Goal: Task Accomplishment & Management: Use online tool/utility

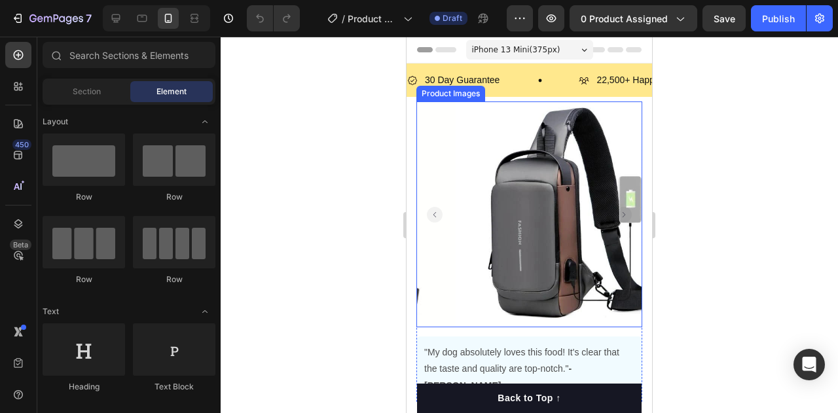
click at [531, 139] on img at bounding box center [569, 214] width 226 height 226
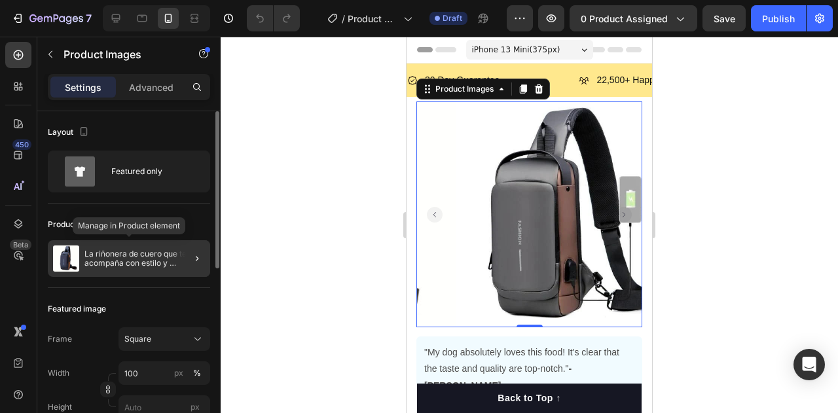
click at [153, 262] on p "La riñonera de cuero que te acompaña con estilo y seguridad" at bounding box center [144, 258] width 120 height 18
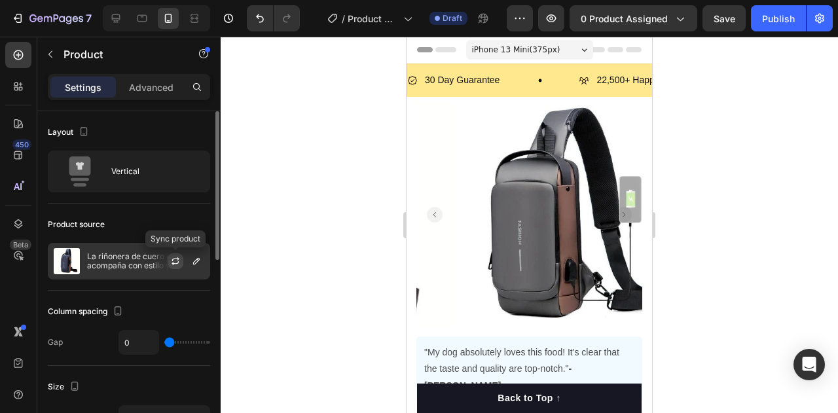
click at [174, 261] on icon "button" at bounding box center [175, 261] width 10 height 10
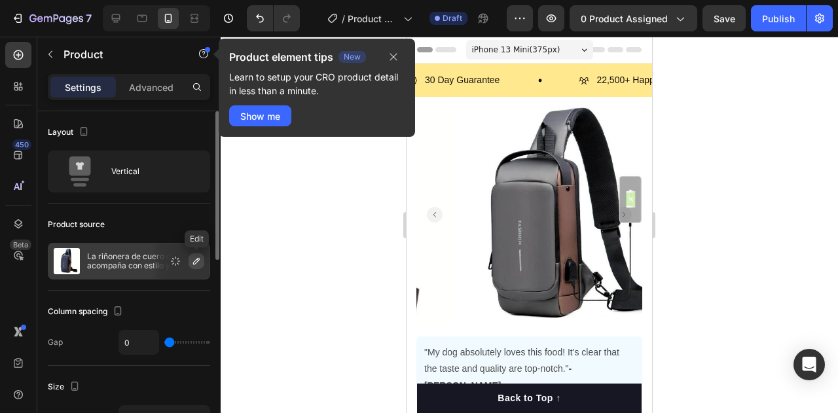
click at [196, 266] on button "button" at bounding box center [197, 261] width 16 height 16
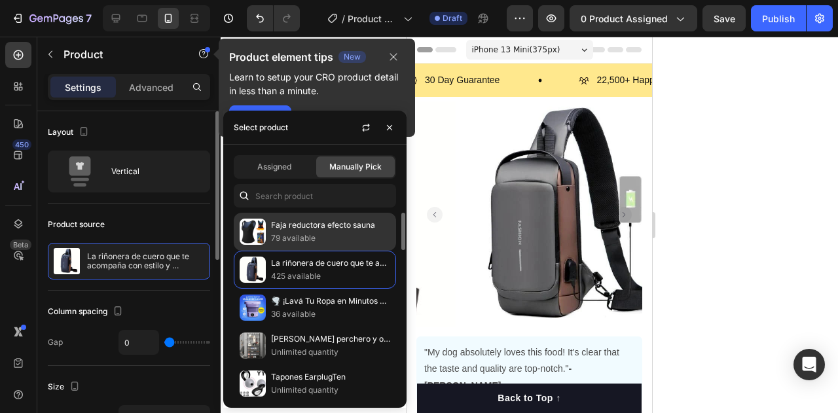
click at [317, 223] on p "Faja reductora efecto sauna" at bounding box center [330, 225] width 119 height 13
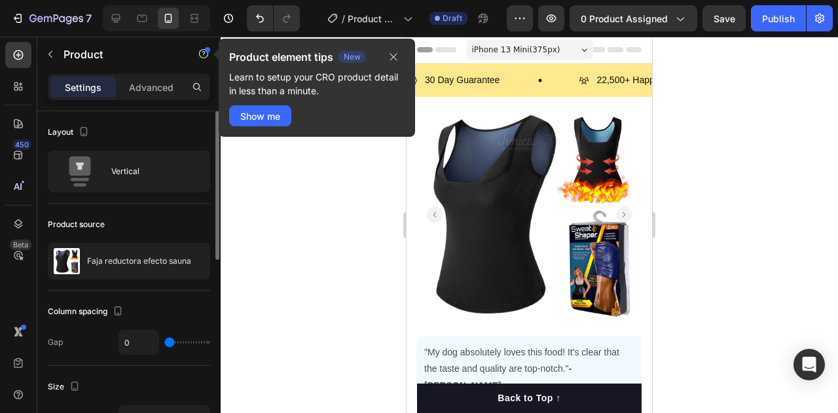
click at [266, 121] on div "Show me" at bounding box center [260, 116] width 40 height 14
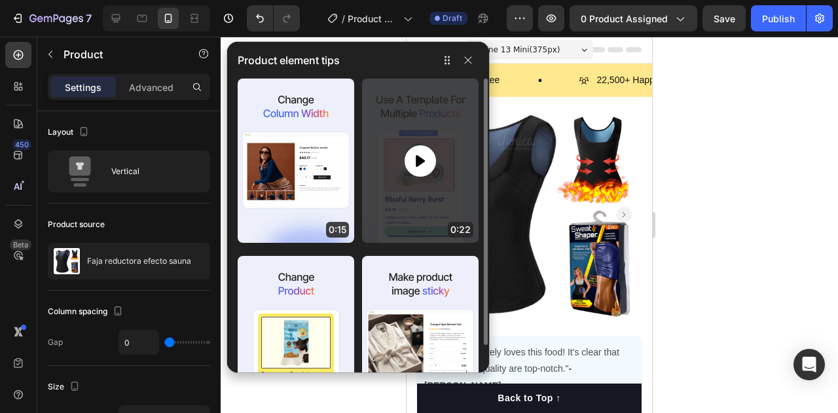
scroll to position [89, 0]
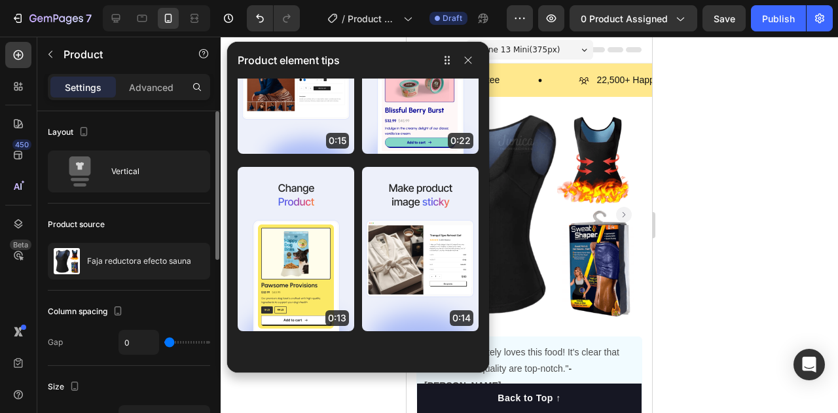
click at [181, 291] on div "Layout Vertical" at bounding box center [129, 328] width 162 height 75
click at [467, 61] on icon "button" at bounding box center [468, 60] width 7 height 7
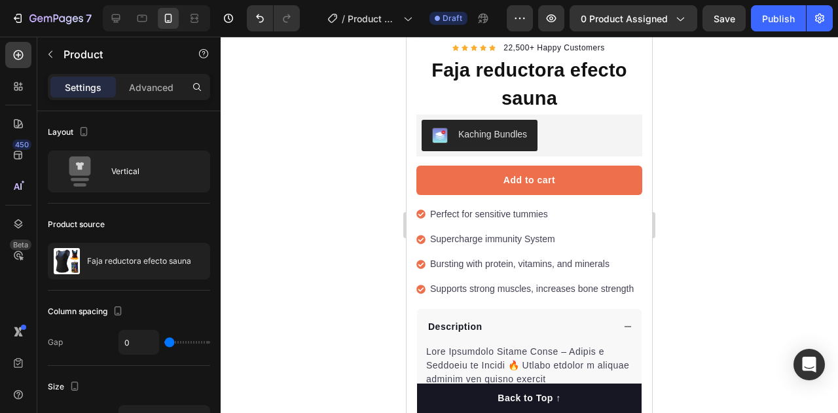
scroll to position [196, 0]
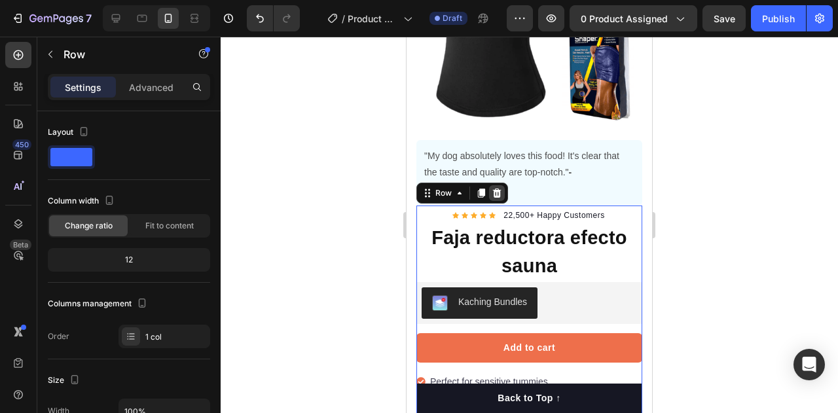
click at [495, 188] on icon at bounding box center [497, 193] width 10 height 10
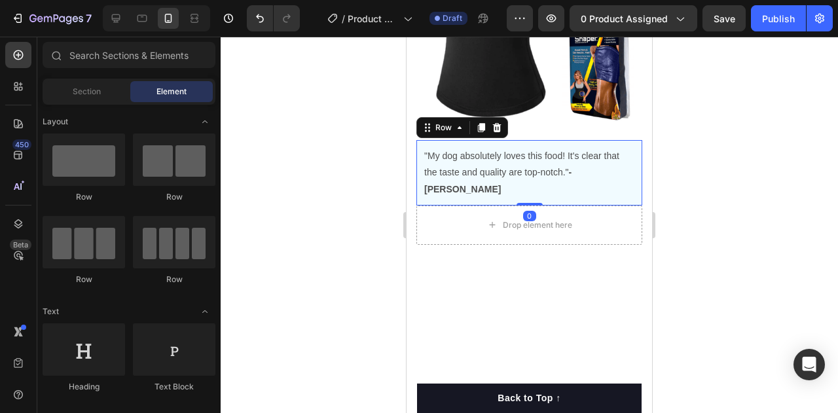
click at [598, 140] on div ""My dog absolutely loves this food! It's clear that the taste and quality are t…" at bounding box center [529, 172] width 226 height 65
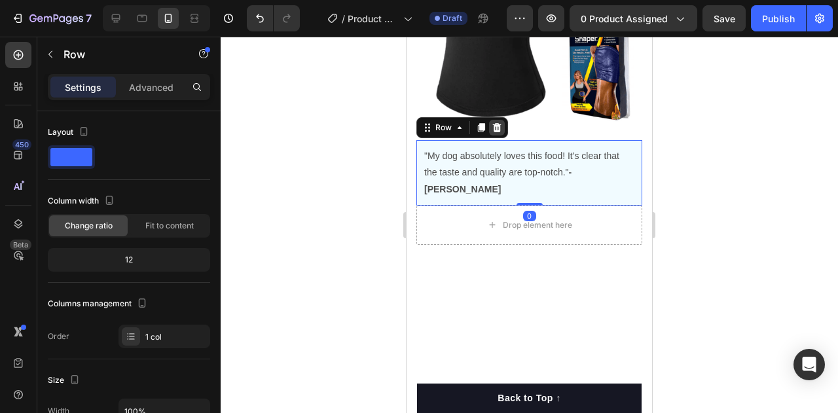
click at [492, 122] on icon at bounding box center [497, 127] width 10 height 10
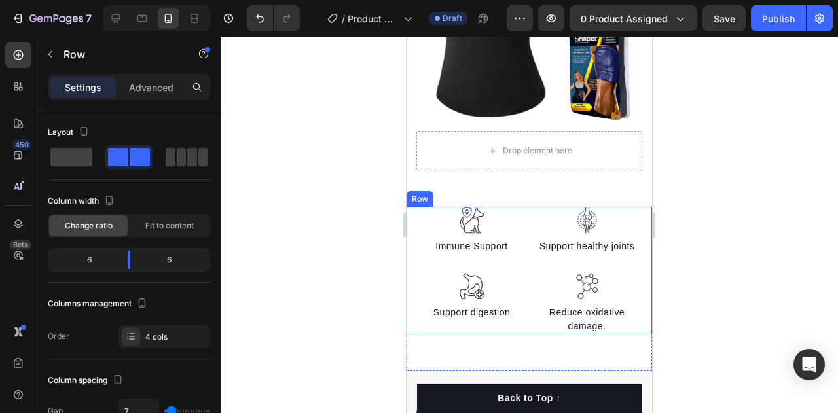
click at [412, 315] on div "Image Immune Support Text block Image Support digestion Text block Image Suppor…" at bounding box center [528, 270] width 245 height 127
click at [484, 189] on icon at bounding box center [487, 194] width 10 height 10
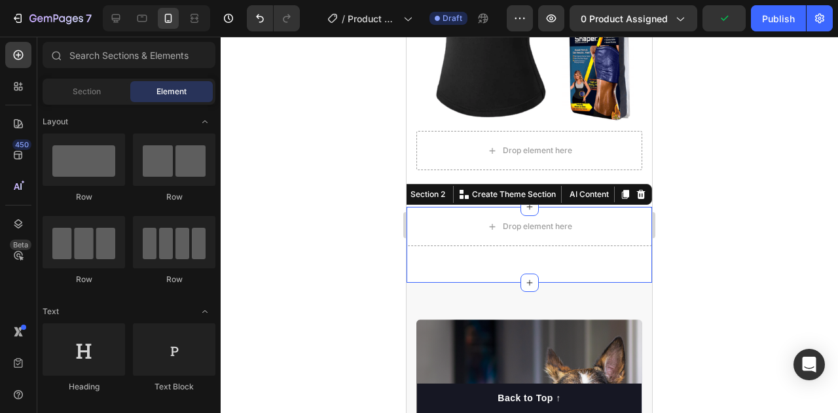
click at [428, 239] on div "Drop element here Section 2 You can create reusable sections Create Theme Secti…" at bounding box center [528, 245] width 245 height 76
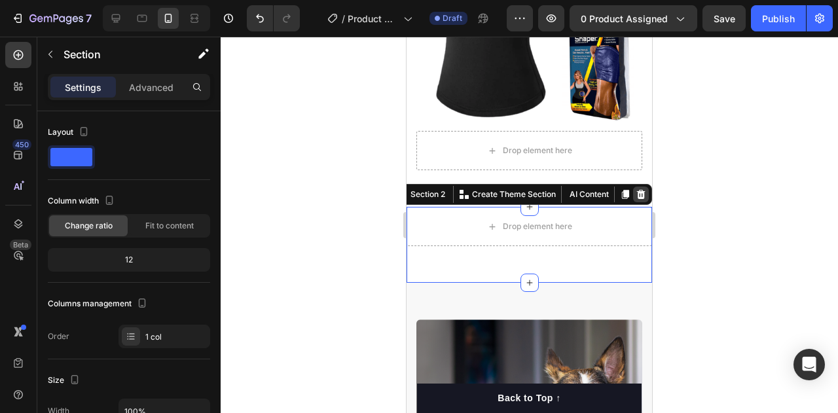
click at [636, 189] on icon at bounding box center [641, 194] width 10 height 10
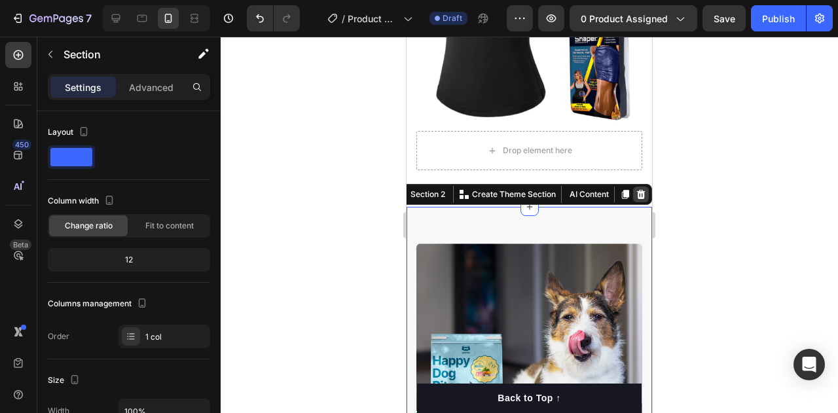
click at [637, 190] on icon at bounding box center [641, 194] width 9 height 9
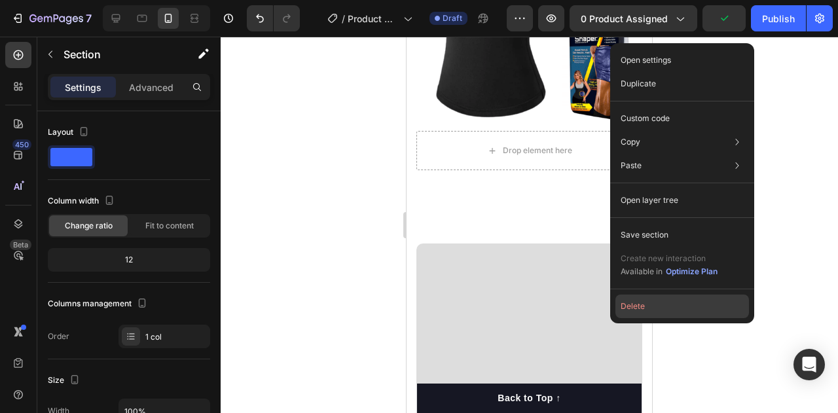
click at [639, 309] on button "Delete" at bounding box center [682, 307] width 134 height 24
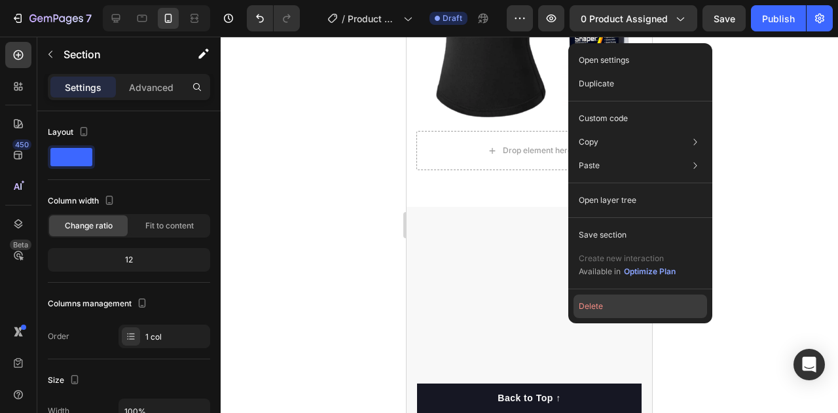
click at [593, 310] on button "Delete" at bounding box center [640, 307] width 134 height 24
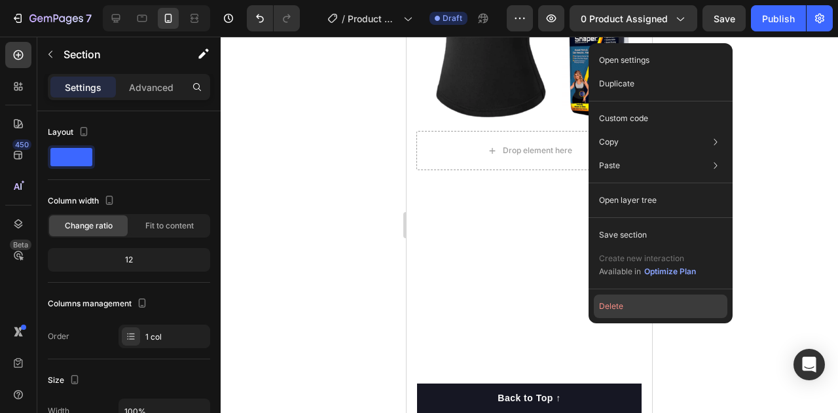
click at [624, 308] on button "Delete" at bounding box center [661, 307] width 134 height 24
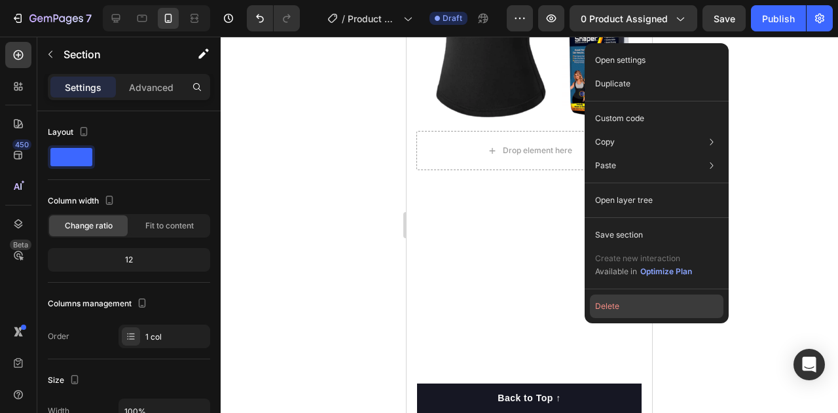
click at [613, 309] on button "Delete" at bounding box center [657, 307] width 134 height 24
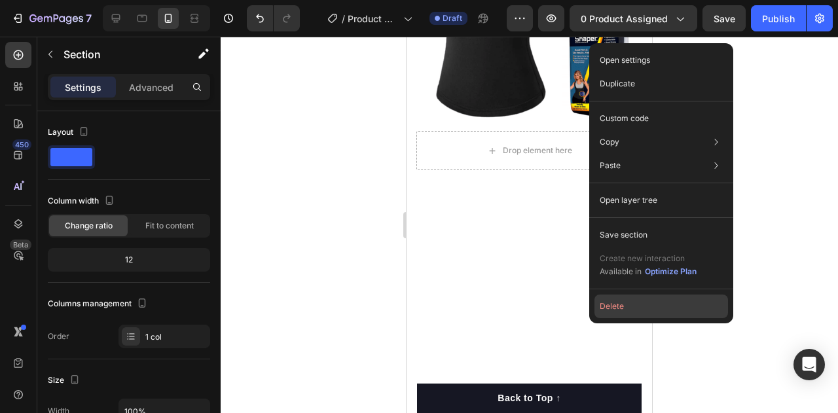
drag, startPoint x: 613, startPoint y: 305, endPoint x: 208, endPoint y: 268, distance: 406.8
click at [613, 305] on button "Delete" at bounding box center [661, 307] width 134 height 24
click at [604, 310] on button "Delete" at bounding box center [661, 307] width 134 height 24
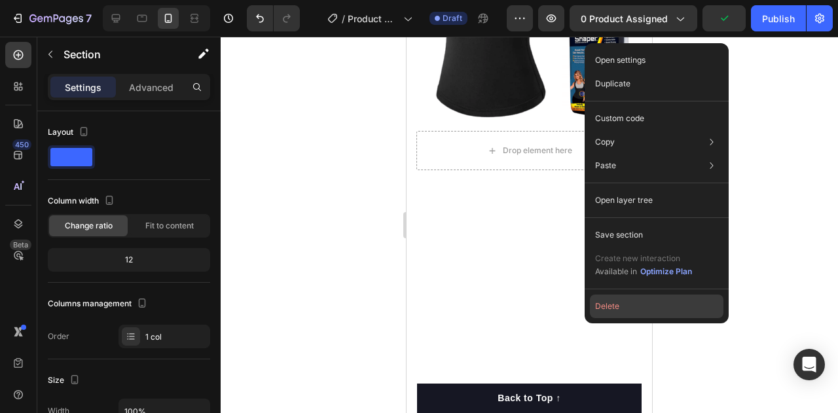
click at [613, 311] on button "Delete" at bounding box center [657, 307] width 134 height 24
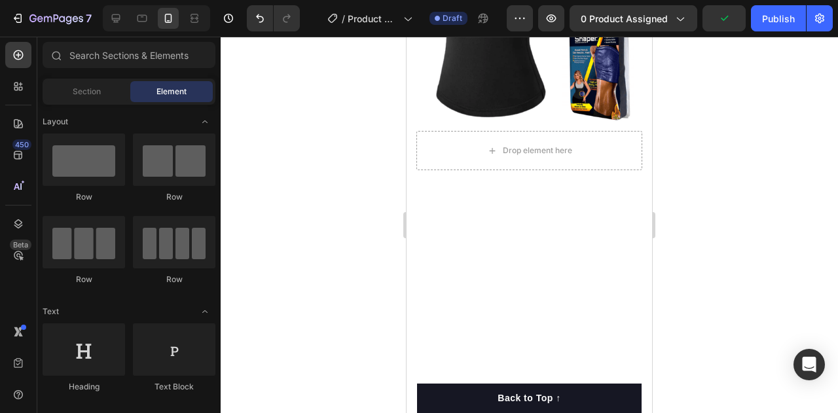
scroll to position [192, 0]
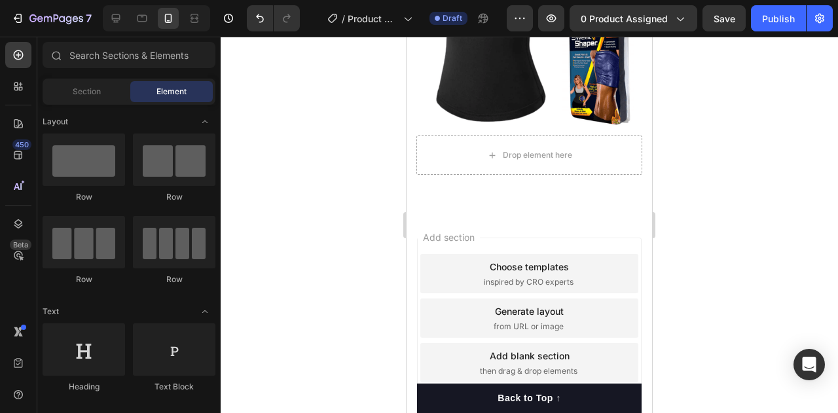
drag, startPoint x: 597, startPoint y: 205, endPoint x: 619, endPoint y: 218, distance: 25.8
click at [619, 218] on div "Add section Choose templates inspired by CRO experts Generate layout from URL o…" at bounding box center [528, 336] width 245 height 250
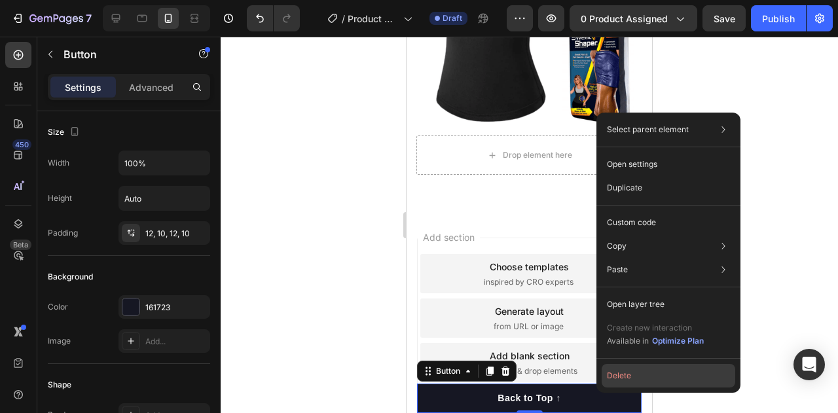
click at [638, 382] on button "Delete" at bounding box center [669, 376] width 134 height 24
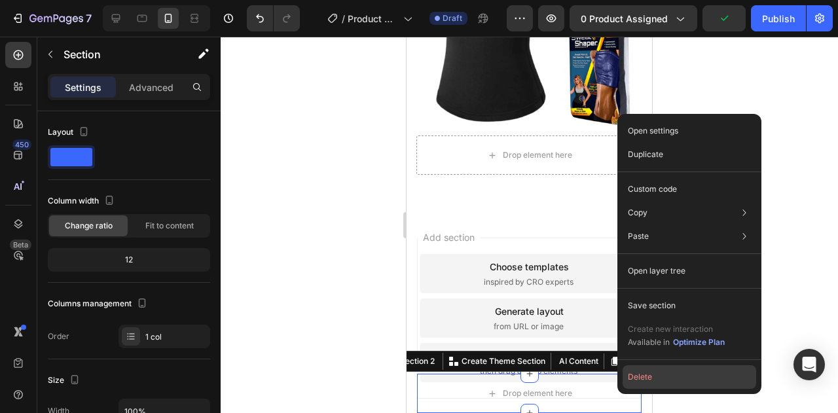
click at [633, 380] on button "Delete" at bounding box center [690, 377] width 134 height 24
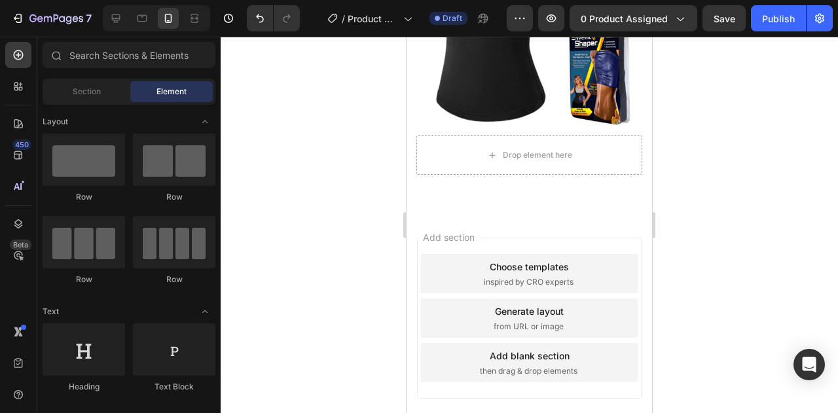
drag, startPoint x: 618, startPoint y: 395, endPoint x: 624, endPoint y: 357, distance: 38.5
click at [624, 357] on div "Add section Choose templates inspired by CRO experts Generate layout from URL o…" at bounding box center [528, 336] width 245 height 250
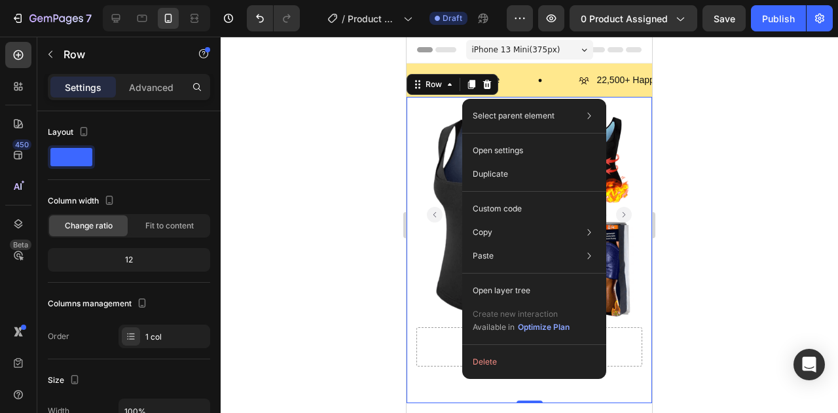
click at [457, 380] on div "Product Images "The transformation in my dog's overall health since switching t…" at bounding box center [528, 250] width 245 height 306
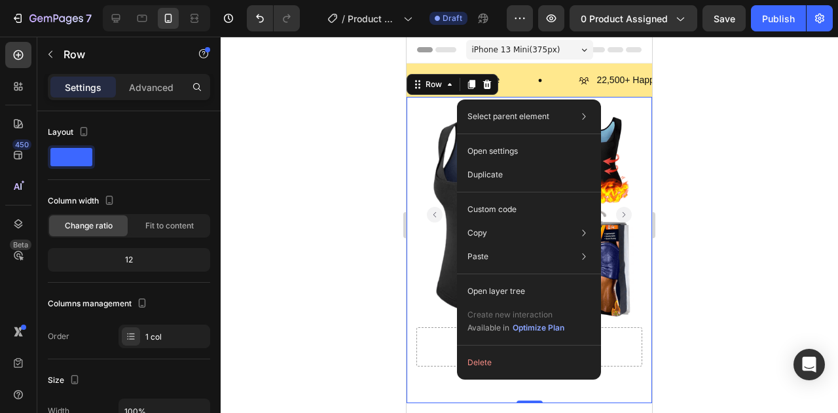
click at [457, 380] on div "Product Images "The transformation in my dog's overall health since switching t…" at bounding box center [528, 250] width 245 height 306
drag, startPoint x: 870, startPoint y: 412, endPoint x: 443, endPoint y: 375, distance: 428.4
click at [443, 375] on div "Product Images "The transformation in my dog's overall health since switching t…" at bounding box center [528, 250] width 245 height 306
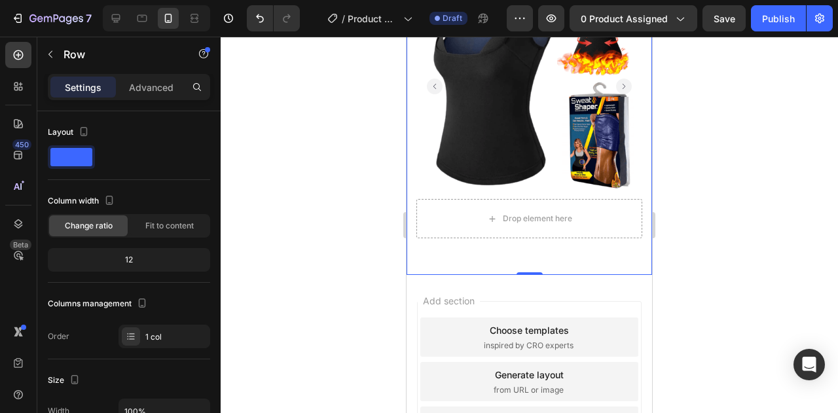
scroll to position [61, 0]
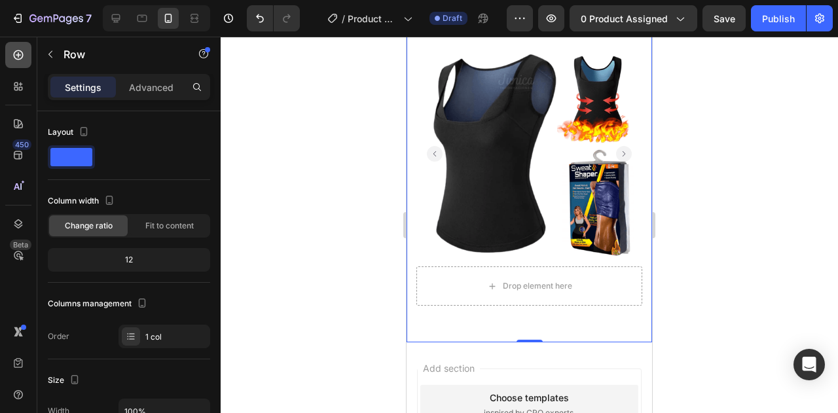
click at [13, 54] on icon at bounding box center [18, 54] width 13 height 13
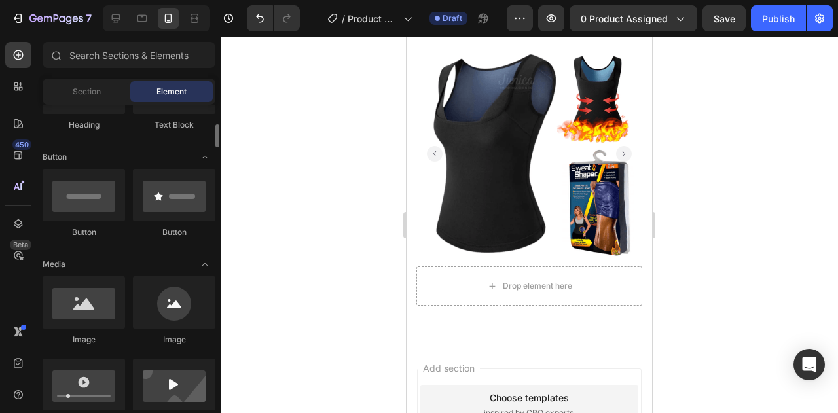
scroll to position [393, 0]
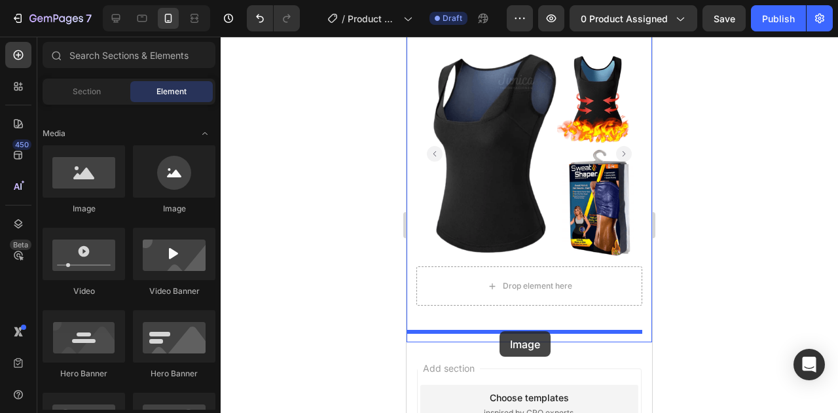
drag, startPoint x: 491, startPoint y: 206, endPoint x: 508, endPoint y: 331, distance: 125.5
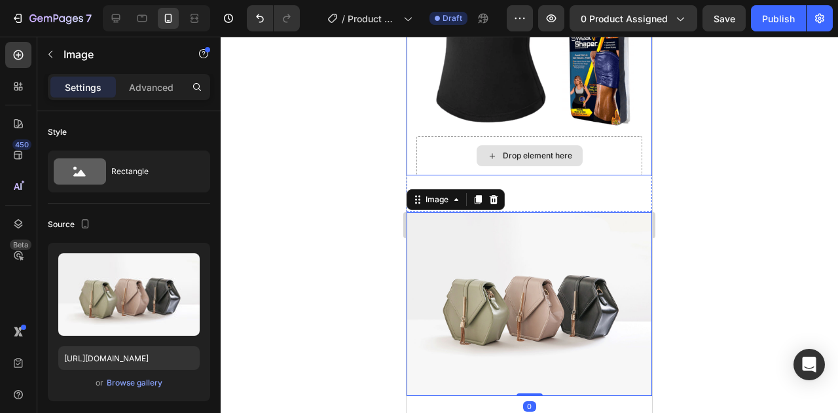
scroll to position [192, 0]
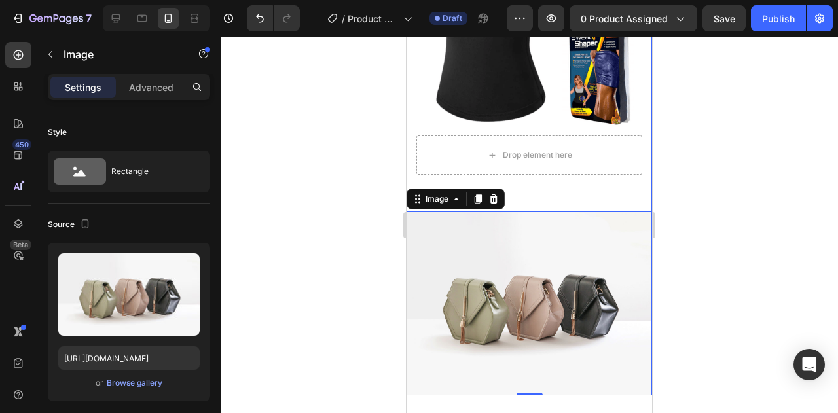
click at [587, 176] on div "Product Images "The transformation in my dog's overall health since switching t…" at bounding box center [528, 58] width 245 height 306
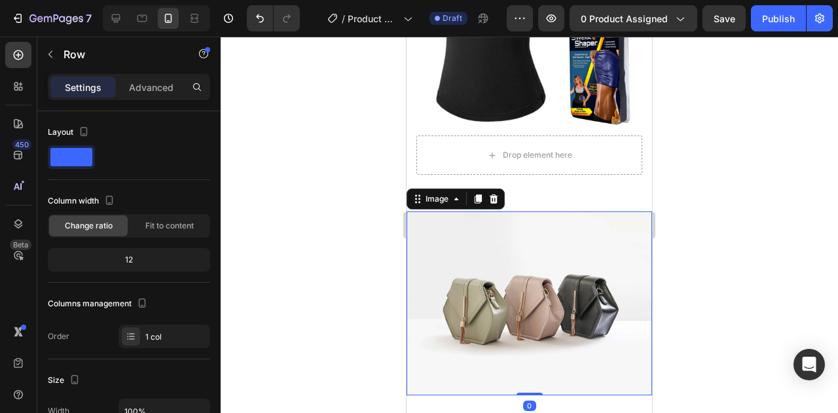
click at [505, 243] on img at bounding box center [528, 303] width 245 height 184
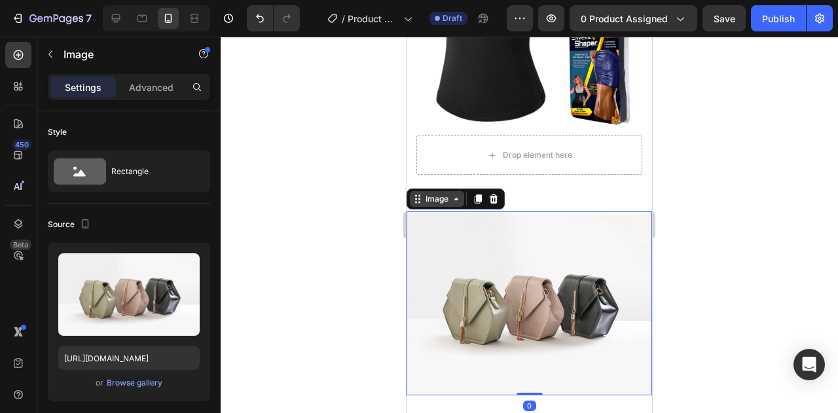
click at [430, 193] on div "Image" at bounding box center [437, 199] width 28 height 12
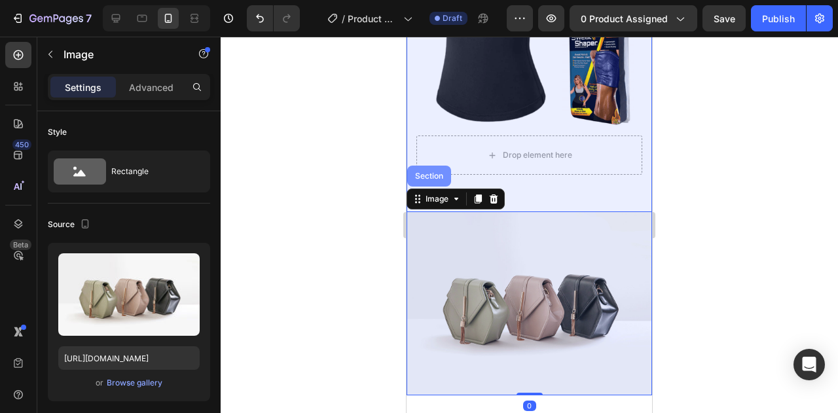
click at [434, 172] on div "Section" at bounding box center [428, 176] width 33 height 8
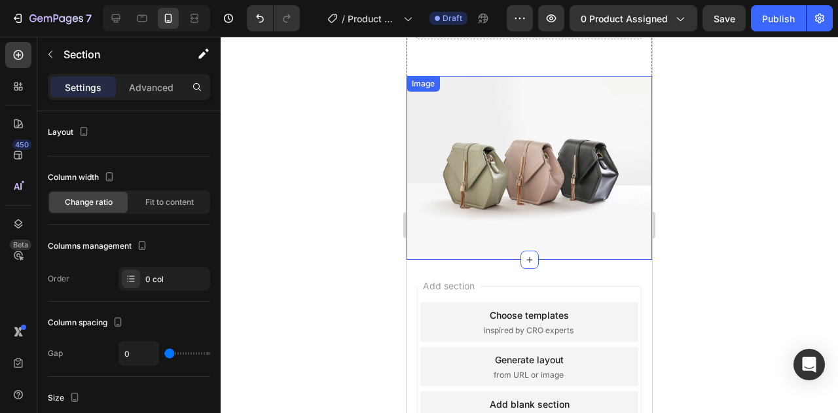
scroll to position [262, 0]
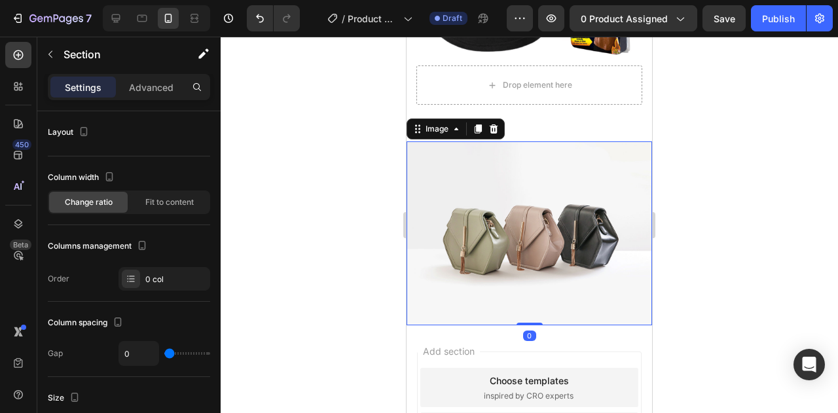
click at [503, 190] on img at bounding box center [528, 233] width 245 height 184
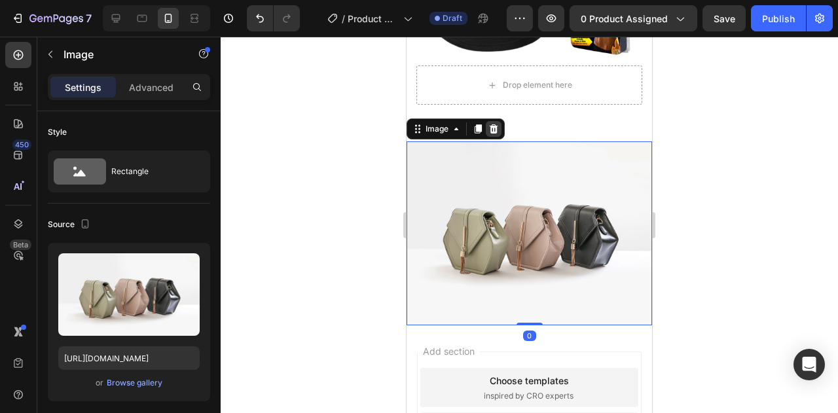
click at [488, 124] on icon at bounding box center [493, 129] width 10 height 10
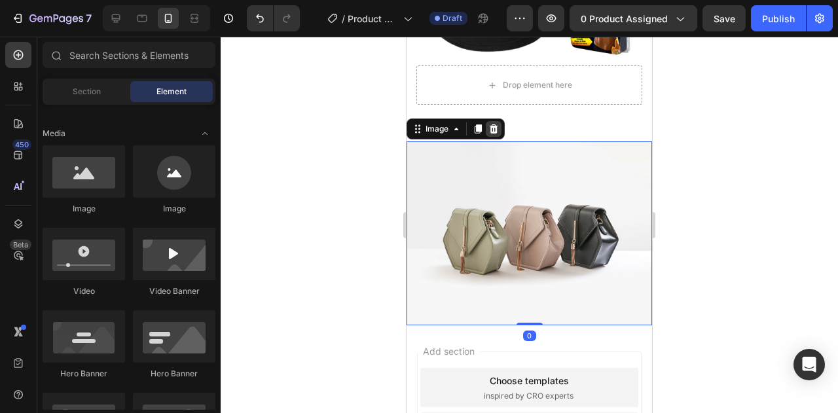
scroll to position [192, 0]
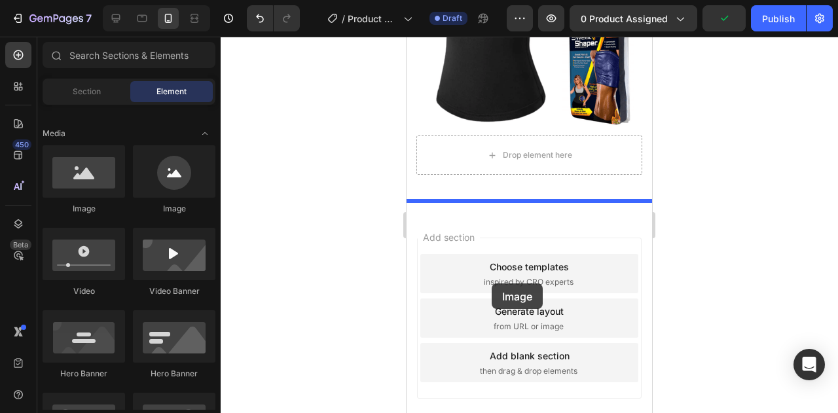
drag, startPoint x: 507, startPoint y: 220, endPoint x: 492, endPoint y: 283, distance: 65.4
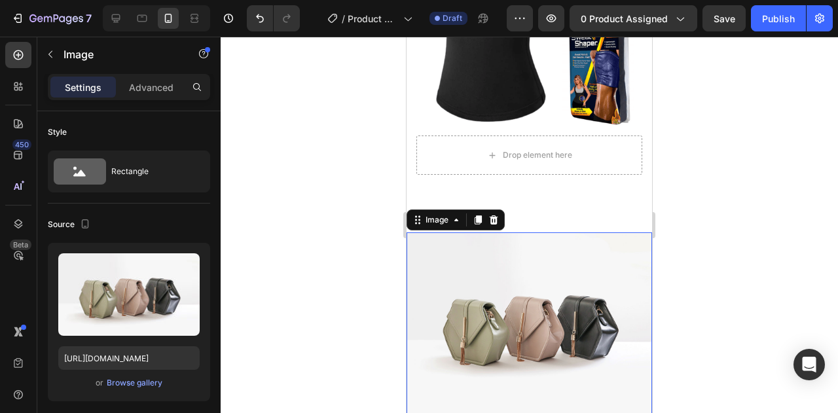
scroll to position [262, 0]
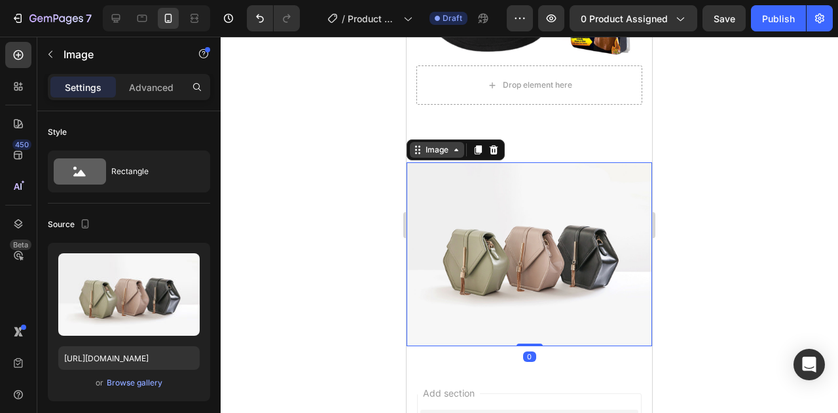
click at [429, 144] on div "Image" at bounding box center [437, 150] width 28 height 12
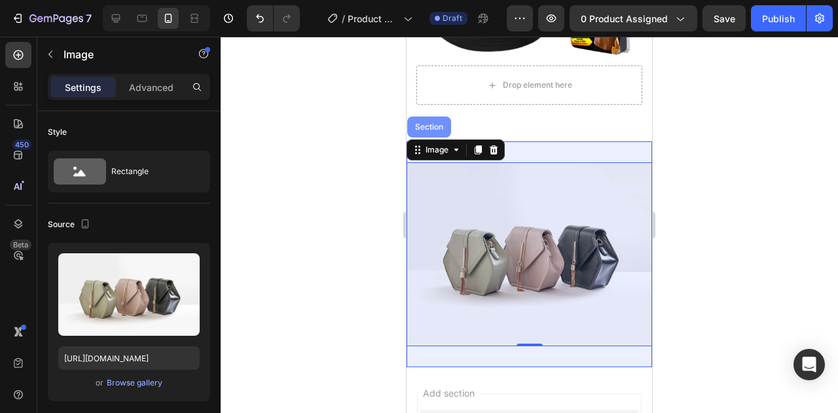
click at [431, 123] on div "Section" at bounding box center [428, 127] width 33 height 8
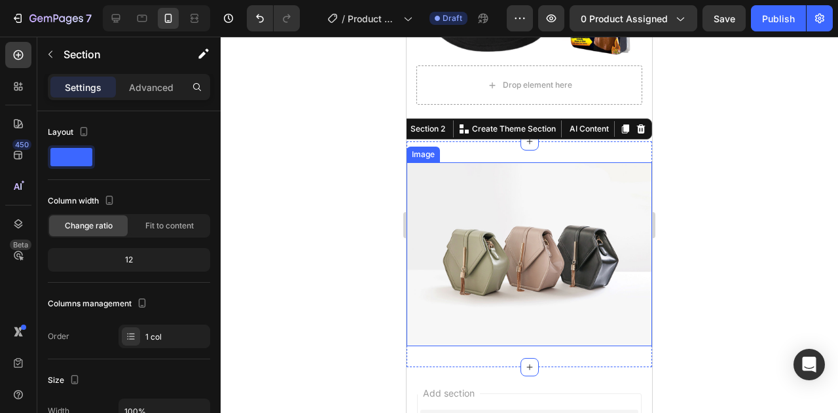
click at [489, 215] on img at bounding box center [528, 254] width 245 height 184
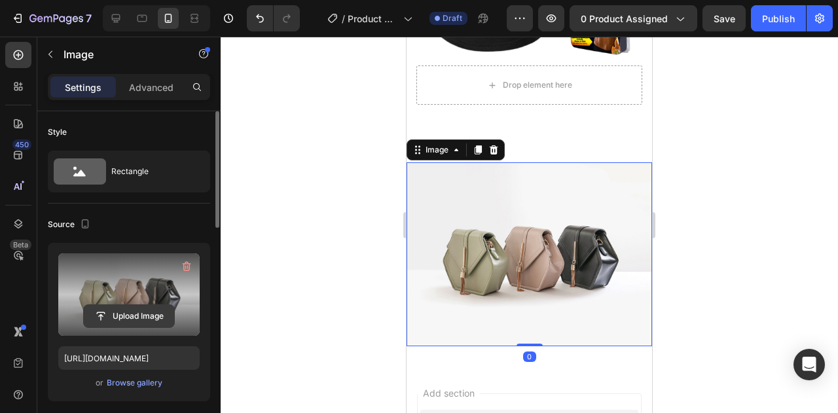
click at [124, 307] on input "file" at bounding box center [129, 316] width 90 height 22
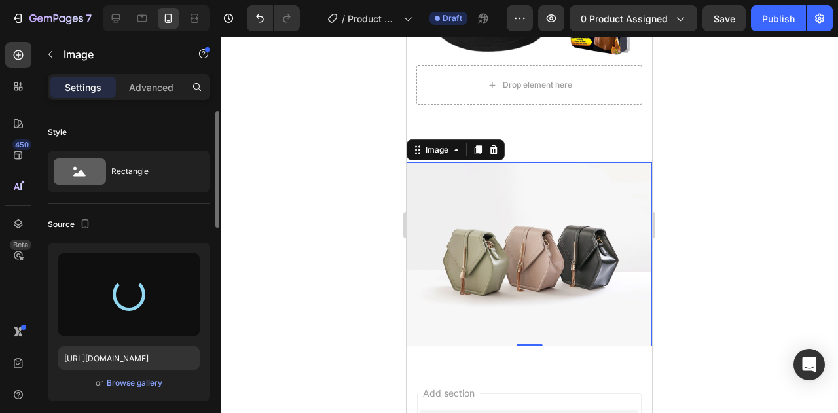
type input "https://cdn.shopify.com/s/files/1/0715/4080/1713/files/gempages_581742868238959…"
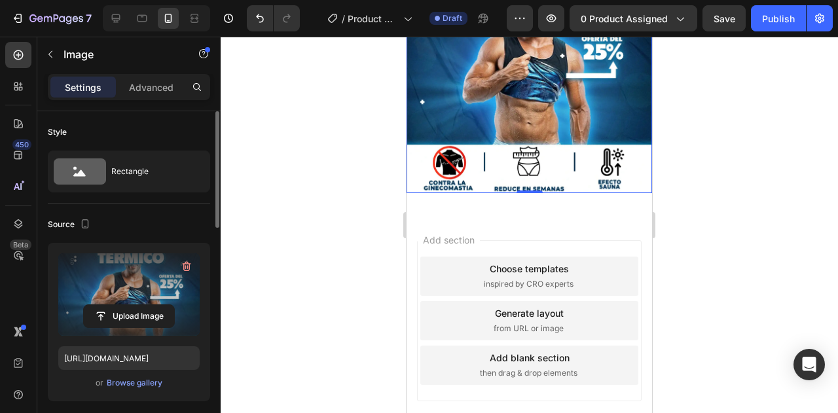
scroll to position [469, 0]
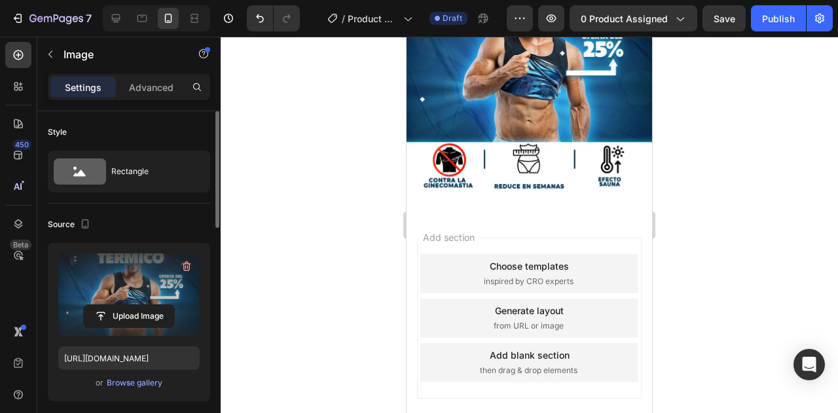
click at [569, 348] on div "Add blank section" at bounding box center [530, 355] width 80 height 14
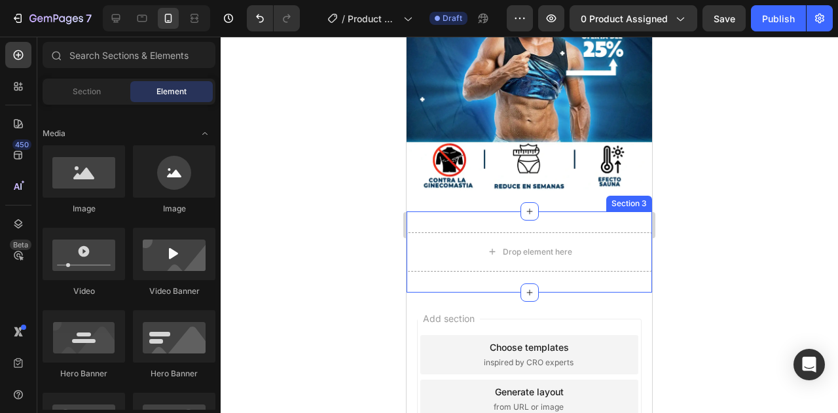
click at [509, 211] on div "Drop element here Section 3" at bounding box center [528, 251] width 245 height 81
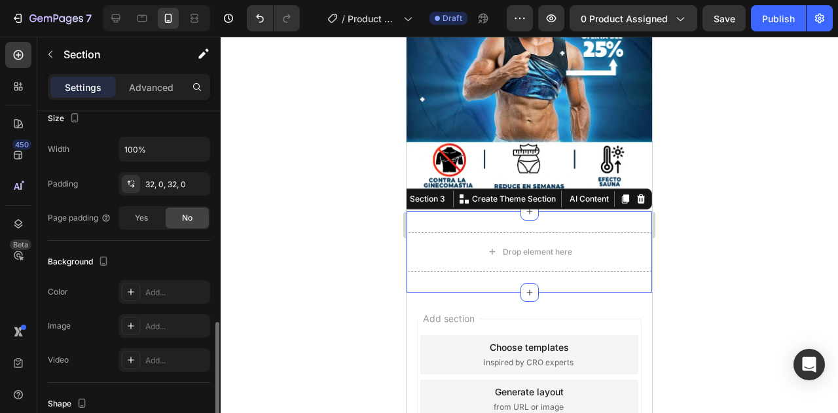
scroll to position [393, 0]
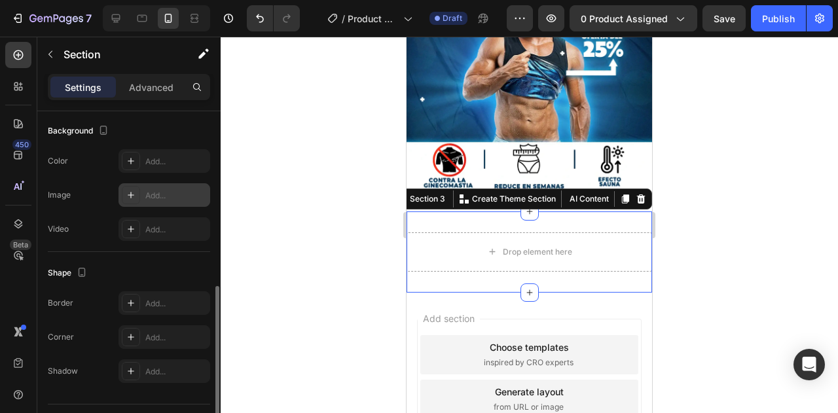
click at [179, 187] on div "Add..." at bounding box center [164, 195] width 92 height 24
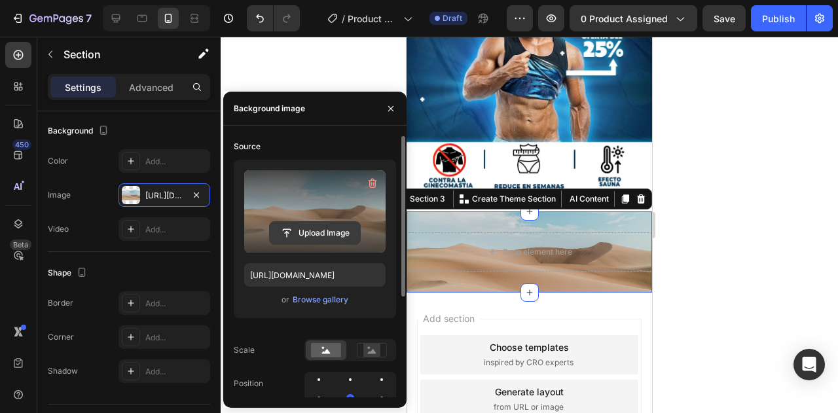
click at [320, 232] on input "file" at bounding box center [315, 233] width 90 height 22
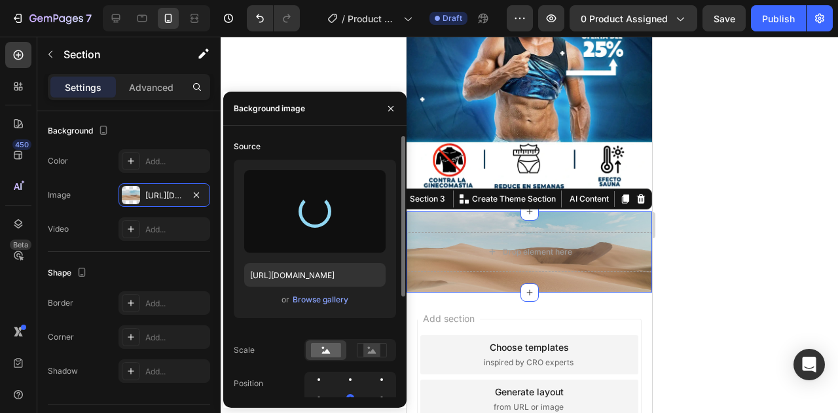
type input "https://cdn.shopify.com/s/files/1/0715/4080/1713/files/gempages_581742868238959…"
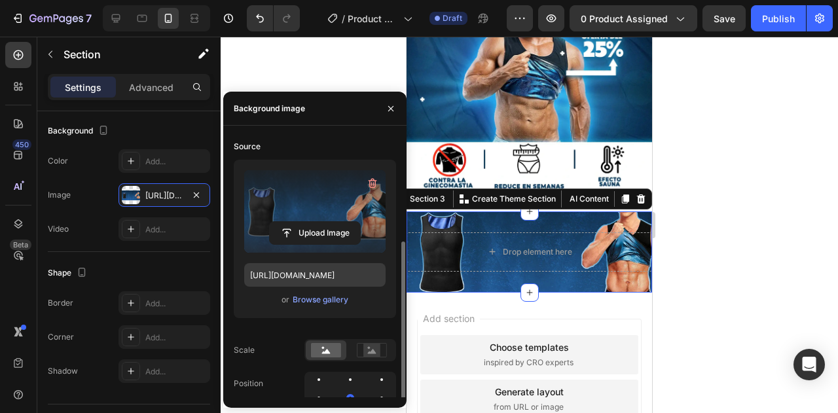
scroll to position [131, 0]
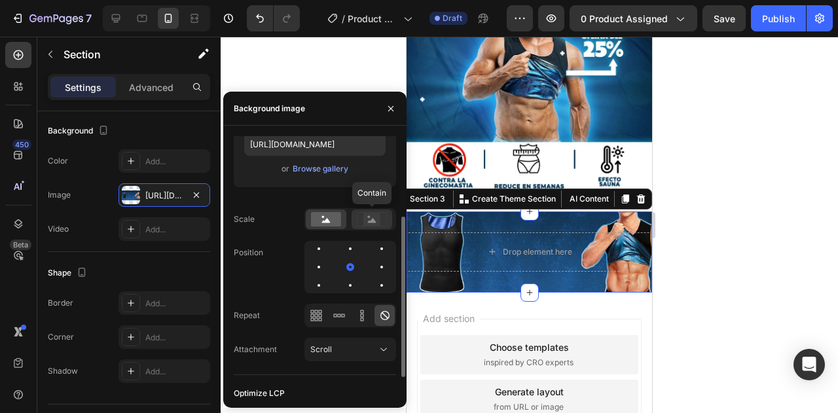
click at [372, 225] on rect at bounding box center [371, 219] width 17 height 13
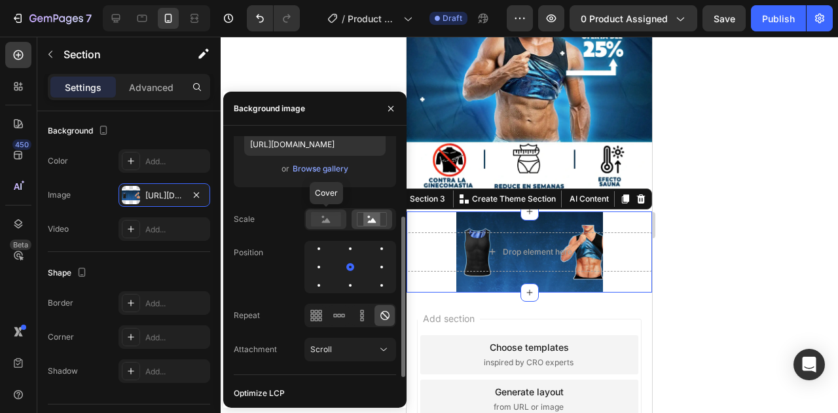
click at [330, 219] on rect at bounding box center [326, 219] width 30 height 14
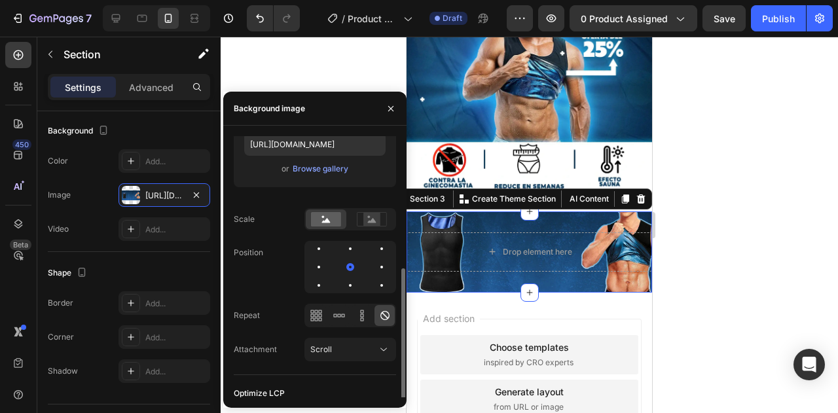
scroll to position [163, 0]
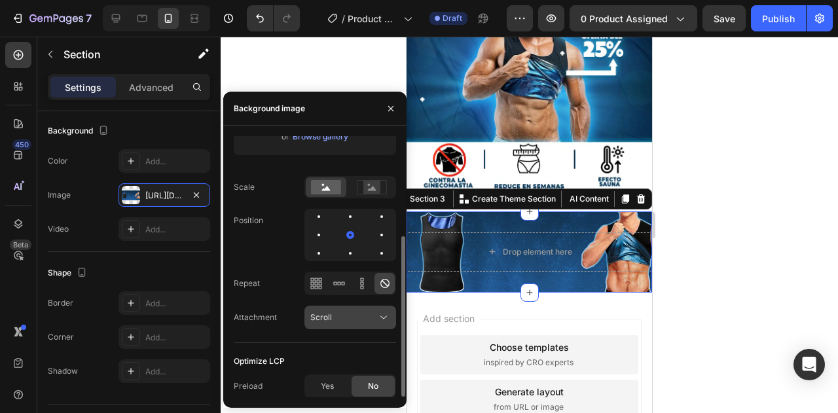
click at [344, 313] on div "Scroll" at bounding box center [343, 318] width 67 height 12
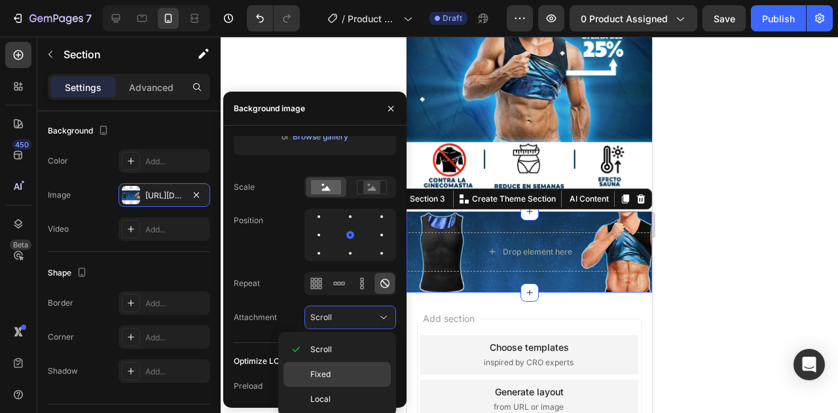
click at [327, 376] on span "Fixed" at bounding box center [320, 375] width 20 height 12
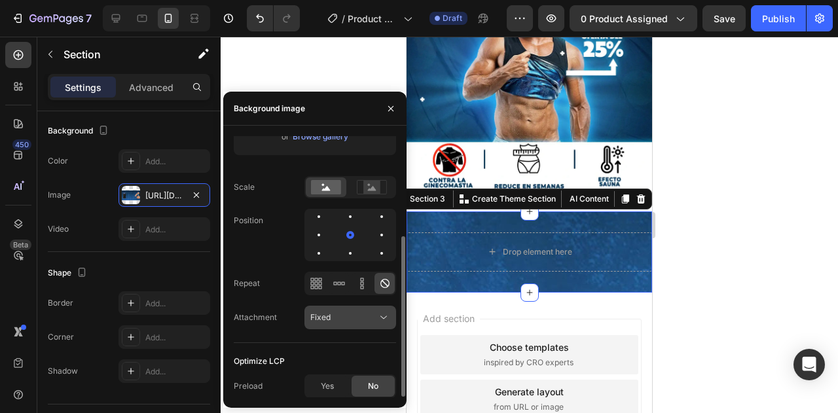
click at [342, 313] on div "Fixed" at bounding box center [343, 318] width 67 height 12
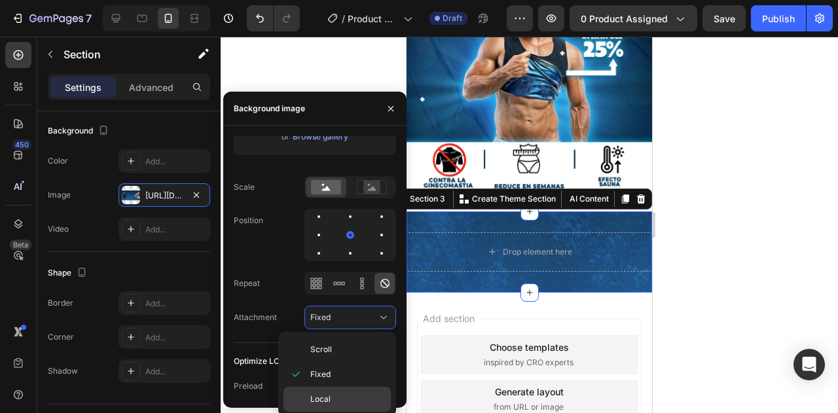
click at [324, 399] on span "Local" at bounding box center [320, 399] width 20 height 12
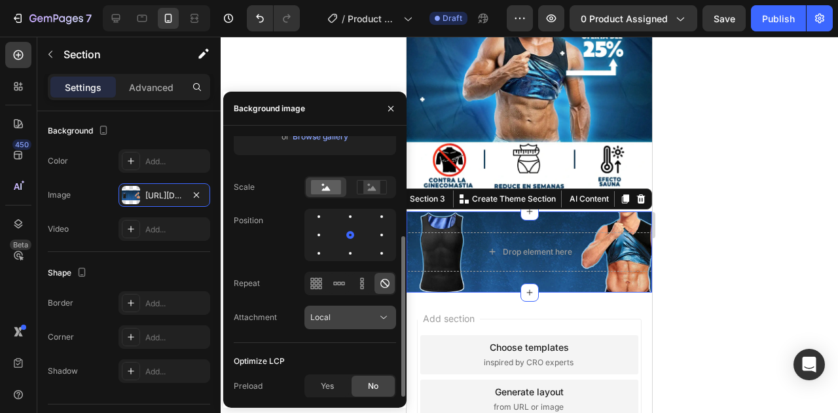
click at [339, 317] on div "Local" at bounding box center [343, 318] width 67 height 12
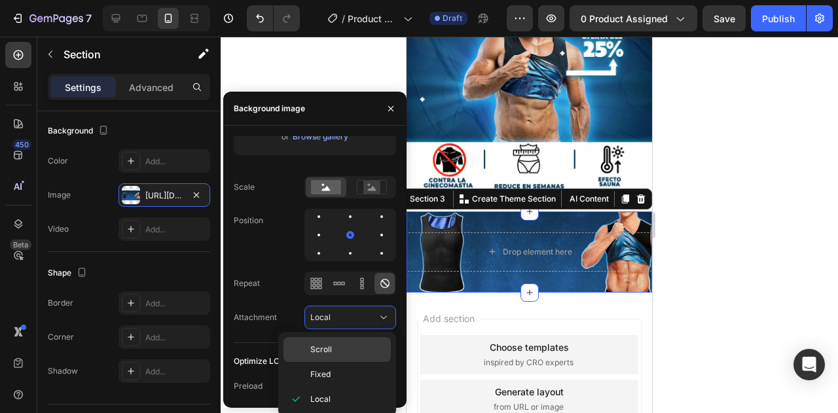
click at [323, 350] on span "Scroll" at bounding box center [321, 350] width 22 height 12
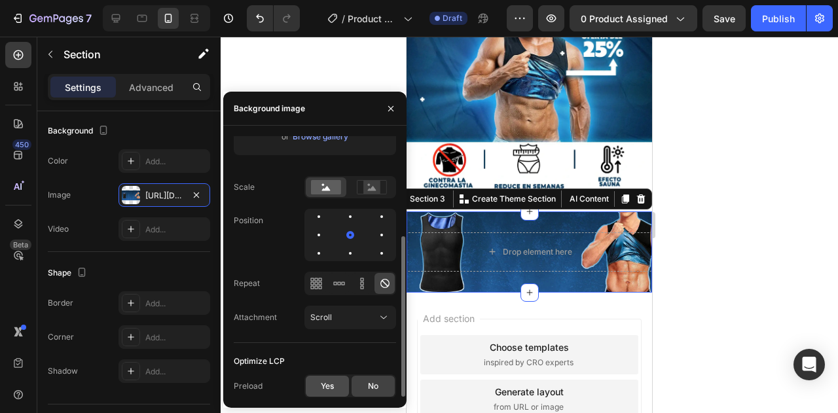
click at [334, 383] on div "Yes" at bounding box center [327, 386] width 43 height 21
click at [363, 384] on div "No" at bounding box center [373, 386] width 43 height 21
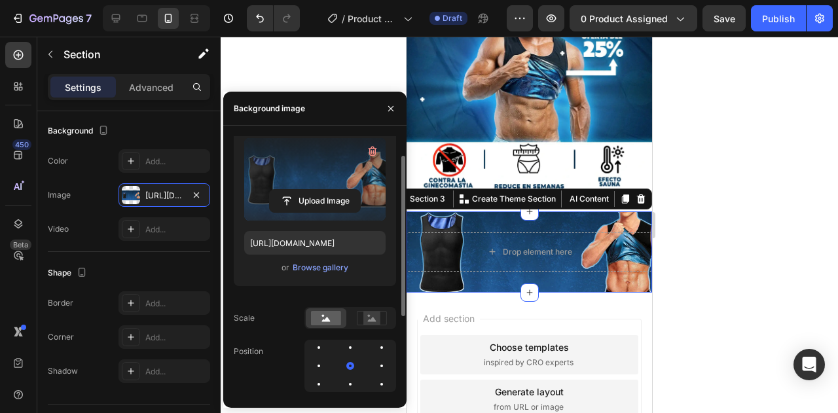
scroll to position [98, 0]
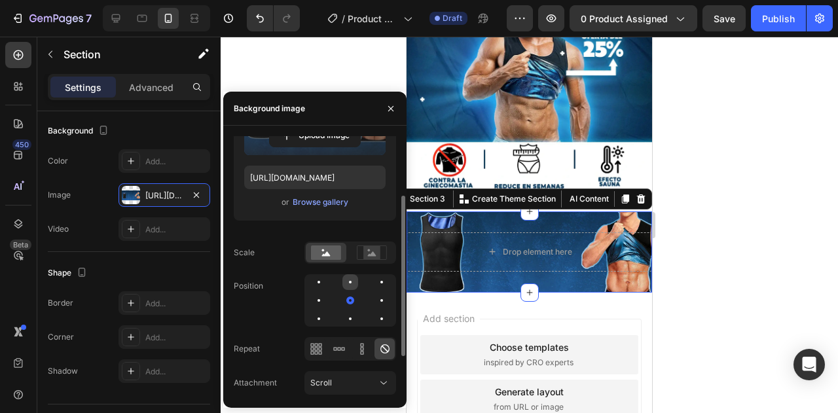
click at [374, 281] on div at bounding box center [382, 282] width 16 height 16
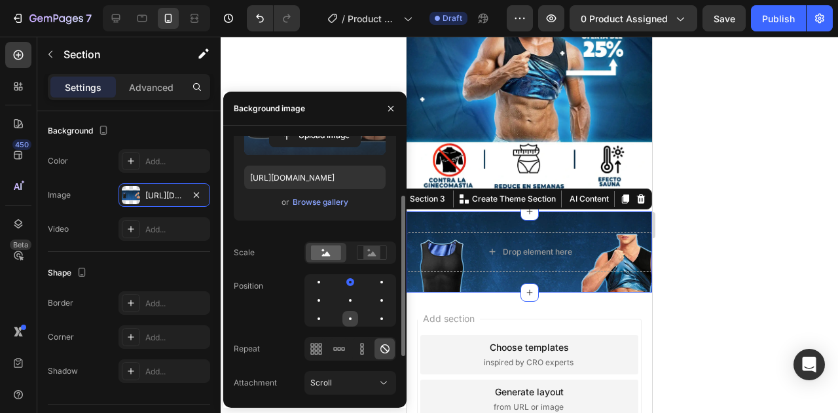
click at [350, 318] on div at bounding box center [350, 318] width 3 height 3
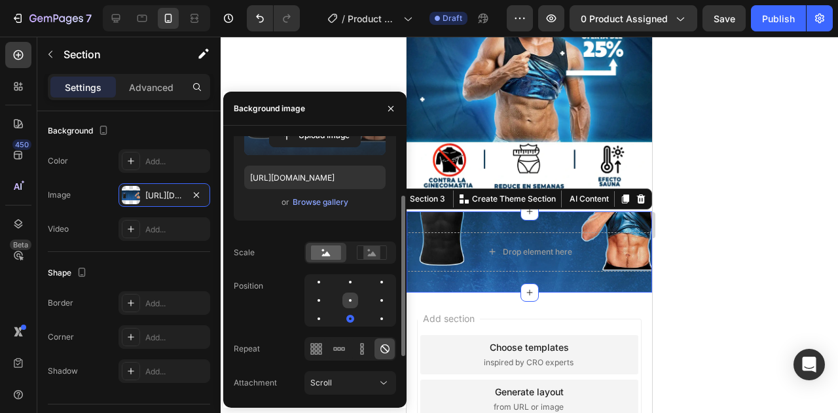
click at [374, 301] on div at bounding box center [382, 301] width 16 height 16
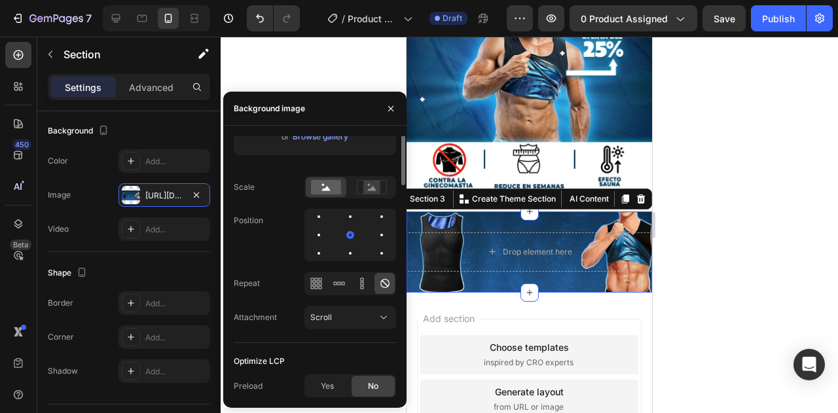
scroll to position [32, 0]
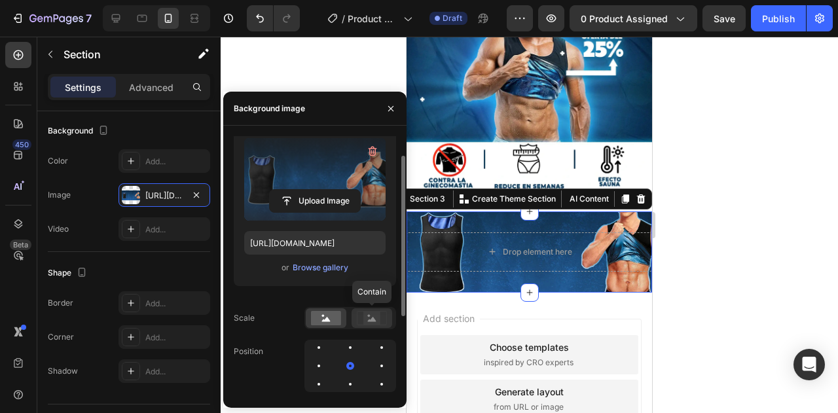
click at [368, 320] on icon at bounding box center [372, 319] width 9 height 5
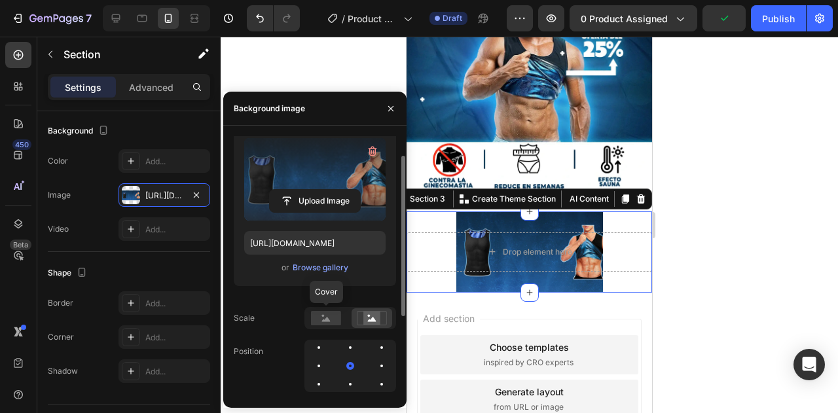
scroll to position [163, 0]
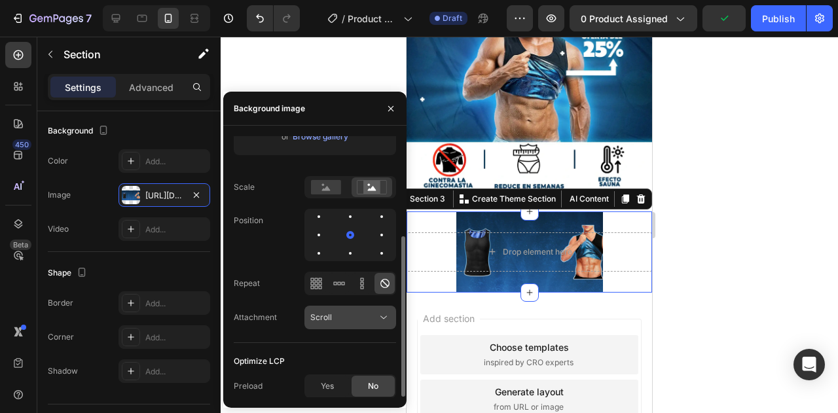
click at [310, 320] on span "Scroll" at bounding box center [321, 317] width 22 height 10
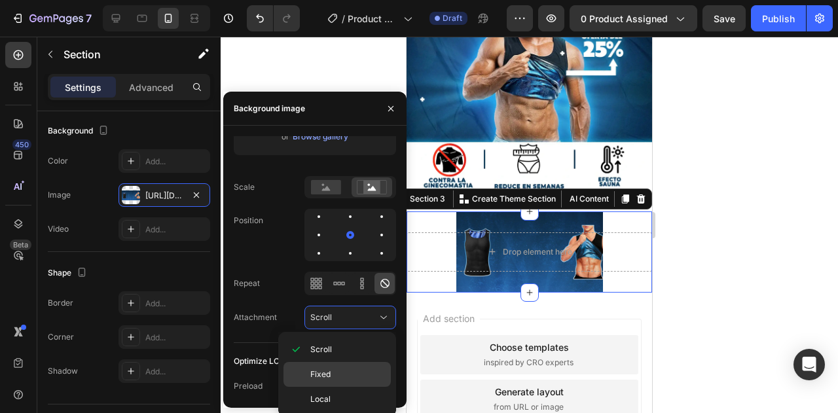
click at [327, 369] on span "Fixed" at bounding box center [320, 375] width 20 height 12
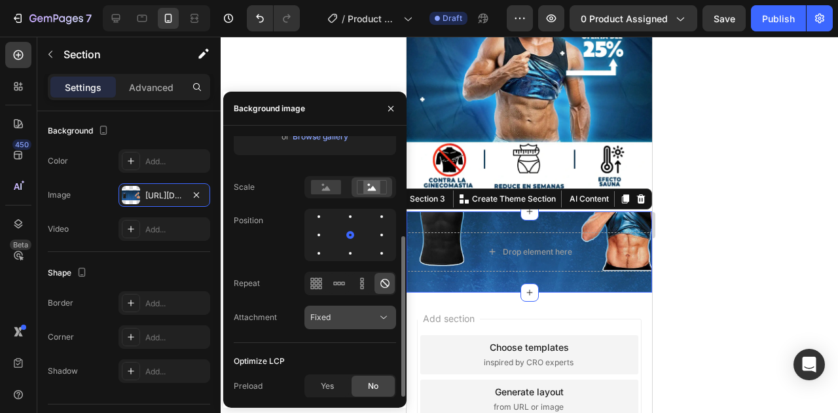
click at [338, 327] on button "Fixed" at bounding box center [350, 318] width 92 height 24
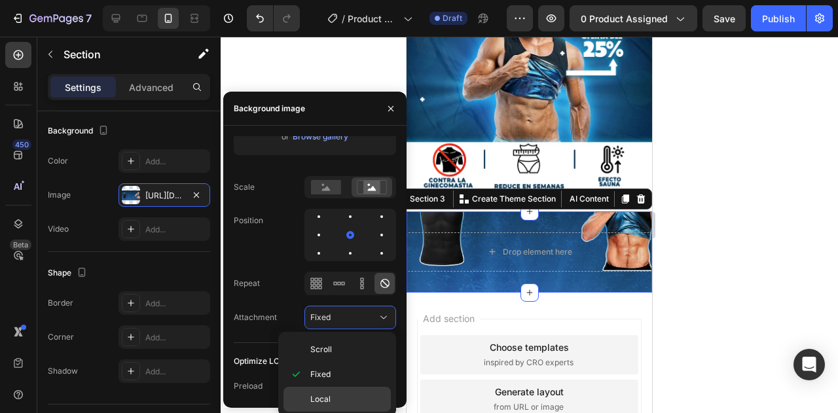
click at [326, 395] on span "Local" at bounding box center [320, 399] width 20 height 12
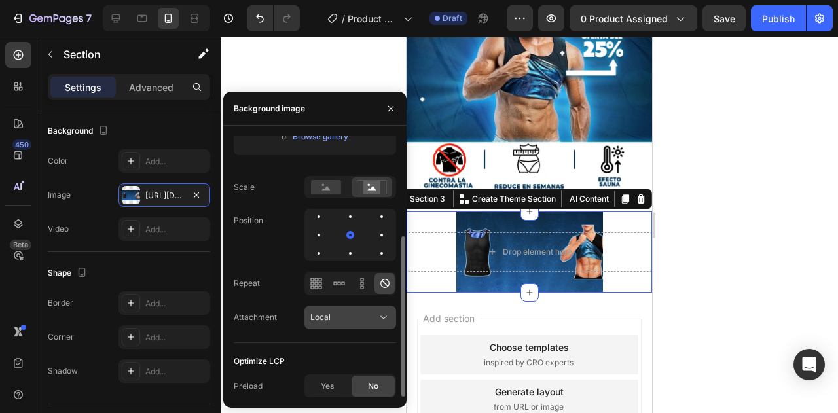
click at [342, 317] on div "Local" at bounding box center [343, 318] width 67 height 12
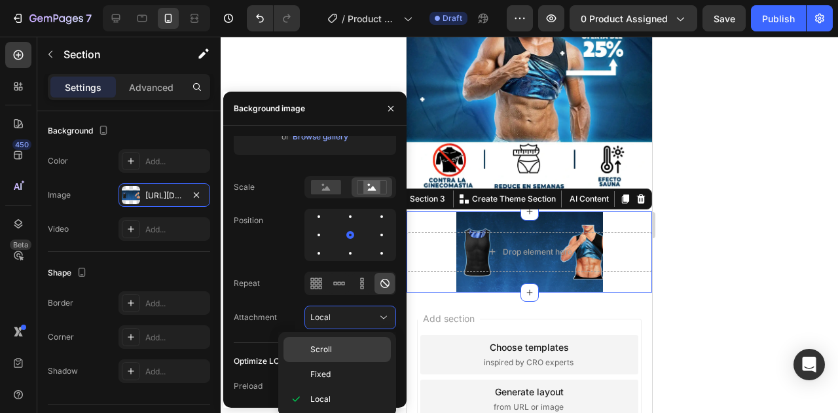
click at [322, 345] on span "Scroll" at bounding box center [321, 350] width 22 height 12
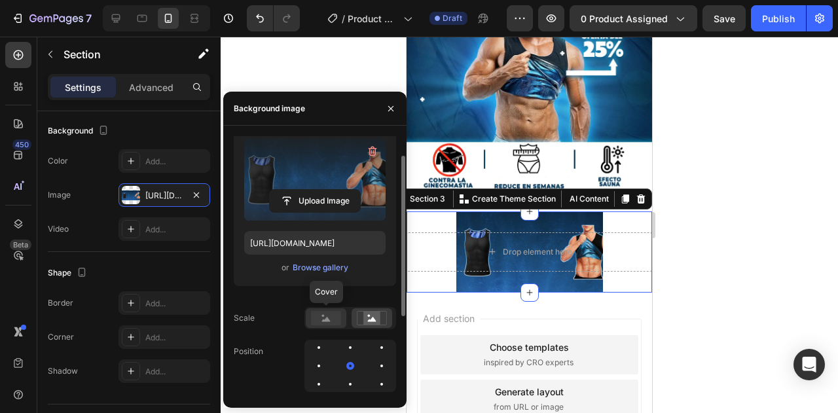
scroll to position [0, 0]
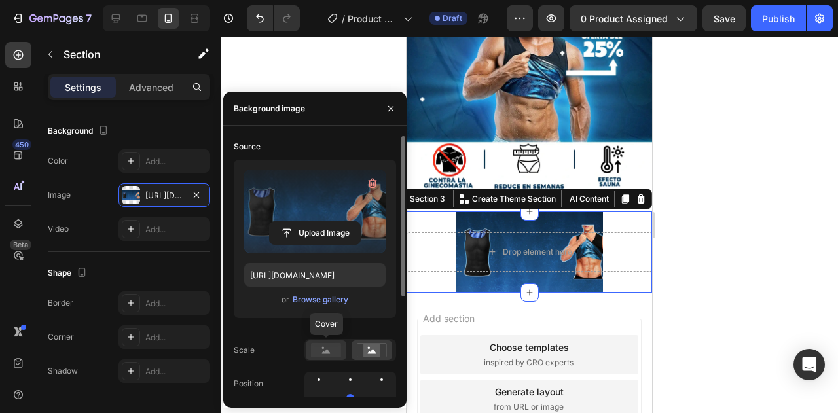
click at [325, 355] on rect at bounding box center [326, 350] width 30 height 14
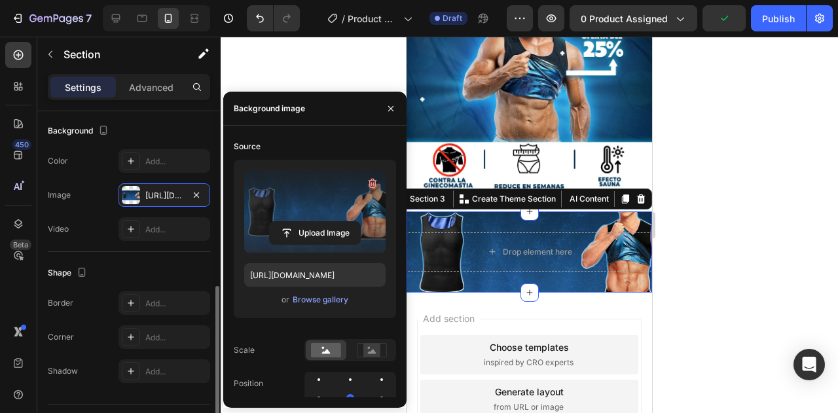
click at [147, 268] on div "Shape" at bounding box center [129, 272] width 162 height 21
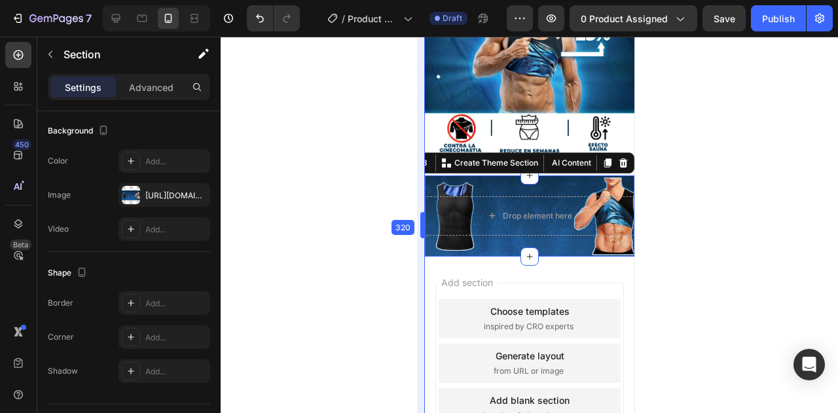
drag, startPoint x: 402, startPoint y: 227, endPoint x: 496, endPoint y: 226, distance: 94.3
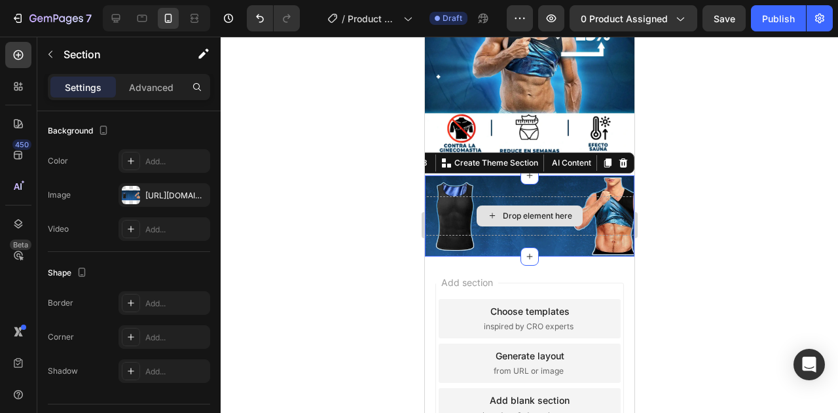
click at [512, 211] on div "Drop element here" at bounding box center [536, 216] width 69 height 10
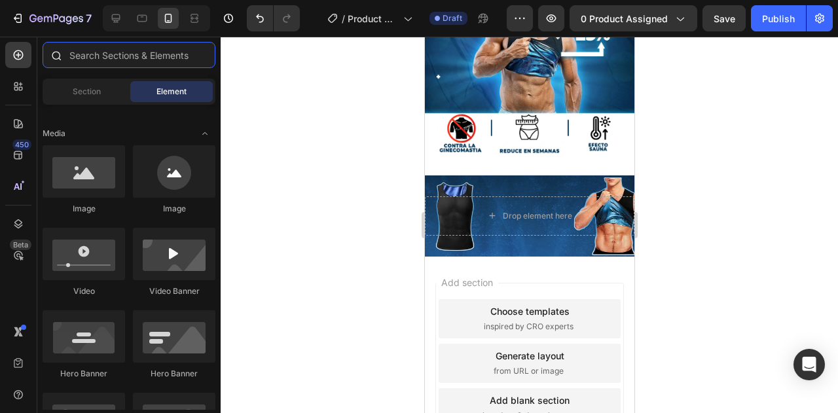
click at [88, 54] on input "text" at bounding box center [129, 55] width 173 height 26
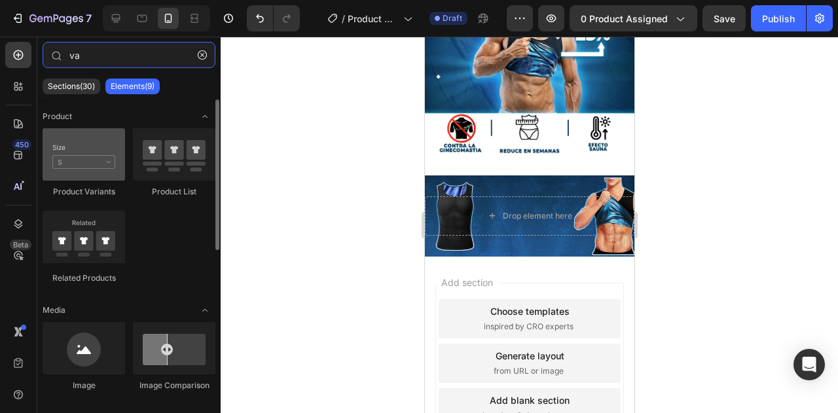
type input "va"
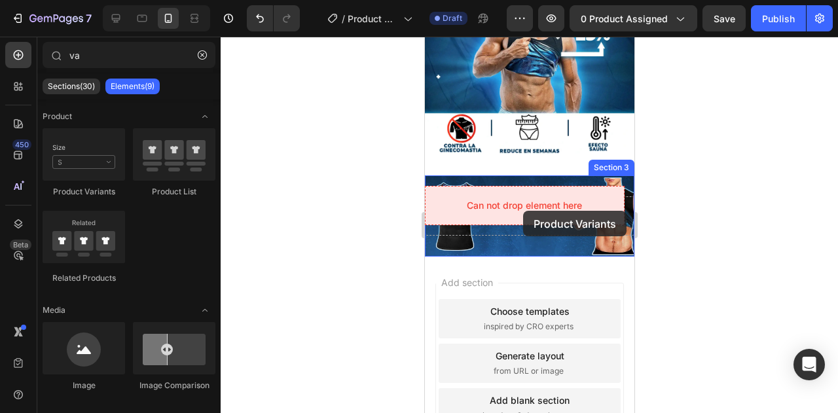
drag, startPoint x: 515, startPoint y: 211, endPoint x: 522, endPoint y: 211, distance: 7.2
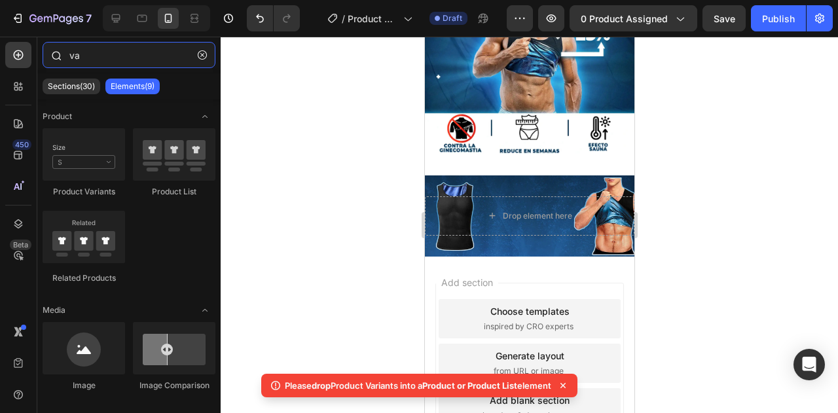
drag, startPoint x: 109, startPoint y: 61, endPoint x: 55, endPoint y: 61, distance: 53.7
click at [55, 61] on div "va" at bounding box center [128, 57] width 183 height 31
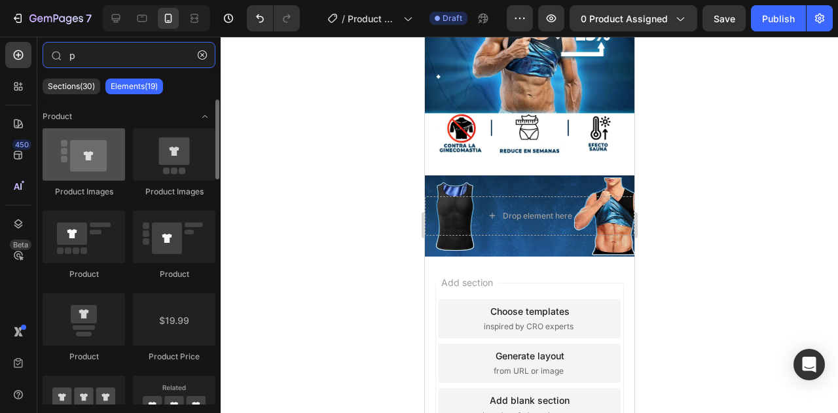
type input "p"
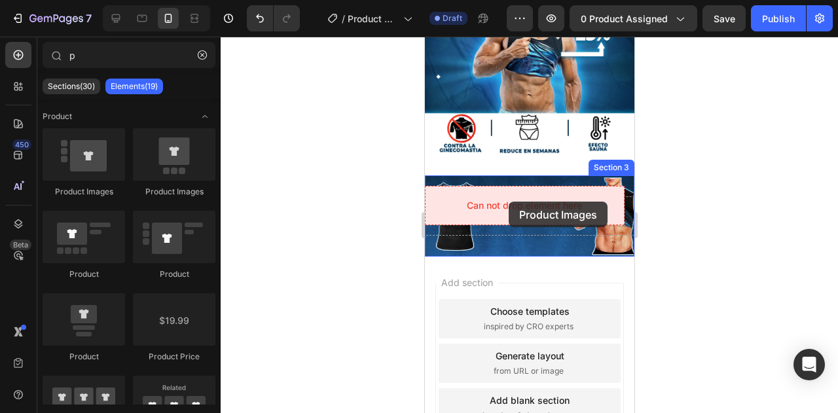
drag, startPoint x: 518, startPoint y: 198, endPoint x: 508, endPoint y: 202, distance: 10.3
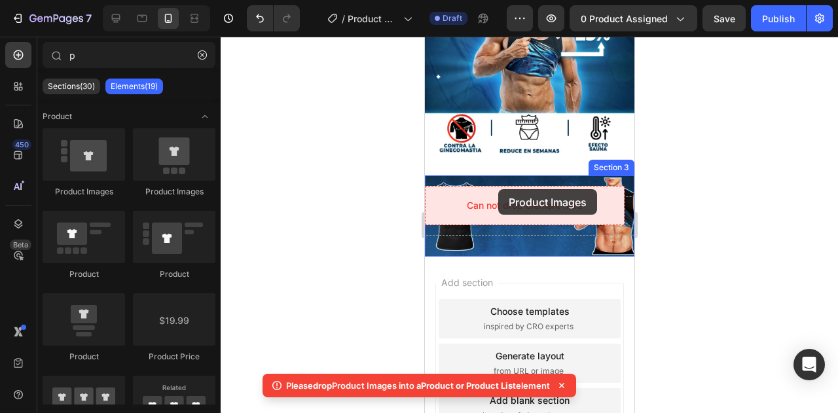
drag, startPoint x: 585, startPoint y: 183, endPoint x: 497, endPoint y: 189, distance: 87.3
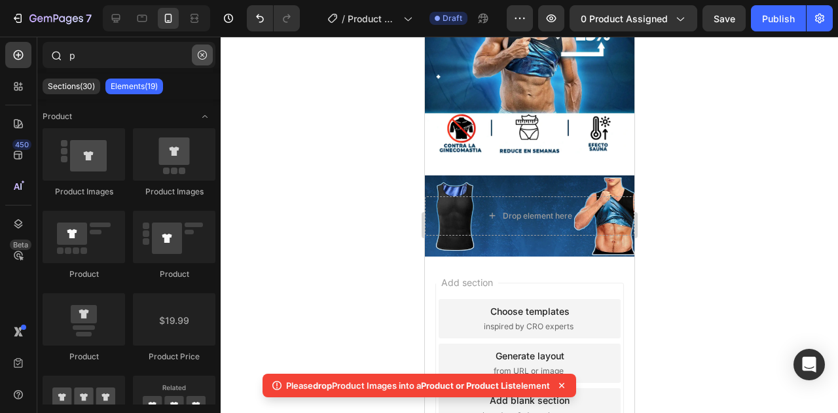
click at [206, 54] on icon "button" at bounding box center [202, 54] width 9 height 9
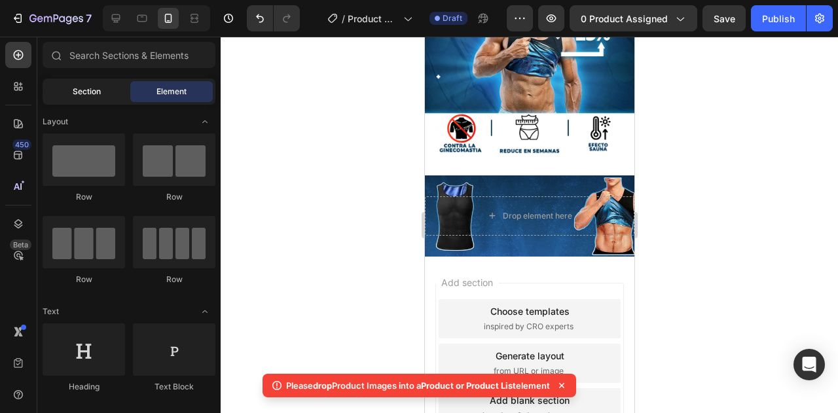
click at [94, 91] on span "Section" at bounding box center [87, 92] width 28 height 12
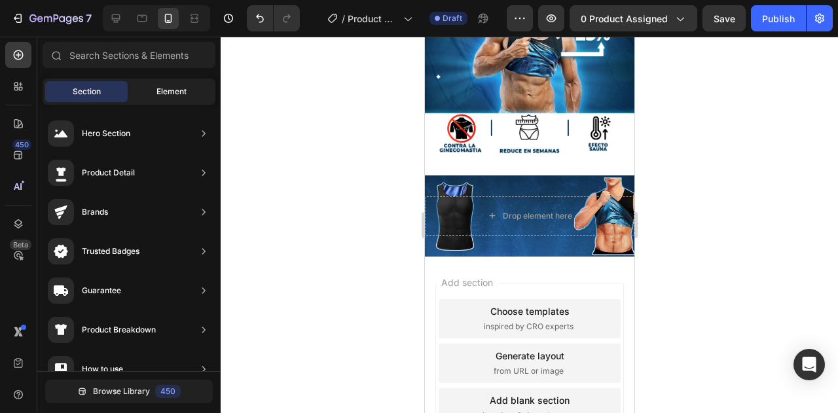
click at [177, 88] on span "Element" at bounding box center [171, 92] width 30 height 12
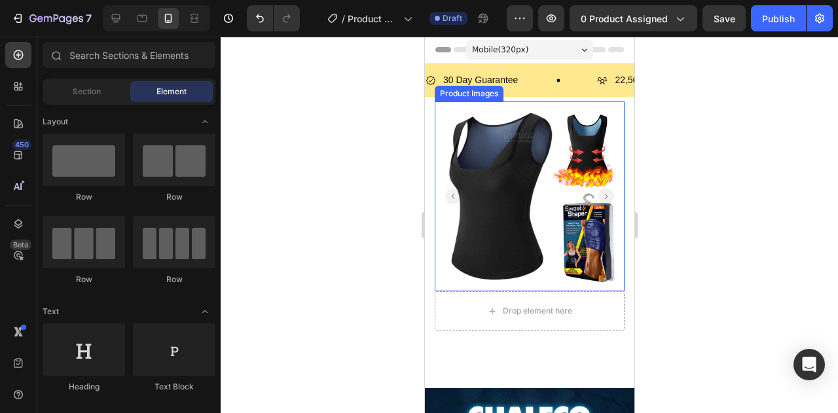
click at [467, 227] on img at bounding box center [529, 196] width 190 height 190
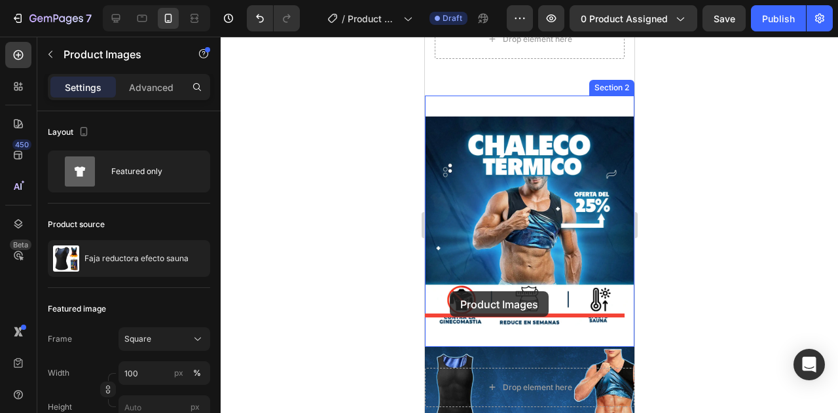
scroll to position [458, 0]
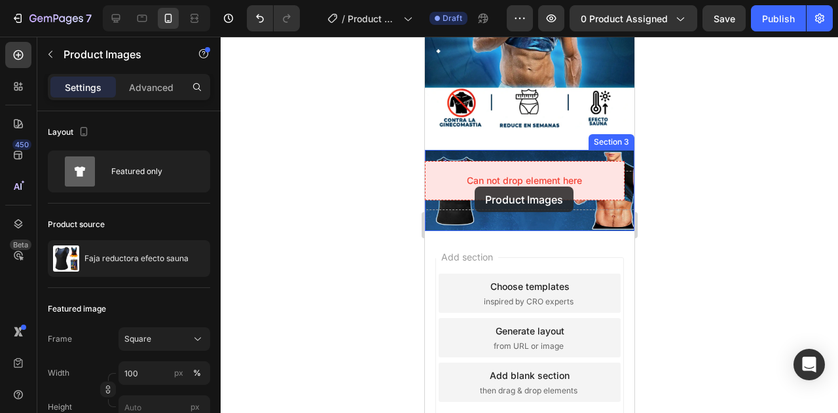
drag, startPoint x: 445, startPoint y: 92, endPoint x: 474, endPoint y: 187, distance: 98.6
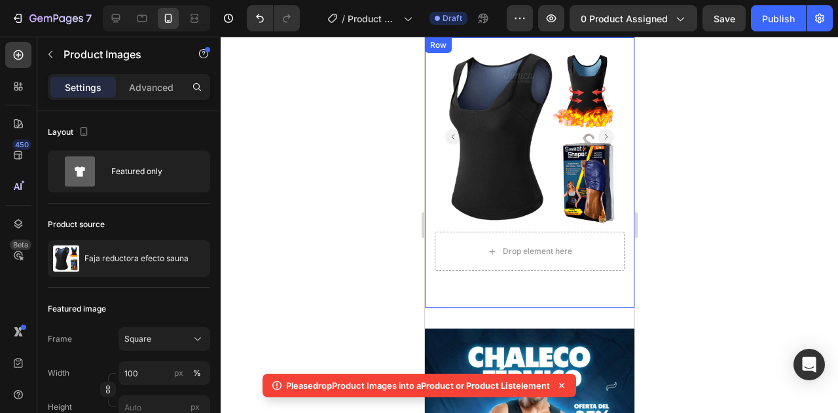
scroll to position [0, 0]
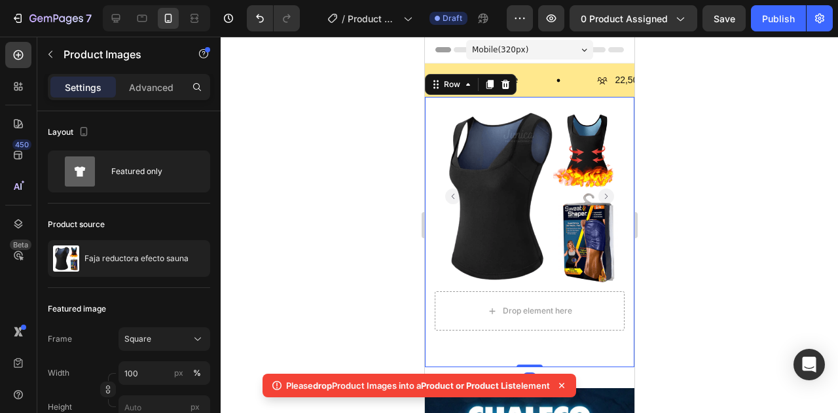
click at [448, 333] on div "Product Images "The transformation in my dog's overall health since switching t…" at bounding box center [528, 232] width 209 height 270
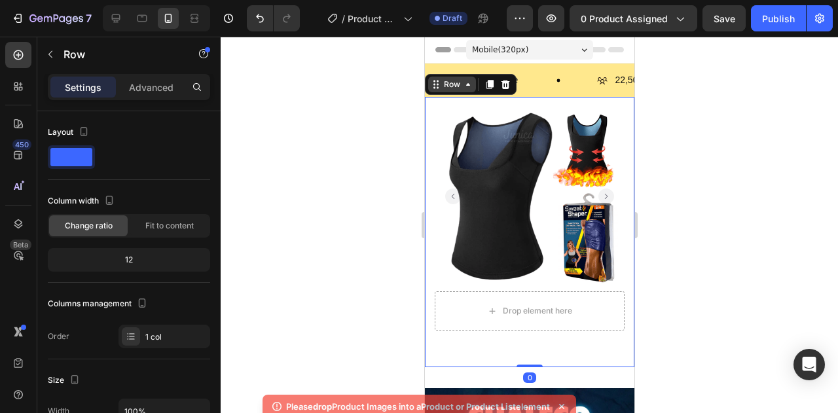
click at [444, 84] on div "Row" at bounding box center [452, 85] width 22 height 12
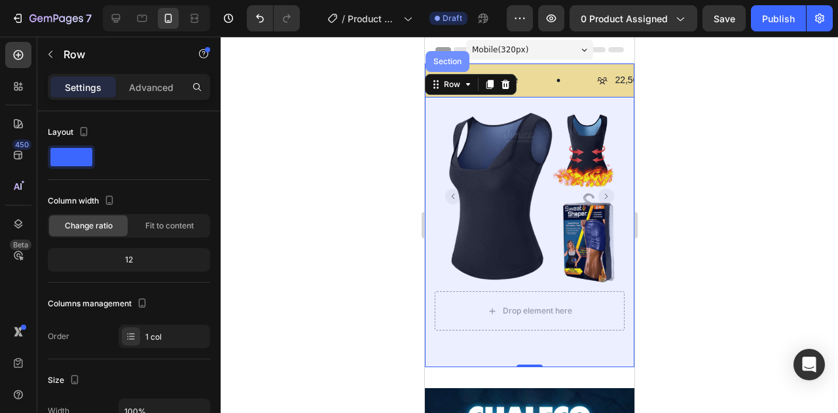
click at [450, 67] on div "Section" at bounding box center [447, 61] width 44 height 21
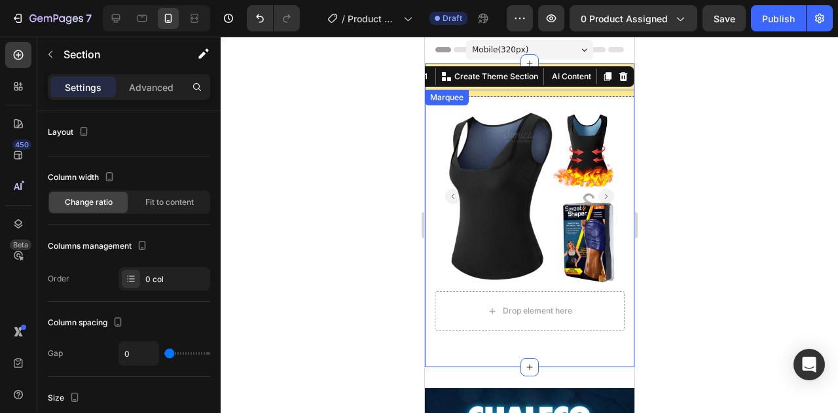
click at [534, 89] on div "30 Day Guarantee Item List" at bounding box center [511, 80] width 172 height 20
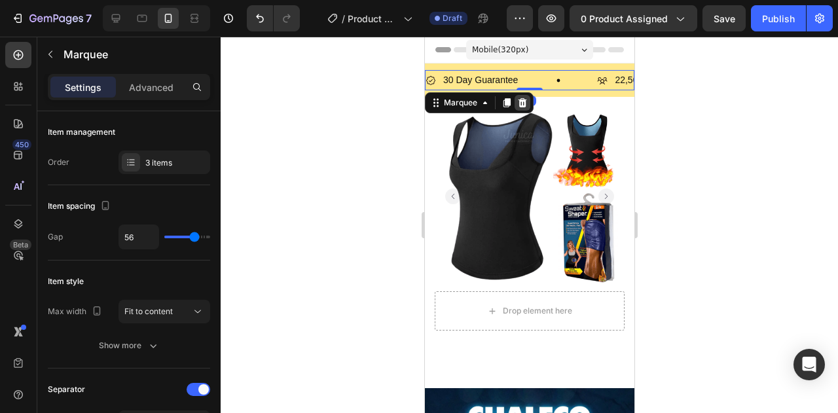
click at [520, 105] on icon at bounding box center [522, 102] width 9 height 9
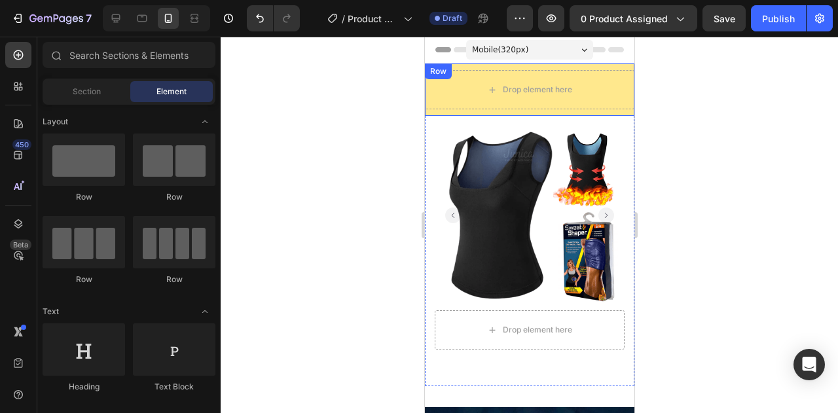
click at [527, 69] on div "Drop element here Row" at bounding box center [528, 89] width 209 height 52
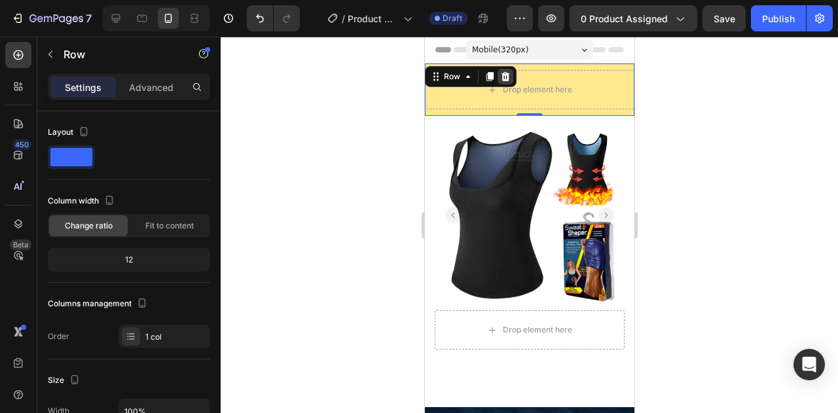
click at [508, 74] on icon at bounding box center [504, 76] width 10 height 10
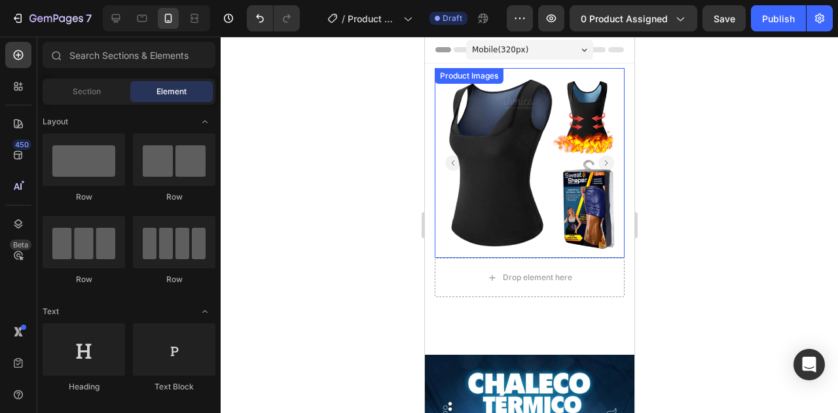
click at [459, 79] on div "Product Images" at bounding box center [468, 76] width 63 height 12
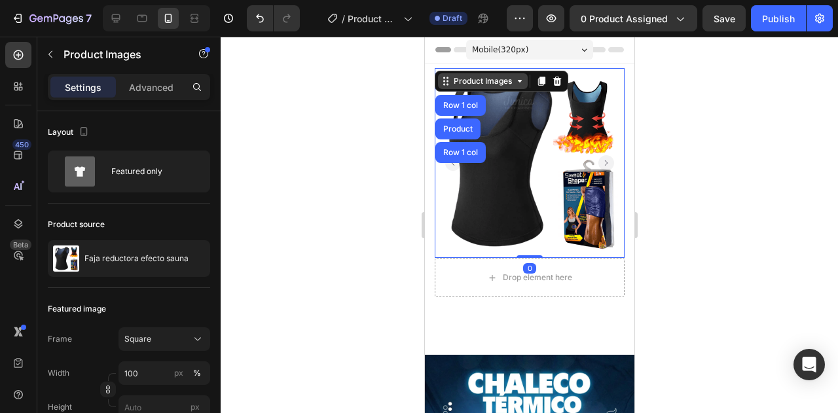
click at [460, 84] on div "Product Images" at bounding box center [481, 81] width 63 height 12
click at [474, 82] on div "Product Images" at bounding box center [481, 81] width 63 height 12
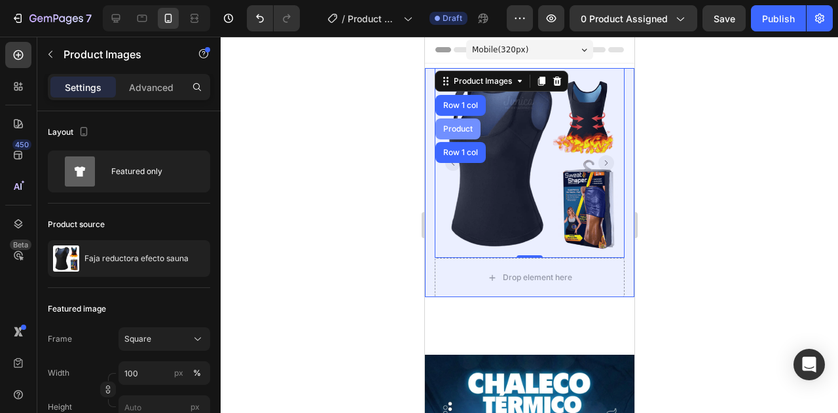
click at [458, 138] on div "Product" at bounding box center [457, 128] width 45 height 21
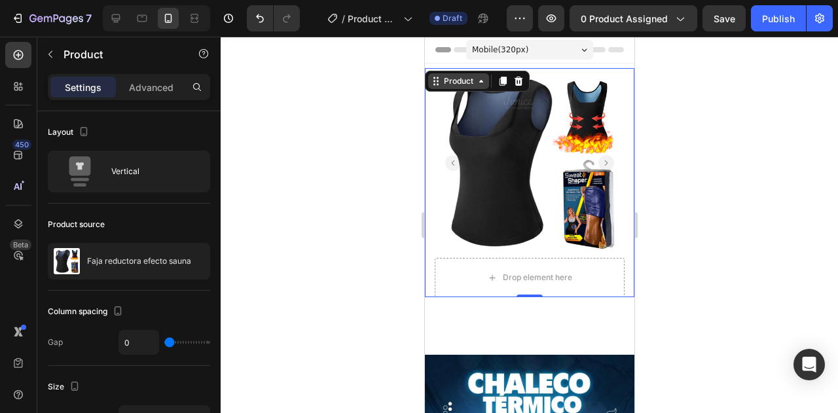
click at [463, 84] on div "Product" at bounding box center [458, 81] width 35 height 12
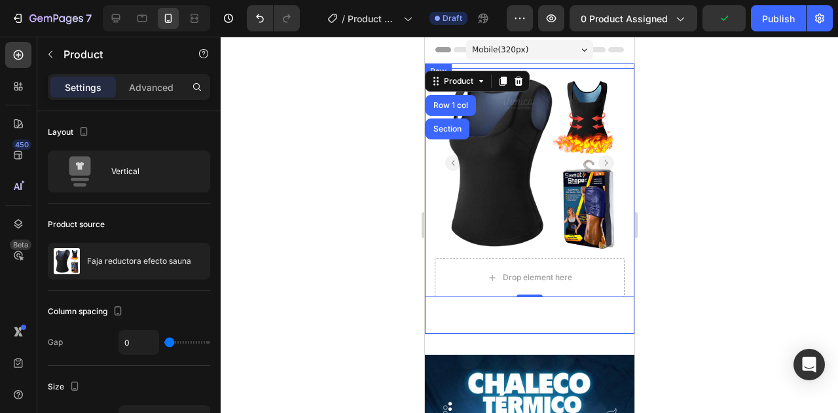
click at [484, 314] on div "Product Images "The transformation in my dog's overall health since switching t…" at bounding box center [528, 198] width 209 height 270
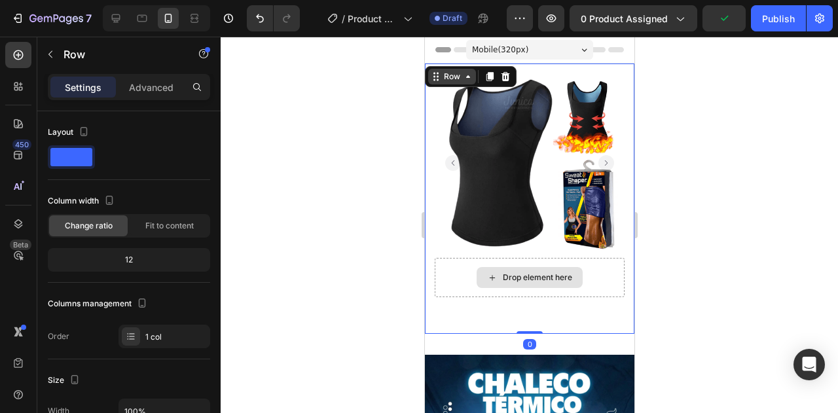
click at [456, 74] on div "Row" at bounding box center [452, 77] width 22 height 12
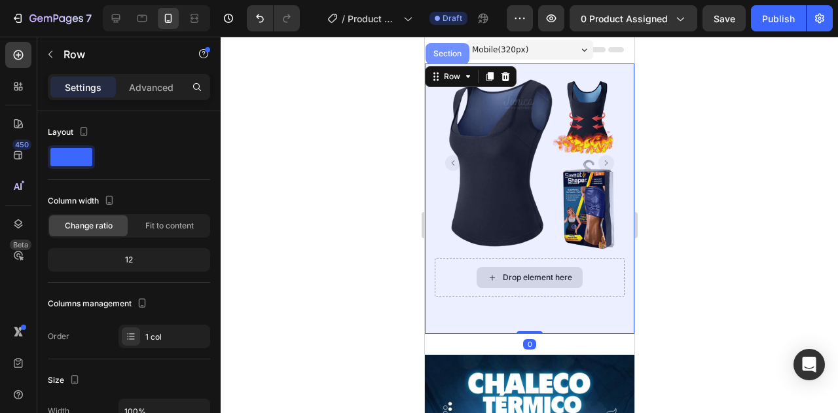
click at [454, 50] on div "Section" at bounding box center [446, 54] width 33 height 8
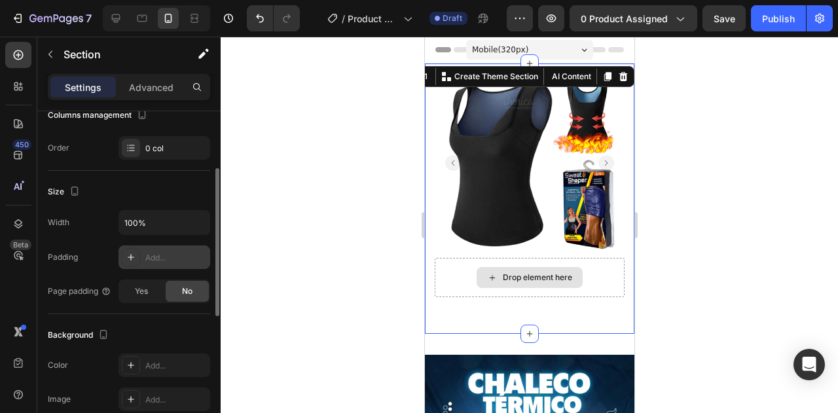
scroll to position [327, 0]
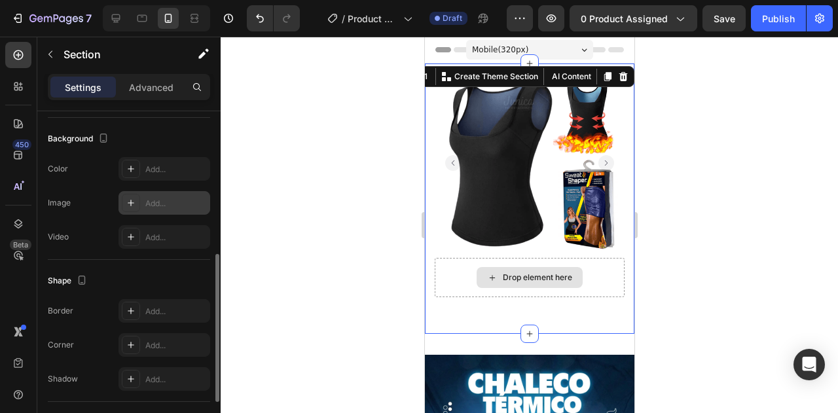
click at [147, 204] on div "Add..." at bounding box center [176, 204] width 62 height 12
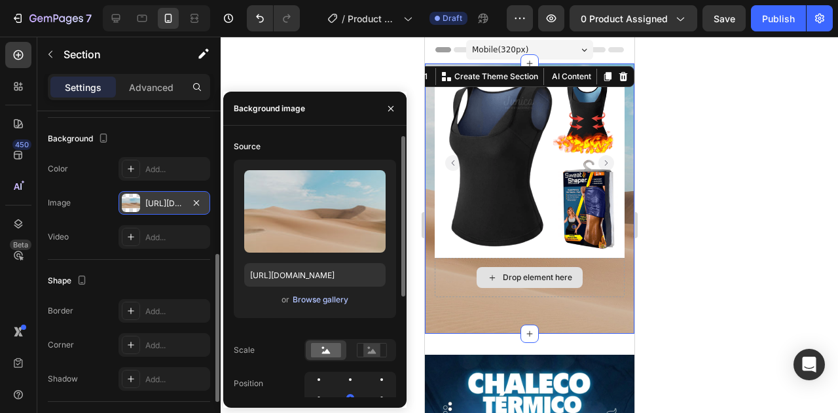
click at [316, 297] on div "Browse gallery" at bounding box center [321, 300] width 56 height 12
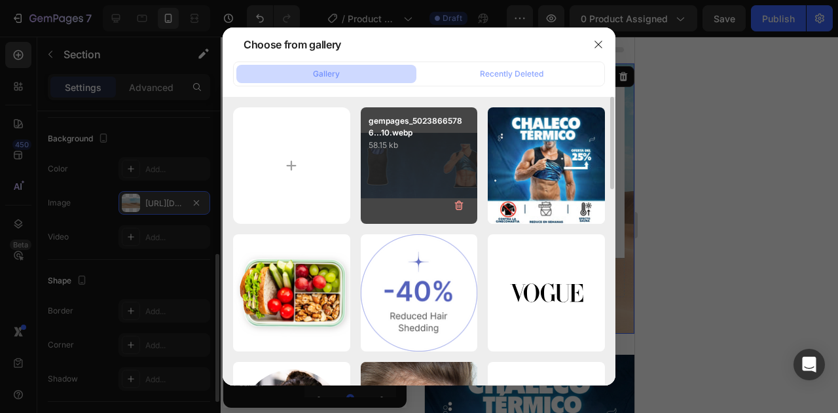
click at [419, 162] on div "gempages_50238665786...10.webp 58.15 kb" at bounding box center [419, 165] width 117 height 117
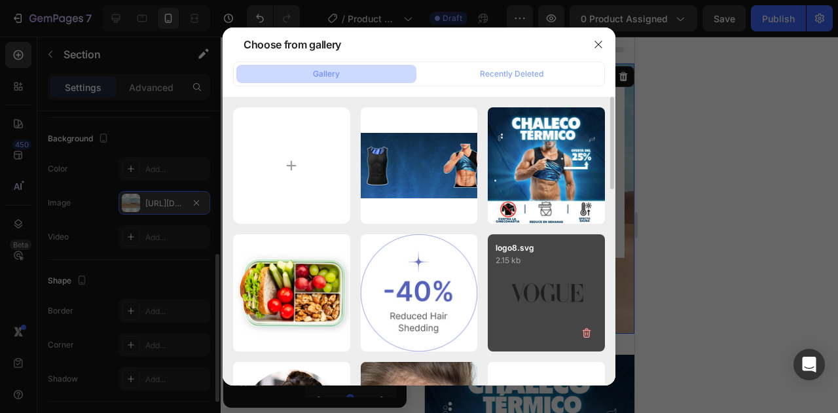
type input "https://cdn.shopify.com/s/files/1/0715/4080/1713/files/gempages_581742868238959…"
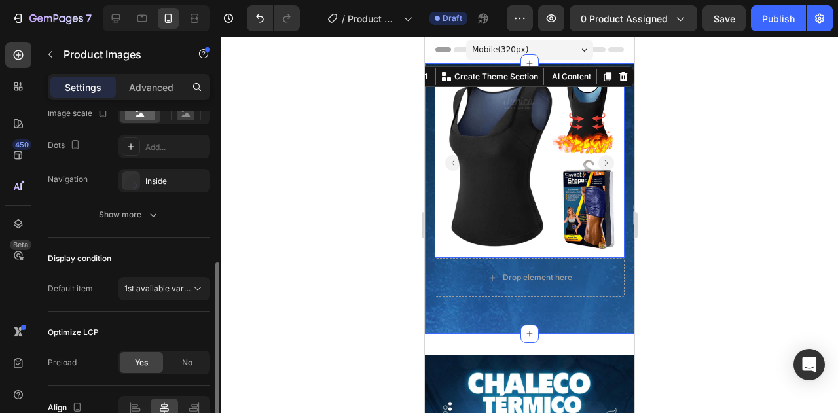
click at [490, 191] on img at bounding box center [529, 163] width 190 height 190
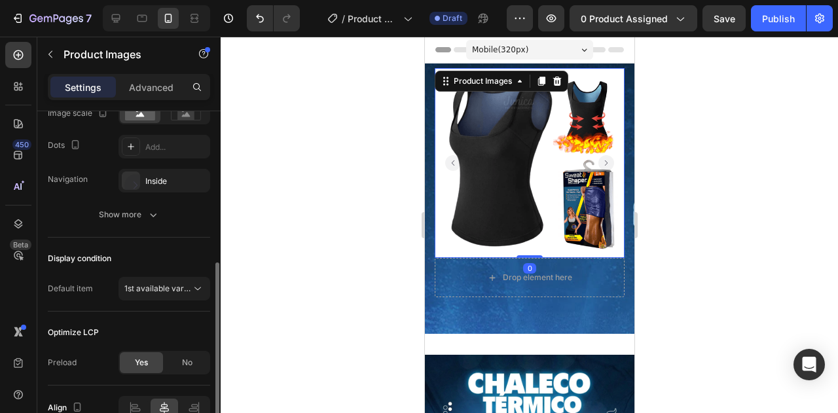
scroll to position [0, 0]
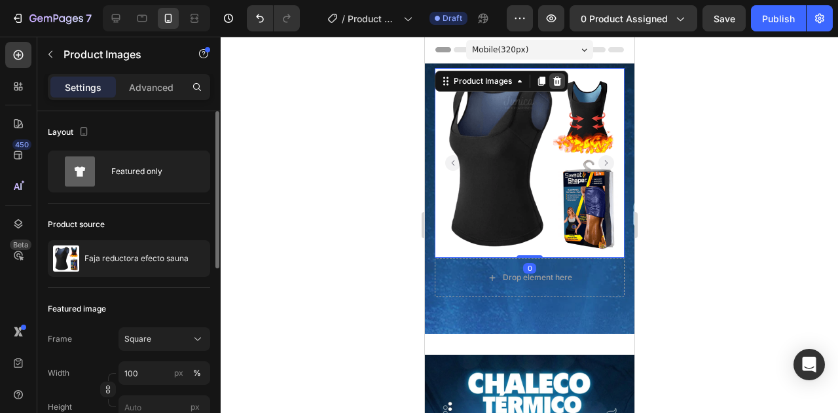
click at [552, 82] on icon at bounding box center [556, 81] width 10 height 10
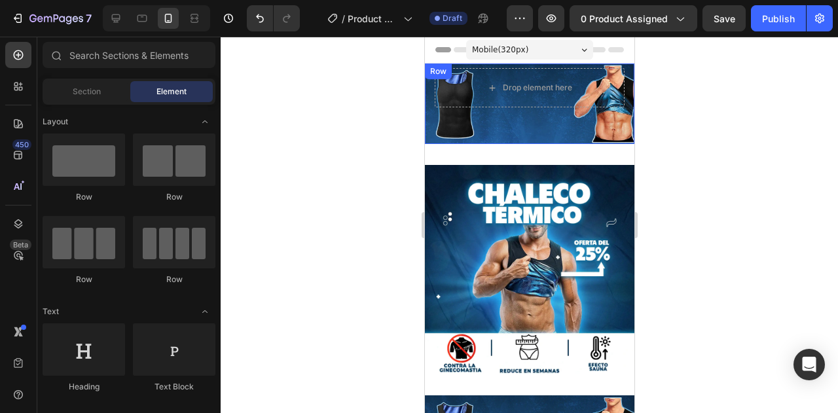
click at [476, 135] on div ""The transformation in my dog's overall health since switching to this food has…" at bounding box center [528, 103] width 209 height 81
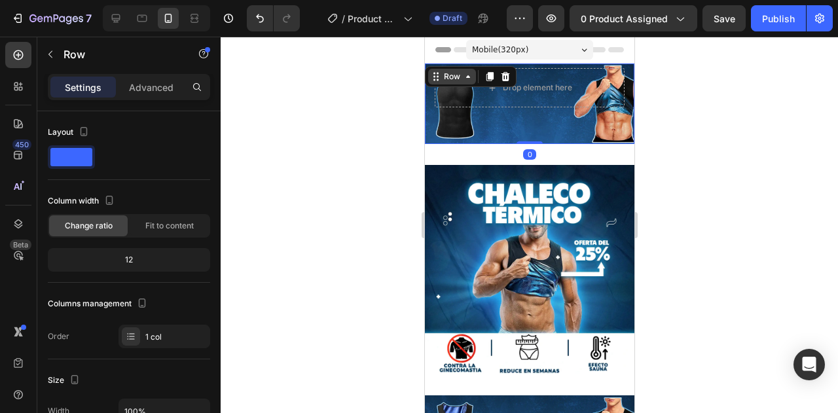
click at [460, 82] on div "Row" at bounding box center [451, 77] width 48 height 16
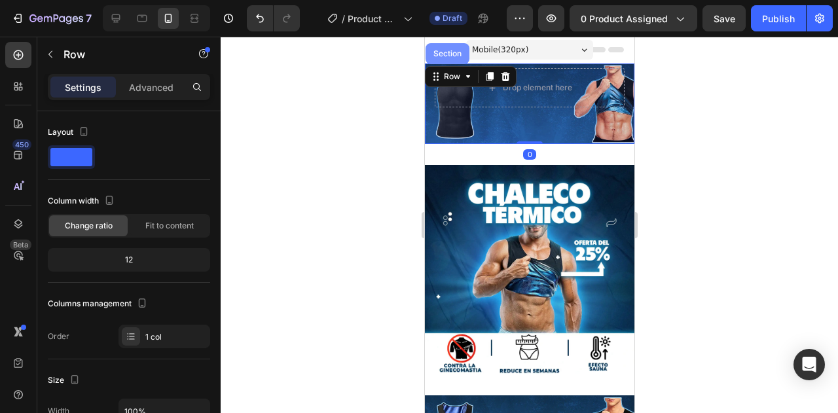
click at [454, 60] on div "Section" at bounding box center [447, 53] width 44 height 21
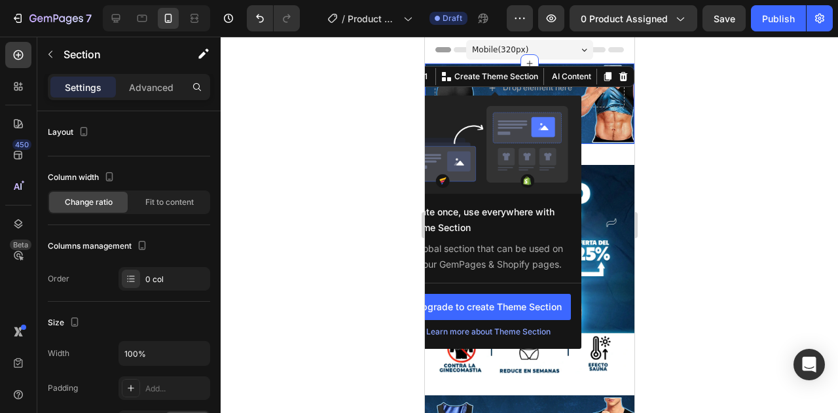
drag, startPoint x: 425, startPoint y: 77, endPoint x: 555, endPoint y: 105, distance: 132.8
click at [546, 85] on div "You can create reusable sections Create Theme Section Create once, use everywhe…" at bounding box center [489, 76] width 114 height 17
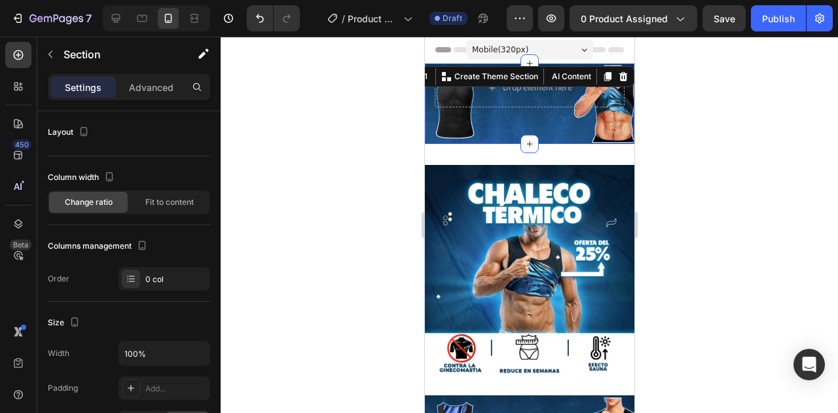
drag, startPoint x: 641, startPoint y: 141, endPoint x: 676, endPoint y: 139, distance: 34.7
click at [676, 139] on div at bounding box center [529, 225] width 617 height 376
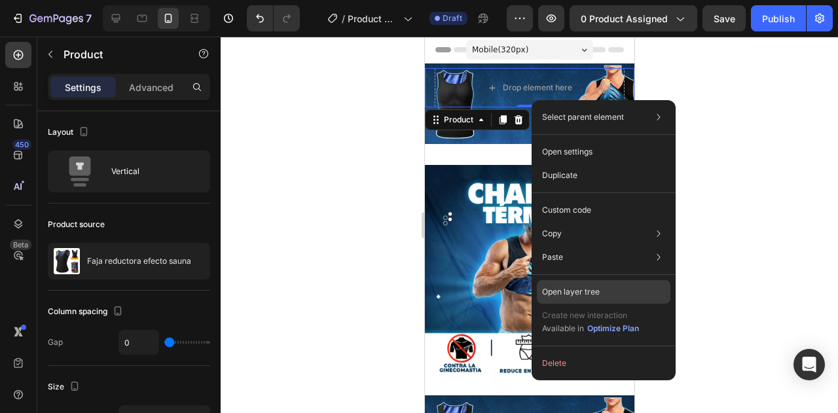
click at [619, 289] on div "Open layer tree" at bounding box center [604, 292] width 134 height 24
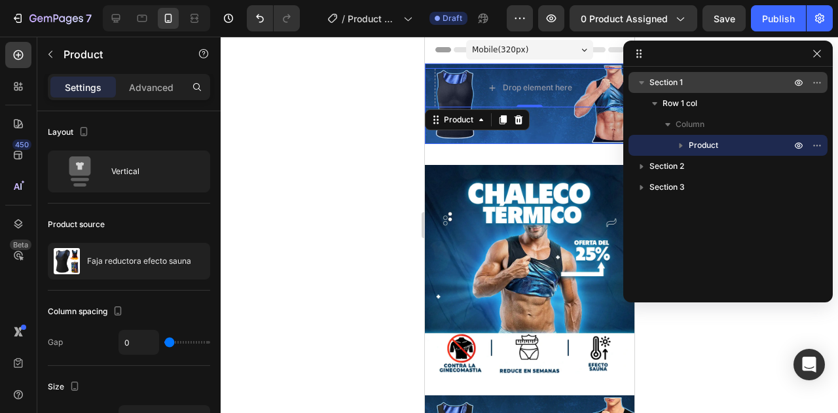
click at [664, 82] on span "Section 1" at bounding box center [665, 82] width 33 height 13
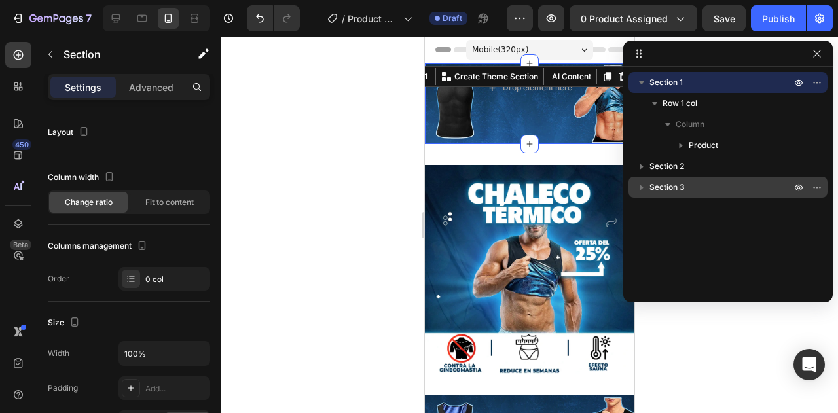
drag, startPoint x: 665, startPoint y: 79, endPoint x: 670, endPoint y: 192, distance: 113.3
click at [670, 192] on div "Section 1 Row 1 col Column Product Section 2 Section 3" at bounding box center [727, 180] width 209 height 216
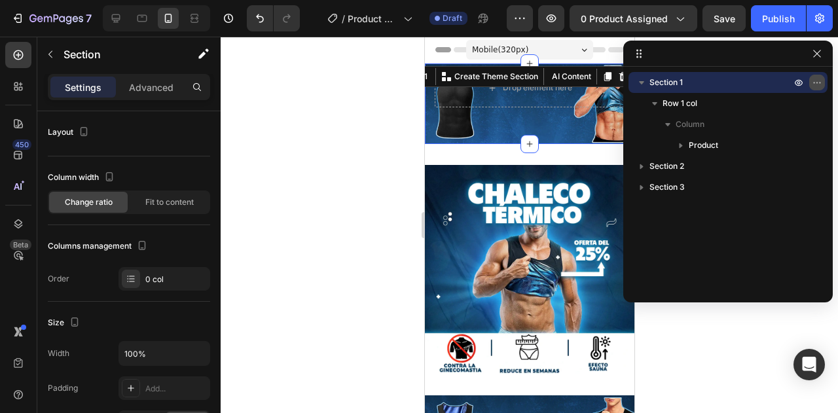
click at [818, 79] on icon "button" at bounding box center [817, 82] width 10 height 10
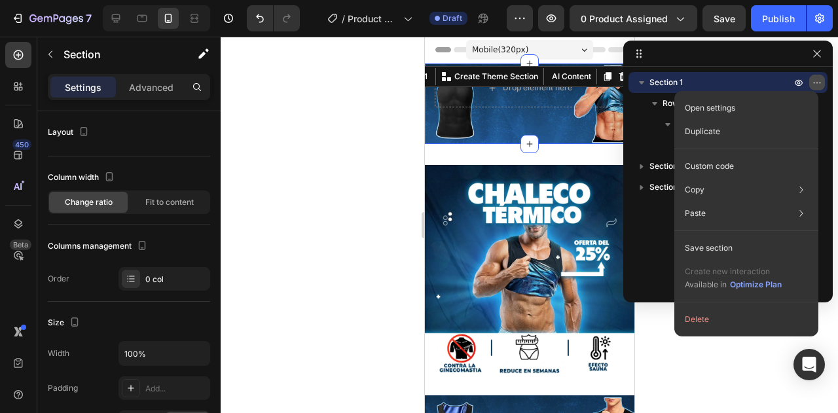
click at [818, 79] on icon "button" at bounding box center [817, 82] width 10 height 10
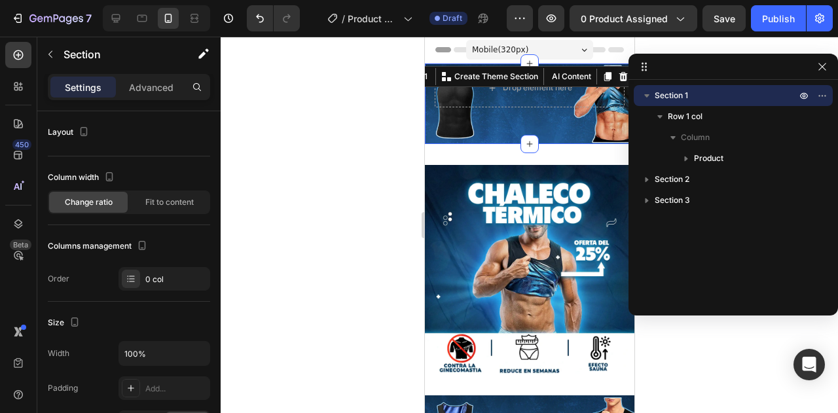
drag, startPoint x: 638, startPoint y: 54, endPoint x: 645, endPoint y: 67, distance: 15.8
click at [401, 196] on div at bounding box center [529, 225] width 617 height 376
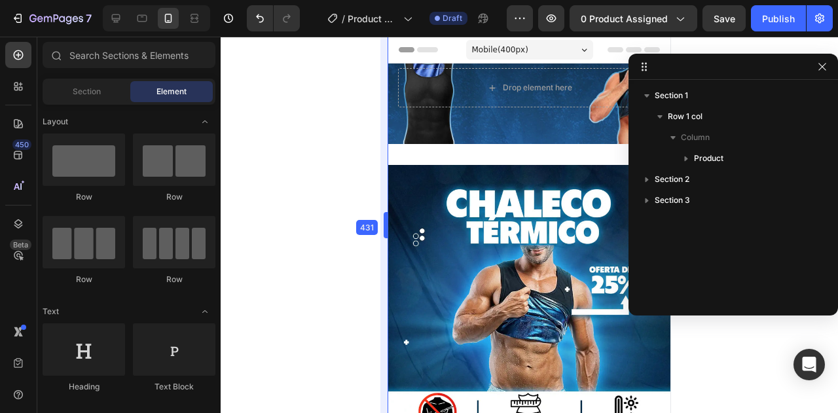
drag, startPoint x: 422, startPoint y: 222, endPoint x: 350, endPoint y: 215, distance: 72.4
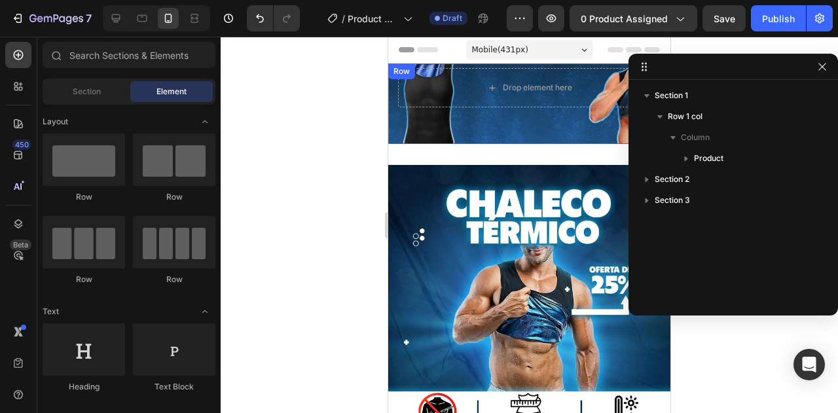
click at [456, 129] on div ""The transformation in my dog's overall health since switching to this food has…" at bounding box center [529, 103] width 282 height 81
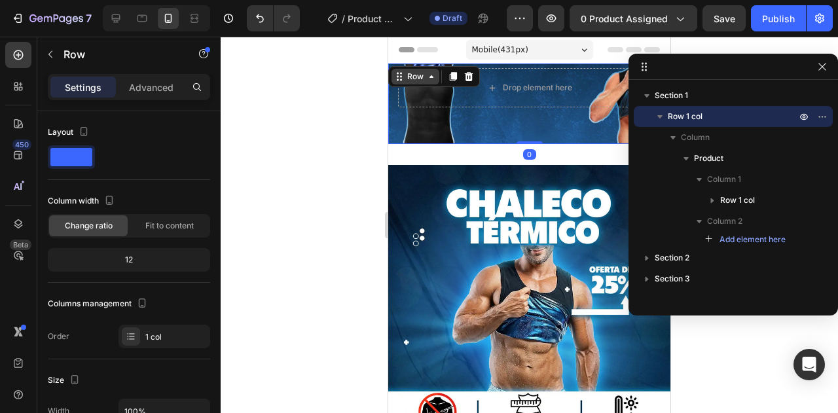
click at [411, 71] on div "Row" at bounding box center [416, 77] width 22 height 12
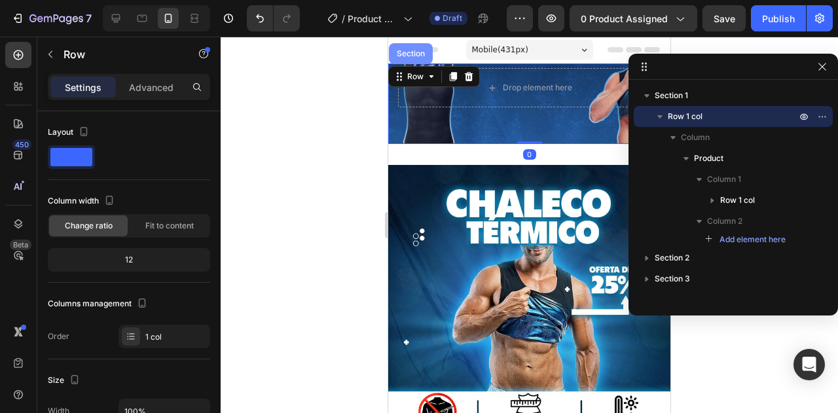
click at [412, 54] on div "Section" at bounding box center [410, 54] width 33 height 8
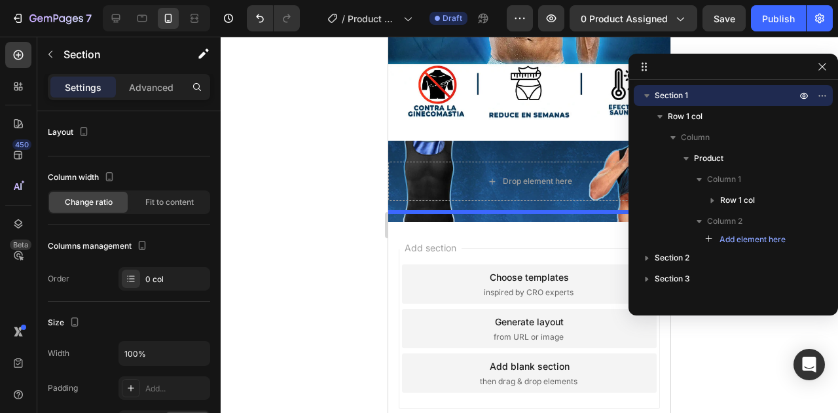
scroll to position [403, 0]
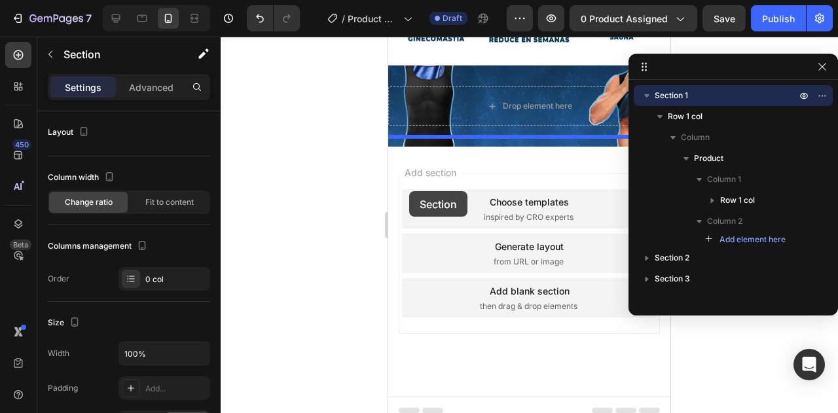
drag, startPoint x: 412, startPoint y: 73, endPoint x: 409, endPoint y: 191, distance: 118.5
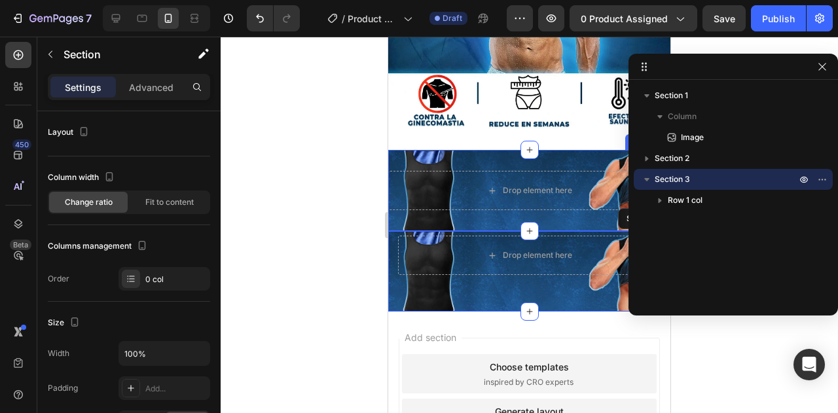
scroll to position [191, 0]
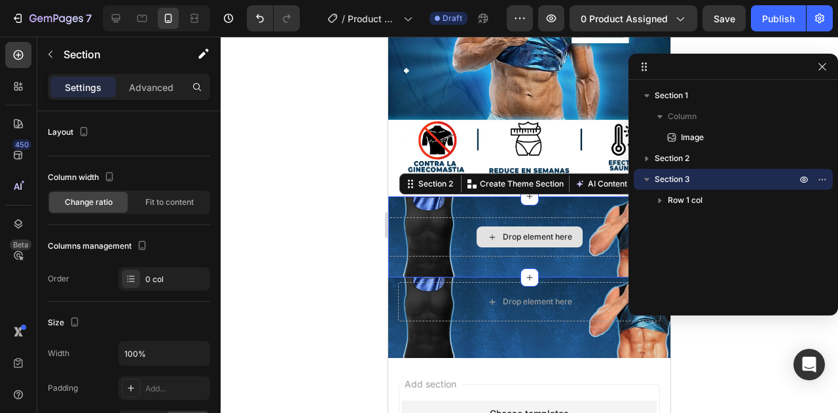
click at [406, 219] on div "Drop element here" at bounding box center [529, 236] width 282 height 39
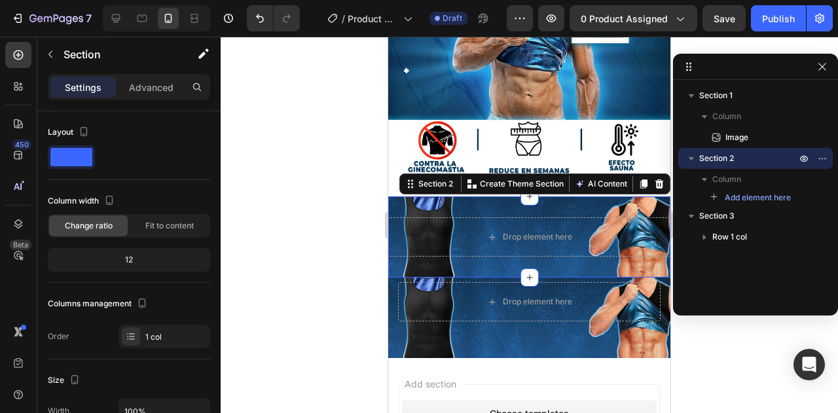
drag, startPoint x: 630, startPoint y: 115, endPoint x: 673, endPoint y: 120, distance: 43.0
click at [655, 179] on icon at bounding box center [659, 183] width 9 height 9
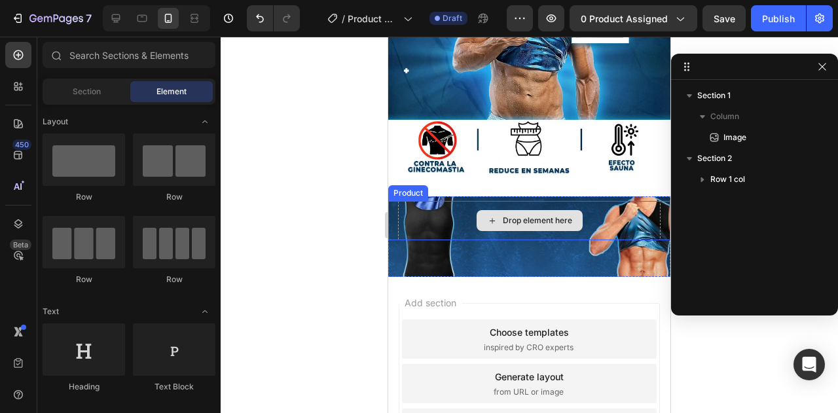
click at [489, 215] on icon at bounding box center [492, 220] width 10 height 11
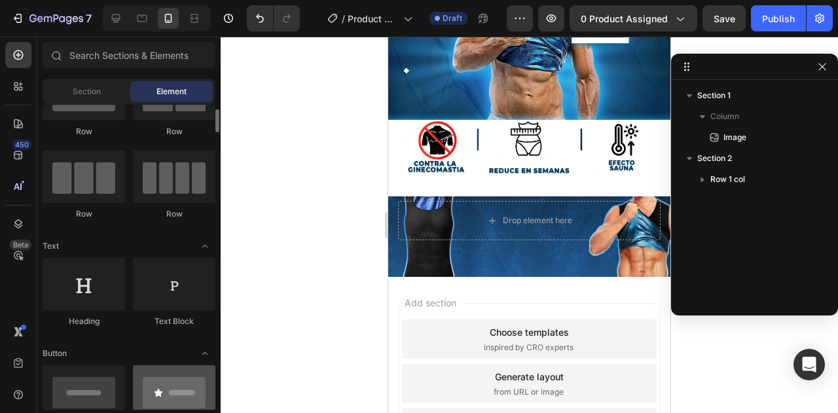
scroll to position [0, 0]
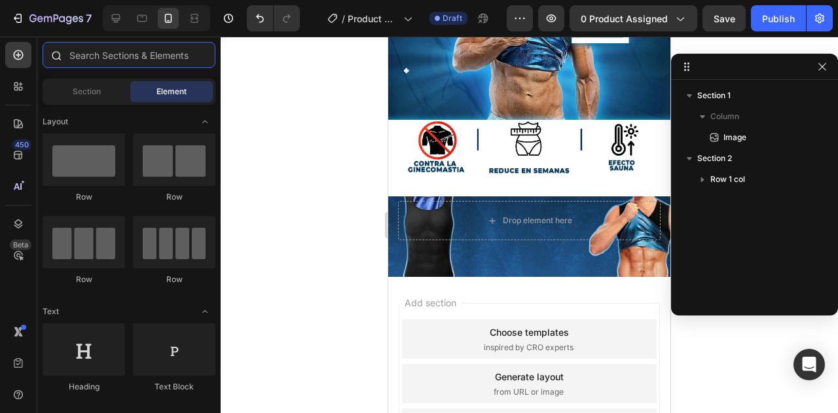
click at [123, 60] on input "text" at bounding box center [129, 55] width 173 height 26
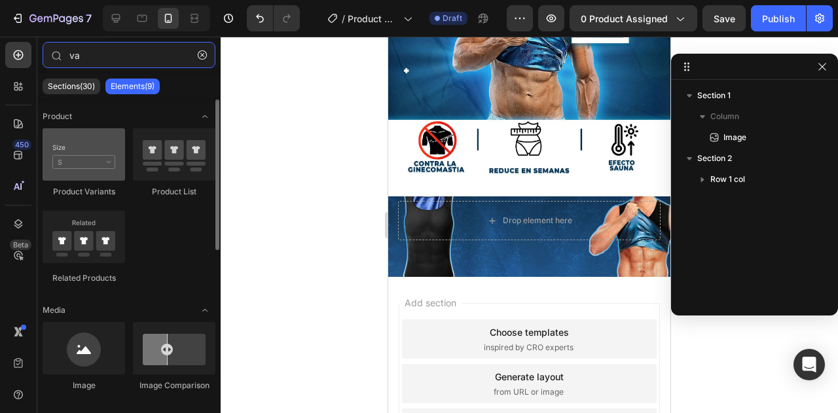
type input "va"
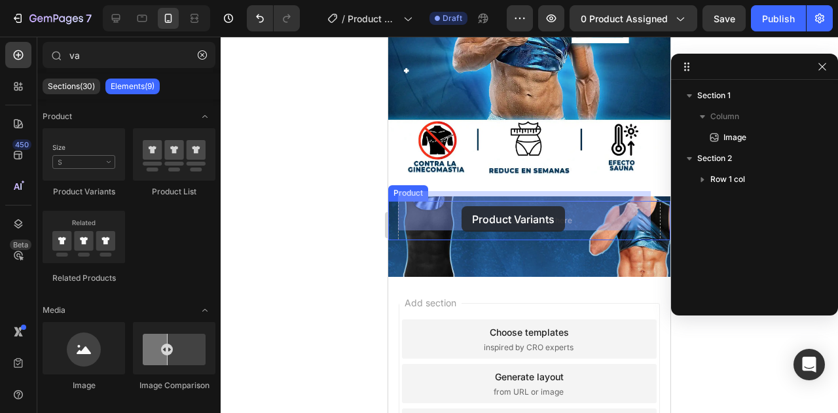
drag, startPoint x: 498, startPoint y: 209, endPoint x: 461, endPoint y: 206, distance: 36.8
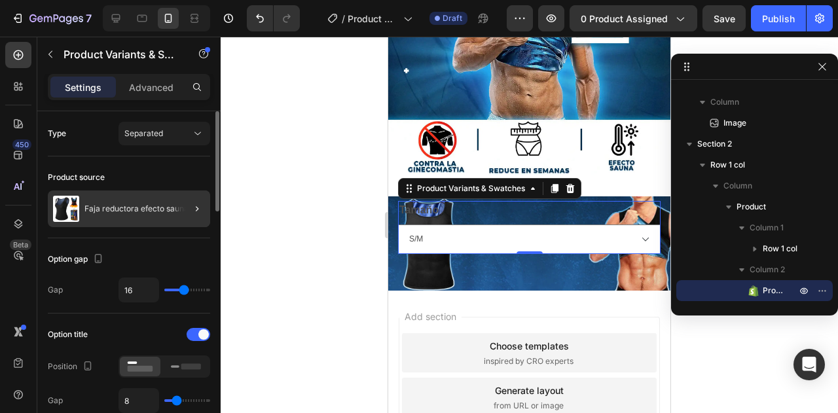
scroll to position [65, 0]
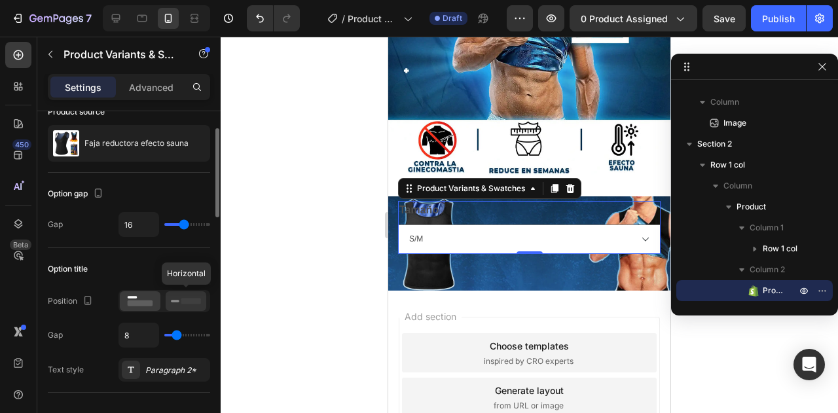
click at [182, 298] on rect at bounding box center [191, 301] width 20 height 6
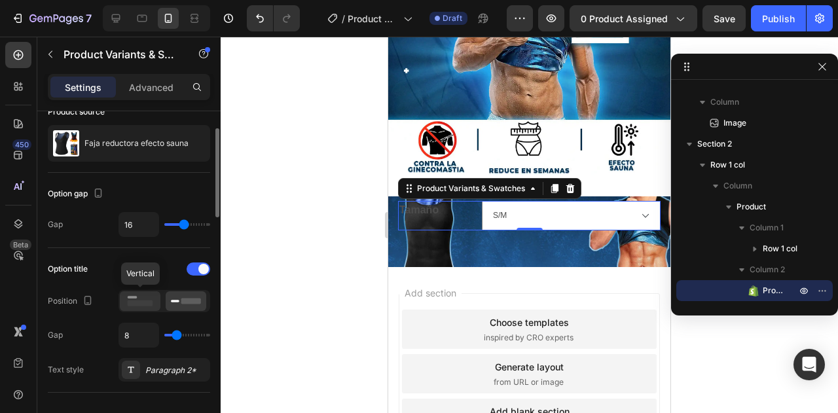
click at [151, 300] on rect at bounding box center [141, 303] width 26 height 6
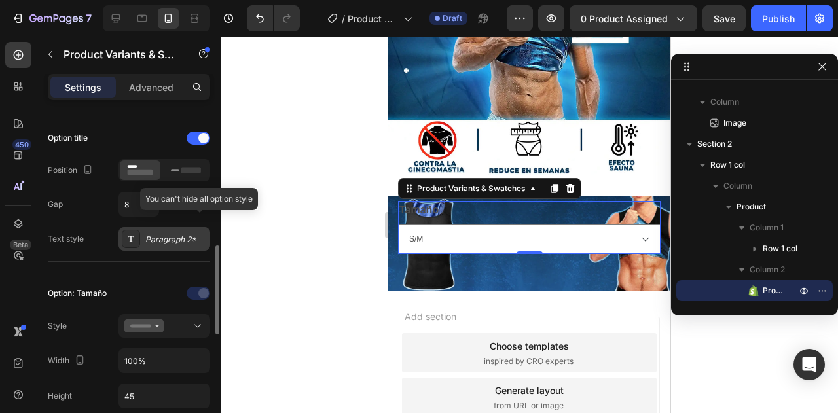
scroll to position [262, 0]
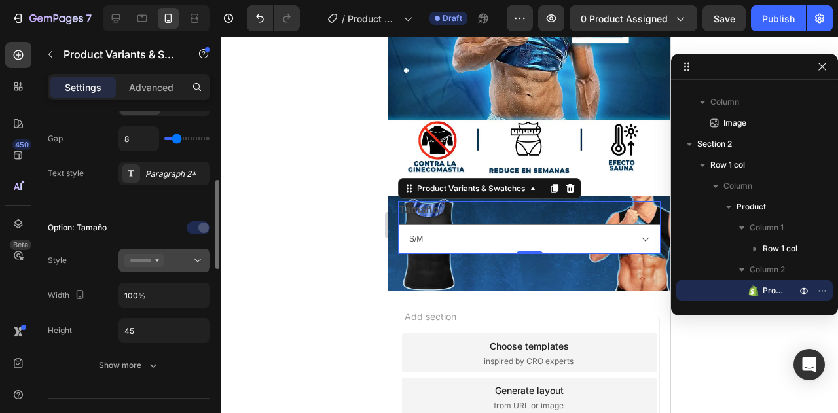
click at [174, 257] on div at bounding box center [164, 260] width 80 height 13
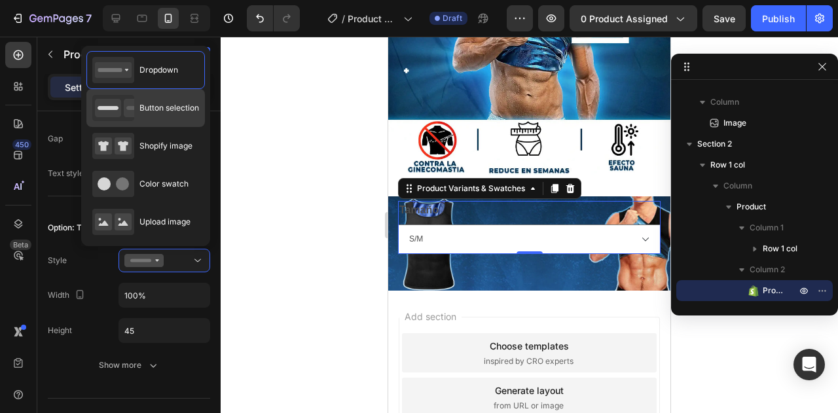
click at [153, 104] on span "Button selection" at bounding box center [169, 108] width 60 height 12
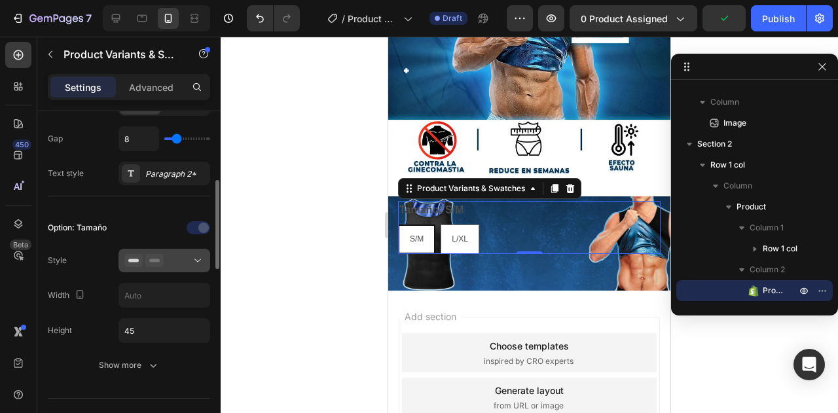
click at [182, 258] on div at bounding box center [164, 260] width 80 height 13
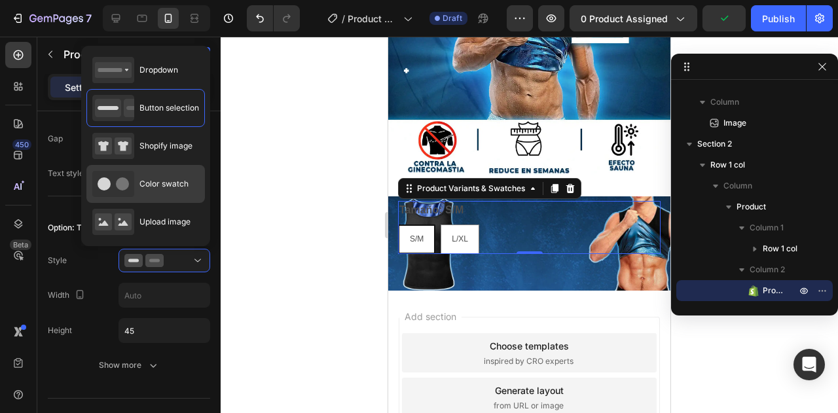
click at [162, 179] on span "Color swatch" at bounding box center [163, 184] width 49 height 12
type input "45"
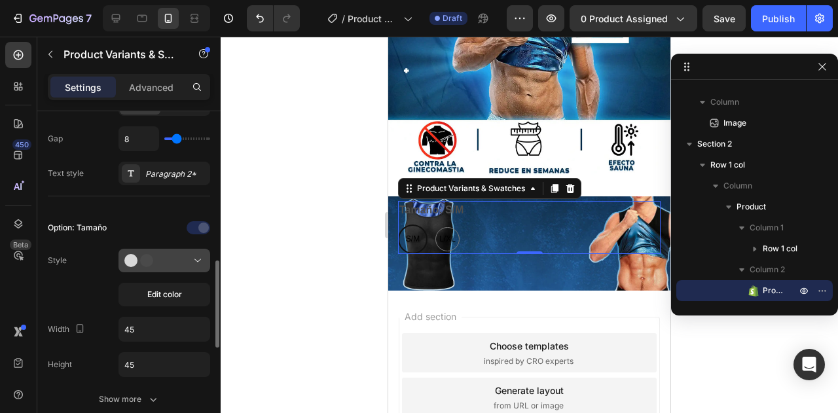
scroll to position [327, 0]
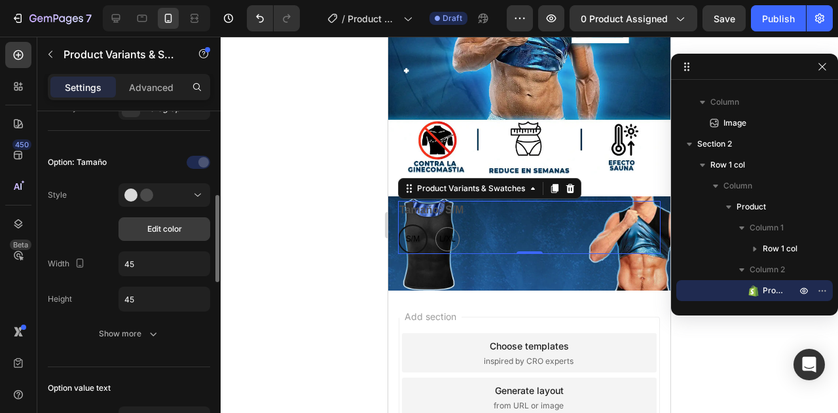
click at [166, 223] on span "Edit color" at bounding box center [164, 229] width 35 height 12
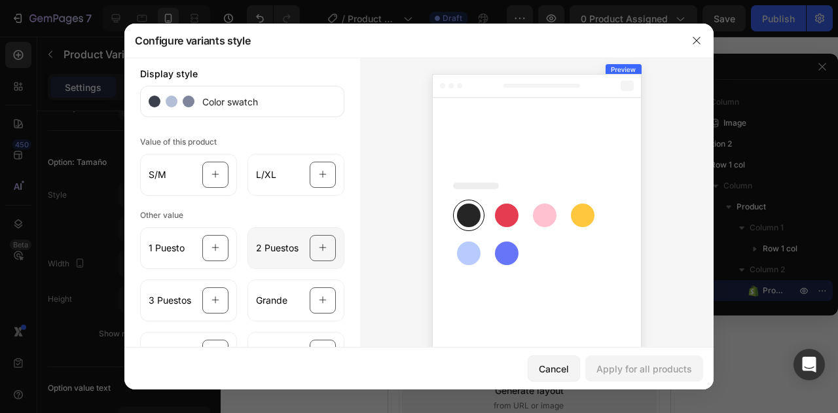
scroll to position [0, 0]
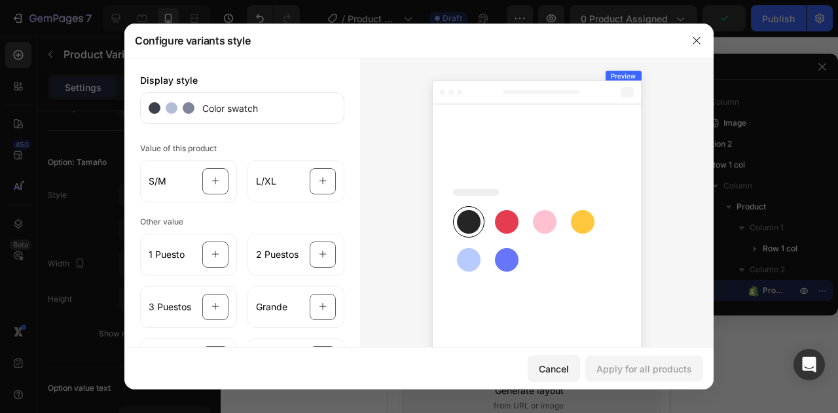
click at [206, 112] on span "Color swatch" at bounding box center [225, 108] width 63 height 14
click at [551, 364] on div "Cancel" at bounding box center [554, 369] width 30 height 14
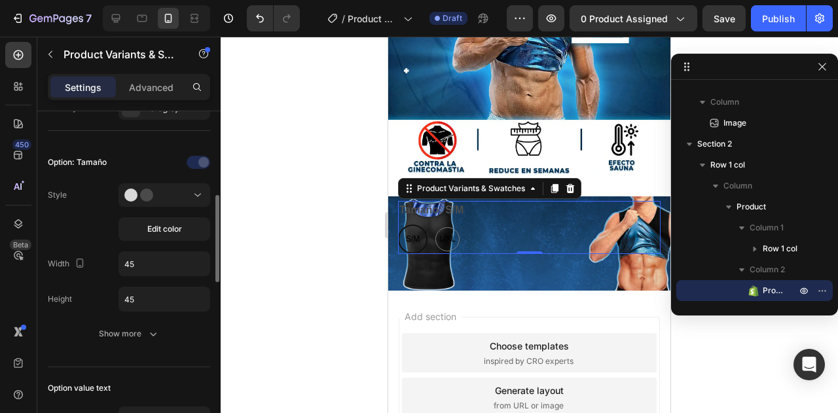
scroll to position [393, 0]
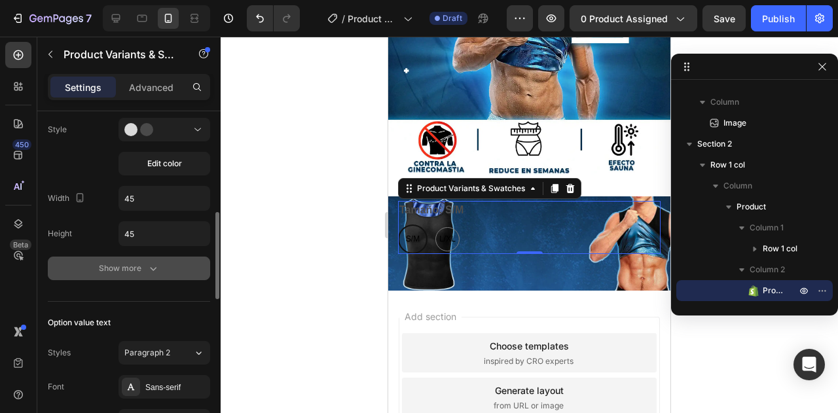
click at [152, 262] on icon "button" at bounding box center [153, 268] width 13 height 13
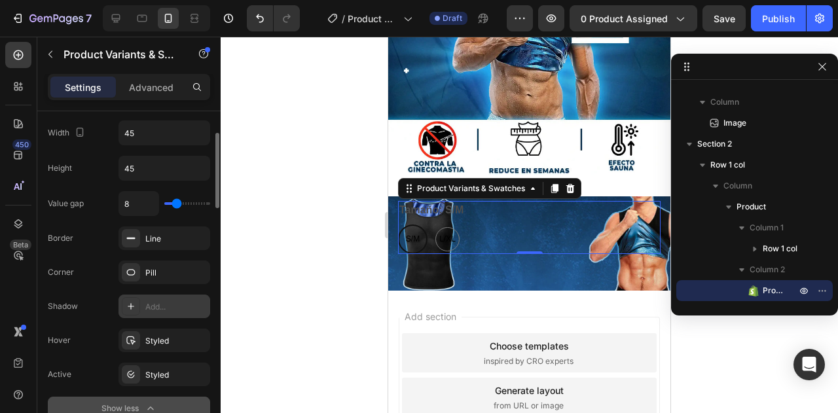
scroll to position [327, 0]
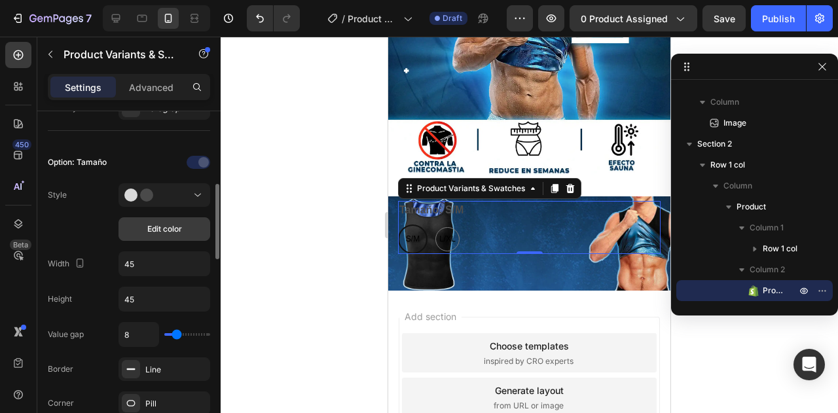
click at [174, 228] on span "Edit color" at bounding box center [164, 229] width 35 height 12
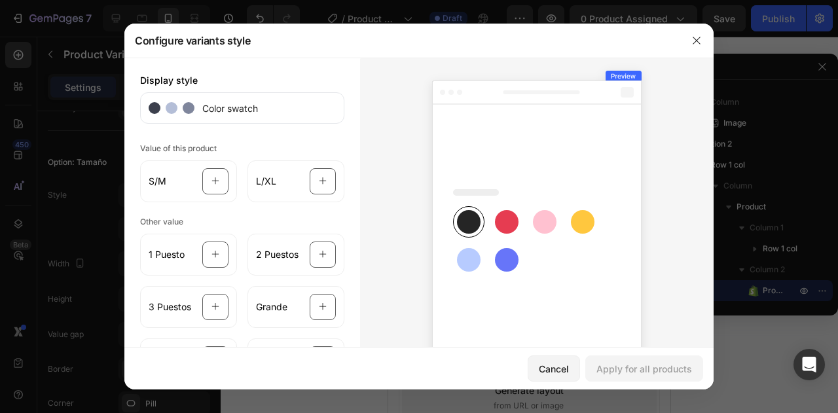
click at [183, 104] on circle at bounding box center [189, 108] width 12 height 12
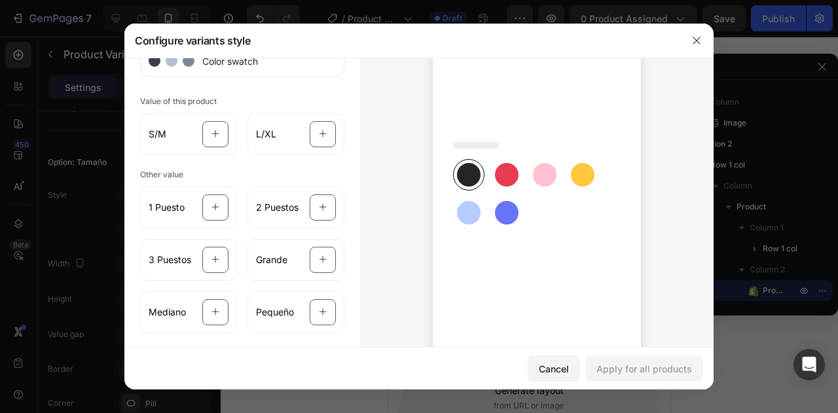
scroll to position [65, 0]
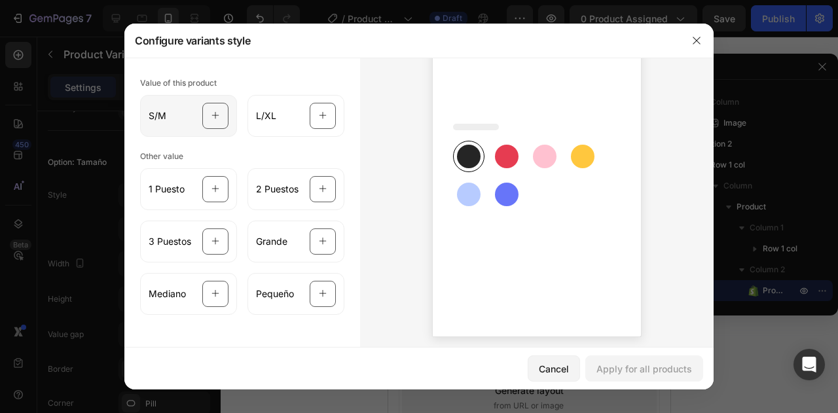
click at [204, 121] on div at bounding box center [215, 116] width 26 height 26
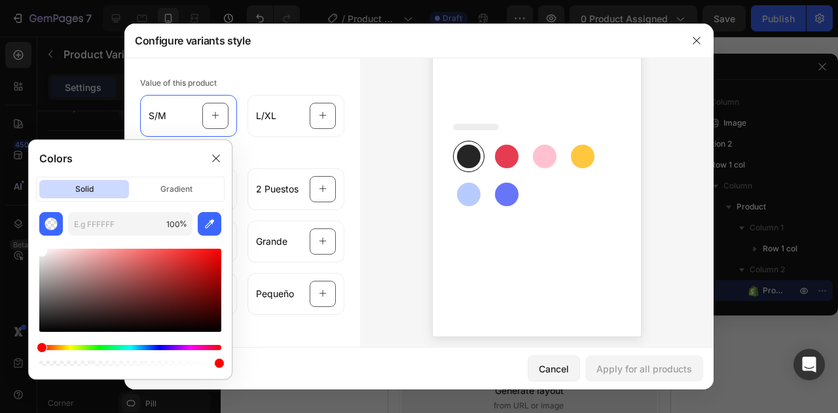
type input "FFFFFF"
drag, startPoint x: 67, startPoint y: 293, endPoint x: 21, endPoint y: 228, distance: 79.4
click at [21, 0] on body "7 / Product Page - Aug 27, 01:24:56 Draft Preview 0 product assigned Save Publi…" at bounding box center [419, 0] width 838 height 0
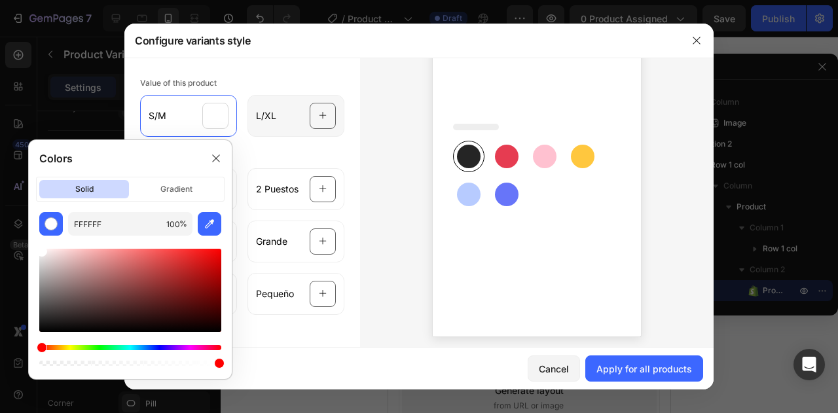
click at [310, 112] on div at bounding box center [323, 116] width 26 height 26
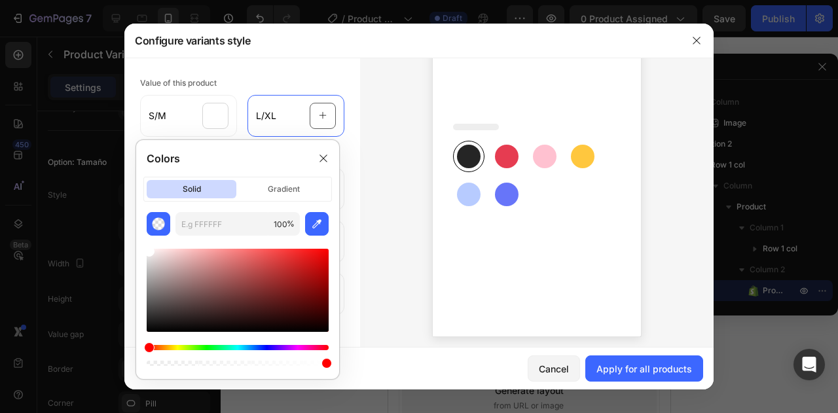
drag, startPoint x: 191, startPoint y: 259, endPoint x: 123, endPoint y: 227, distance: 75.0
click at [123, 0] on body "7 / Product Page - Aug 27, 01:24:56 Draft Preview 0 product assigned Save Publi…" at bounding box center [419, 0] width 838 height 0
type input "FFFFFF"
click at [259, 81] on div "Value of this product S/M L/XL" at bounding box center [242, 105] width 204 height 63
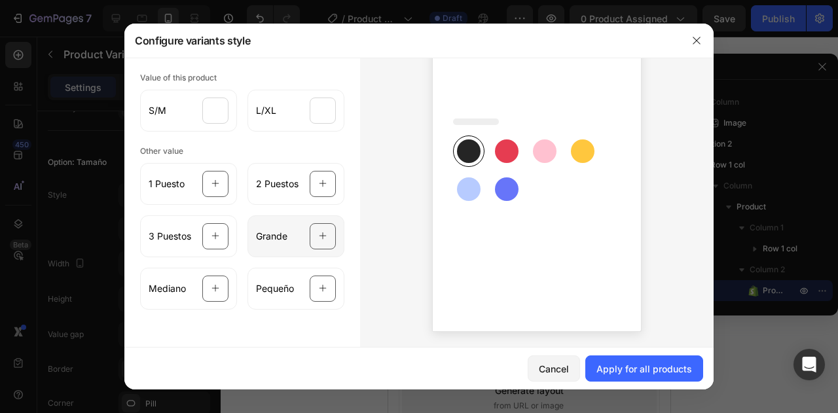
scroll to position [72, 0]
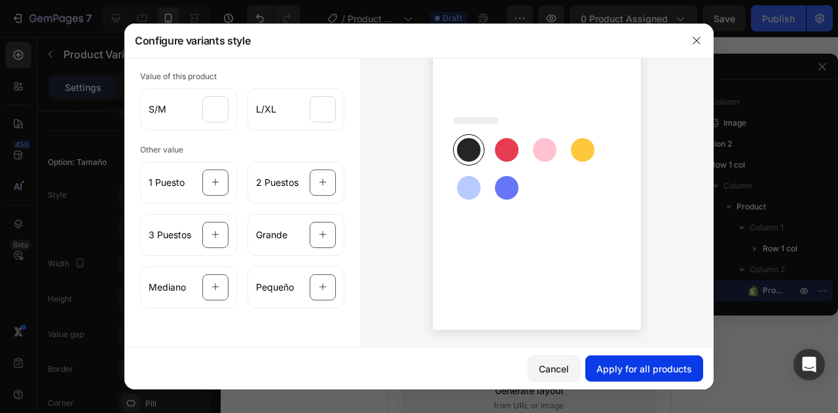
click at [627, 365] on div "Apply for all products" at bounding box center [644, 369] width 96 height 14
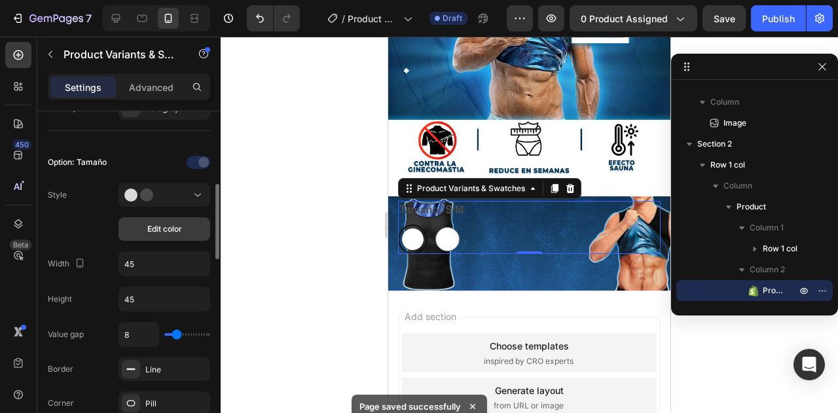
click at [156, 231] on span "Edit color" at bounding box center [164, 229] width 35 height 12
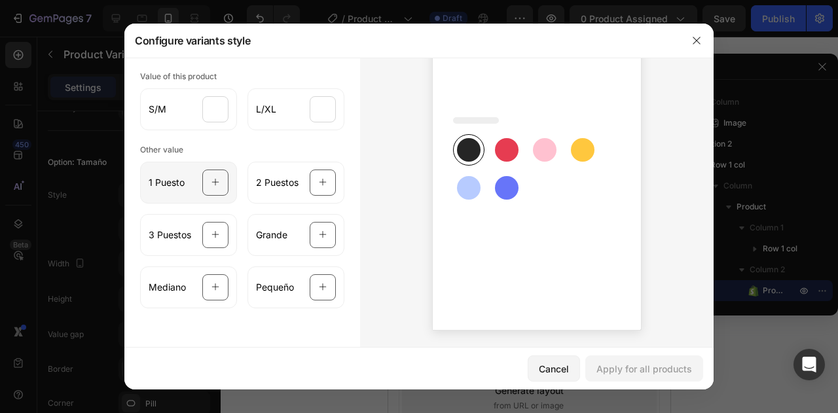
click at [203, 183] on div at bounding box center [215, 183] width 26 height 26
click at [240, 141] on div "Other value 1 Puesto 2 Puestos 3 Puestos Grande Mediano Pequeño" at bounding box center [242, 232] width 204 height 183
click at [160, 113] on span "S/M" at bounding box center [158, 109] width 18 height 13
click at [257, 139] on div "Display style Color swatch Value of this product S/M L/XL Other value 1 Puesto …" at bounding box center [242, 167] width 236 height 363
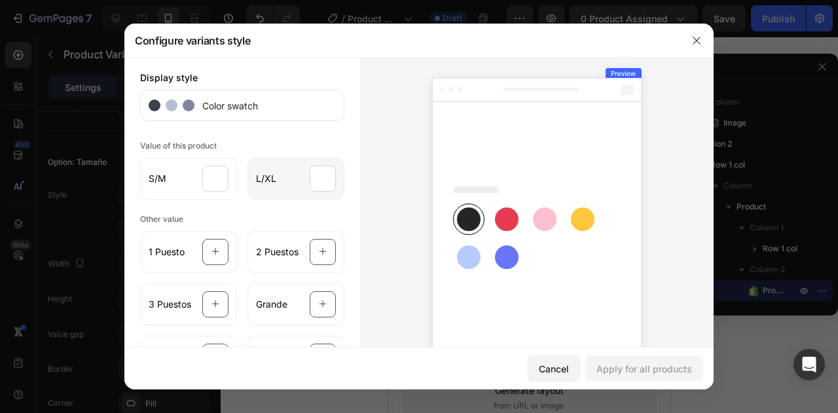
scroll to position [0, 0]
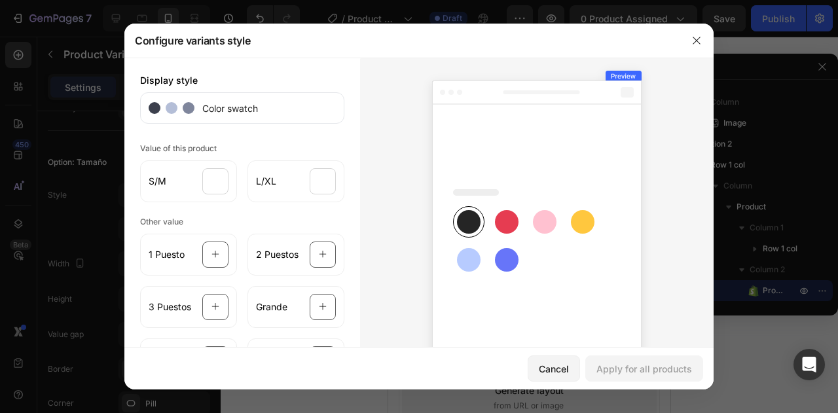
click at [216, 112] on span "Color swatch" at bounding box center [225, 108] width 63 height 14
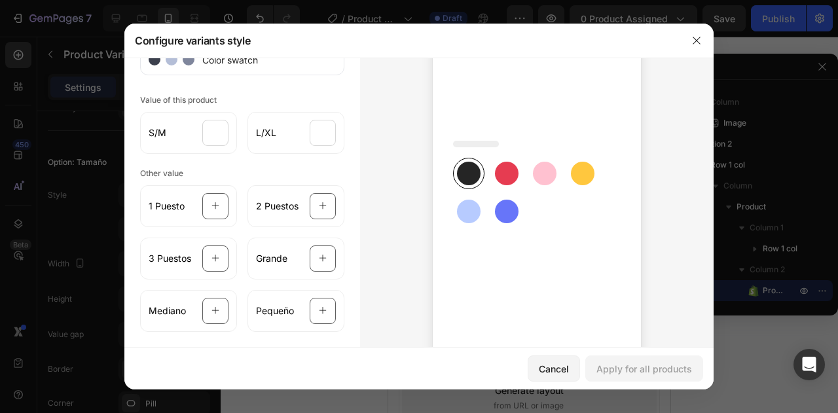
scroll to position [72, 0]
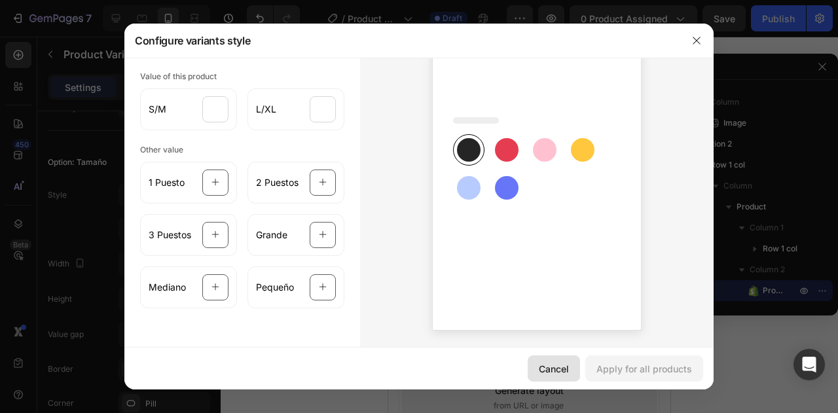
click at [554, 370] on div "Cancel" at bounding box center [554, 369] width 30 height 14
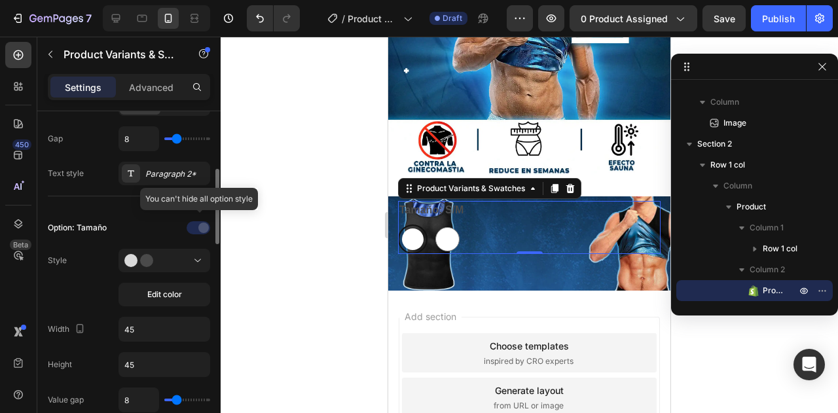
scroll to position [131, 0]
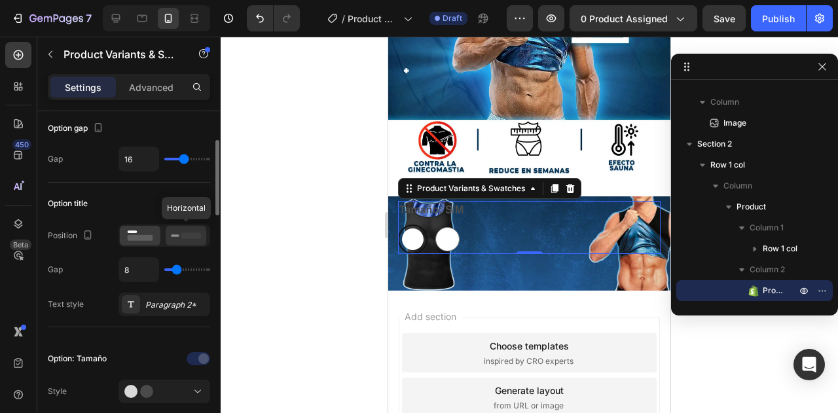
click at [179, 231] on icon at bounding box center [186, 235] width 30 height 14
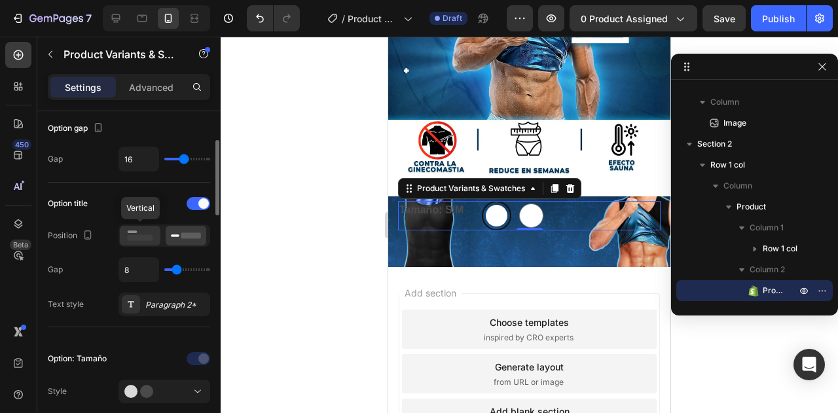
click at [158, 234] on div at bounding box center [140, 236] width 41 height 20
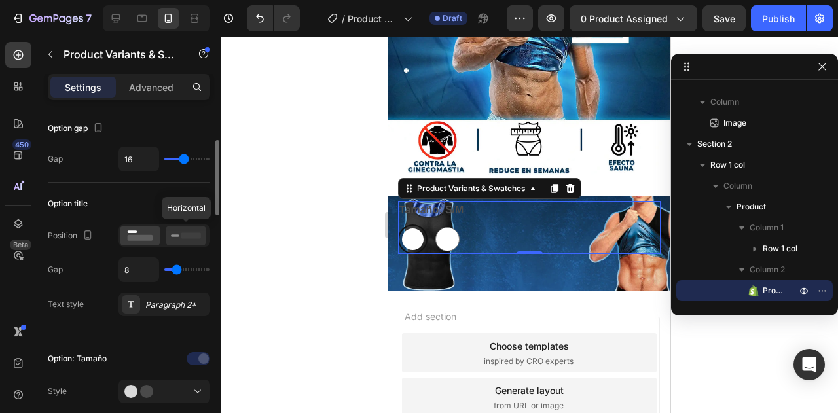
click at [177, 236] on icon at bounding box center [186, 235] width 30 height 14
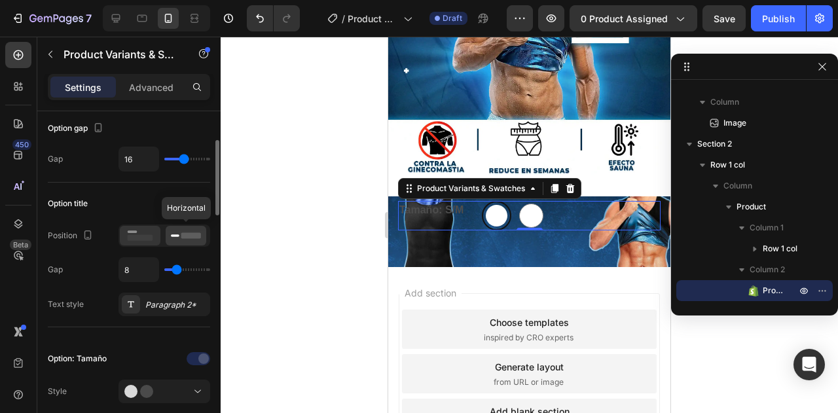
click at [151, 232] on icon at bounding box center [140, 235] width 30 height 14
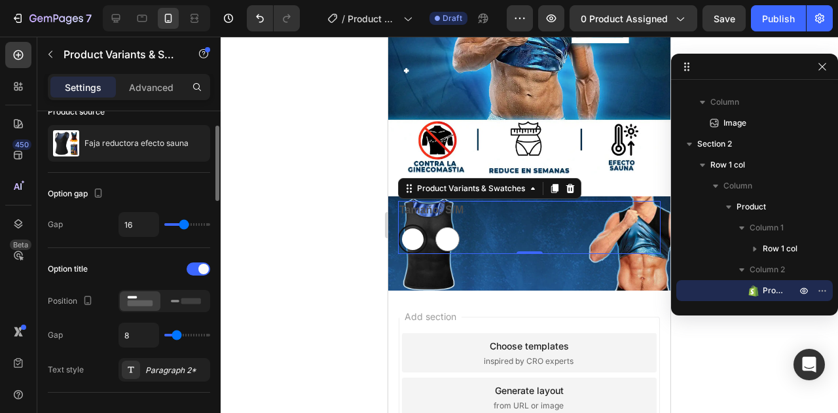
scroll to position [0, 0]
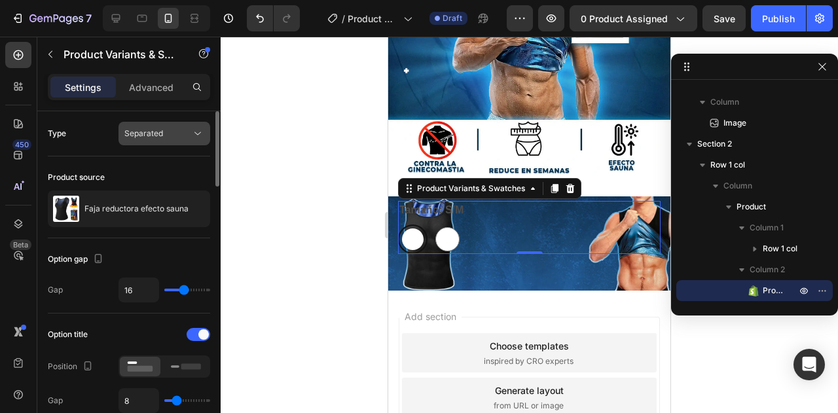
click at [173, 128] on div "Separated" at bounding box center [157, 134] width 67 height 12
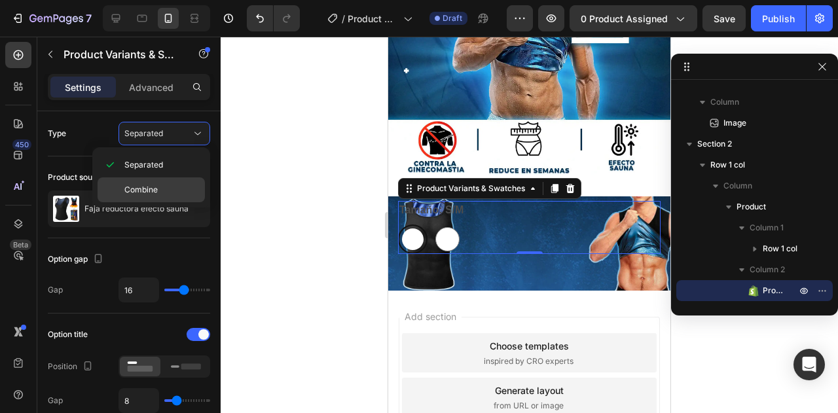
click at [174, 187] on p "Combine" at bounding box center [161, 190] width 75 height 12
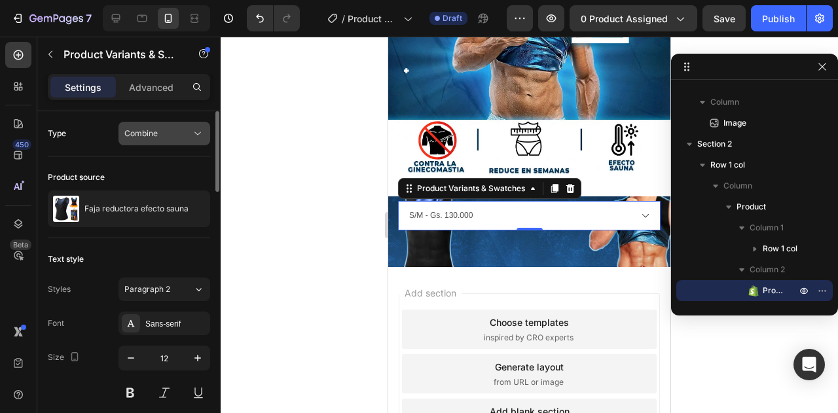
click at [165, 133] on div "Combine" at bounding box center [157, 134] width 67 height 12
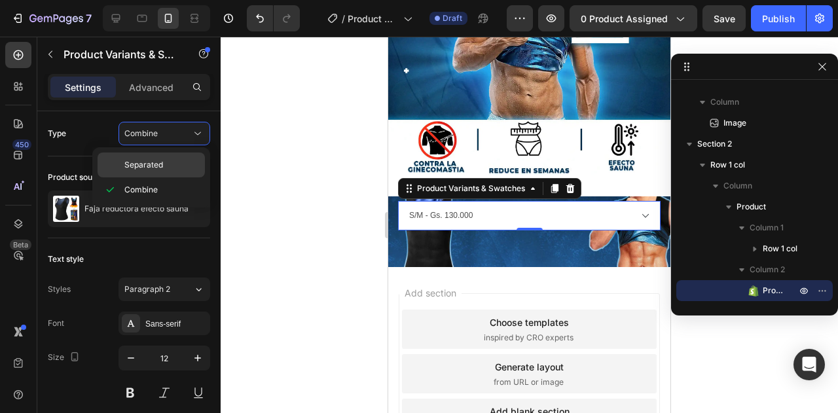
click at [154, 161] on span "Separated" at bounding box center [143, 165] width 39 height 12
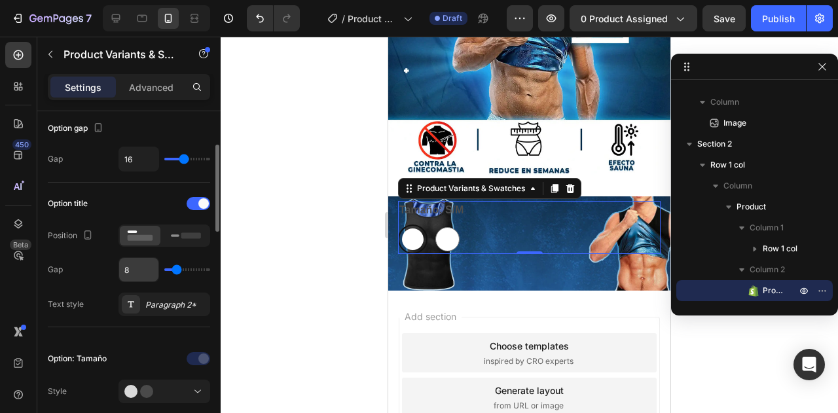
scroll to position [196, 0]
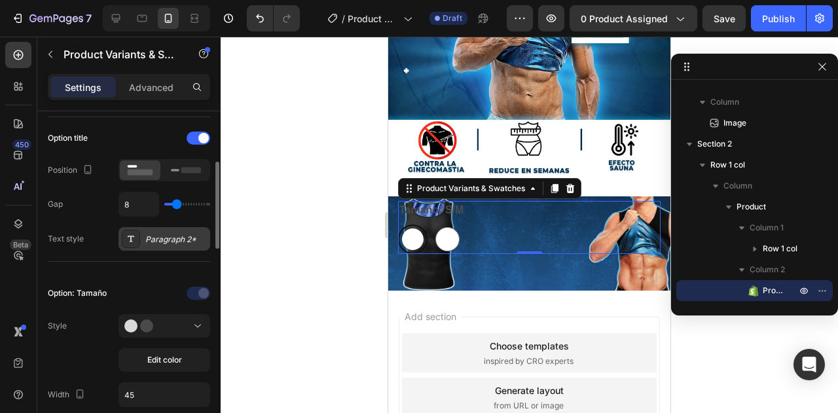
click at [160, 234] on div "Paragraph 2*" at bounding box center [176, 240] width 62 height 12
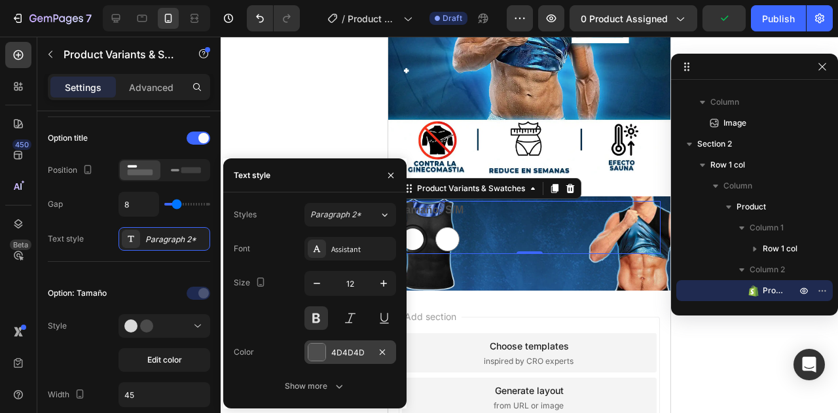
click at [312, 350] on div at bounding box center [316, 352] width 17 height 17
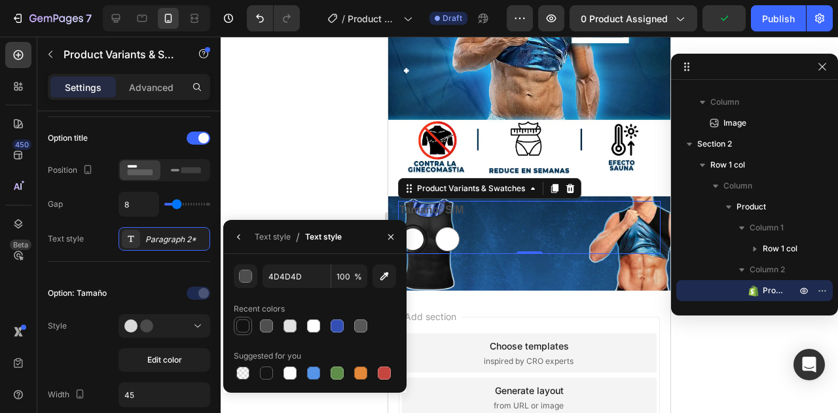
click at [244, 329] on div at bounding box center [242, 325] width 13 height 13
click at [321, 329] on div at bounding box center [314, 326] width 16 height 16
type input "FFFFFF"
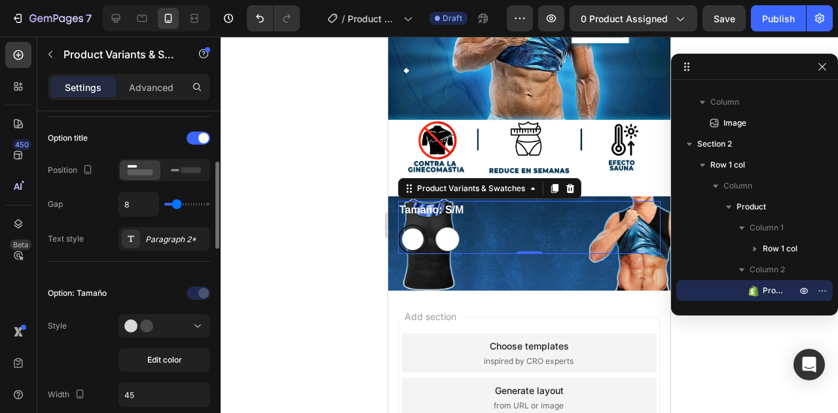
click at [124, 262] on div "Option: Tamaño Style Edit color Width 45 Height 45 Show more" at bounding box center [129, 380] width 162 height 236
click at [183, 163] on icon at bounding box center [186, 170] width 30 height 14
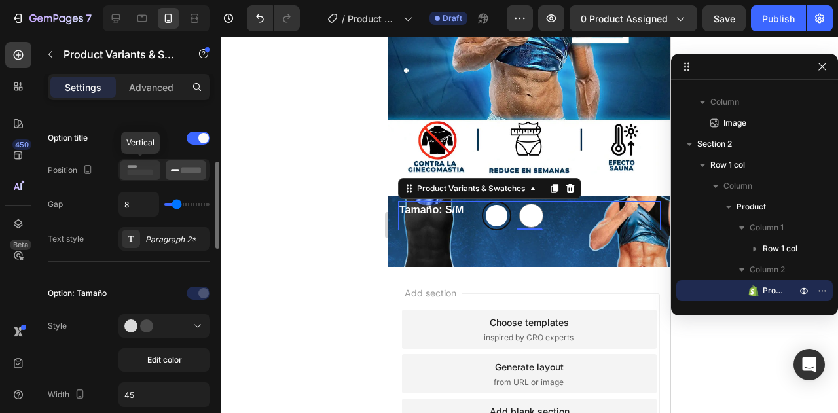
click at [147, 165] on icon at bounding box center [140, 170] width 30 height 14
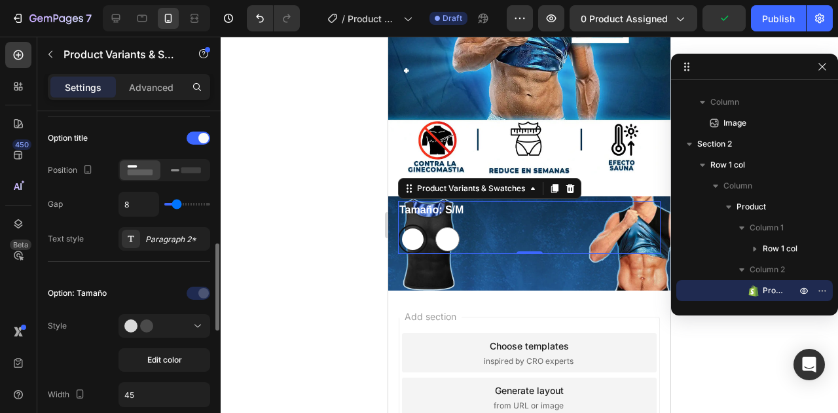
scroll to position [327, 0]
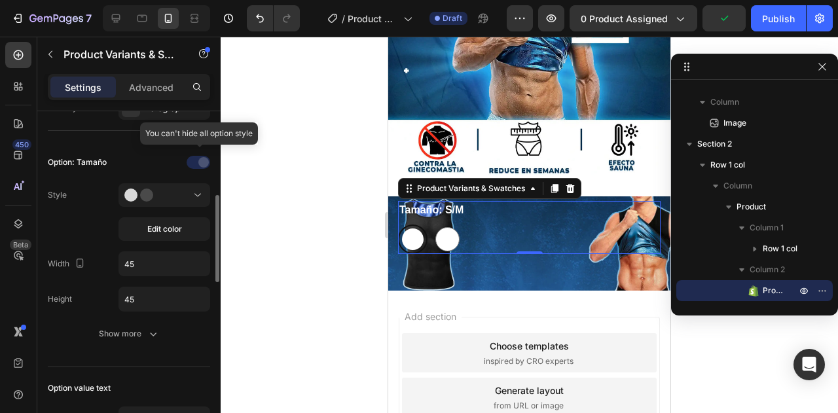
click at [198, 158] on div at bounding box center [200, 162] width 92 height 21
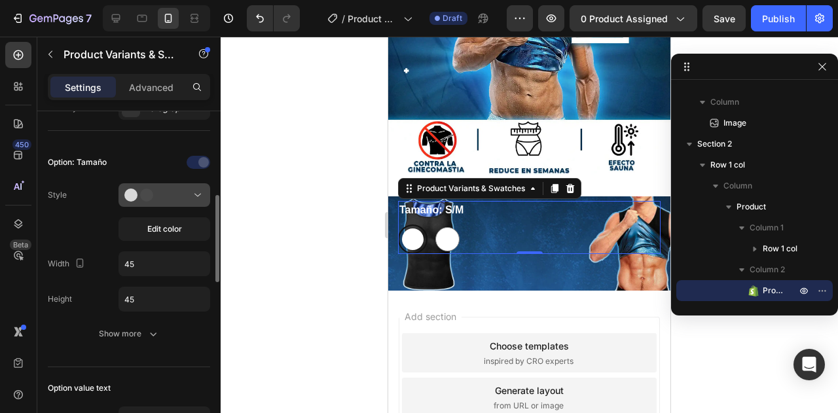
click at [181, 198] on div at bounding box center [164, 195] width 80 height 13
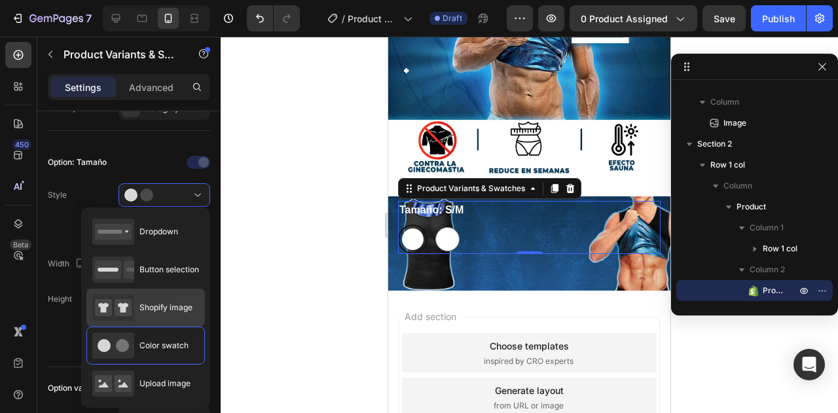
click at [151, 315] on div "Shopify image" at bounding box center [142, 308] width 100 height 26
type input "64"
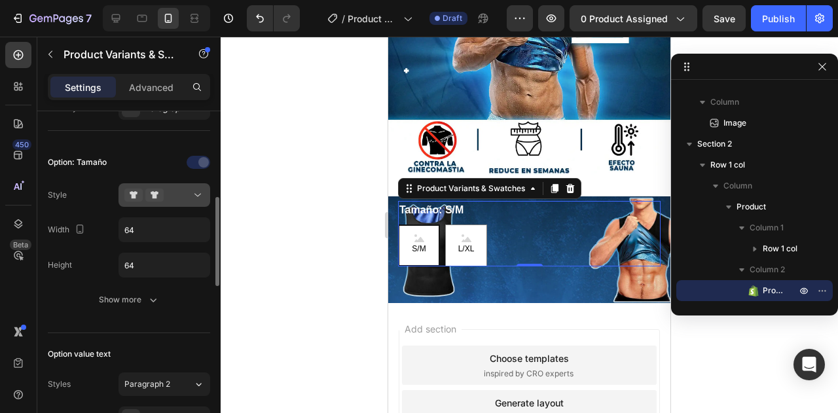
click at [170, 204] on button at bounding box center [164, 195] width 92 height 24
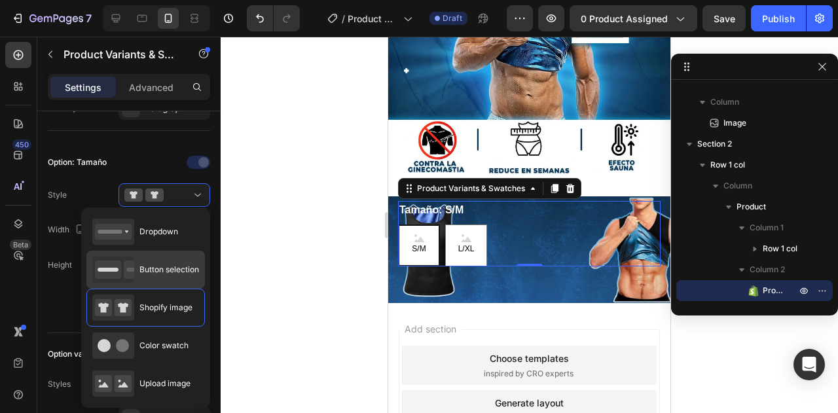
click at [160, 260] on div "Button selection" at bounding box center [145, 270] width 107 height 26
type input "45"
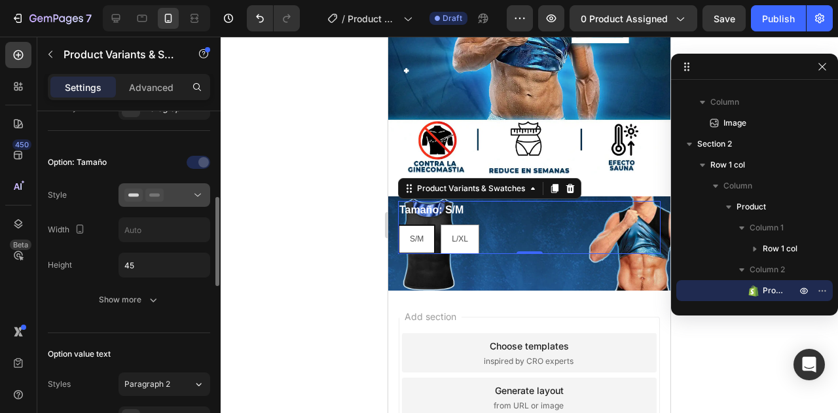
click at [190, 184] on button at bounding box center [164, 195] width 92 height 24
click at [111, 175] on div "Option: Tamaño Style Width Height 45 Show more" at bounding box center [129, 232] width 162 height 160
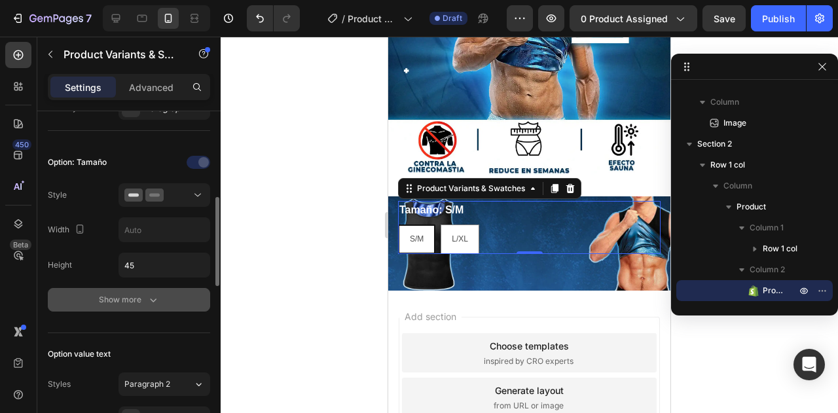
click at [137, 298] on div "Show more" at bounding box center [129, 299] width 61 height 13
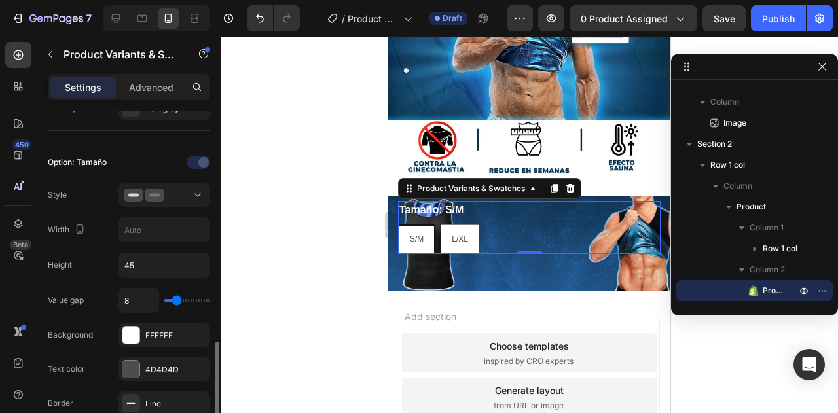
scroll to position [458, 0]
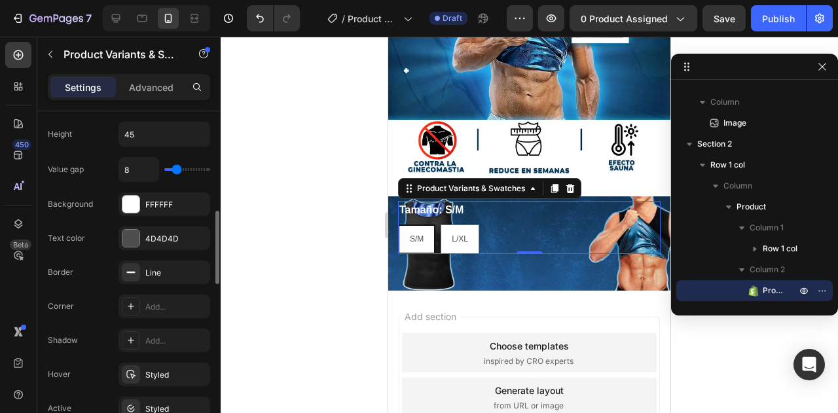
type input "9"
type input "11"
type input "12"
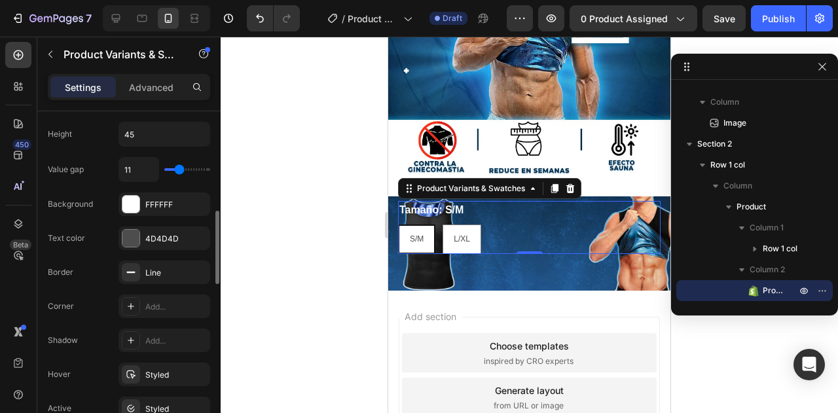
type input "12"
type input "14"
type input "18"
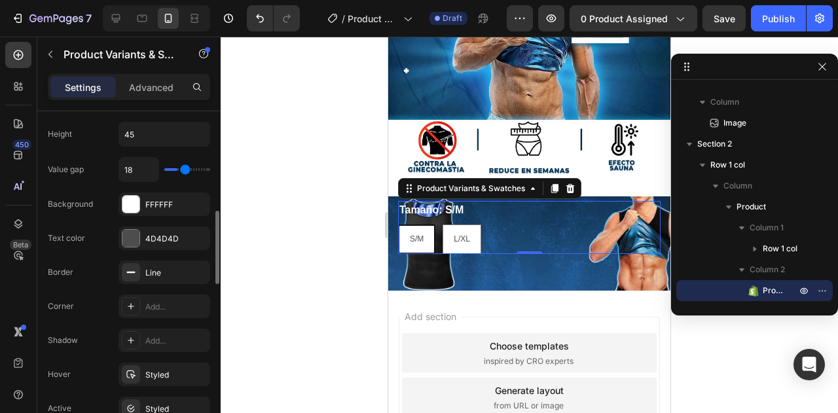
type input "20"
type input "23"
type input "25"
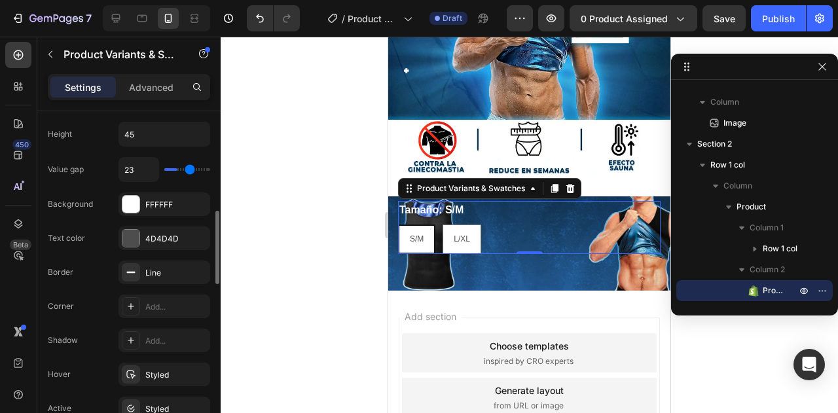
type input "25"
type input "27"
type input "29"
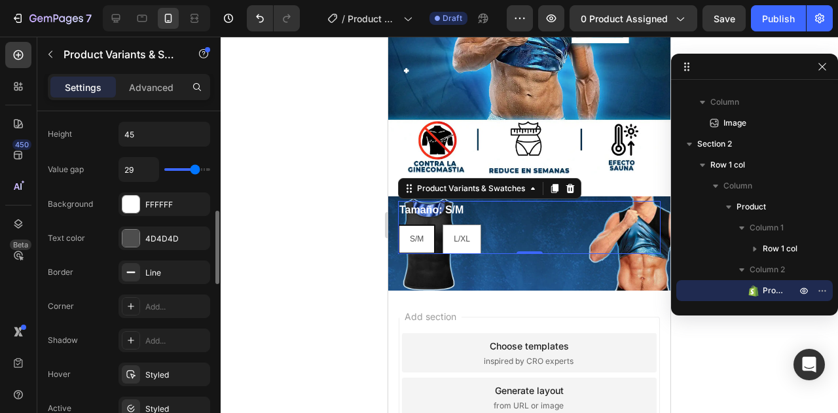
type input "31"
type input "35"
type input "37"
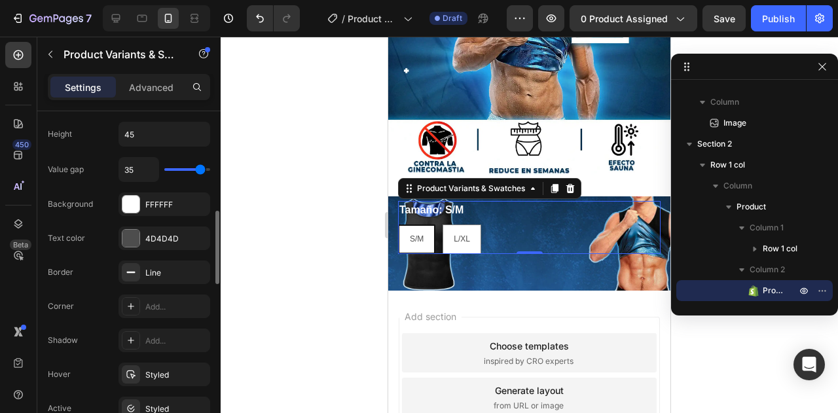
type input "37"
type input "40"
type input "38"
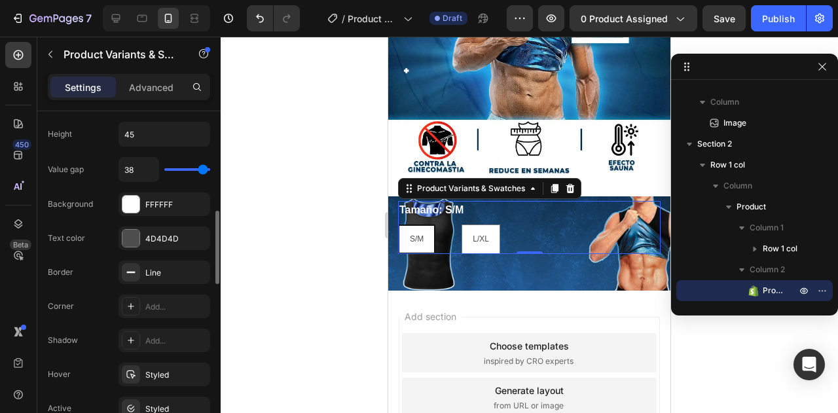
type input "33"
type input "29"
type input "25"
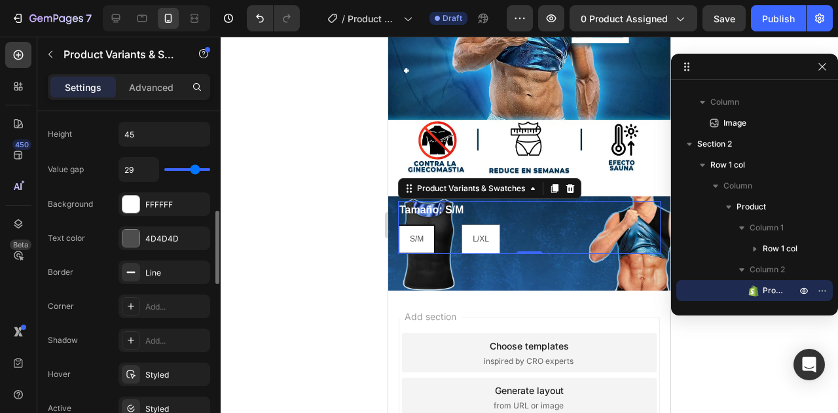
type input "25"
type input "21"
type input "17"
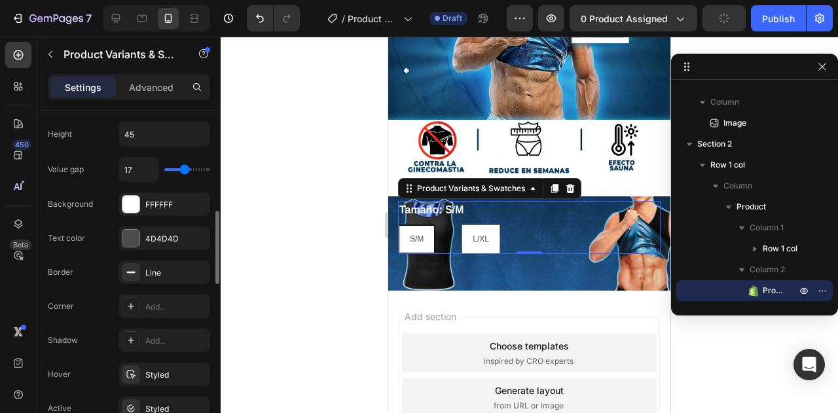
type input "11"
type input "5"
type input "1"
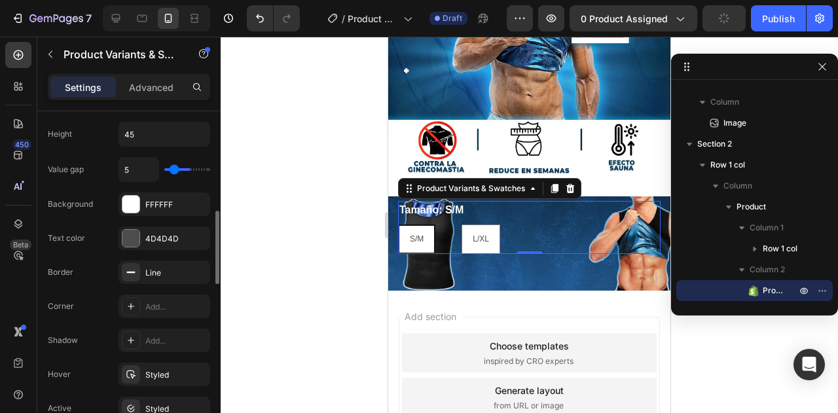
type input "1"
type input "0"
type input "3"
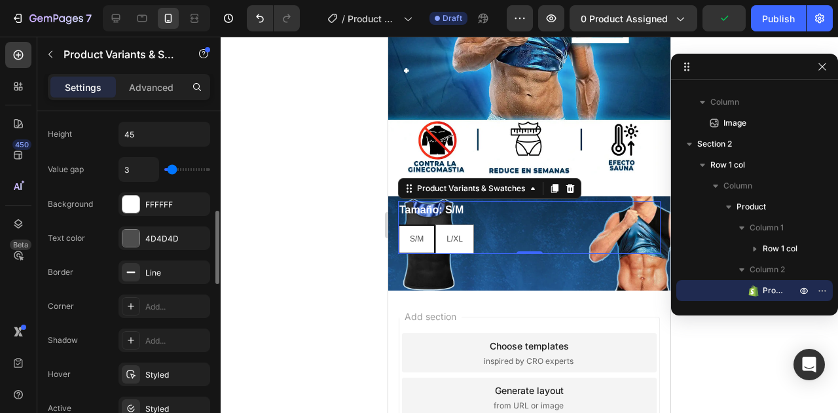
type input "29"
type input "40"
drag, startPoint x: 177, startPoint y: 164, endPoint x: 258, endPoint y: 168, distance: 81.3
type input "40"
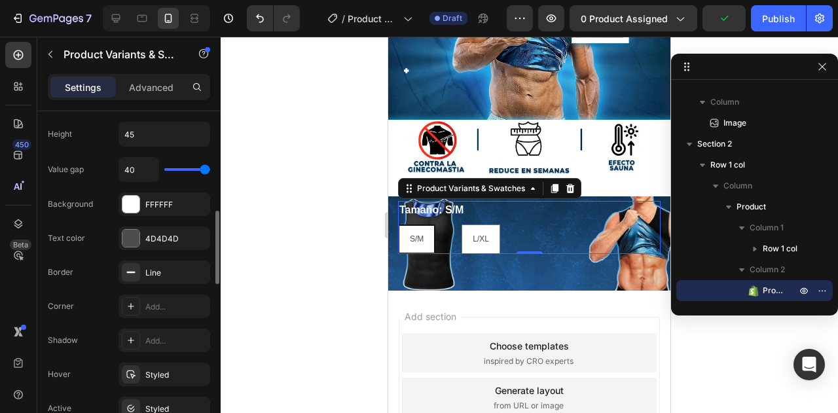
click at [210, 168] on input "range" at bounding box center [187, 169] width 46 height 3
type input "27"
type input "25"
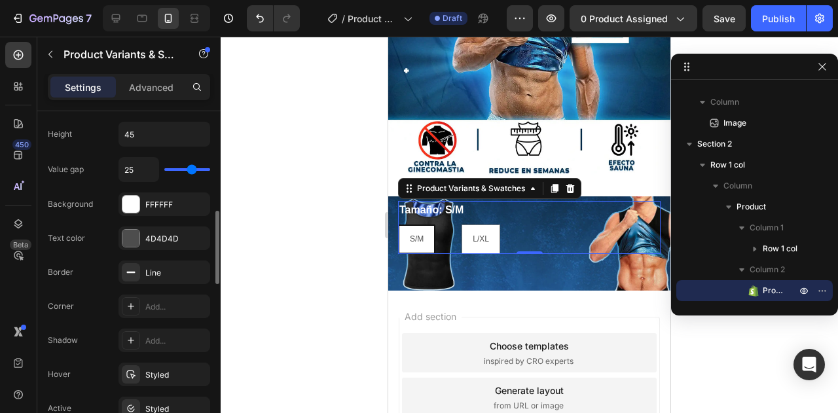
type input "21"
type input "20"
drag, startPoint x: 193, startPoint y: 166, endPoint x: 187, endPoint y: 166, distance: 6.6
type input "20"
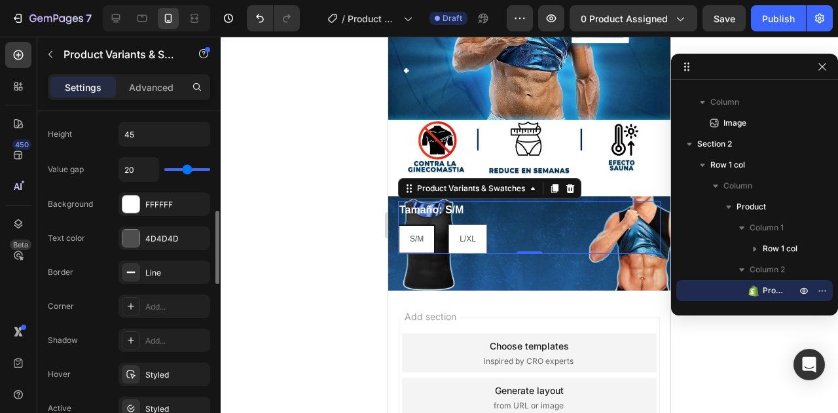
click at [187, 168] on input "range" at bounding box center [187, 169] width 46 height 3
type input "19"
type input "15"
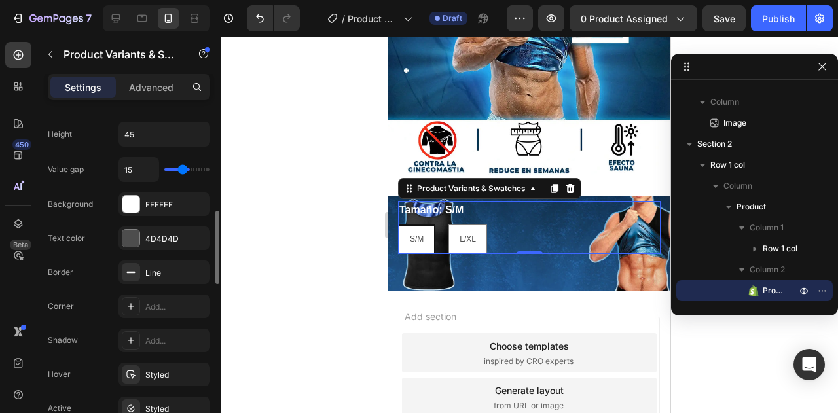
type input "13"
type input "9"
type input "5"
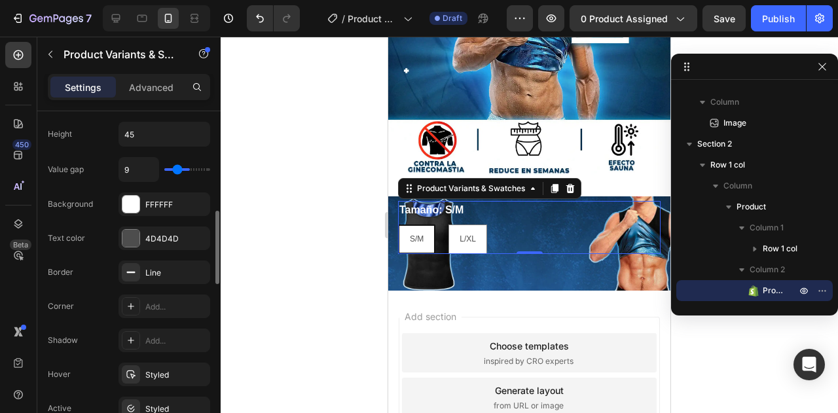
type input "5"
type input "1"
type input "0"
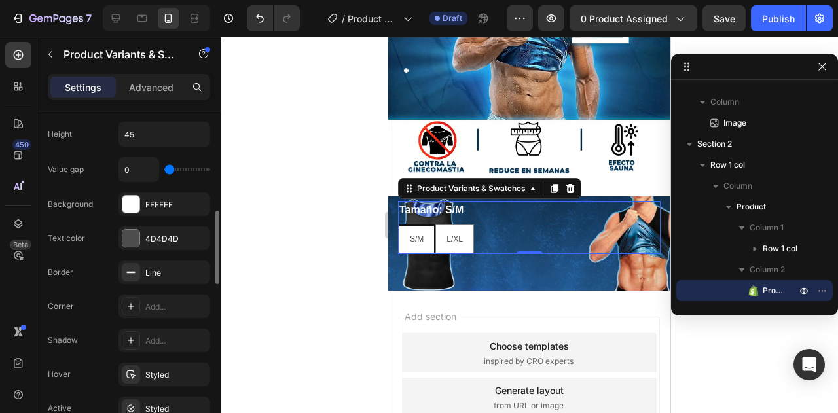
type input "5"
type input "10"
type input "15"
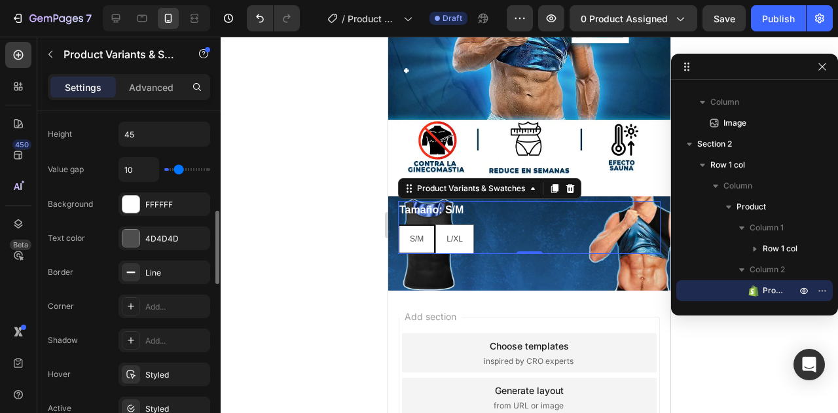
type input "15"
type input "17"
type input "19"
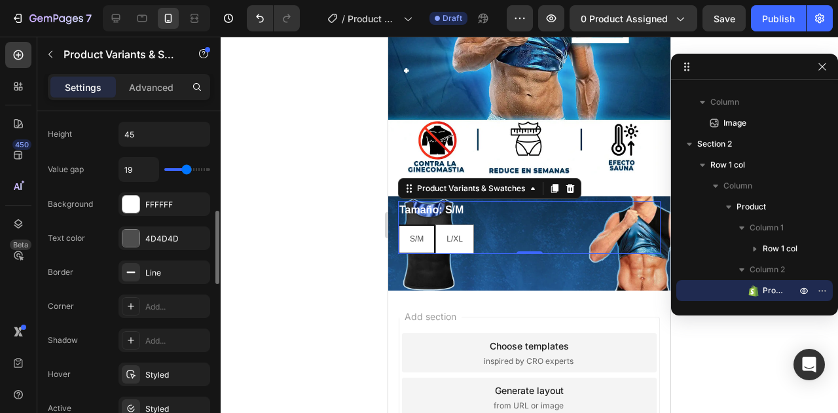
type input "20"
type input "24"
type input "26"
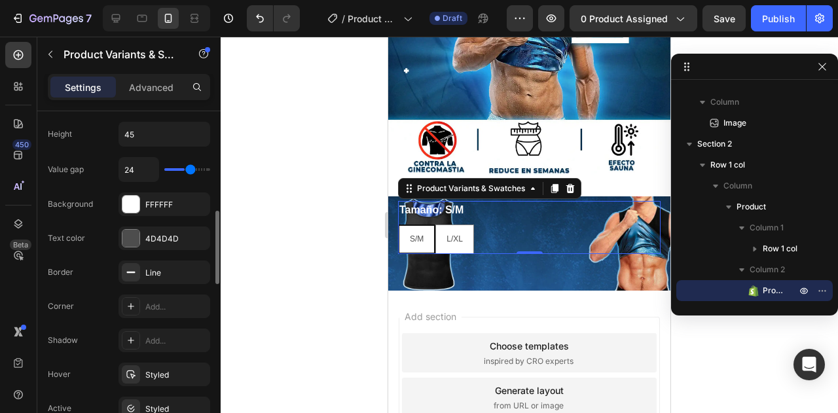
type input "26"
type input "30"
type input "32"
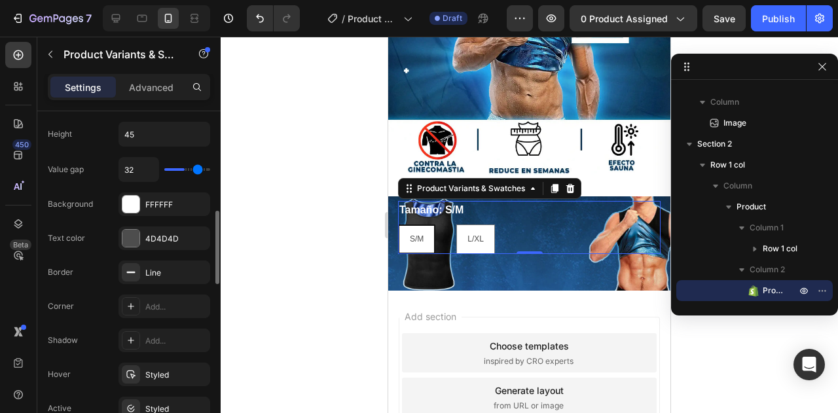
type input "34"
type input "36"
type input "37"
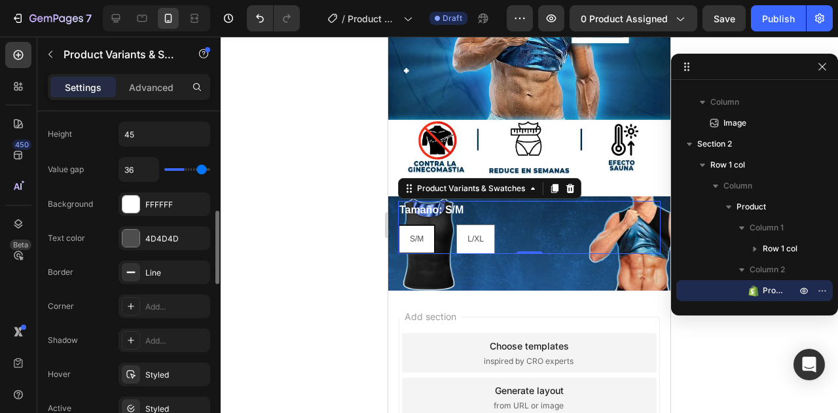
type input "37"
type input "40"
drag, startPoint x: 187, startPoint y: 167, endPoint x: 249, endPoint y: 171, distance: 61.7
type input "40"
click at [210, 171] on input "range" at bounding box center [187, 169] width 46 height 3
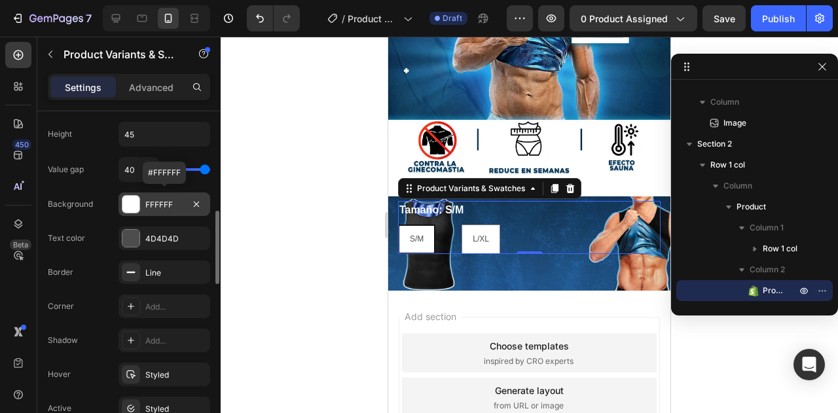
scroll to position [524, 0]
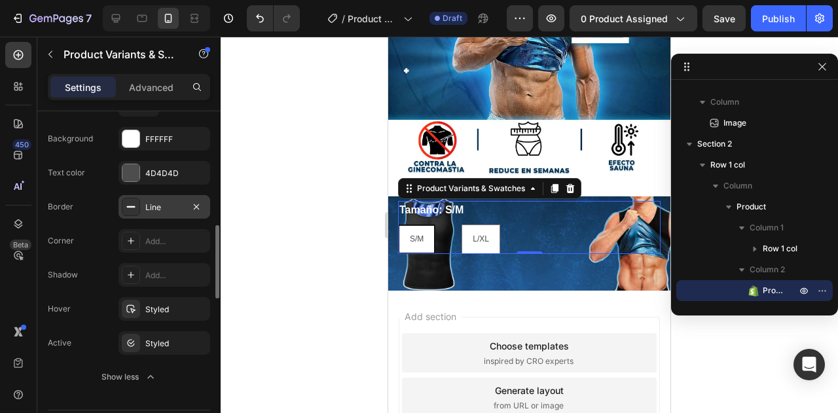
click at [154, 208] on div "Line" at bounding box center [164, 208] width 38 height 12
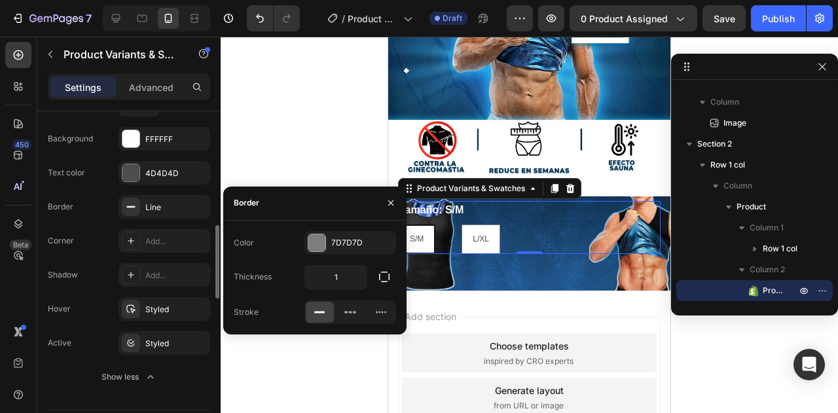
click at [115, 223] on div "Value gap 40 Background FFFFFF Text color 4D4D4D Border Line Corner Add... Shad…" at bounding box center [129, 240] width 162 height 297
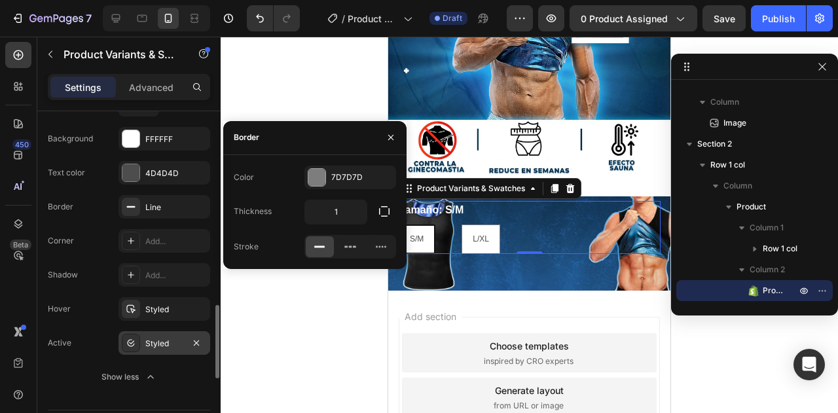
scroll to position [589, 0]
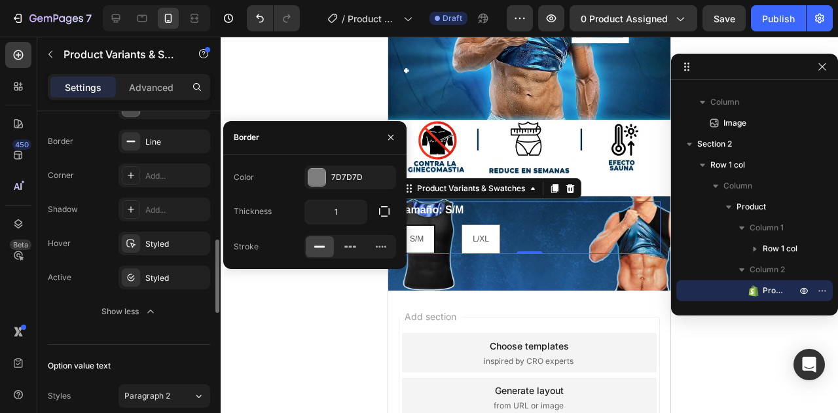
click at [95, 322] on div "Option: Tamaño Style Width Height 45 Value gap 40 Background FFFFFF Text color …" at bounding box center [129, 107] width 162 height 454
click at [394, 138] on icon "button" at bounding box center [391, 137] width 10 height 10
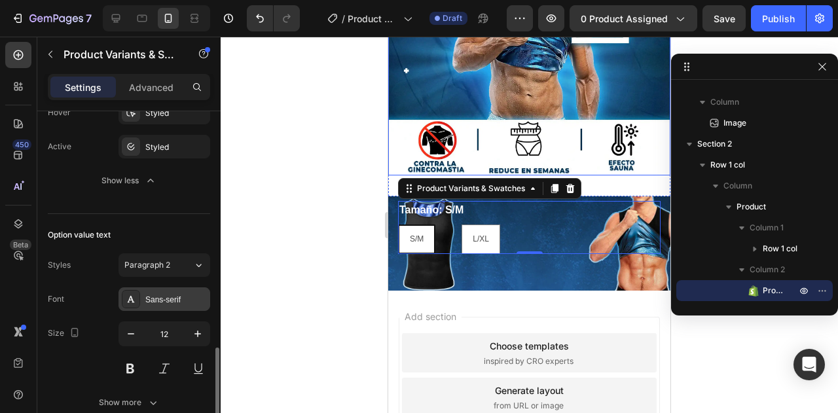
scroll to position [786, 0]
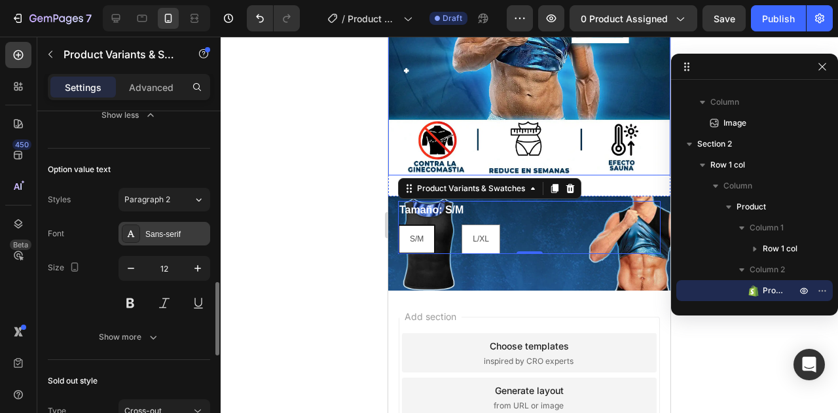
click at [171, 231] on div "Sans-serif" at bounding box center [176, 234] width 62 height 12
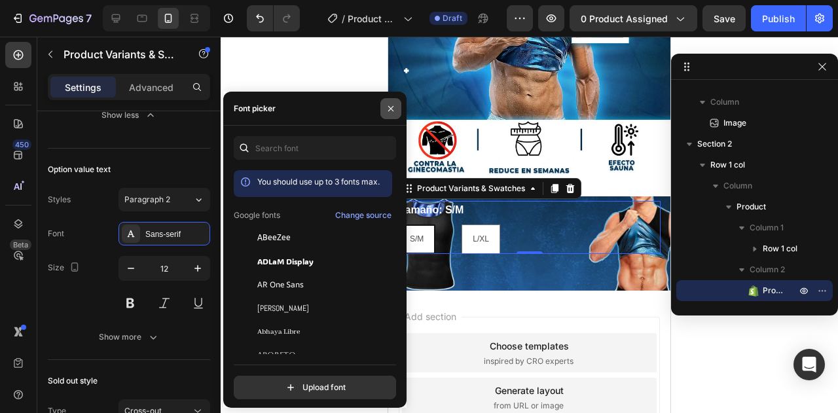
drag, startPoint x: 389, startPoint y: 107, endPoint x: 2, endPoint y: 72, distance: 389.1
click at [389, 107] on icon "button" at bounding box center [390, 107] width 5 height 5
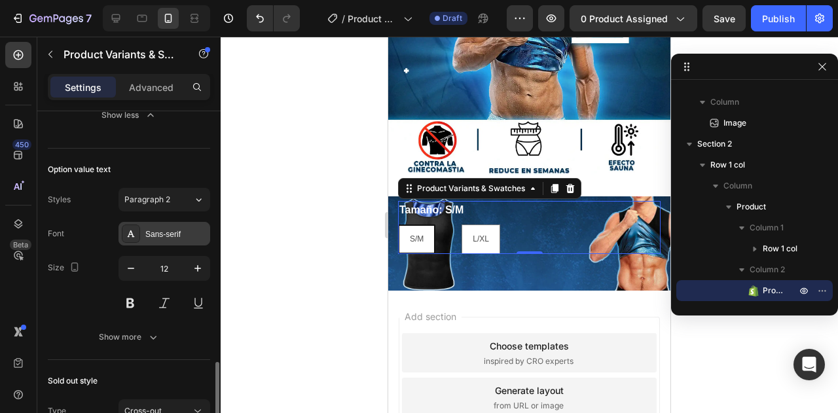
scroll to position [916, 0]
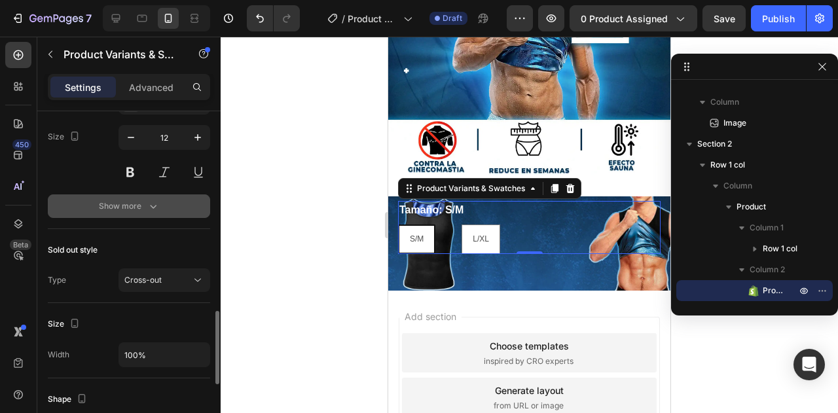
click at [130, 204] on div "Show more" at bounding box center [129, 206] width 61 height 13
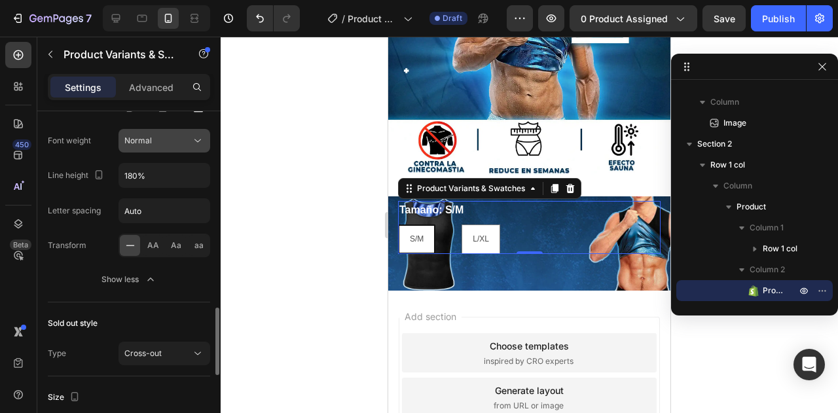
scroll to position [1047, 0]
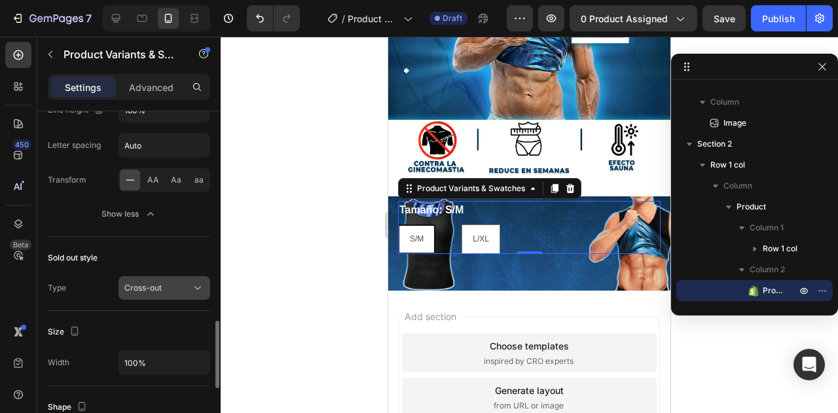
click at [189, 282] on div "Cross-out" at bounding box center [157, 288] width 67 height 12
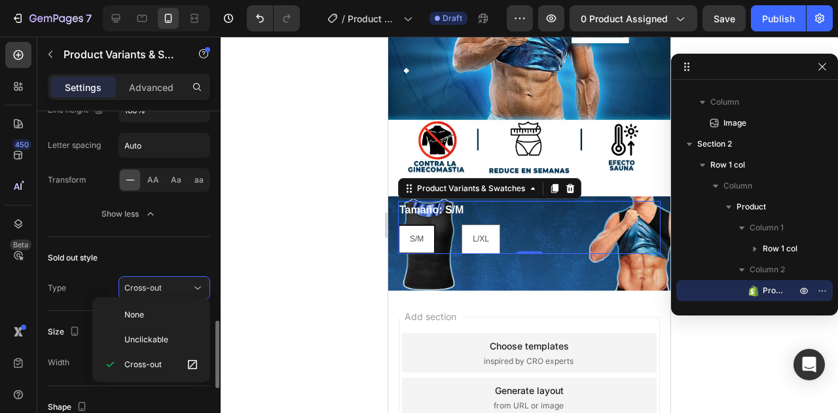
click at [127, 251] on div "Sold out style" at bounding box center [129, 257] width 162 height 21
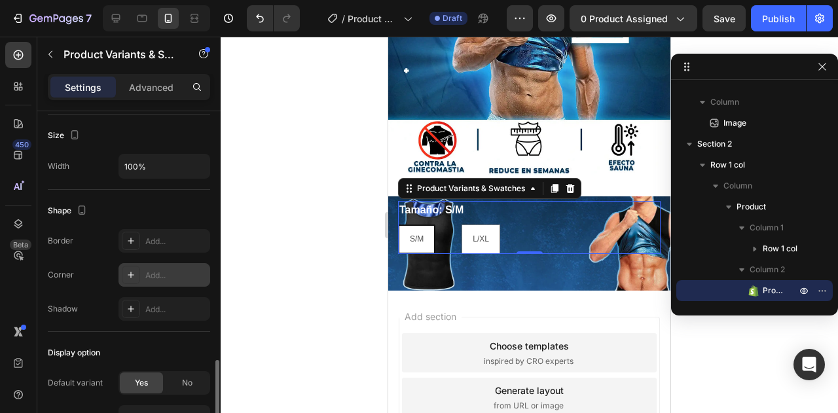
scroll to position [1113, 0]
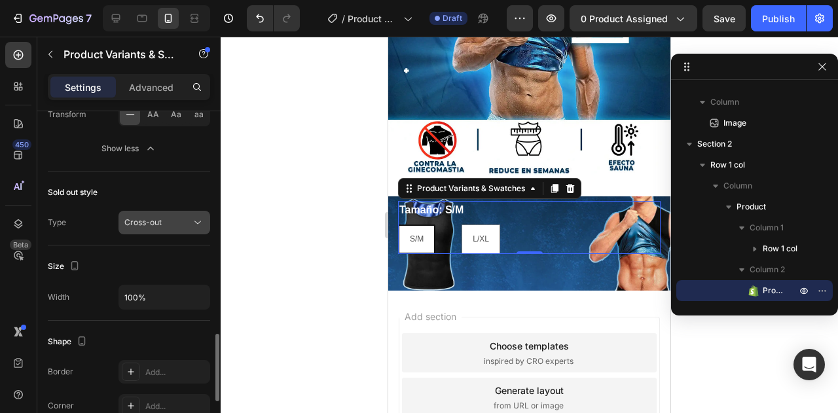
click at [174, 217] on div "Cross-out" at bounding box center [157, 223] width 67 height 12
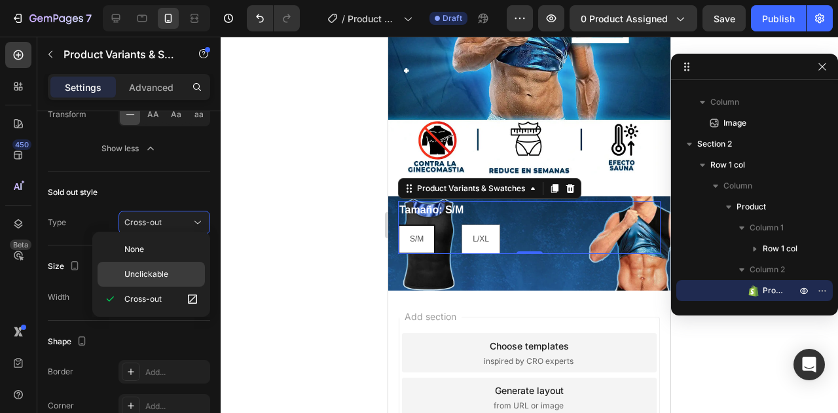
click at [172, 274] on p "Unclickable" at bounding box center [161, 274] width 75 height 12
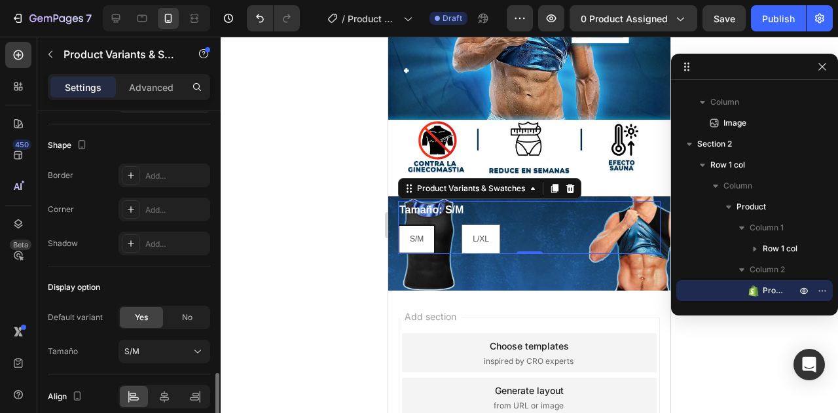
scroll to position [1361, 0]
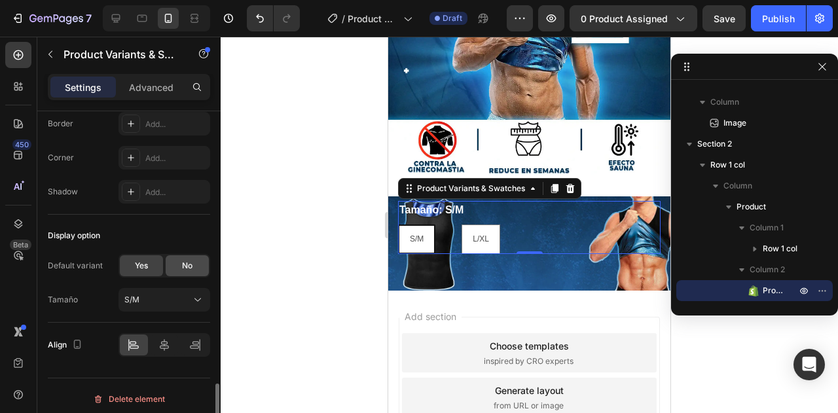
click at [184, 264] on span "No" at bounding box center [187, 266] width 10 height 12
click at [149, 266] on div "Yes" at bounding box center [141, 265] width 43 height 21
click at [186, 262] on span "No" at bounding box center [187, 266] width 10 height 12
click at [143, 269] on div "Yes" at bounding box center [141, 265] width 43 height 21
click at [175, 266] on div "No" at bounding box center [187, 265] width 43 height 21
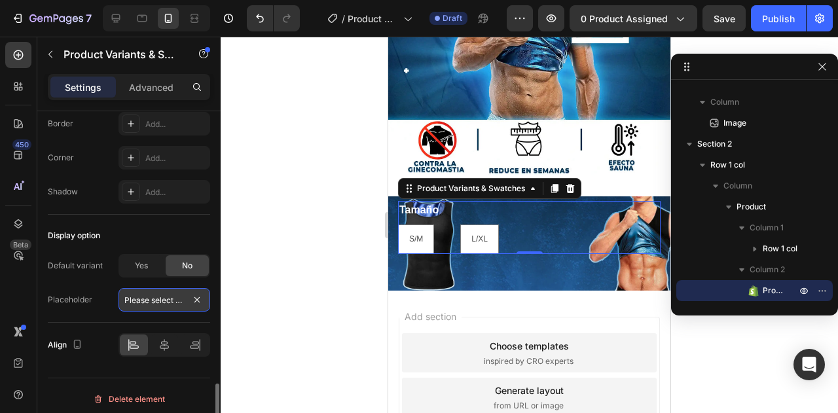
click at [151, 295] on input "Please select an option" at bounding box center [164, 300] width 92 height 24
click at [140, 293] on input "Please select an option" at bounding box center [164, 300] width 92 height 24
click at [145, 260] on span "Yes" at bounding box center [141, 266] width 13 height 12
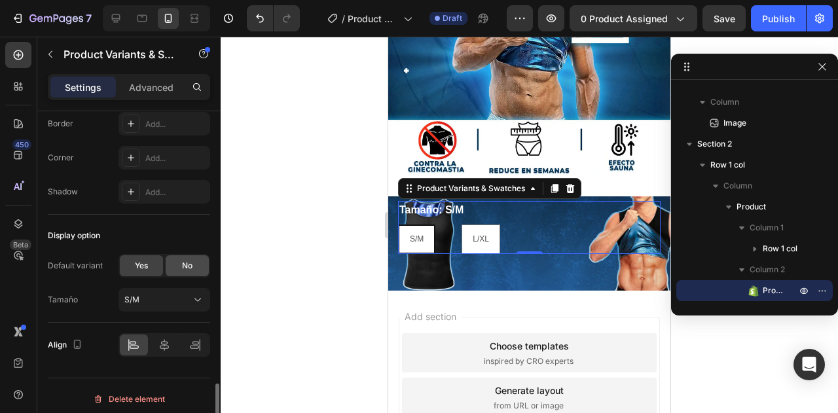
click at [187, 260] on span "No" at bounding box center [187, 266] width 10 height 12
click at [145, 264] on span "Yes" at bounding box center [141, 266] width 13 height 12
click at [189, 262] on span "No" at bounding box center [187, 266] width 10 height 12
click at [152, 262] on div "Yes" at bounding box center [141, 265] width 43 height 21
radio input "true"
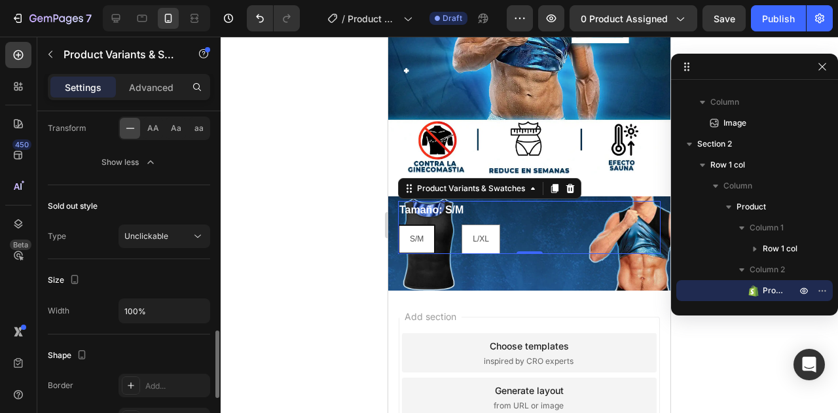
scroll to position [1034, 0]
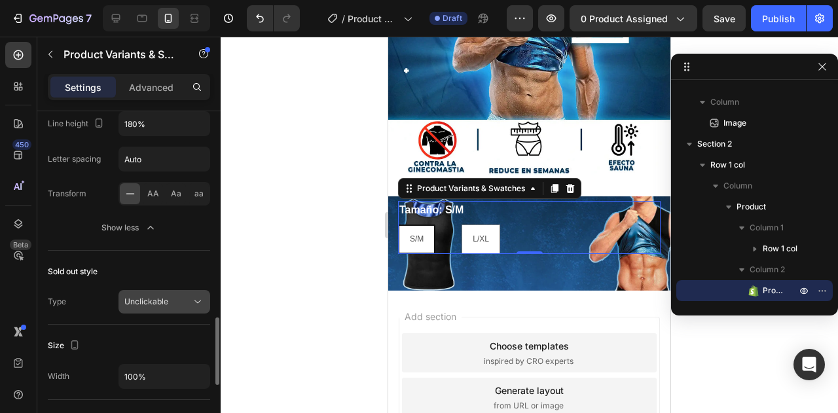
click at [182, 296] on div "Unclickable" at bounding box center [157, 302] width 67 height 12
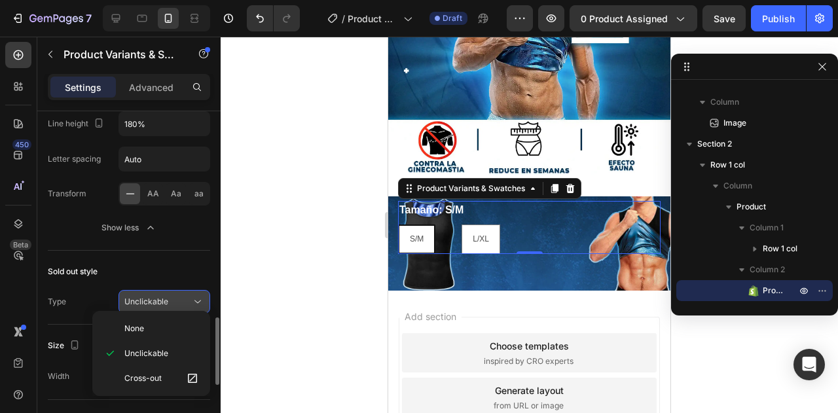
click at [182, 296] on div "Unclickable" at bounding box center [157, 302] width 67 height 12
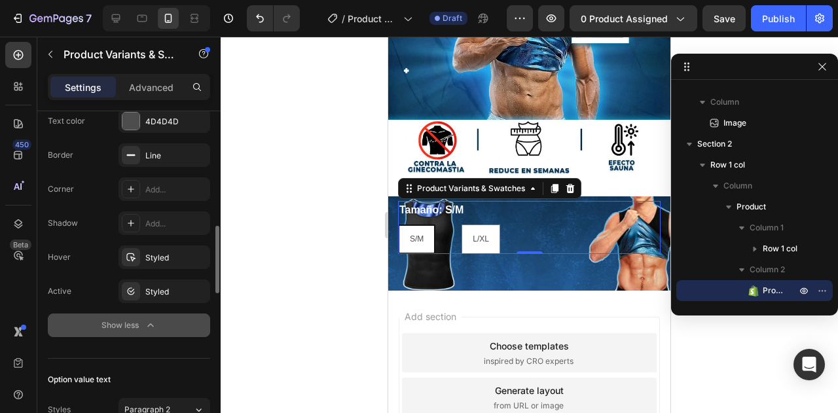
scroll to position [510, 0]
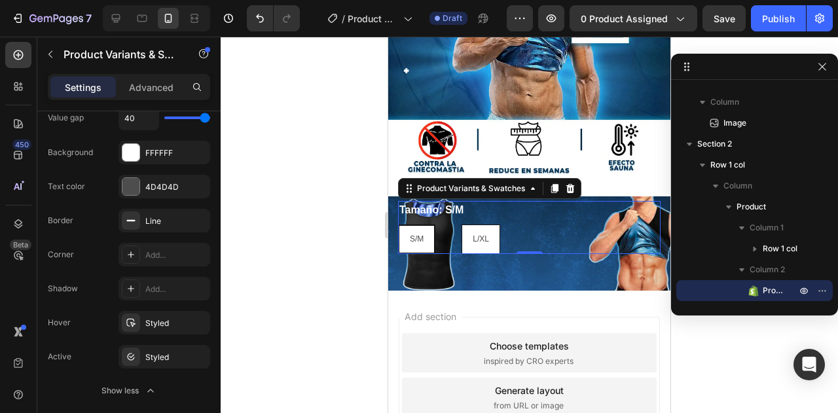
click at [482, 227] on div "L/XL" at bounding box center [480, 239] width 37 height 25
click at [461, 224] on input "L/XL L/XL L/XL" at bounding box center [461, 224] width 1 height 1
radio input "true"
click at [418, 234] on span "S/M" at bounding box center [416, 238] width 14 height 9
click at [398, 225] on input "S/M S/M S/M" at bounding box center [397, 224] width 1 height 1
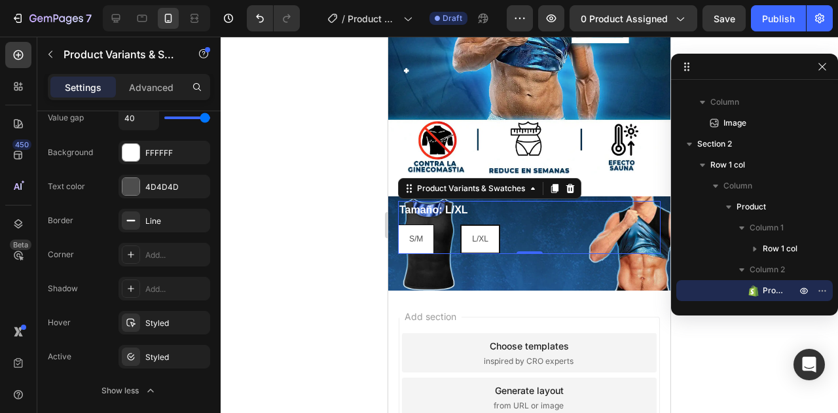
radio input "true"
click at [131, 365] on div "Styled" at bounding box center [164, 357] width 92 height 24
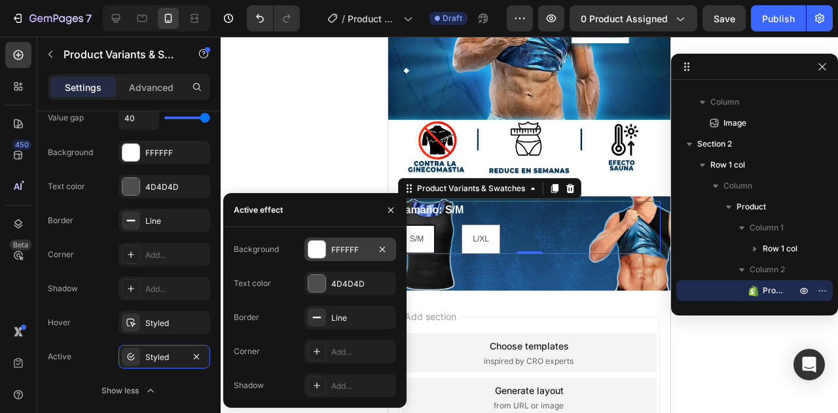
click at [316, 252] on div at bounding box center [316, 249] width 17 height 17
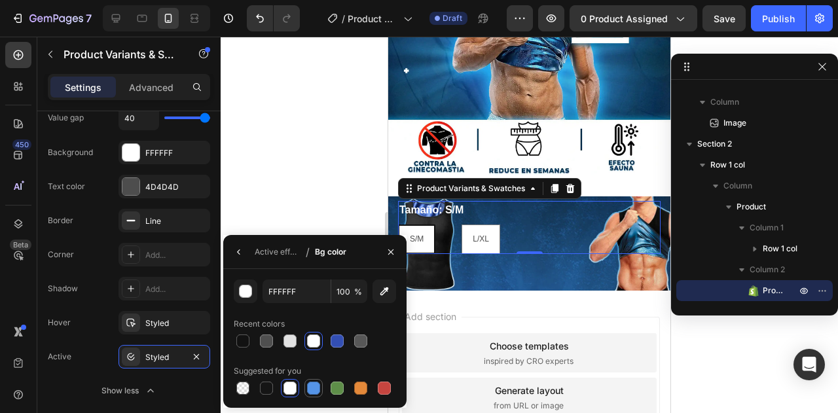
click at [309, 385] on div at bounding box center [313, 388] width 13 height 13
type input "5594E7"
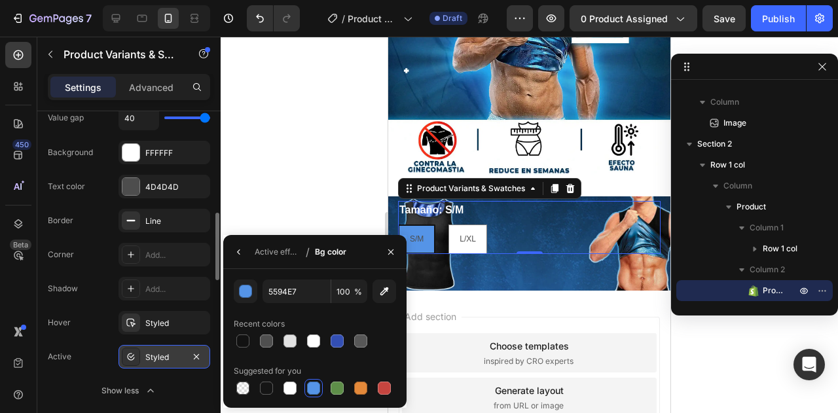
click at [145, 352] on div "Styled" at bounding box center [164, 358] width 38 height 12
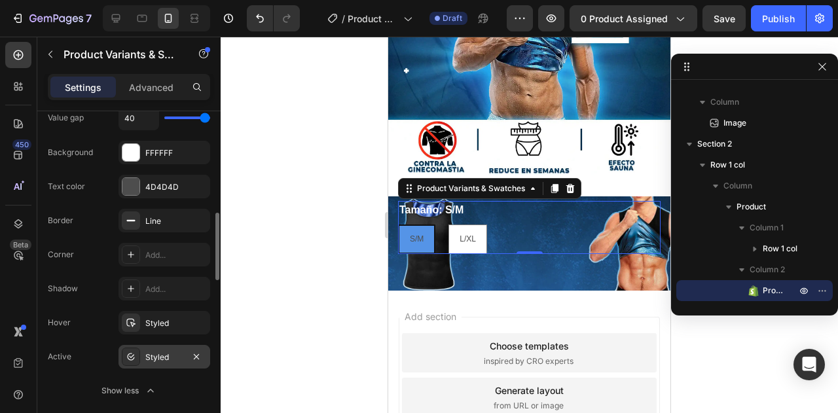
click at [145, 352] on div "Styled" at bounding box center [164, 358] width 38 height 12
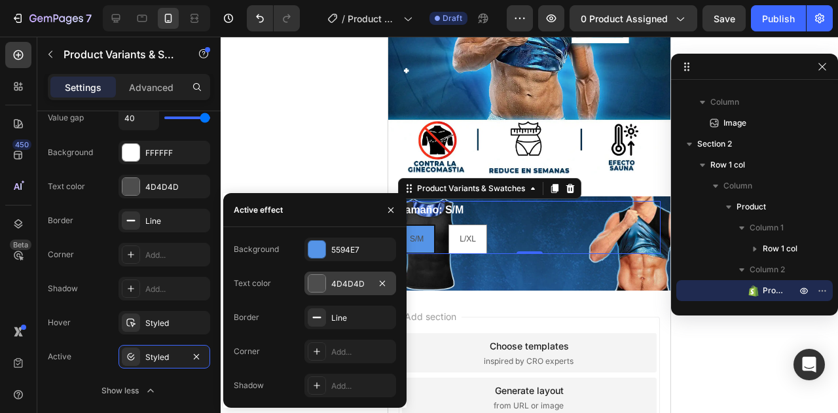
click at [318, 286] on div at bounding box center [316, 283] width 17 height 17
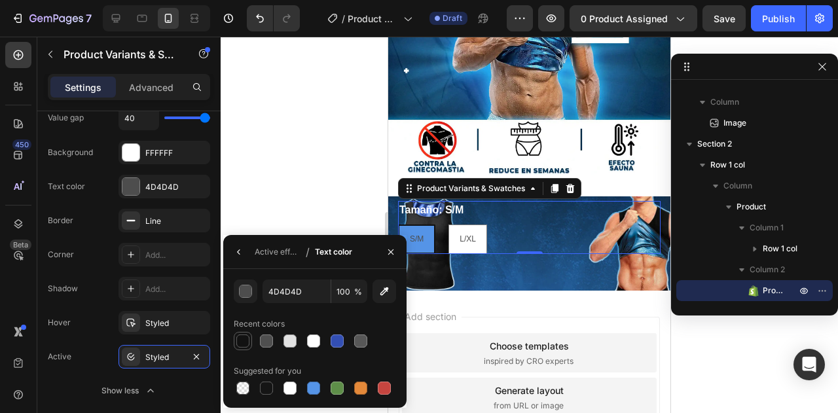
click at [242, 338] on div at bounding box center [242, 340] width 13 height 13
type input "121212"
click at [168, 352] on div "Styled" at bounding box center [164, 358] width 38 height 12
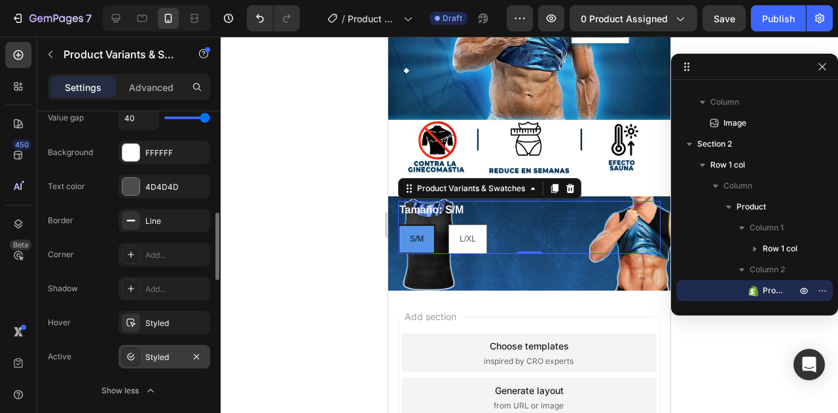
click at [168, 352] on div "Styled" at bounding box center [164, 358] width 38 height 12
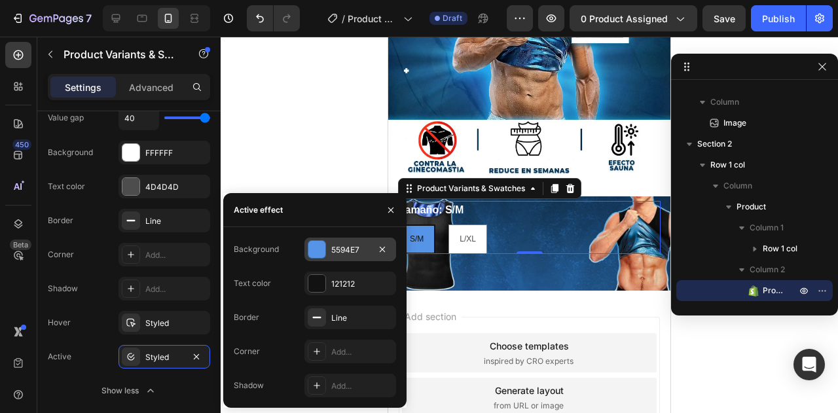
click at [323, 259] on div "5594E7" at bounding box center [350, 250] width 92 height 24
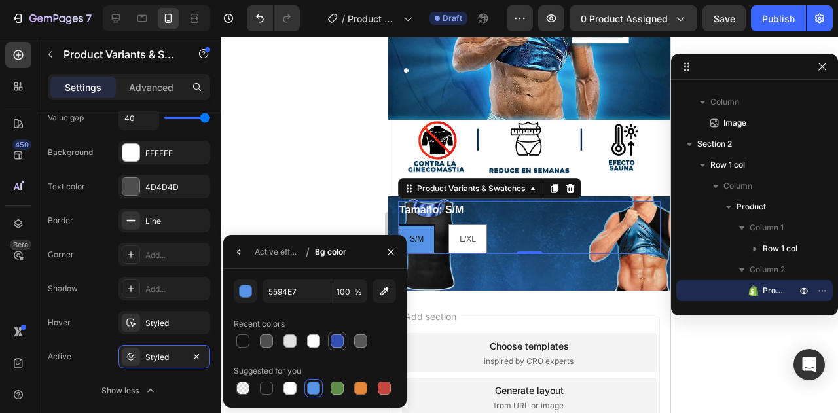
click at [334, 340] on div at bounding box center [337, 340] width 13 height 13
click at [312, 386] on div at bounding box center [313, 388] width 13 height 13
click at [250, 298] on div "button" at bounding box center [245, 291] width 13 height 13
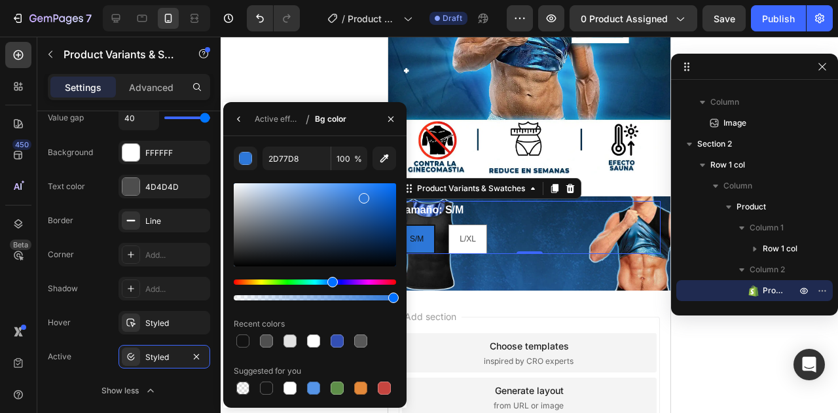
drag, startPoint x: 339, startPoint y: 198, endPoint x: 362, endPoint y: 196, distance: 23.0
click at [362, 196] on div at bounding box center [364, 198] width 10 height 10
type input "368AF7"
drag, startPoint x: 365, startPoint y: 194, endPoint x: 361, endPoint y: 186, distance: 9.1
click at [361, 186] on div at bounding box center [362, 188] width 10 height 10
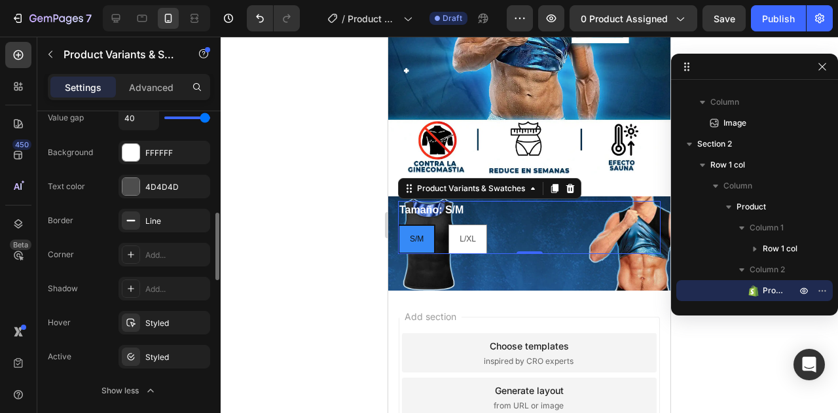
click at [97, 345] on div "Shadow Add..." at bounding box center [129, 357] width 162 height 24
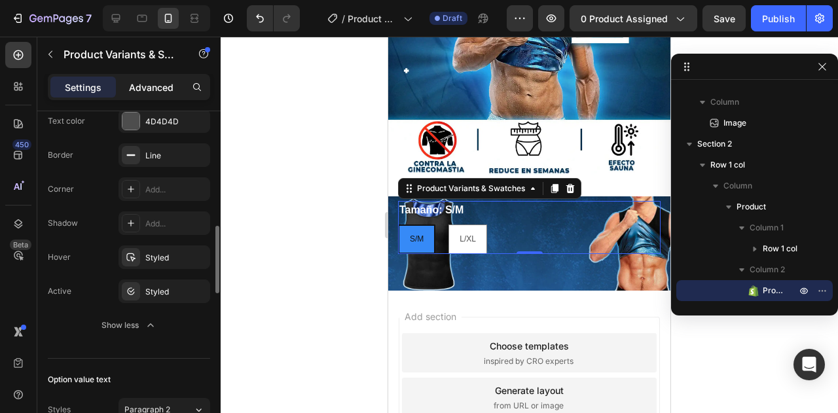
click at [139, 88] on p "Advanced" at bounding box center [151, 88] width 45 height 14
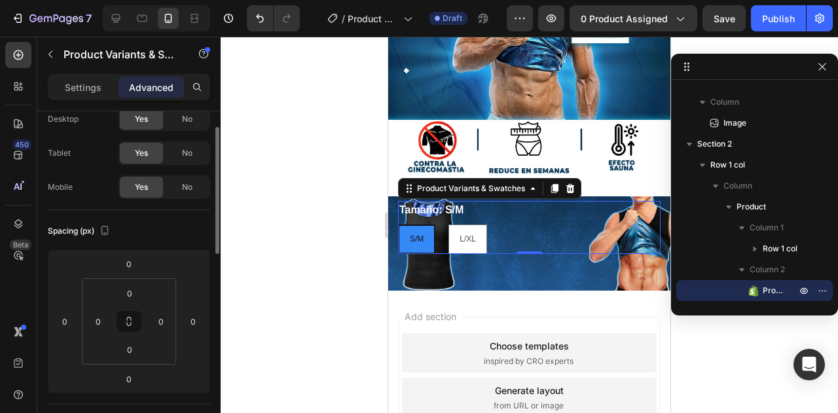
scroll to position [0, 0]
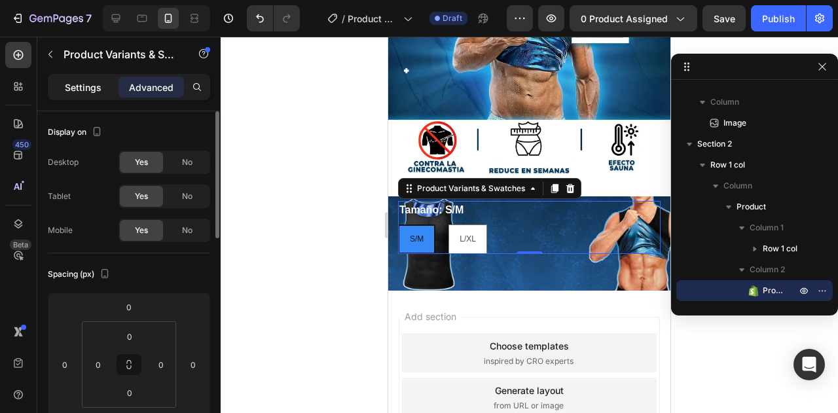
click at [77, 86] on p "Settings" at bounding box center [83, 88] width 37 height 14
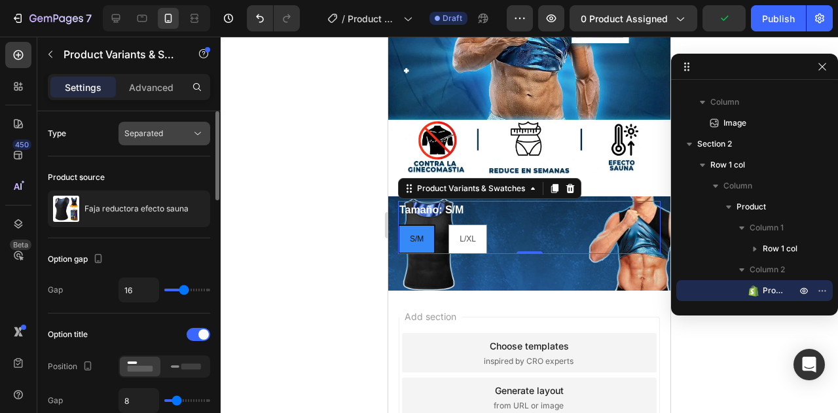
click at [167, 124] on button "Separated" at bounding box center [164, 134] width 92 height 24
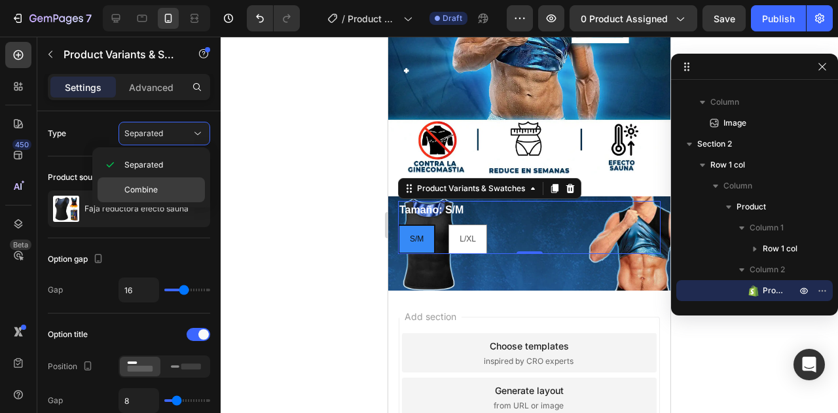
click at [151, 181] on div "Combine" at bounding box center [151, 189] width 107 height 25
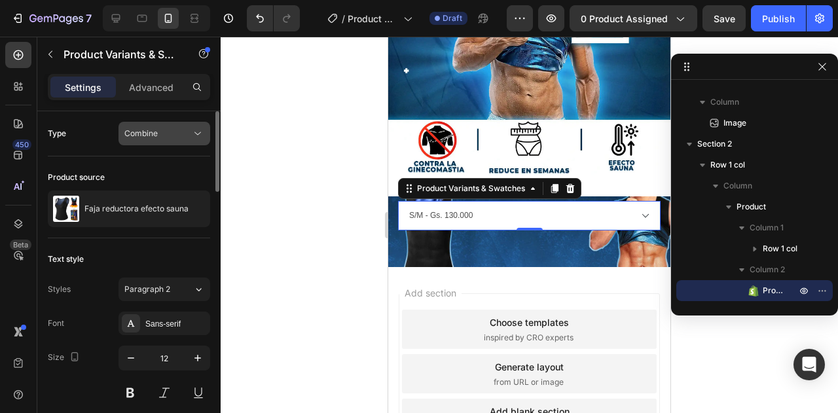
click at [158, 143] on button "Combine" at bounding box center [164, 134] width 92 height 24
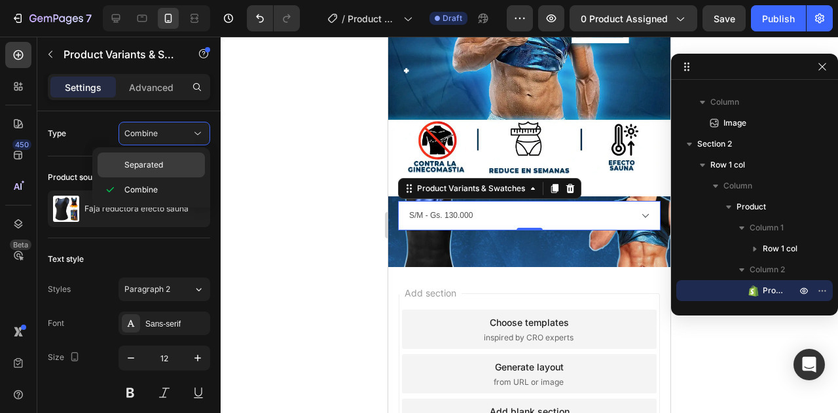
click at [148, 168] on span "Separated" at bounding box center [143, 165] width 39 height 12
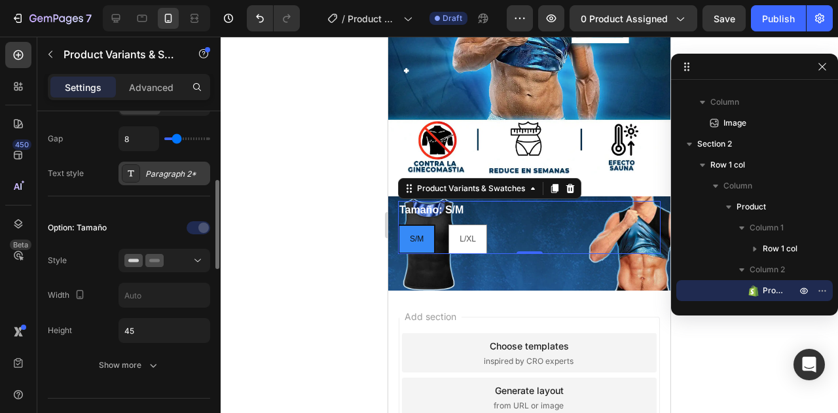
scroll to position [327, 0]
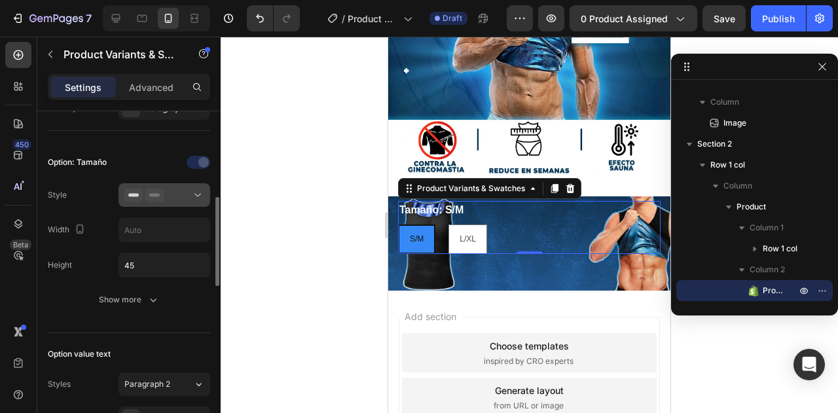
click at [183, 189] on div at bounding box center [164, 195] width 80 height 13
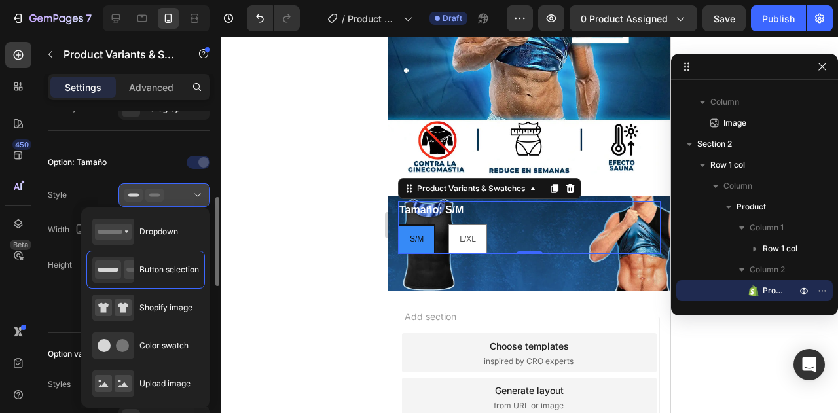
click at [185, 189] on div at bounding box center [164, 195] width 80 height 13
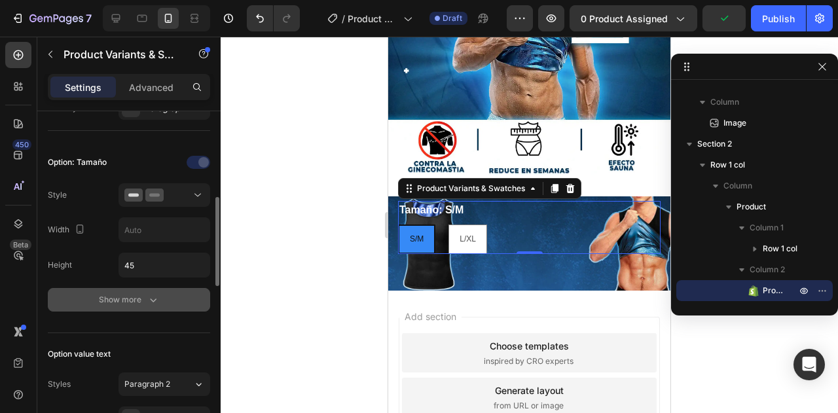
click at [147, 302] on icon "button" at bounding box center [153, 299] width 13 height 13
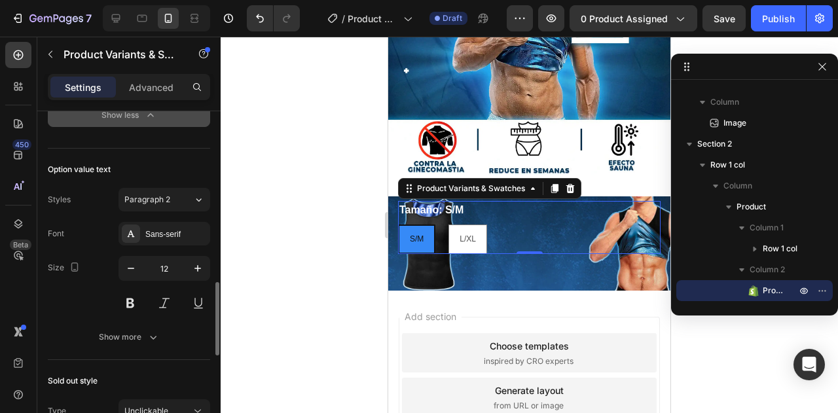
scroll to position [851, 0]
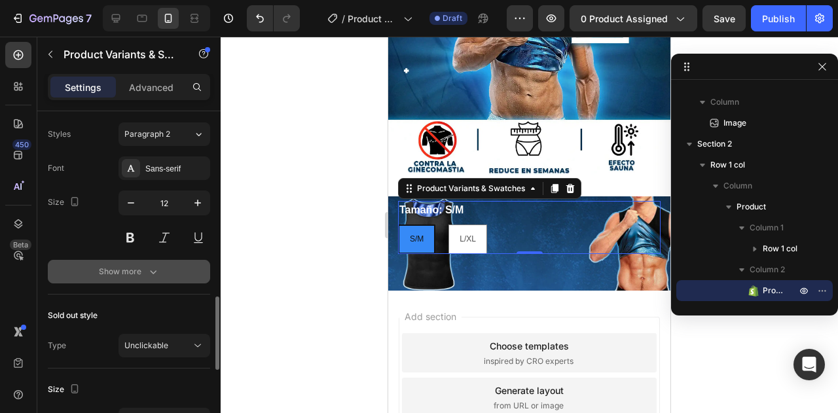
click at [152, 260] on button "Show more" at bounding box center [129, 272] width 162 height 24
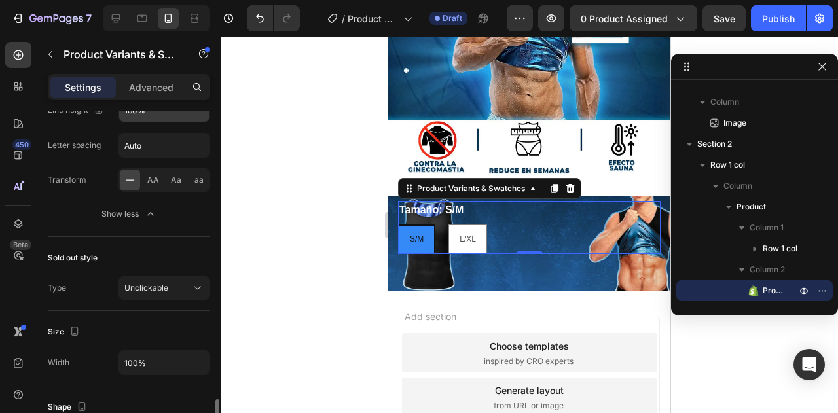
scroll to position [1113, 0]
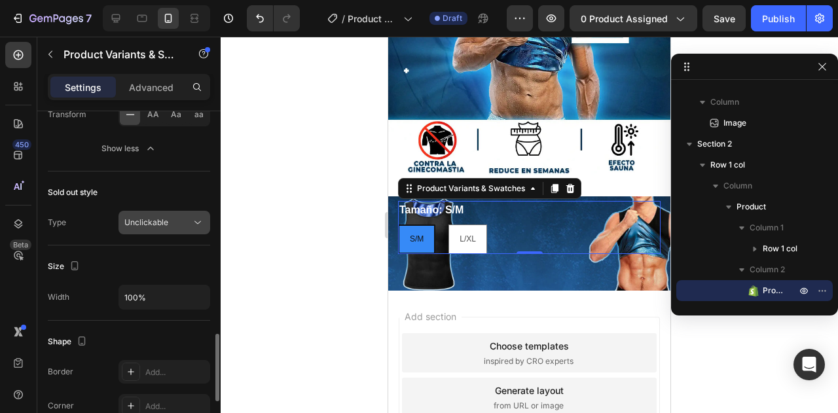
click at [171, 219] on div "Unclickable" at bounding box center [157, 223] width 67 height 12
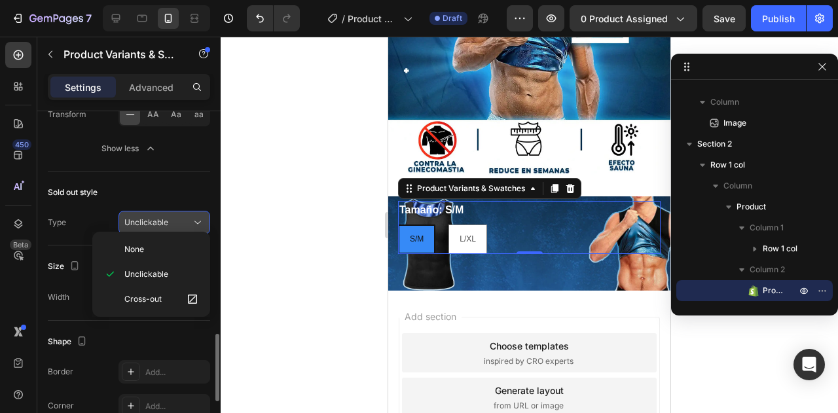
click at [171, 219] on div "Unclickable" at bounding box center [157, 223] width 67 height 12
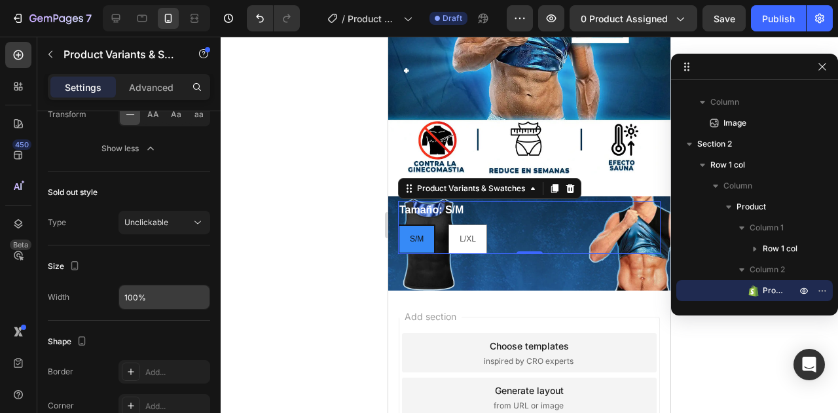
scroll to position [1309, 0]
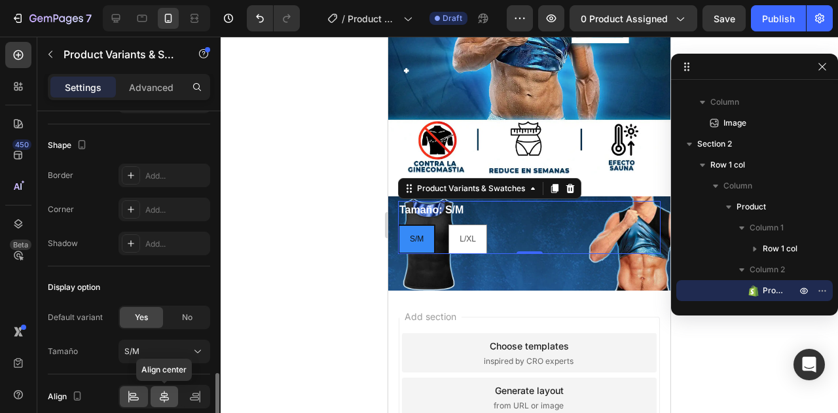
click at [163, 393] on icon at bounding box center [164, 397] width 9 height 12
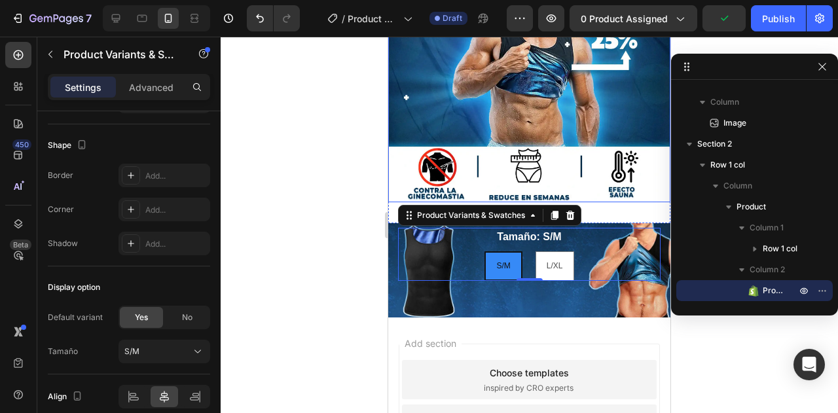
scroll to position [126, 0]
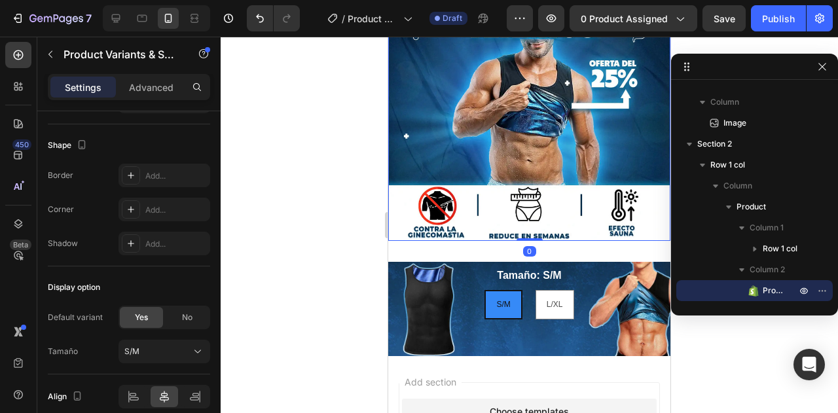
click at [581, 173] on img at bounding box center [529, 100] width 282 height 282
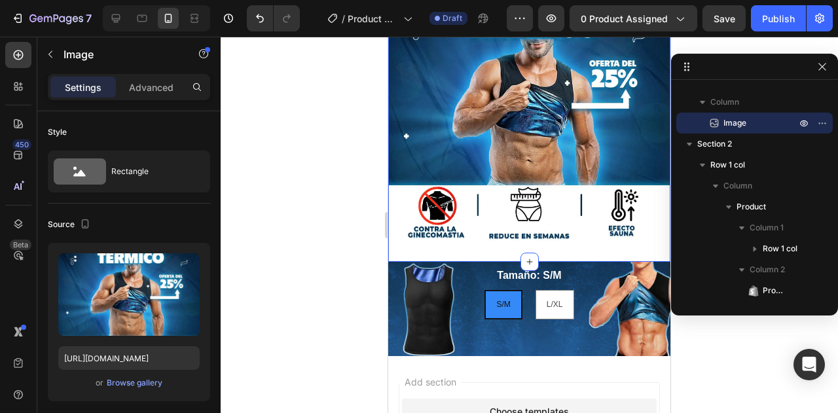
click at [555, 240] on div "Image Section 1 You can create reusable sections Create Theme Section AI Conten…" at bounding box center [529, 100] width 282 height 324
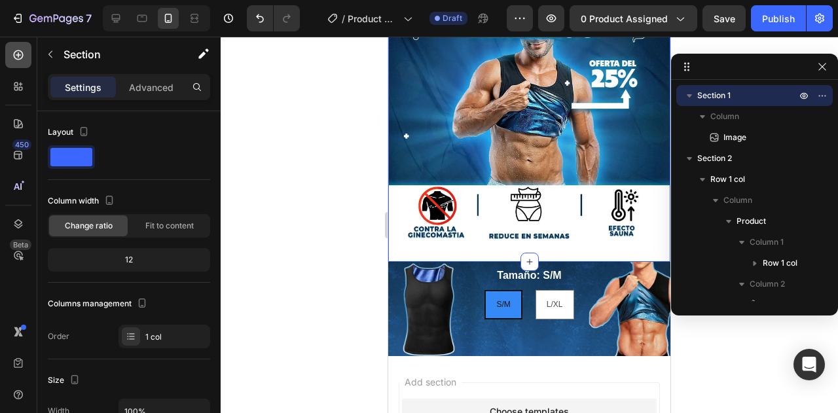
click at [14, 61] on icon at bounding box center [18, 54] width 13 height 13
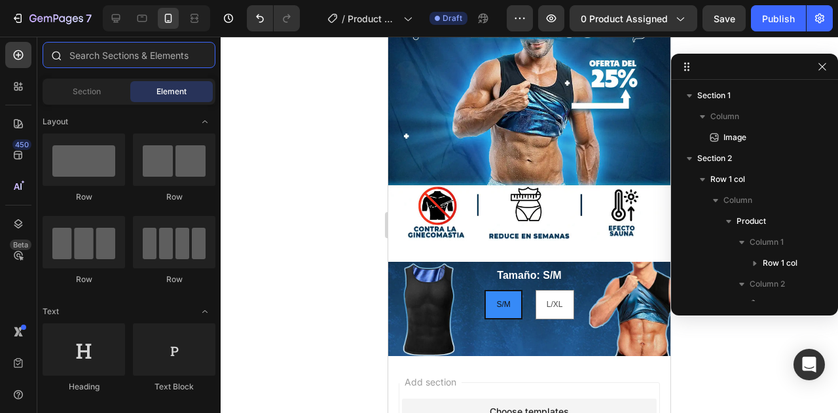
click at [123, 57] on input "text" at bounding box center [129, 55] width 173 height 26
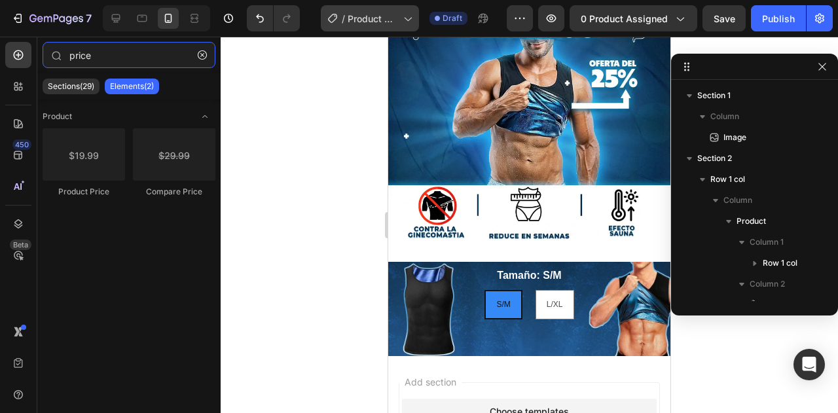
type input "price"
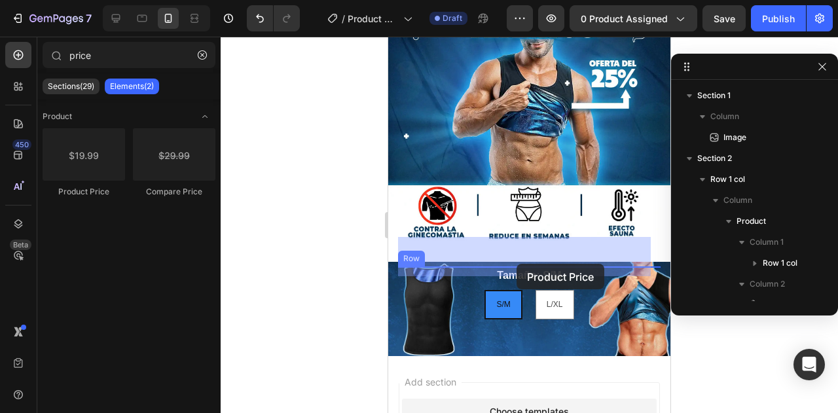
drag, startPoint x: 486, startPoint y: 200, endPoint x: 516, endPoint y: 264, distance: 70.9
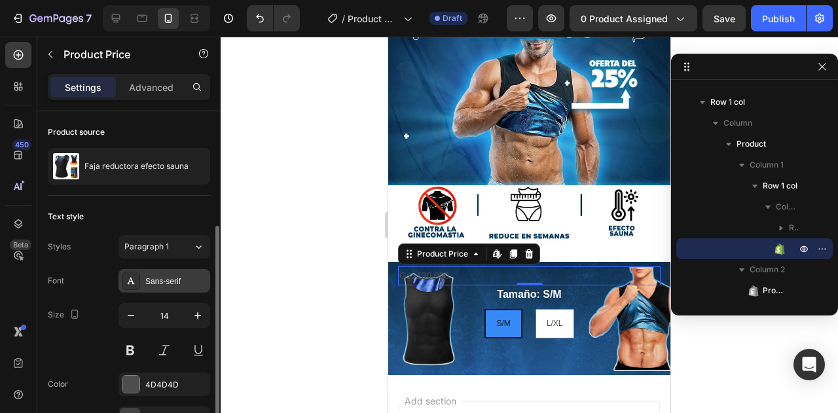
scroll to position [113, 0]
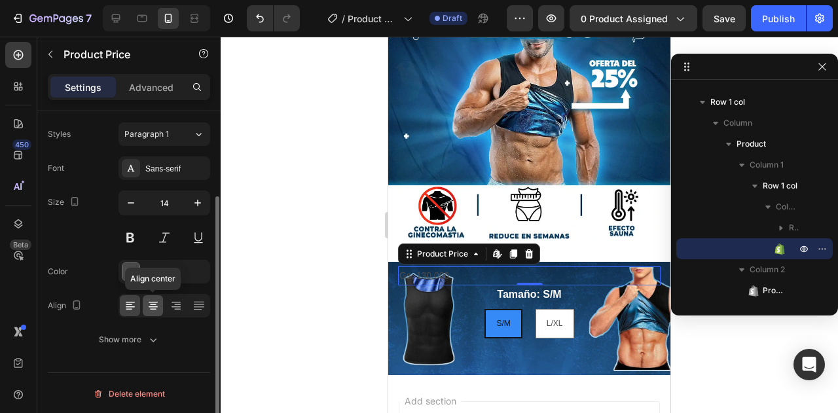
click at [156, 299] on icon at bounding box center [153, 305] width 13 height 13
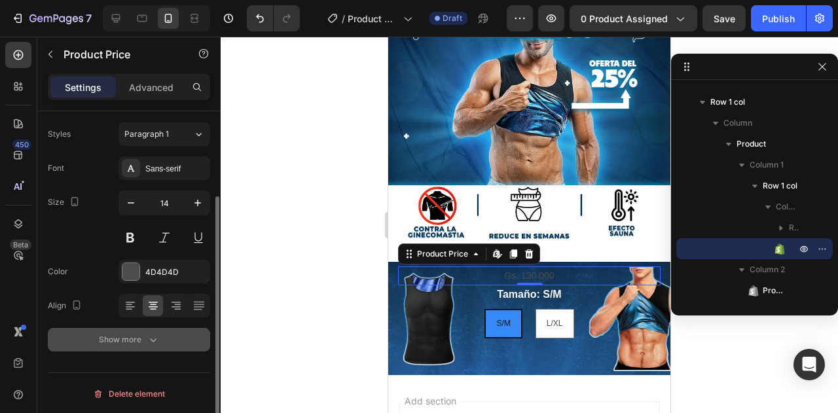
click at [148, 336] on icon "button" at bounding box center [153, 339] width 13 height 13
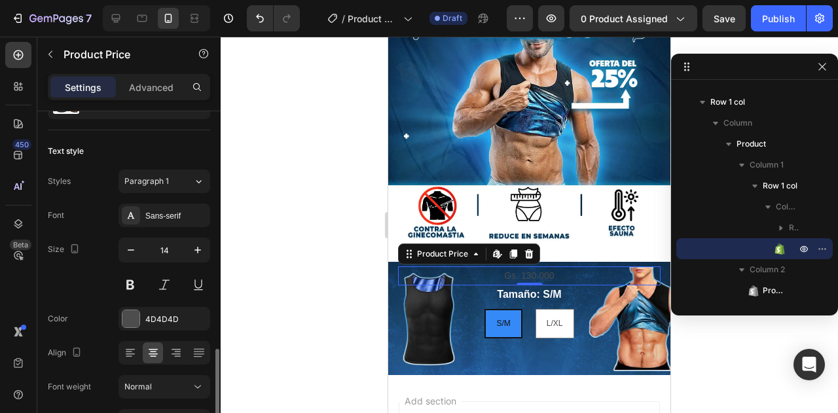
scroll to position [196, 0]
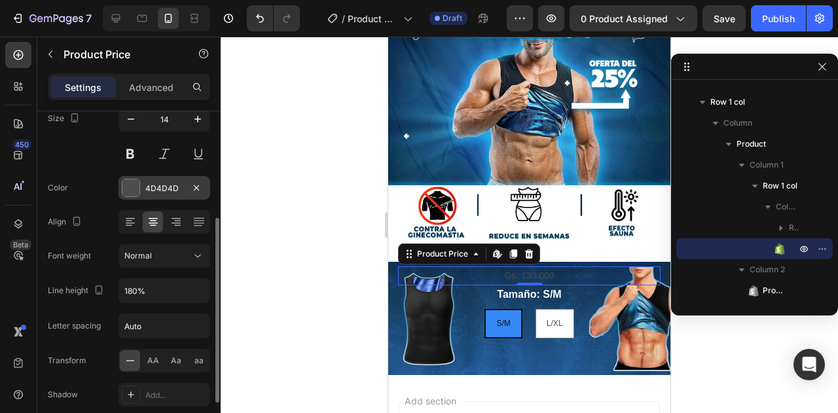
click at [132, 190] on div at bounding box center [130, 187] width 17 height 17
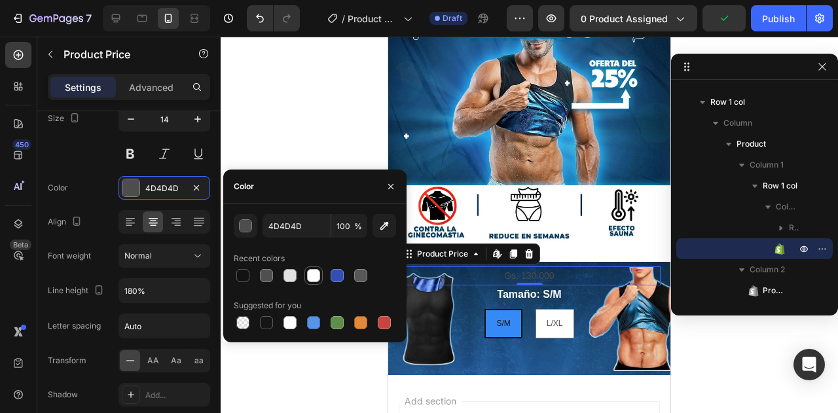
click at [315, 274] on div at bounding box center [313, 275] width 13 height 13
type input "FFFFFF"
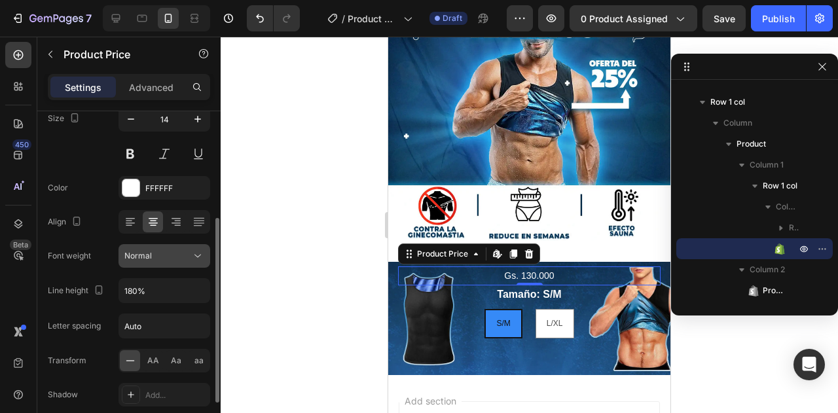
click at [154, 253] on div "Normal" at bounding box center [157, 256] width 67 height 12
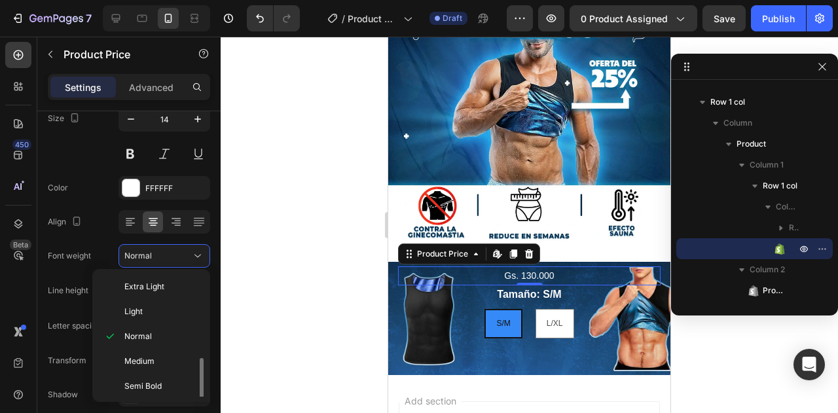
scroll to position [48, 0]
click at [149, 375] on div "Bold" at bounding box center [149, 387] width 102 height 25
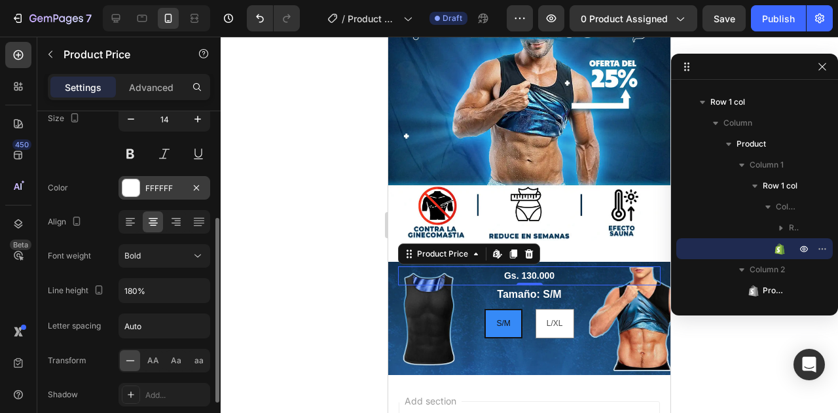
scroll to position [131, 0]
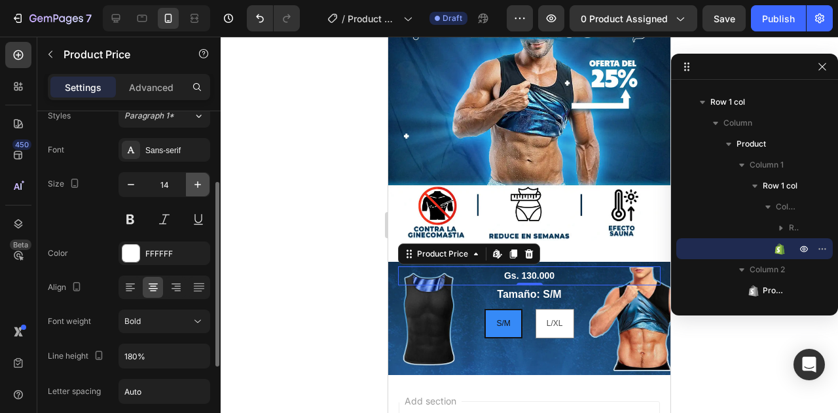
click at [192, 180] on icon "button" at bounding box center [197, 184] width 13 height 13
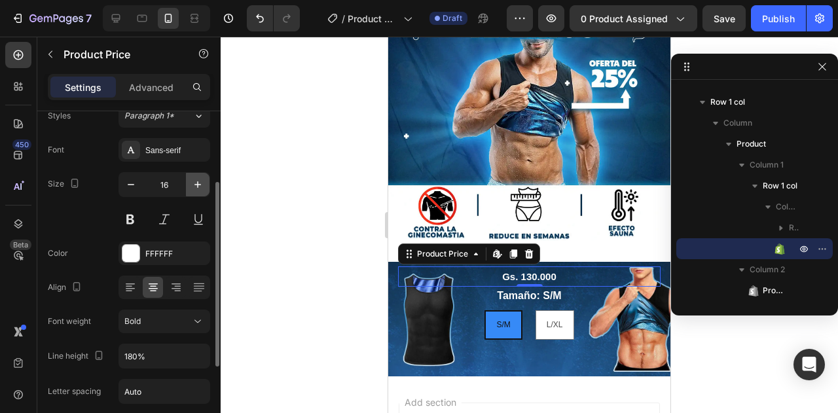
click at [192, 180] on icon "button" at bounding box center [197, 184] width 13 height 13
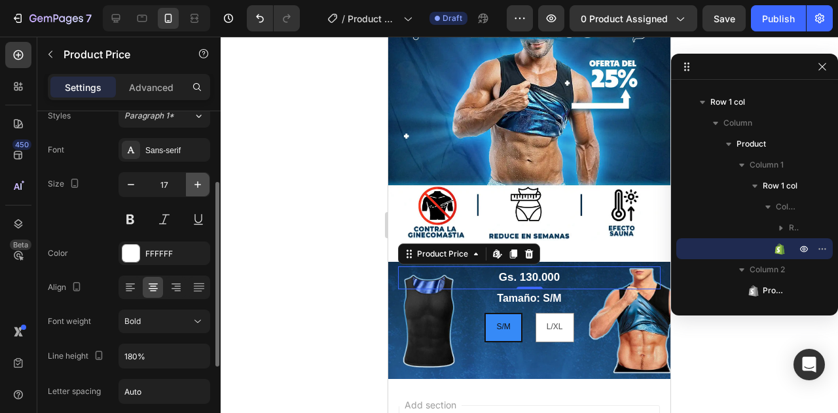
click at [192, 180] on icon "button" at bounding box center [197, 184] width 13 height 13
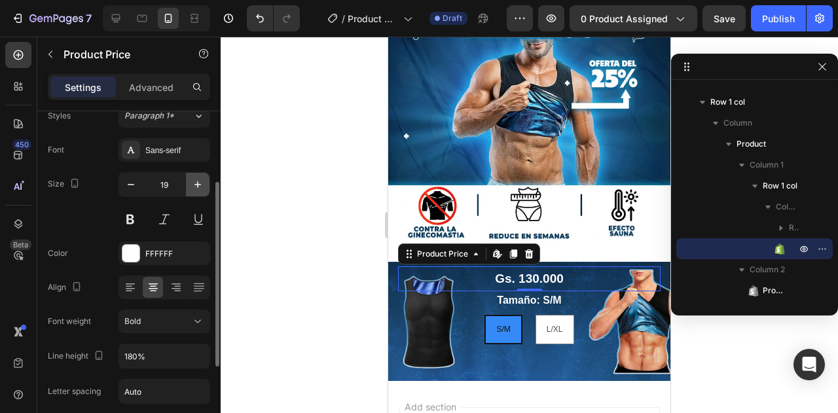
click at [192, 180] on icon "button" at bounding box center [197, 184] width 13 height 13
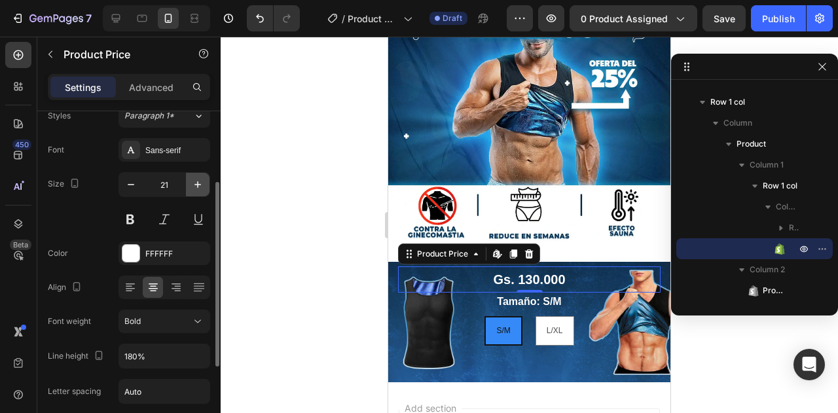
click at [192, 180] on icon "button" at bounding box center [197, 184] width 13 height 13
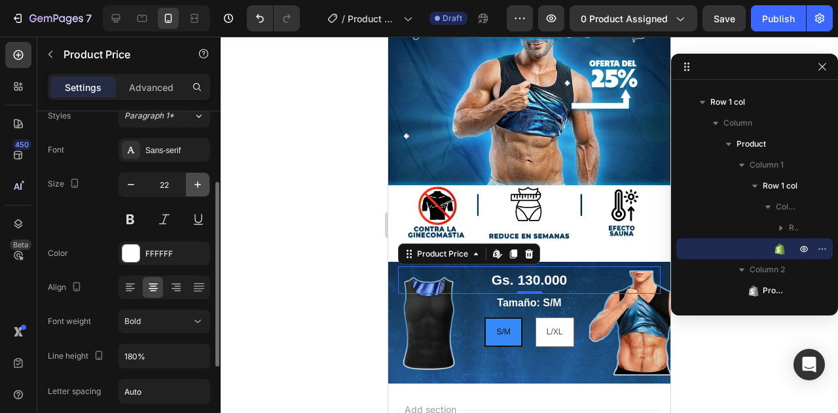
click at [192, 180] on icon "button" at bounding box center [197, 184] width 13 height 13
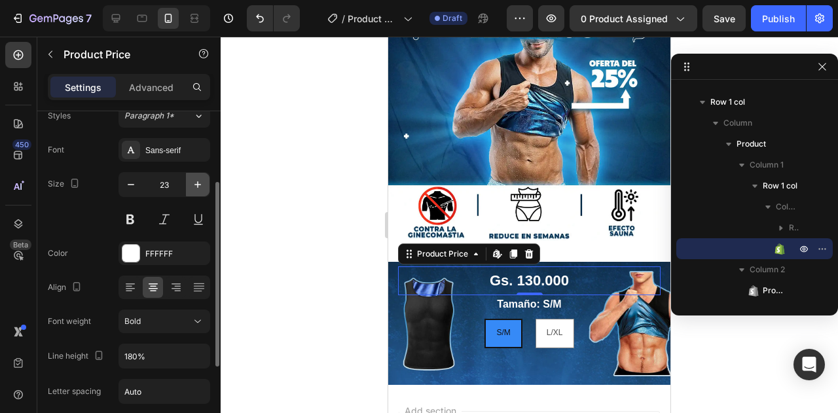
click at [192, 180] on icon "button" at bounding box center [197, 184] width 13 height 13
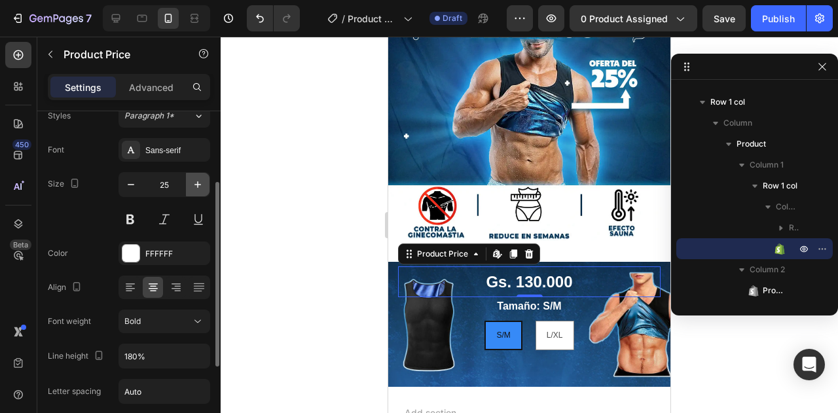
click at [192, 180] on icon "button" at bounding box center [197, 184] width 13 height 13
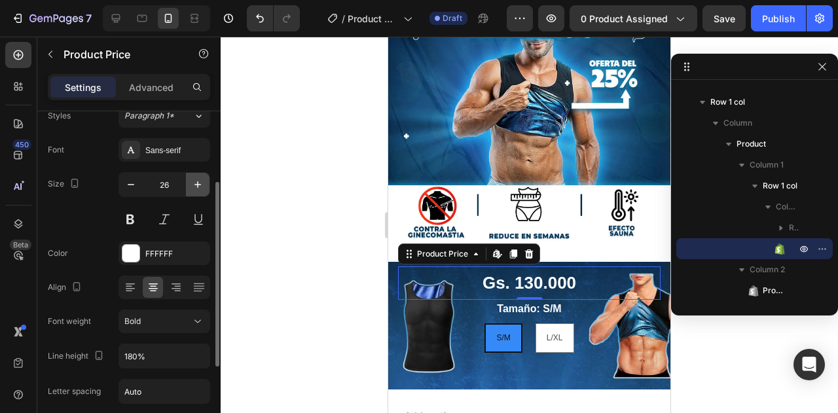
click at [192, 180] on icon "button" at bounding box center [197, 184] width 13 height 13
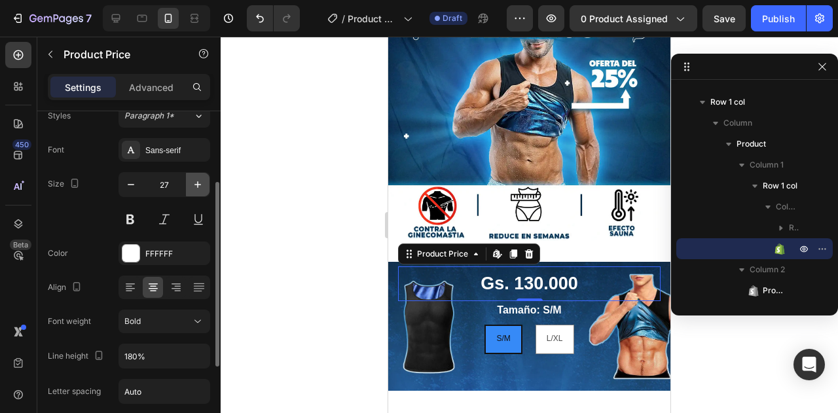
click at [192, 180] on icon "button" at bounding box center [197, 184] width 13 height 13
type input "28"
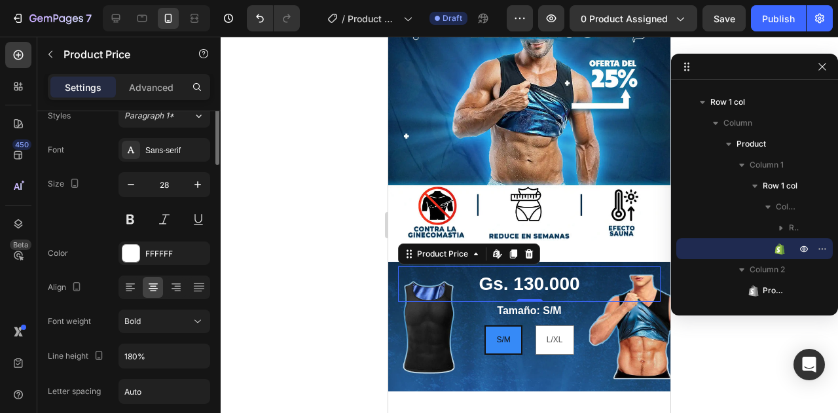
scroll to position [0, 0]
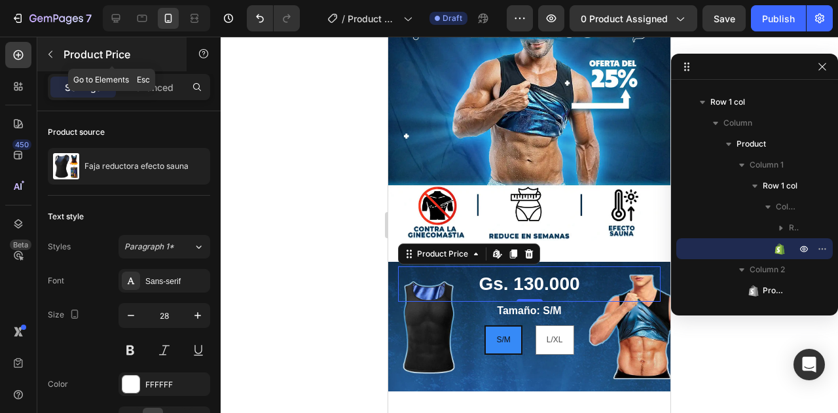
click at [52, 54] on icon "button" at bounding box center [50, 54] width 10 height 10
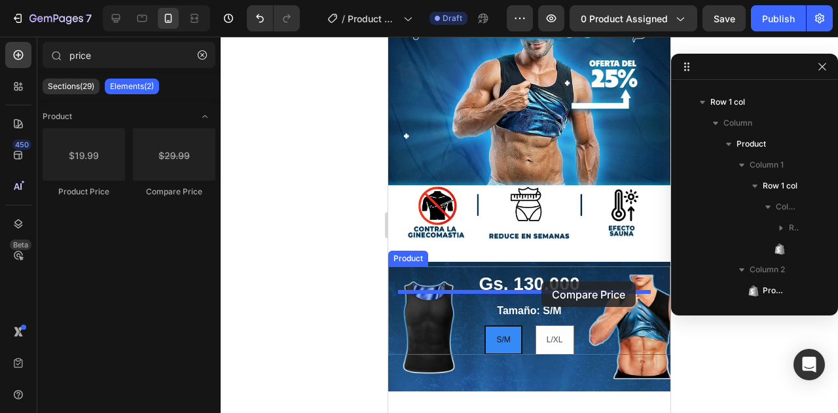
drag, startPoint x: 549, startPoint y: 211, endPoint x: 541, endPoint y: 281, distance: 70.4
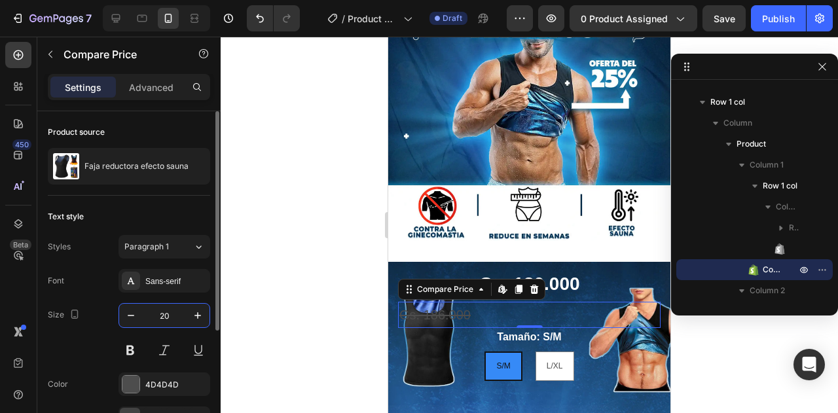
scroll to position [187, 0]
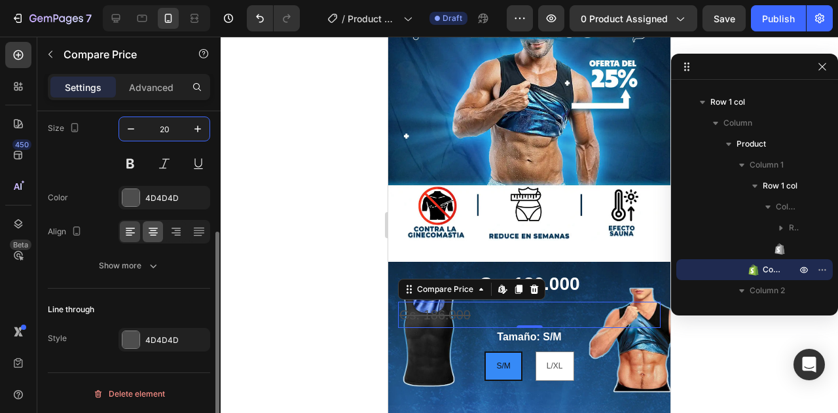
type input "20"
click at [156, 235] on icon at bounding box center [153, 231] width 13 height 13
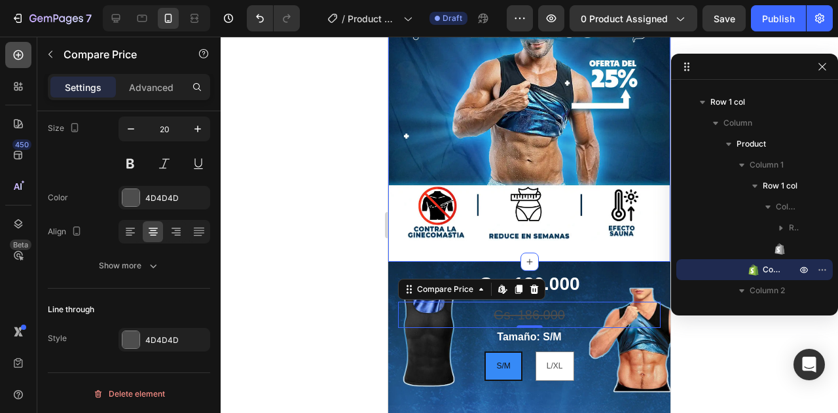
click at [20, 58] on icon at bounding box center [19, 55] width 10 height 10
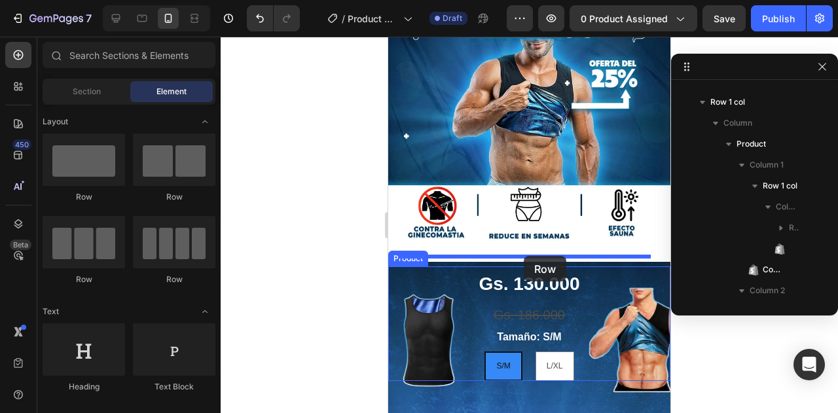
drag, startPoint x: 547, startPoint y: 204, endPoint x: 524, endPoint y: 256, distance: 57.4
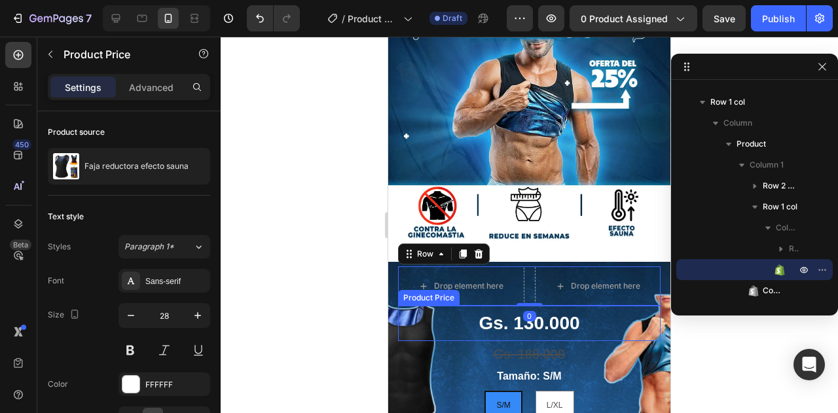
click at [496, 306] on div "Gs. 130.000" at bounding box center [529, 323] width 262 height 35
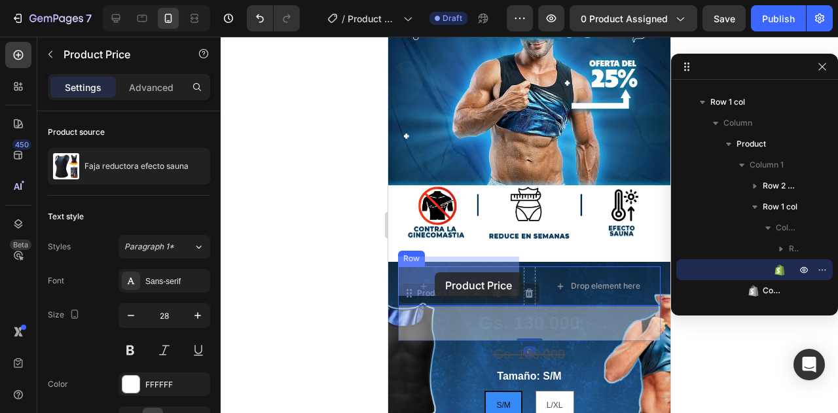
drag, startPoint x: 432, startPoint y: 287, endPoint x: 435, endPoint y: 272, distance: 15.3
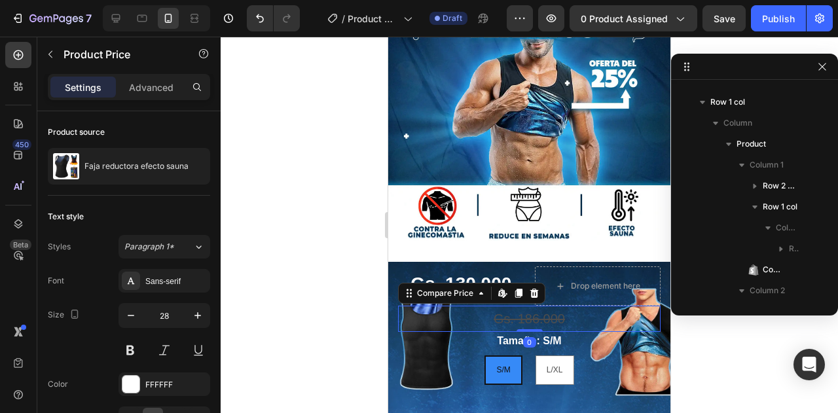
drag, startPoint x: 526, startPoint y: 306, endPoint x: 518, endPoint y: 306, distance: 8.5
click at [524, 306] on div "Gs. 186.000" at bounding box center [529, 319] width 262 height 26
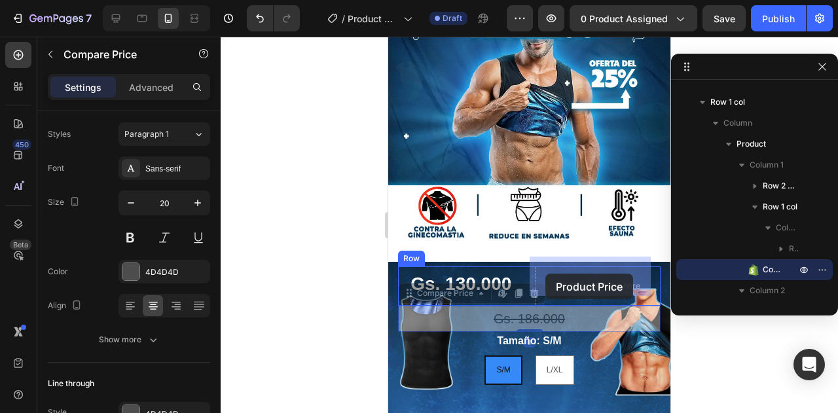
drag, startPoint x: 435, startPoint y: 289, endPoint x: 545, endPoint y: 274, distance: 111.6
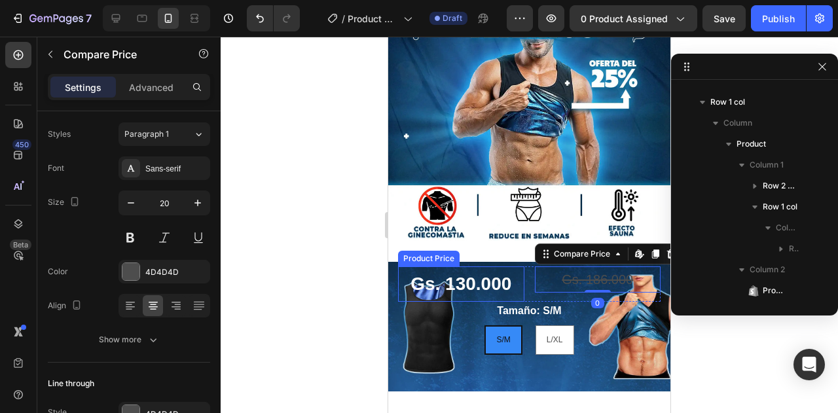
click at [483, 272] on div "Gs. 130.000" at bounding box center [461, 283] width 126 height 35
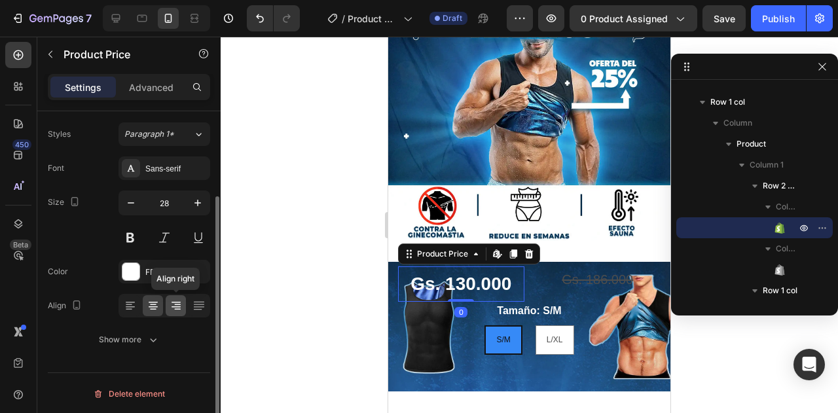
click at [168, 303] on div at bounding box center [176, 305] width 20 height 21
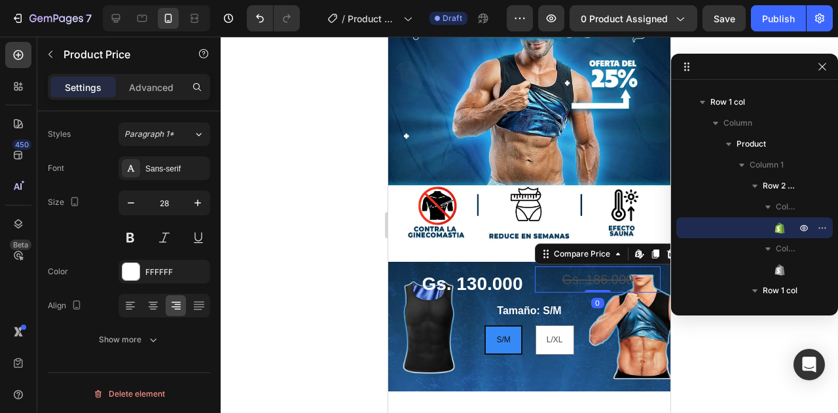
click at [575, 268] on div "Gs. 186.000" at bounding box center [598, 279] width 126 height 26
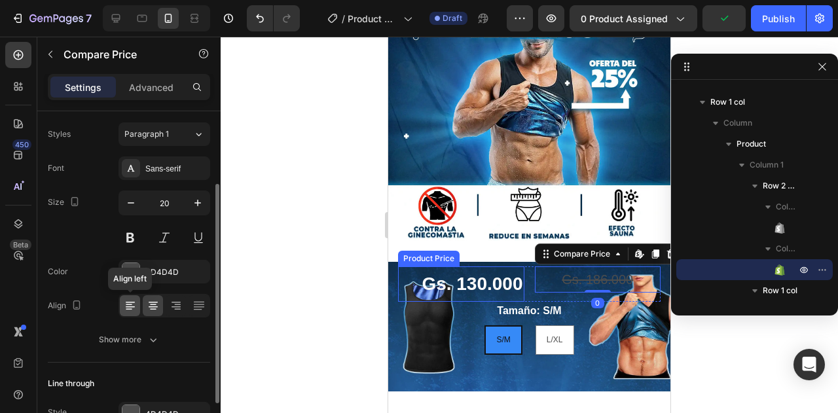
click at [124, 307] on icon at bounding box center [130, 305] width 13 height 13
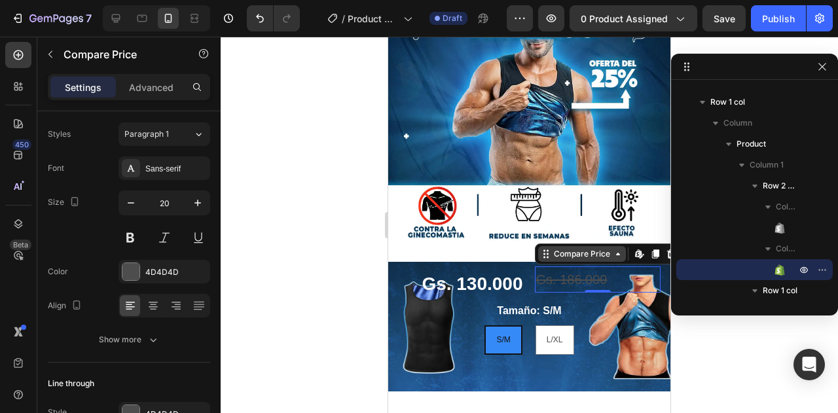
click at [573, 248] on div "Compare Price" at bounding box center [582, 254] width 62 height 12
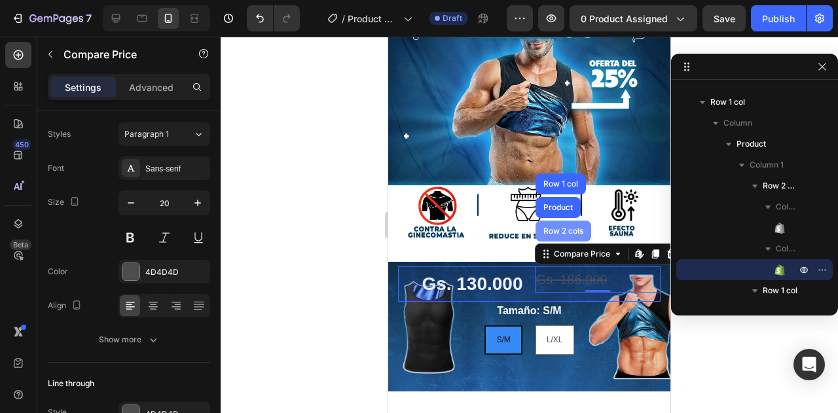
click at [555, 227] on div "Row 2 cols" at bounding box center [563, 231] width 45 height 8
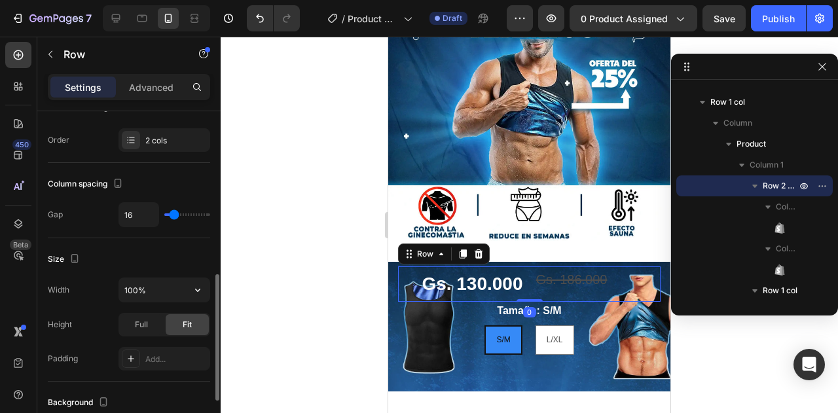
scroll to position [262, 0]
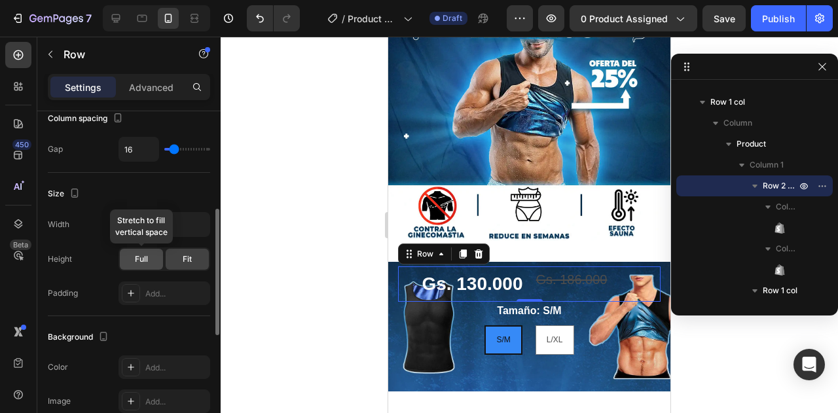
click at [151, 264] on div "Full" at bounding box center [141, 259] width 43 height 21
click at [177, 262] on div "Fit" at bounding box center [187, 259] width 43 height 21
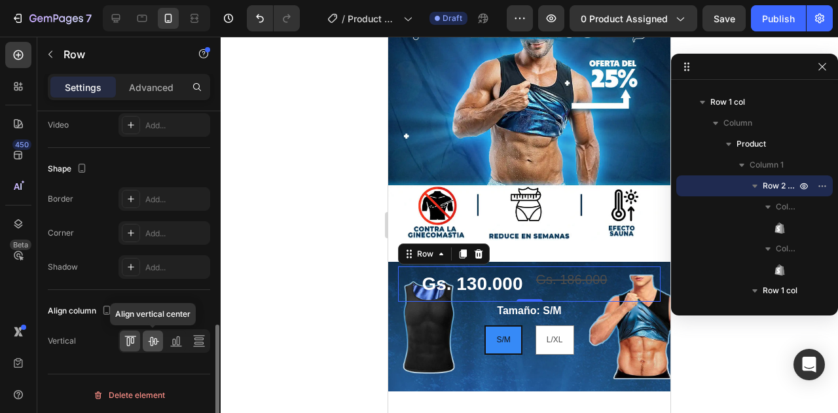
click at [153, 338] on icon at bounding box center [153, 341] width 10 height 9
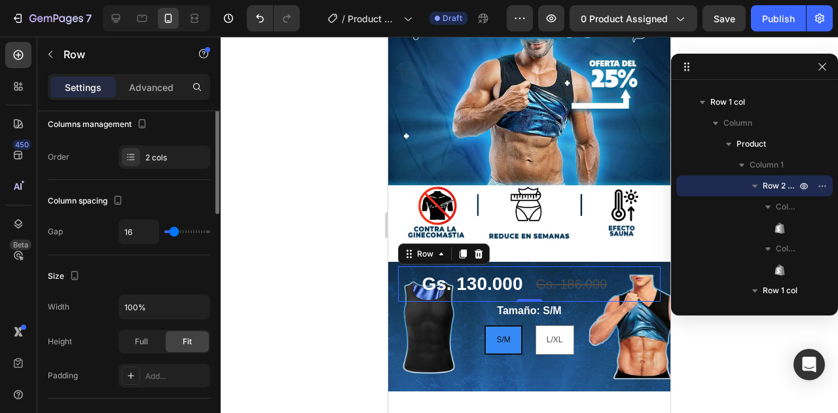
scroll to position [0, 0]
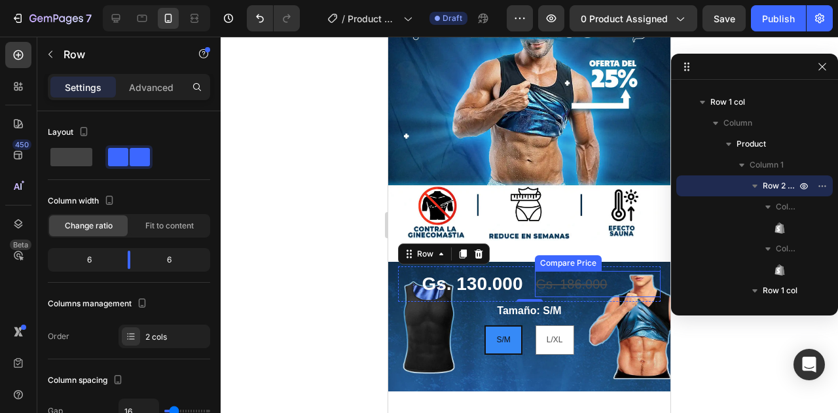
click at [562, 278] on div "Gs. 186.000" at bounding box center [598, 284] width 126 height 26
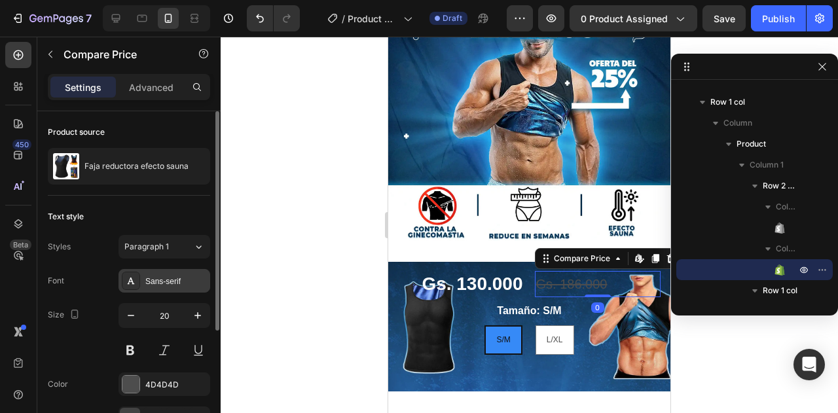
scroll to position [131, 0]
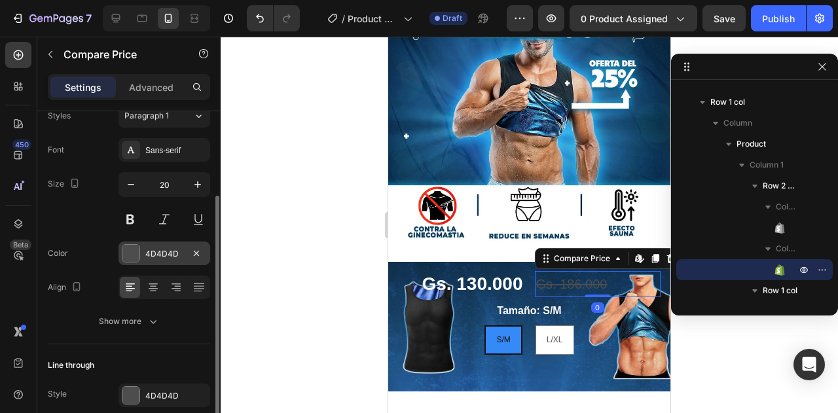
click at [130, 254] on div at bounding box center [130, 253] width 17 height 17
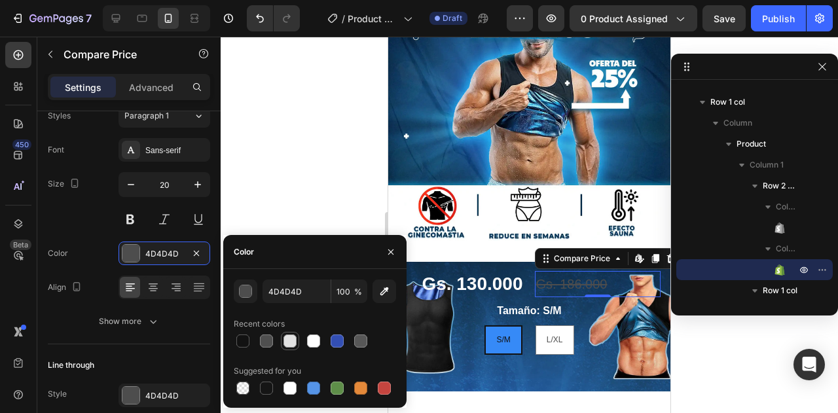
click at [290, 346] on div at bounding box center [289, 340] width 13 height 13
click at [312, 343] on div at bounding box center [313, 340] width 13 height 13
type input "FFFFFF"
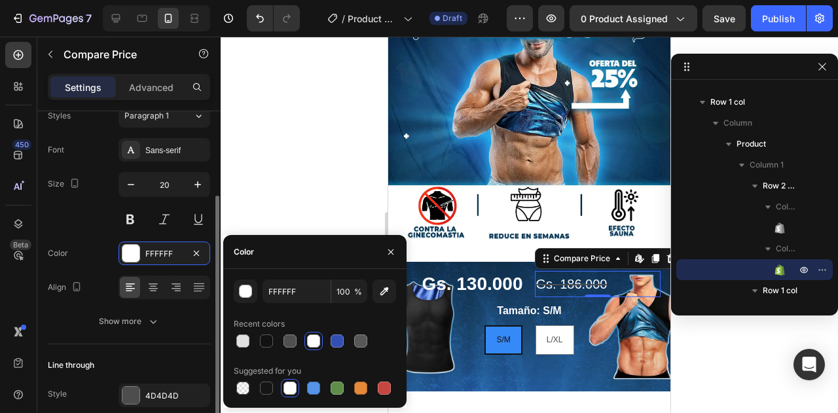
click at [87, 290] on div "Align" at bounding box center [129, 288] width 162 height 24
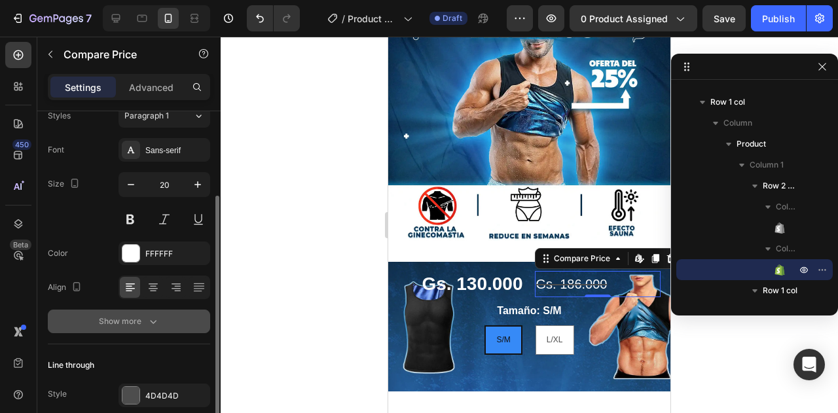
click at [123, 318] on div "Show more" at bounding box center [129, 321] width 61 height 13
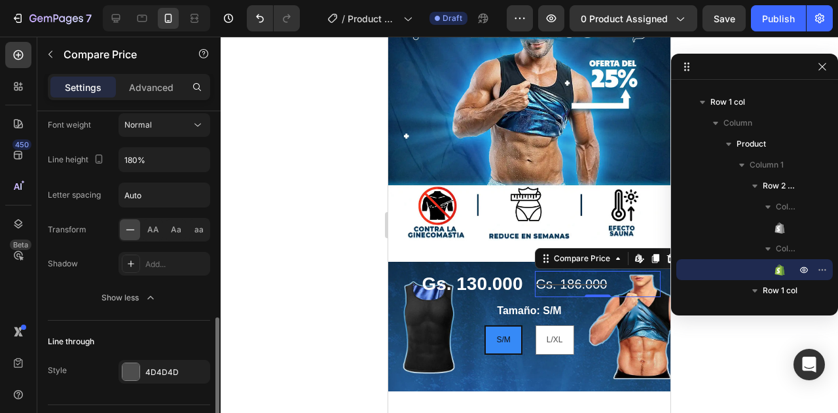
scroll to position [359, 0]
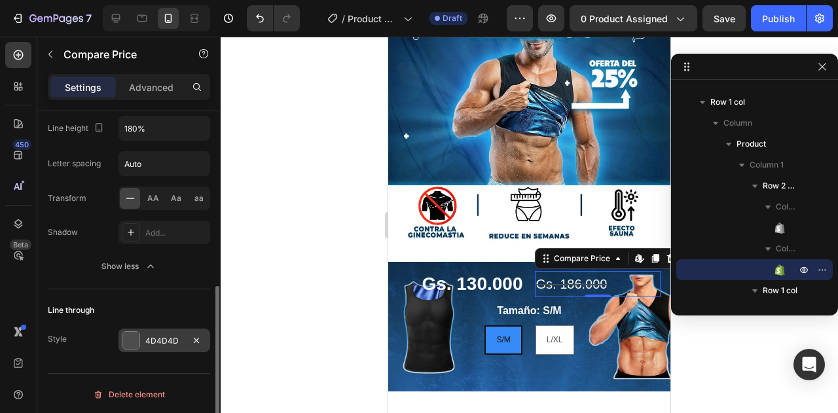
click at [128, 332] on div at bounding box center [130, 340] width 17 height 17
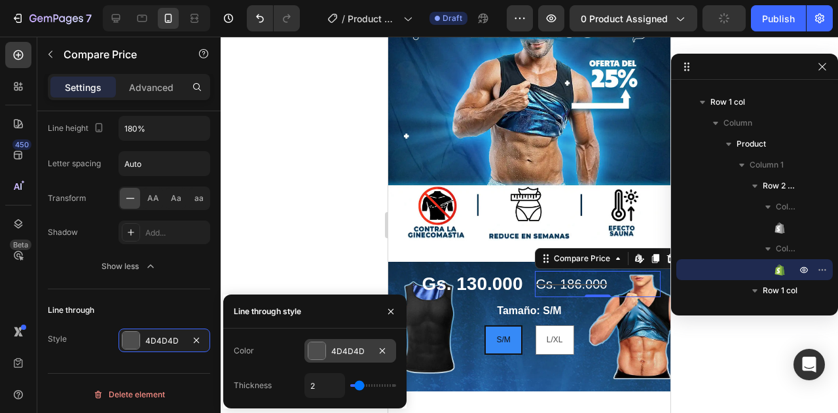
click at [313, 352] on div at bounding box center [316, 350] width 17 height 17
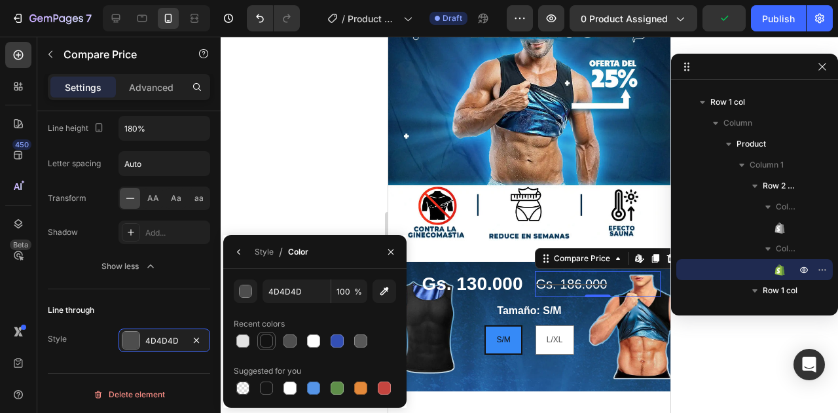
click at [264, 338] on div at bounding box center [266, 340] width 13 height 13
type input "121212"
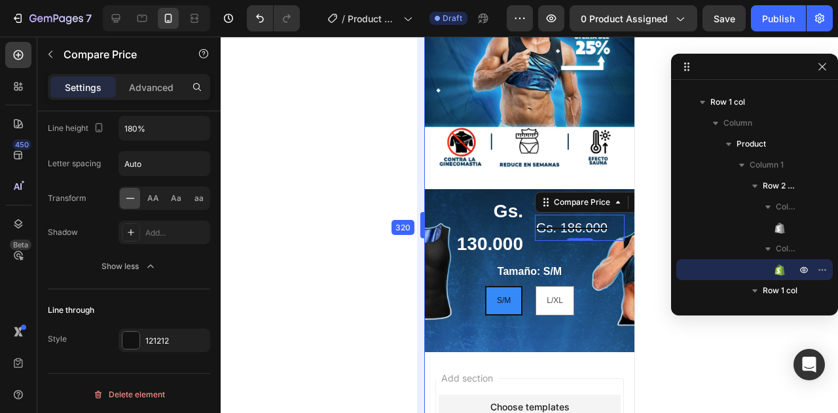
drag, startPoint x: 388, startPoint y: 219, endPoint x: 546, endPoint y: 226, distance: 158.6
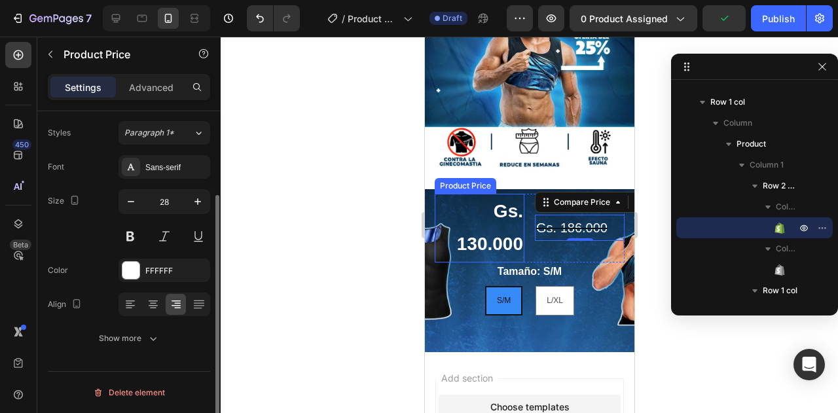
click at [498, 211] on div "Gs. 130.000" at bounding box center [479, 228] width 90 height 69
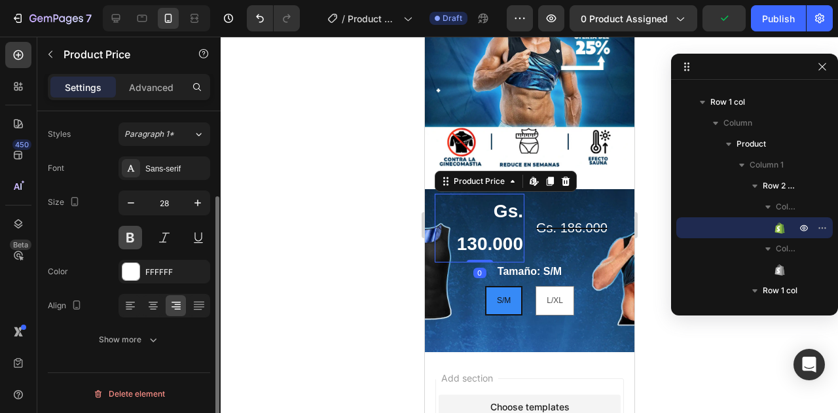
scroll to position [0, 0]
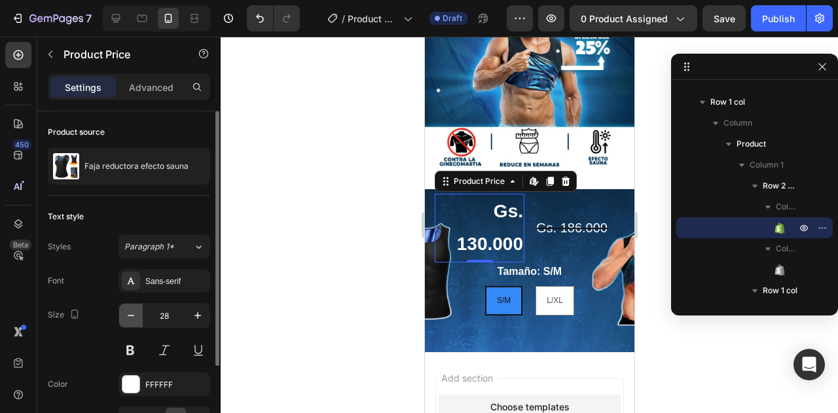
click at [123, 315] on button "button" at bounding box center [131, 316] width 24 height 24
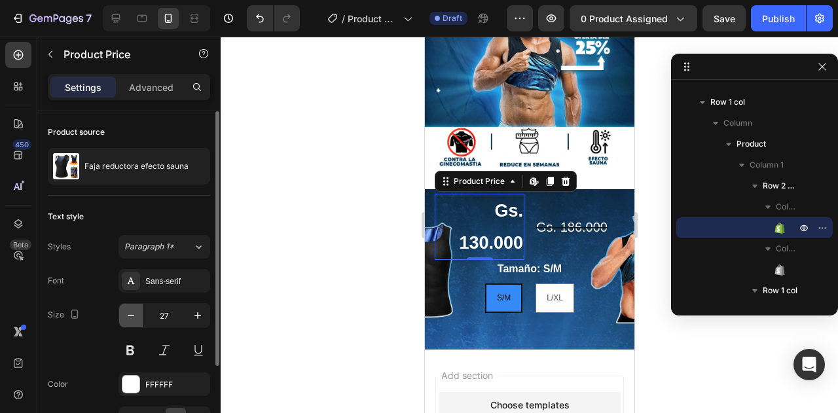
click at [123, 315] on button "button" at bounding box center [131, 316] width 24 height 24
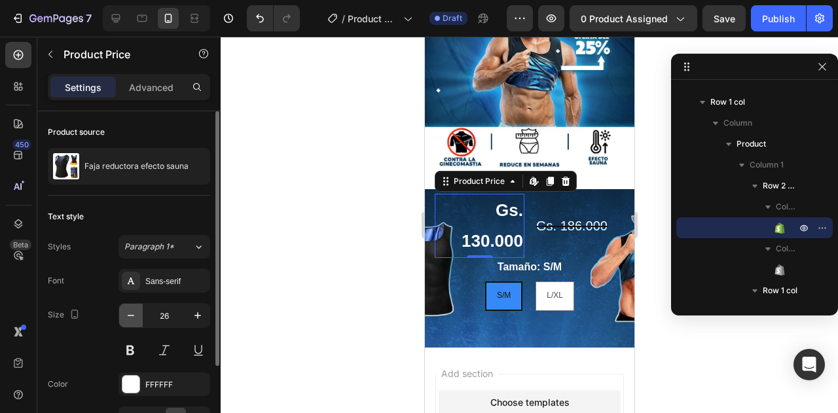
click at [123, 315] on button "button" at bounding box center [131, 316] width 24 height 24
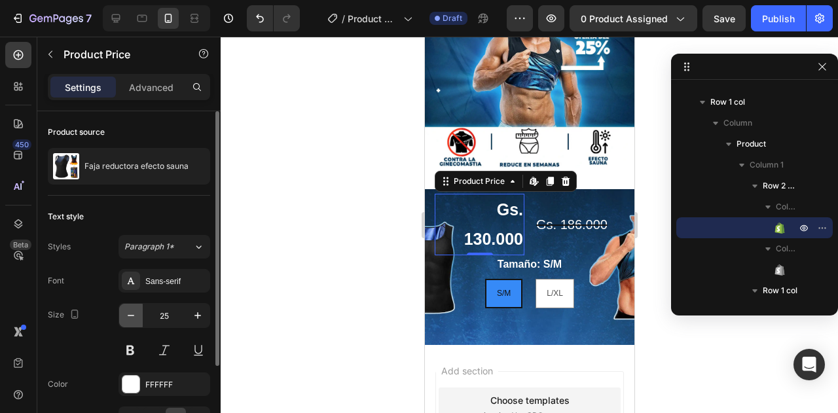
click at [123, 315] on button "button" at bounding box center [131, 316] width 24 height 24
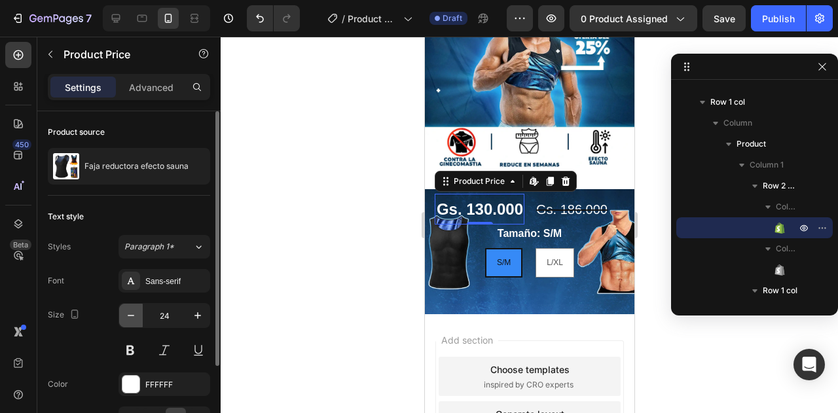
click at [123, 315] on button "button" at bounding box center [131, 316] width 24 height 24
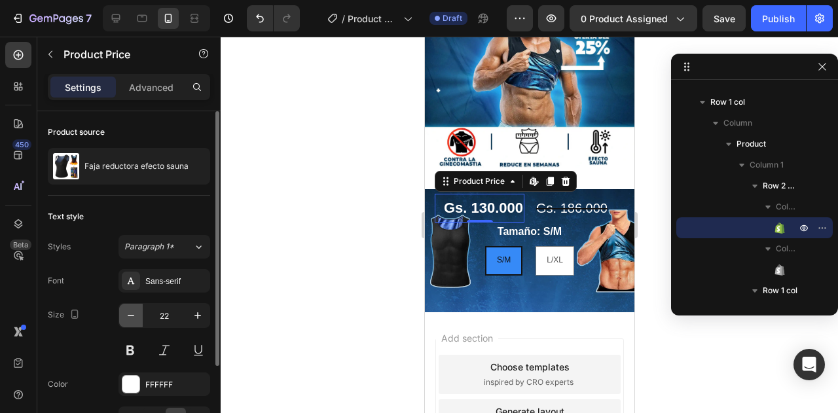
click at [123, 315] on button "button" at bounding box center [131, 316] width 24 height 24
type input "21"
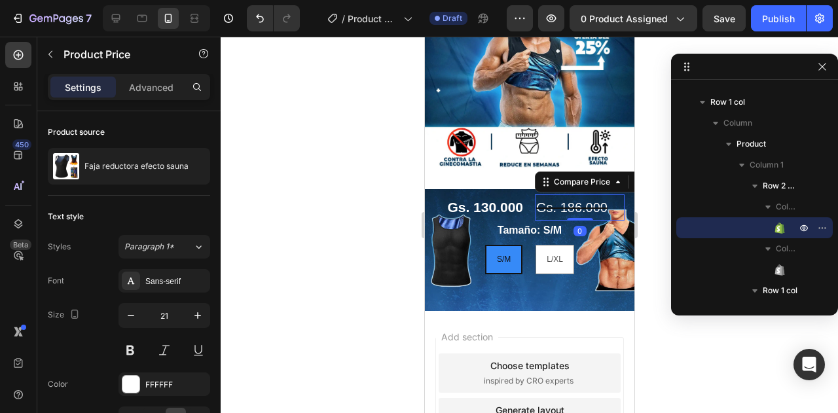
click at [545, 200] on div "Gs. 186.000" at bounding box center [579, 207] width 90 height 26
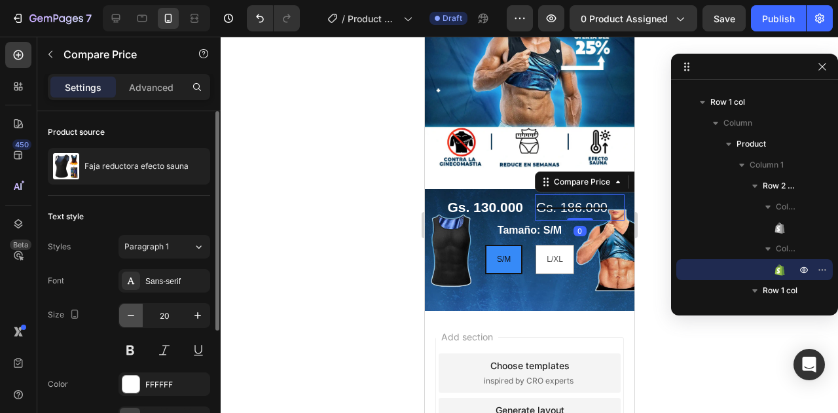
click at [132, 321] on button "button" at bounding box center [131, 316] width 24 height 24
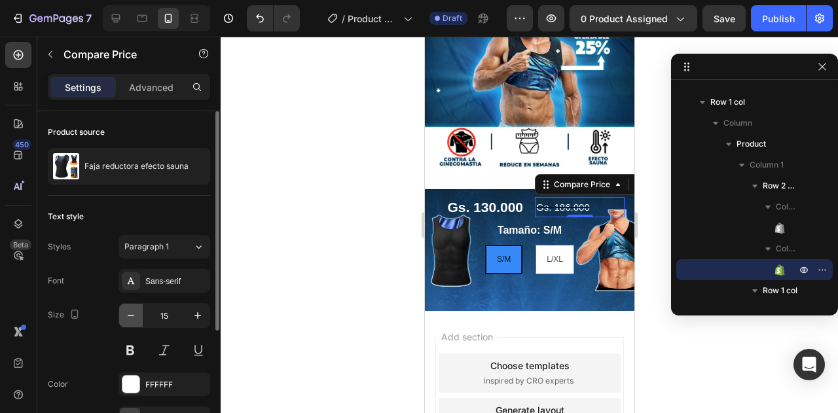
click at [132, 321] on button "button" at bounding box center [131, 316] width 24 height 24
type input "14"
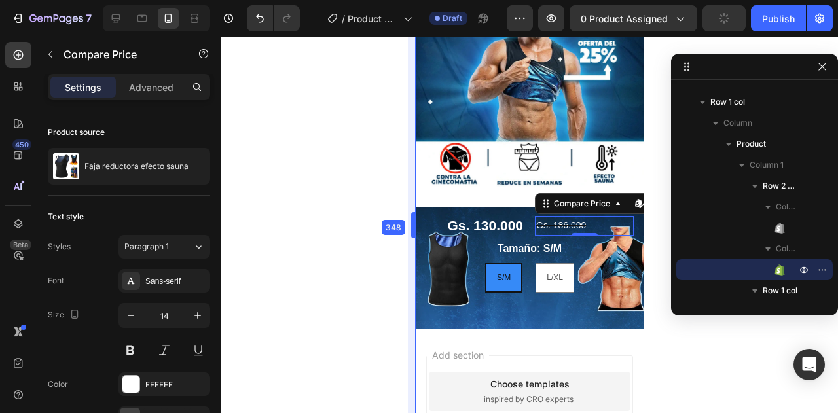
drag, startPoint x: 419, startPoint y: 228, endPoint x: 401, endPoint y: 231, distance: 18.6
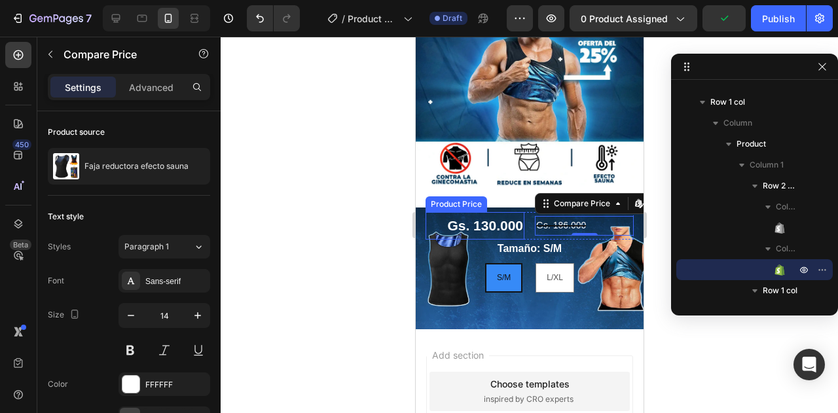
click at [501, 212] on div "Gs. 130.000" at bounding box center [474, 225] width 99 height 27
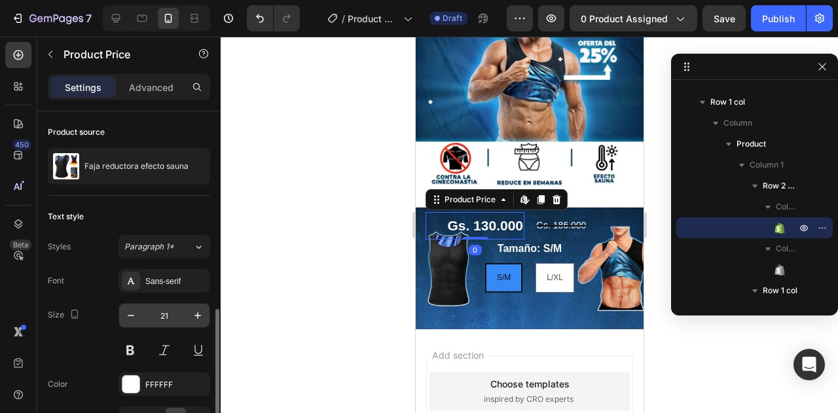
scroll to position [113, 0]
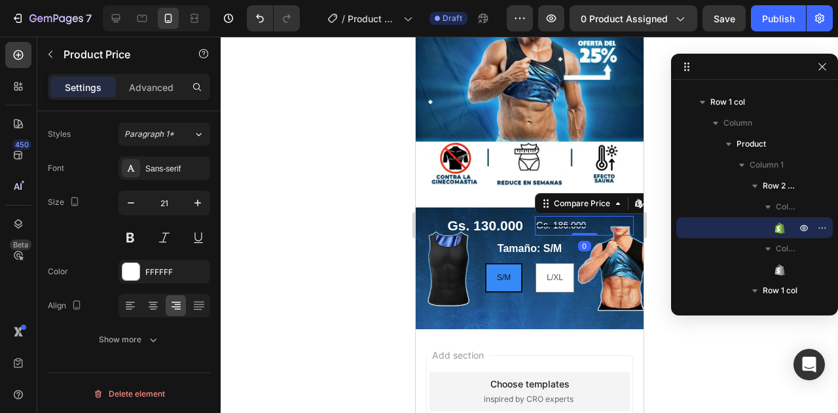
click at [547, 216] on div "Gs. 186.000" at bounding box center [583, 225] width 99 height 19
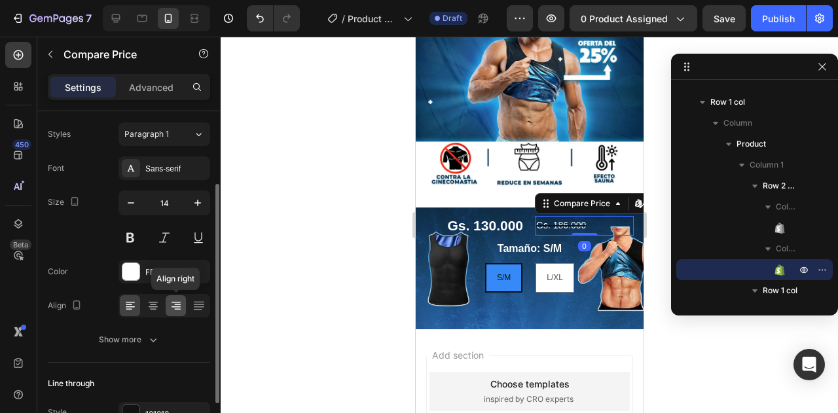
click at [170, 307] on icon at bounding box center [176, 305] width 13 height 13
click at [138, 307] on div at bounding box center [130, 305] width 20 height 21
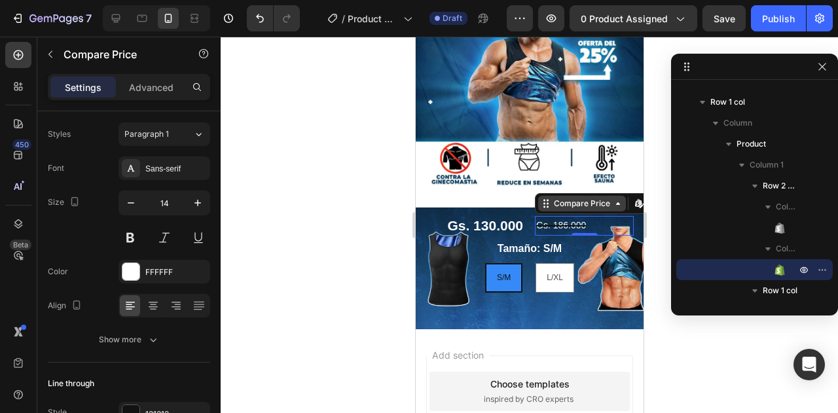
click at [555, 198] on div "Compare Price" at bounding box center [582, 204] width 62 height 12
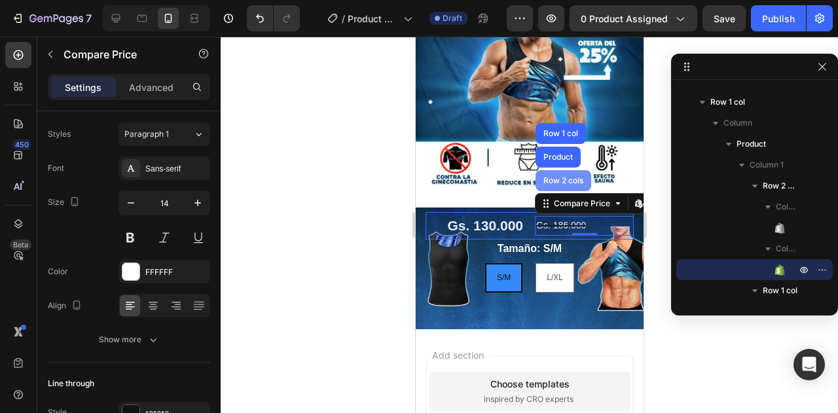
click at [552, 175] on div "Row 2 cols" at bounding box center [563, 180] width 56 height 21
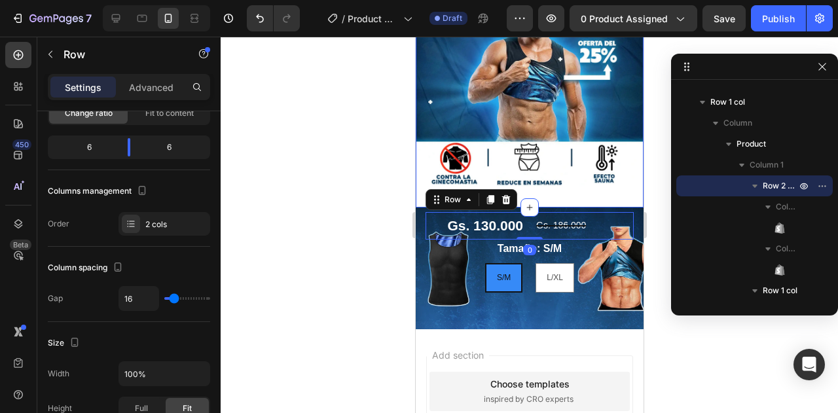
scroll to position [0, 0]
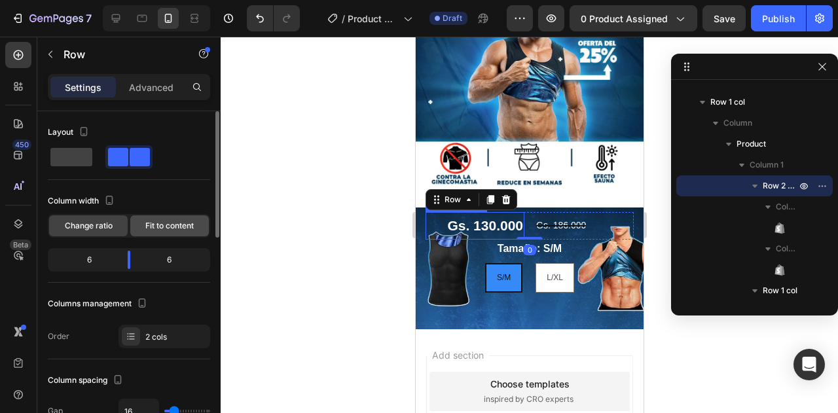
click at [168, 230] on span "Fit to content" at bounding box center [169, 226] width 48 height 12
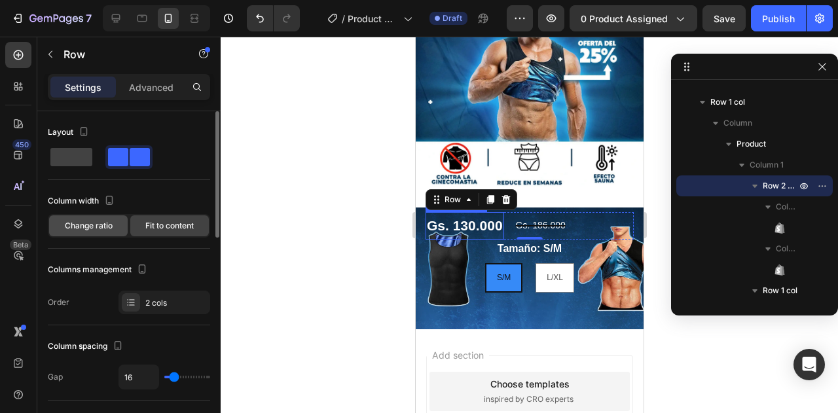
click at [113, 229] on div "Change ratio" at bounding box center [88, 225] width 79 height 21
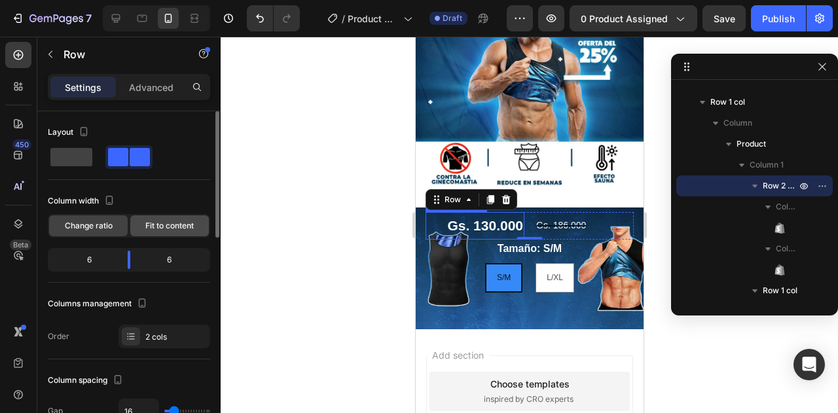
click at [154, 229] on span "Fit to content" at bounding box center [169, 226] width 48 height 12
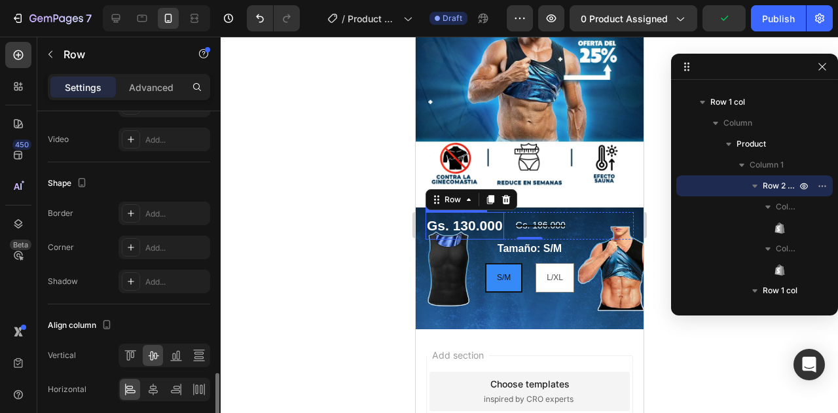
scroll to position [572, 0]
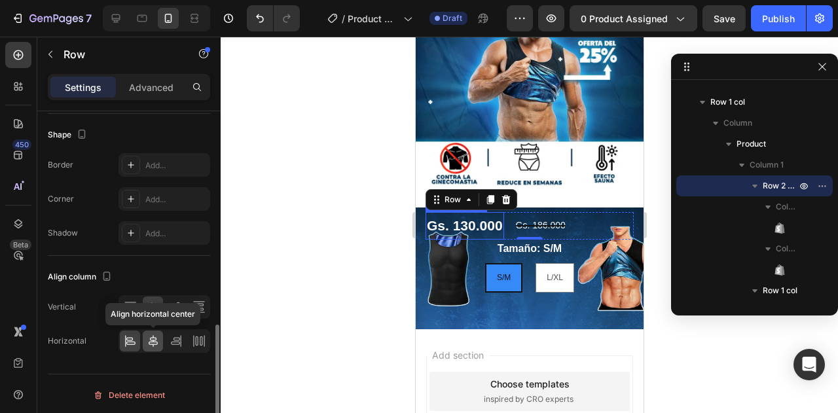
click at [149, 342] on icon at bounding box center [153, 340] width 13 height 13
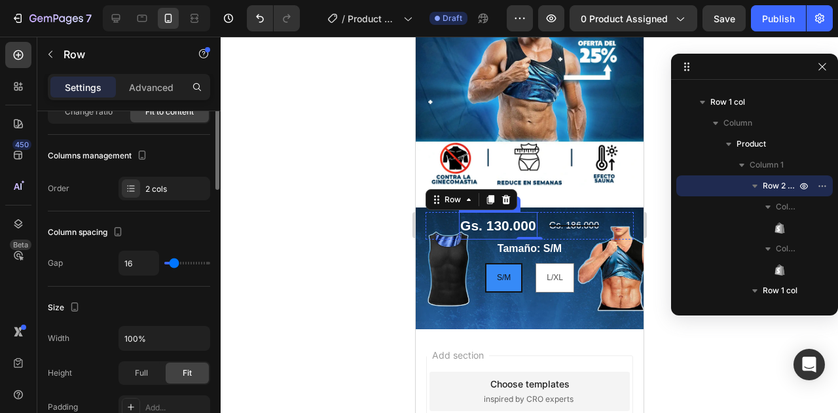
scroll to position [0, 0]
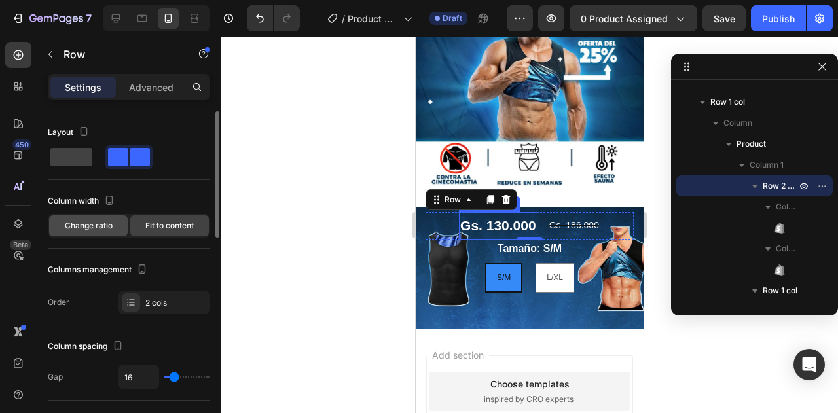
click at [119, 222] on div "Change ratio" at bounding box center [88, 225] width 79 height 21
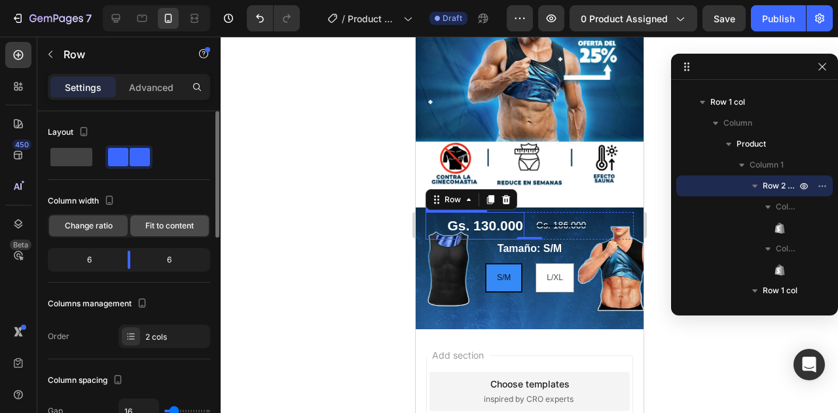
click at [150, 221] on span "Fit to content" at bounding box center [169, 226] width 48 height 12
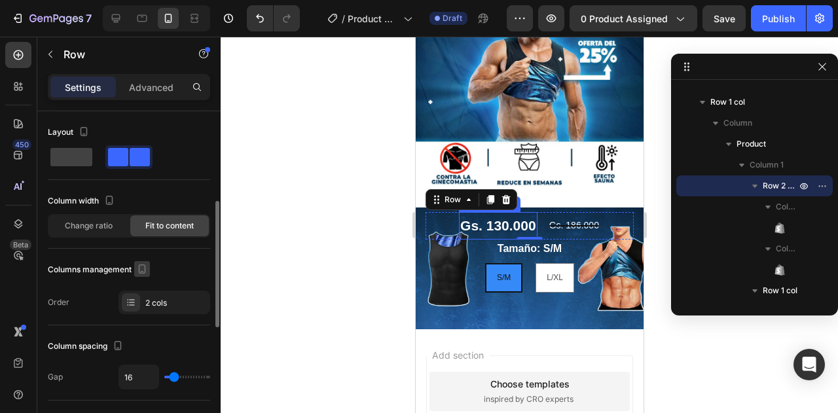
scroll to position [65, 0]
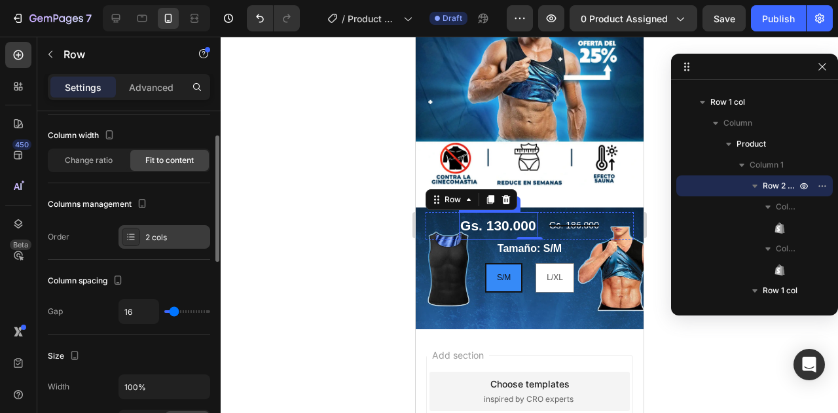
click at [139, 235] on div at bounding box center [131, 237] width 18 height 18
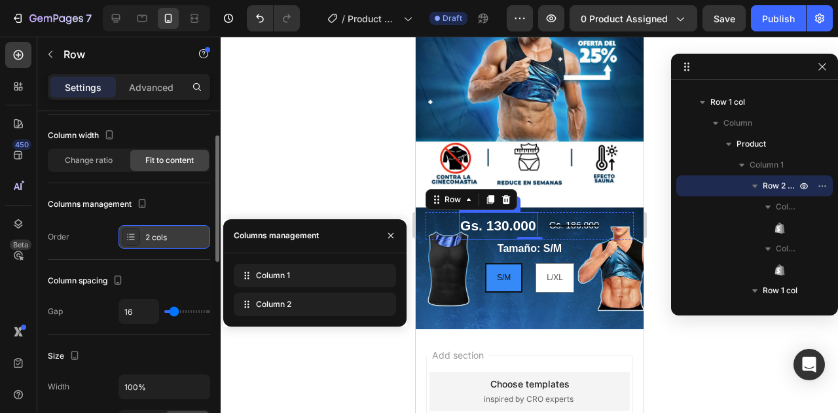
click at [139, 235] on div at bounding box center [131, 237] width 18 height 18
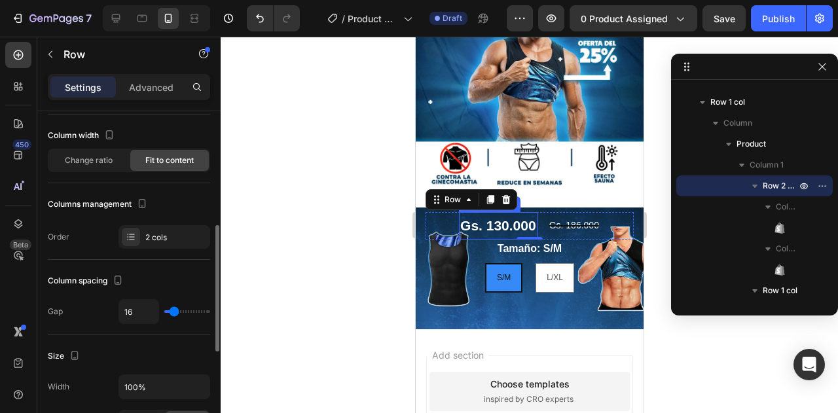
scroll to position [196, 0]
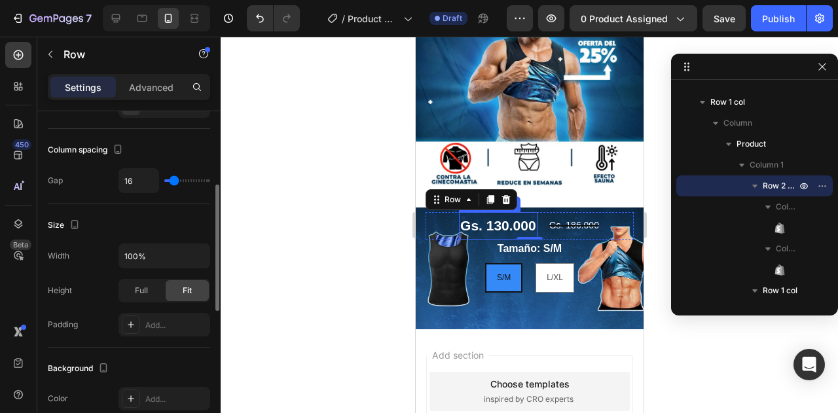
type input "0"
drag, startPoint x: 172, startPoint y: 184, endPoint x: 94, endPoint y: 190, distance: 78.2
type input "0"
click at [164, 182] on input "range" at bounding box center [187, 180] width 46 height 3
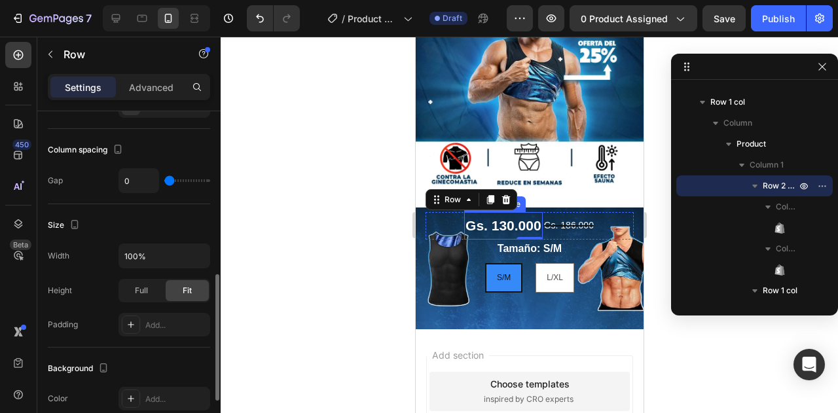
scroll to position [327, 0]
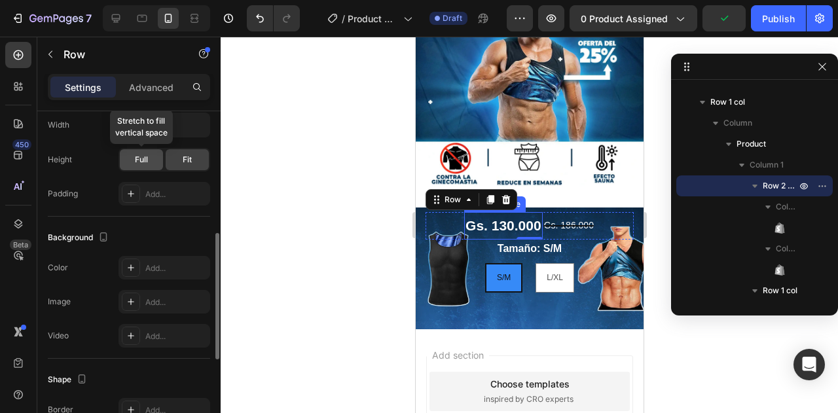
click at [150, 160] on div "Full" at bounding box center [141, 159] width 43 height 21
click at [190, 160] on span "Fit" at bounding box center [187, 160] width 9 height 12
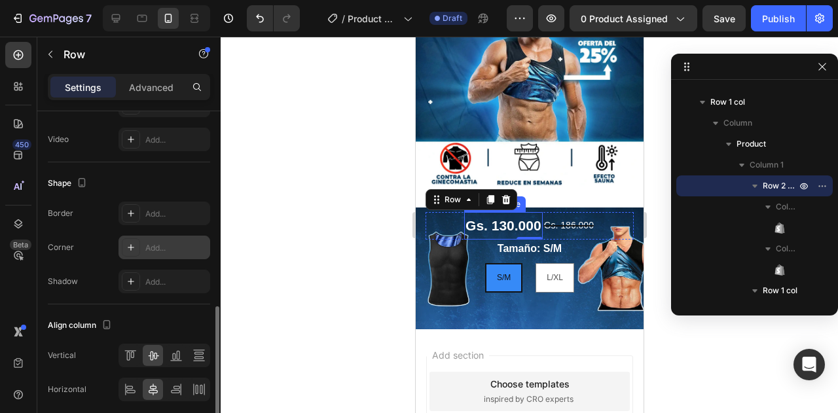
scroll to position [572, 0]
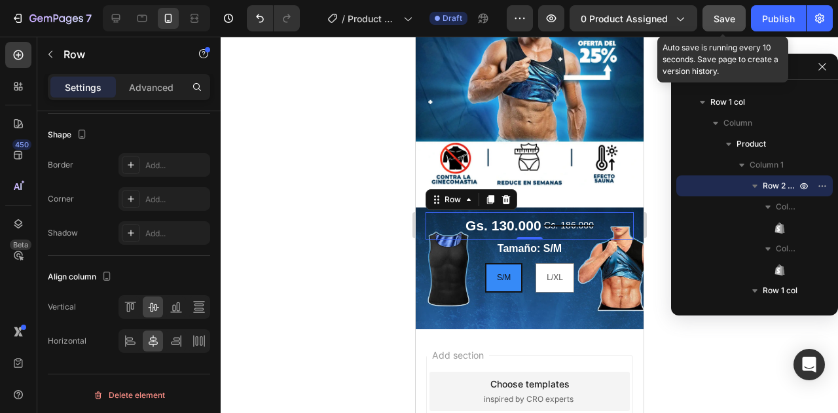
click at [724, 23] on span "Save" at bounding box center [724, 18] width 22 height 11
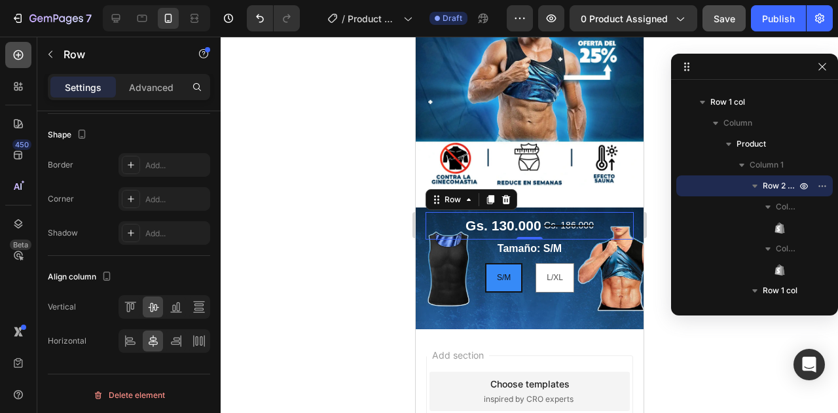
click at [22, 58] on icon at bounding box center [18, 54] width 13 height 13
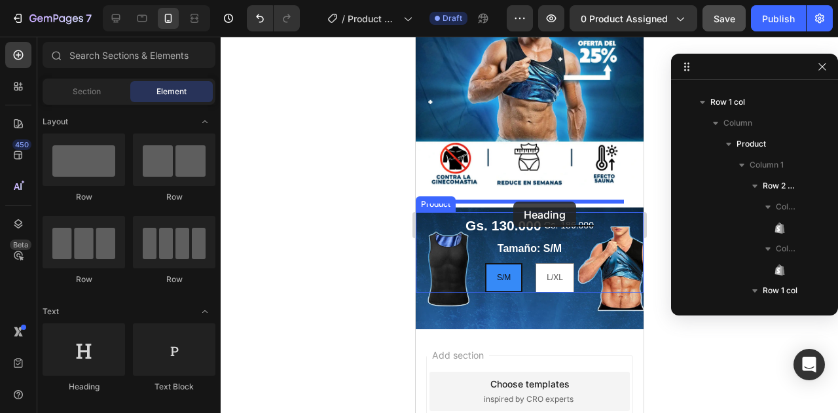
drag, startPoint x: 503, startPoint y: 388, endPoint x: 513, endPoint y: 202, distance: 186.1
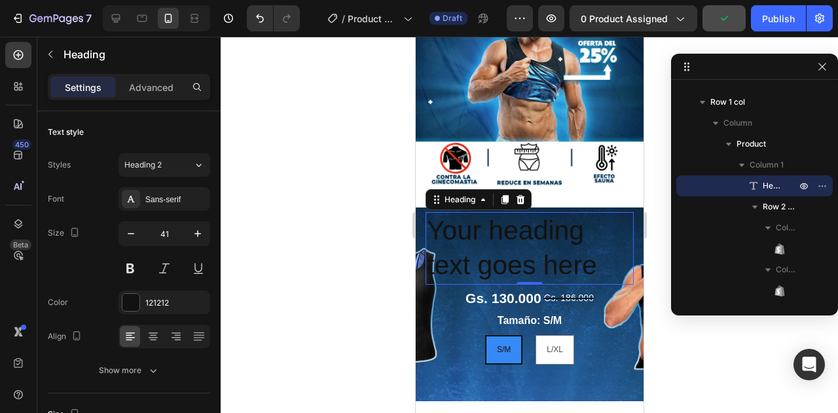
click at [448, 224] on h2 "Your heading text goes here" at bounding box center [529, 248] width 208 height 73
click at [448, 224] on p "Your heading text goes here" at bounding box center [529, 248] width 206 height 70
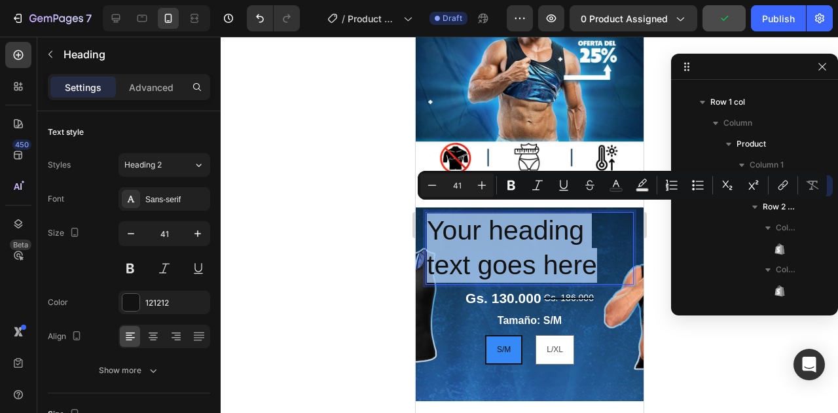
click at [448, 224] on p "Your heading text goes here" at bounding box center [529, 248] width 206 height 70
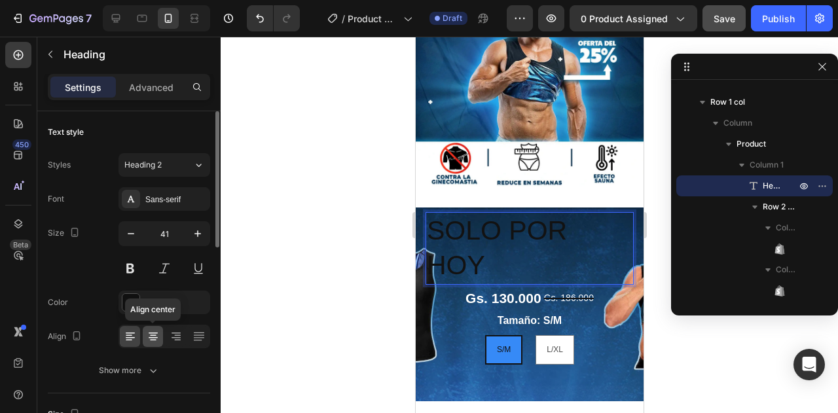
click at [144, 332] on div at bounding box center [153, 336] width 20 height 21
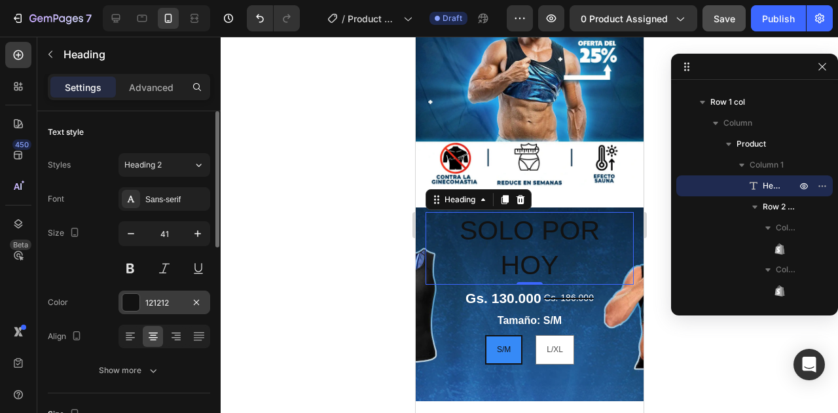
click at [131, 304] on div at bounding box center [130, 302] width 17 height 17
click at [169, 226] on input "41" at bounding box center [164, 234] width 43 height 24
click at [168, 231] on input "41" at bounding box center [164, 234] width 43 height 24
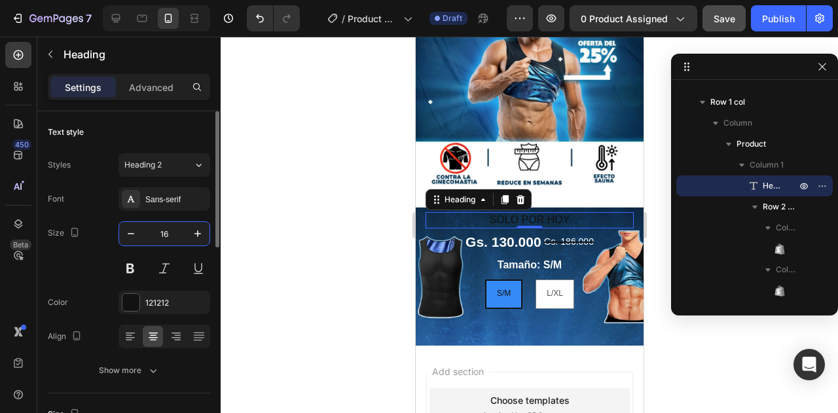
type input "16"
click at [94, 274] on div "Size 16" at bounding box center [129, 250] width 162 height 59
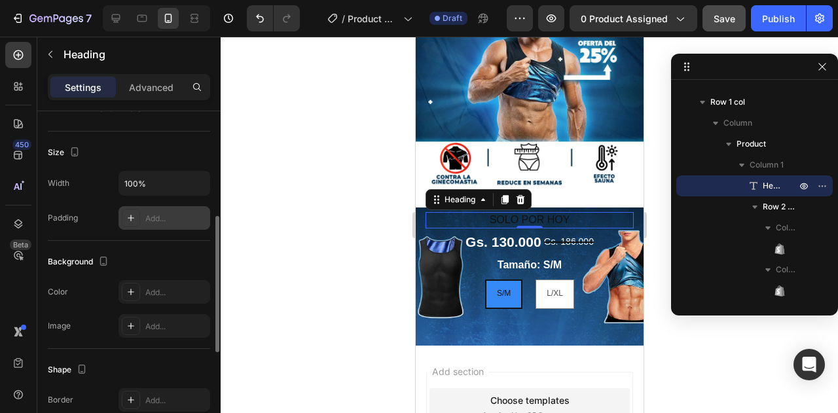
scroll to position [196, 0]
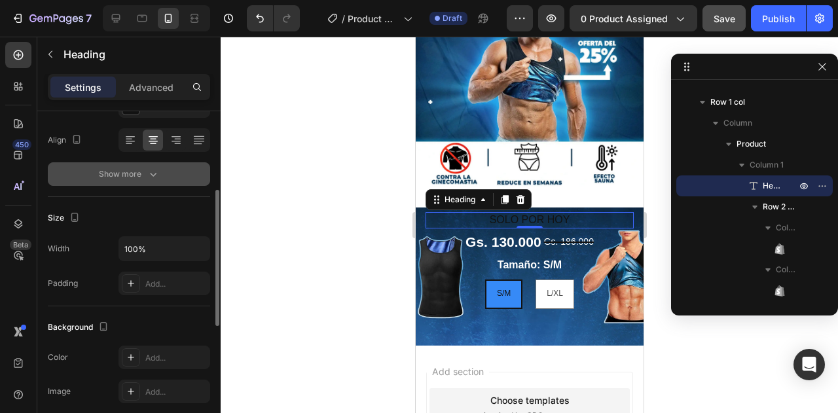
click at [124, 177] on div "Show more" at bounding box center [129, 174] width 61 height 13
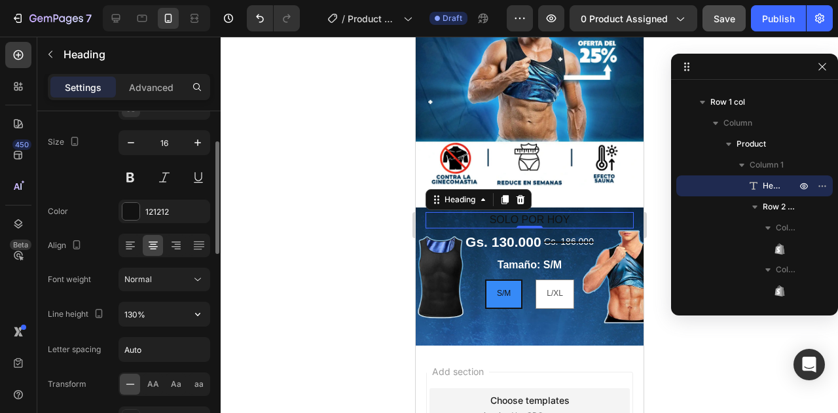
scroll to position [0, 0]
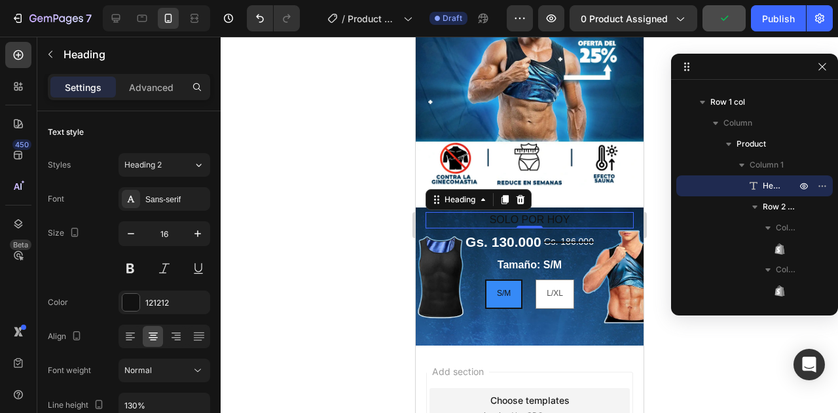
click at [151, 75] on div "Settings Advanced" at bounding box center [129, 87] width 162 height 26
click at [142, 83] on p "Advanced" at bounding box center [151, 88] width 45 height 14
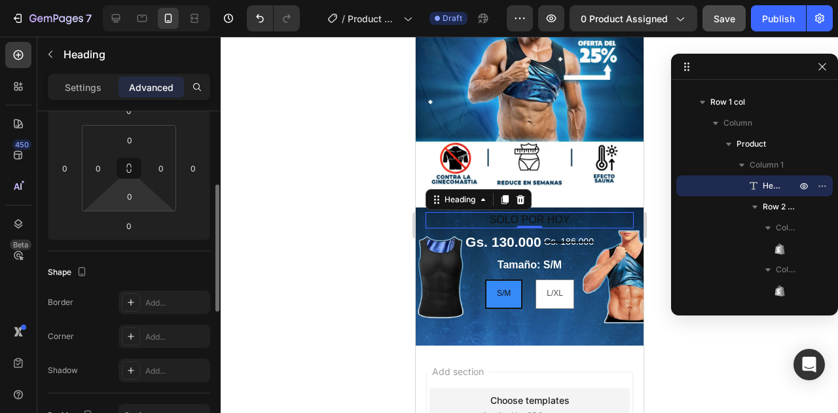
scroll to position [327, 0]
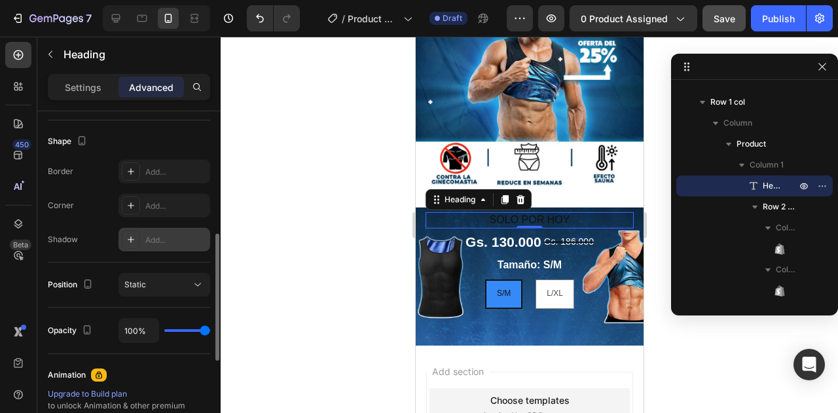
click at [134, 239] on icon at bounding box center [131, 239] width 10 height 10
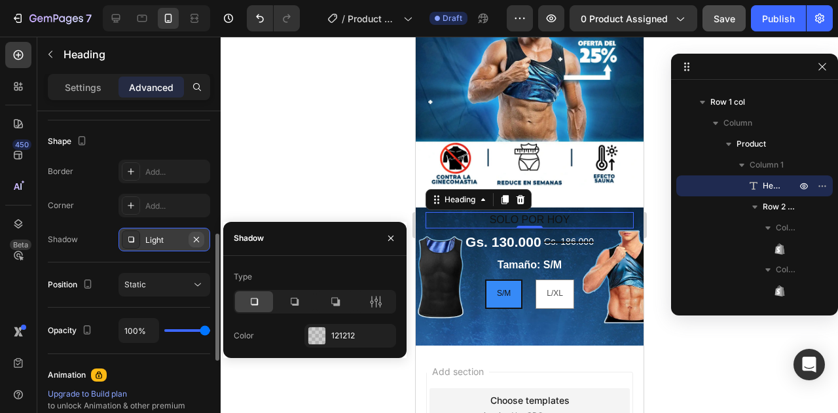
click at [202, 238] on button "button" at bounding box center [197, 240] width 16 height 16
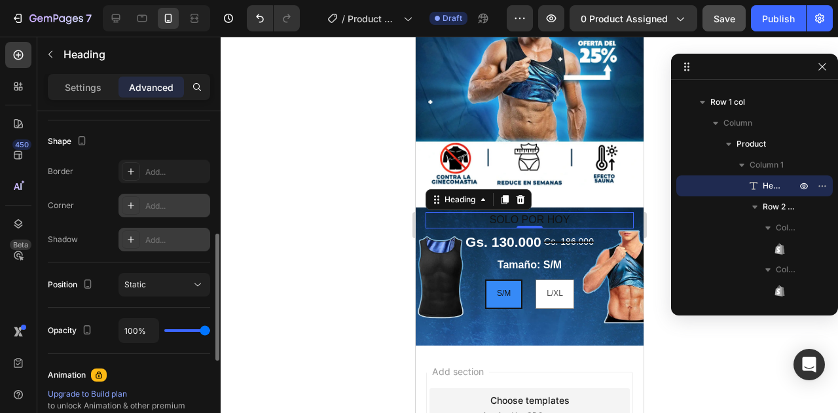
click at [126, 201] on icon at bounding box center [131, 205] width 10 height 10
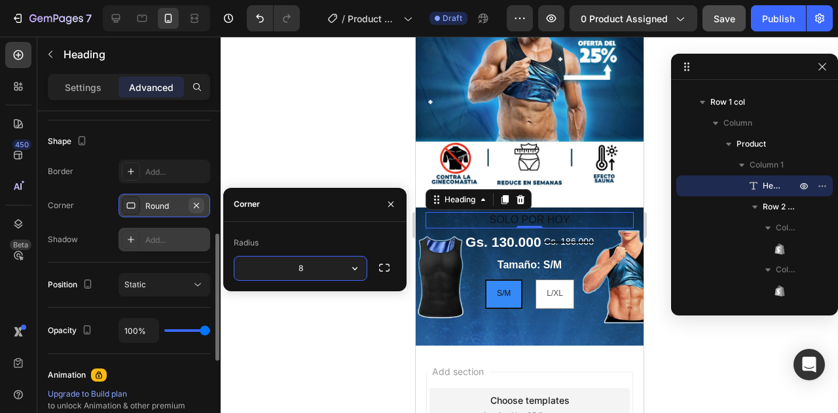
click at [197, 201] on icon "button" at bounding box center [196, 205] width 10 height 10
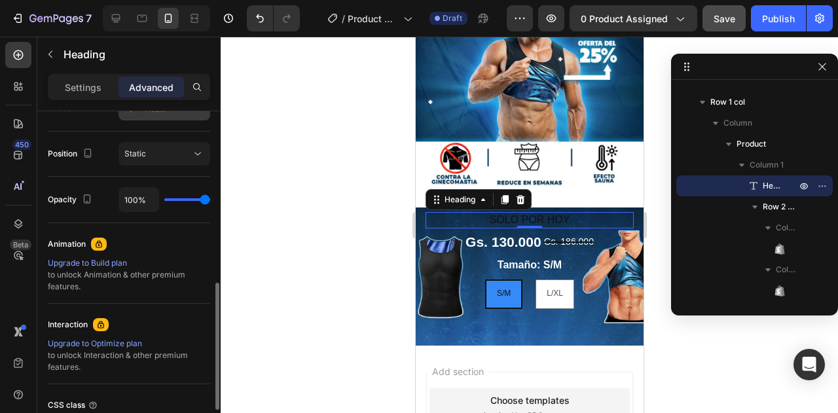
scroll to position [393, 0]
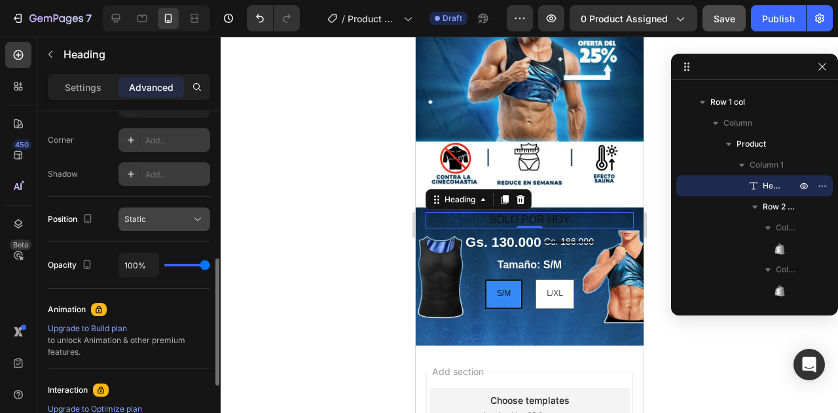
click at [173, 211] on button "Static" at bounding box center [164, 220] width 92 height 24
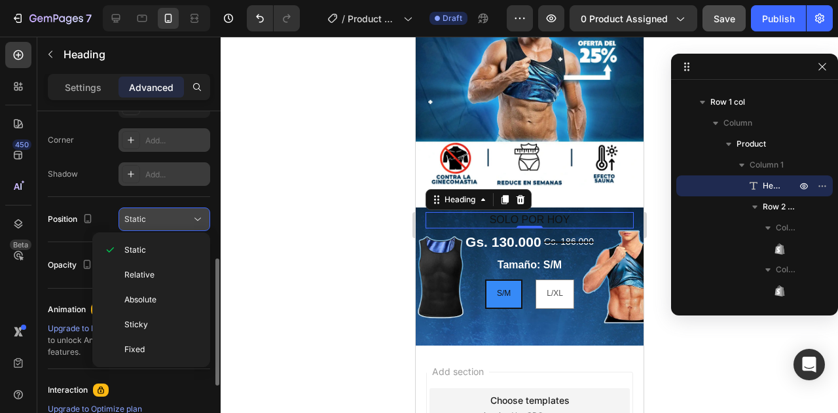
click at [173, 211] on button "Static" at bounding box center [164, 220] width 92 height 24
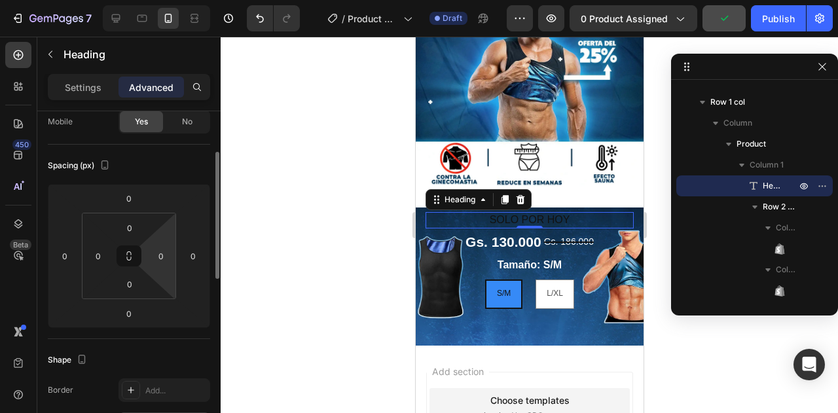
scroll to position [0, 0]
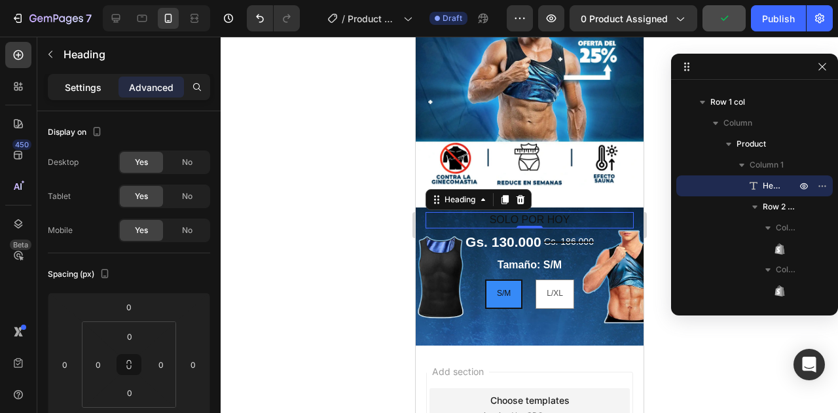
click at [89, 90] on p "Settings" at bounding box center [83, 88] width 37 height 14
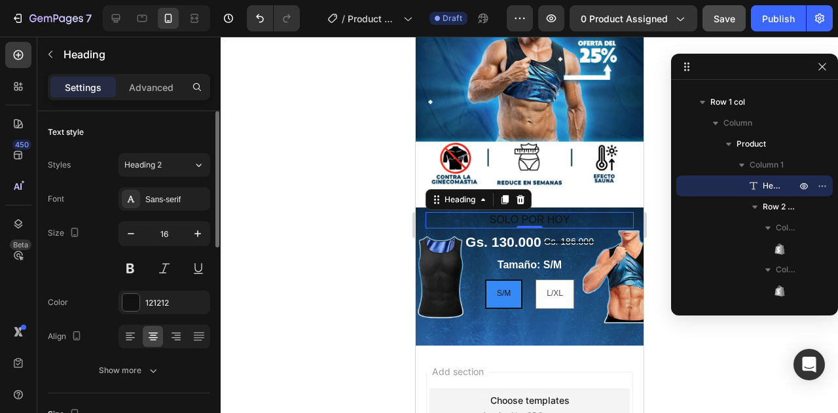
scroll to position [196, 0]
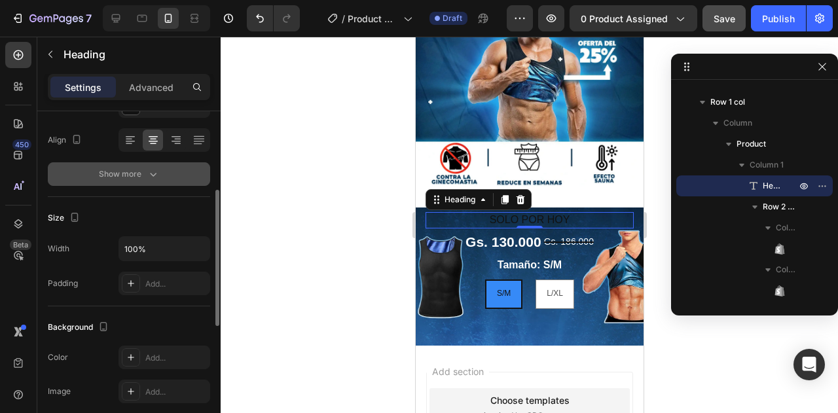
click at [152, 177] on icon "button" at bounding box center [153, 174] width 13 height 13
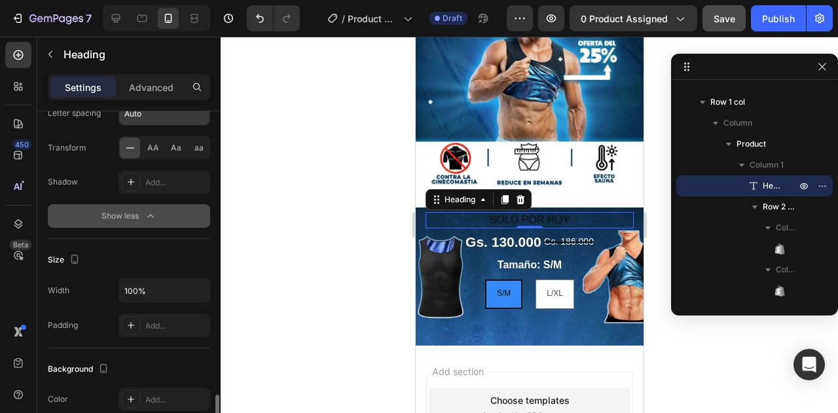
scroll to position [458, 0]
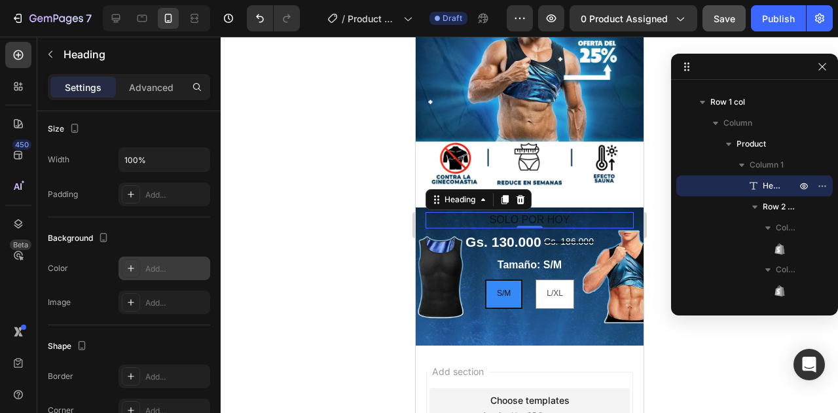
click at [135, 263] on icon at bounding box center [131, 268] width 10 height 10
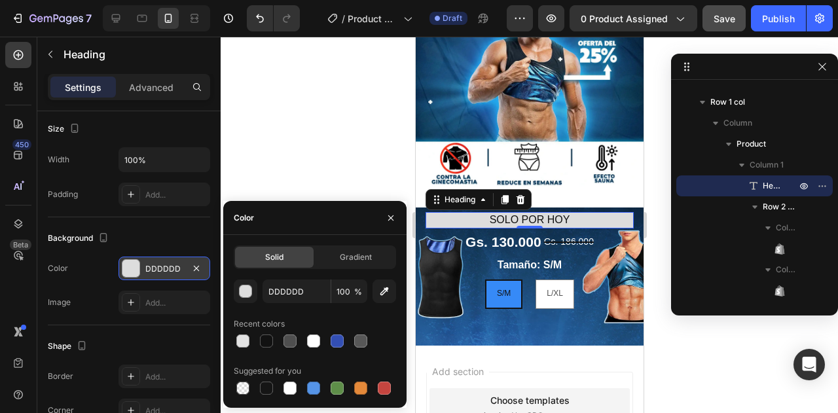
click at [323, 344] on div at bounding box center [315, 341] width 162 height 18
click at [319, 344] on div at bounding box center [314, 341] width 16 height 16
type input "FFFFFF"
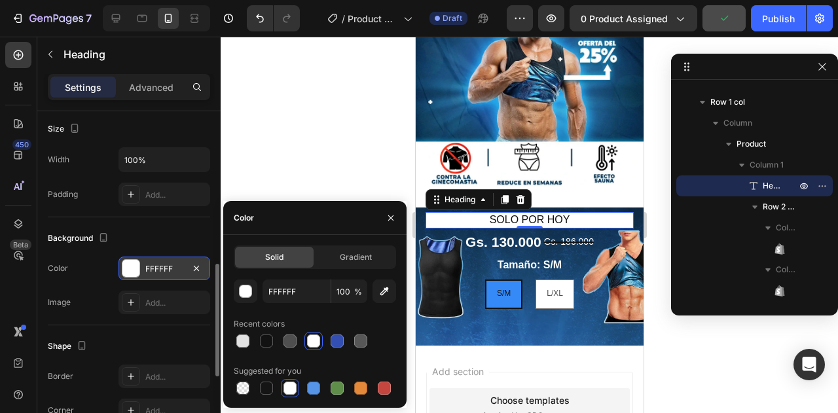
click at [82, 190] on div "Padding Add..." at bounding box center [129, 195] width 162 height 24
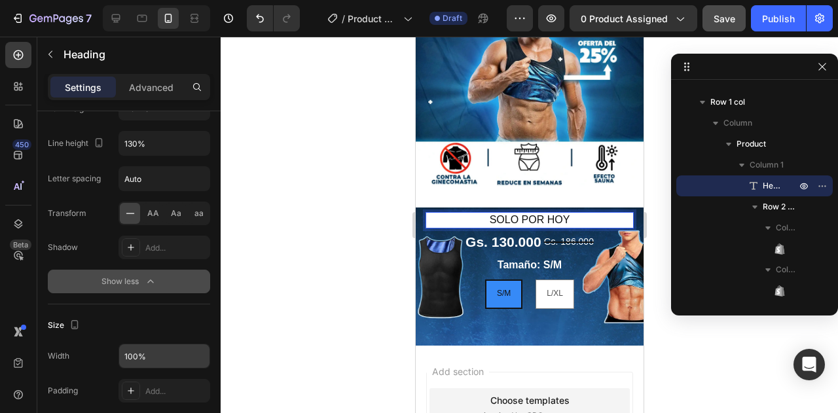
scroll to position [65, 0]
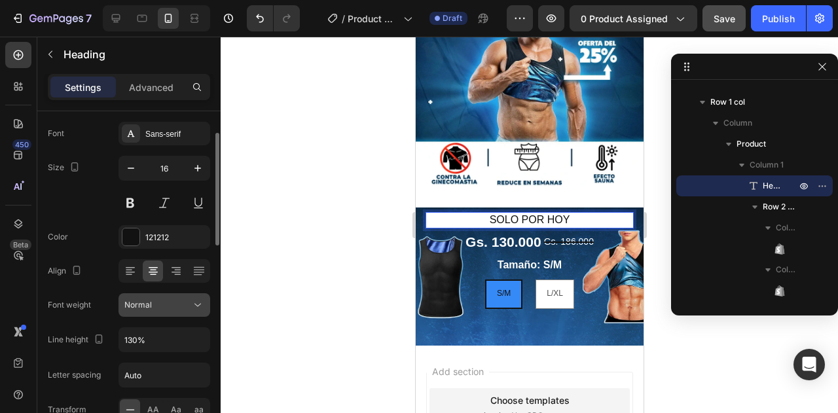
click at [151, 299] on div "Normal" at bounding box center [157, 305] width 67 height 12
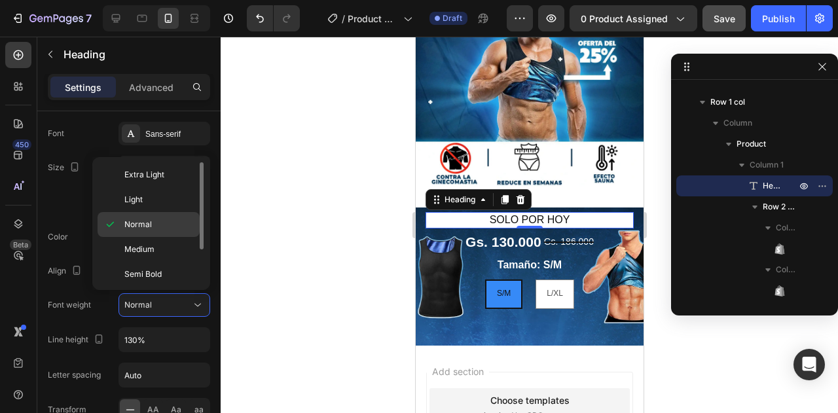
scroll to position [48, 0]
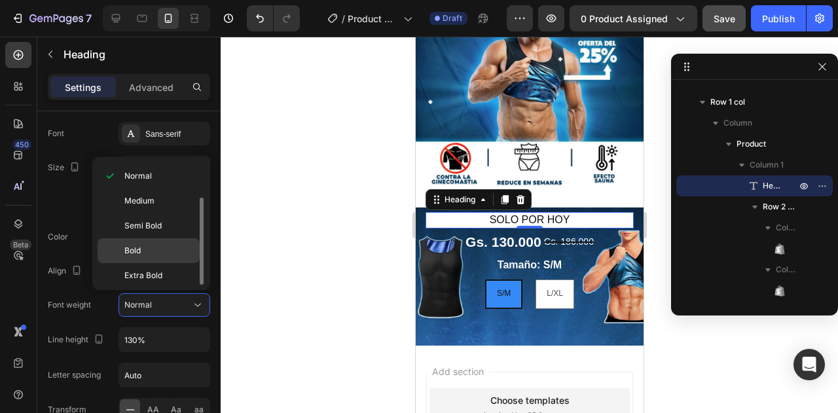
click at [153, 252] on p "Bold" at bounding box center [158, 251] width 69 height 12
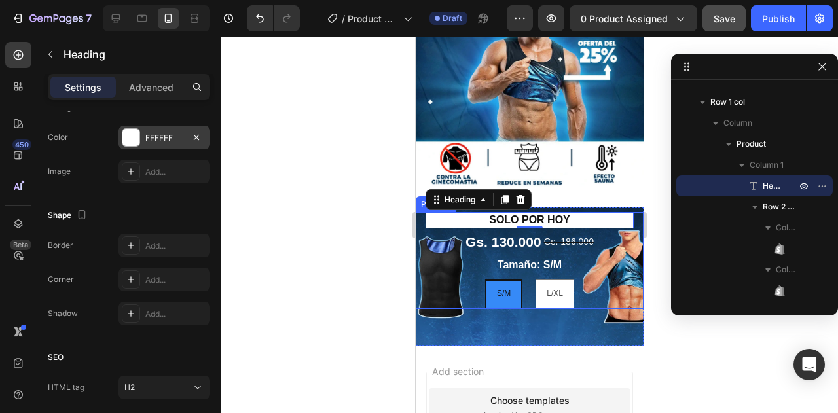
scroll to position [680, 0]
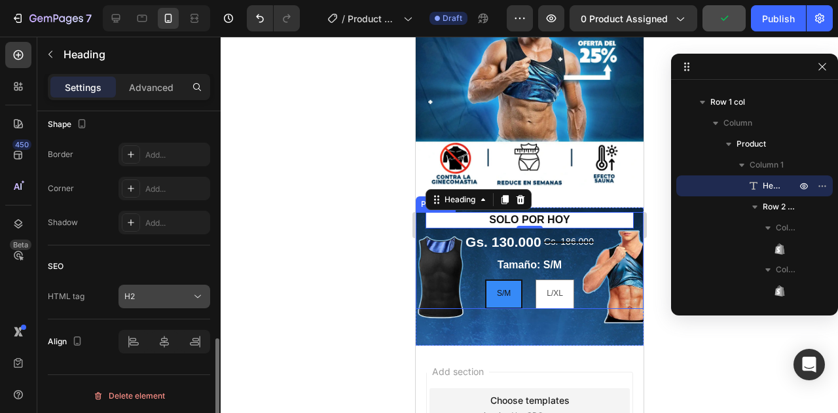
click at [162, 302] on button "H2" at bounding box center [164, 297] width 92 height 24
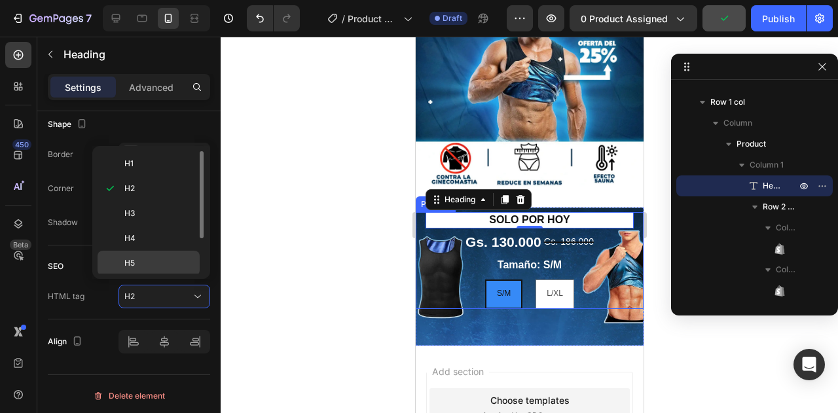
click at [161, 257] on p "H5" at bounding box center [158, 263] width 69 height 12
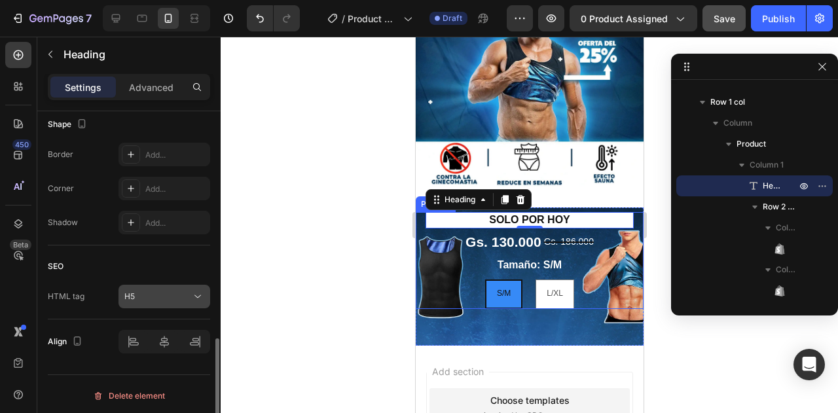
click at [164, 301] on button "H5" at bounding box center [164, 297] width 92 height 24
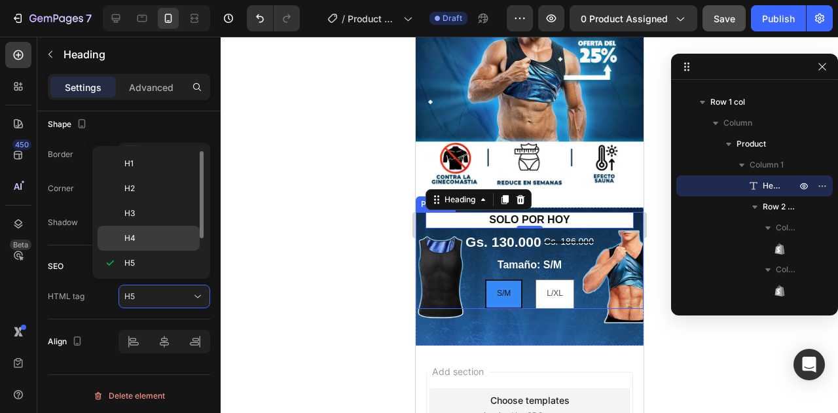
click at [154, 243] on div "H4" at bounding box center [149, 238] width 102 height 25
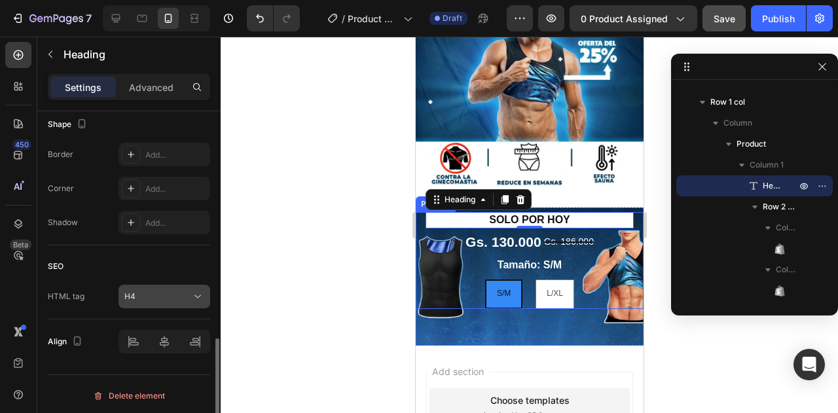
click at [162, 285] on button "H4" at bounding box center [164, 297] width 92 height 24
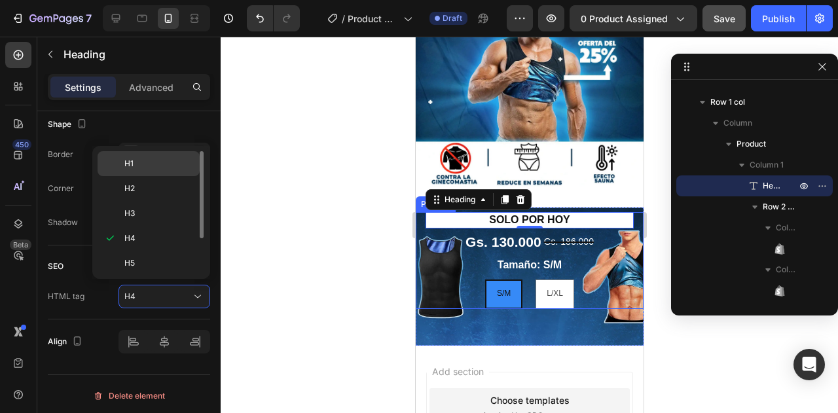
click at [153, 168] on p "H1" at bounding box center [158, 164] width 69 height 12
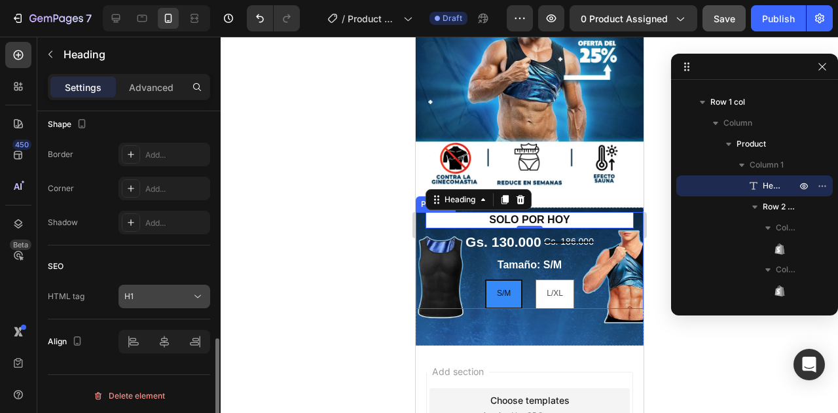
click at [162, 293] on div "H1" at bounding box center [157, 297] width 67 height 12
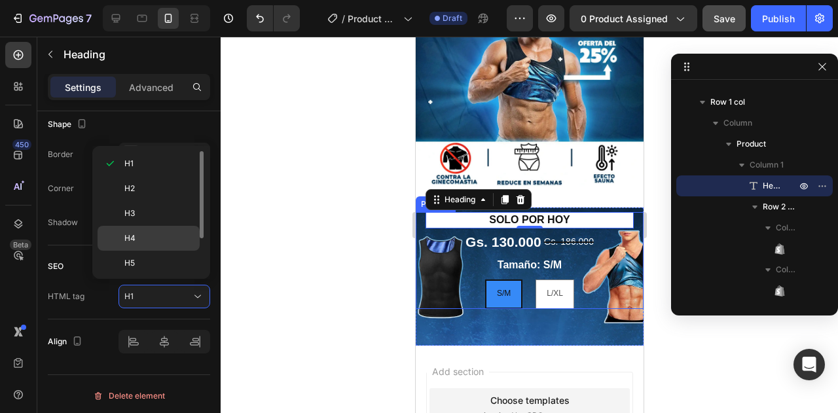
click at [163, 235] on p "H4" at bounding box center [158, 238] width 69 height 12
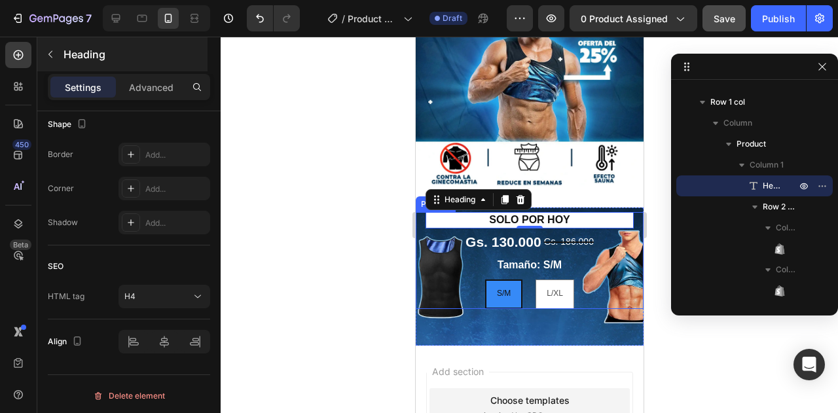
click at [134, 67] on div "Heading" at bounding box center [122, 54] width 170 height 34
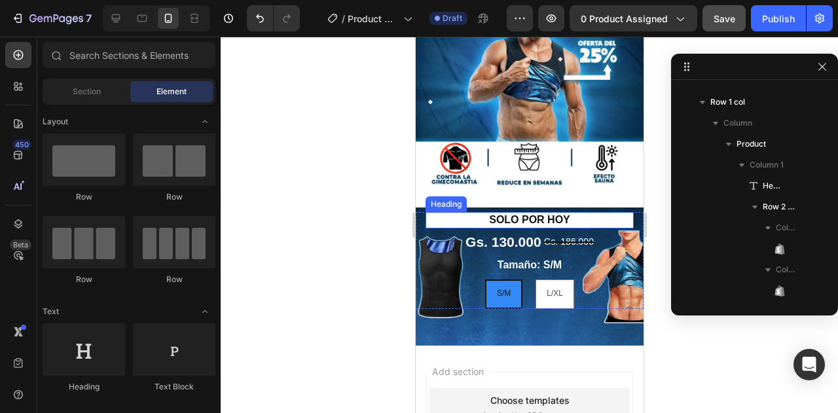
click at [465, 212] on h4 "SOLO POR HOY" at bounding box center [529, 220] width 208 height 16
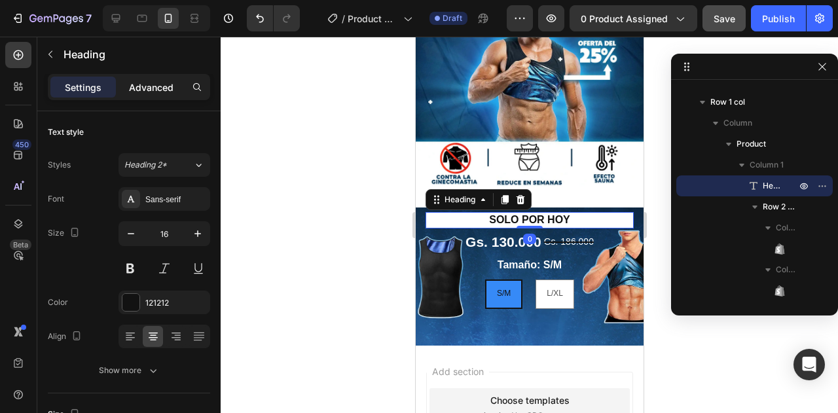
click at [164, 79] on div "Advanced" at bounding box center [150, 87] width 65 height 21
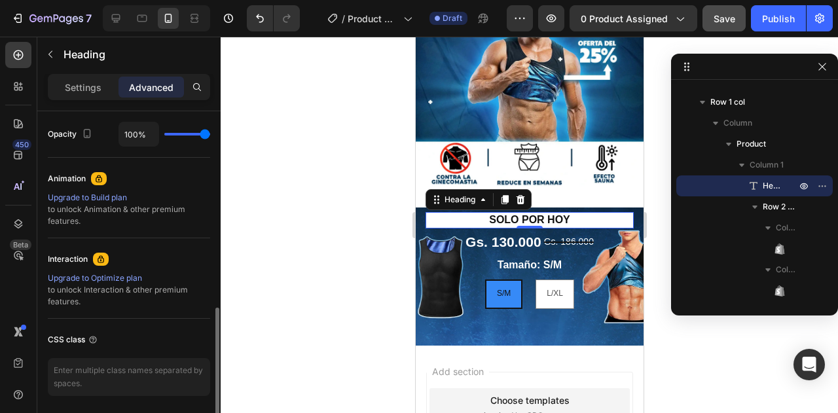
scroll to position [393, 0]
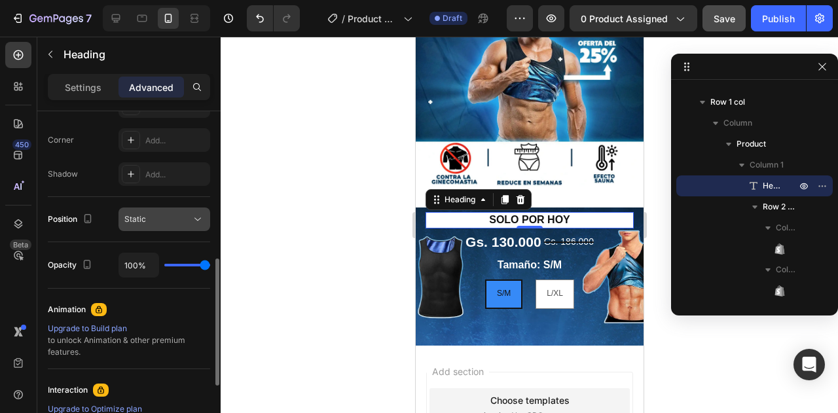
click at [173, 219] on div "Static" at bounding box center [157, 219] width 67 height 12
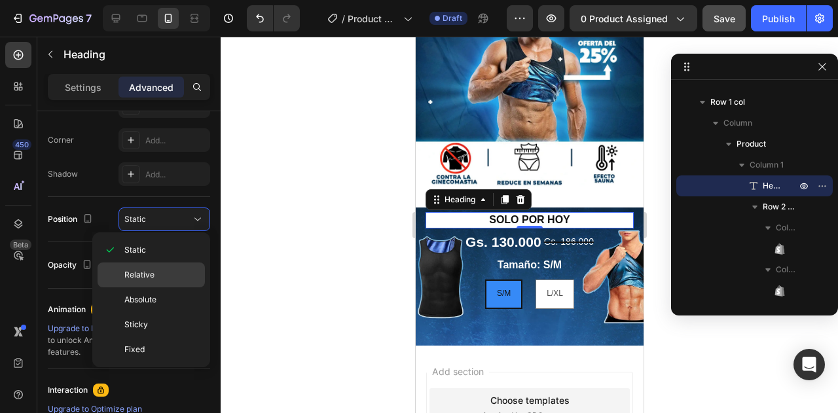
click at [166, 277] on p "Relative" at bounding box center [161, 275] width 75 height 12
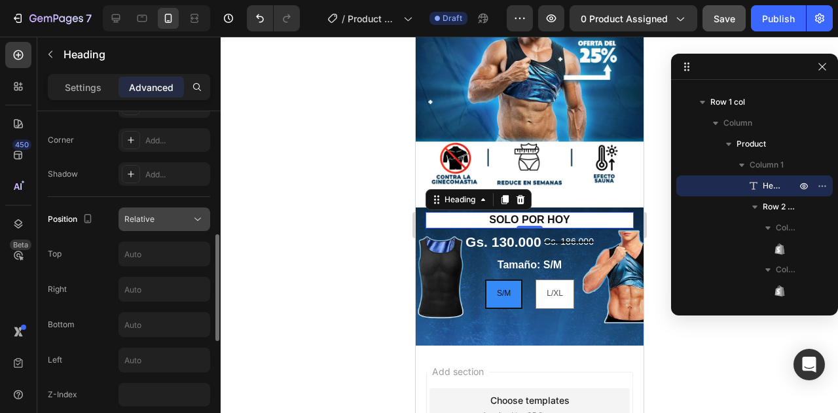
click at [161, 219] on div "Relative" at bounding box center [157, 219] width 67 height 12
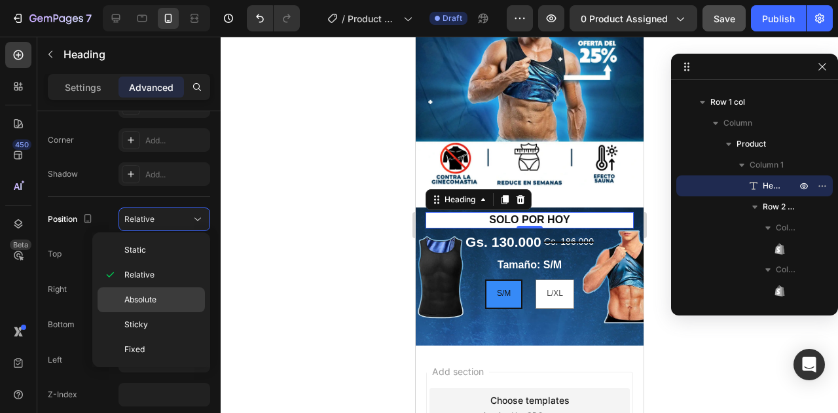
click at [146, 299] on span "Absolute" at bounding box center [140, 300] width 32 height 12
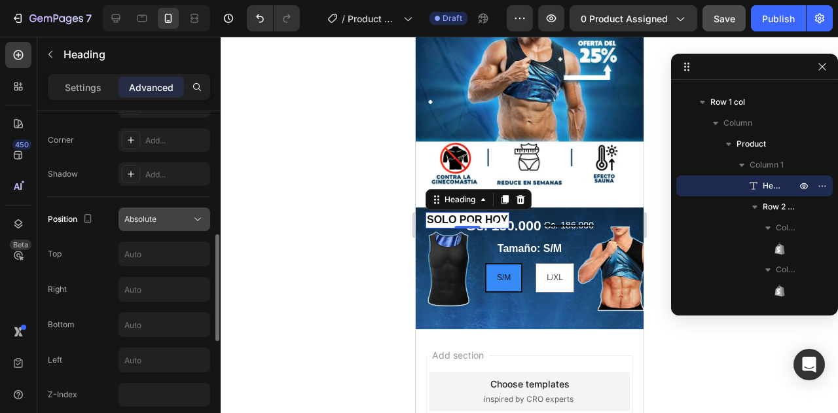
click at [166, 223] on div "Absolute" at bounding box center [157, 219] width 67 height 12
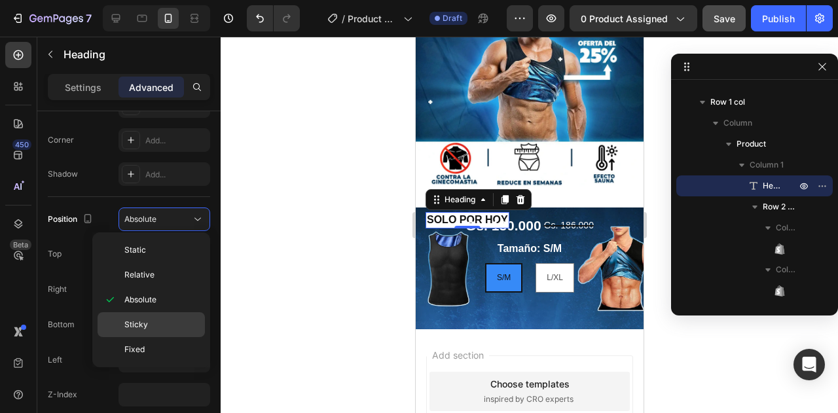
click at [165, 321] on p "Sticky" at bounding box center [161, 325] width 75 height 12
type input "0"
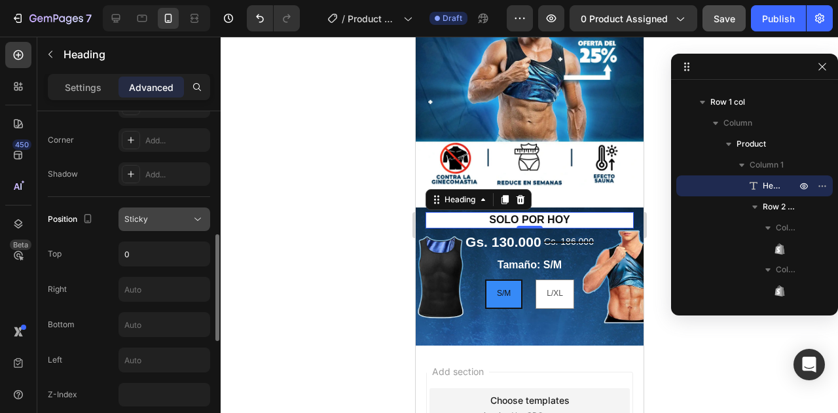
click at [158, 219] on div "Sticky" at bounding box center [157, 219] width 67 height 12
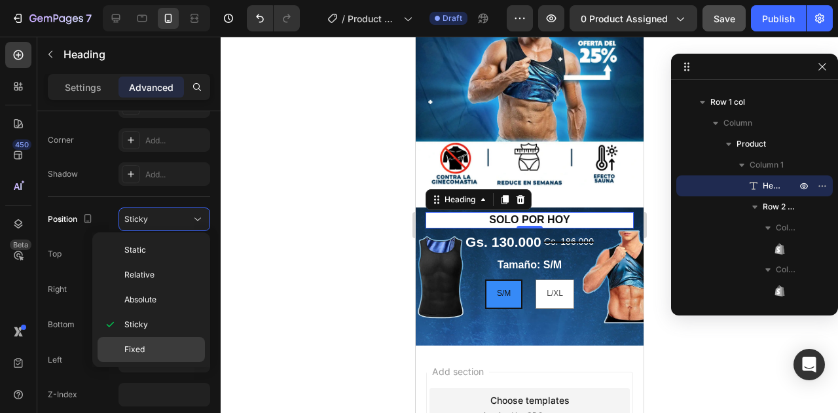
click at [145, 344] on p "Fixed" at bounding box center [161, 350] width 75 height 12
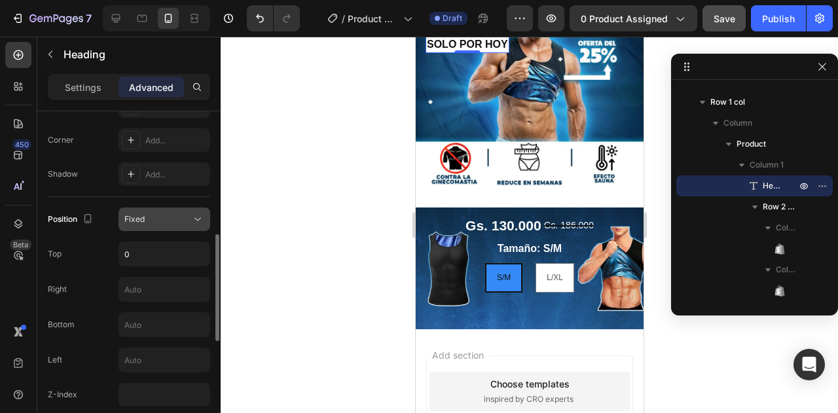
click at [179, 208] on button "Fixed" at bounding box center [164, 220] width 92 height 24
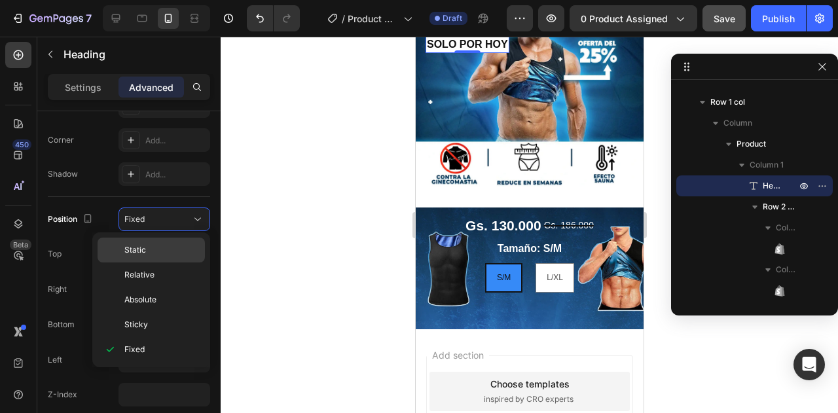
click at [155, 249] on p "Static" at bounding box center [161, 250] width 75 height 12
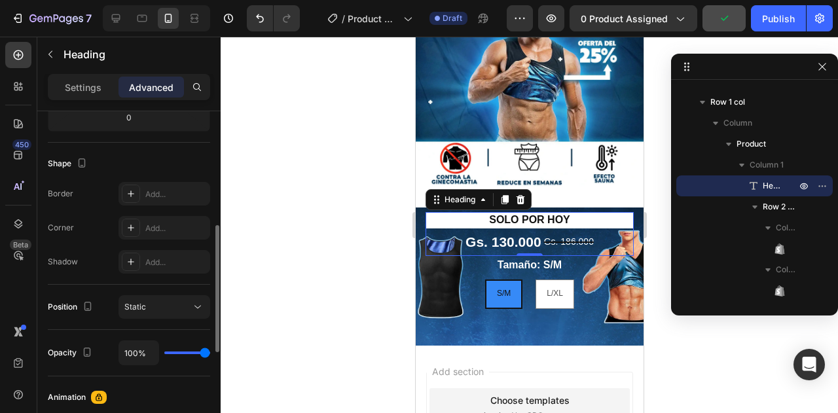
scroll to position [109, 0]
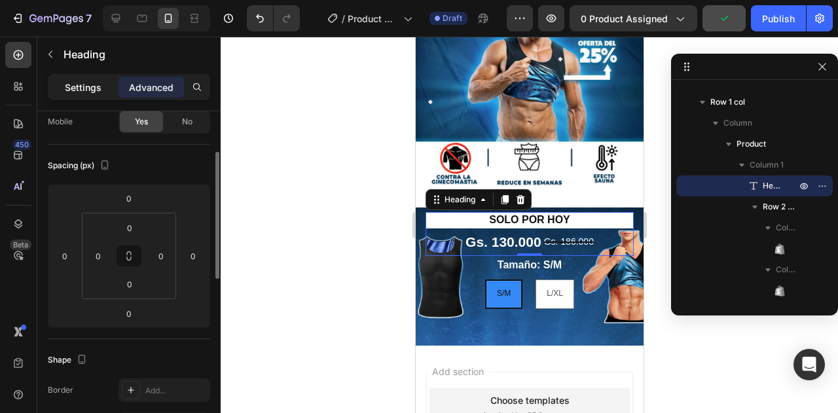
click at [101, 96] on div "Settings" at bounding box center [82, 87] width 65 height 21
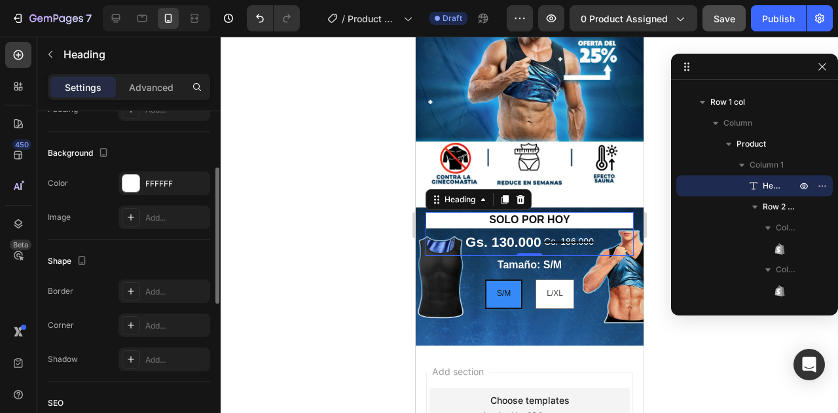
scroll to position [240, 0]
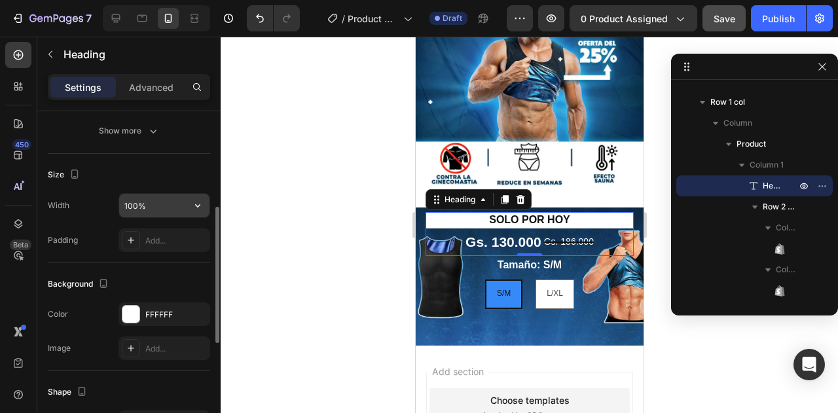
click at [146, 198] on input "100%" at bounding box center [164, 206] width 90 height 24
click at [194, 204] on icon "button" at bounding box center [197, 205] width 13 height 13
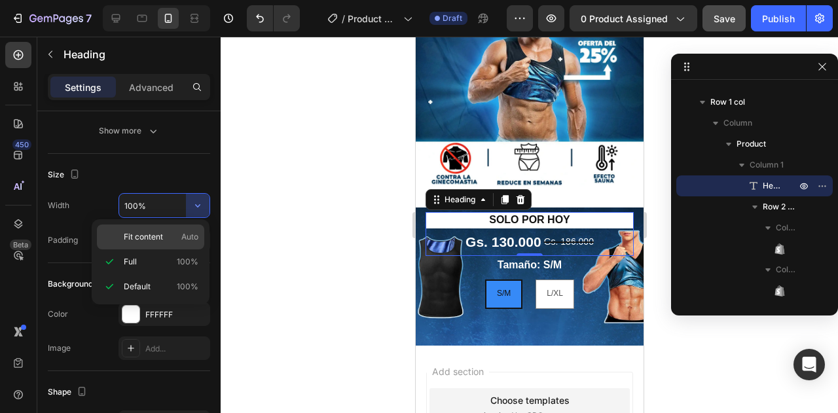
click at [170, 242] on p "Fit content Auto" at bounding box center [161, 237] width 75 height 12
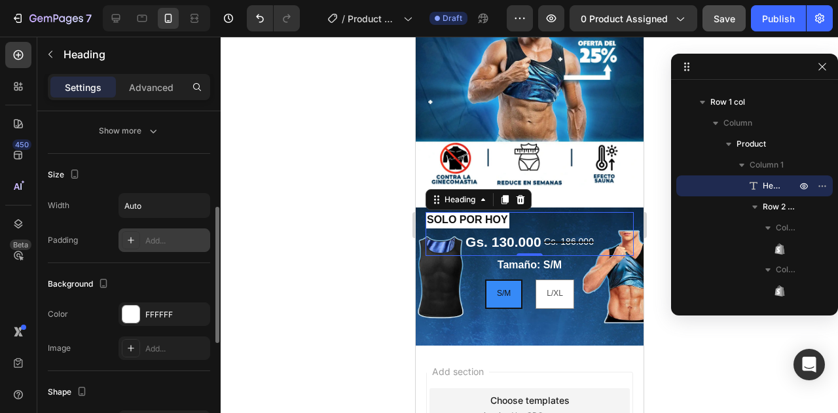
scroll to position [501, 0]
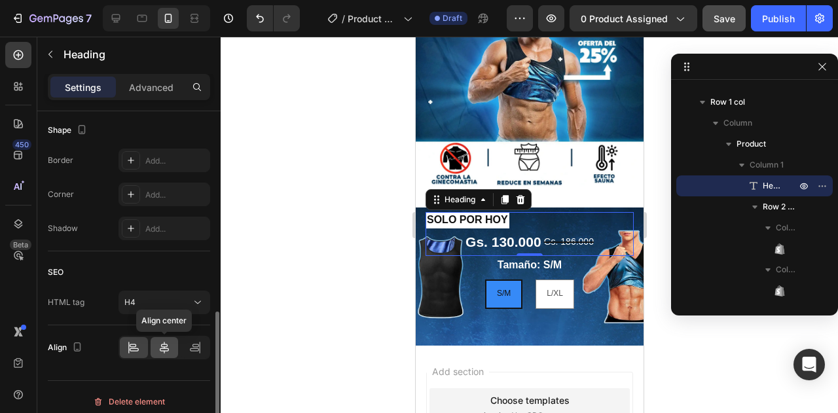
click at [166, 342] on icon at bounding box center [164, 347] width 13 height 13
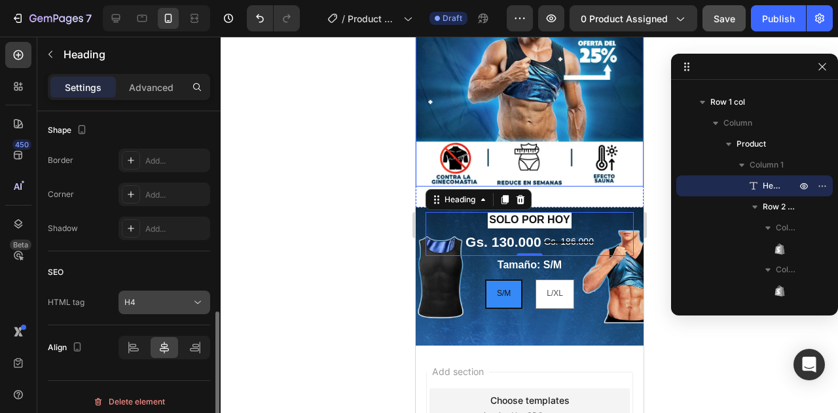
click at [175, 306] on div "H4" at bounding box center [164, 302] width 80 height 13
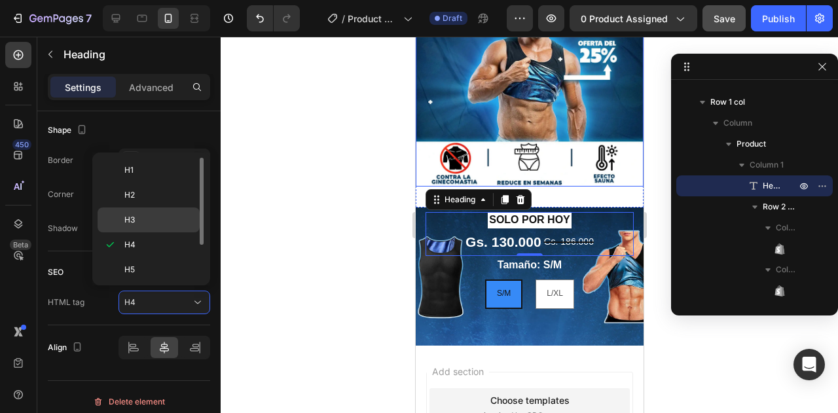
click at [157, 222] on p "H3" at bounding box center [158, 220] width 69 height 12
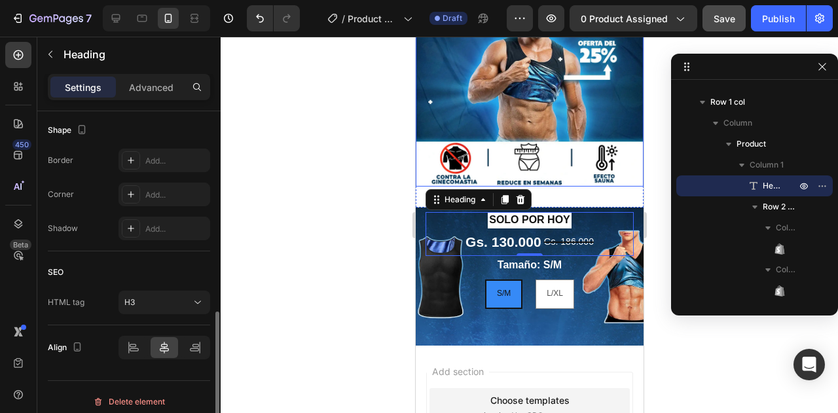
click at [168, 312] on div "SEO HTML tag H3" at bounding box center [129, 288] width 162 height 74
click at [168, 298] on div "H3" at bounding box center [157, 303] width 67 height 12
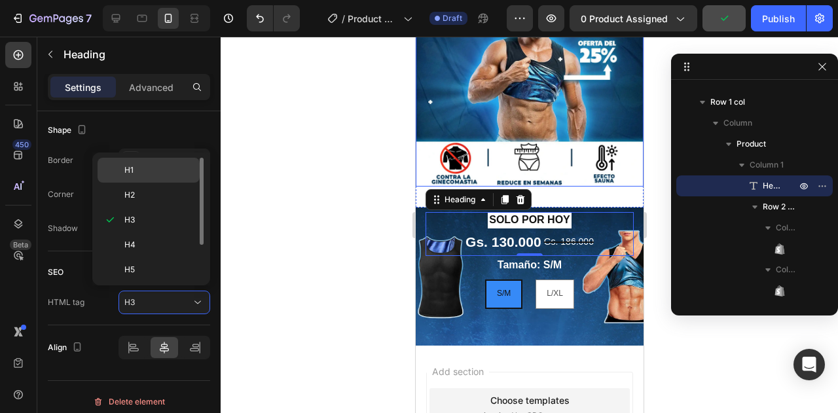
click at [163, 175] on p "H1" at bounding box center [158, 170] width 69 height 12
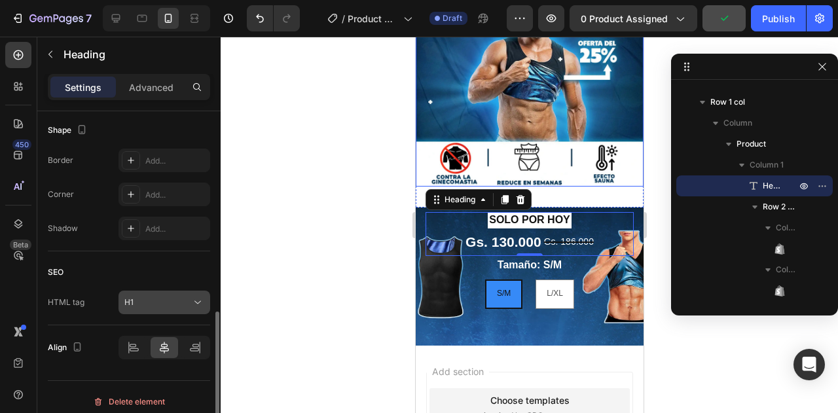
click at [176, 297] on div "H1" at bounding box center [157, 303] width 67 height 12
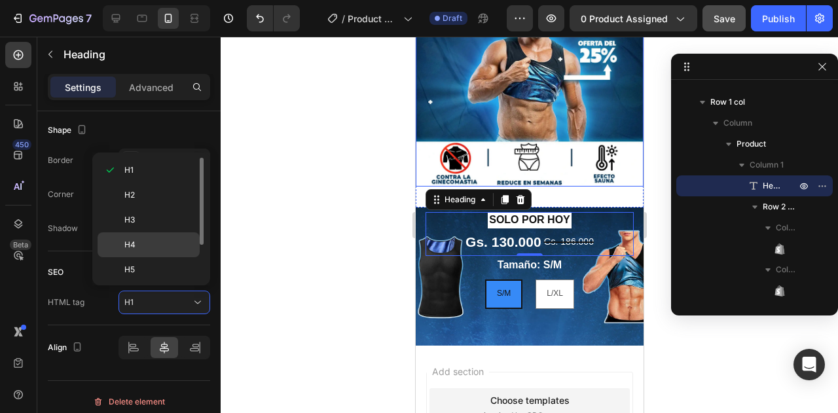
click at [160, 257] on div "H4" at bounding box center [149, 269] width 102 height 25
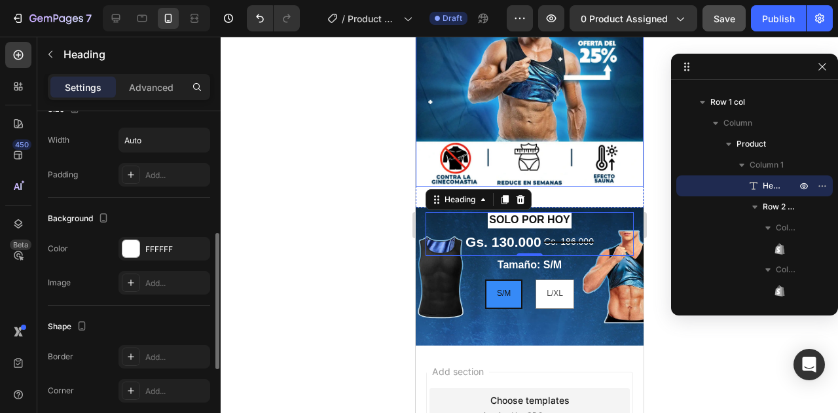
scroll to position [240, 0]
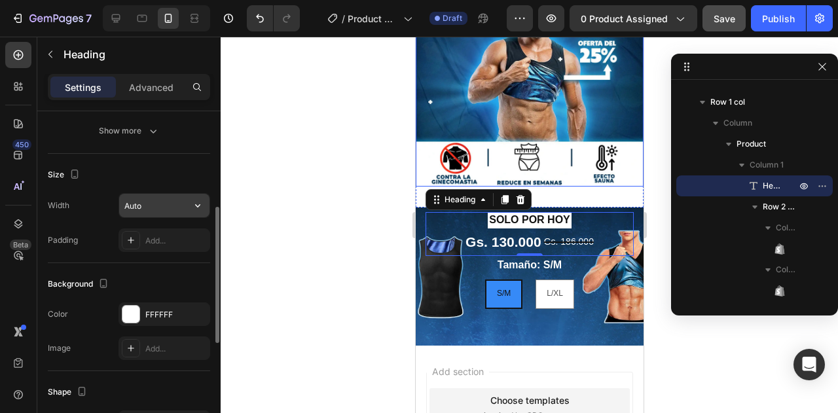
click at [147, 202] on input "Auto" at bounding box center [164, 206] width 90 height 24
click at [194, 200] on icon "button" at bounding box center [197, 205] width 13 height 13
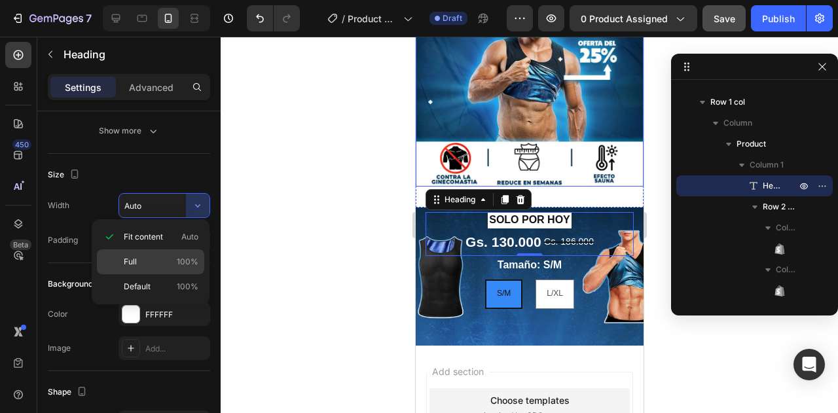
click at [179, 274] on div "Full 100%" at bounding box center [150, 286] width 107 height 25
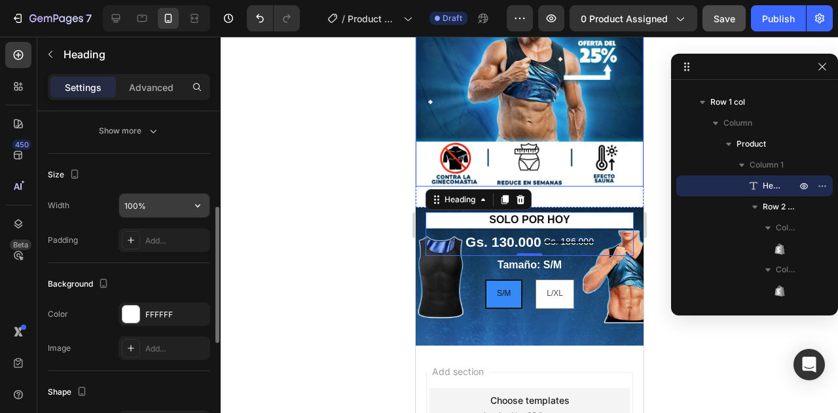
click at [158, 202] on input "100%" at bounding box center [164, 206] width 90 height 24
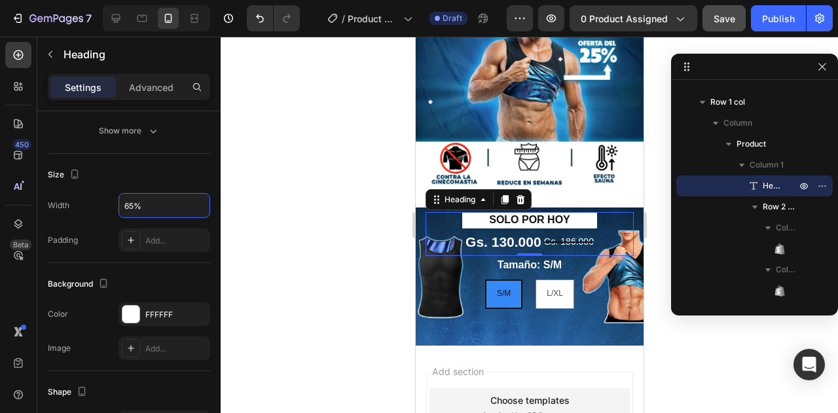
type input "64%"
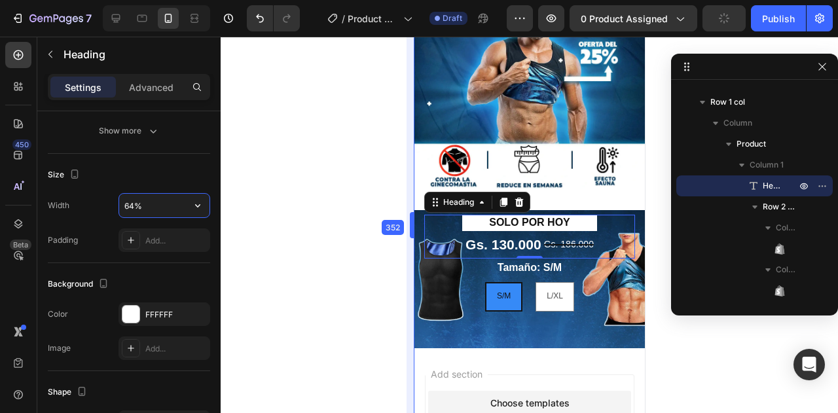
drag, startPoint x: 410, startPoint y: 228, endPoint x: 408, endPoint y: 243, distance: 14.6
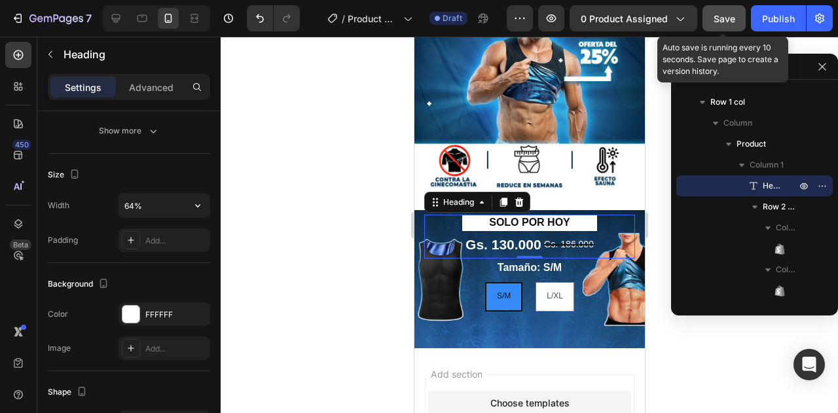
click at [717, 19] on span "Save" at bounding box center [724, 18] width 22 height 11
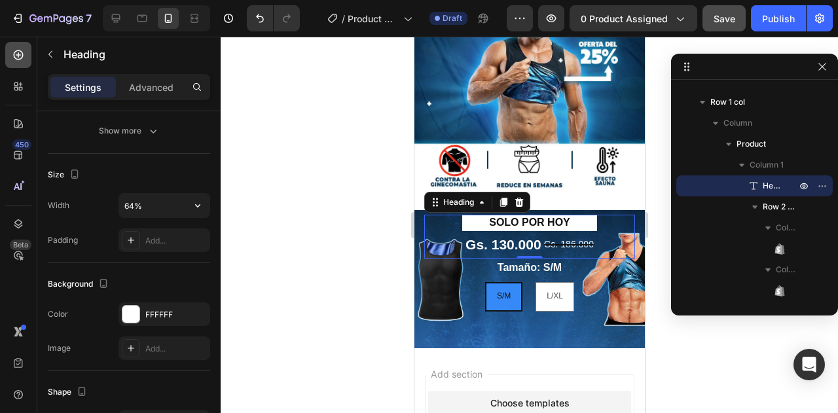
click at [9, 60] on div at bounding box center [18, 55] width 26 height 26
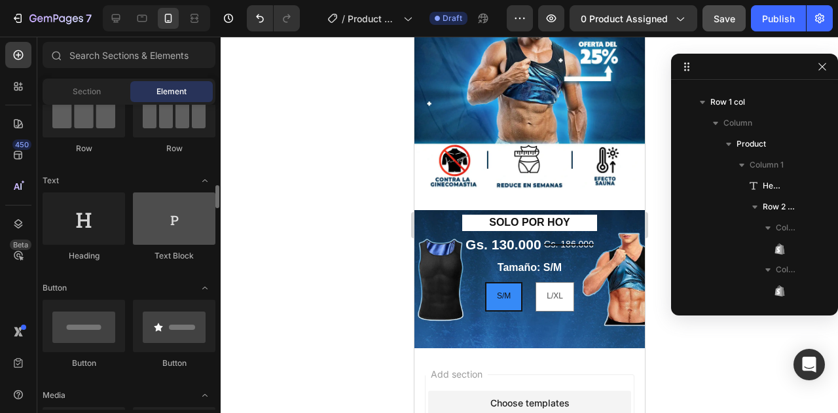
scroll to position [262, 0]
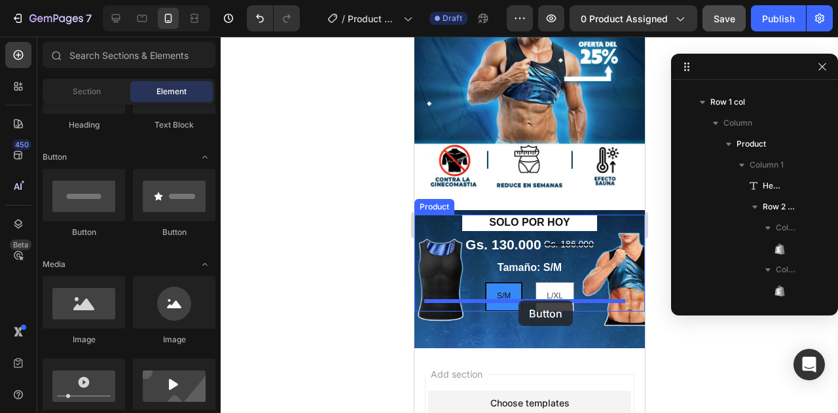
drag, startPoint x: 508, startPoint y: 239, endPoint x: 518, endPoint y: 300, distance: 62.3
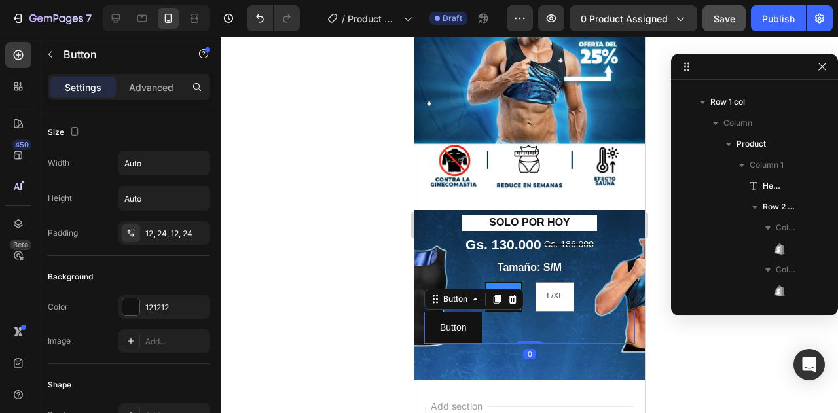
scroll to position [203, 0]
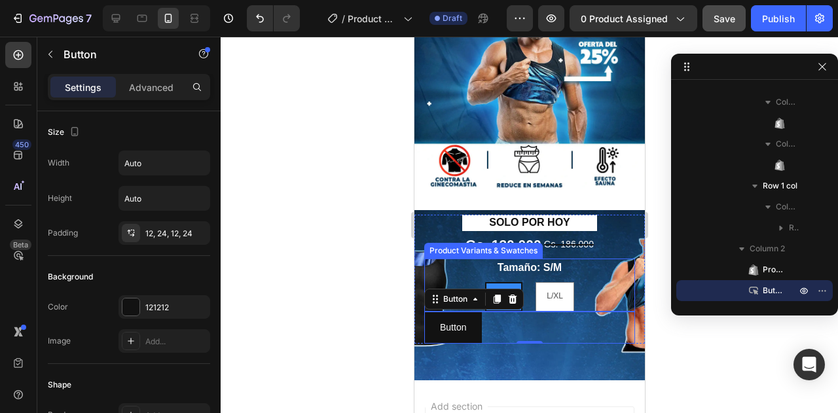
click at [465, 282] on div "S/M S/M S/M L/XL L/XL L/XL" at bounding box center [529, 296] width 211 height 29
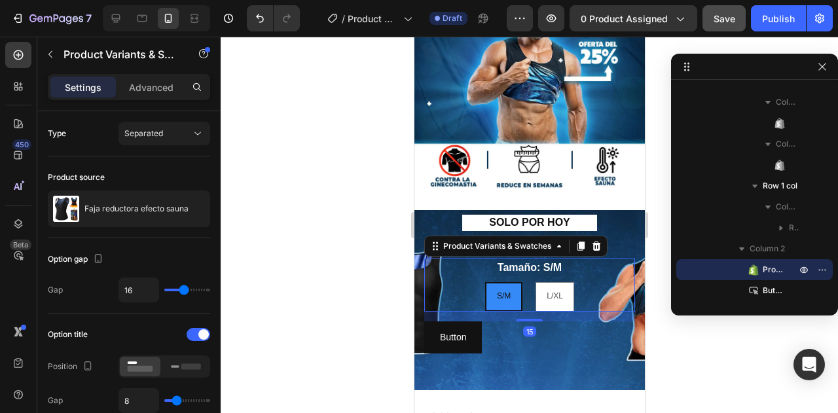
drag, startPoint x: 524, startPoint y: 300, endPoint x: 543, endPoint y: 310, distance: 21.4
click at [543, 312] on div "15" at bounding box center [529, 312] width 211 height 0
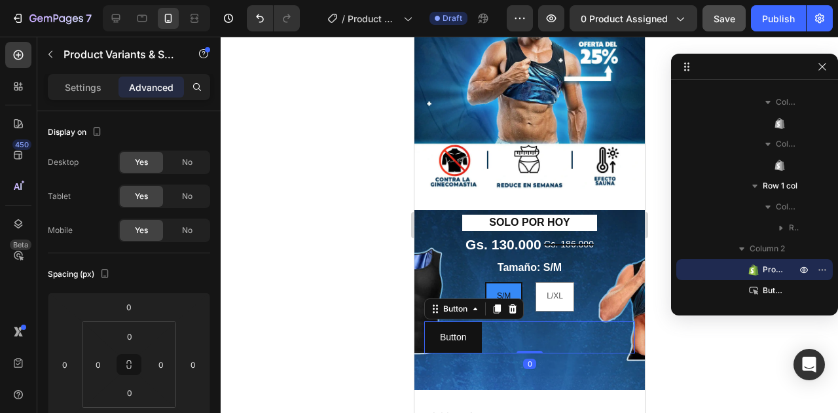
click at [517, 334] on div "Button Button 0" at bounding box center [529, 337] width 211 height 32
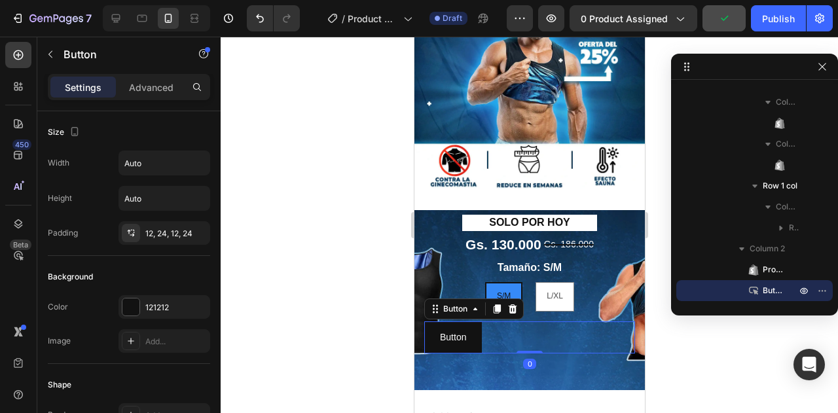
click at [546, 321] on div "Button Button 0" at bounding box center [529, 337] width 211 height 32
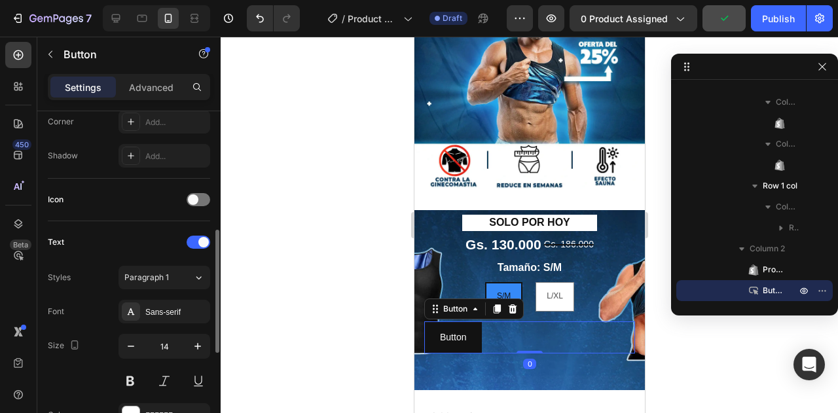
scroll to position [589, 0]
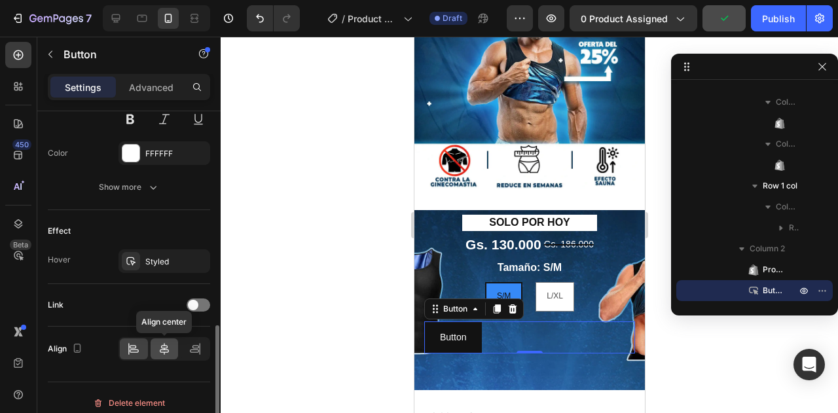
click at [170, 346] on icon at bounding box center [164, 348] width 13 height 13
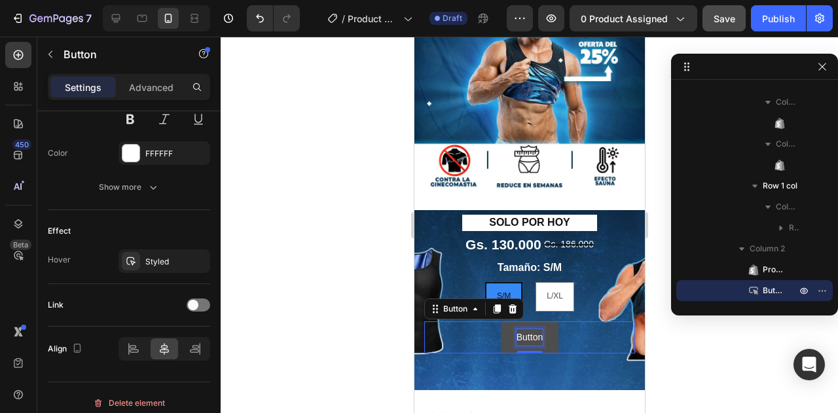
click at [518, 329] on p "Button" at bounding box center [529, 337] width 26 height 16
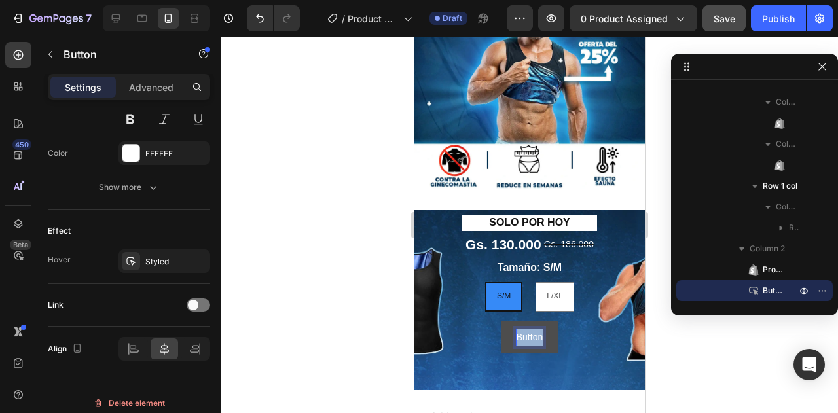
click at [518, 329] on p "Button" at bounding box center [529, 337] width 26 height 16
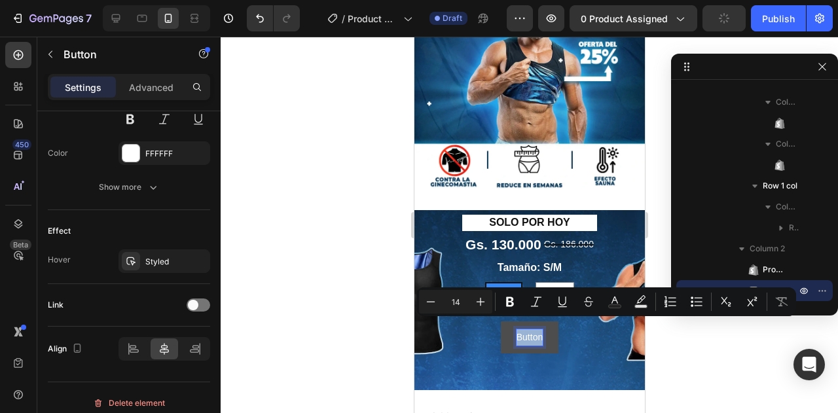
type input "12"
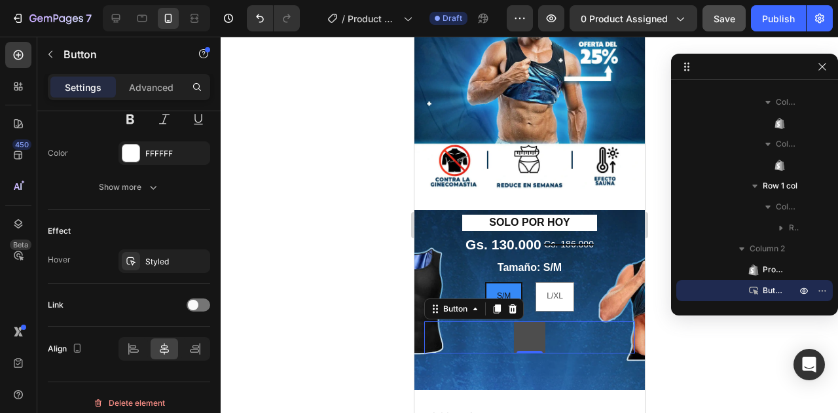
click at [521, 331] on button at bounding box center [528, 337] width 31 height 32
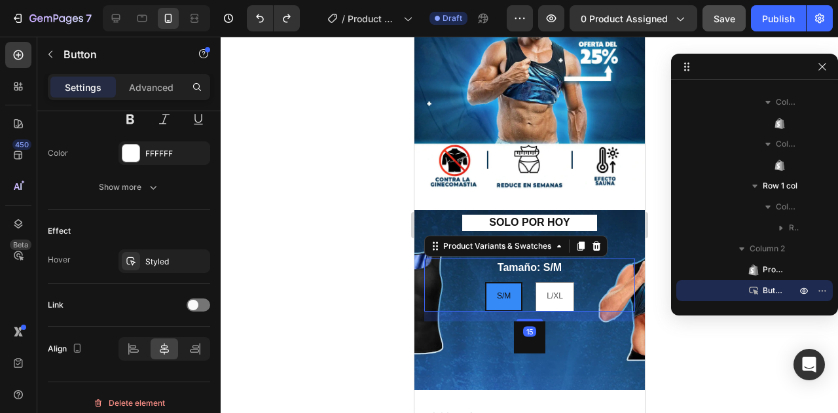
click at [581, 292] on div "S/M S/M S/M L/XL L/XL L/XL" at bounding box center [529, 296] width 211 height 29
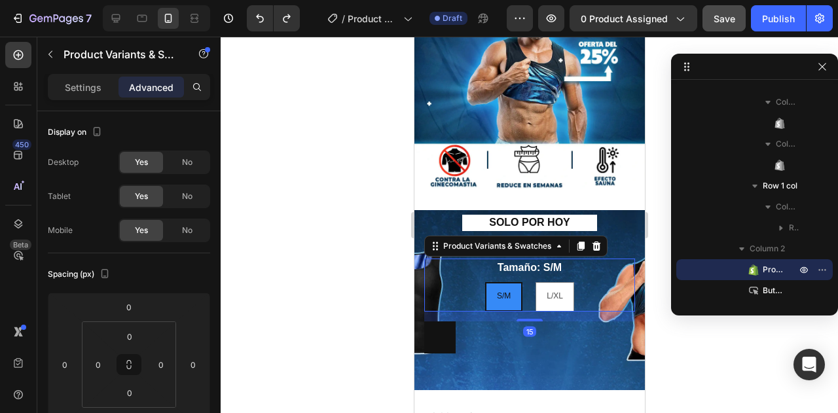
type input "0"
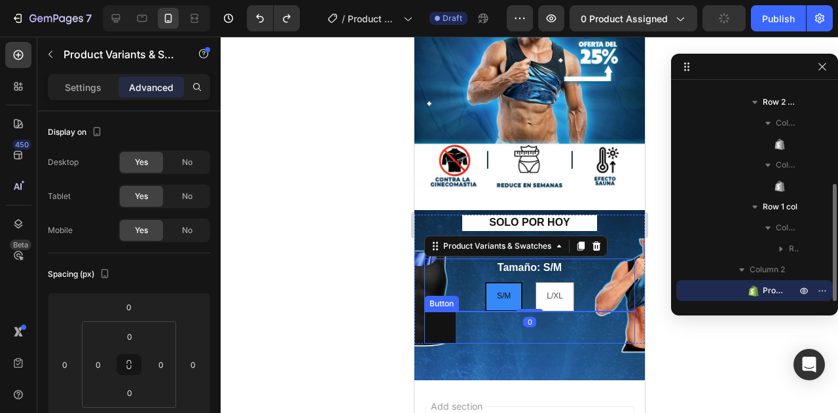
scroll to position [182, 0]
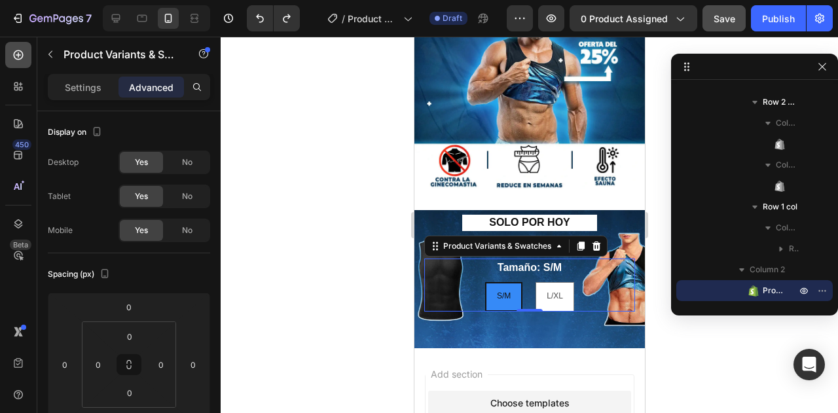
click at [12, 52] on icon at bounding box center [18, 54] width 13 height 13
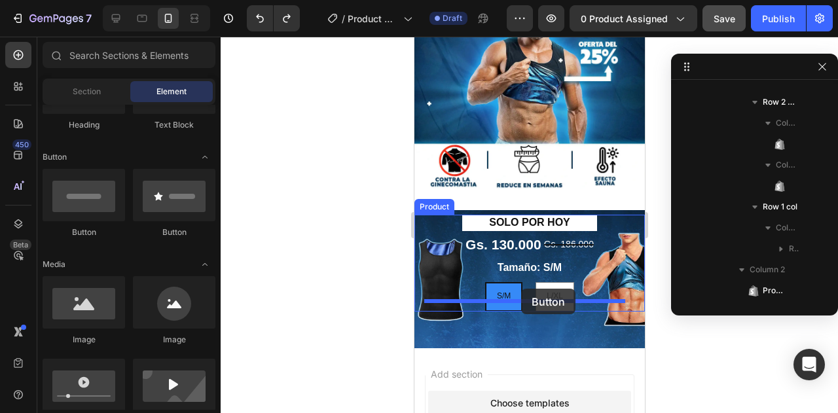
drag, startPoint x: 754, startPoint y: 278, endPoint x: 517, endPoint y: 289, distance: 237.2
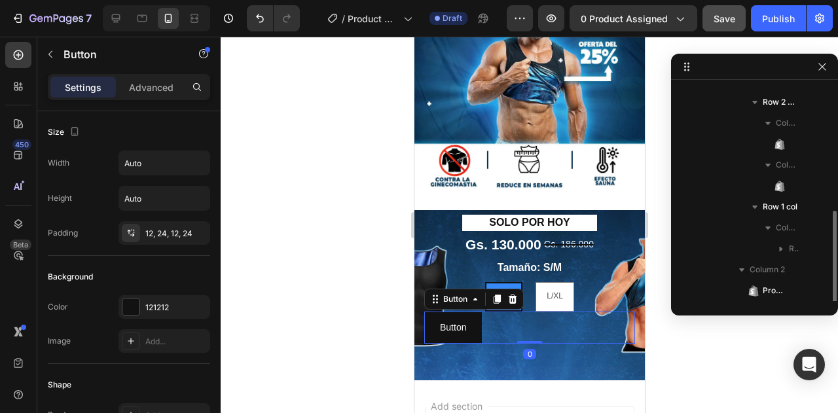
scroll to position [203, 0]
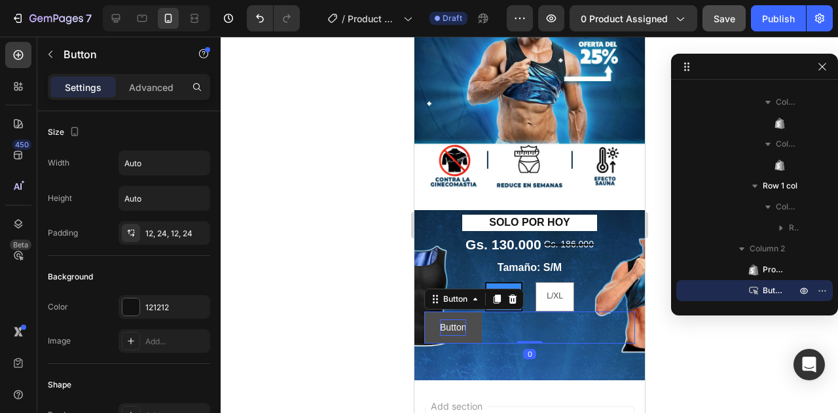
click at [449, 319] on p "Button" at bounding box center [452, 327] width 26 height 16
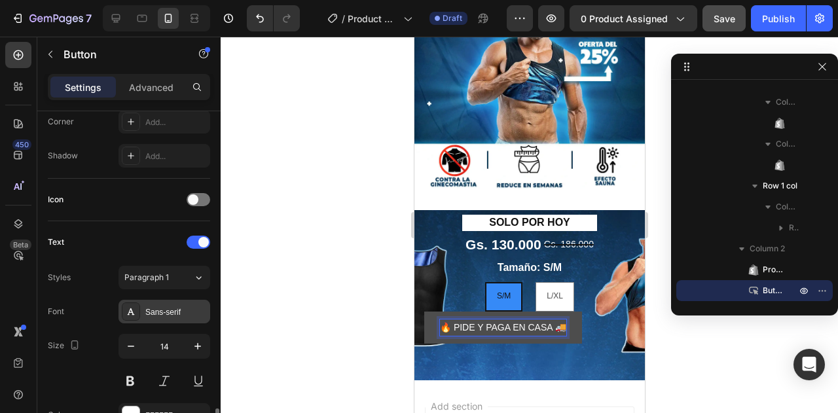
scroll to position [458, 0]
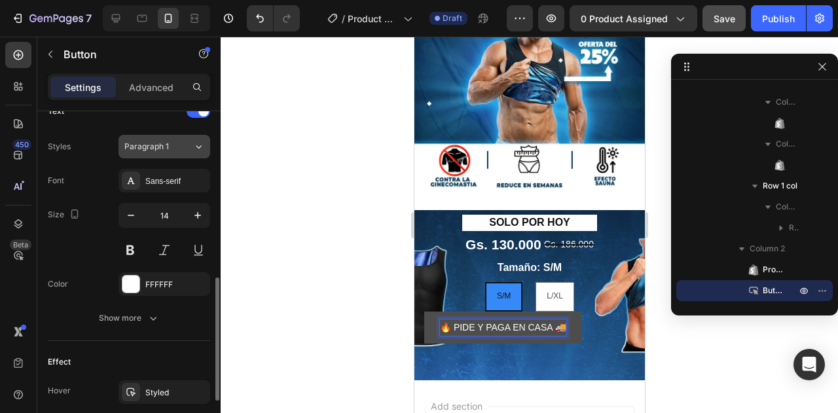
click at [174, 145] on div "Paragraph 1" at bounding box center [150, 147] width 53 height 12
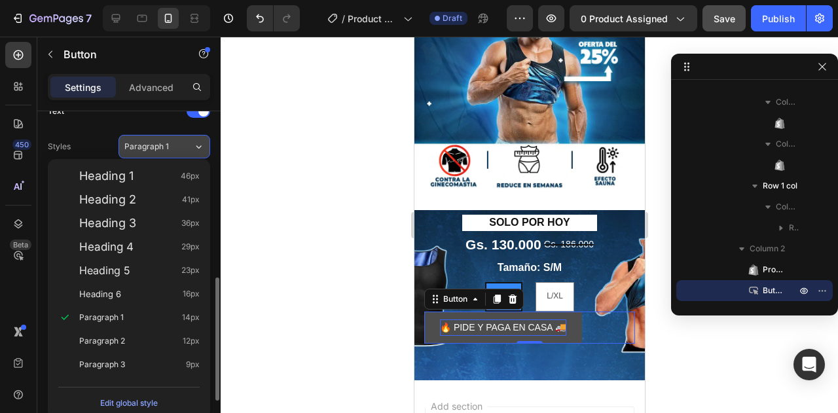
click at [174, 145] on div "Paragraph 1" at bounding box center [150, 147] width 53 height 12
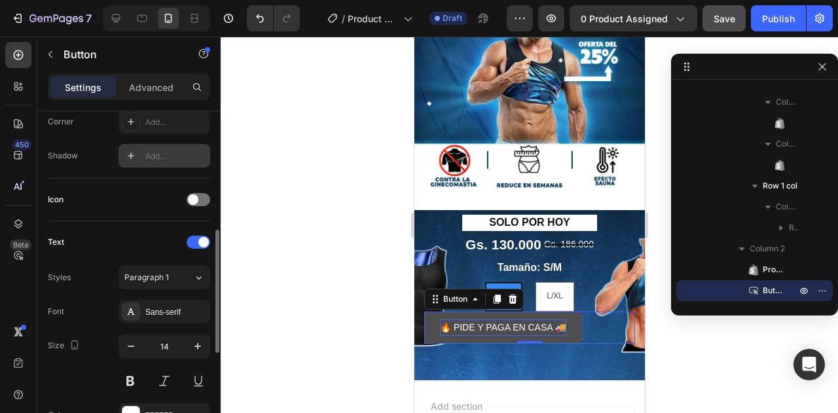
scroll to position [393, 0]
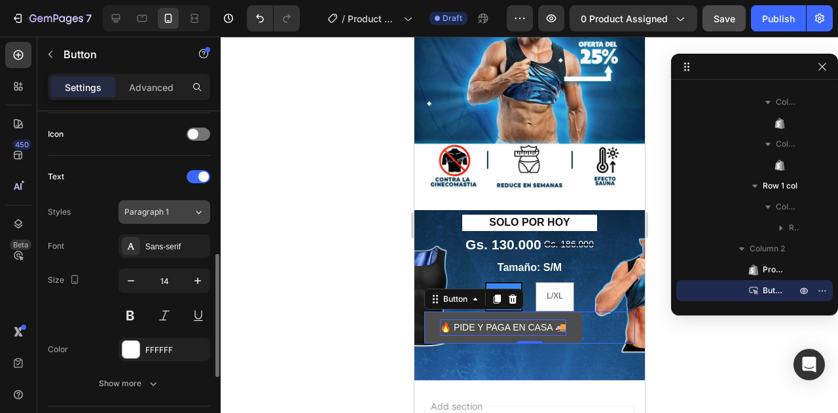
click at [180, 214] on div "Paragraph 1" at bounding box center [158, 212] width 69 height 12
click at [65, 327] on div "Font Sans-serif Size 14 Color FFFFFF Show more" at bounding box center [129, 314] width 162 height 161
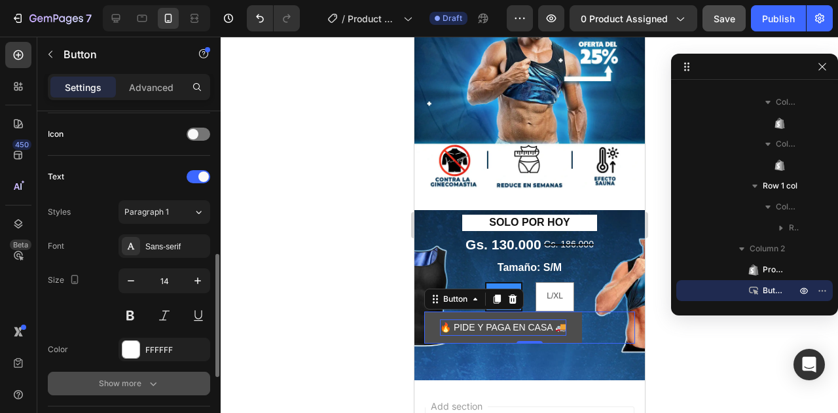
click at [130, 378] on div "Show more" at bounding box center [129, 383] width 61 height 13
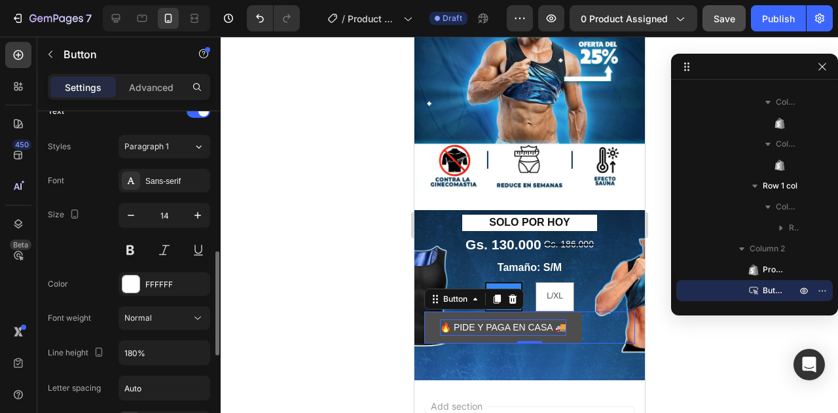
scroll to position [524, 0]
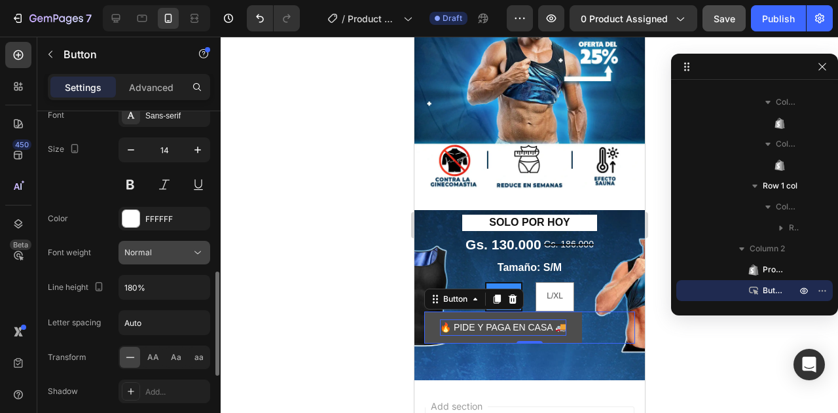
click at [164, 247] on div "Normal" at bounding box center [157, 253] width 67 height 12
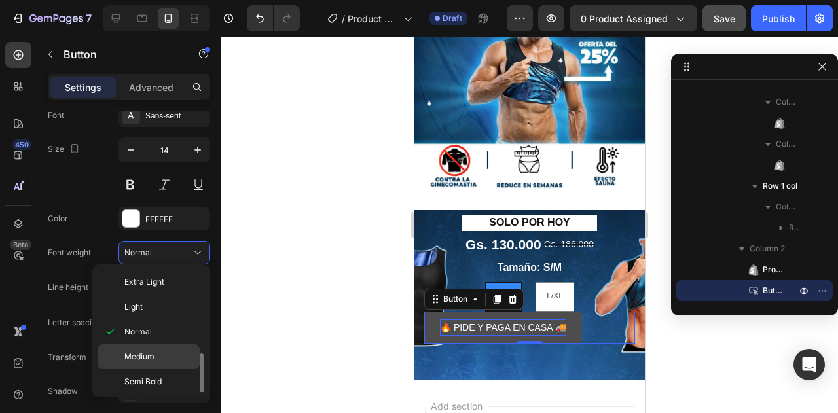
scroll to position [48, 0]
click at [163, 370] on div "Bold" at bounding box center [149, 382] width 102 height 25
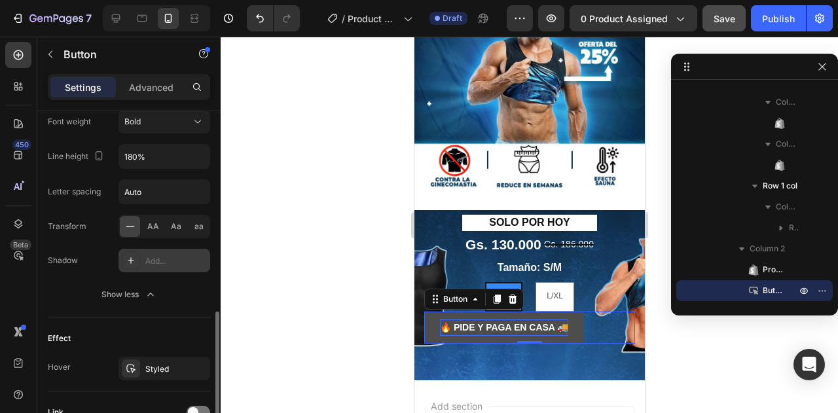
scroll to position [589, 0]
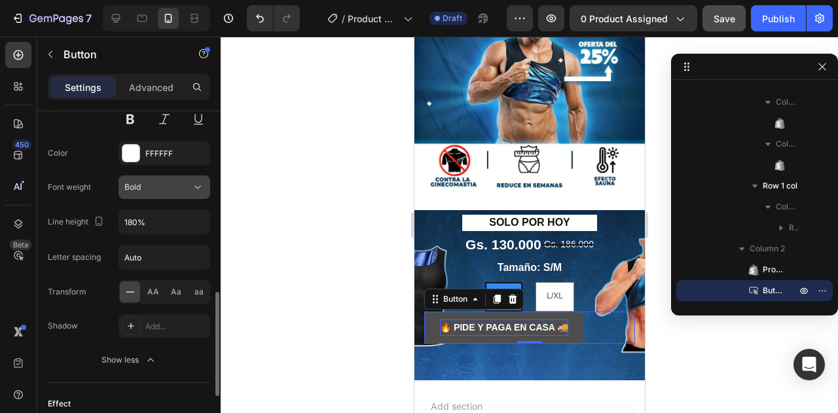
click at [162, 188] on div "Bold" at bounding box center [157, 187] width 67 height 12
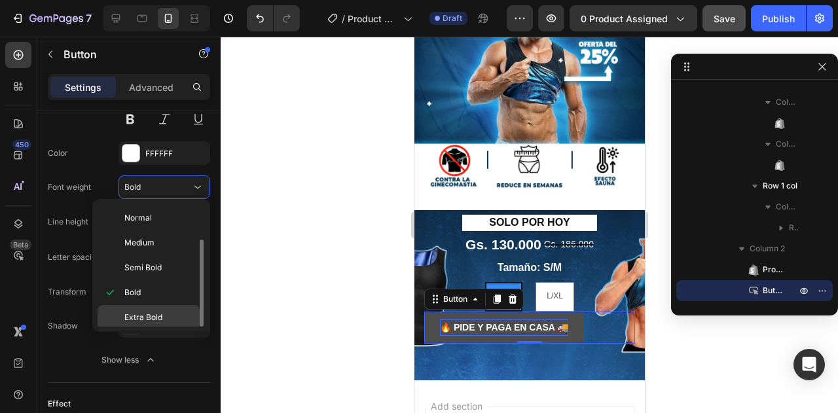
click at [175, 315] on p "Extra Bold" at bounding box center [158, 318] width 69 height 12
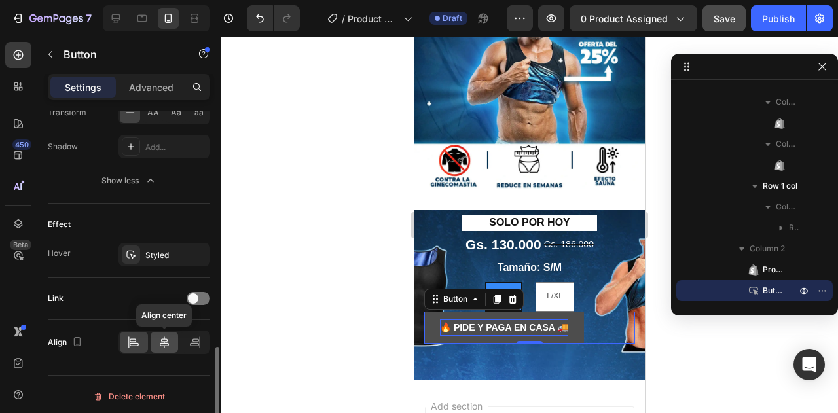
click at [161, 336] on icon at bounding box center [164, 342] width 13 height 13
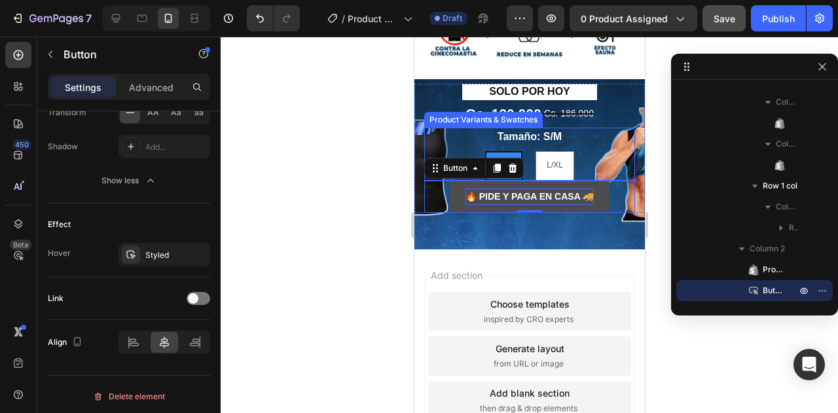
scroll to position [191, 0]
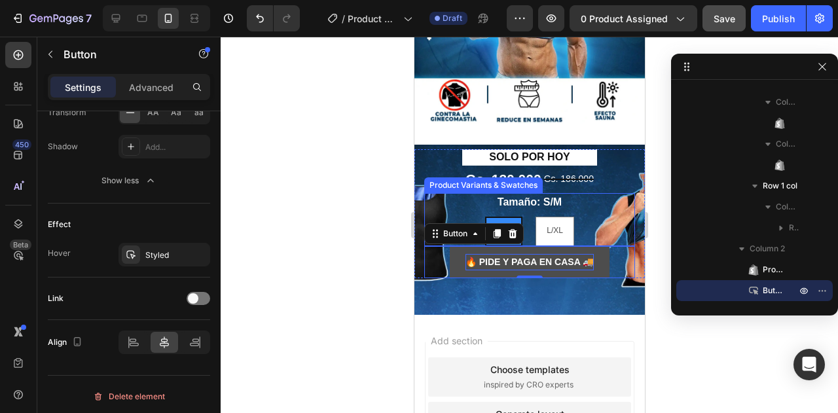
click at [467, 217] on div "S/M S/M S/M L/XL L/XL L/XL" at bounding box center [529, 231] width 211 height 29
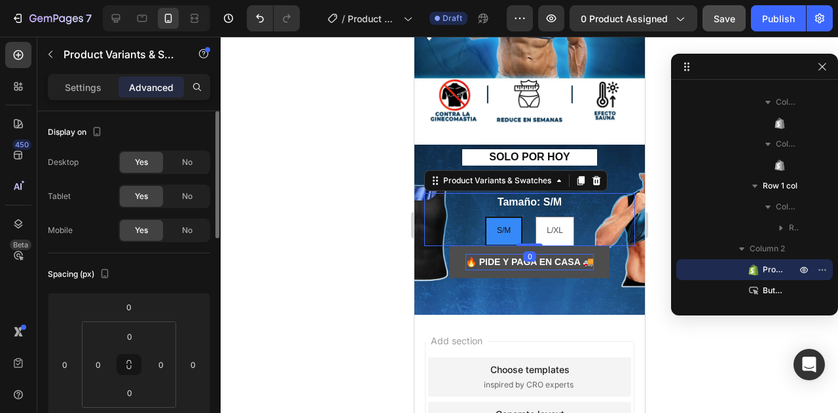
scroll to position [0, 0]
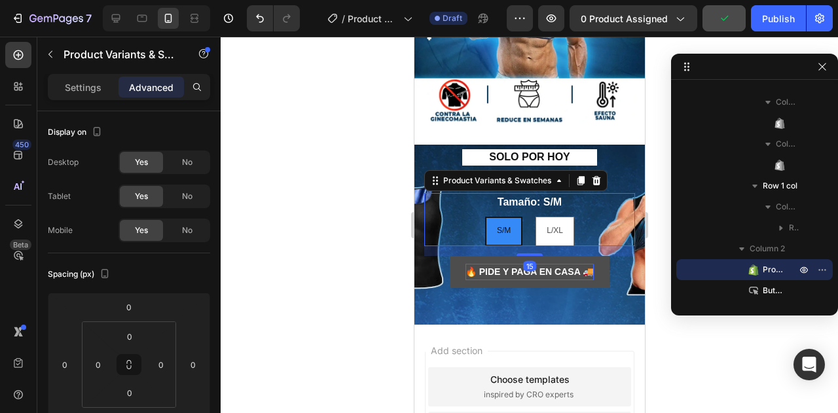
drag, startPoint x: 524, startPoint y: 233, endPoint x: 554, endPoint y: 243, distance: 31.7
click at [554, 246] on div "15" at bounding box center [529, 246] width 211 height 0
type input "15"
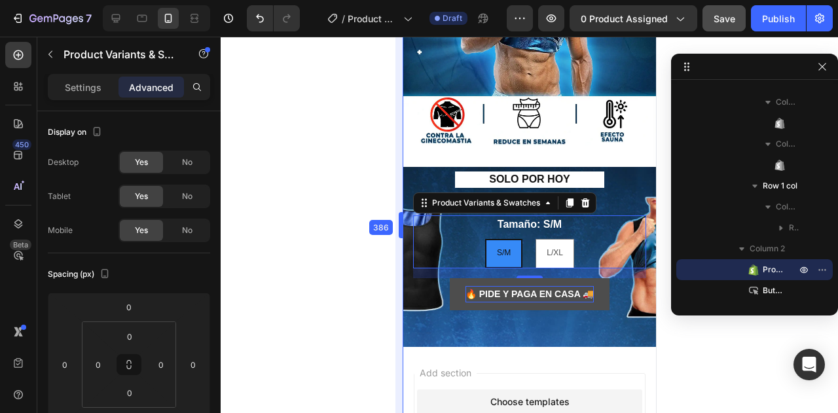
drag, startPoint x: 411, startPoint y: 232, endPoint x: 387, endPoint y: 244, distance: 26.9
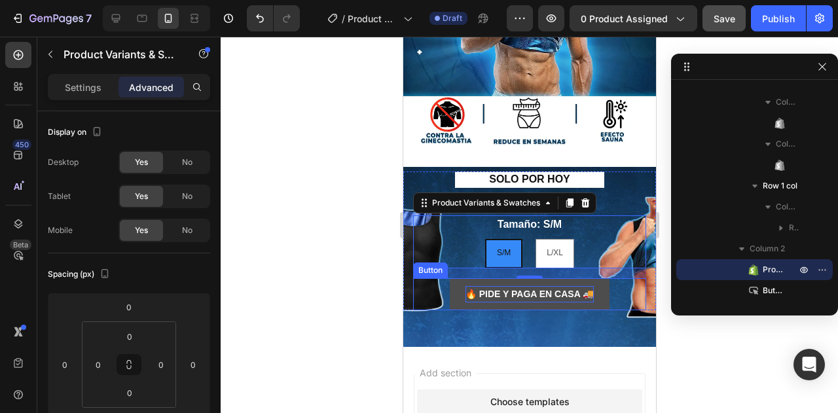
click at [520, 293] on button "🔥 PIDE Y PAGA EN CASA 🚚" at bounding box center [529, 294] width 160 height 32
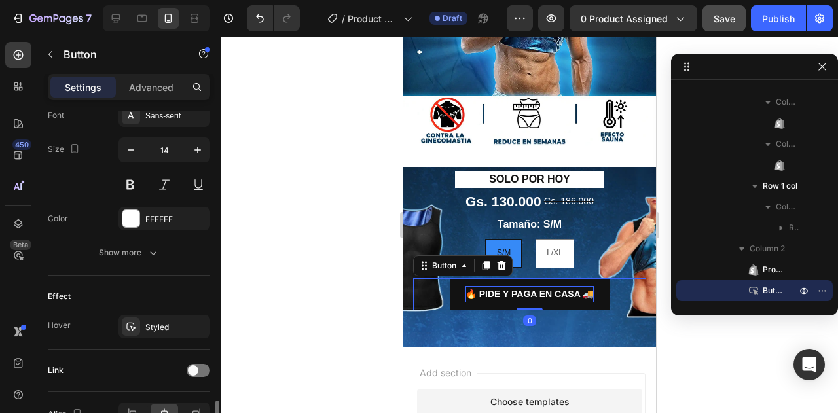
scroll to position [596, 0]
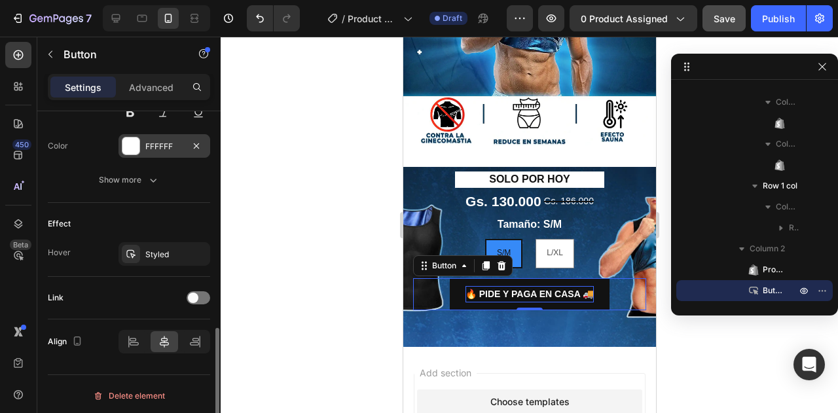
click at [137, 146] on div at bounding box center [130, 145] width 17 height 17
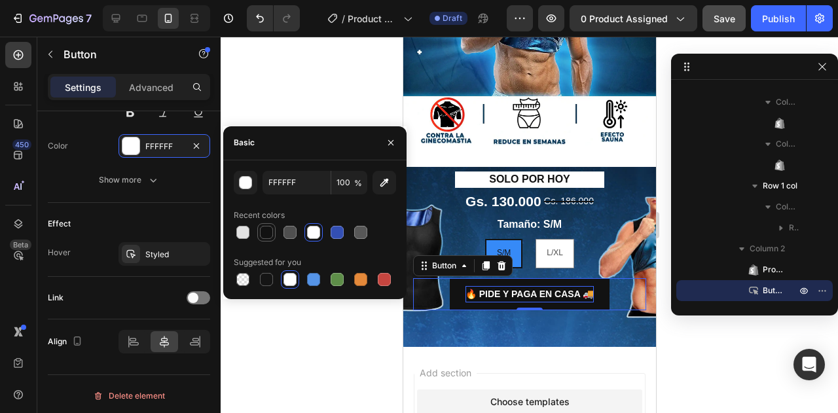
click at [268, 231] on div at bounding box center [266, 232] width 13 height 13
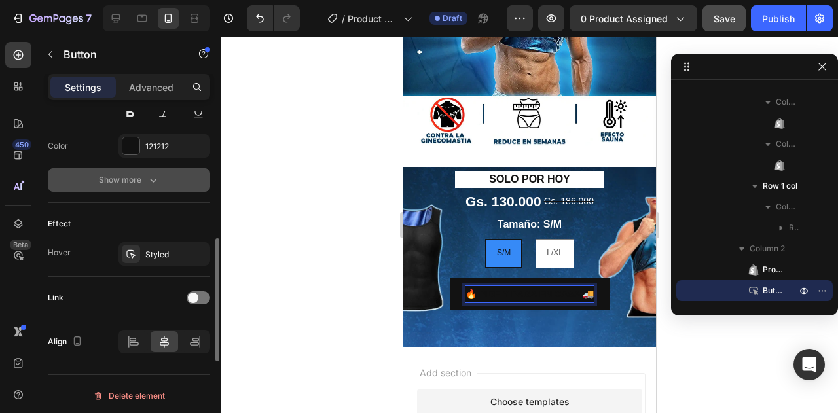
scroll to position [531, 0]
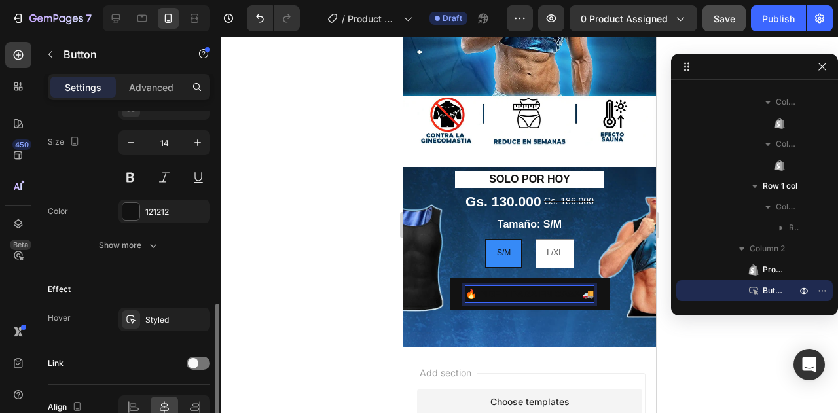
click at [526, 286] on p "🔥 PIDE Y PAGA EN CASA 🚚" at bounding box center [529, 294] width 128 height 16
click at [146, 221] on div "Font Sans-serif Size 14 Color 121212 Show more" at bounding box center [129, 176] width 162 height 161
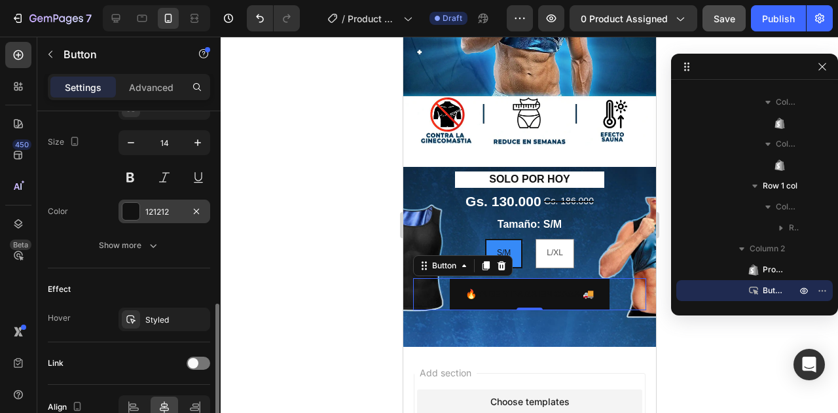
click at [132, 209] on div at bounding box center [130, 211] width 17 height 17
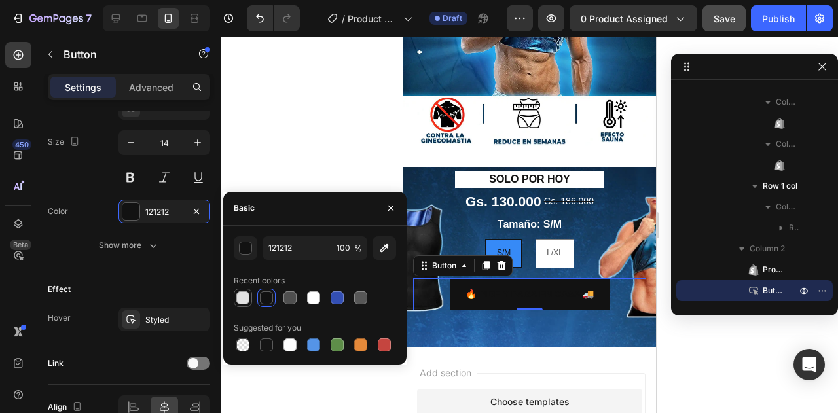
click at [250, 295] on div at bounding box center [243, 298] width 16 height 16
click at [315, 295] on div at bounding box center [313, 297] width 13 height 13
type input "FFFFFF"
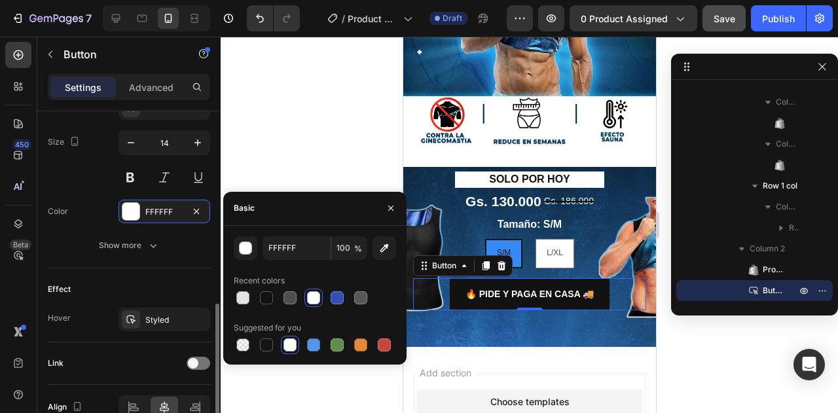
click at [88, 226] on div "Font Sans-serif Size 14 Color FFFFFF Show more" at bounding box center [129, 176] width 162 height 161
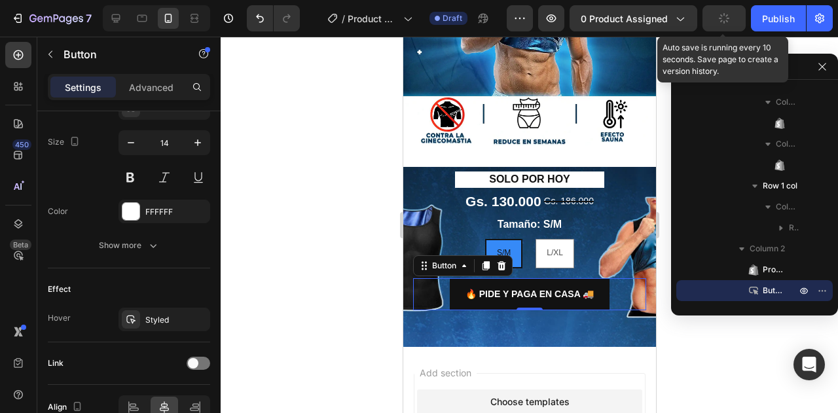
click at [724, 30] on button "button" at bounding box center [723, 18] width 43 height 26
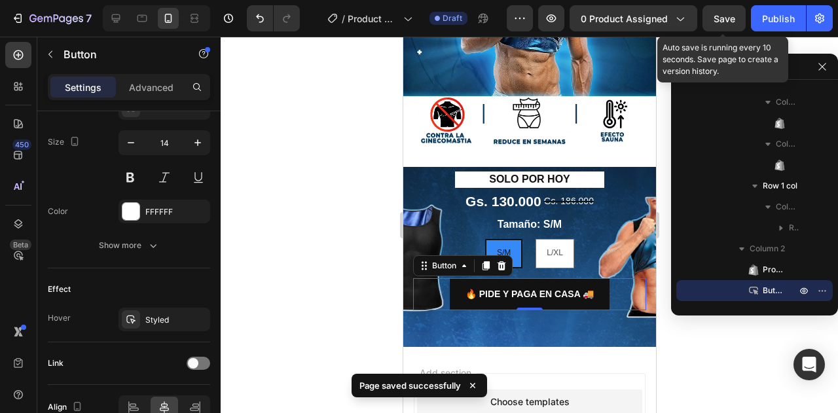
click at [725, 22] on span "Save" at bounding box center [724, 18] width 22 height 11
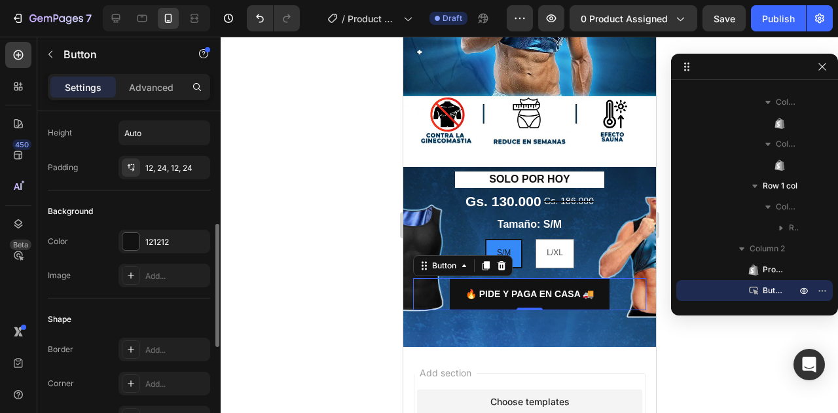
scroll to position [131, 0]
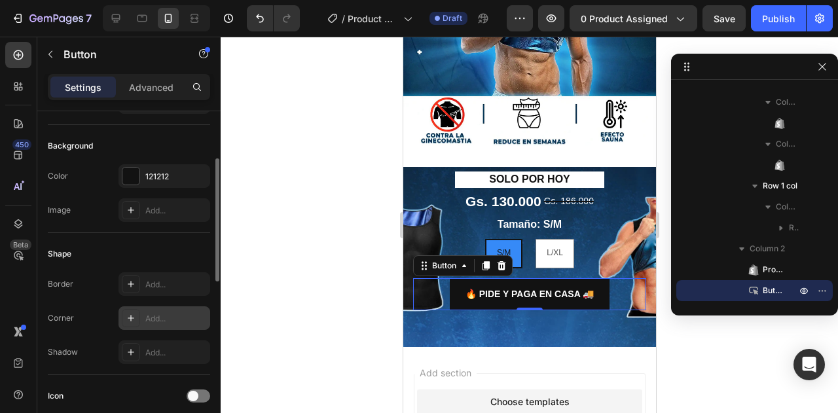
click at [179, 314] on div "Add..." at bounding box center [176, 319] width 62 height 12
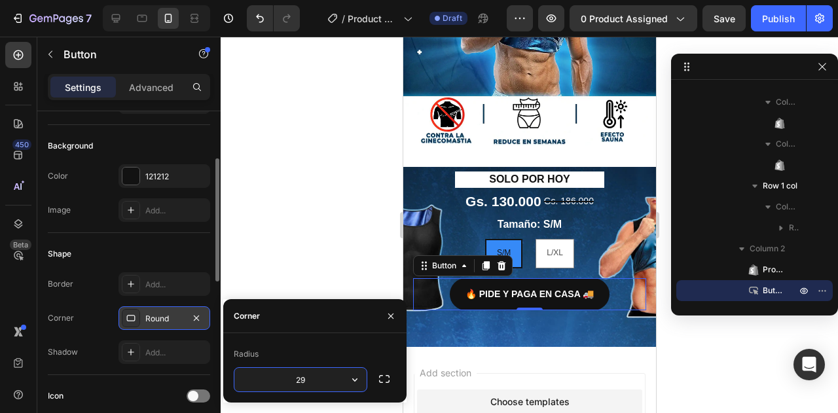
type input "30"
click at [98, 293] on div "Border Add..." at bounding box center [129, 284] width 162 height 24
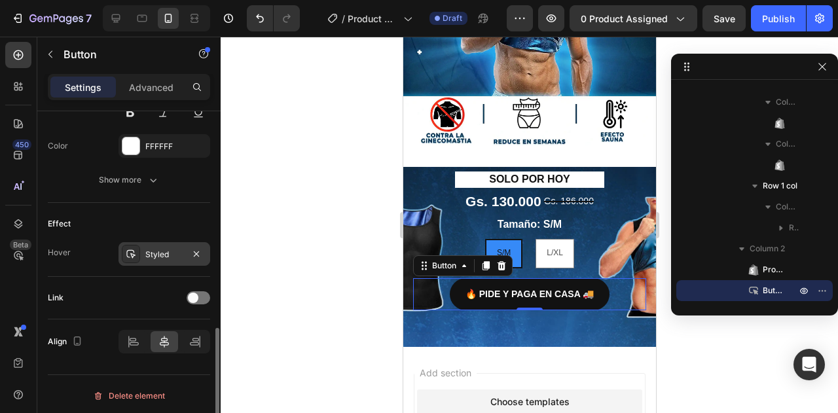
scroll to position [531, 0]
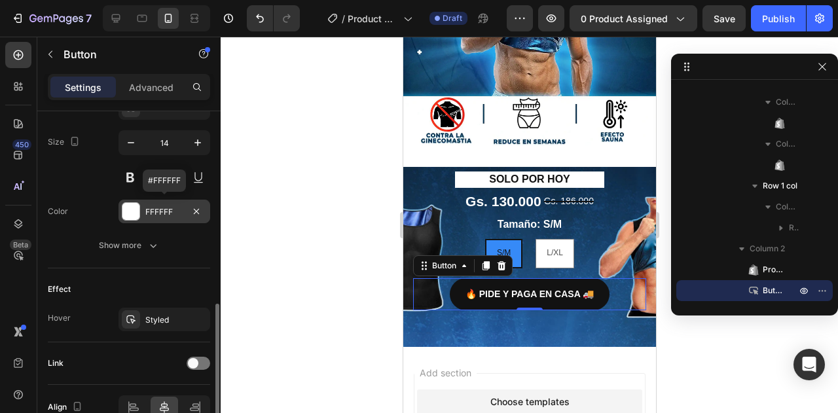
click at [127, 203] on div at bounding box center [130, 211] width 17 height 17
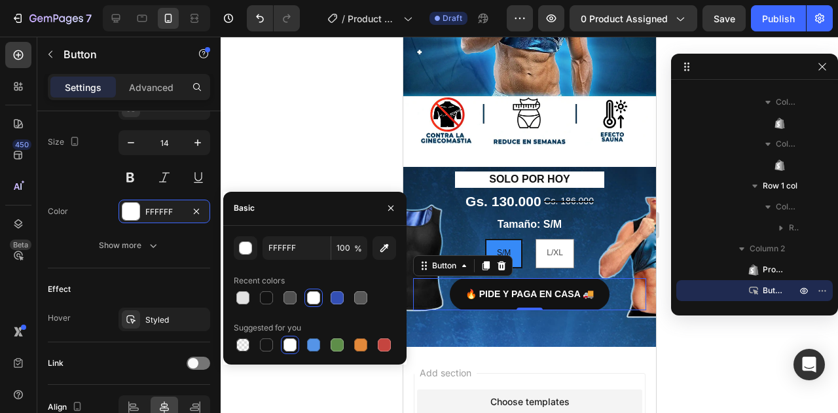
click at [314, 294] on div at bounding box center [313, 297] width 13 height 13
click at [113, 262] on div "Text Styles Paragraph 1* Font Sans-serif Size 14 Color FFFFFF Show more" at bounding box center [129, 143] width 162 height 251
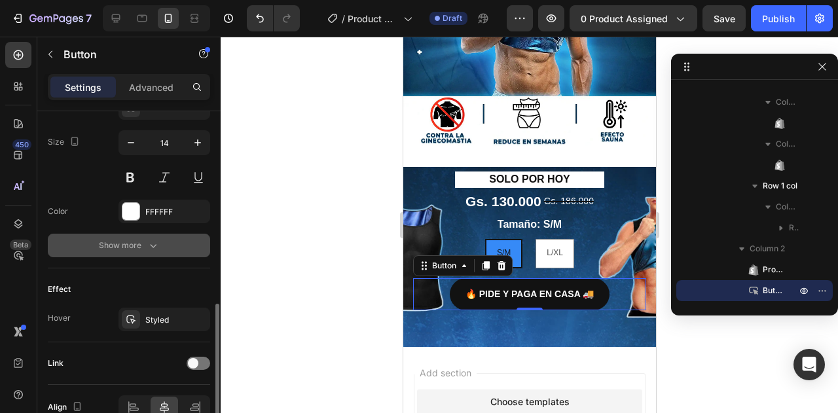
click at [139, 239] on div "Show more" at bounding box center [129, 245] width 61 height 13
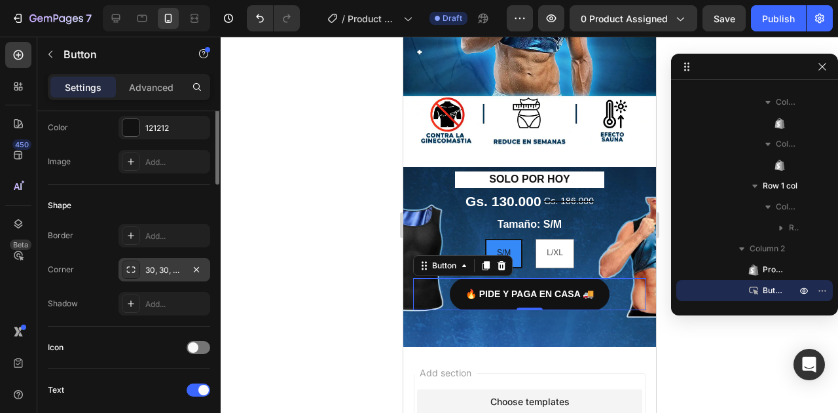
scroll to position [48, 0]
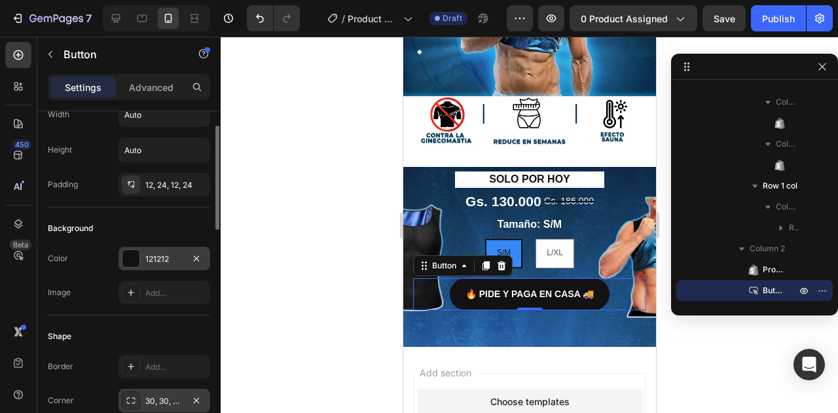
click at [134, 252] on div at bounding box center [130, 258] width 17 height 17
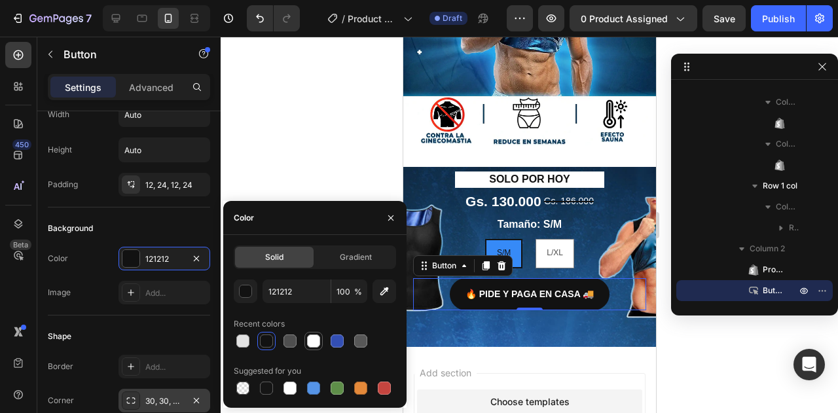
click at [309, 341] on div at bounding box center [313, 340] width 13 height 13
type input "FFFFFF"
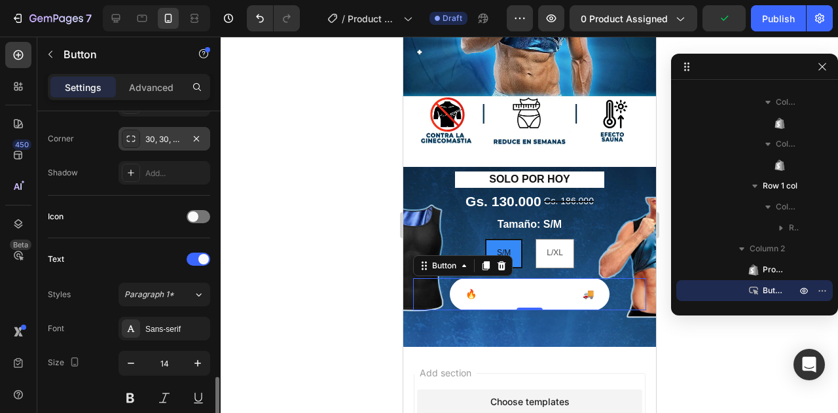
scroll to position [441, 0]
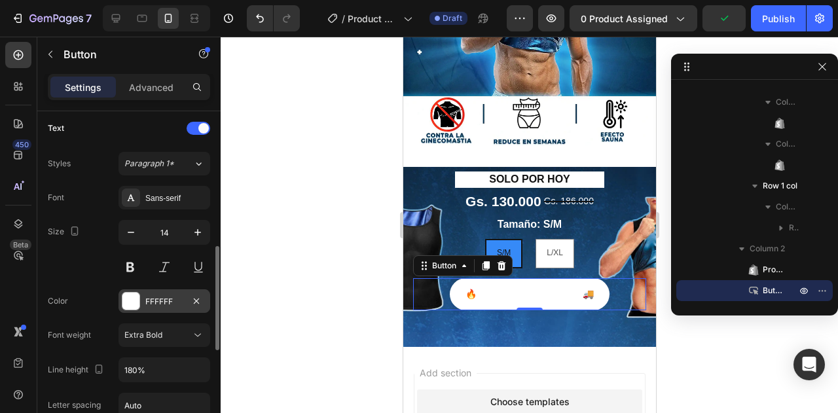
click at [126, 299] on div at bounding box center [130, 301] width 17 height 17
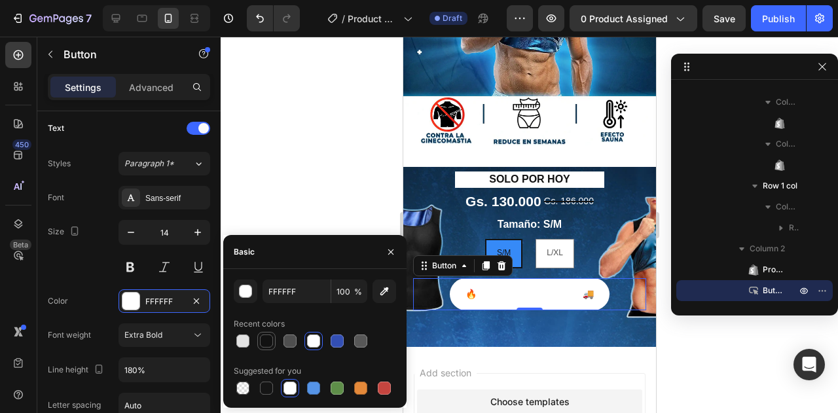
click at [266, 348] on div at bounding box center [266, 340] width 13 height 13
type input "121212"
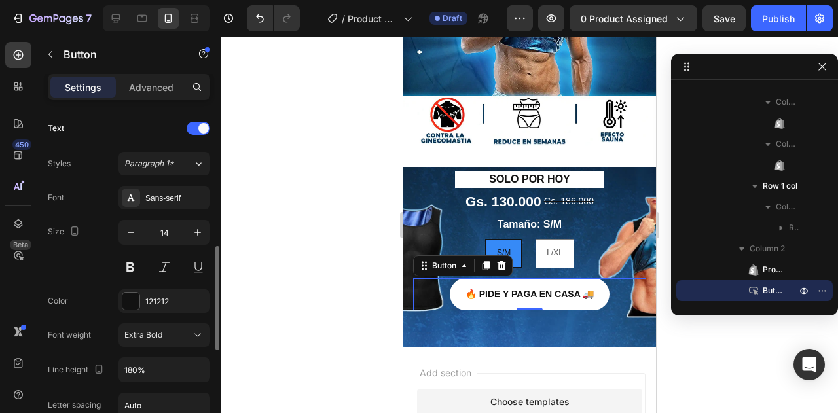
click at [89, 247] on div "Size 14" at bounding box center [129, 249] width 162 height 59
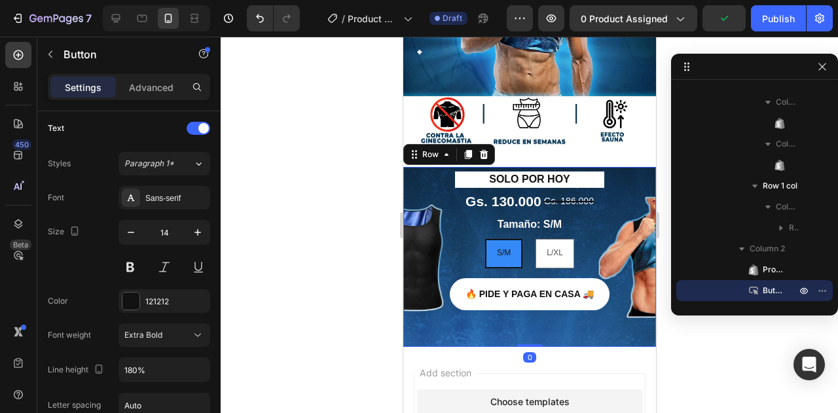
click at [626, 167] on div "SOLO POR HOY Heading Gs. 130.000 Product Price Product Price Gs. 186.000 Compar…" at bounding box center [529, 257] width 253 height 180
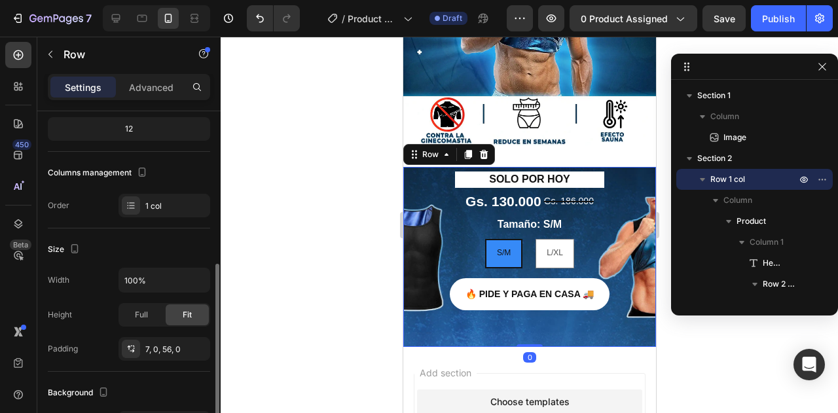
scroll to position [196, 0]
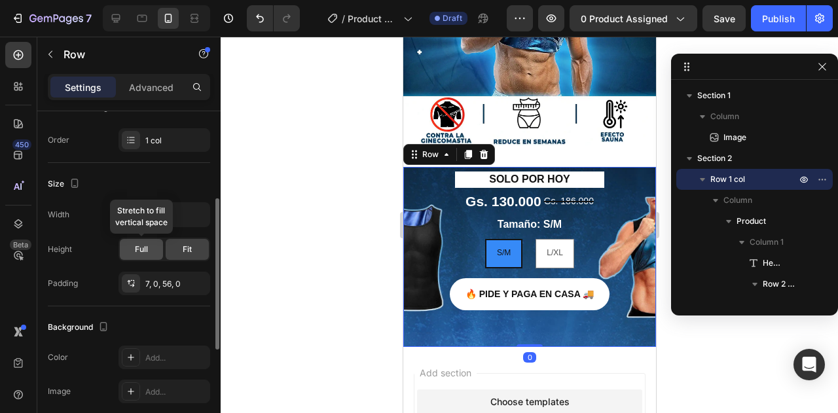
click at [156, 253] on div "Full" at bounding box center [141, 249] width 43 height 21
click at [186, 247] on span "Fit" at bounding box center [187, 250] width 9 height 12
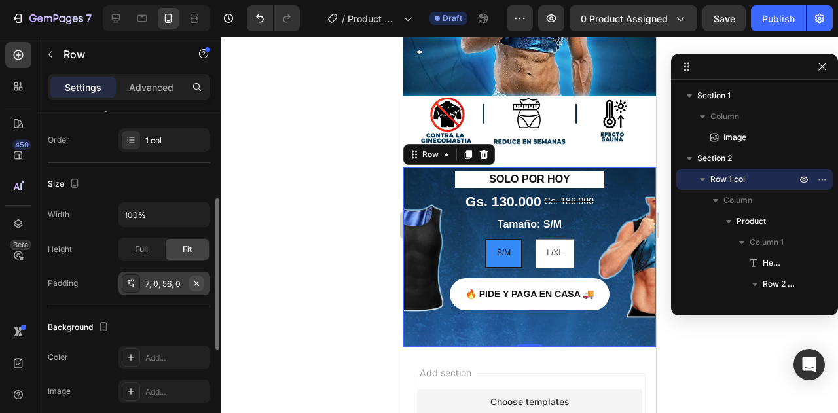
click at [194, 278] on icon "button" at bounding box center [196, 283] width 10 height 10
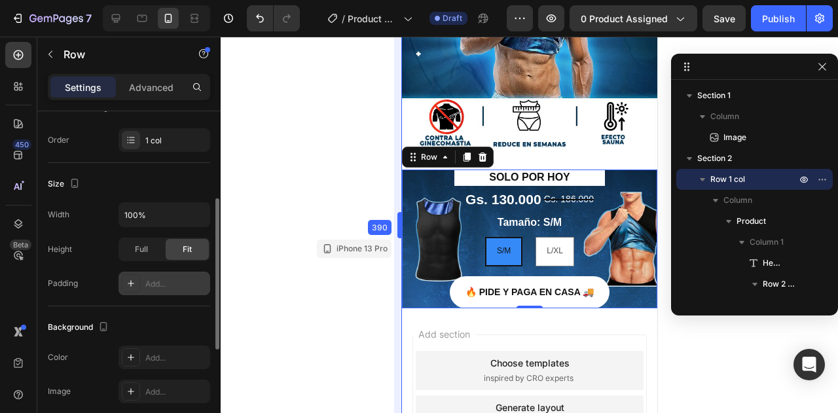
drag, startPoint x: 400, startPoint y: 230, endPoint x: 392, endPoint y: 283, distance: 54.2
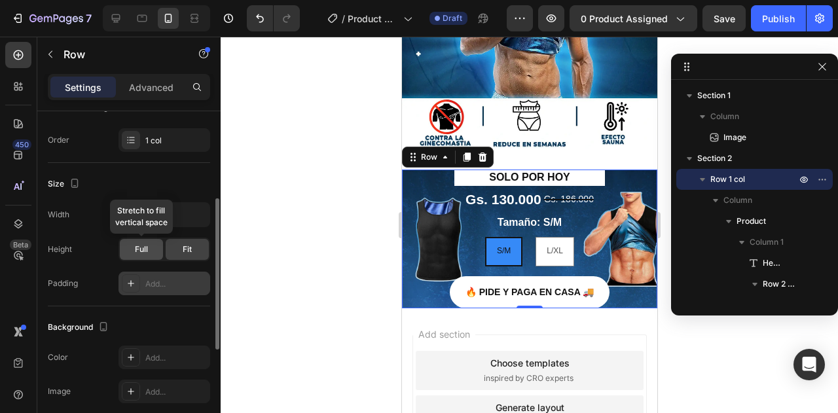
click at [151, 257] on div "Full" at bounding box center [141, 249] width 43 height 21
click at [189, 248] on span "Fit" at bounding box center [187, 250] width 9 height 12
click at [151, 248] on div "Full" at bounding box center [141, 249] width 43 height 21
click at [196, 213] on icon "button" at bounding box center [197, 214] width 5 height 3
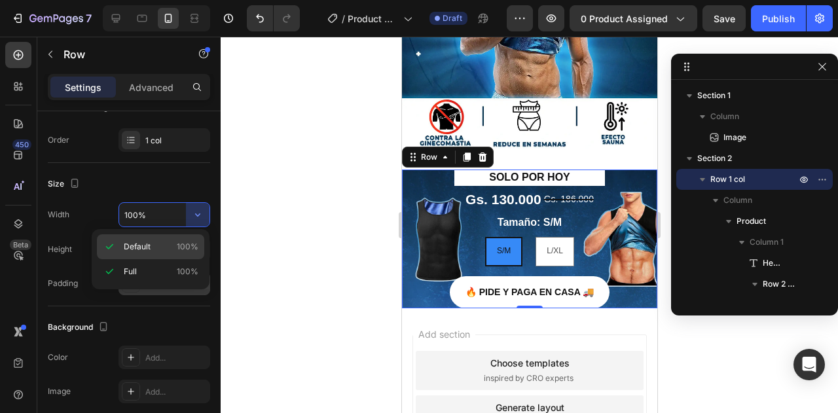
click at [176, 251] on p "Default 100%" at bounding box center [161, 247] width 75 height 12
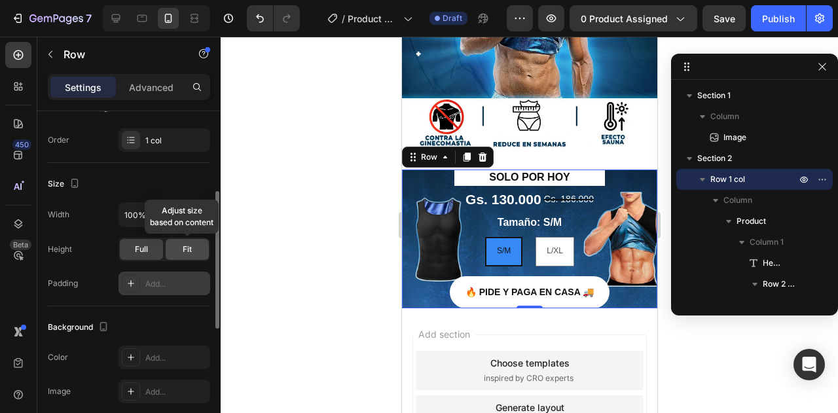
click at [174, 246] on div "Fit" at bounding box center [187, 249] width 43 height 21
click at [202, 206] on button "button" at bounding box center [198, 215] width 24 height 24
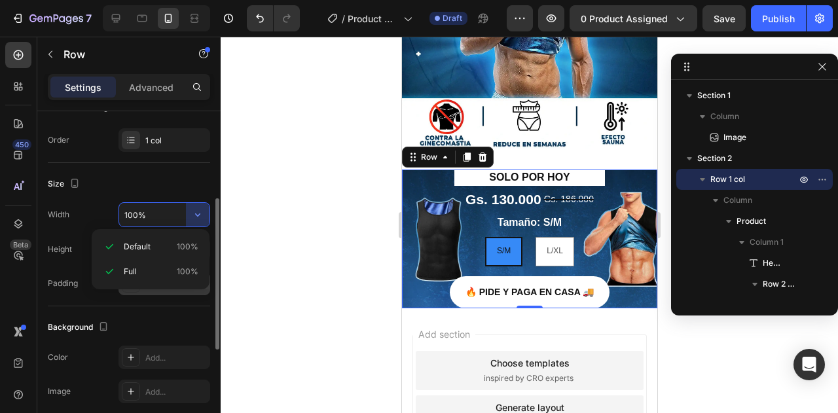
click at [64, 257] on div "Height" at bounding box center [60, 249] width 24 height 21
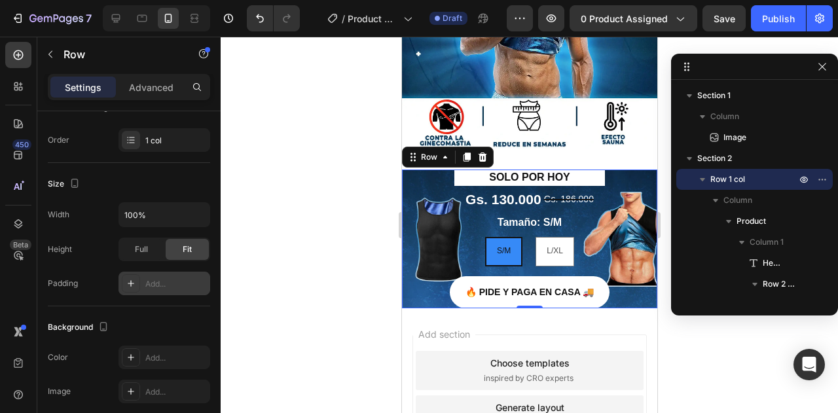
click at [153, 284] on div "Add..." at bounding box center [176, 284] width 62 height 12
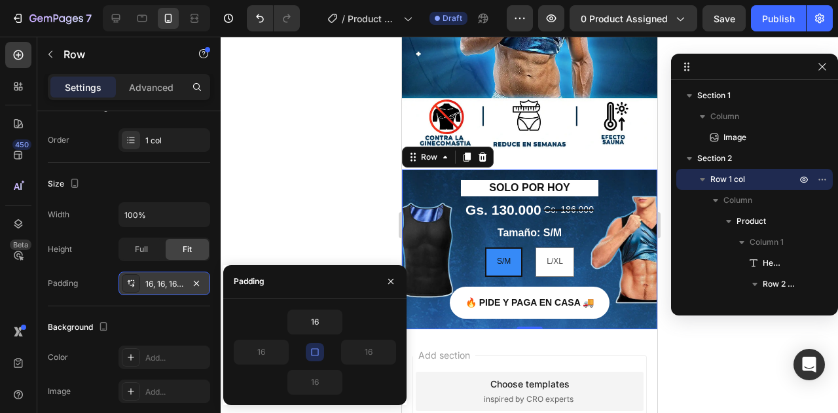
click at [314, 349] on icon "button" at bounding box center [315, 352] width 10 height 10
click at [274, 352] on input "16" at bounding box center [261, 352] width 54 height 24
click at [278, 351] on icon "button" at bounding box center [281, 352] width 10 height 10
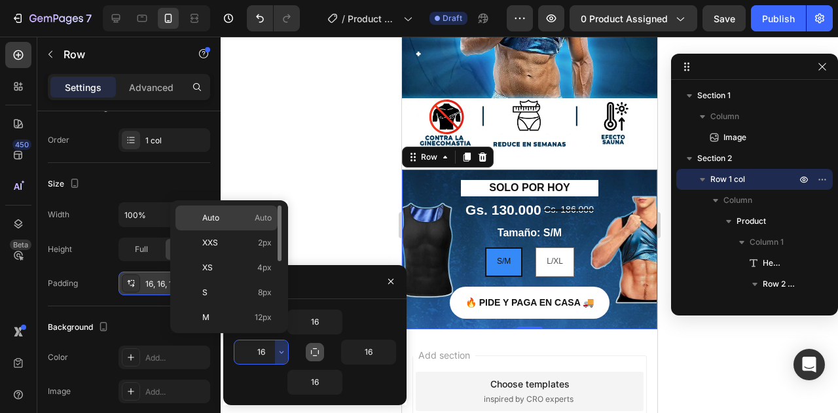
click at [224, 213] on p "Auto Auto" at bounding box center [236, 218] width 69 height 12
type input "Auto"
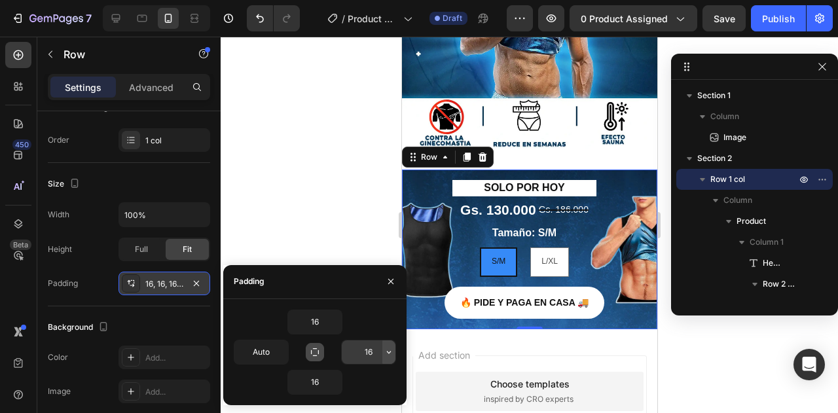
click at [389, 349] on icon "button" at bounding box center [389, 352] width 10 height 10
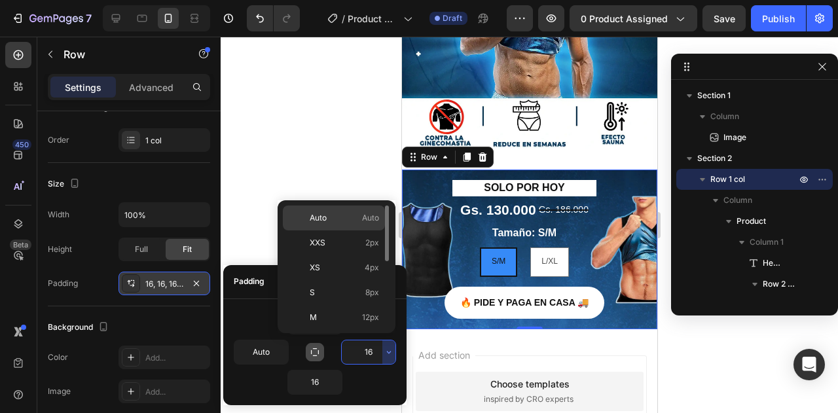
click at [356, 215] on p "Auto Auto" at bounding box center [344, 218] width 69 height 12
type input "Auto"
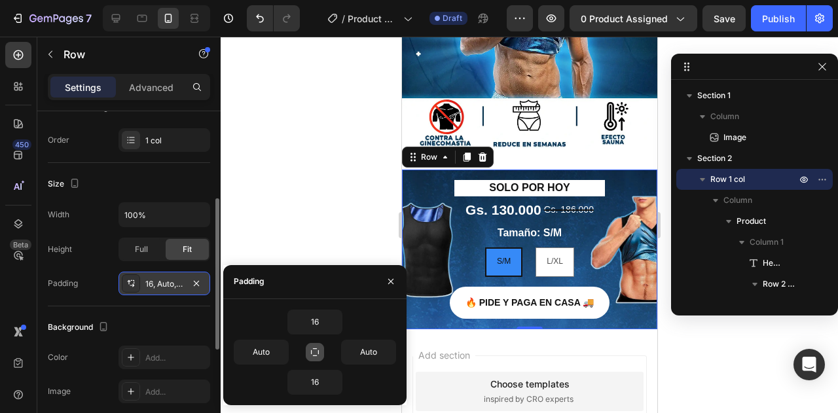
click at [101, 257] on div "Height Full Fit" at bounding box center [129, 250] width 162 height 24
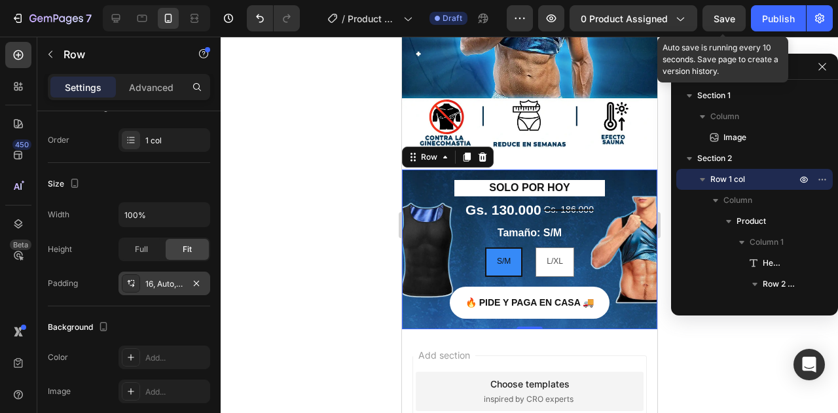
click at [735, 20] on span "Save" at bounding box center [724, 18] width 22 height 11
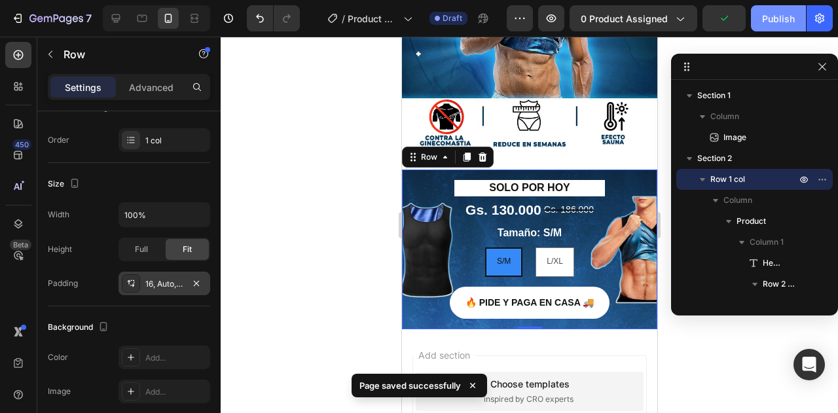
click at [768, 15] on div "Publish" at bounding box center [778, 19] width 33 height 14
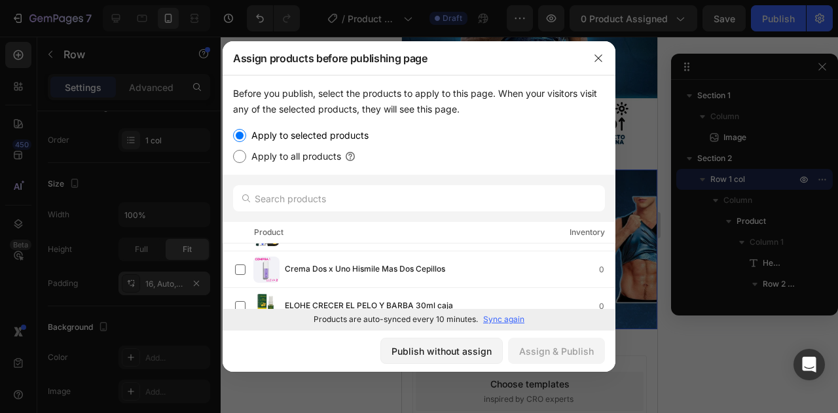
scroll to position [0, 0]
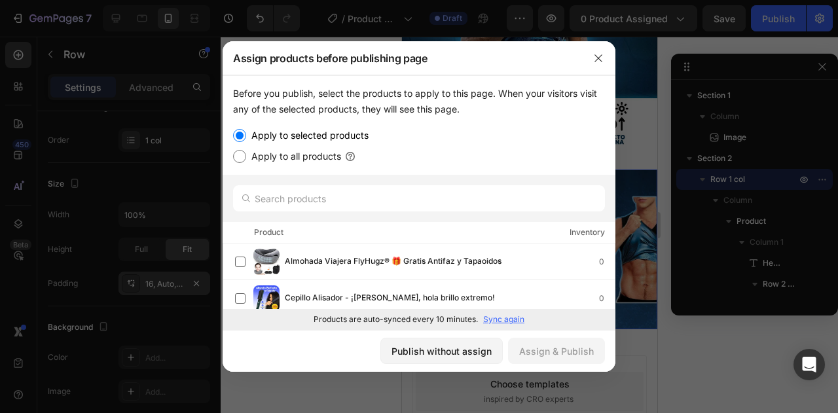
click at [370, 213] on div at bounding box center [419, 198] width 393 height 47
click at [350, 180] on div at bounding box center [419, 198] width 393 height 47
click at [334, 189] on input "text" at bounding box center [419, 198] width 372 height 26
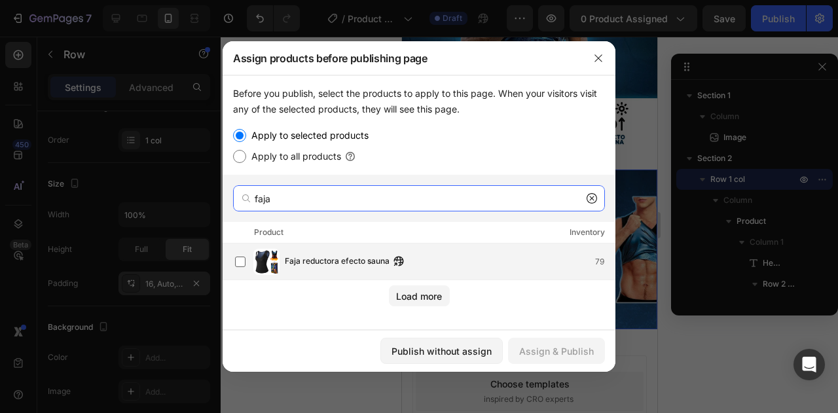
type input "faja"
click at [286, 251] on div "Faja reductora efecto sauna 79" at bounding box center [425, 262] width 380 height 26
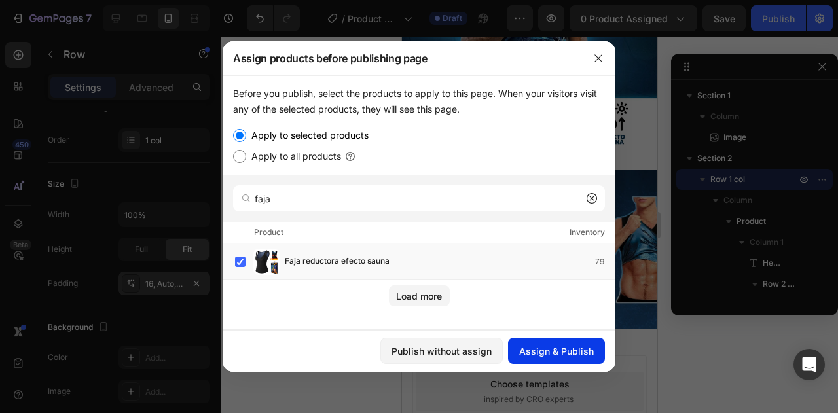
click at [528, 346] on div "Assign & Publish" at bounding box center [556, 351] width 75 height 14
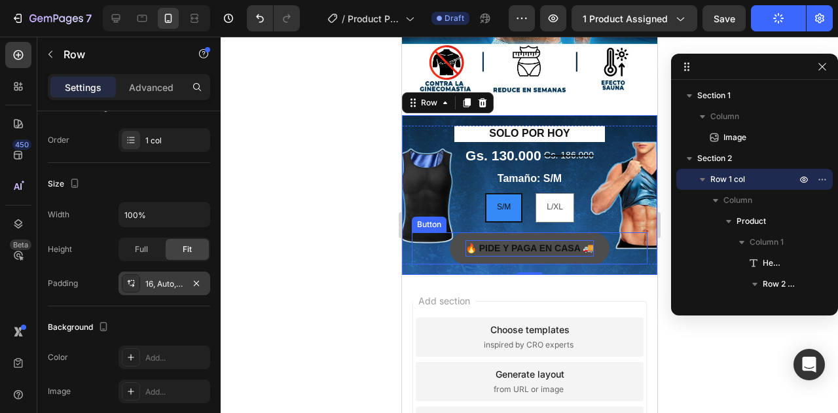
scroll to position [322, 0]
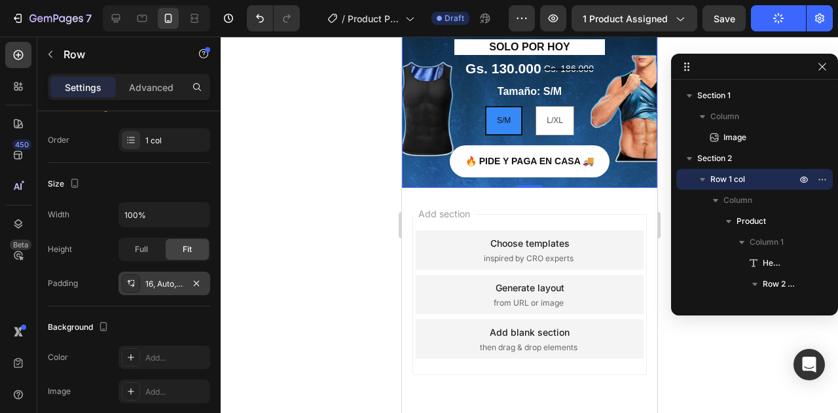
click at [538, 344] on span "then drag & drop elements" at bounding box center [528, 348] width 98 height 12
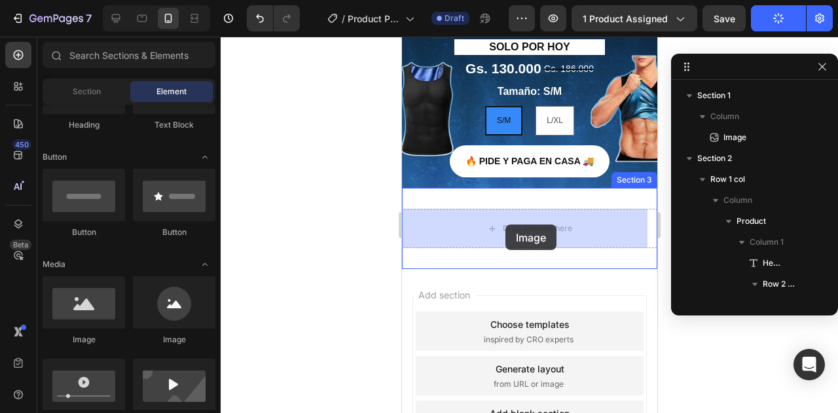
drag, startPoint x: 475, startPoint y: 342, endPoint x: 505, endPoint y: 225, distance: 121.6
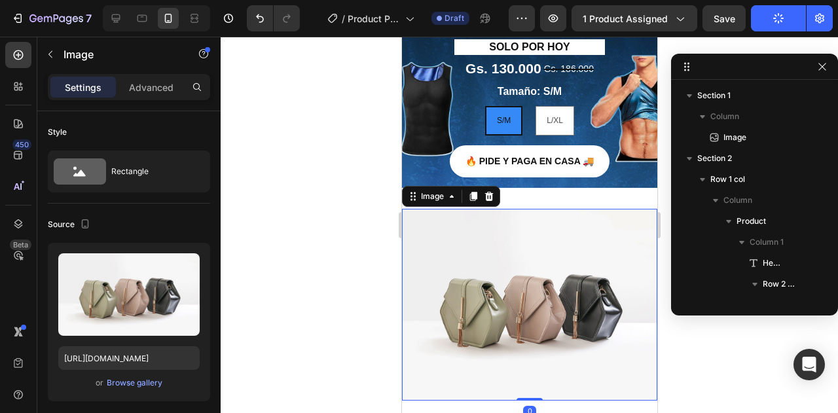
scroll to position [266, 0]
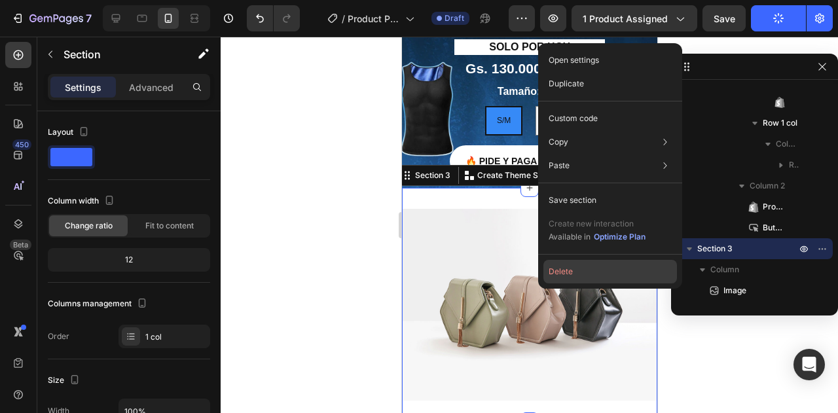
click at [571, 269] on button "Delete" at bounding box center [610, 272] width 134 height 24
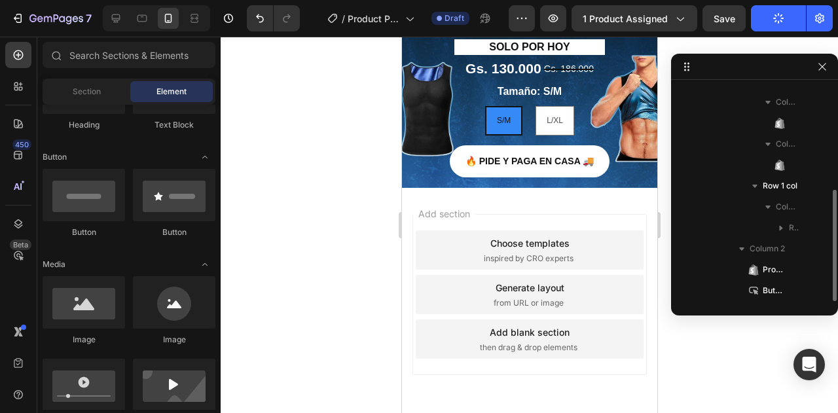
scroll to position [203, 0]
click at [14, 59] on icon at bounding box center [18, 54] width 13 height 13
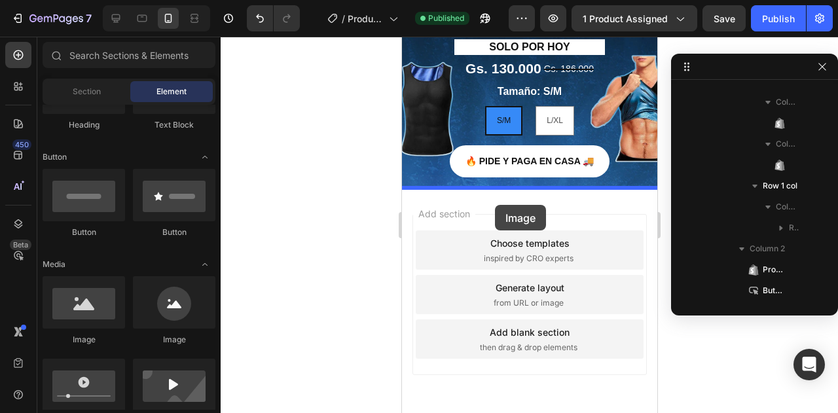
drag, startPoint x: 494, startPoint y: 340, endPoint x: 494, endPoint y: 205, distance: 135.5
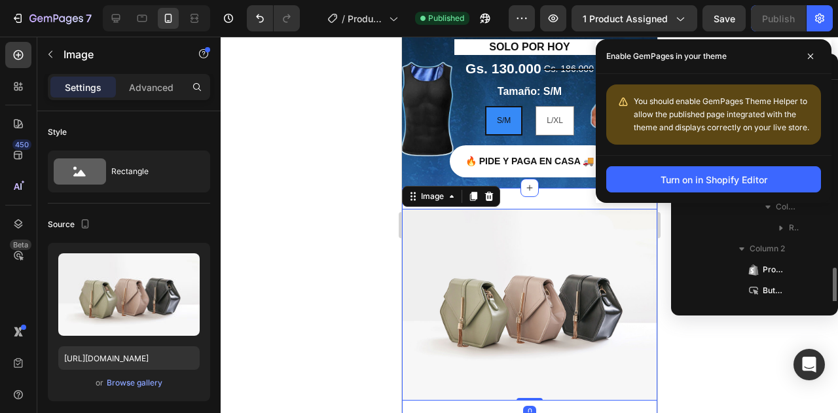
scroll to position [266, 0]
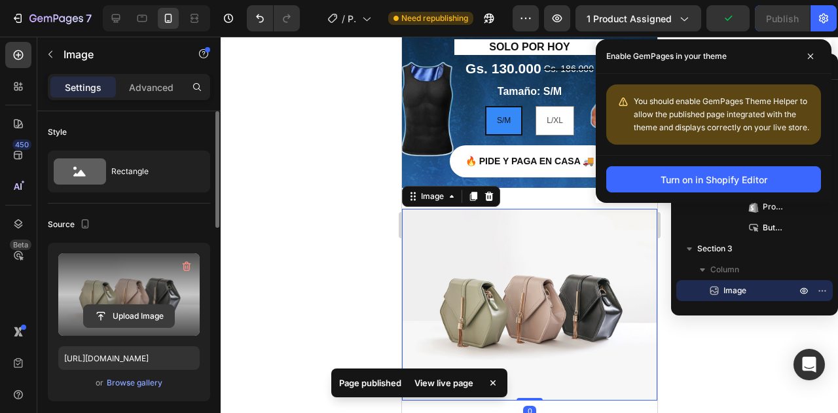
click at [140, 311] on input "file" at bounding box center [129, 316] width 90 height 22
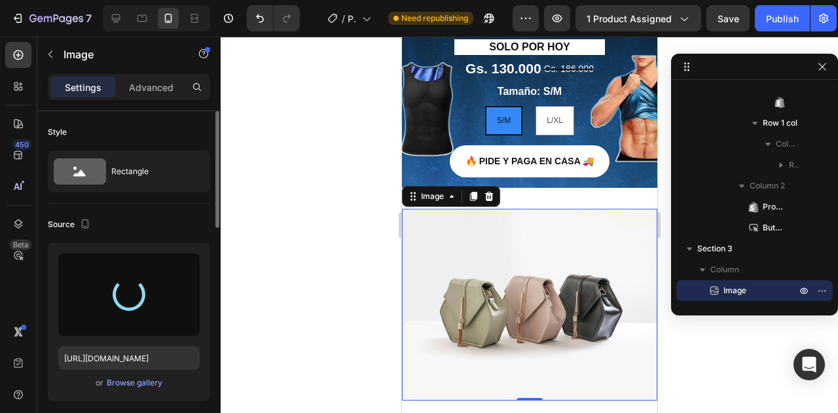
type input "https://cdn.shopify.com/s/files/1/0715/4080/1713/files/gempages_581742868238959…"
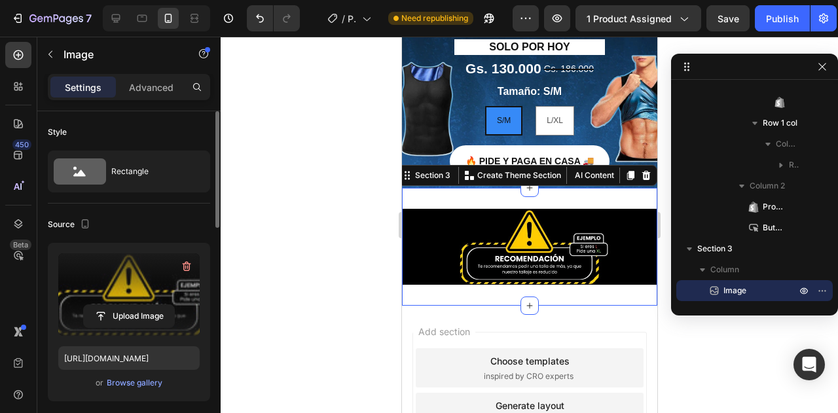
click at [557, 203] on div "Image Section 3 You can create reusable sections Create Theme Section AI Conten…" at bounding box center [528, 247] width 255 height 118
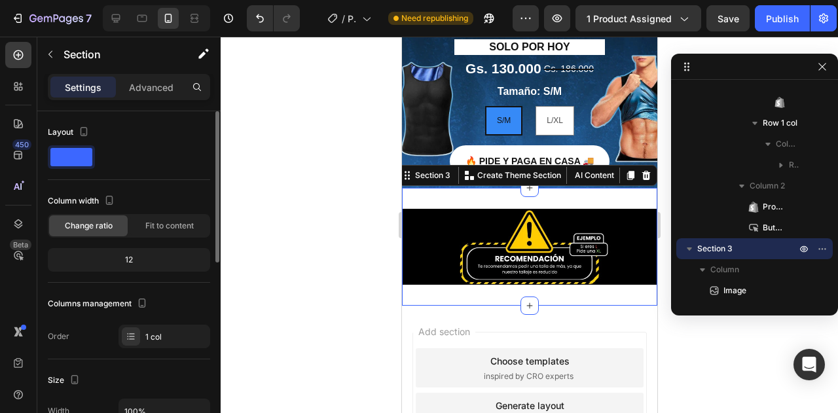
click at [145, 75] on div "Settings Advanced" at bounding box center [129, 87] width 162 height 26
click at [147, 84] on p "Advanced" at bounding box center [151, 88] width 45 height 14
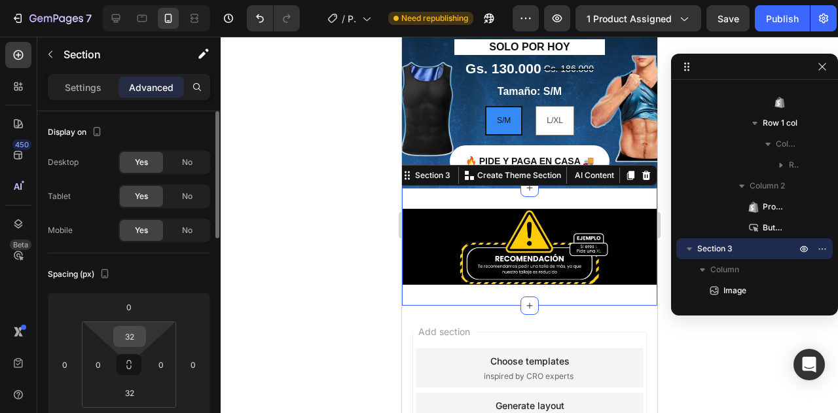
click at [135, 331] on input "32" at bounding box center [130, 337] width 26 height 20
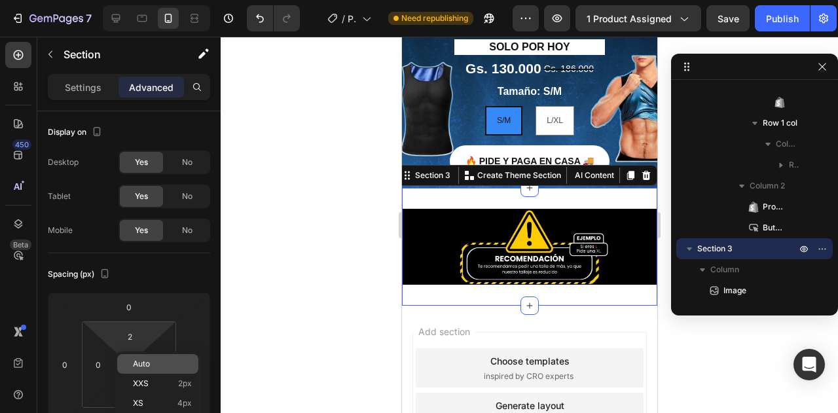
click at [153, 355] on div "Auto" at bounding box center [157, 364] width 81 height 20
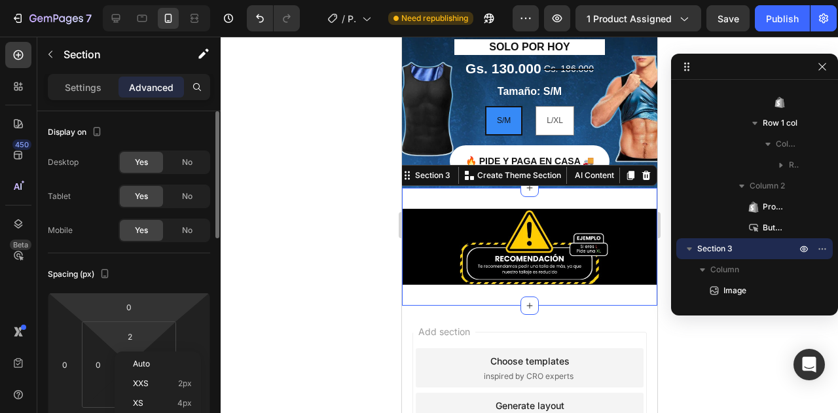
type input "Auto"
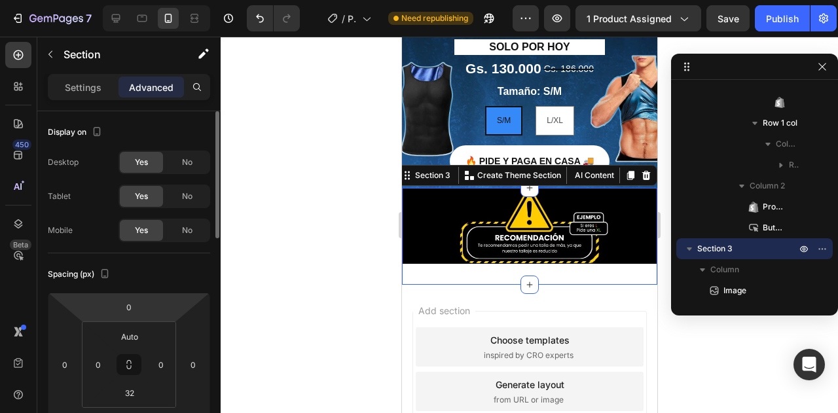
scroll to position [131, 0]
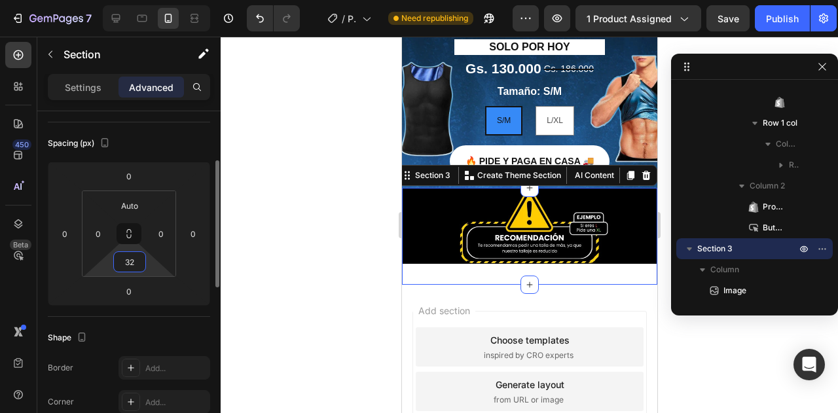
click at [136, 260] on input "32" at bounding box center [130, 262] width 26 height 20
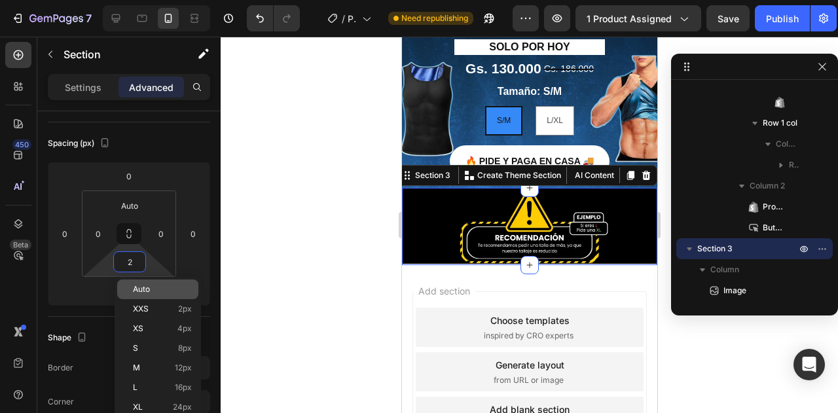
click at [150, 289] on p "Auto" at bounding box center [162, 289] width 59 height 9
type input "Auto"
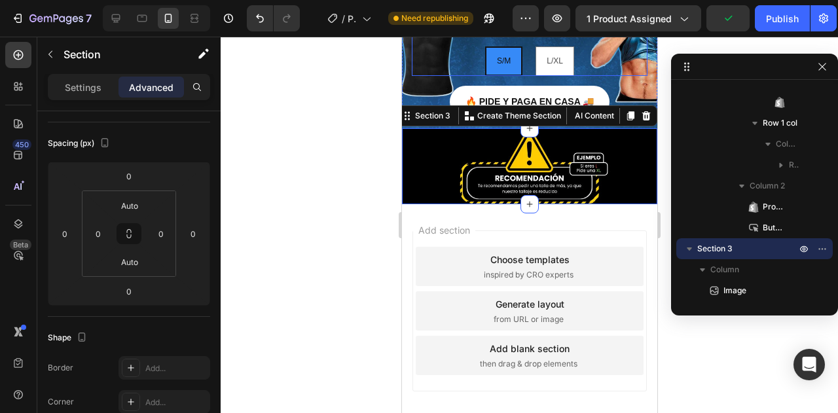
scroll to position [446, 0]
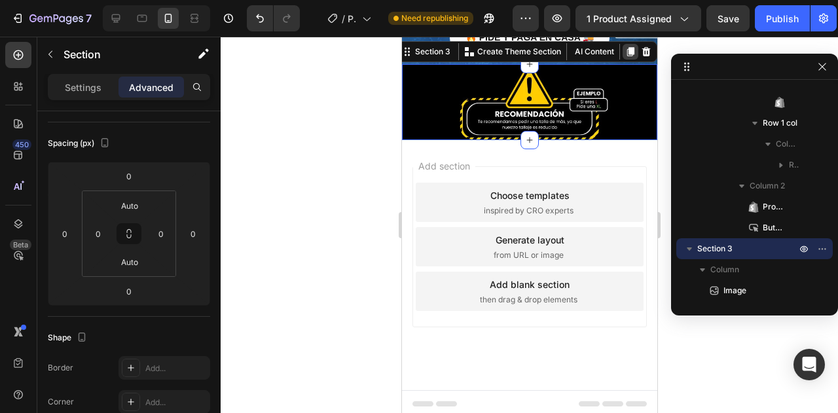
click at [624, 50] on icon at bounding box center [629, 51] width 10 height 10
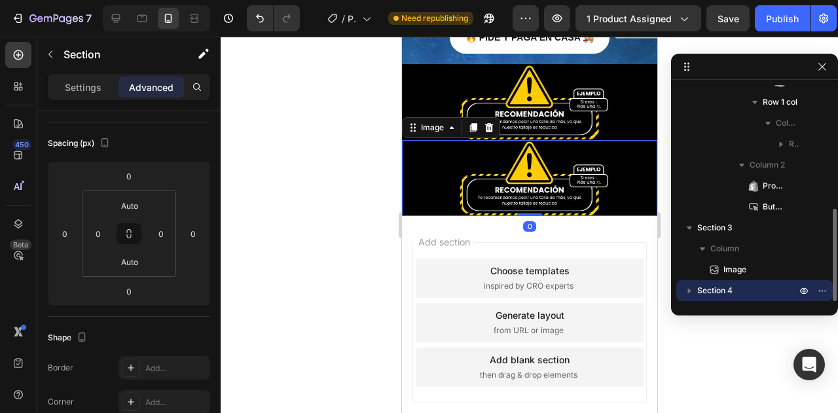
click at [517, 159] on img at bounding box center [528, 178] width 255 height 76
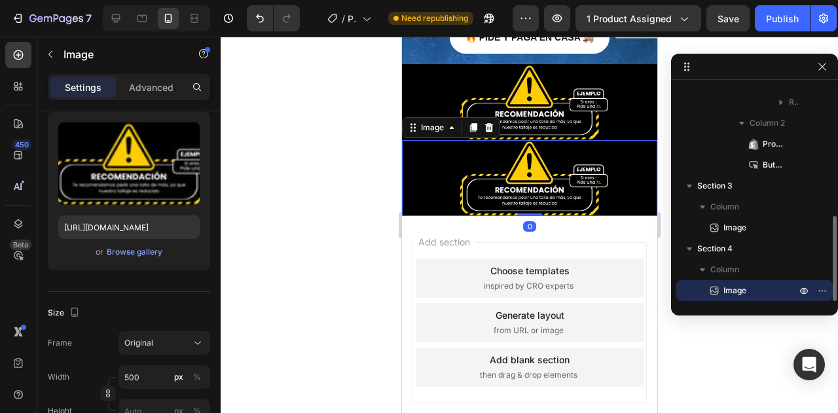
scroll to position [0, 0]
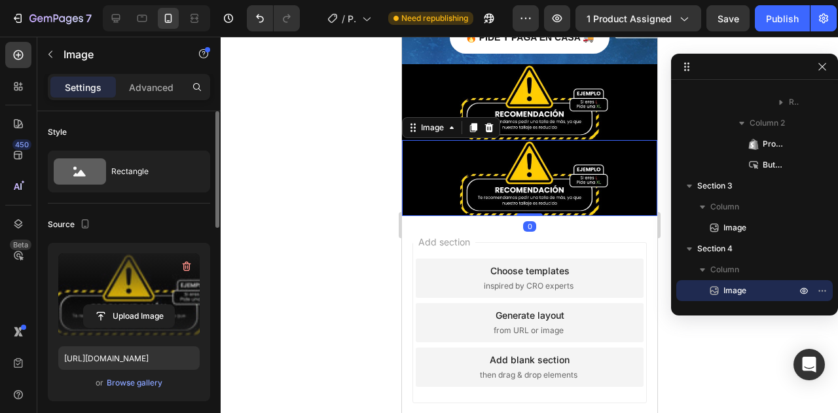
click at [131, 333] on label at bounding box center [128, 294] width 141 height 82
click at [131, 327] on input "file" at bounding box center [129, 316] width 90 height 22
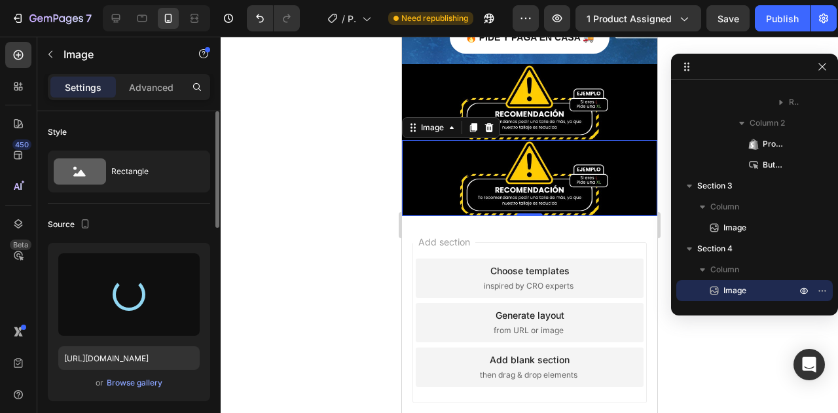
type input "[URL][DOMAIN_NAME]"
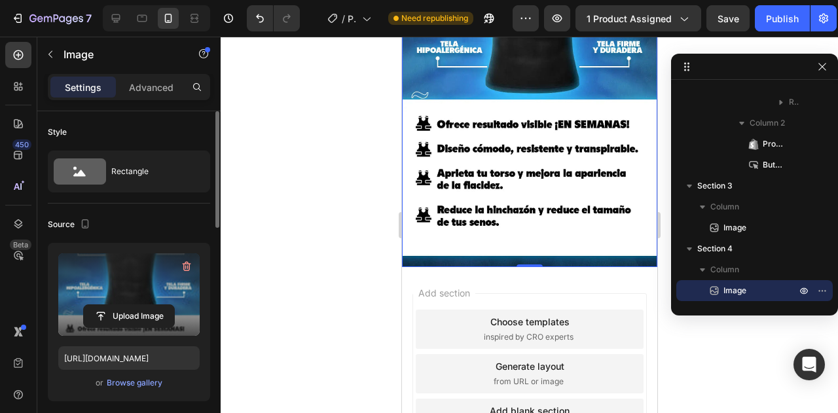
scroll to position [773, 0]
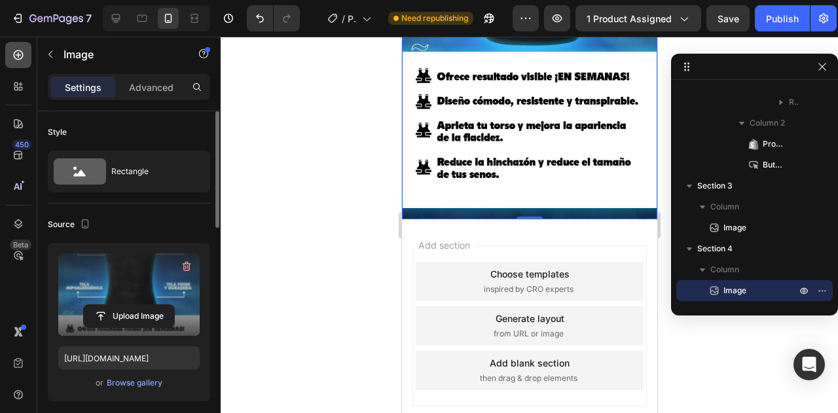
click at [18, 56] on icon at bounding box center [19, 55] width 10 height 10
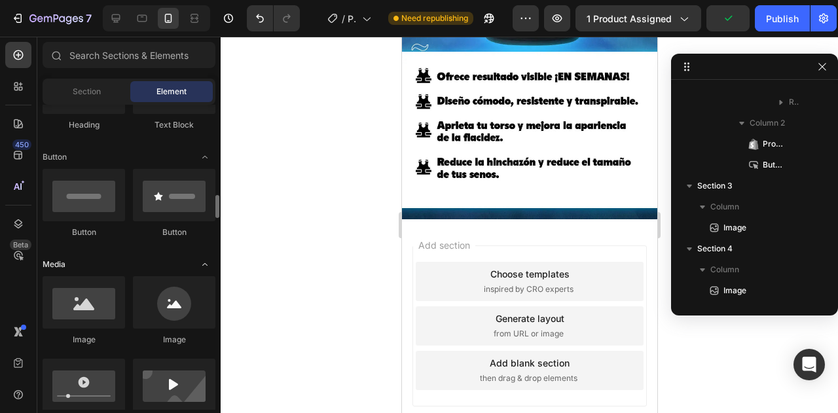
scroll to position [393, 0]
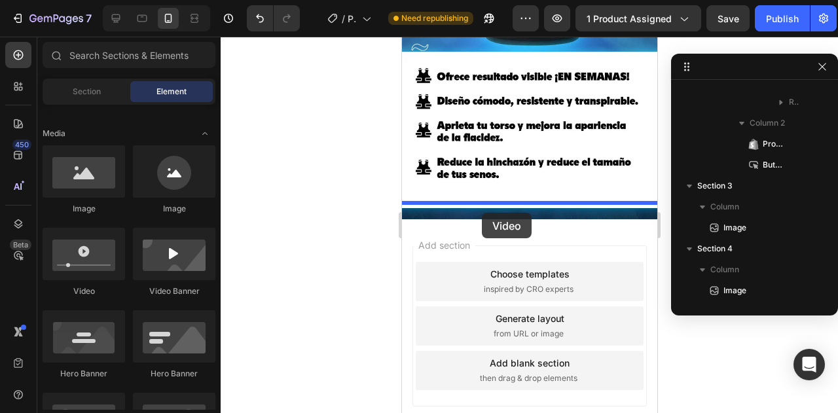
drag, startPoint x: 478, startPoint y: 294, endPoint x: 481, endPoint y: 213, distance: 81.2
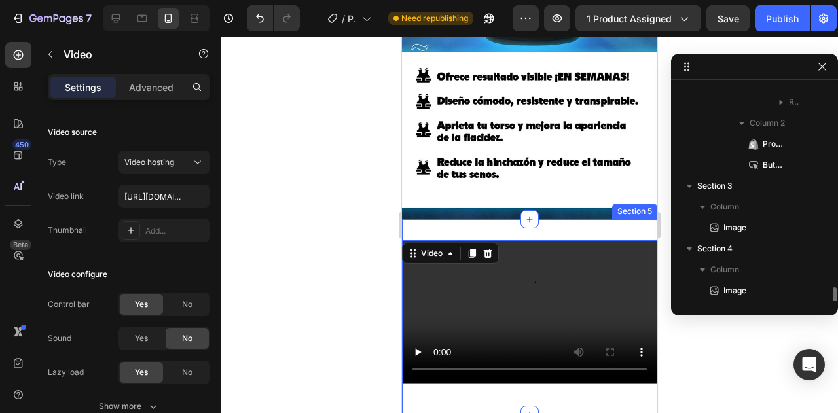
scroll to position [391, 0]
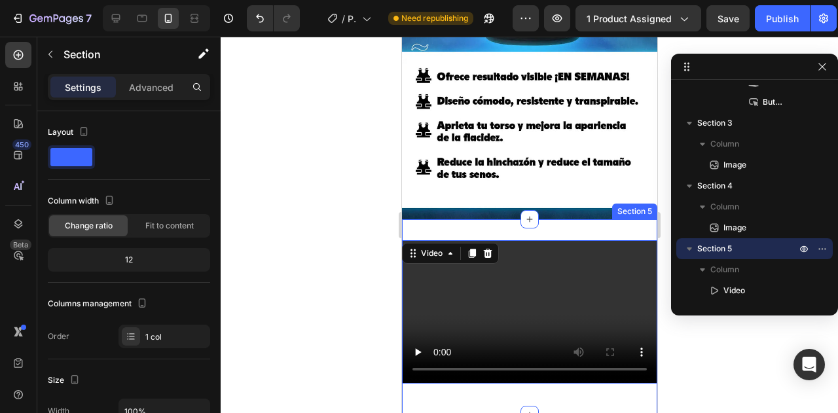
click at [462, 219] on div "Video 16 Section 5" at bounding box center [528, 317] width 255 height 196
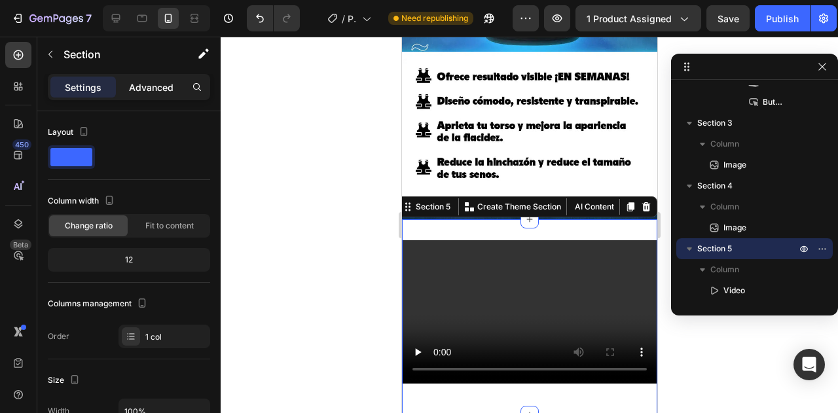
click at [126, 92] on div "Advanced" at bounding box center [150, 87] width 65 height 21
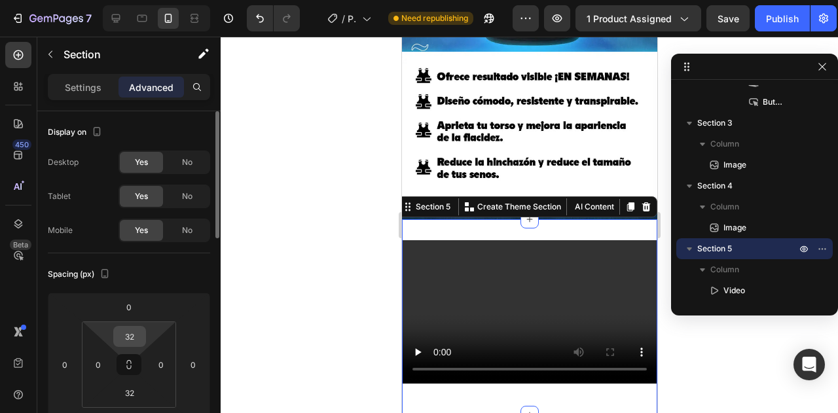
click at [133, 328] on input "32" at bounding box center [130, 337] width 26 height 20
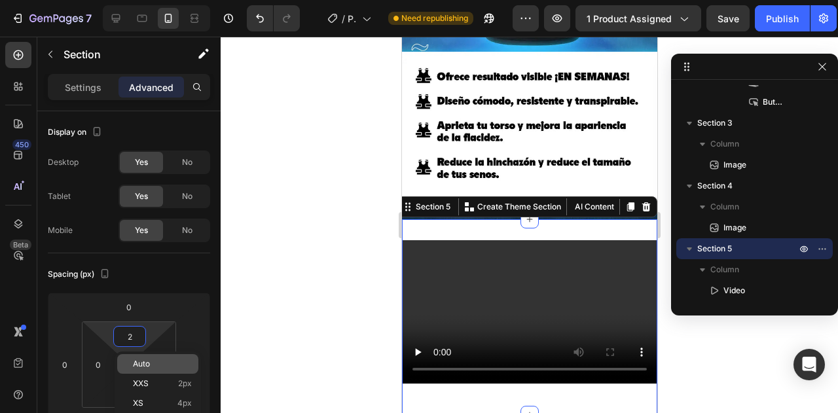
click at [164, 355] on div "Auto" at bounding box center [157, 364] width 81 height 20
type input "Auto"
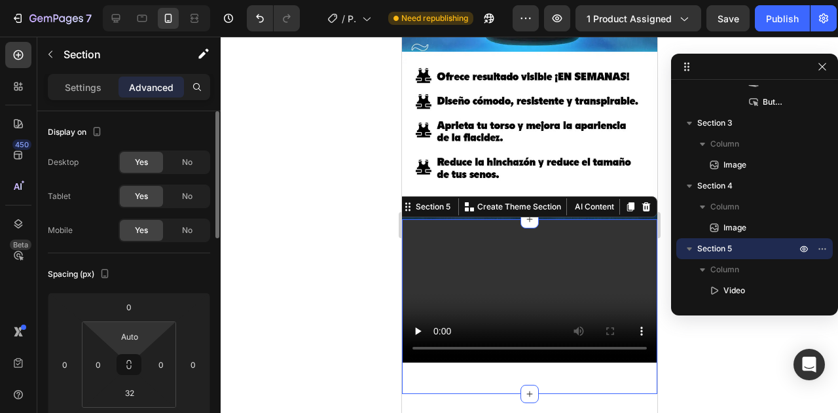
scroll to position [65, 0]
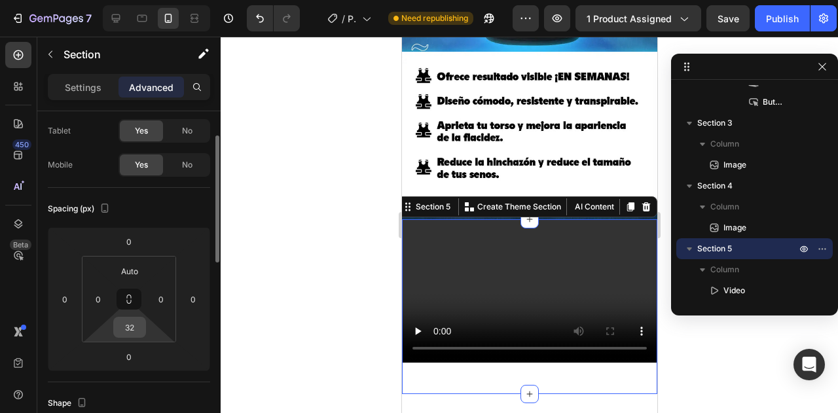
click at [135, 325] on input "32" at bounding box center [130, 327] width 26 height 20
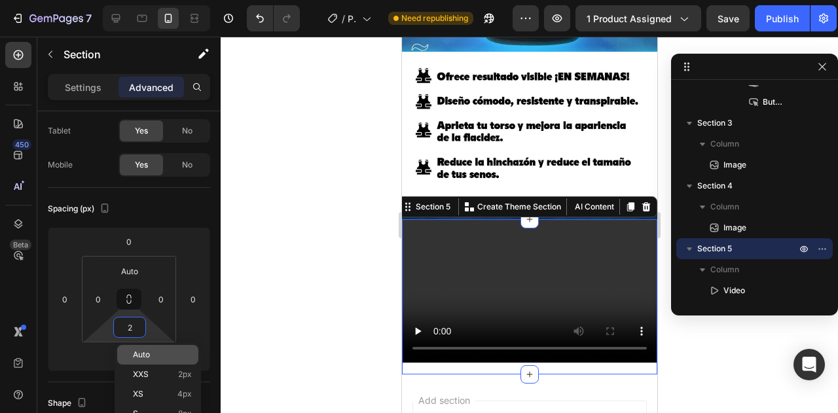
click at [153, 355] on p "Auto" at bounding box center [162, 354] width 59 height 9
type input "Auto"
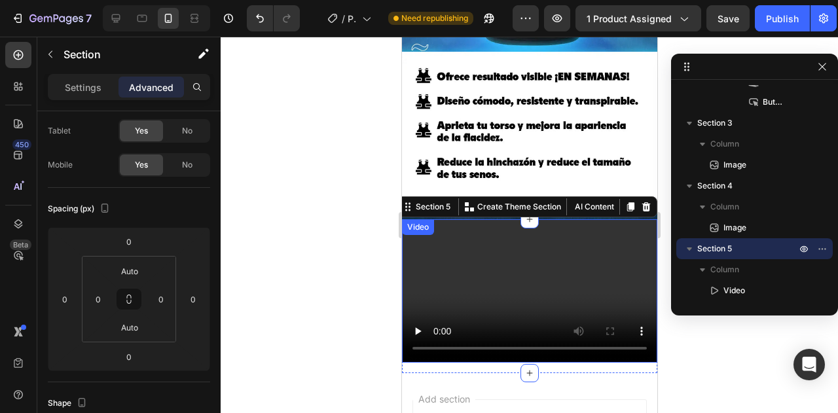
click at [526, 244] on video at bounding box center [528, 290] width 255 height 143
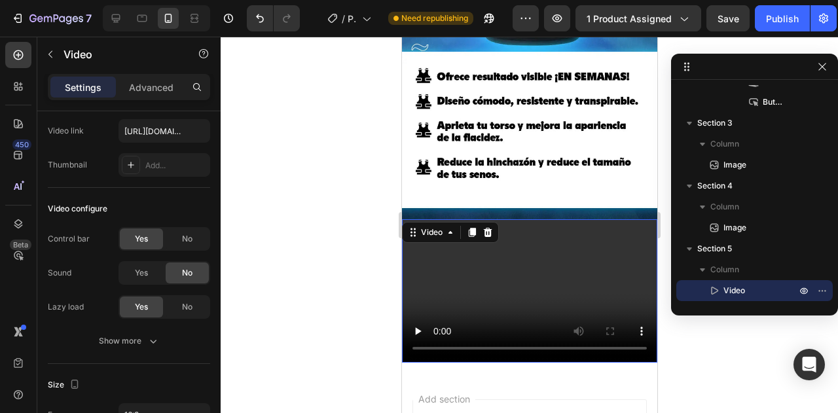
scroll to position [0, 0]
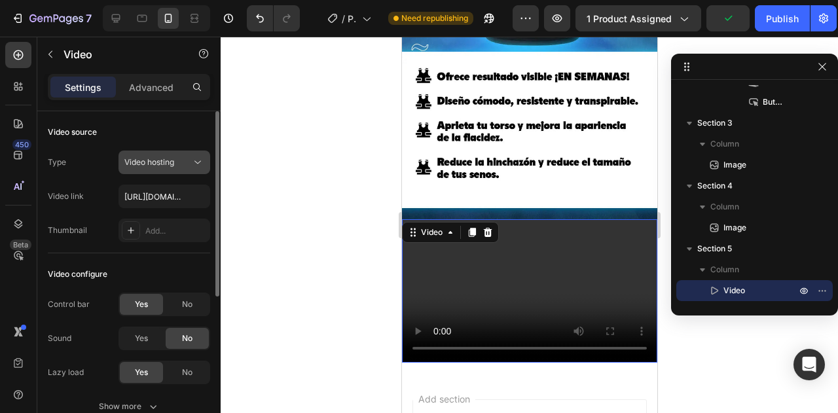
click at [175, 168] on div "Video hosting" at bounding box center [164, 162] width 80 height 13
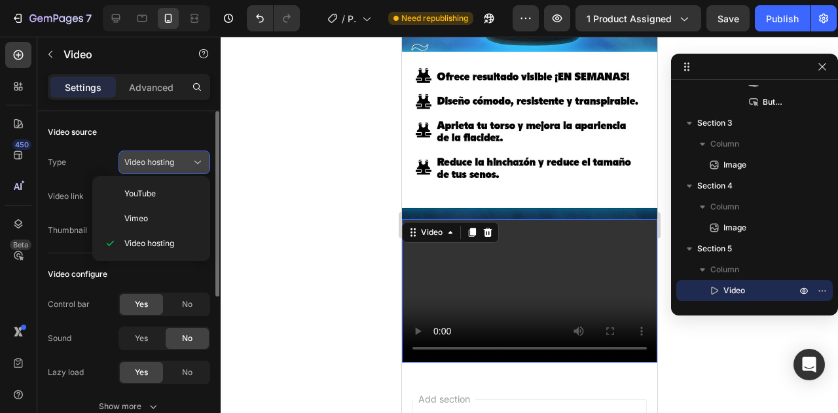
click at [174, 166] on span "Video hosting" at bounding box center [149, 162] width 50 height 10
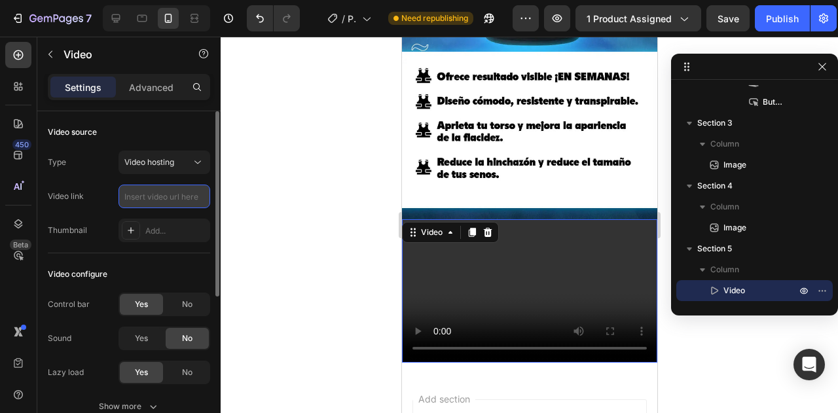
paste input "https://cdn.shopify.com/videos/c/o/v/a31a63783b04480a94d7f4501f507728.mp4"
type input "https://cdn.shopify.com/videos/c/o/v/a31a63783b04480a94d7f4501f507728.mp4"
click at [101, 215] on div "Type Video hosting Video link https://cdn.shopify.com/videos/c/o/v/a31a63783b04…" at bounding box center [129, 197] width 162 height 92
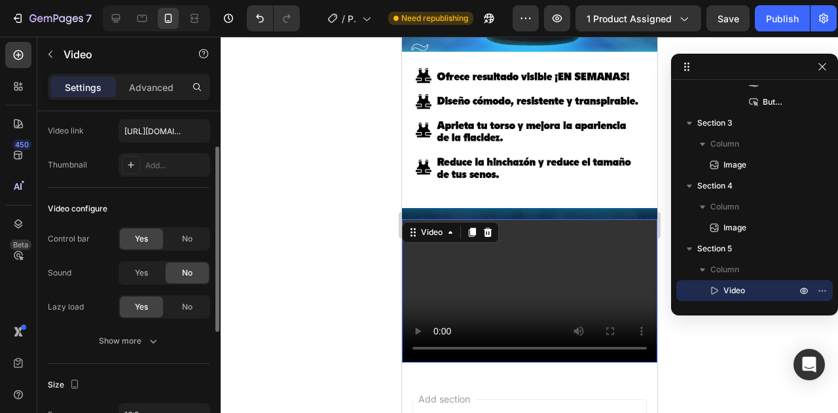
scroll to position [131, 0]
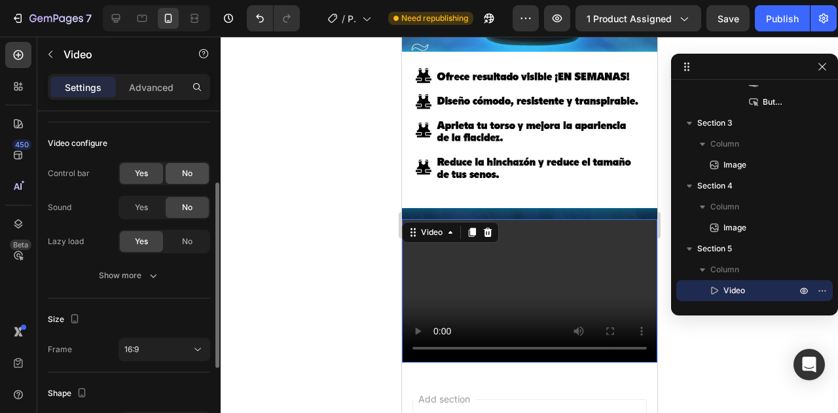
click at [185, 172] on span "No" at bounding box center [187, 174] width 10 height 12
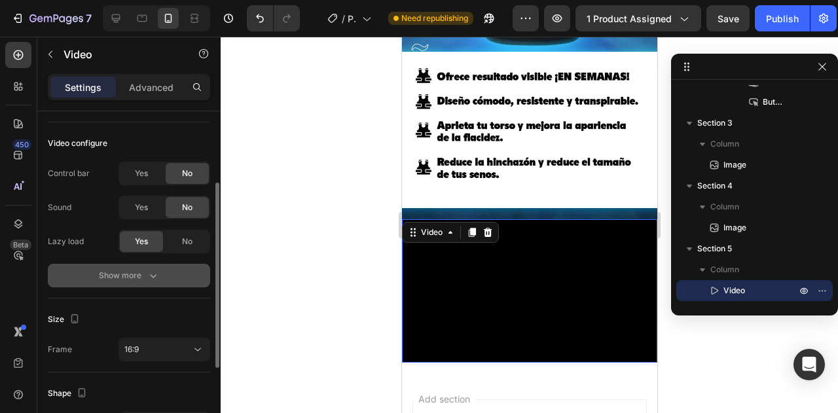
click at [145, 276] on div "Show more" at bounding box center [129, 275] width 61 height 13
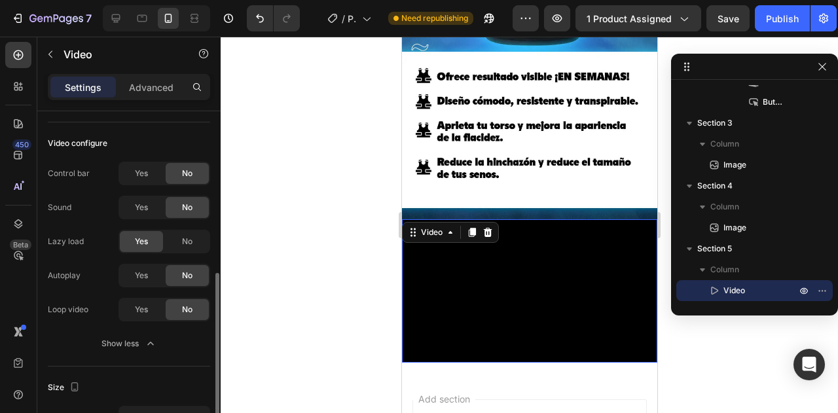
scroll to position [196, 0]
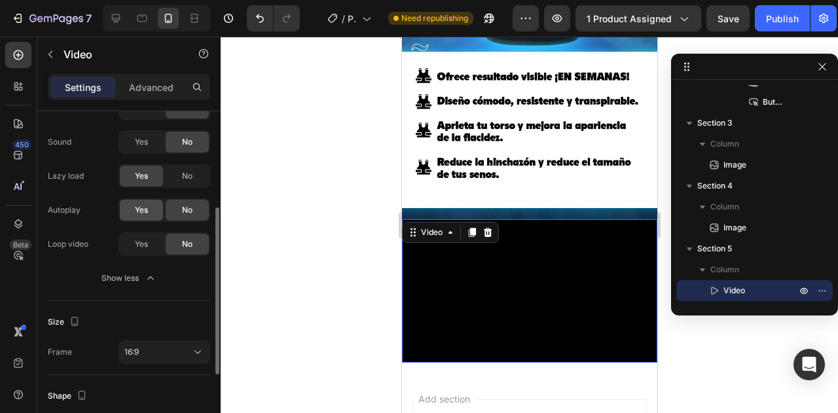
click at [122, 210] on div "Yes" at bounding box center [141, 210] width 43 height 21
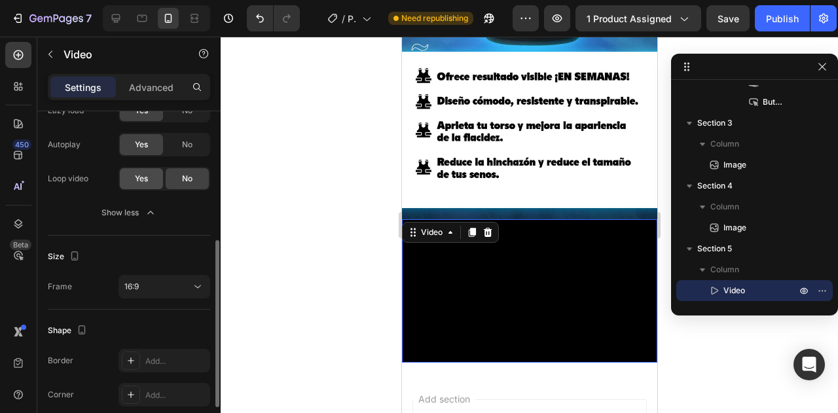
click at [156, 179] on div "Yes" at bounding box center [141, 178] width 43 height 21
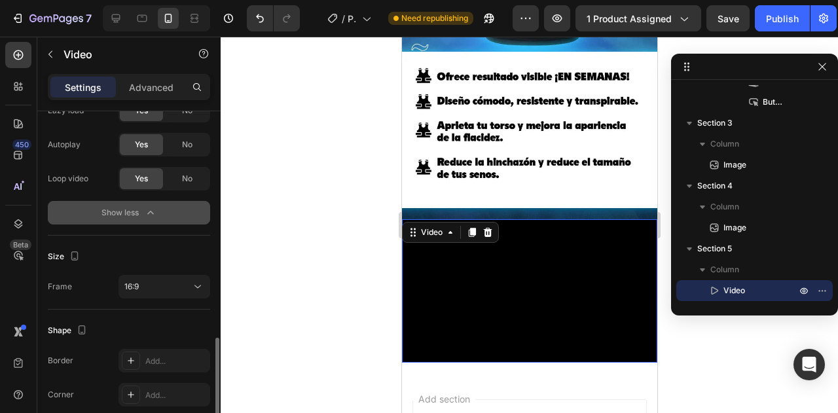
scroll to position [327, 0]
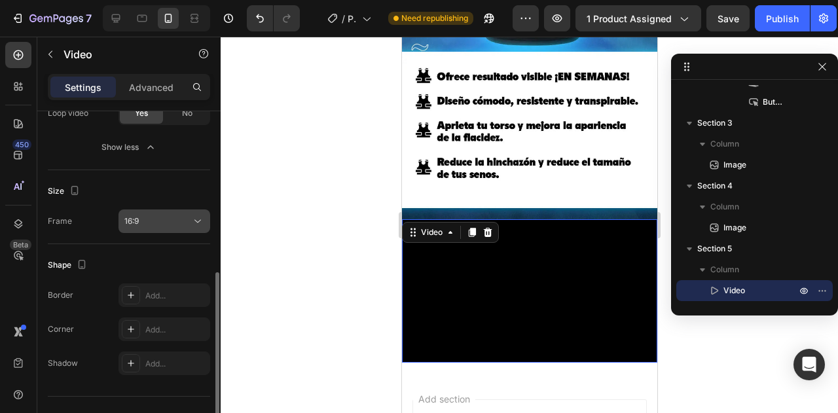
click at [166, 219] on div "16:9" at bounding box center [157, 221] width 67 height 12
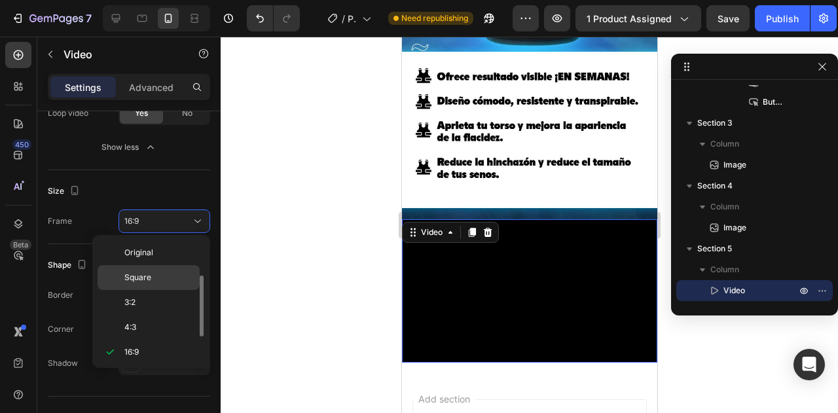
scroll to position [24, 0]
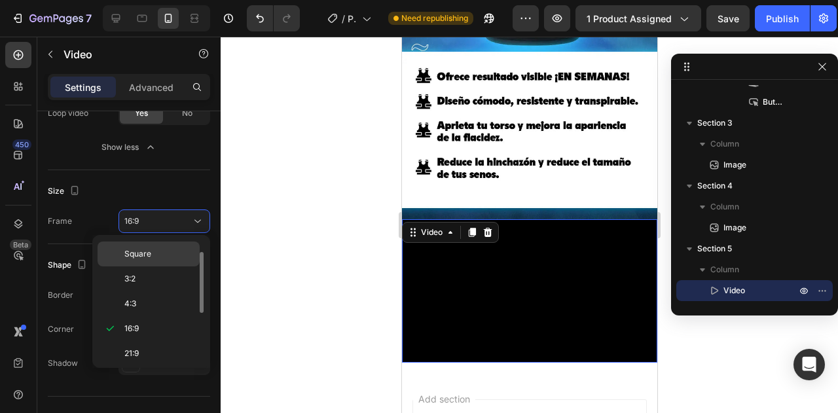
click at [172, 256] on p "Square" at bounding box center [158, 254] width 69 height 12
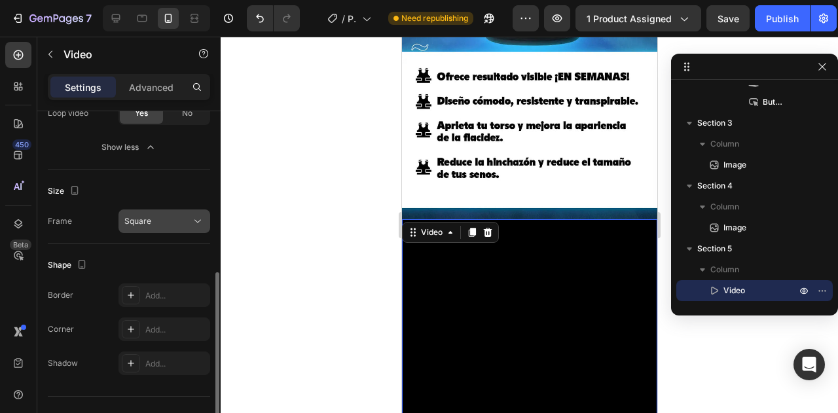
scroll to position [351, 0]
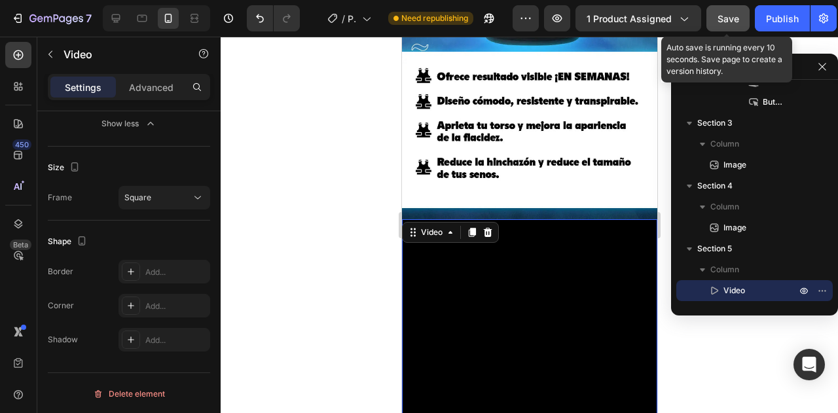
click at [740, 24] on button "Save" at bounding box center [727, 18] width 43 height 26
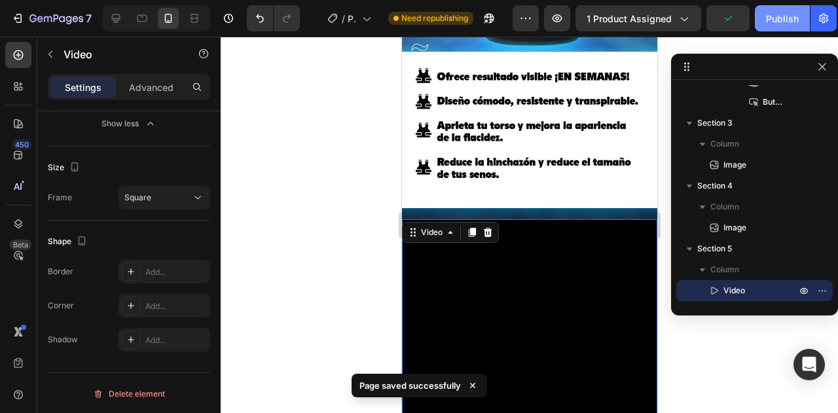
click at [774, 20] on div "Publish" at bounding box center [782, 19] width 33 height 14
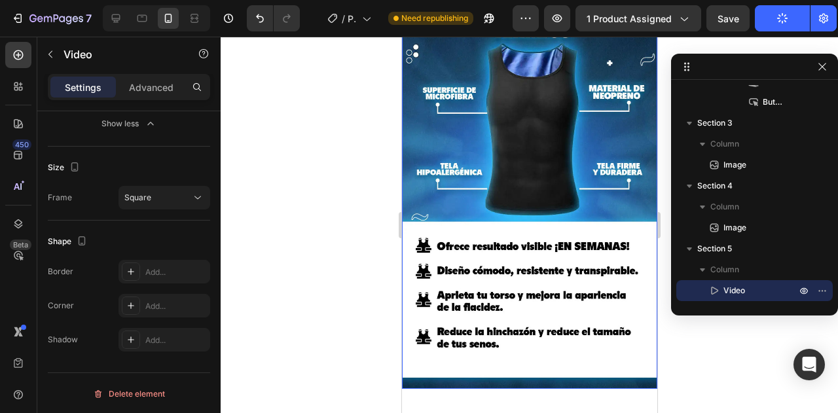
scroll to position [434, 0]
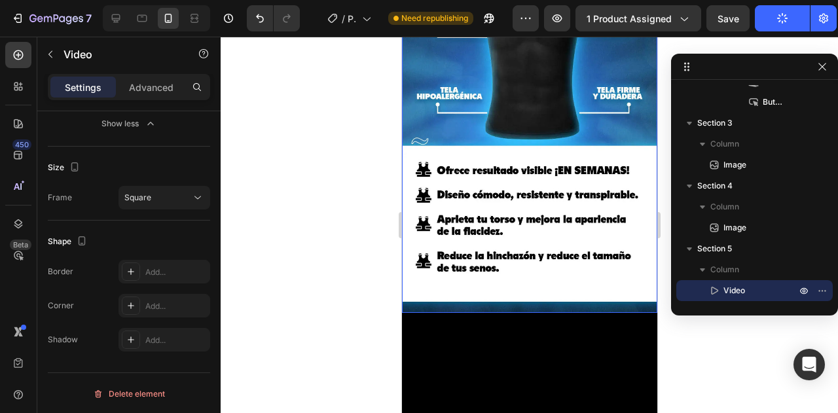
click at [551, 169] on img at bounding box center [528, 108] width 255 height 409
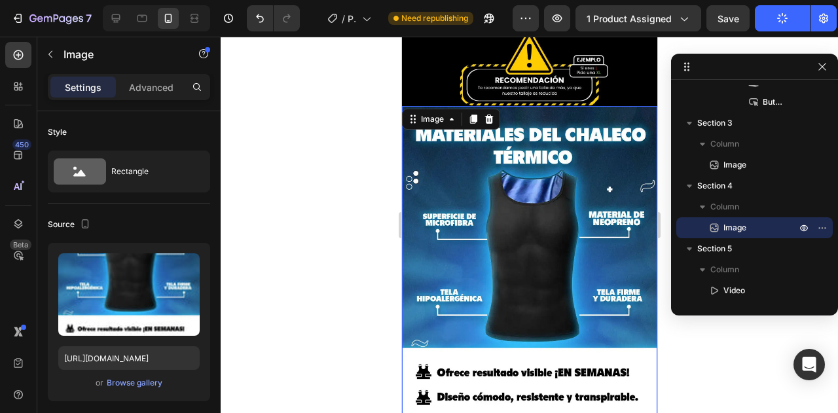
scroll to position [172, 0]
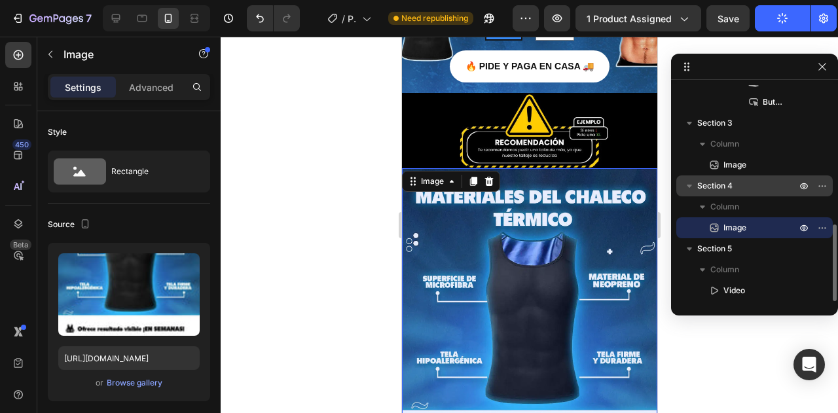
click at [728, 183] on span "Section 4" at bounding box center [714, 185] width 35 height 13
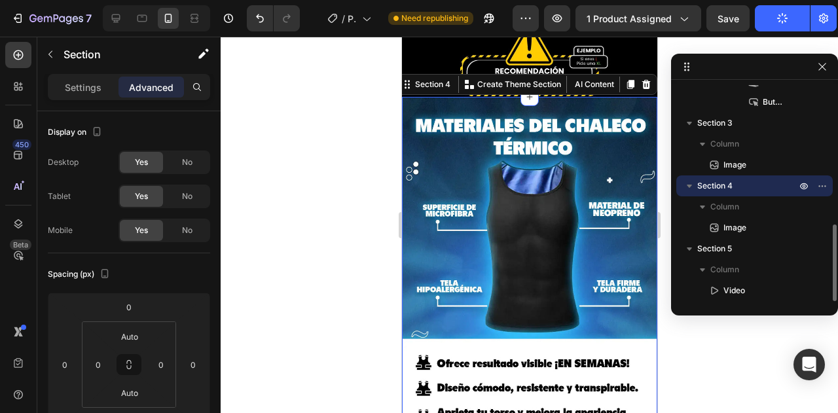
scroll to position [255, 0]
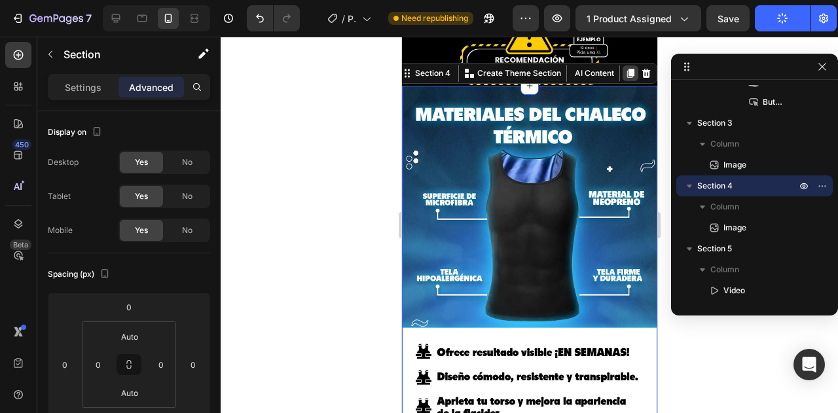
click at [626, 69] on icon at bounding box center [629, 73] width 7 height 9
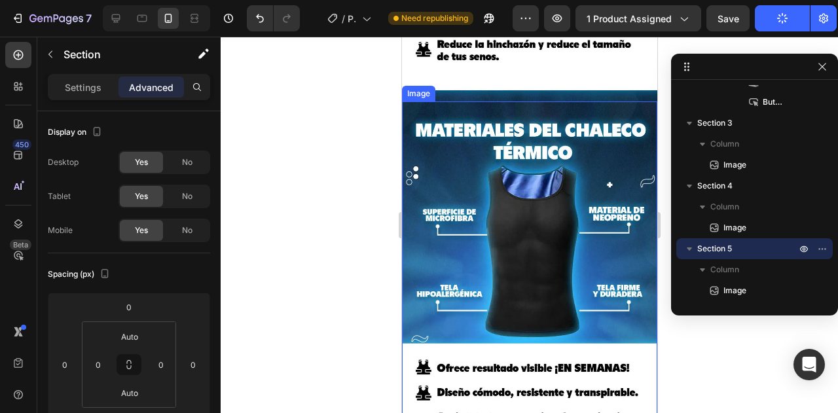
scroll to position [648, 0]
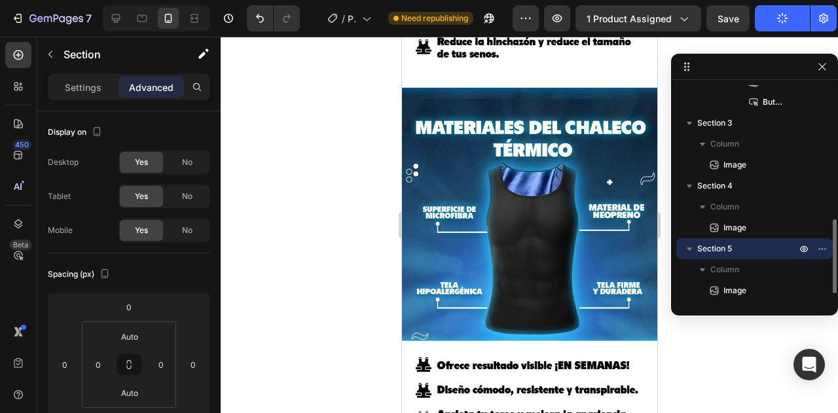
click at [712, 245] on span "Section 5" at bounding box center [714, 248] width 35 height 13
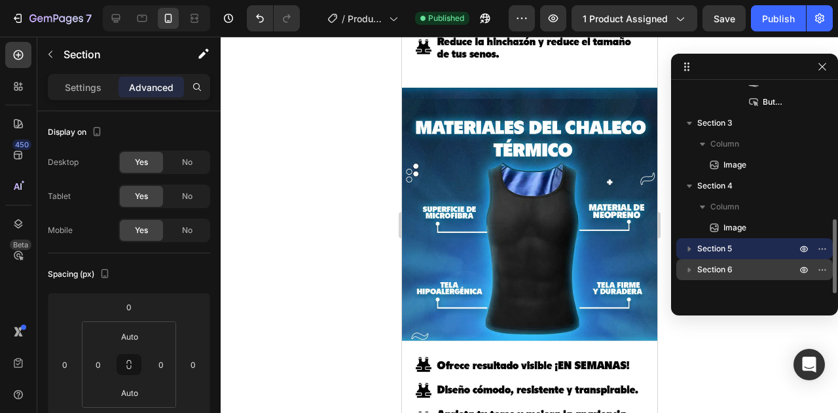
click at [727, 266] on span "Section 6" at bounding box center [714, 269] width 35 height 13
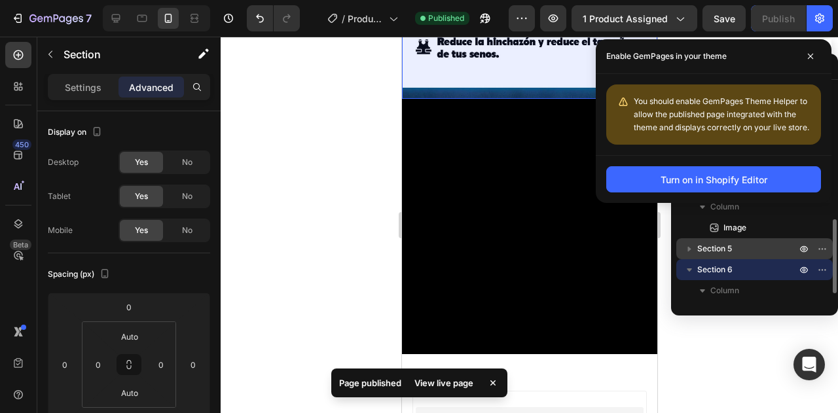
click at [729, 248] on span "Section 5" at bounding box center [714, 248] width 35 height 13
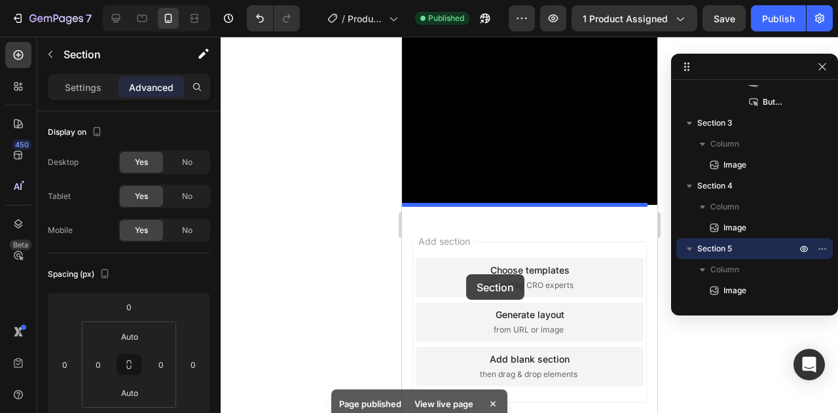
drag, startPoint x: 425, startPoint y: 94, endPoint x: 465, endPoint y: 274, distance: 184.4
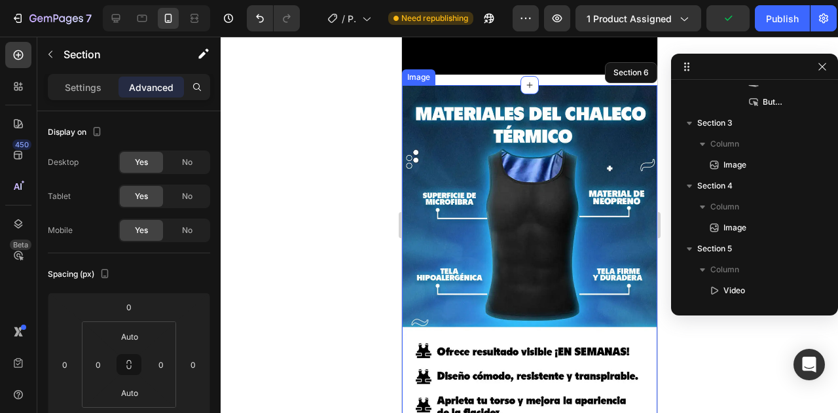
scroll to position [912, 0]
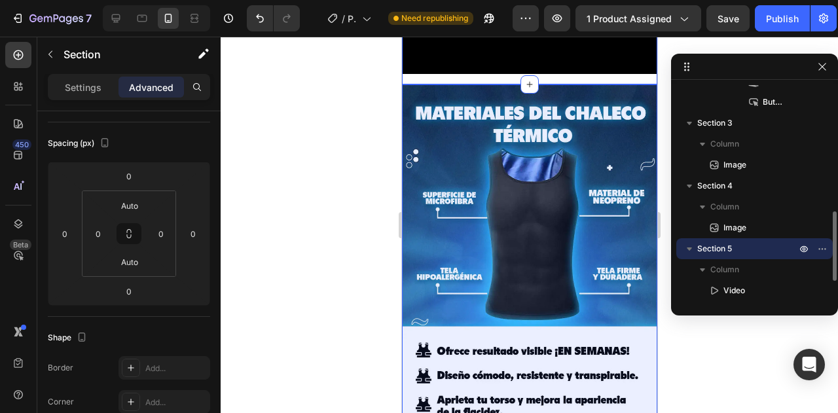
scroll to position [454, 0]
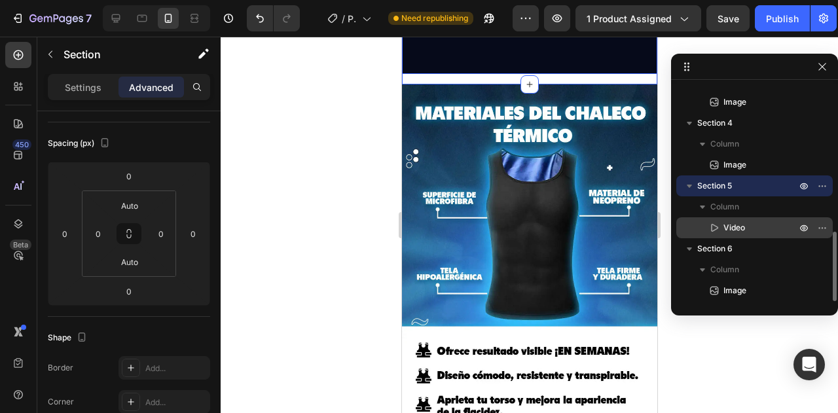
click at [748, 232] on p "Video" at bounding box center [745, 227] width 75 height 13
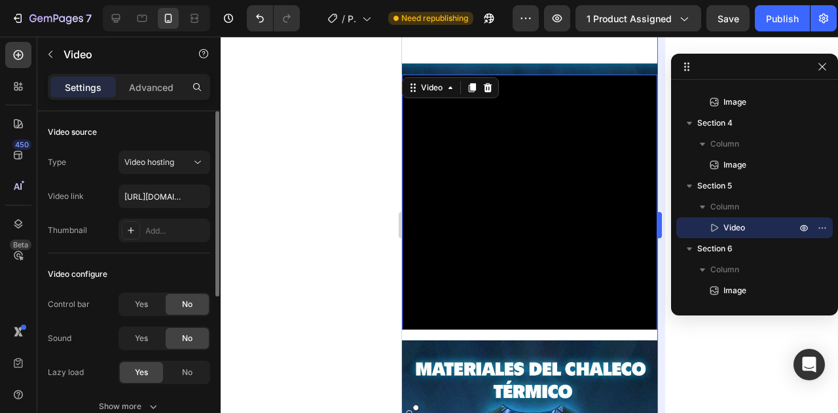
scroll to position [648, 0]
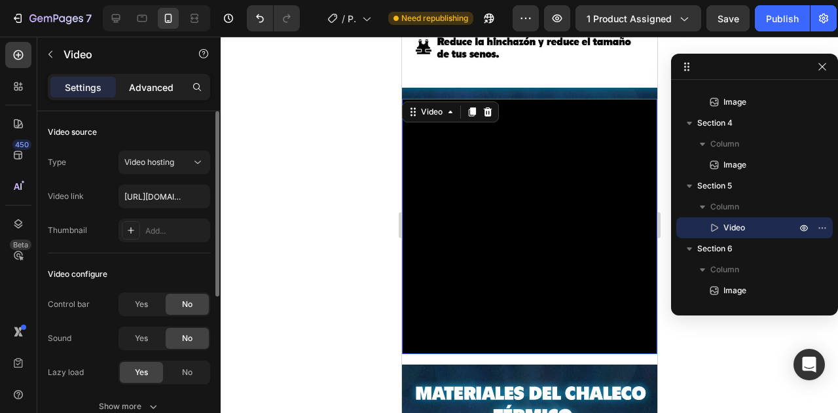
click at [158, 89] on p "Advanced" at bounding box center [151, 88] width 45 height 14
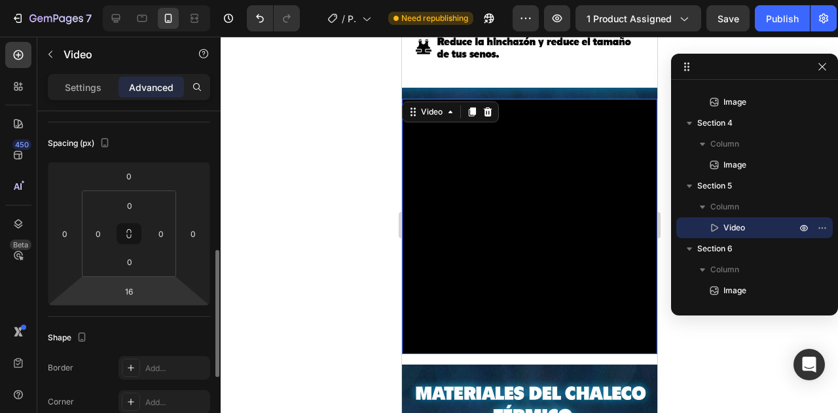
scroll to position [196, 0]
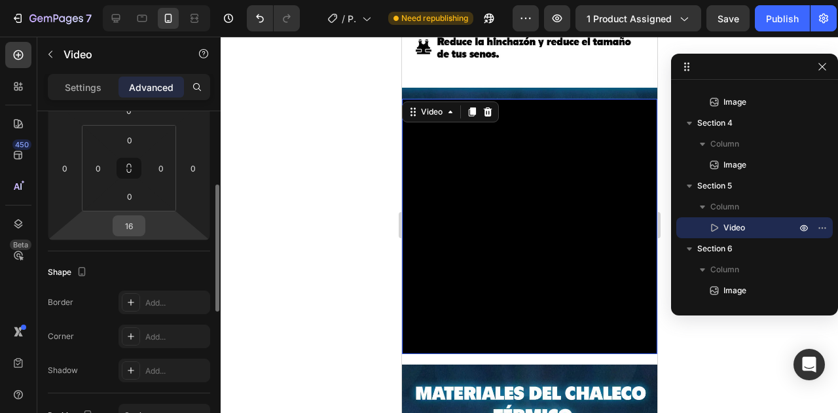
click at [130, 230] on input "16" at bounding box center [129, 226] width 26 height 20
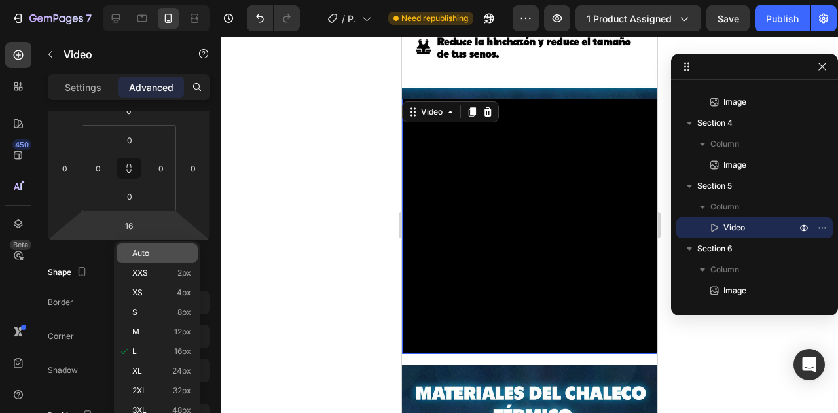
click at [159, 249] on p "Auto" at bounding box center [161, 253] width 59 height 9
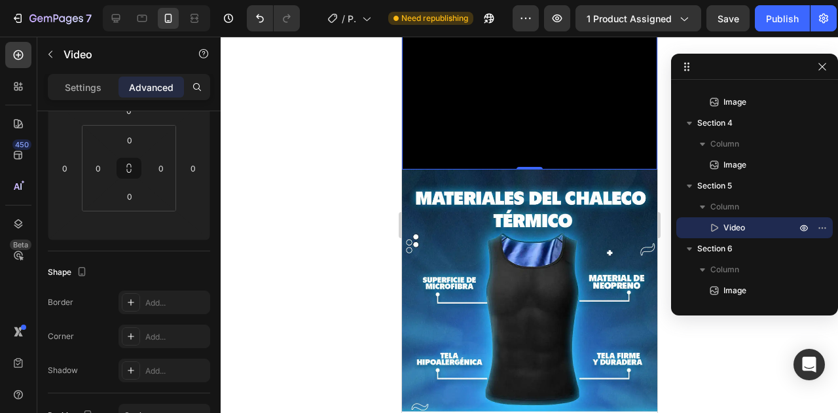
scroll to position [844, 0]
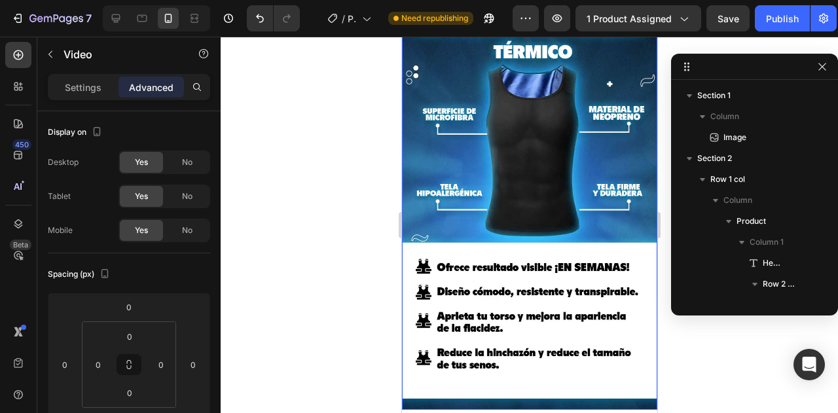
scroll to position [454, 0]
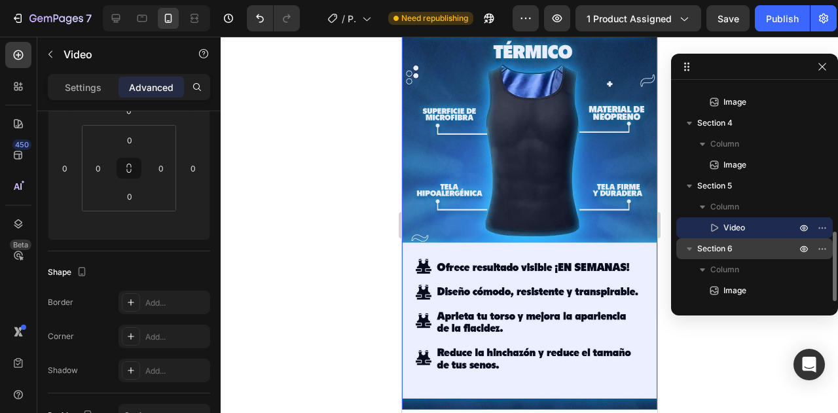
click at [723, 247] on span "Section 6" at bounding box center [714, 248] width 35 height 13
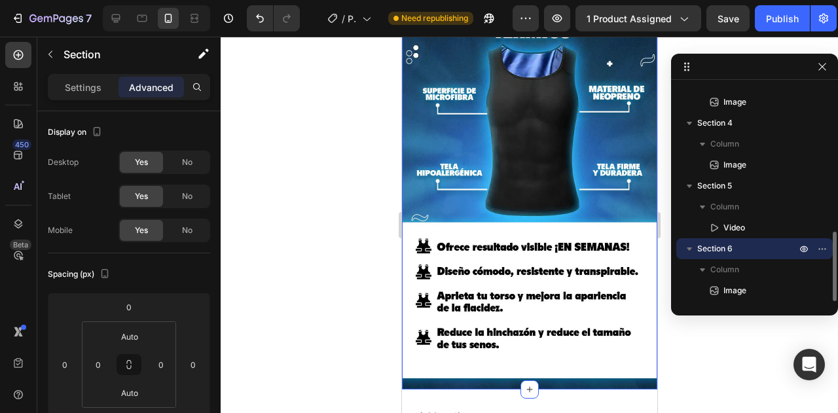
scroll to position [975, 0]
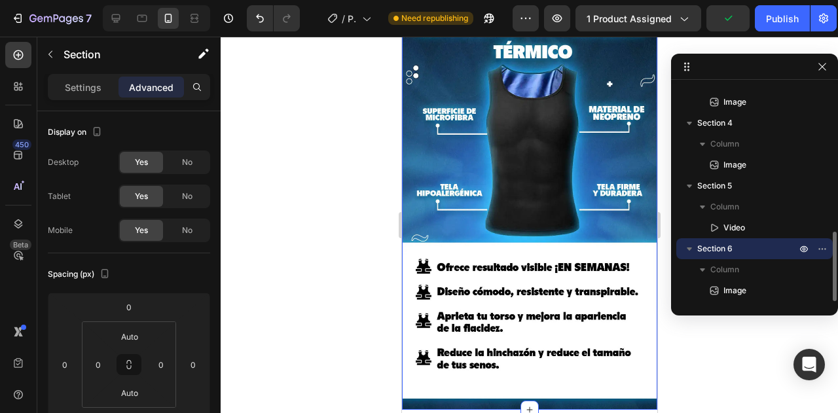
click at [734, 248] on p "Section 6" at bounding box center [747, 248] width 101 height 13
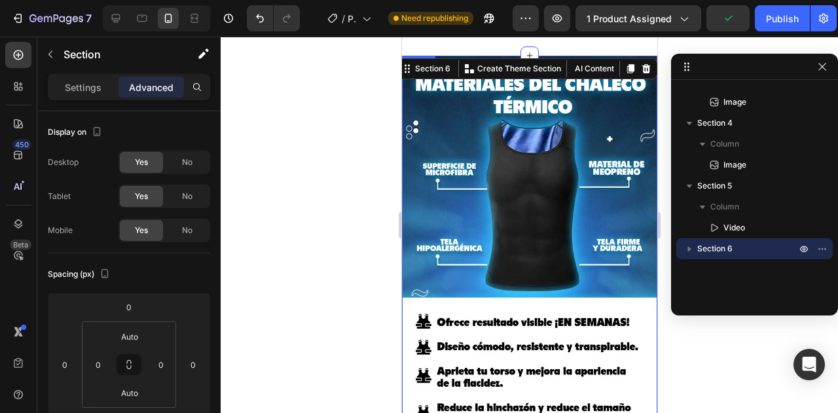
scroll to position [844, 0]
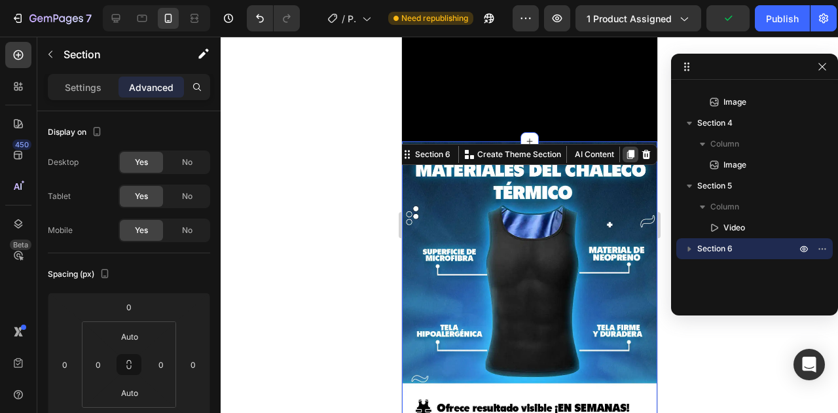
click at [624, 149] on icon at bounding box center [629, 154] width 10 height 10
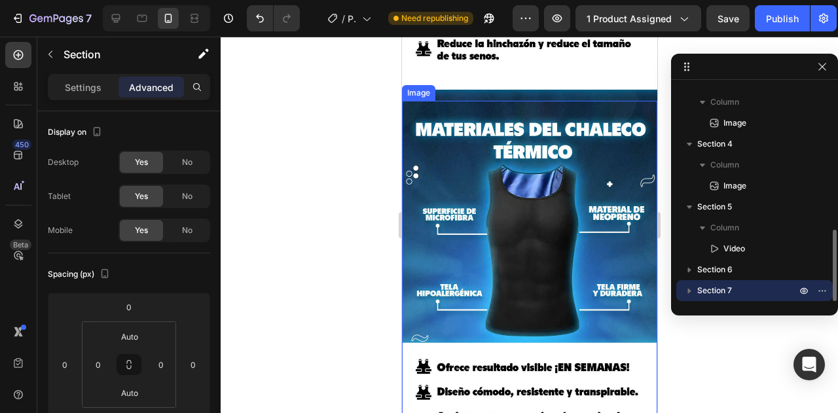
scroll to position [1286, 0]
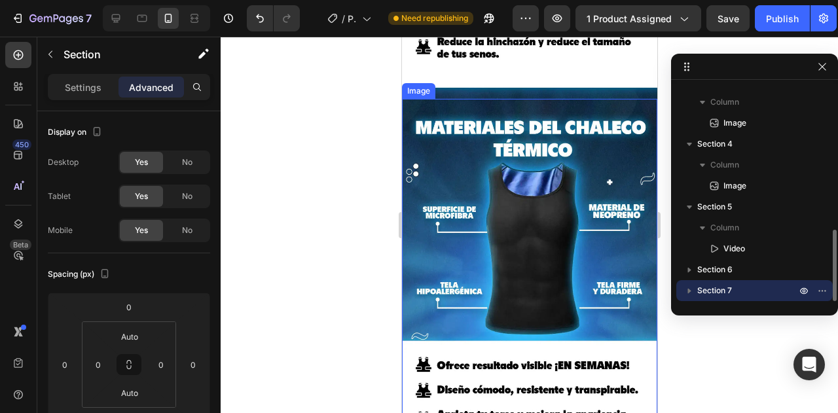
click at [551, 196] on img at bounding box center [528, 303] width 255 height 409
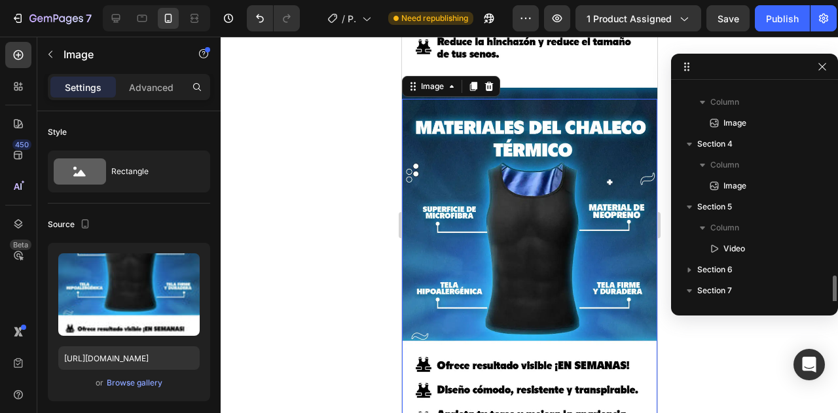
scroll to position [475, 0]
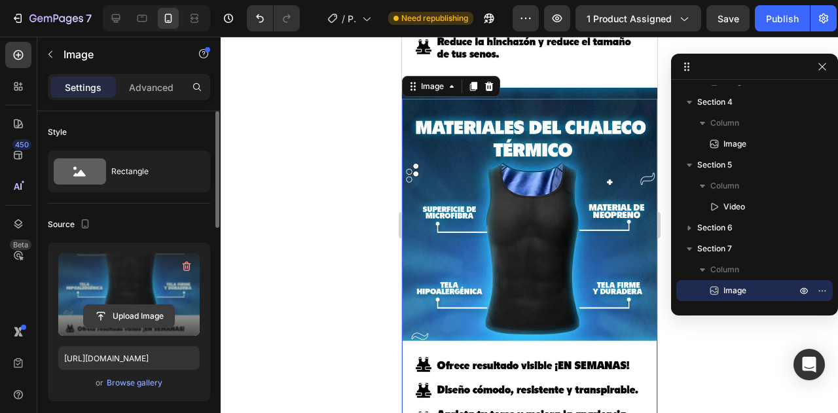
click at [127, 314] on input "file" at bounding box center [129, 316] width 90 height 22
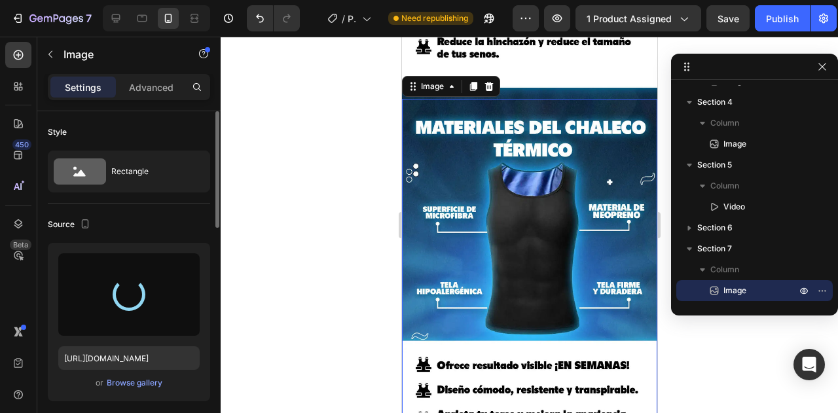
type input "https://cdn.shopify.com/s/files/1/0715/4080/1713/files/gempages_581742868238959…"
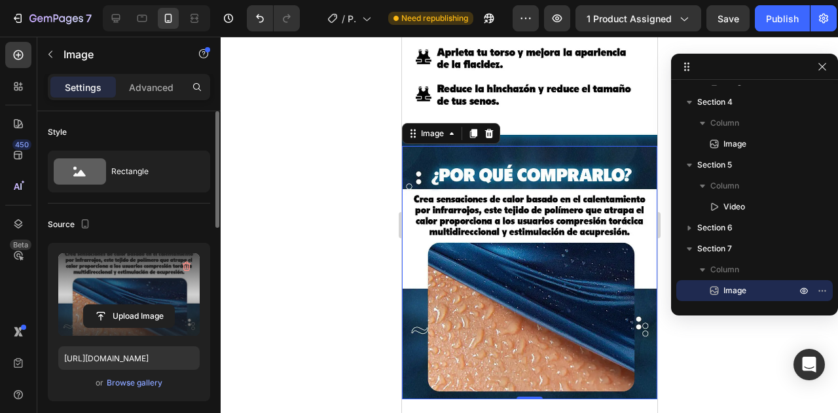
scroll to position [1221, 0]
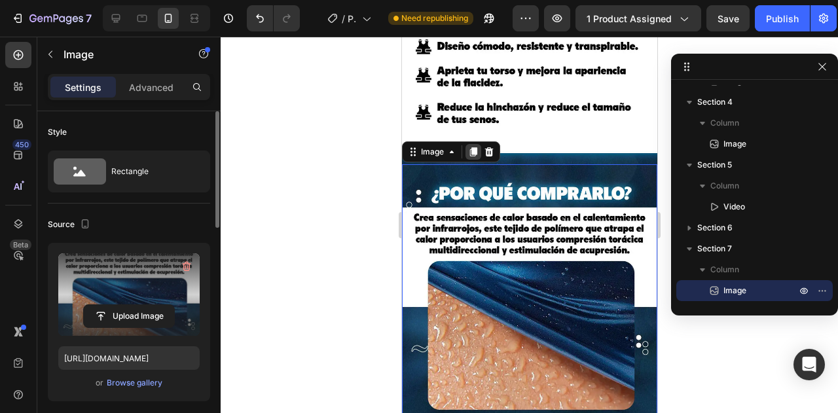
click at [471, 144] on div at bounding box center [473, 152] width 16 height 16
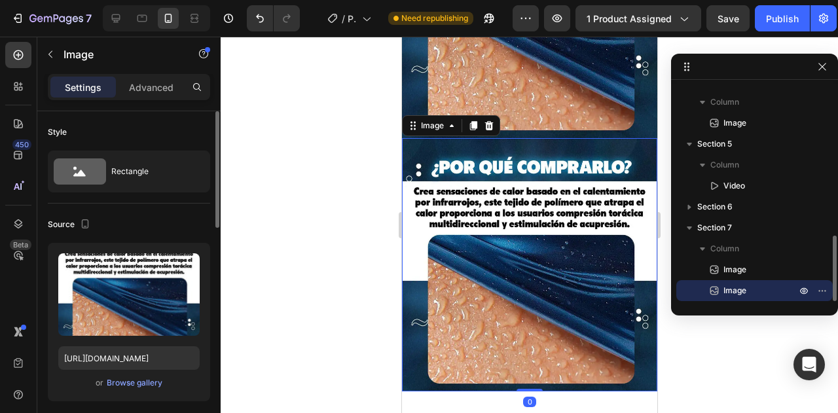
scroll to position [1529, 0]
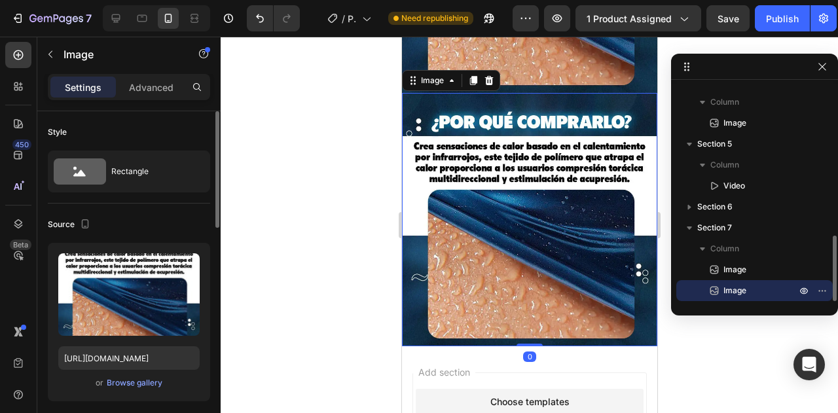
click at [513, 128] on img at bounding box center [528, 219] width 255 height 253
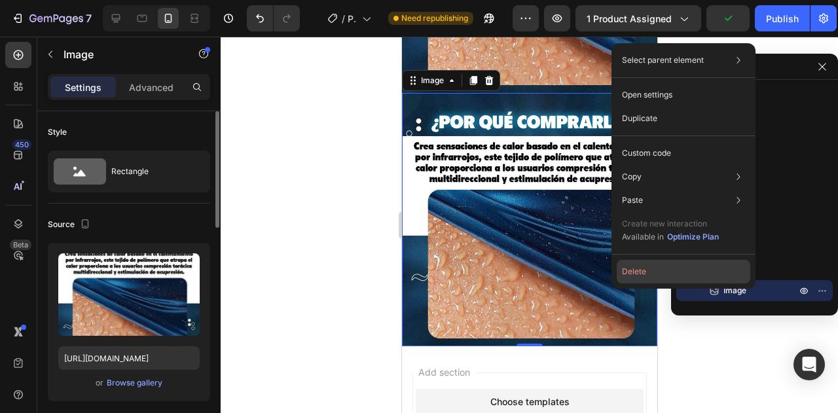
click at [651, 269] on button "Delete" at bounding box center [684, 272] width 134 height 24
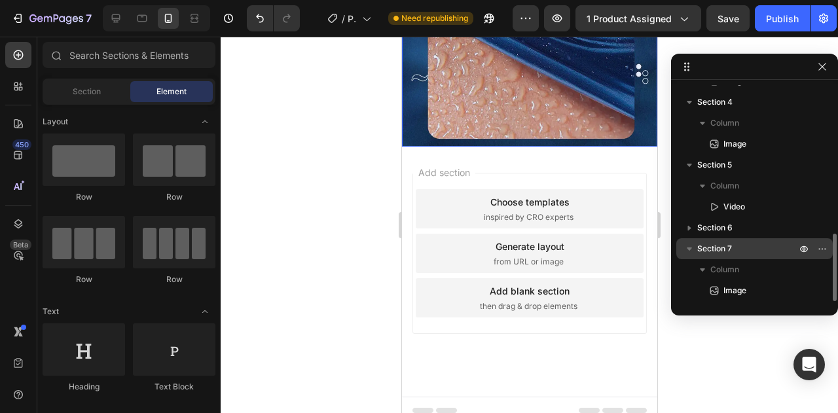
click at [732, 244] on span "Section 7" at bounding box center [714, 248] width 35 height 13
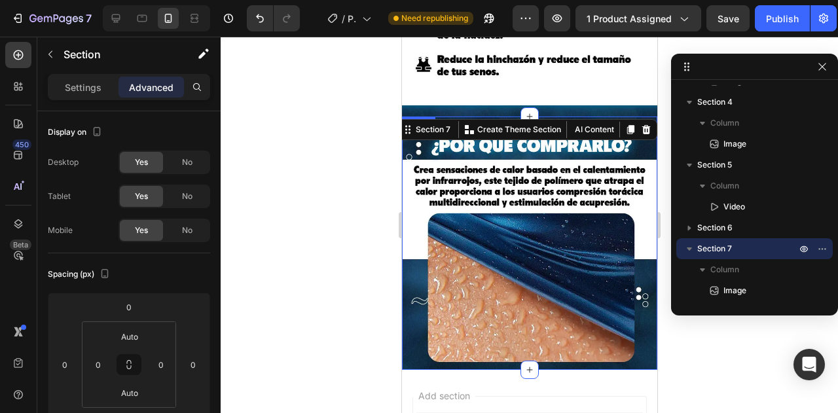
scroll to position [1222, 0]
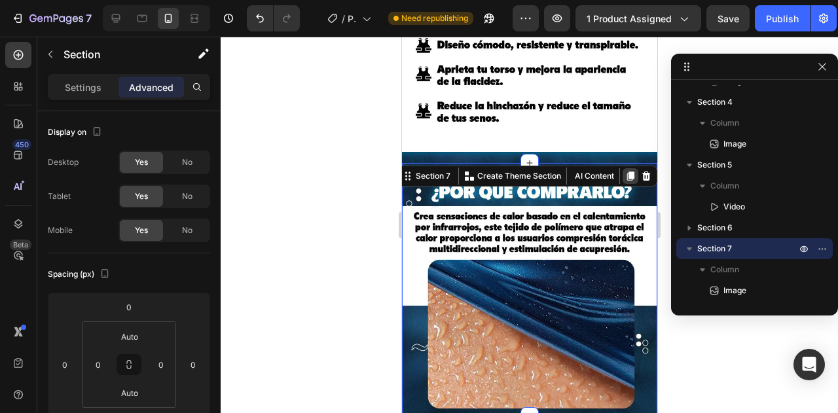
click at [626, 172] on icon at bounding box center [629, 176] width 7 height 9
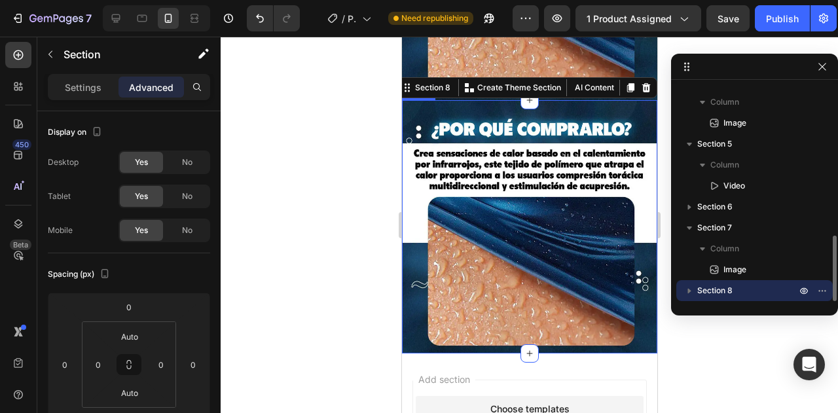
scroll to position [1529, 0]
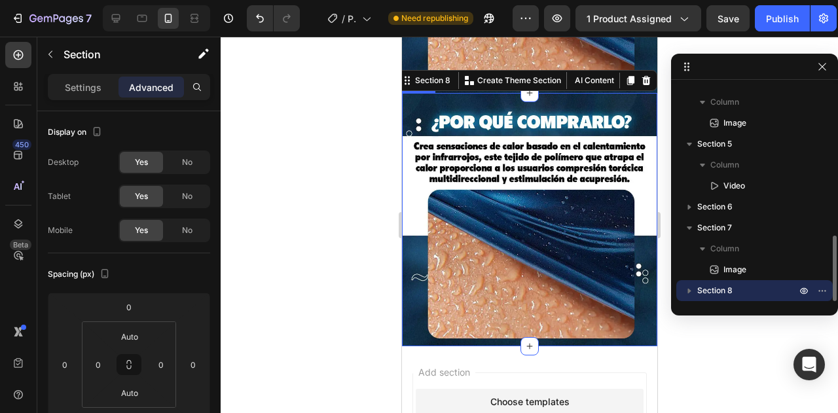
click at [560, 175] on img at bounding box center [528, 219] width 255 height 253
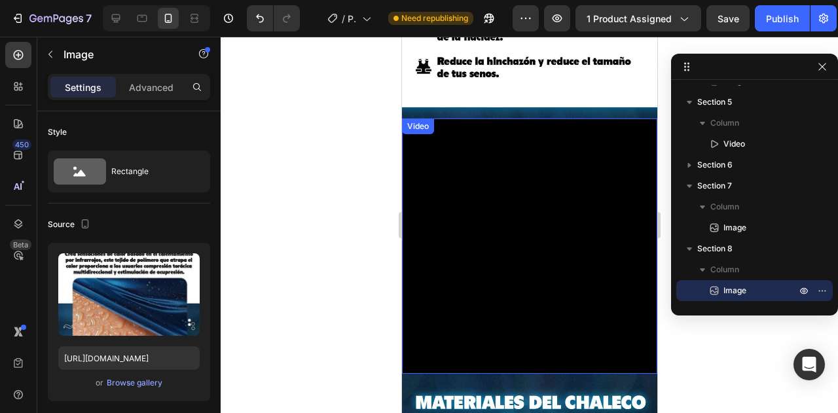
scroll to position [547, 0]
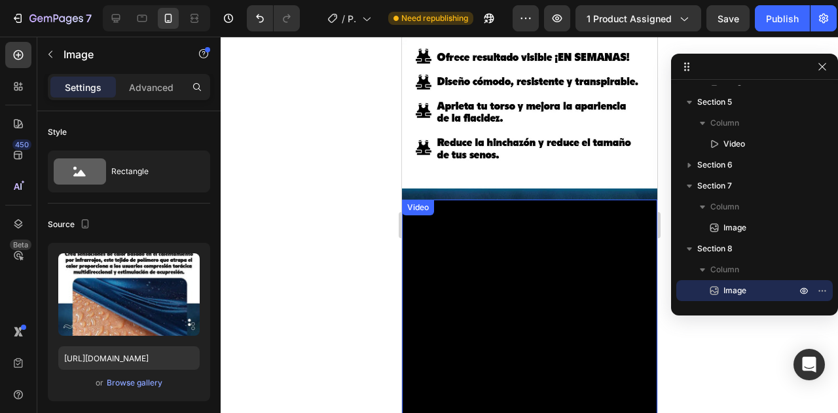
click at [524, 200] on video at bounding box center [528, 327] width 255 height 255
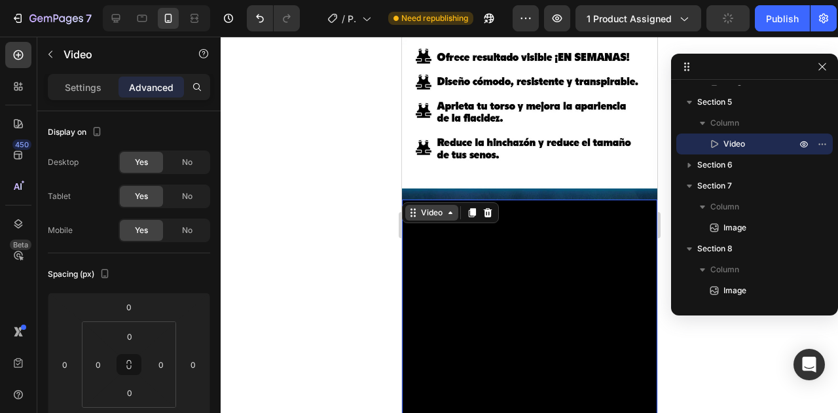
click at [427, 207] on div "Video" at bounding box center [431, 213] width 27 height 12
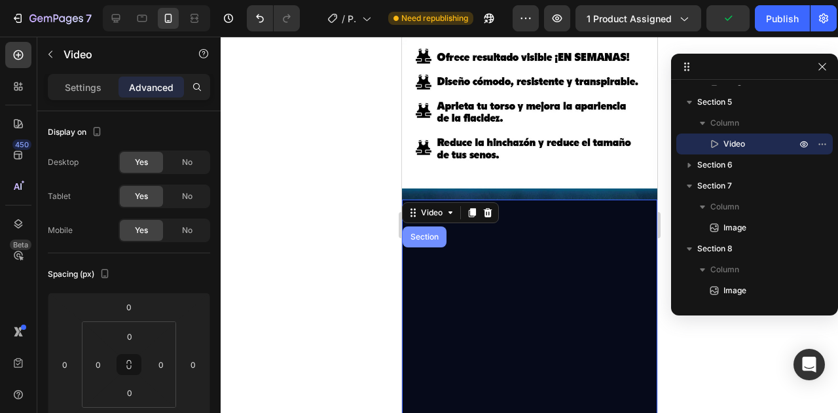
click at [428, 233] on div "Section" at bounding box center [423, 237] width 33 height 8
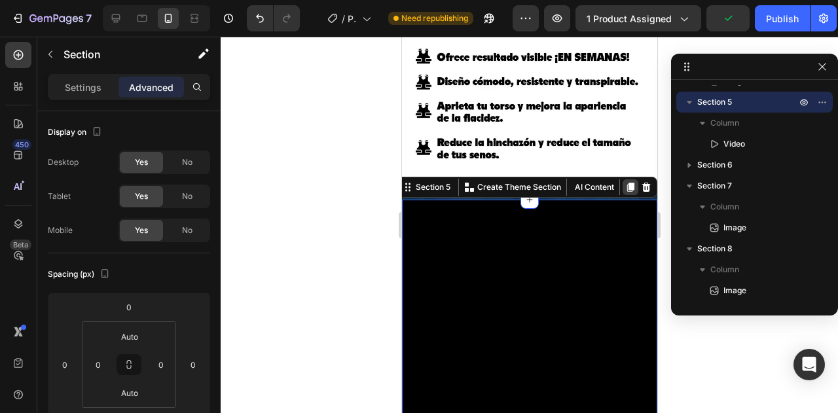
click at [624, 182] on icon at bounding box center [629, 187] width 10 height 10
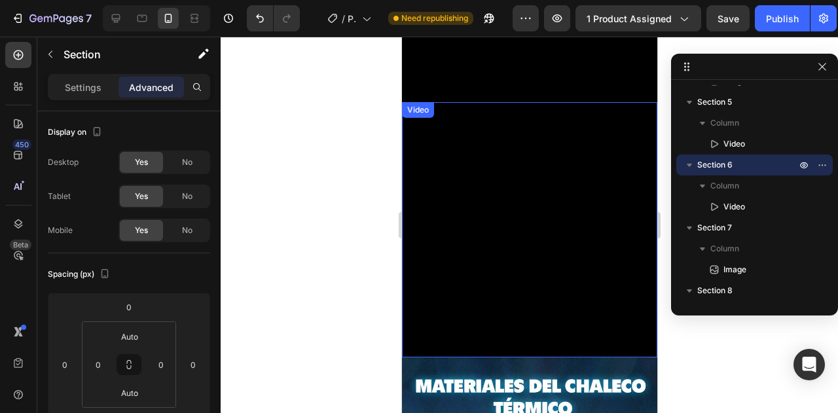
scroll to position [893, 0]
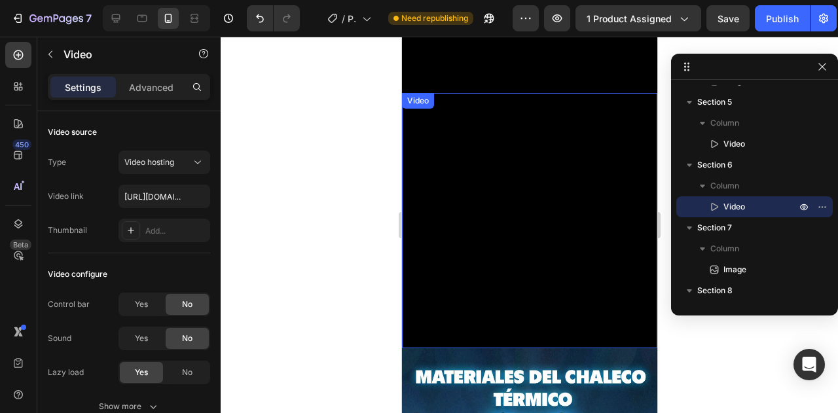
click at [416, 95] on div "Video" at bounding box center [417, 101] width 27 height 12
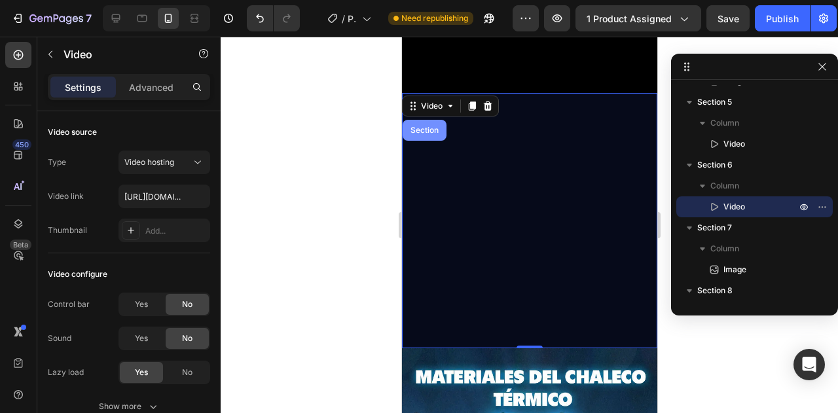
click at [427, 126] on div "Section" at bounding box center [423, 130] width 33 height 8
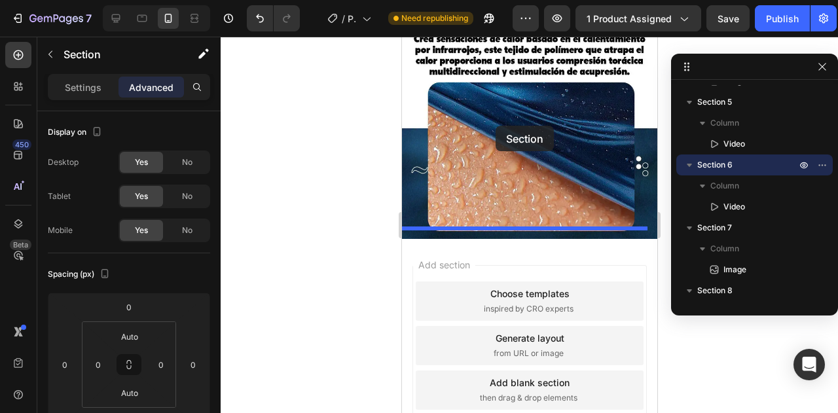
drag, startPoint x: 426, startPoint y: 74, endPoint x: 495, endPoint y: 126, distance: 86.0
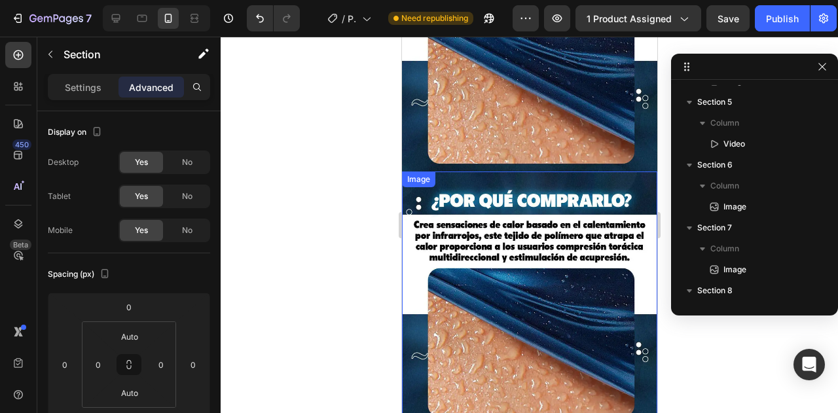
scroll to position [1430, 0]
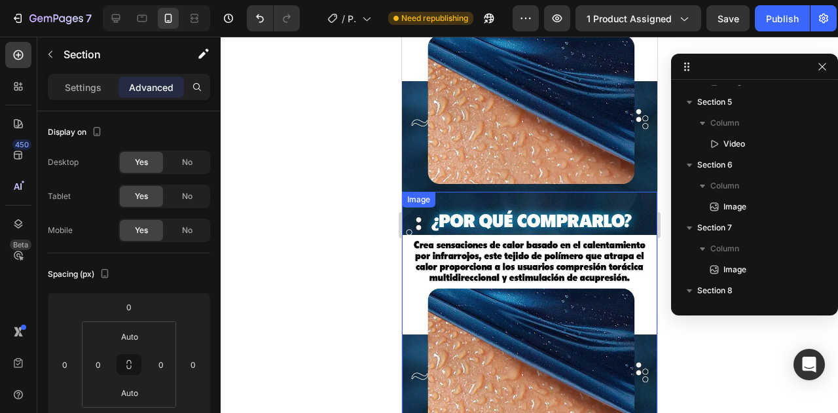
click at [579, 223] on img at bounding box center [528, 318] width 255 height 253
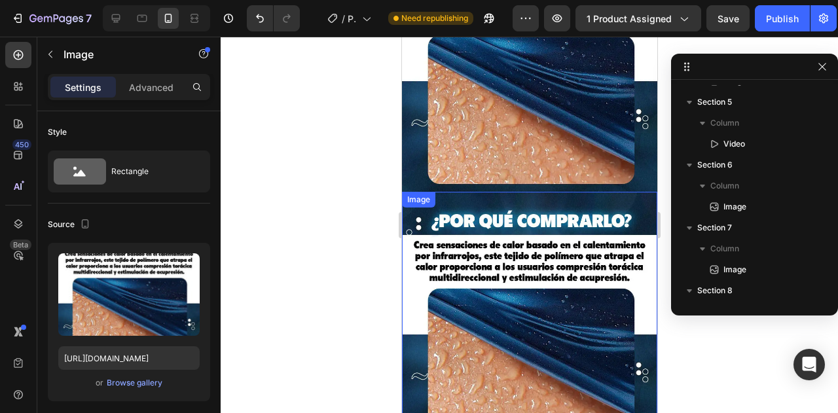
scroll to position [643, 0]
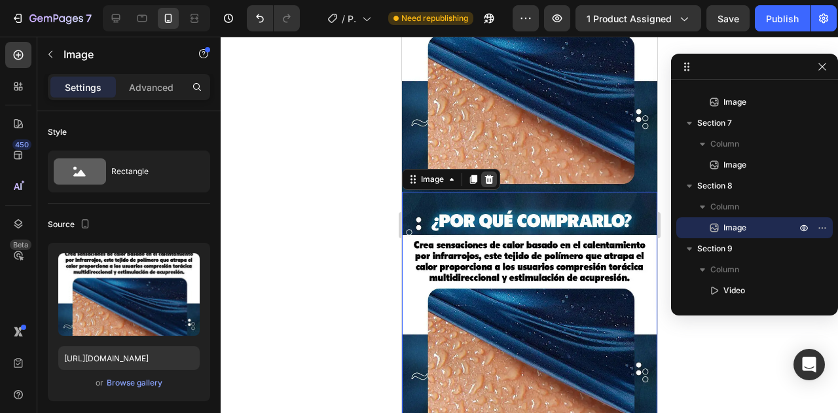
click at [491, 175] on icon at bounding box center [488, 179] width 9 height 9
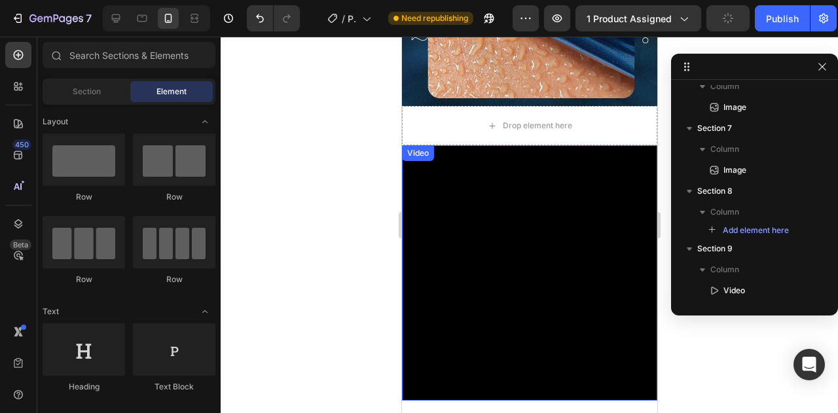
scroll to position [1496, 0]
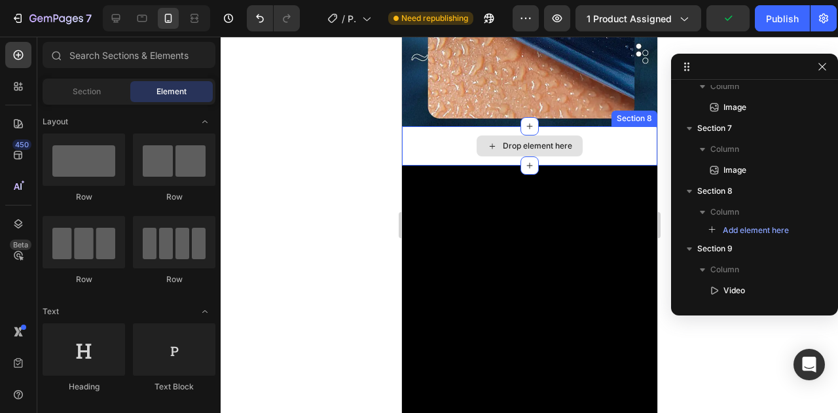
click at [476, 135] on div "Drop element here" at bounding box center [529, 145] width 106 height 21
click at [445, 135] on div "Drop element here" at bounding box center [528, 145] width 255 height 39
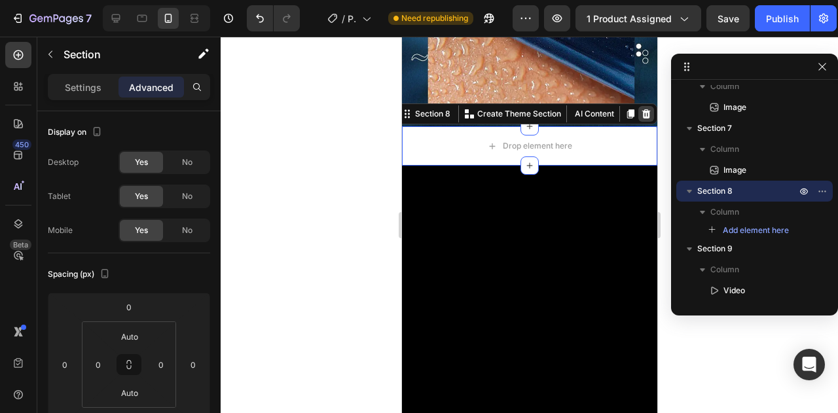
click at [641, 109] on icon at bounding box center [645, 113] width 9 height 9
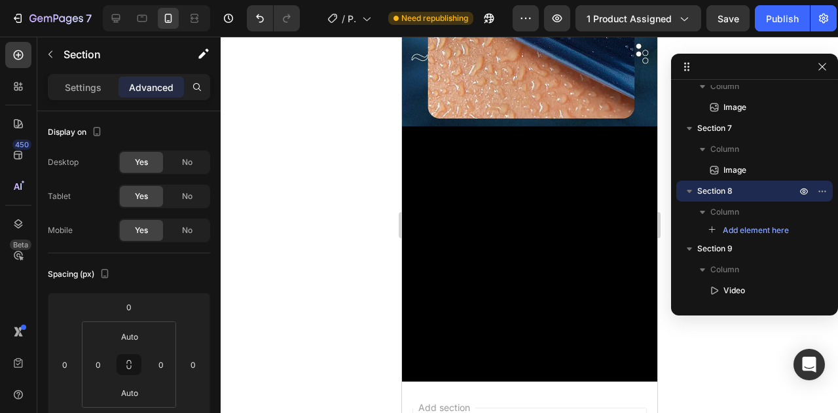
scroll to position [580, 0]
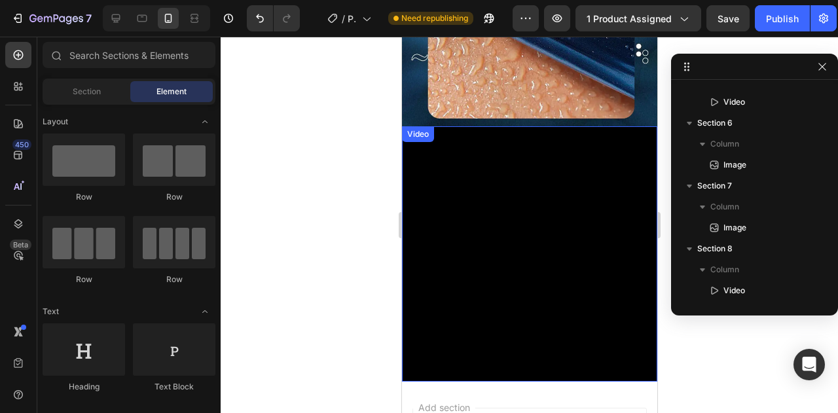
click at [521, 238] on video at bounding box center [528, 253] width 255 height 255
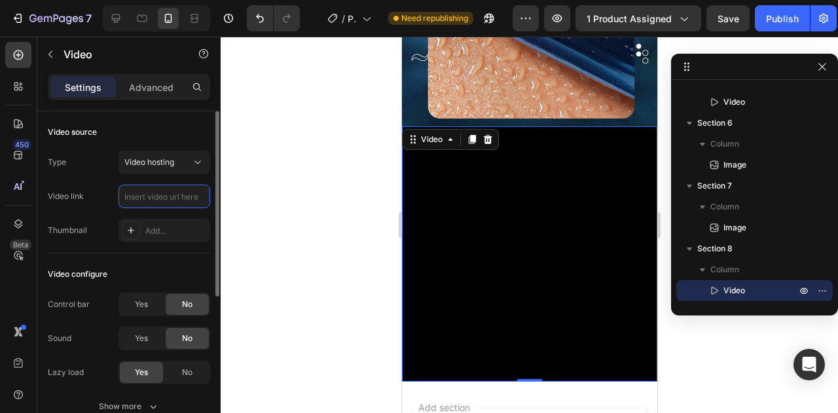
scroll to position [0, 0]
paste input "https://cdn.shopify.com/videos/c/o/v/491df0962d354809802cf2c143f91031.mp4"
type input "https://cdn.shopify.com/videos/c/o/v/491df0962d354809802cf2c143f91031.mp4"
click at [107, 219] on div "Thumbnail Add..." at bounding box center [129, 231] width 162 height 24
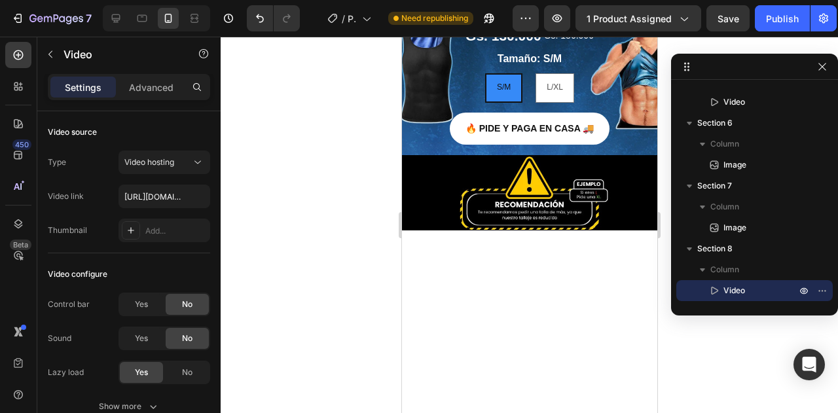
scroll to position [131, 0]
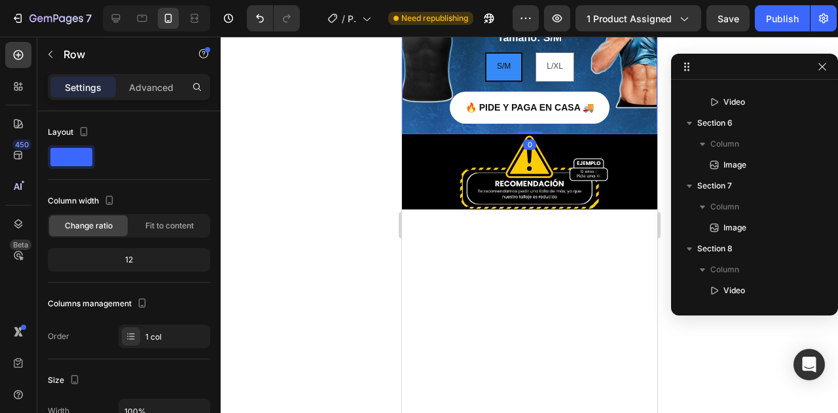
click at [623, 134] on div "SOLO POR HOY Heading Gs. 130.000 Product Price Product Price Gs. 186.000 Compar…" at bounding box center [528, 54] width 255 height 160
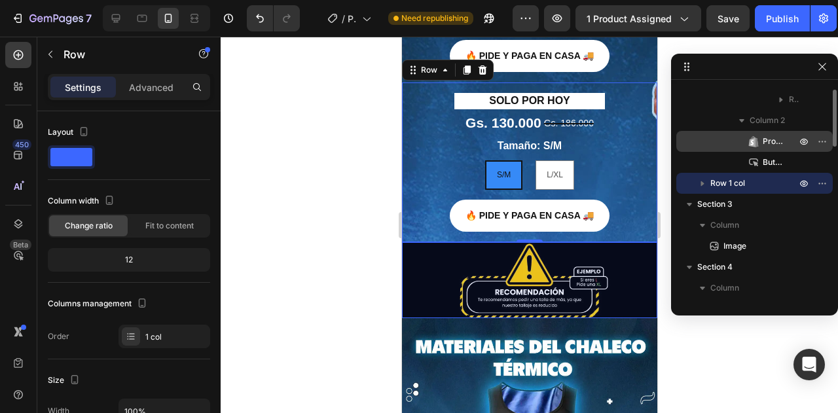
scroll to position [266, 0]
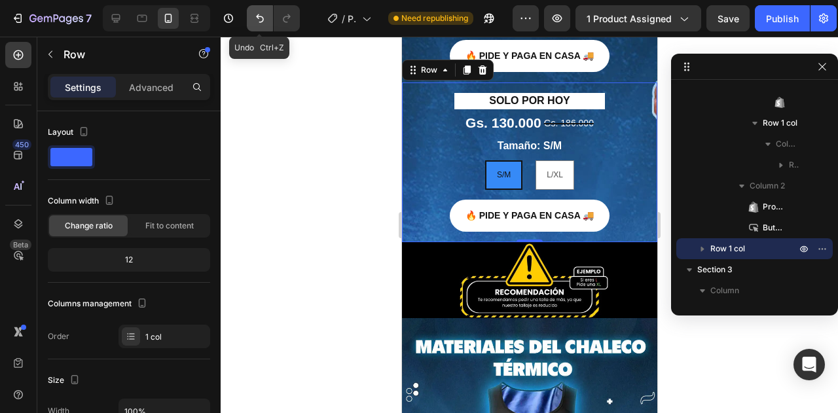
click at [264, 24] on icon "Undo/Redo" at bounding box center [259, 18] width 13 height 13
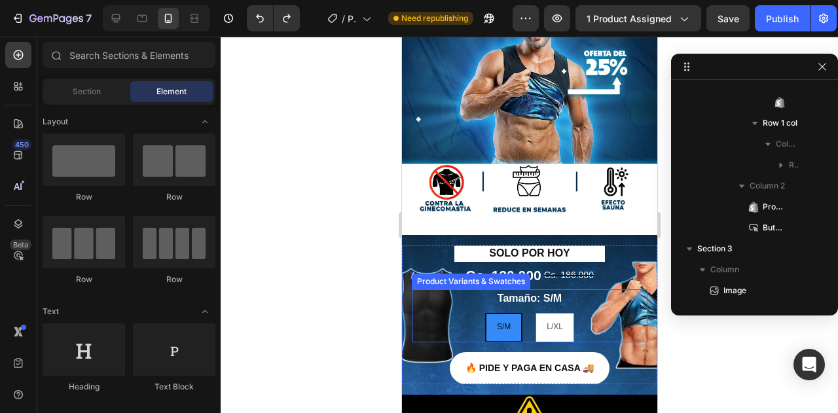
scroll to position [131, 0]
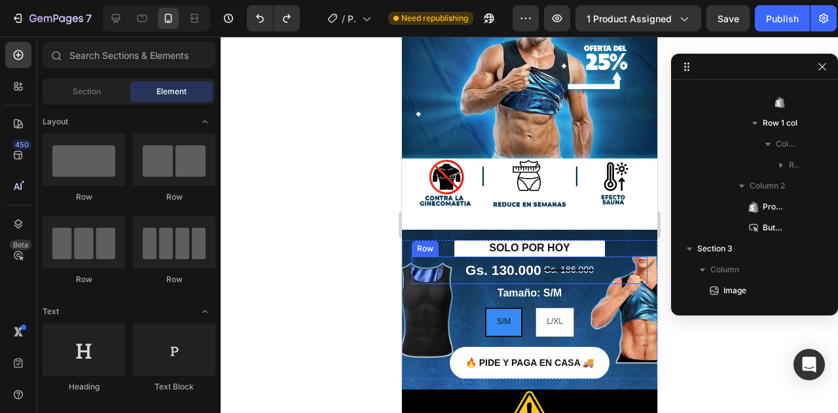
click at [439, 257] on div "Gs. 130.000 Product Price Product Price Gs. 186.000 Compare Price Compare Price…" at bounding box center [529, 270] width 236 height 27
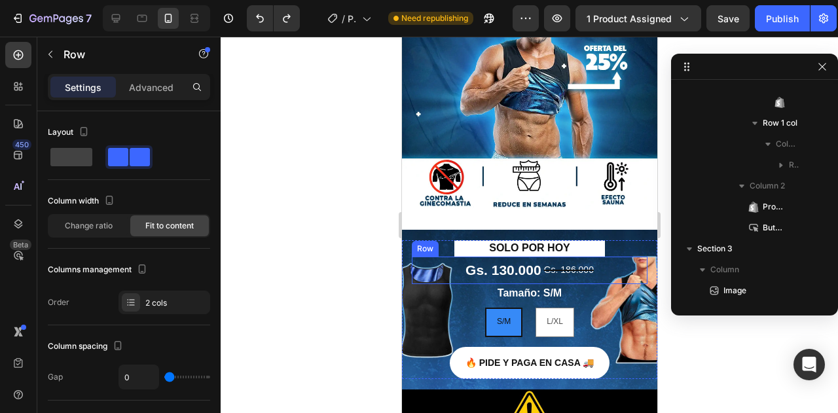
scroll to position [101, 0]
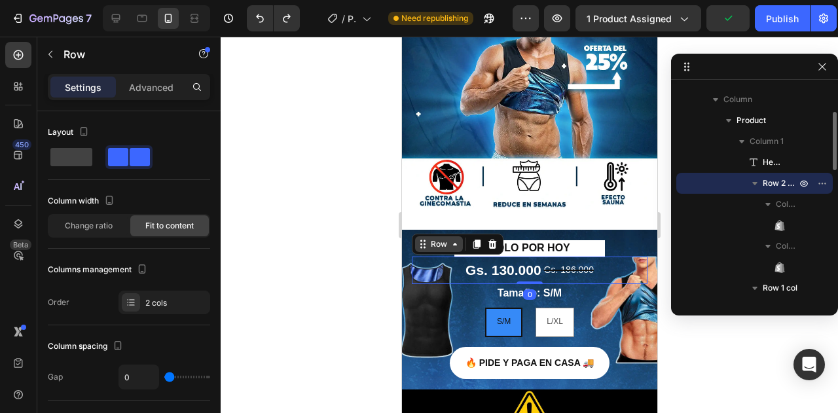
click at [435, 238] on div "Row" at bounding box center [438, 244] width 22 height 12
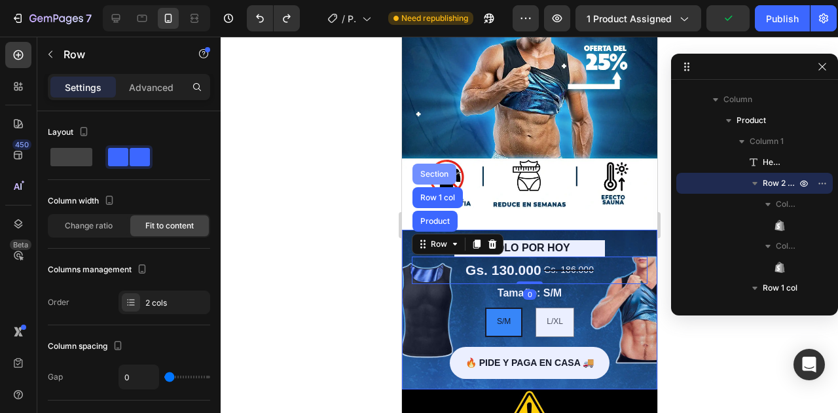
click at [435, 170] on div "Section" at bounding box center [433, 174] width 33 height 8
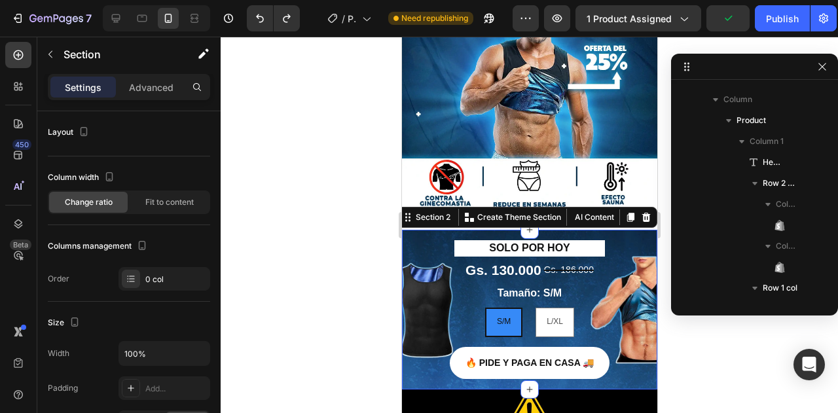
scroll to position [0, 0]
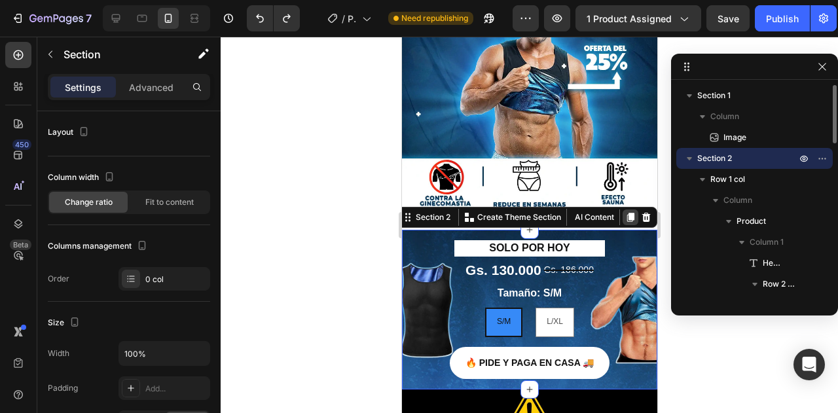
click at [626, 213] on icon at bounding box center [629, 217] width 7 height 9
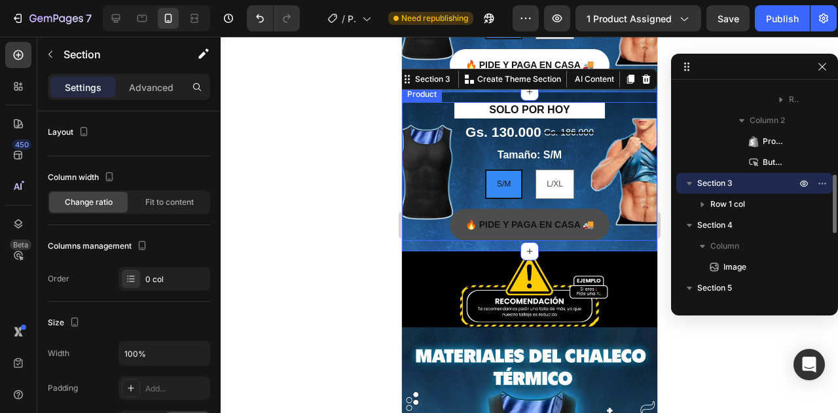
scroll to position [427, 0]
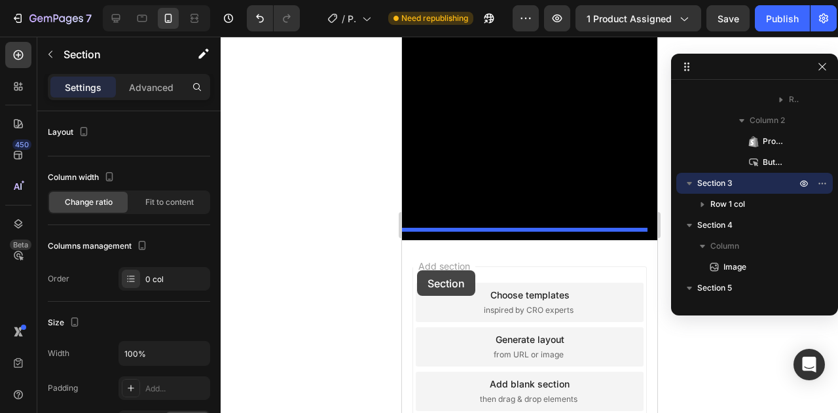
drag, startPoint x: 421, startPoint y: 74, endPoint x: 421, endPoint y: 271, distance: 197.0
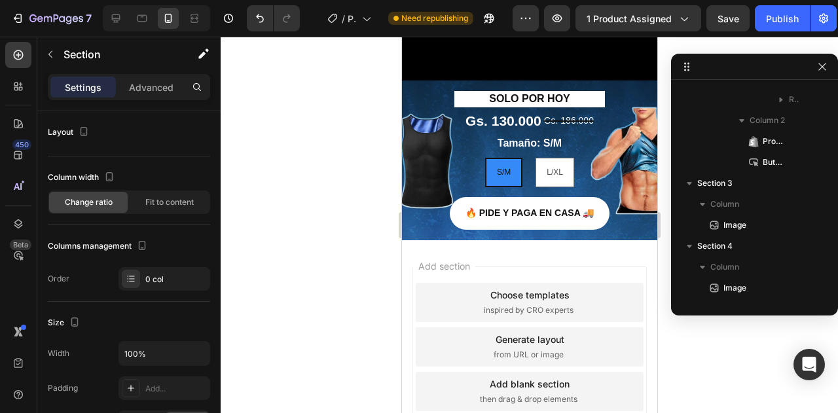
scroll to position [1873, 0]
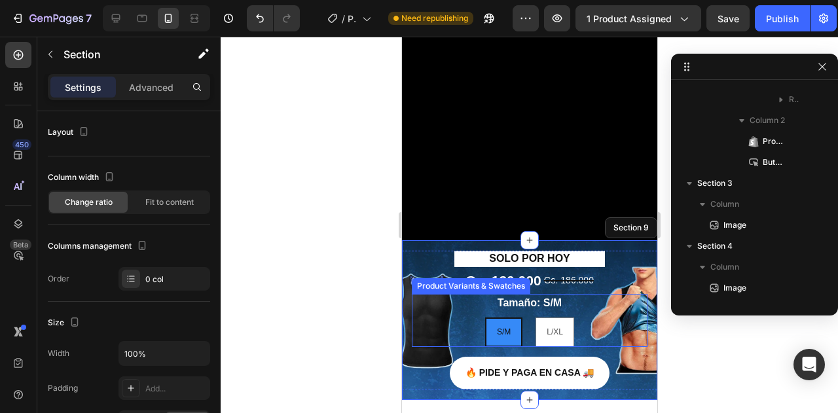
click at [577, 297] on div "Tamaño: S/M S/M S/M S/M L/XL L/XL L/XL" at bounding box center [529, 320] width 236 height 53
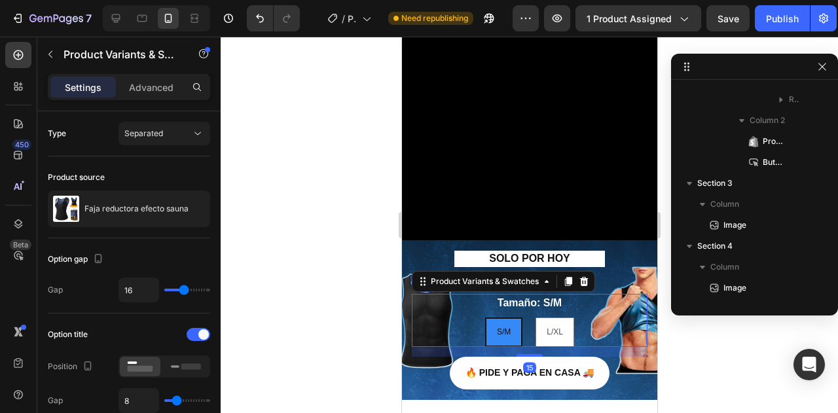
scroll to position [810, 0]
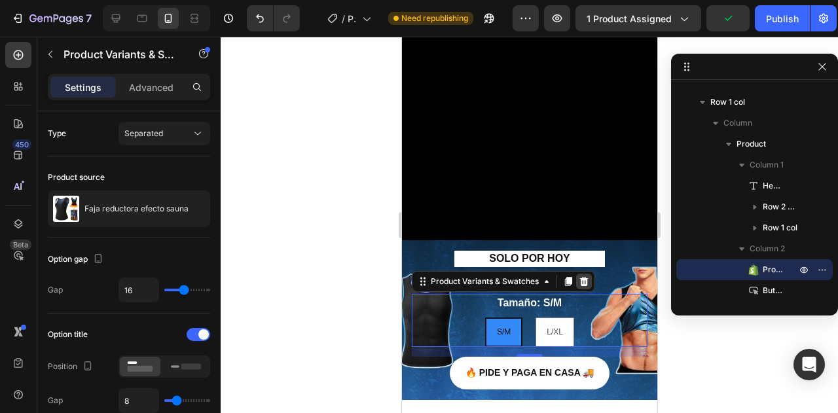
click at [580, 276] on icon at bounding box center [583, 281] width 10 height 10
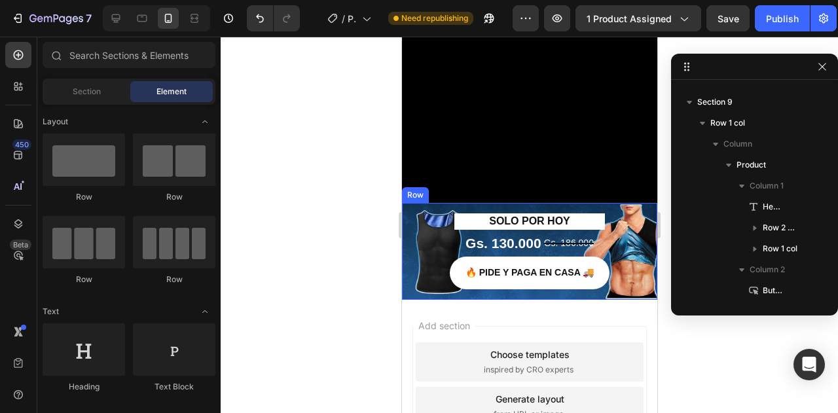
scroll to position [1938, 0]
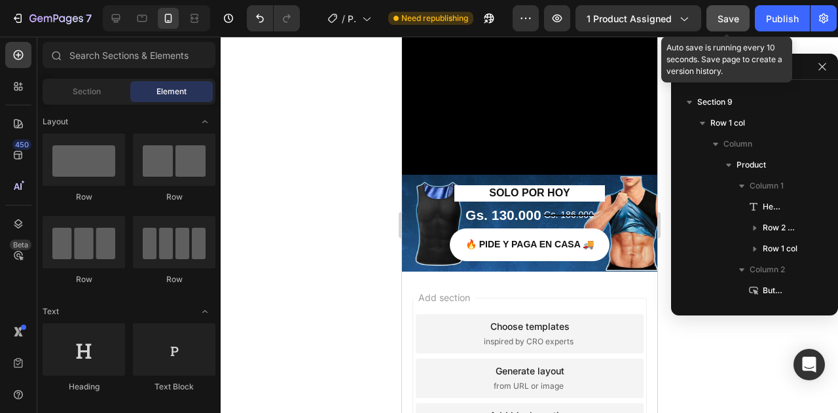
click at [733, 26] on button "Save" at bounding box center [727, 18] width 43 height 26
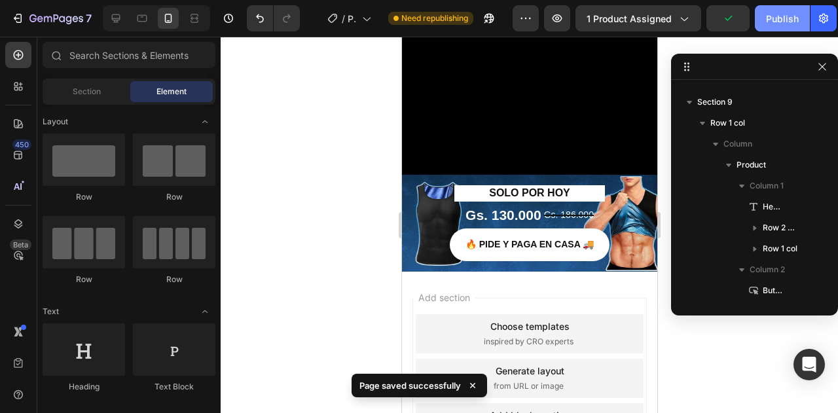
click at [765, 24] on button "Publish" at bounding box center [782, 18] width 55 height 26
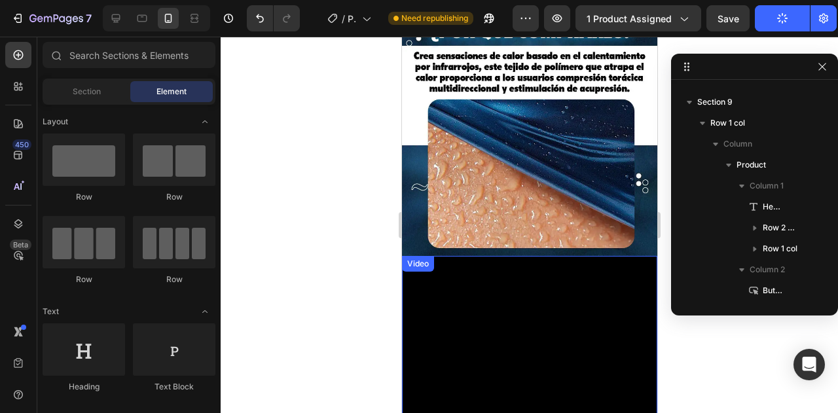
scroll to position [1218, 0]
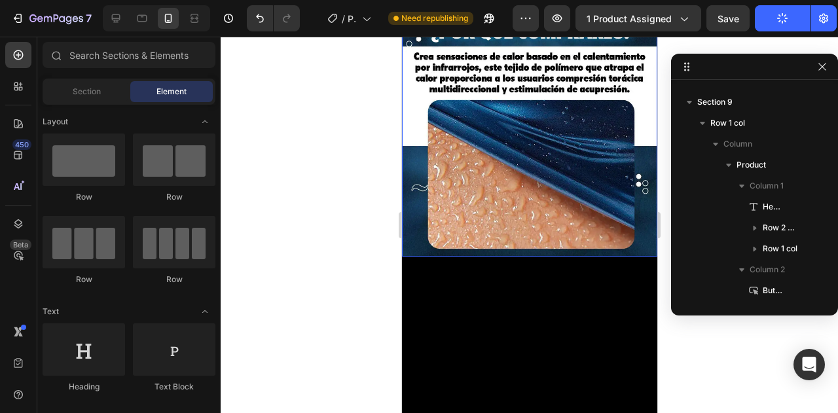
click at [631, 149] on img at bounding box center [528, 129] width 255 height 253
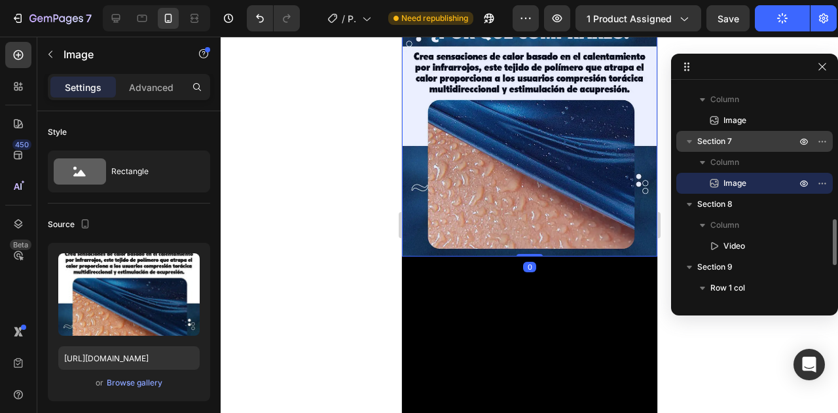
click at [733, 143] on p "Section 7" at bounding box center [747, 141] width 101 height 13
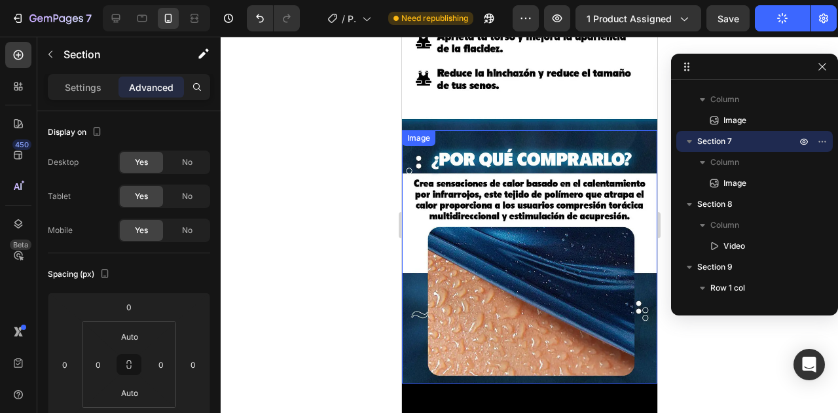
scroll to position [1480, 0]
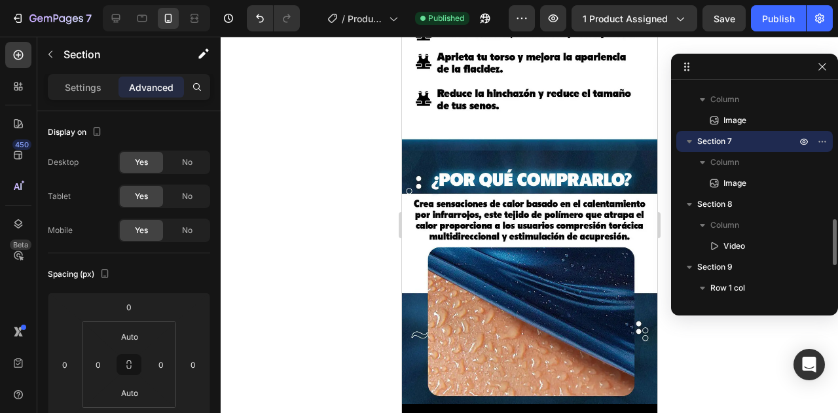
click at [734, 0] on div "7 / Product Page - Aug 27, 01:24:56 Published Preview 1 product assigned Save P…" at bounding box center [419, 0] width 838 height 0
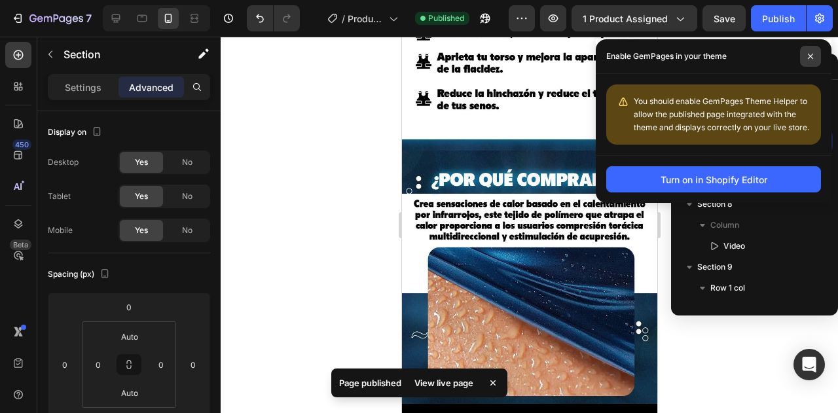
click at [810, 54] on icon at bounding box center [810, 56] width 7 height 7
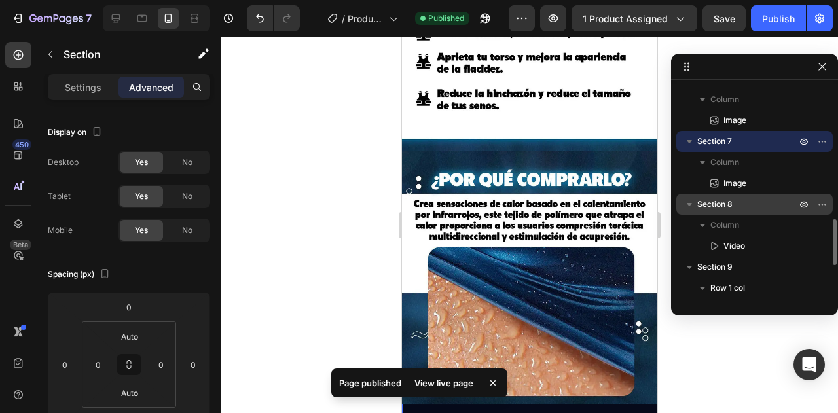
click at [727, 206] on span "Section 8" at bounding box center [714, 204] width 35 height 13
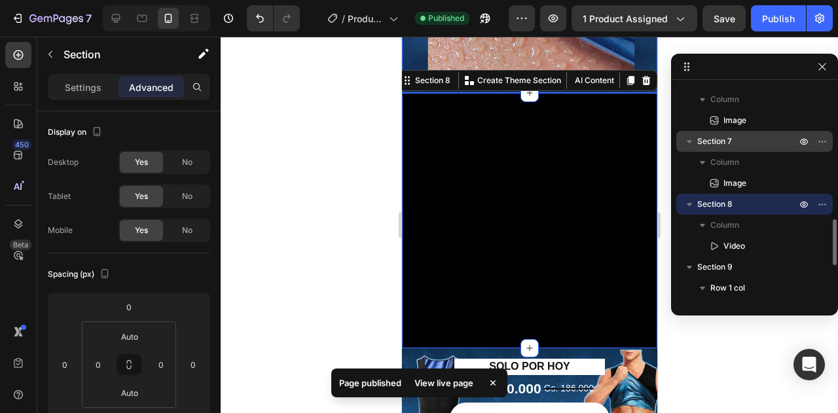
click at [740, 137] on p "Section 7" at bounding box center [747, 141] width 101 height 13
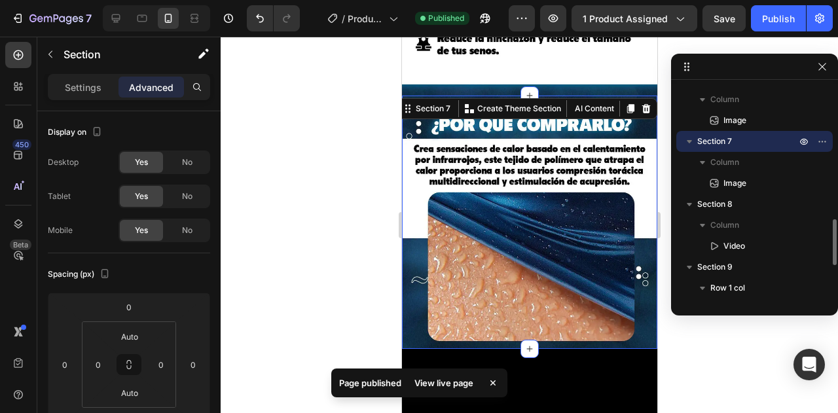
scroll to position [1532, 0]
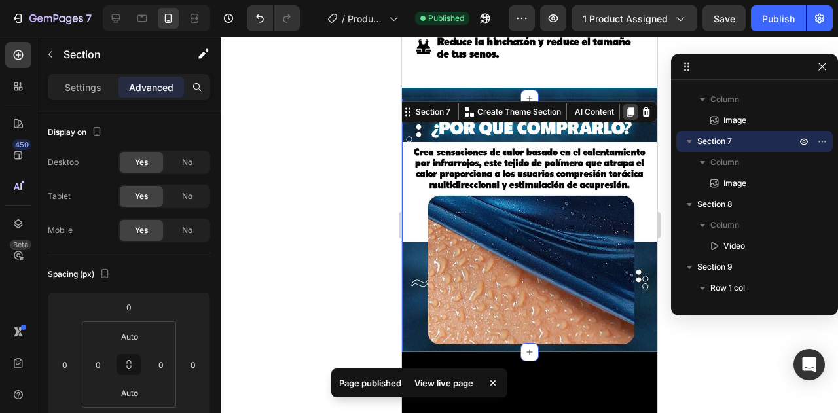
click at [626, 107] on icon at bounding box center [629, 111] width 7 height 9
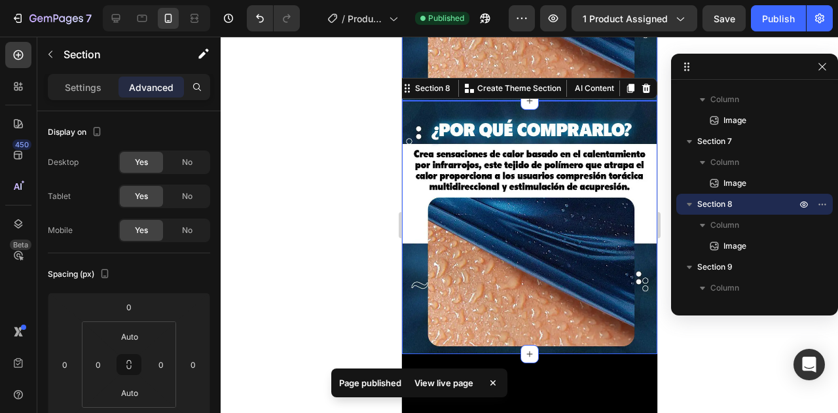
scroll to position [1775, 0]
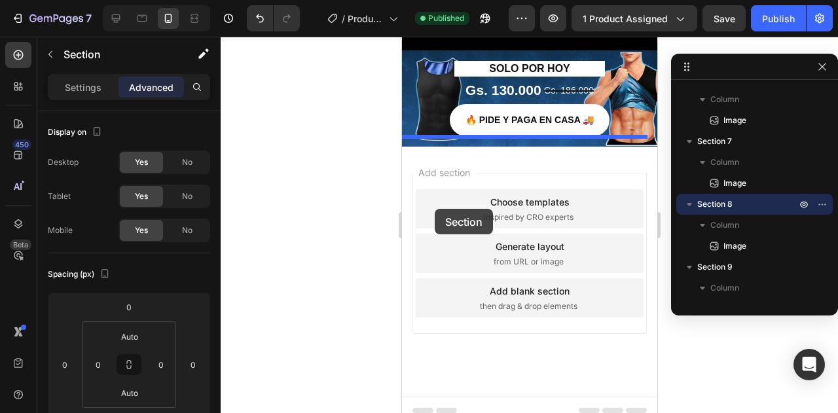
drag, startPoint x: 432, startPoint y: 66, endPoint x: 437, endPoint y: 195, distance: 129.0
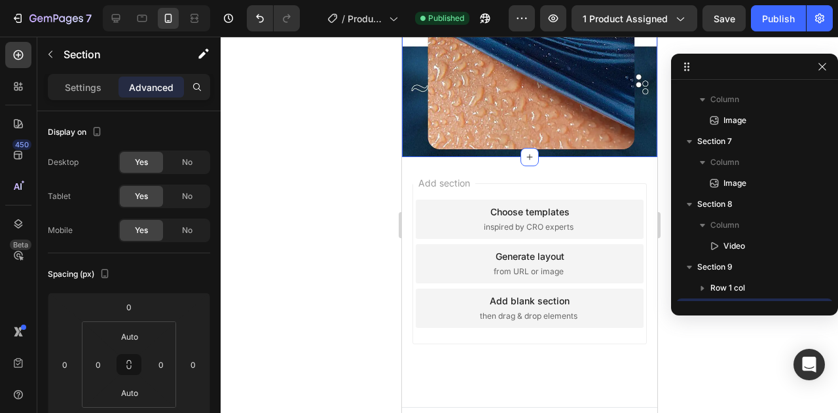
scroll to position [2063, 0]
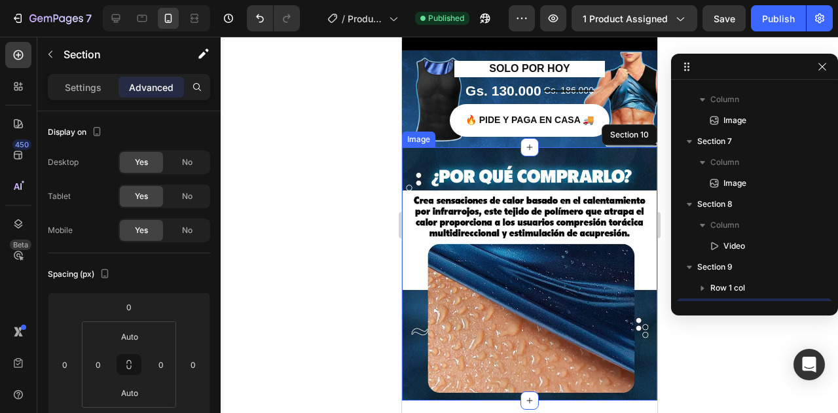
click at [500, 207] on img at bounding box center [528, 273] width 255 height 253
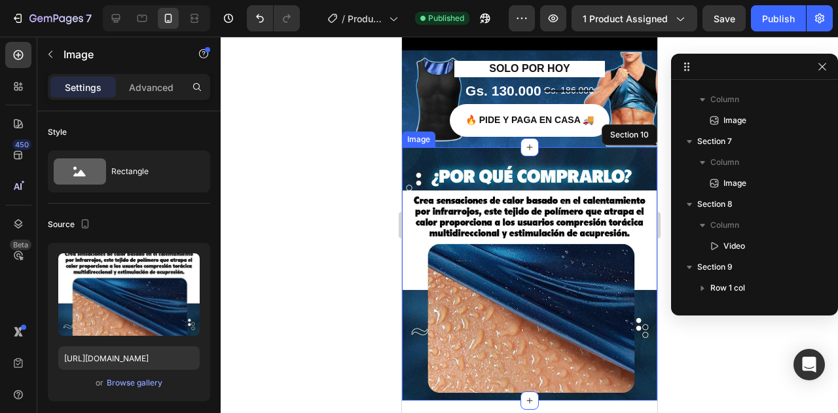
scroll to position [685, 0]
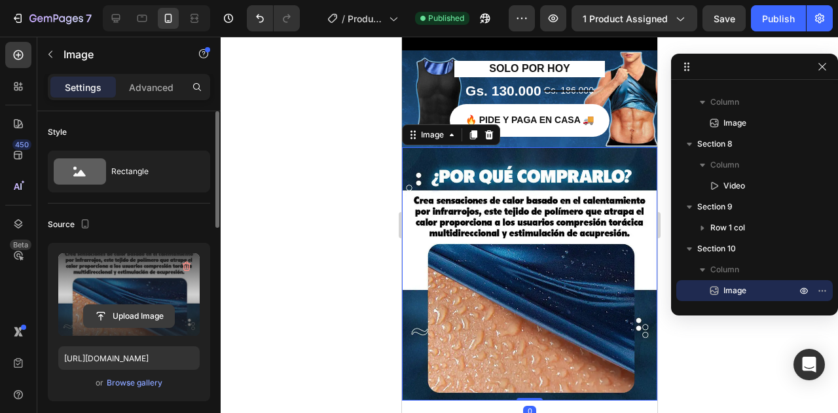
click at [153, 316] on input "file" at bounding box center [129, 316] width 90 height 22
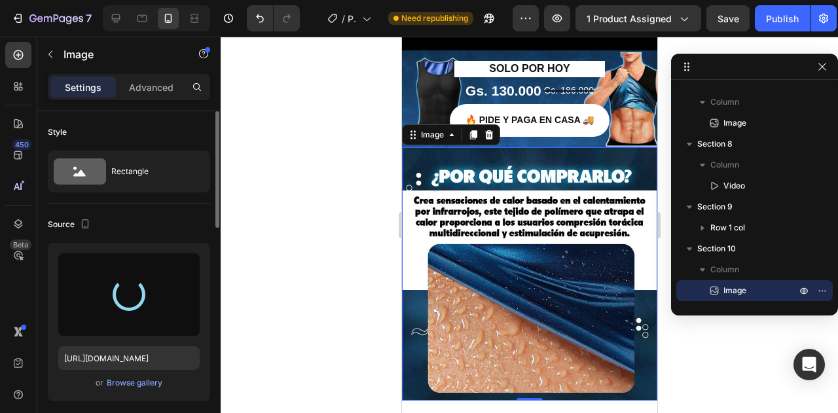
type input "https://cdn.shopify.com/s/files/1/0715/4080/1713/files/gempages_581742868238959…"
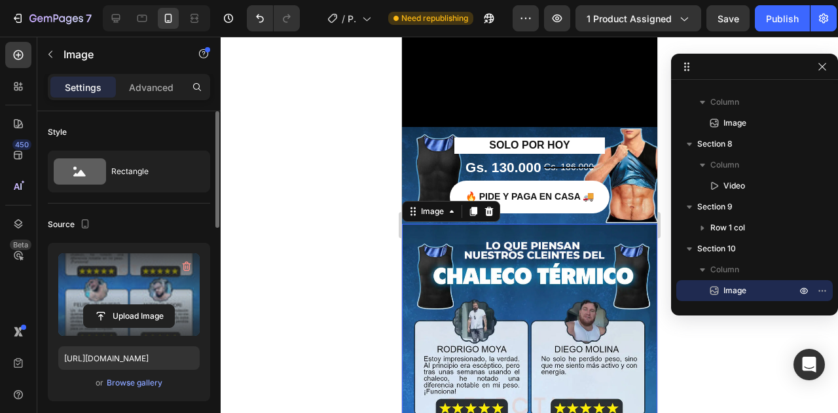
scroll to position [1975, 0]
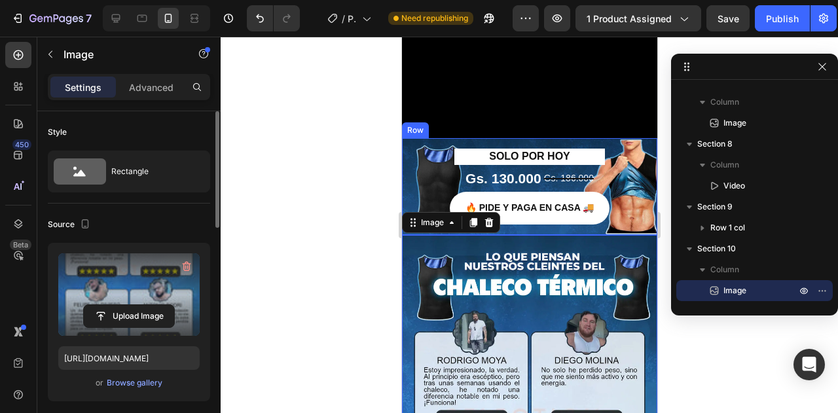
click at [626, 138] on div "SOLO POR HOY Heading Gs. 130.000 Product Price Product Price Gs. 186.000 Compar…" at bounding box center [528, 186] width 255 height 97
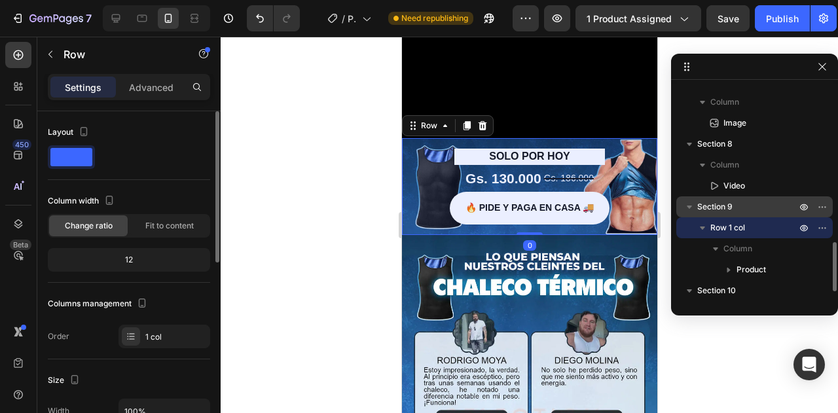
click at [720, 204] on span "Section 9" at bounding box center [714, 206] width 35 height 13
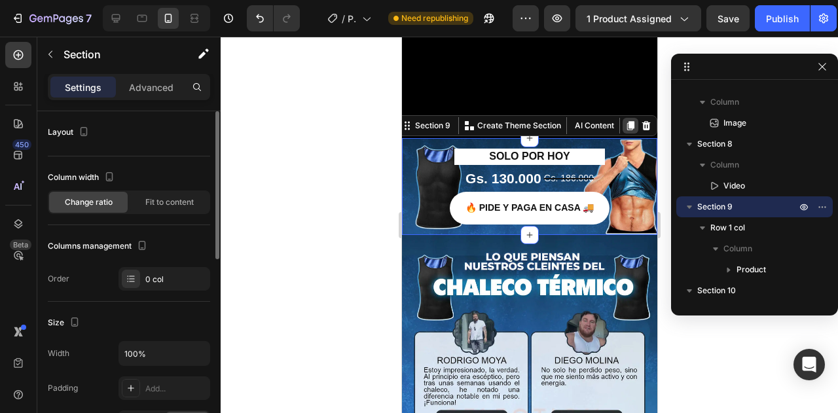
click at [622, 118] on div at bounding box center [630, 126] width 16 height 16
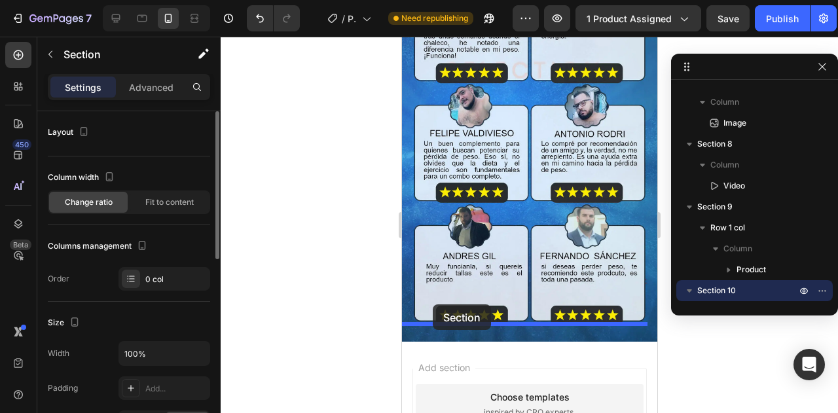
drag, startPoint x: 423, startPoint y: 214, endPoint x: 432, endPoint y: 304, distance: 90.8
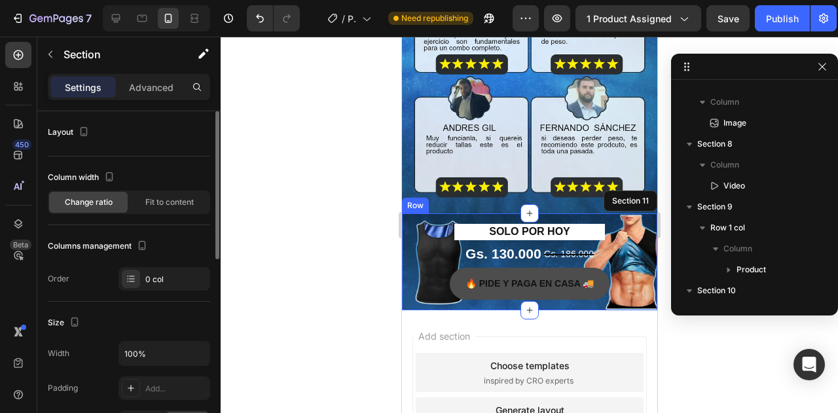
scroll to position [2442, 0]
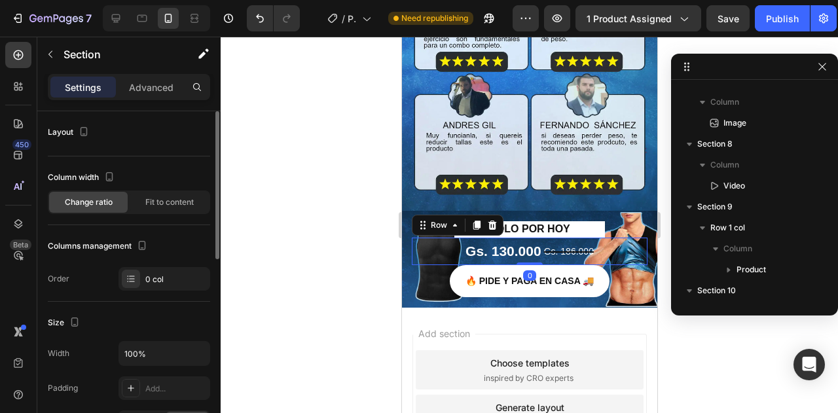
click at [425, 238] on div "Gs. 130.000 Product Price Product Price Gs. 186.000 Compare Price Compare Price…" at bounding box center [529, 251] width 236 height 27
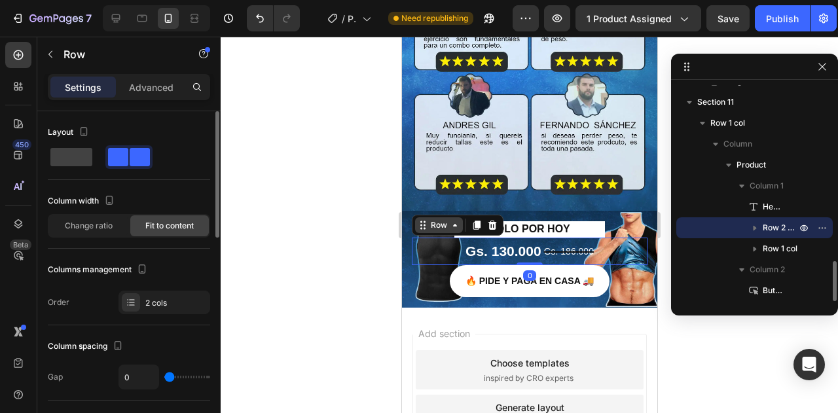
click at [432, 219] on div "Row" at bounding box center [438, 225] width 22 height 12
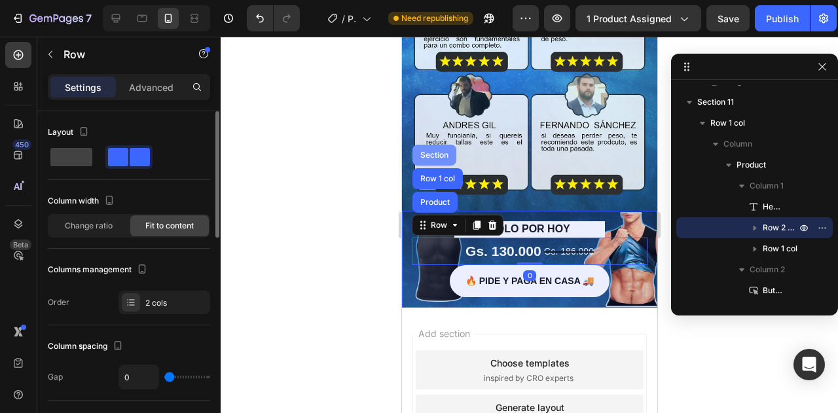
click at [428, 151] on div "Section" at bounding box center [433, 155] width 33 height 8
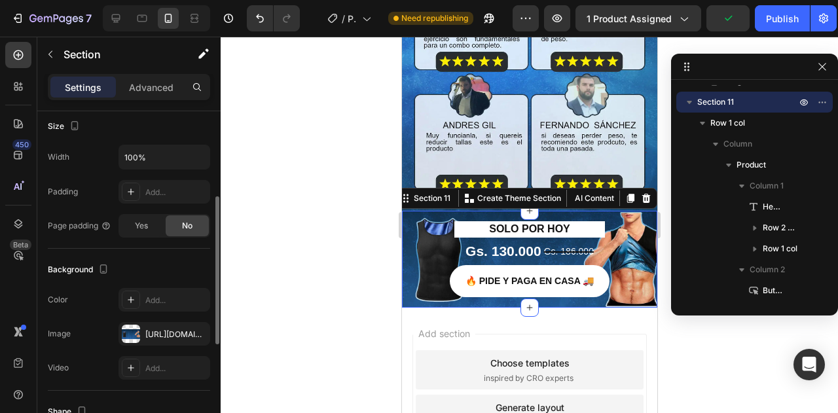
scroll to position [393, 0]
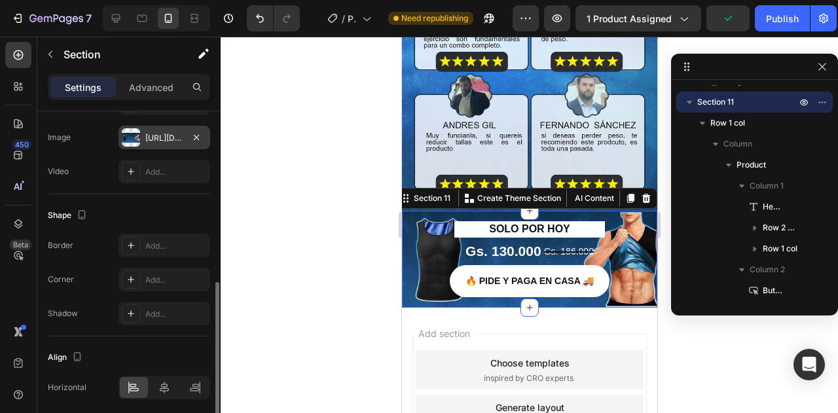
click at [137, 134] on div at bounding box center [131, 137] width 18 height 18
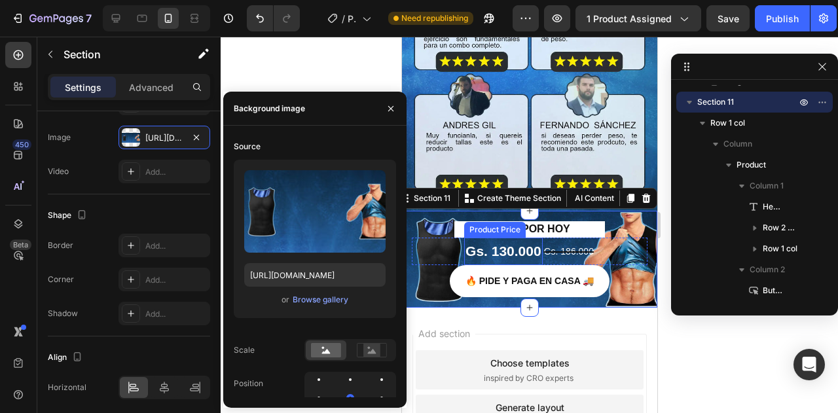
click at [496, 238] on div "Gs. 130.000" at bounding box center [502, 251] width 79 height 27
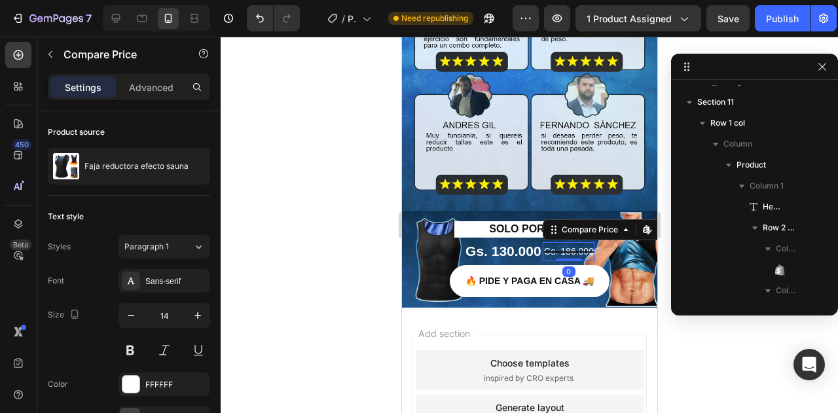
click at [572, 242] on div "Gs. 186.000" at bounding box center [568, 251] width 52 height 19
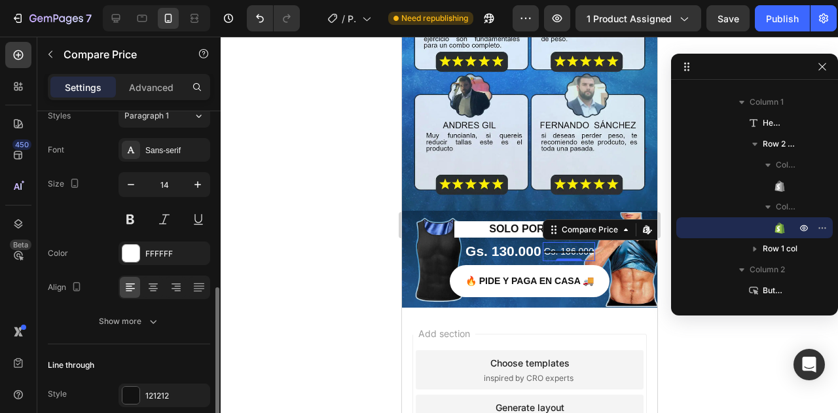
scroll to position [187, 0]
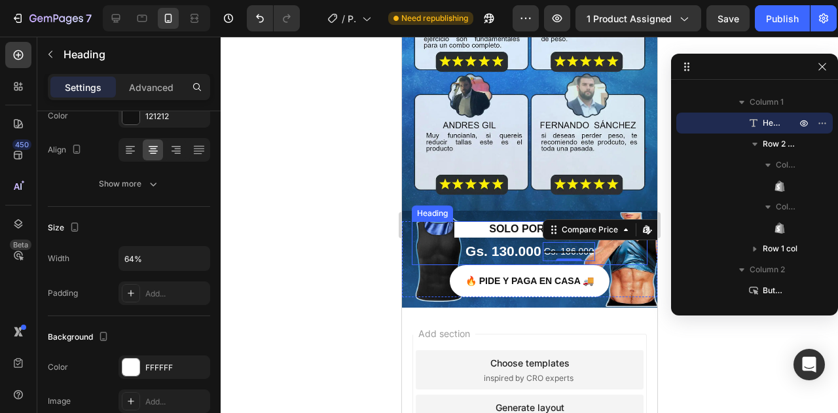
click at [457, 221] on h4 "SOLO POR HOY" at bounding box center [529, 229] width 151 height 16
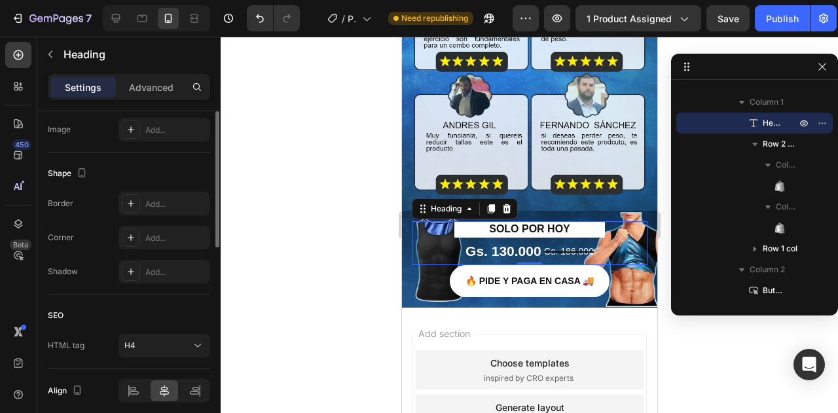
scroll to position [327, 0]
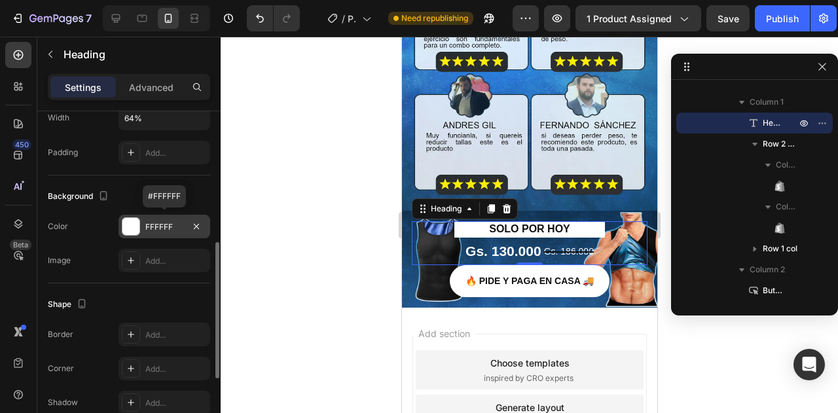
click at [132, 226] on div at bounding box center [130, 226] width 17 height 17
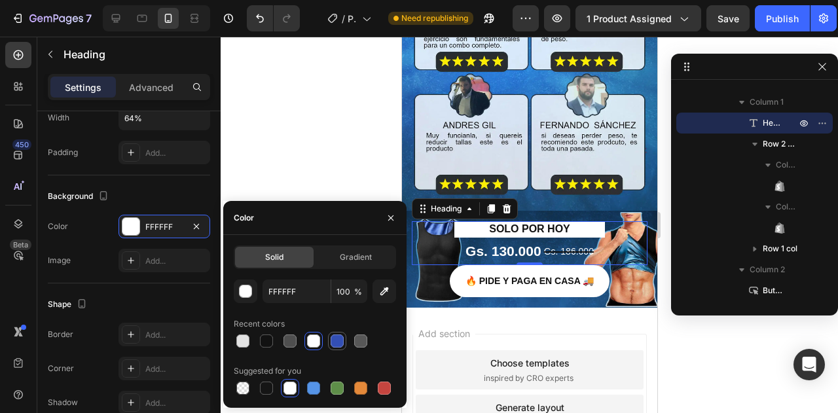
click at [336, 342] on div at bounding box center [337, 340] width 13 height 13
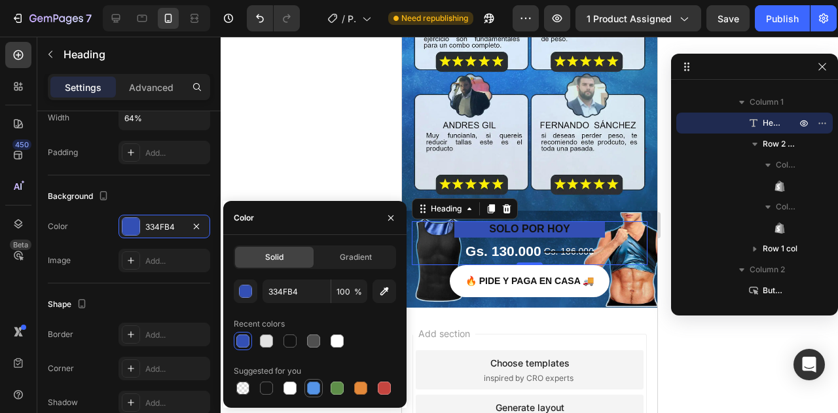
click at [314, 383] on div at bounding box center [313, 388] width 13 height 13
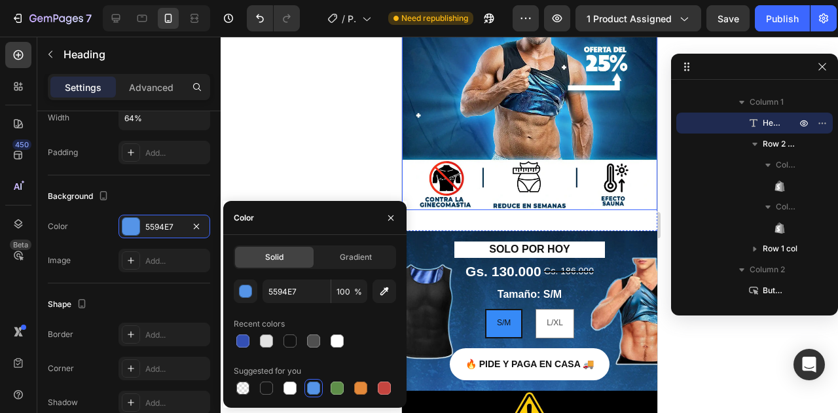
scroll to position [131, 0]
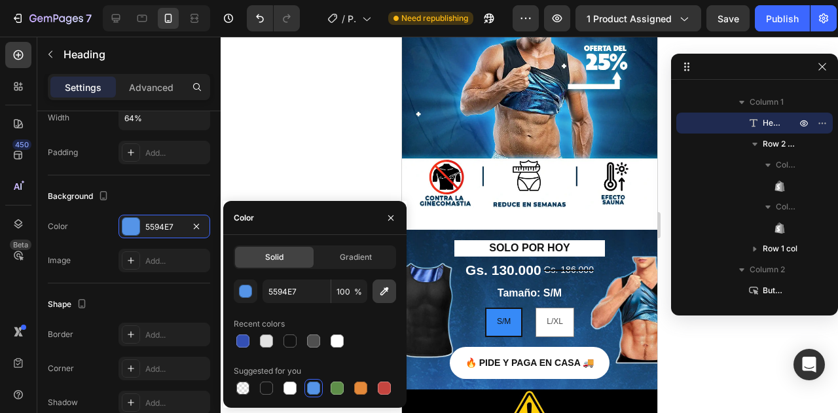
click at [384, 294] on icon "button" at bounding box center [384, 291] width 13 height 13
type input "368AF7"
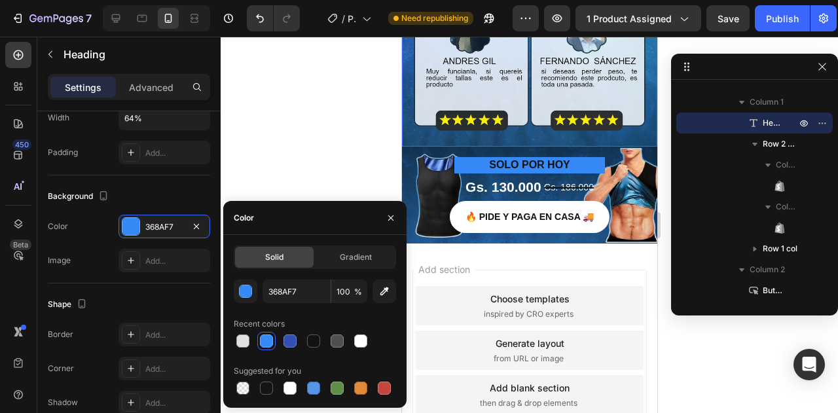
scroll to position [2487, 0]
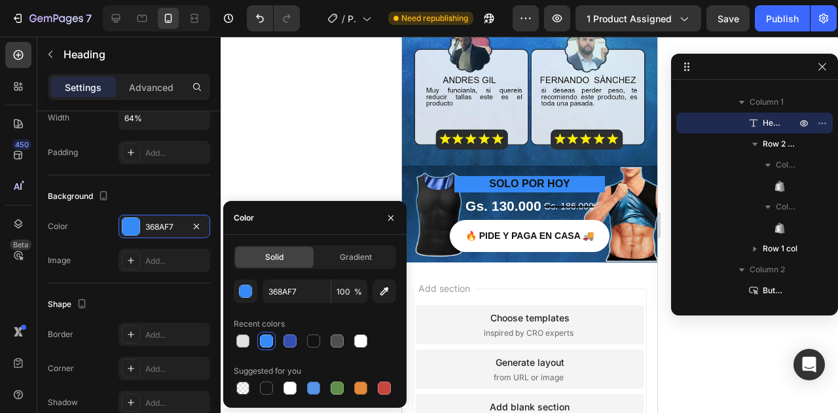
click at [543, 176] on h4 "SOLO POR HOY" at bounding box center [529, 184] width 151 height 16
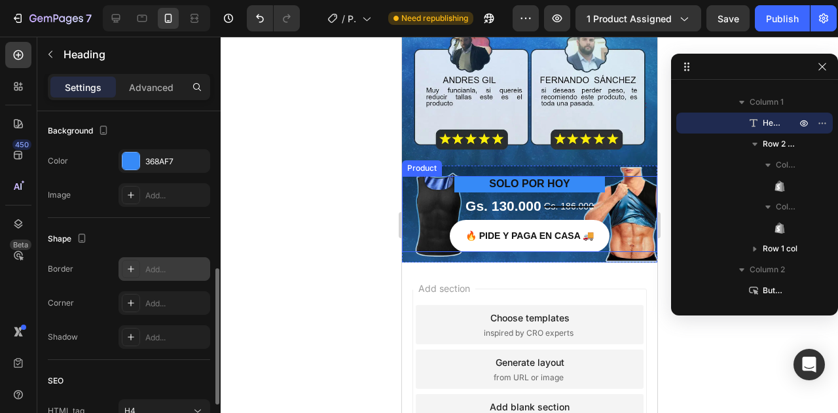
scroll to position [458, 0]
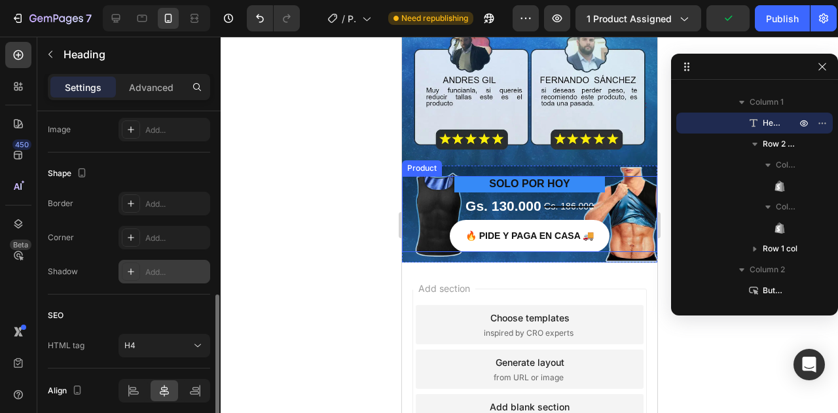
click at [148, 270] on div "Add..." at bounding box center [176, 272] width 62 height 12
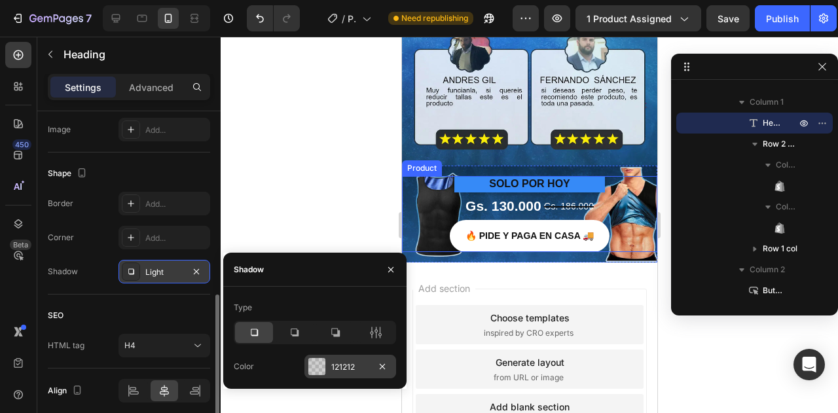
click at [324, 365] on div at bounding box center [316, 366] width 17 height 17
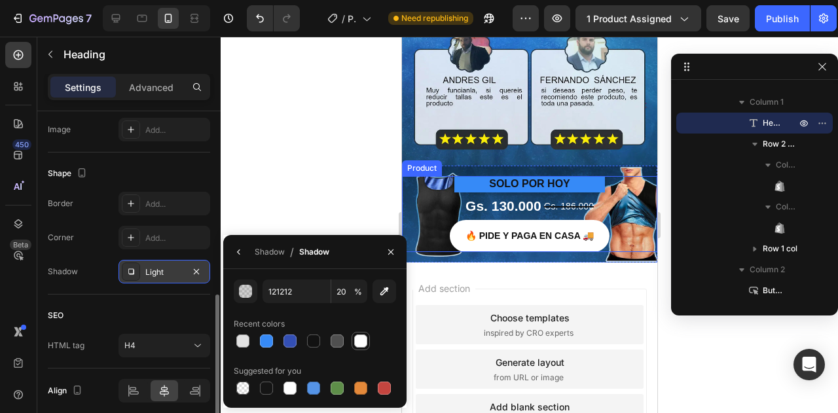
click at [360, 340] on div at bounding box center [360, 340] width 13 height 13
type input "FFFFFF"
type input "100"
click at [356, 340] on div at bounding box center [360, 340] width 13 height 13
click at [377, 324] on div "Recent colors" at bounding box center [315, 324] width 162 height 21
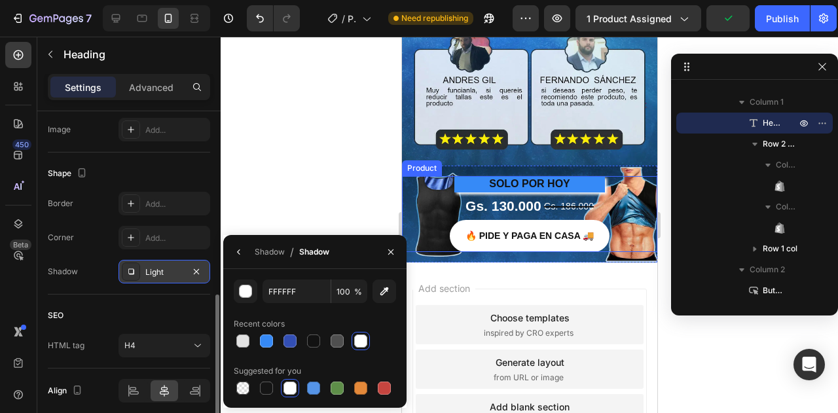
click at [161, 310] on div "SEO" at bounding box center [129, 315] width 162 height 21
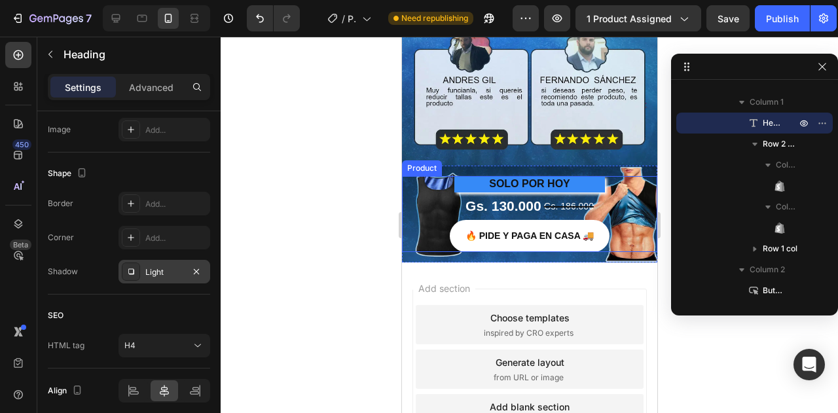
click at [157, 273] on div "Light" at bounding box center [164, 272] width 38 height 12
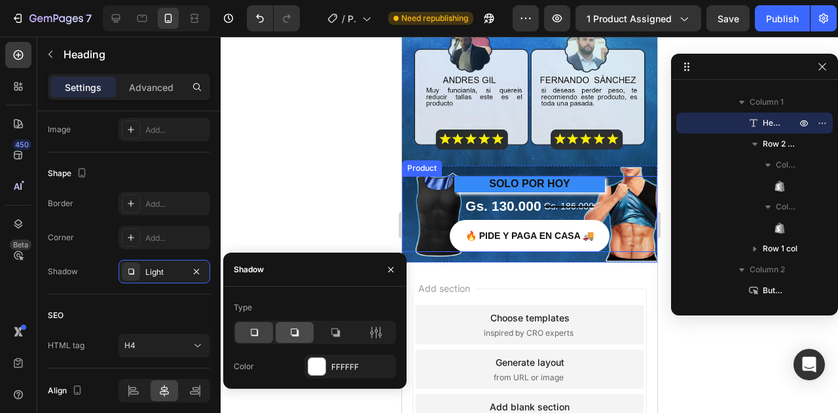
click at [295, 334] on icon at bounding box center [294, 332] width 13 height 13
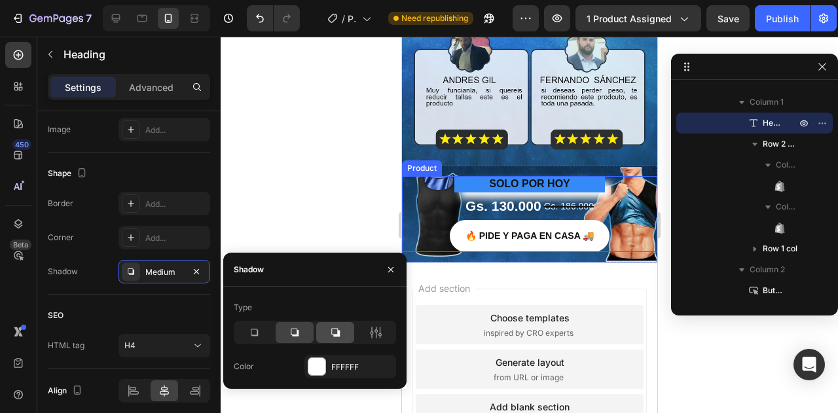
click at [338, 333] on icon at bounding box center [335, 333] width 9 height 9
click at [261, 335] on div at bounding box center [254, 332] width 38 height 21
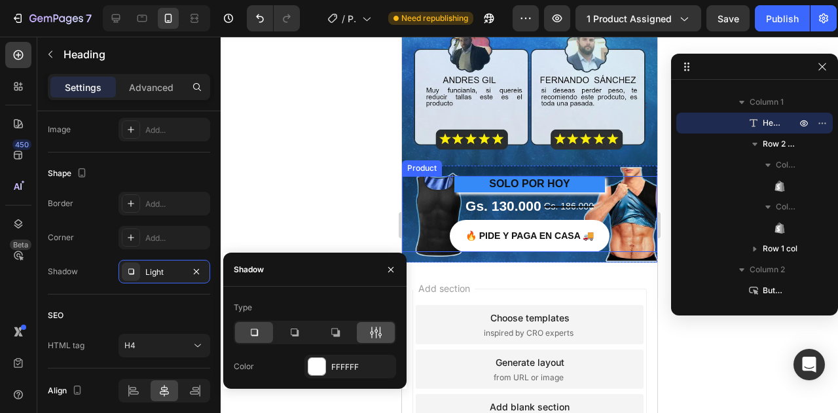
click at [378, 324] on div at bounding box center [376, 332] width 38 height 21
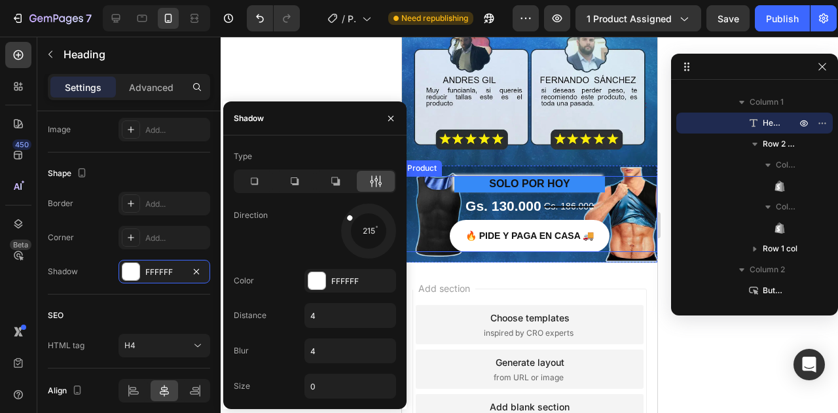
drag, startPoint x: 380, startPoint y: 244, endPoint x: 358, endPoint y: 223, distance: 30.1
click at [358, 223] on div at bounding box center [356, 222] width 28 height 23
click at [257, 180] on icon at bounding box center [254, 181] width 7 height 7
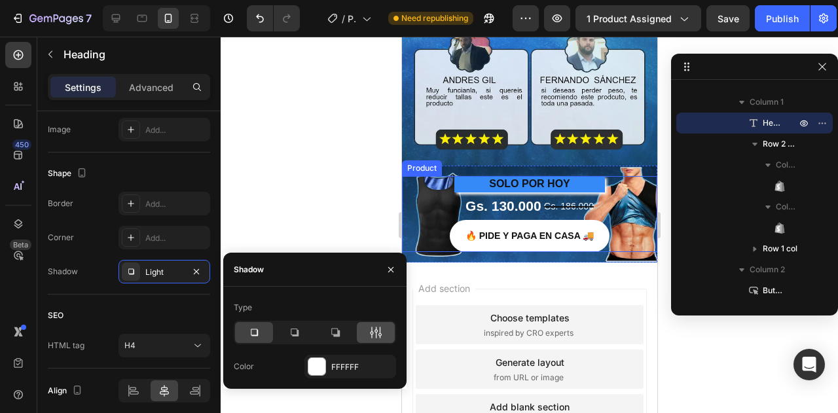
click at [386, 331] on div at bounding box center [376, 332] width 38 height 21
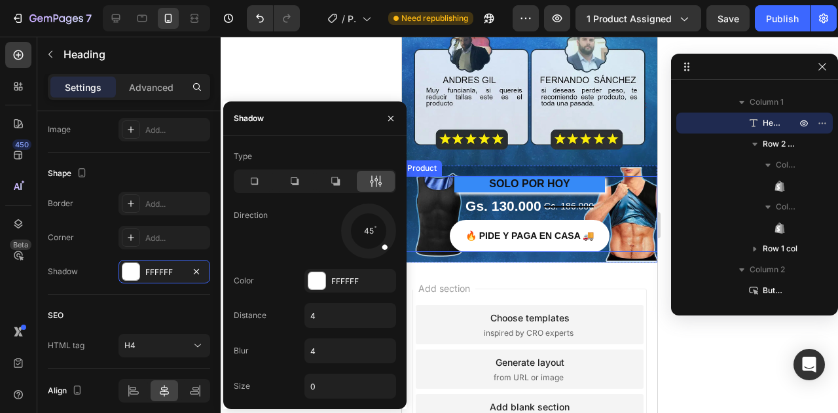
click at [344, 211] on div at bounding box center [368, 231] width 59 height 59
drag, startPoint x: 342, startPoint y: 212, endPoint x: 349, endPoint y: 221, distance: 11.1
click at [347, 215] on div at bounding box center [368, 231] width 59 height 59
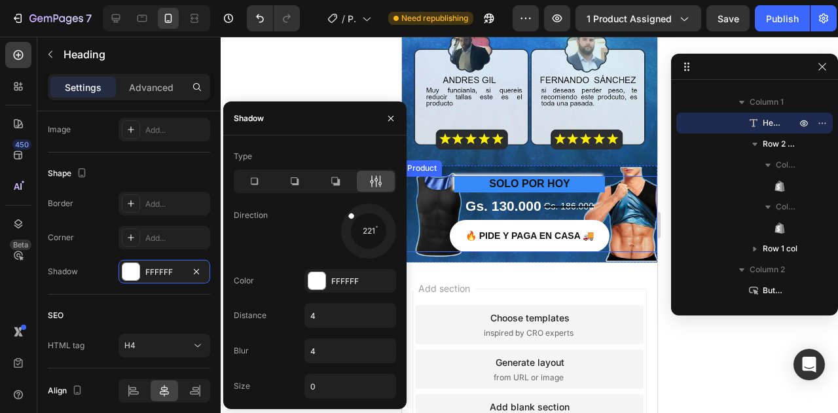
drag, startPoint x: 352, startPoint y: 225, endPoint x: 350, endPoint y: 215, distance: 10.2
click at [350, 215] on div at bounding box center [368, 231] width 58 height 58
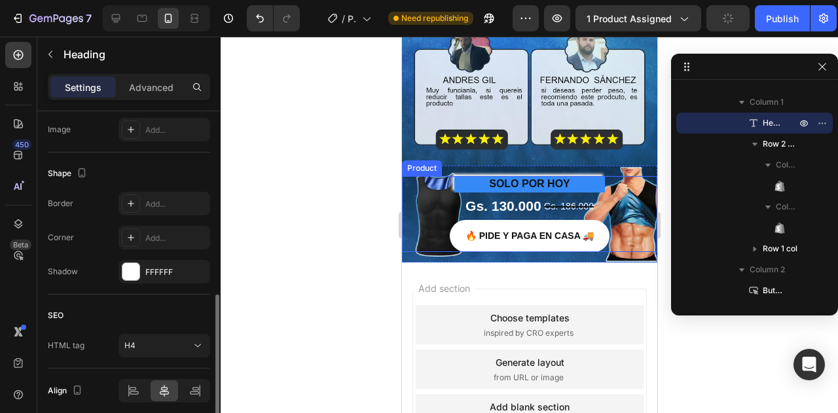
click at [178, 310] on div "SEO" at bounding box center [129, 315] width 162 height 21
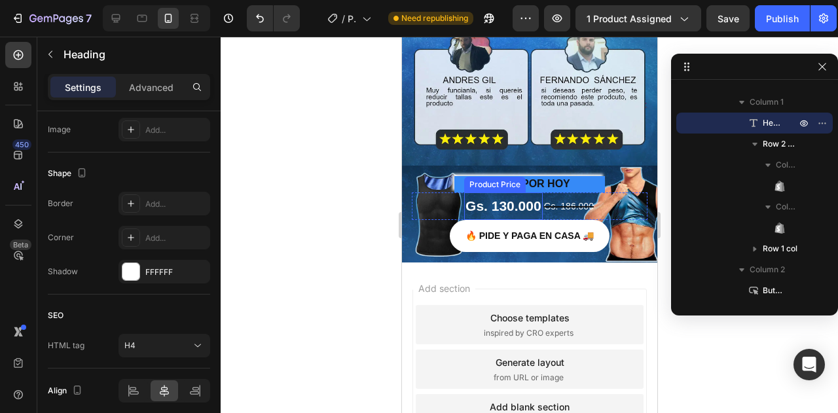
click at [488, 193] on div "Gs. 130.000" at bounding box center [502, 205] width 79 height 27
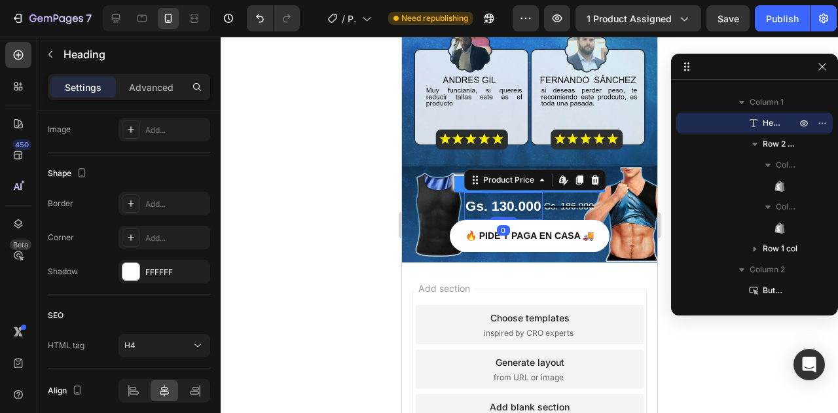
scroll to position [0, 0]
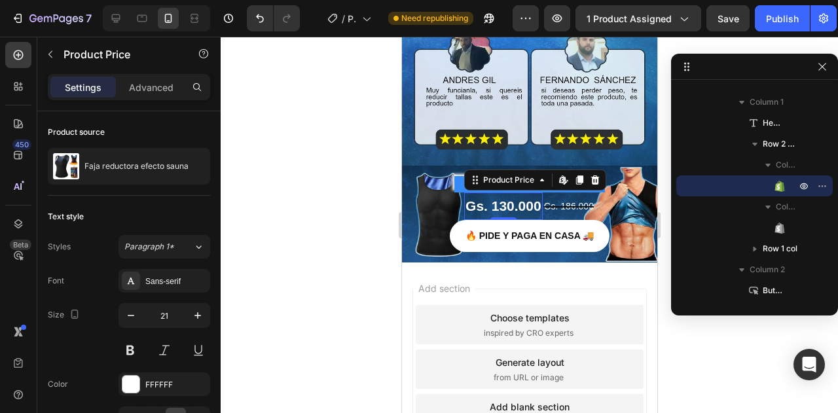
click at [729, 5] on div "7 / Product Page - Aug 27, 01:24:56 Need republishing Preview 1 product assigne…" at bounding box center [419, 18] width 838 height 37
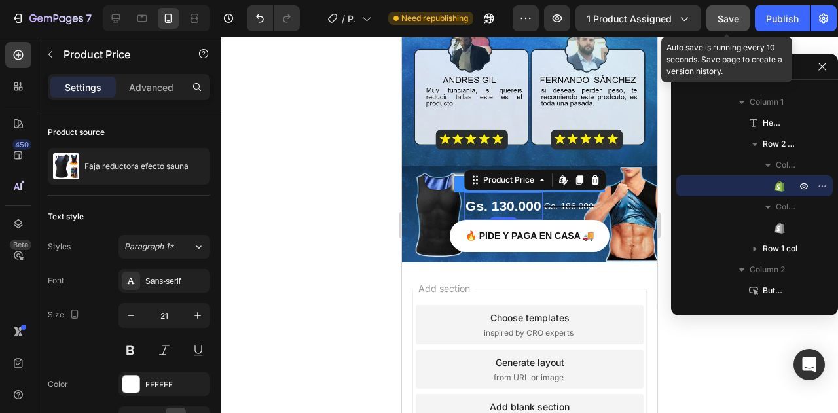
click at [729, 11] on button "Save" at bounding box center [727, 18] width 43 height 26
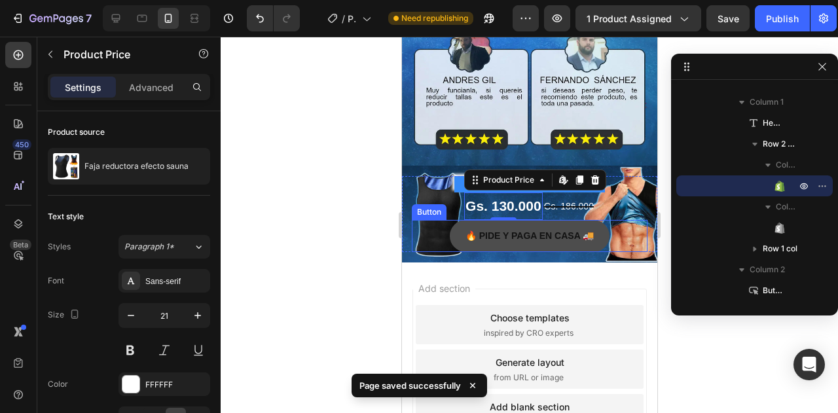
click at [449, 224] on button "🔥 PIDE Y PAGA EN CASA 🚚" at bounding box center [529, 236] width 160 height 32
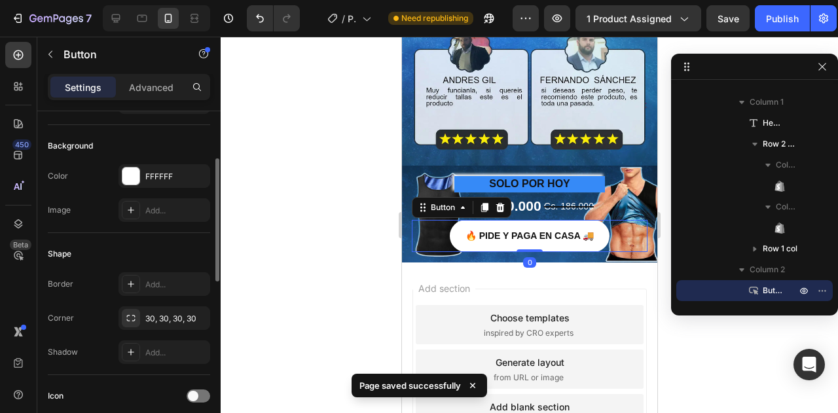
scroll to position [65, 0]
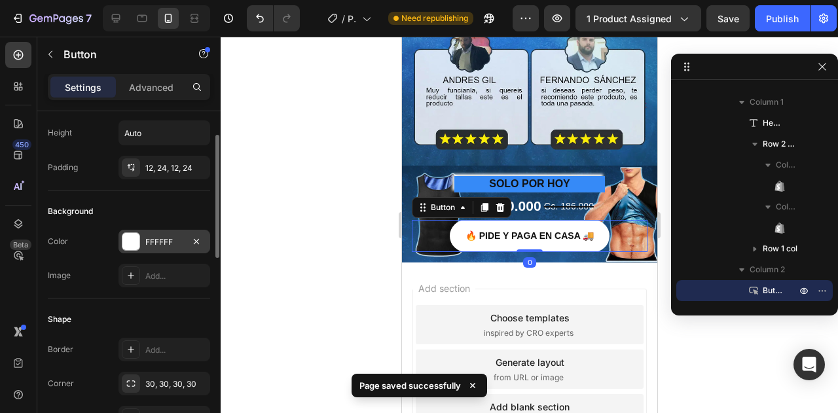
click at [132, 235] on div at bounding box center [130, 241] width 17 height 17
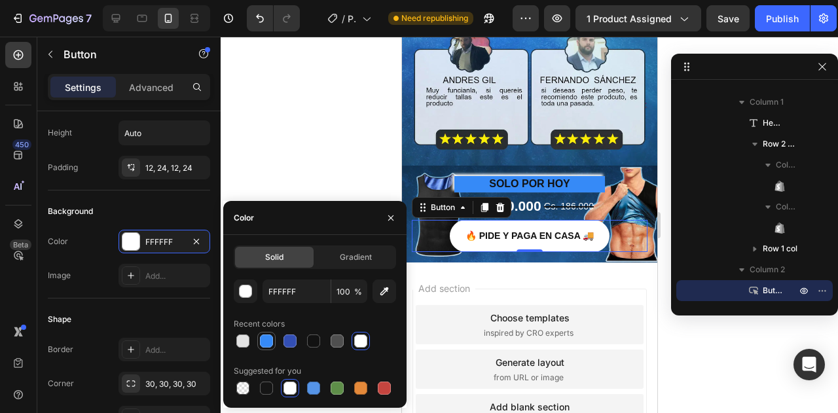
click at [267, 345] on div at bounding box center [266, 340] width 13 height 13
type input "368AF7"
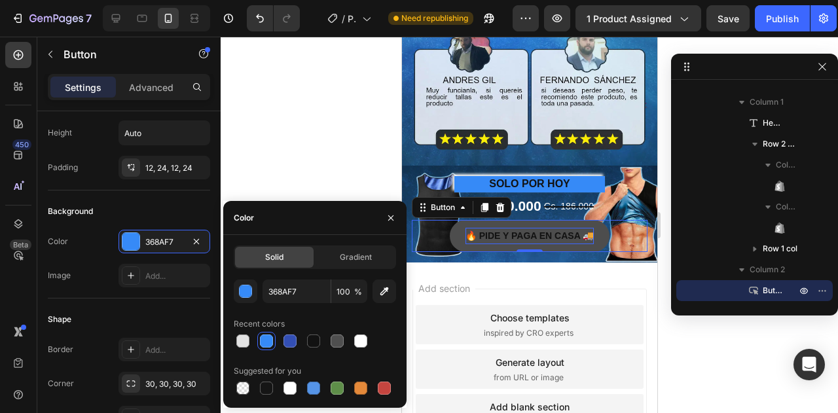
click at [496, 228] on p "🔥 PIDE Y PAGA EN CASA 🚚" at bounding box center [529, 236] width 128 height 16
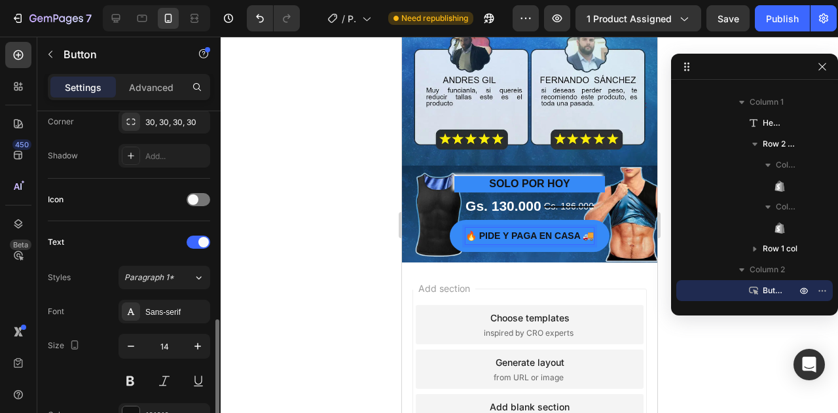
scroll to position [458, 0]
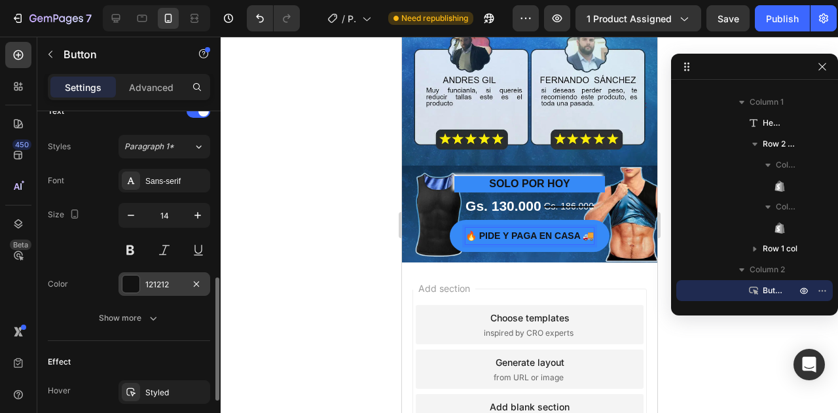
click at [131, 281] on div at bounding box center [130, 284] width 17 height 17
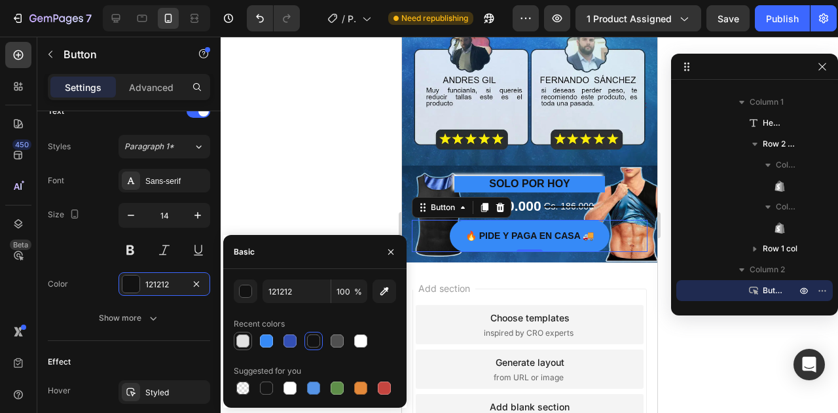
click at [241, 340] on div at bounding box center [242, 340] width 13 height 13
click at [357, 336] on div at bounding box center [360, 340] width 13 height 13
type input "FFFFFF"
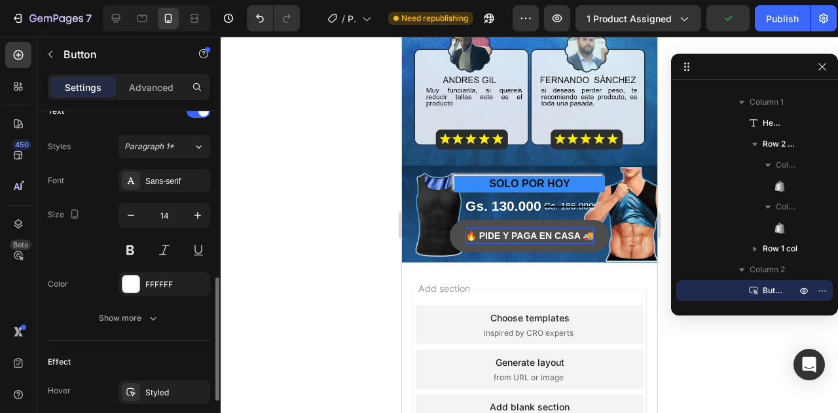
click at [90, 272] on div "Color FFFFFF" at bounding box center [129, 284] width 162 height 24
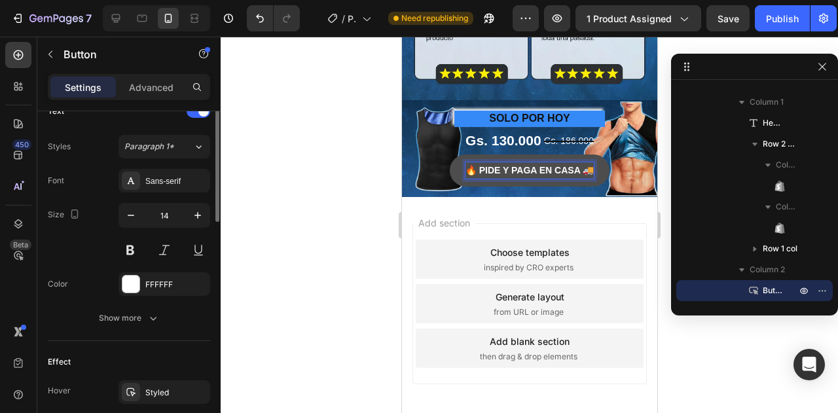
scroll to position [327, 0]
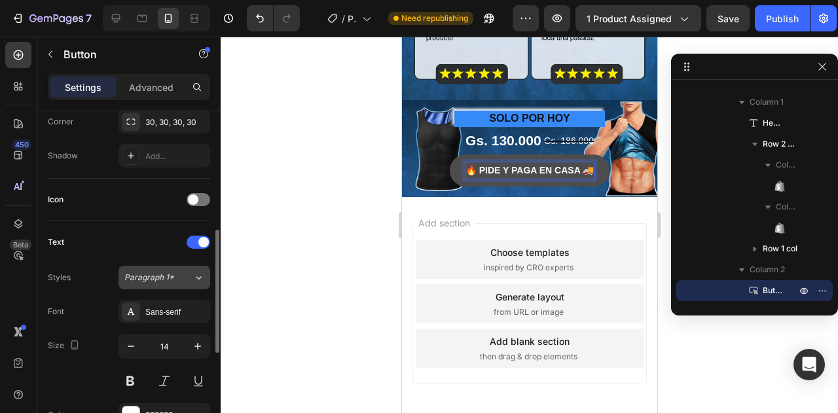
click at [172, 268] on button "Paragraph 1*" at bounding box center [164, 278] width 92 height 24
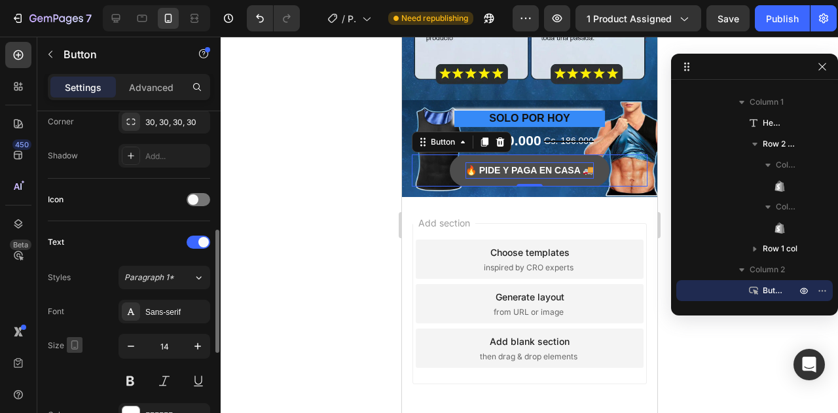
click at [69, 339] on icon "button" at bounding box center [74, 344] width 13 height 13
click at [92, 348] on div "Size 14" at bounding box center [129, 363] width 162 height 59
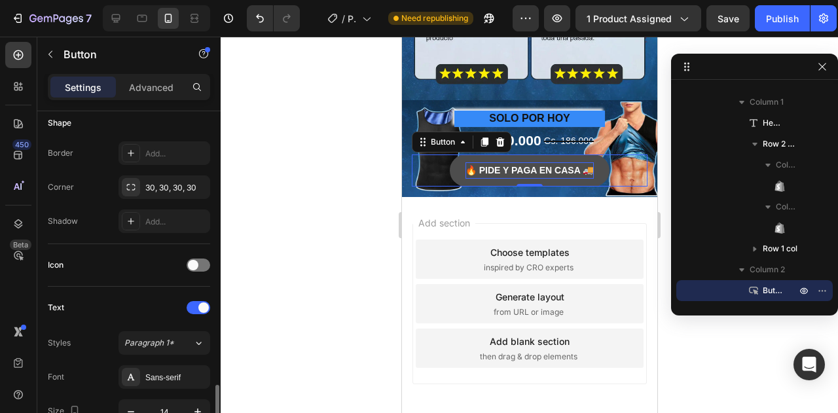
scroll to position [393, 0]
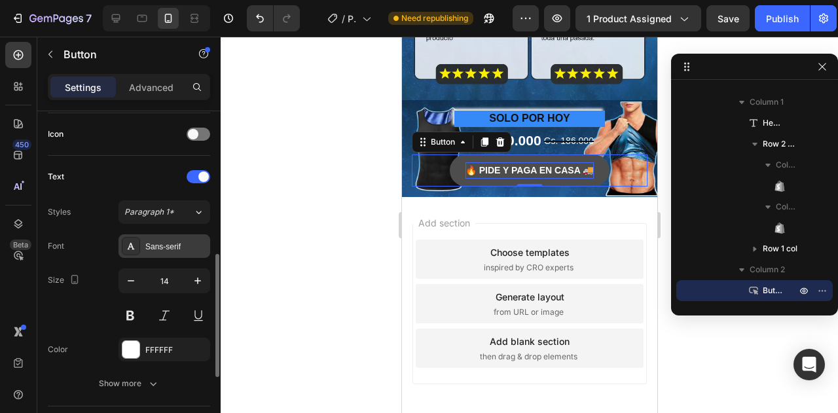
click at [177, 244] on div "Sans-serif" at bounding box center [176, 247] width 62 height 12
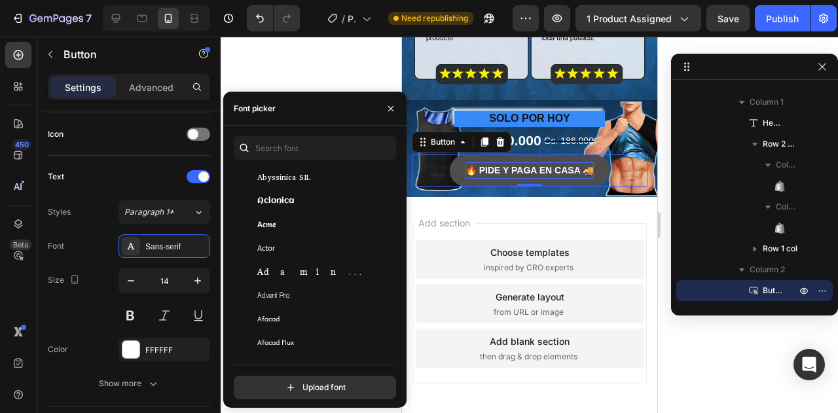
scroll to position [262, 0]
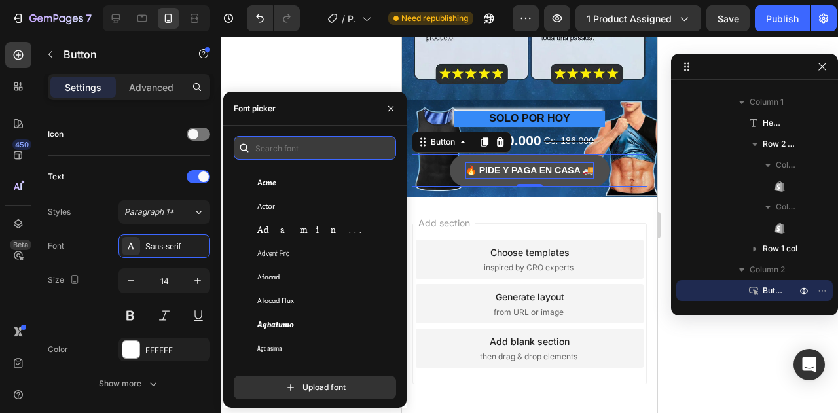
click at [296, 146] on input "text" at bounding box center [315, 148] width 162 height 24
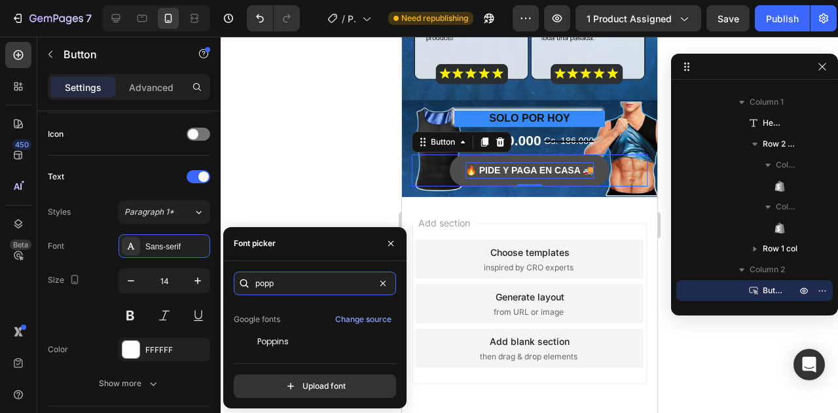
scroll to position [31, 0]
type input "popp"
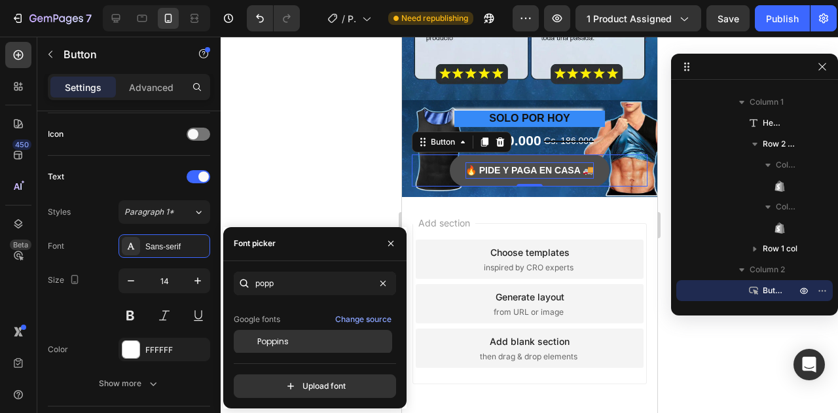
click at [274, 337] on span "Poppins" at bounding box center [272, 342] width 31 height 12
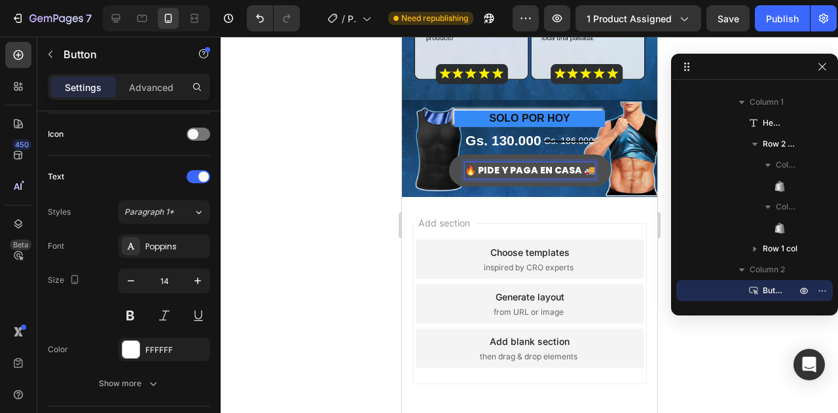
drag, startPoint x: 488, startPoint y: 149, endPoint x: 471, endPoint y: 145, distance: 17.5
click at [471, 162] on p "🔥 PIDE Y PAGA EN CASA 🚚" at bounding box center [529, 170] width 130 height 16
drag, startPoint x: 472, startPoint y: 145, endPoint x: 460, endPoint y: 145, distance: 12.4
click at [460, 154] on button "🔥 PIDE Y PAGA EN CASA 🚚" at bounding box center [529, 170] width 162 height 32
click at [464, 162] on p "🔥 PIDE Y PAGA EN CASA 🚚" at bounding box center [529, 170] width 130 height 16
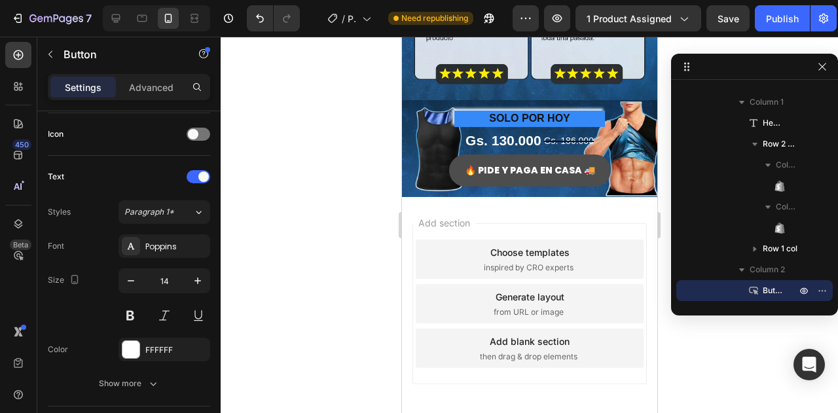
click at [449, 154] on button "🔥 PIDE Y PAGA EN CASA 🚚" at bounding box center [529, 170] width 162 height 32
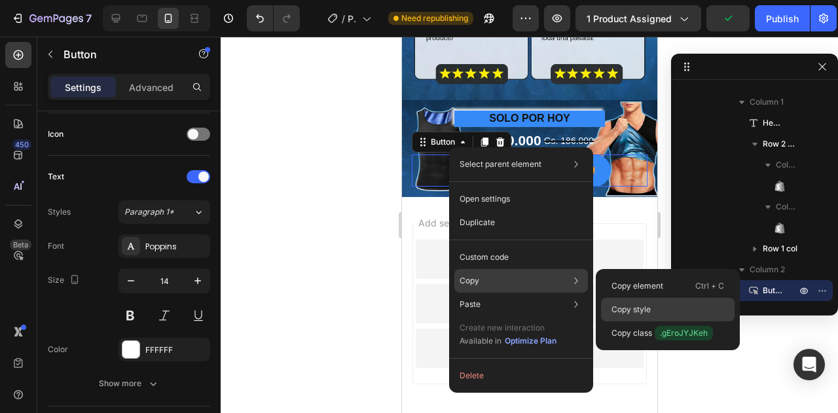
click at [631, 312] on p "Copy style" at bounding box center [630, 310] width 39 height 12
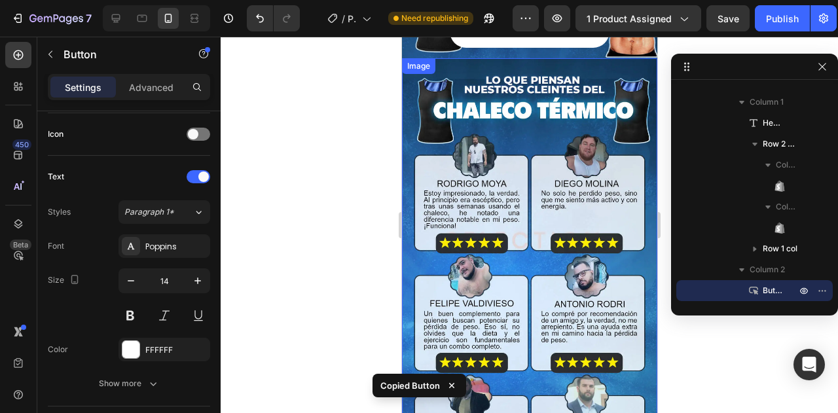
scroll to position [1767, 0]
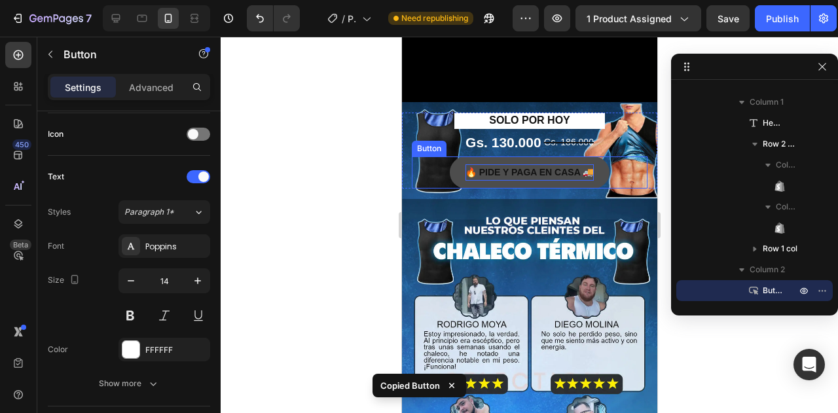
click at [507, 165] on p "🔥 PIDE Y PAGA EN CASA 🚚" at bounding box center [529, 172] width 128 height 16
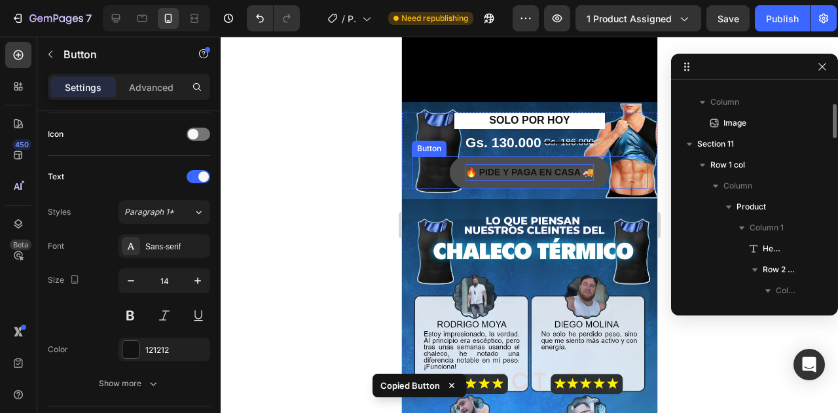
scroll to position [897, 0]
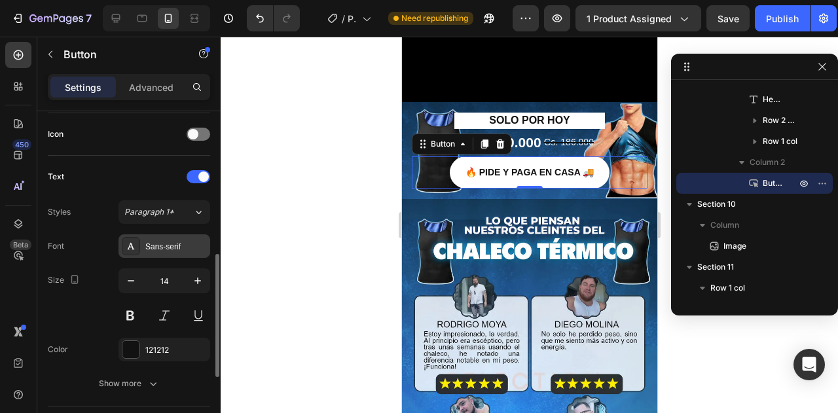
click at [169, 249] on div "Sans-serif" at bounding box center [176, 247] width 62 height 12
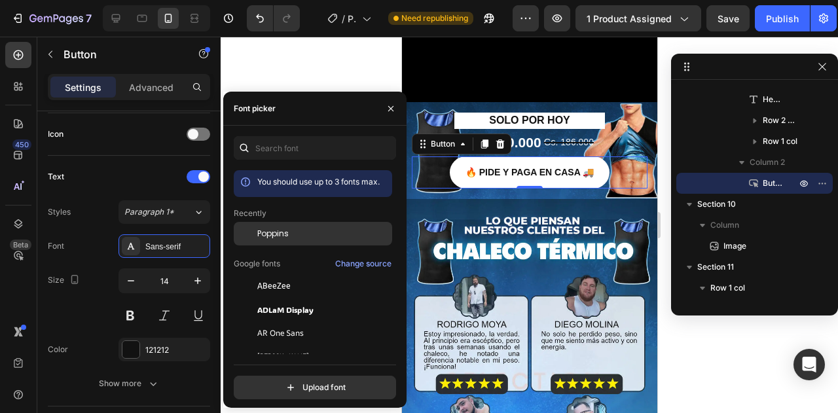
click at [271, 232] on span "Poppins" at bounding box center [272, 234] width 31 height 12
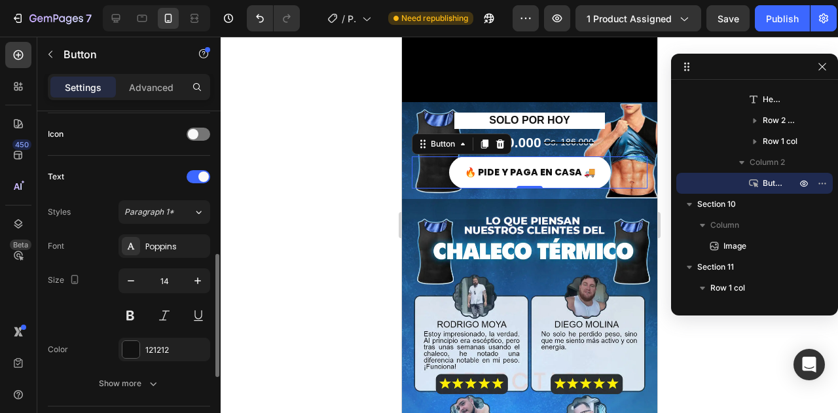
click at [97, 210] on div "Styles Paragraph 1*" at bounding box center [129, 212] width 162 height 24
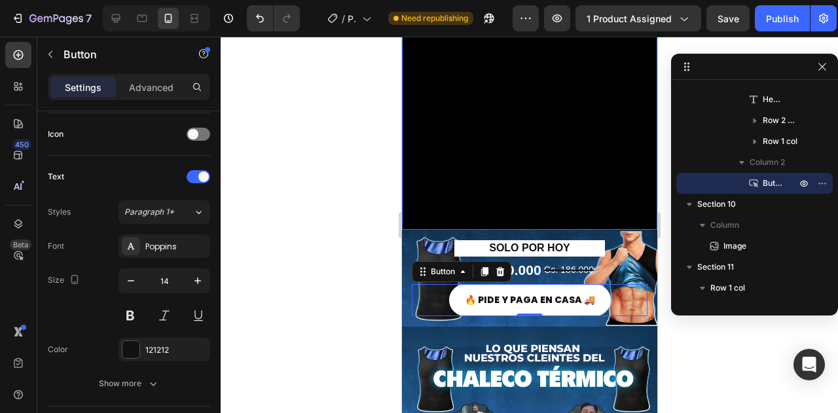
scroll to position [1636, 0]
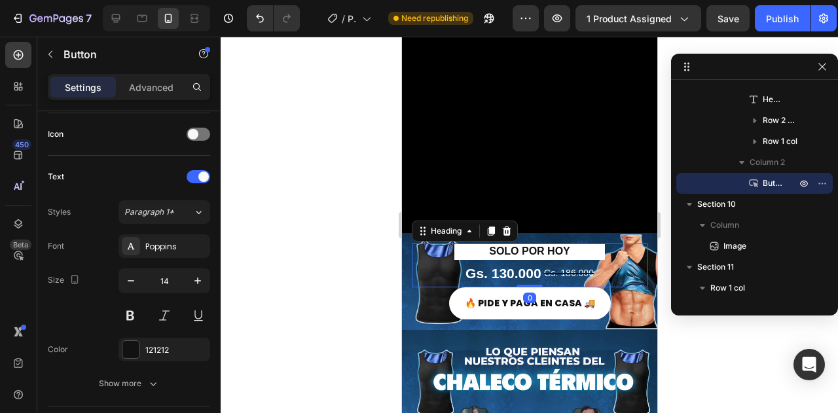
click at [531, 244] on h4 "SOLO POR HOY" at bounding box center [529, 252] width 151 height 16
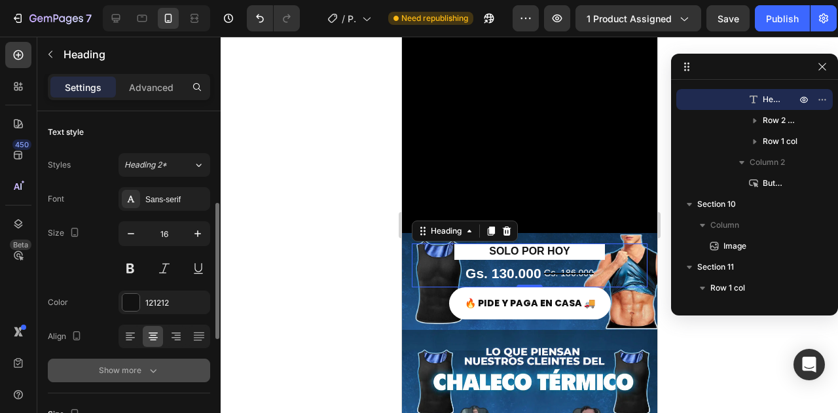
scroll to position [131, 0]
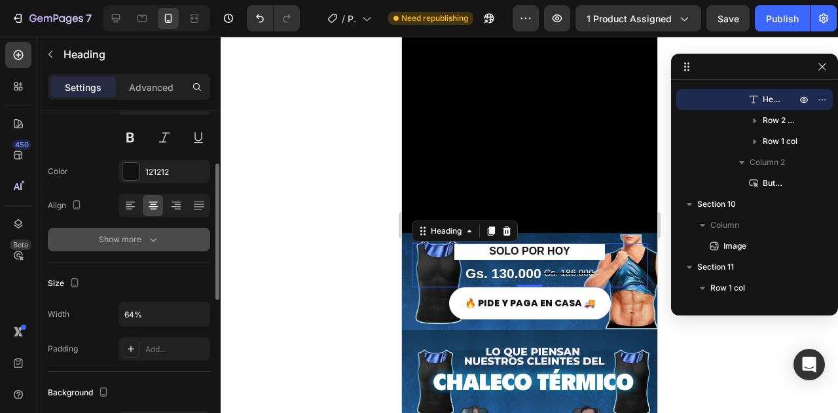
click at [135, 234] on div "Show more" at bounding box center [129, 239] width 61 height 13
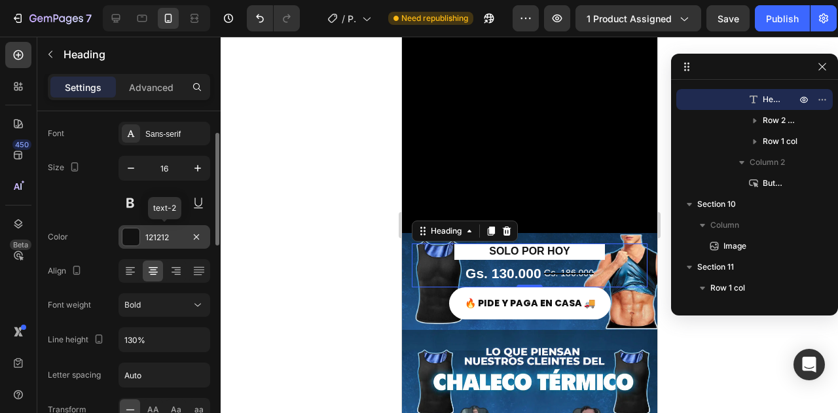
scroll to position [0, 0]
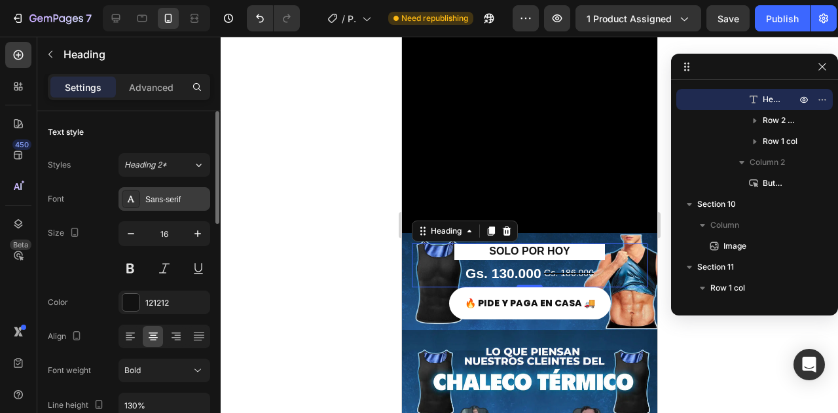
click at [168, 204] on div "Sans-serif" at bounding box center [176, 200] width 62 height 12
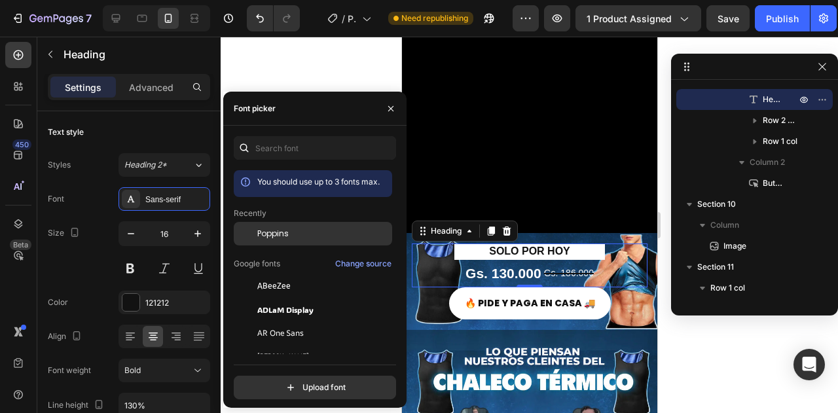
click at [264, 236] on span "Poppins" at bounding box center [272, 234] width 31 height 12
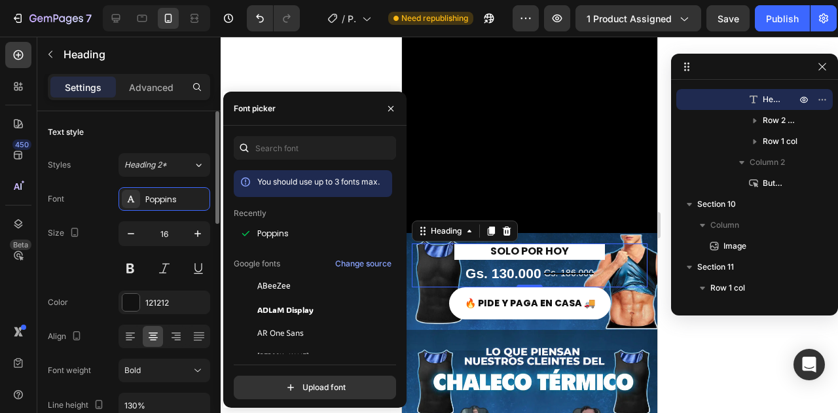
click at [98, 215] on div "Font Poppins Size 16 Color 121212 Align Font weight Bold Line height 130% Lette…" at bounding box center [129, 371] width 162 height 368
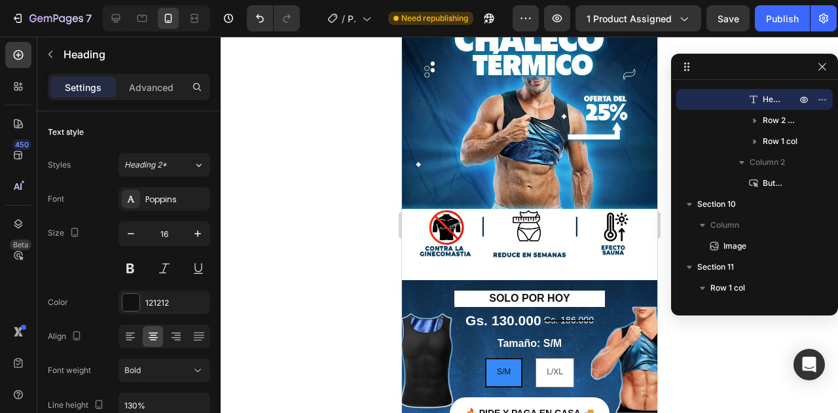
scroll to position [131, 0]
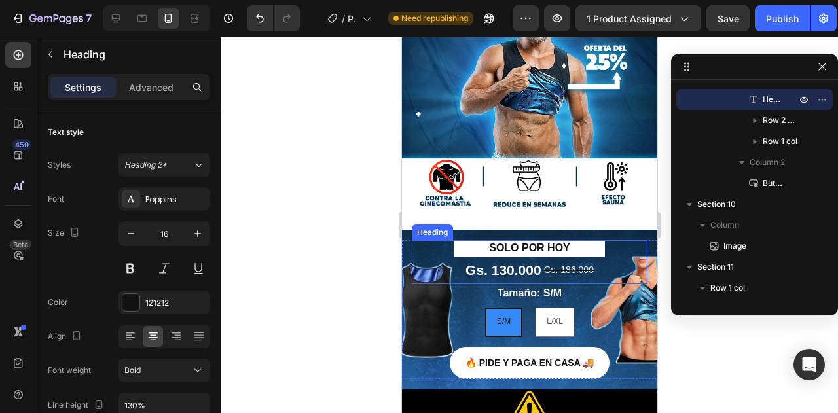
click at [564, 240] on h4 "SOLO POR HOY" at bounding box center [529, 248] width 151 height 16
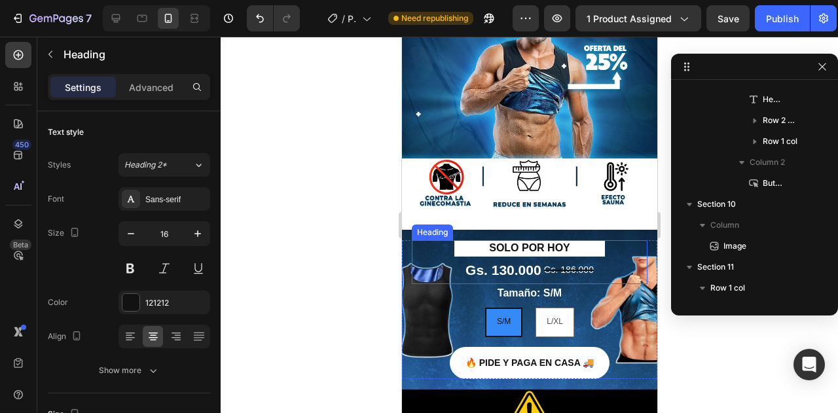
scroll to position [80, 0]
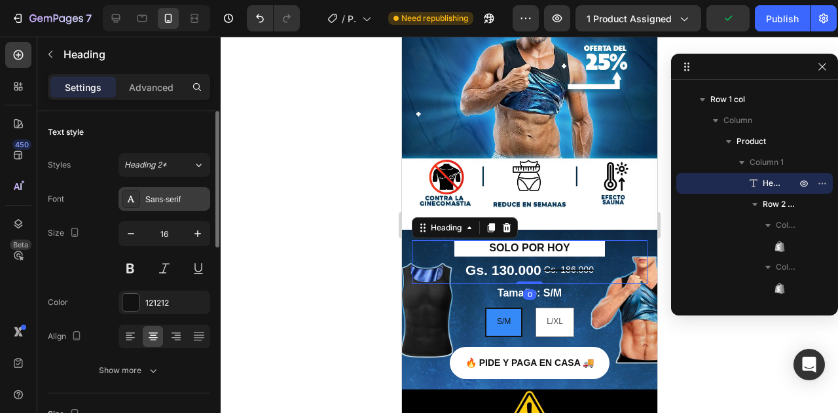
click at [165, 194] on div "Sans-serif" at bounding box center [176, 200] width 62 height 12
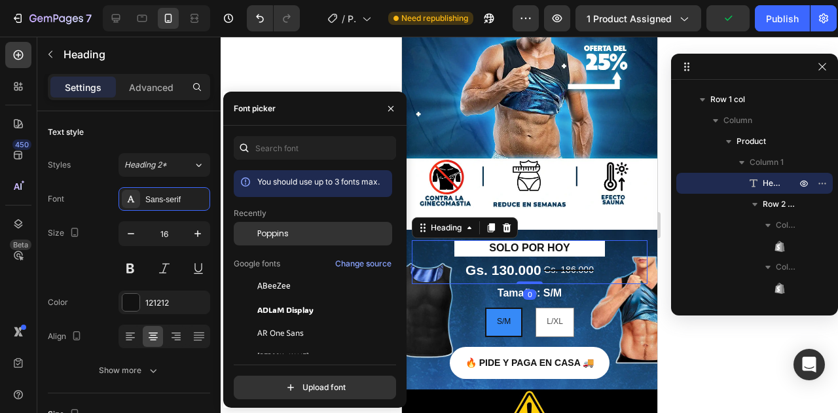
click at [284, 228] on span "Poppins" at bounding box center [272, 234] width 31 height 12
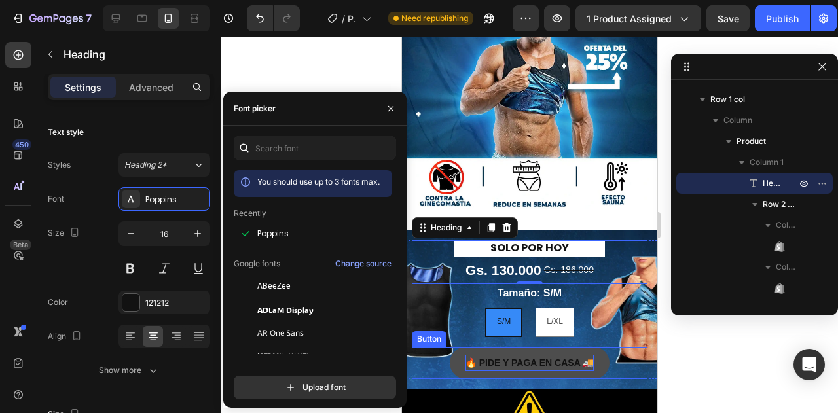
click at [525, 355] on p "🔥 PIDE Y PAGA EN CASA 🚚" at bounding box center [529, 363] width 128 height 16
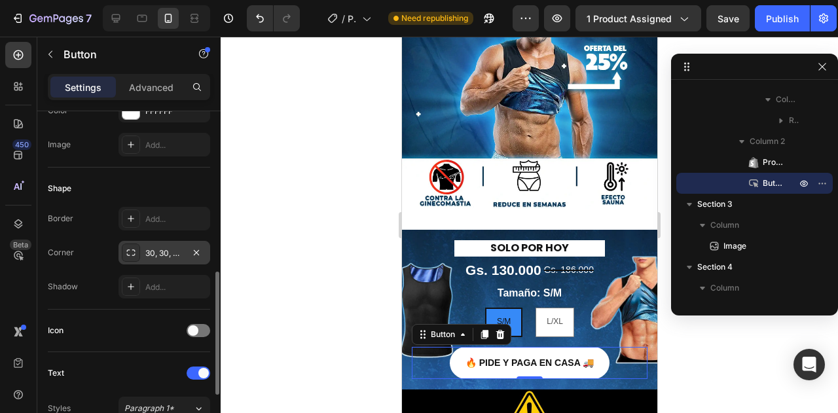
scroll to position [327, 0]
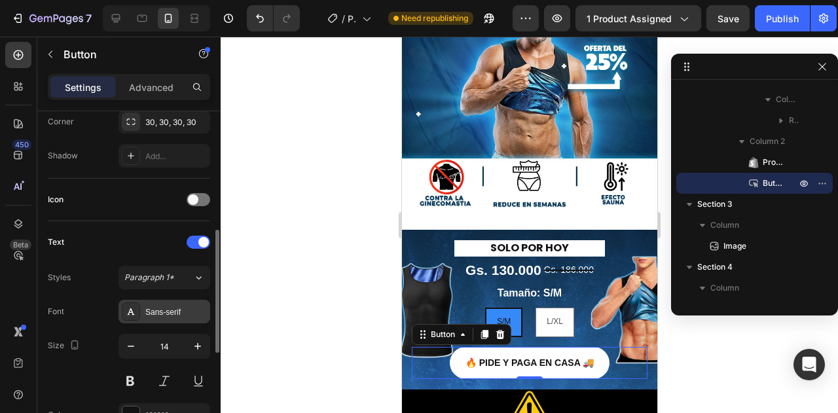
click at [169, 300] on div "Sans-serif" at bounding box center [164, 312] width 92 height 24
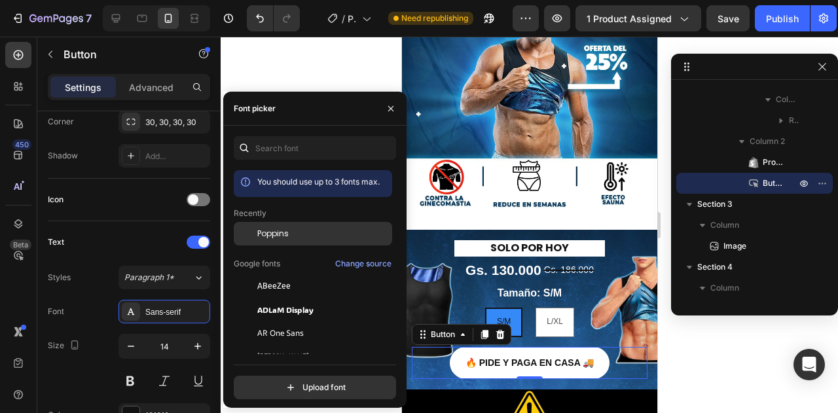
click at [281, 237] on span "Poppins" at bounding box center [272, 234] width 31 height 12
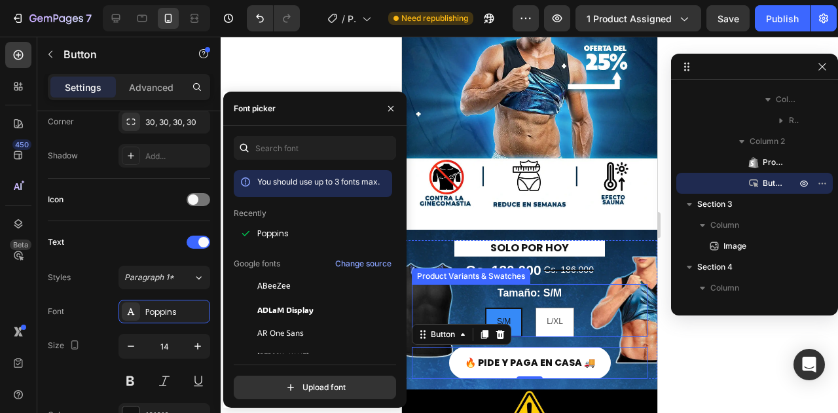
click at [542, 284] on legend "Tamaño: S/M" at bounding box center [529, 293] width 67 height 18
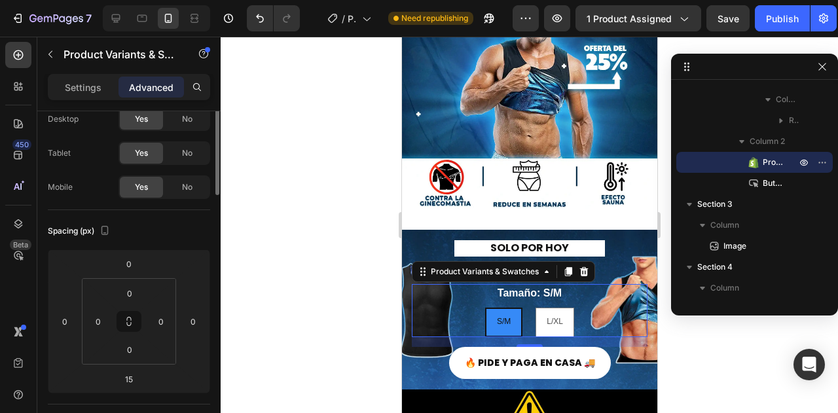
scroll to position [0, 0]
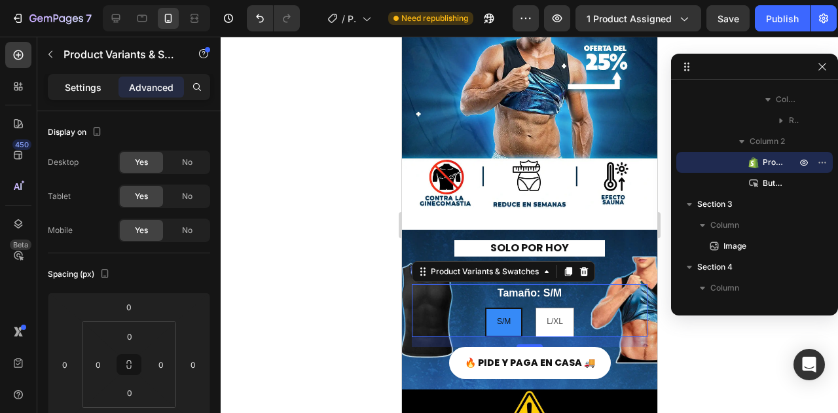
click at [89, 92] on p "Settings" at bounding box center [83, 88] width 37 height 14
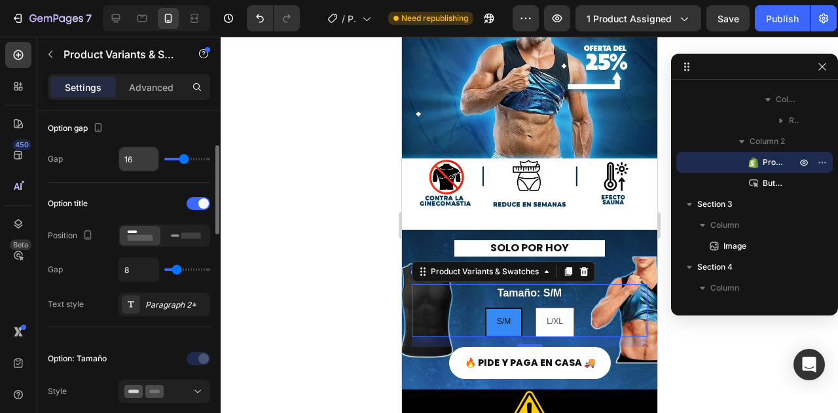
scroll to position [196, 0]
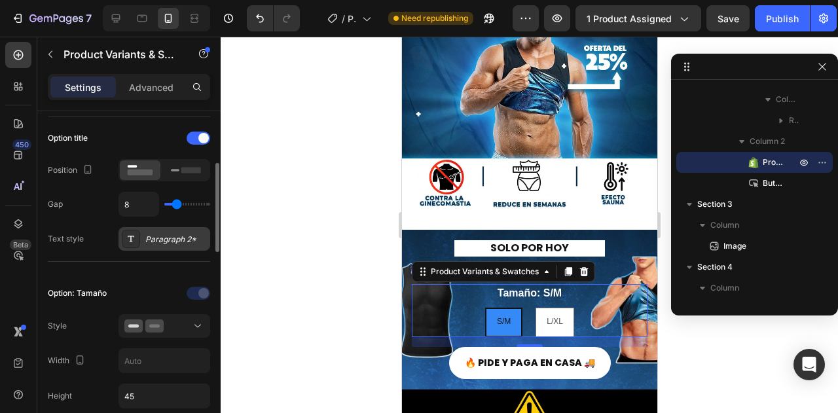
click at [140, 236] on div "Paragraph 2*" at bounding box center [164, 239] width 92 height 24
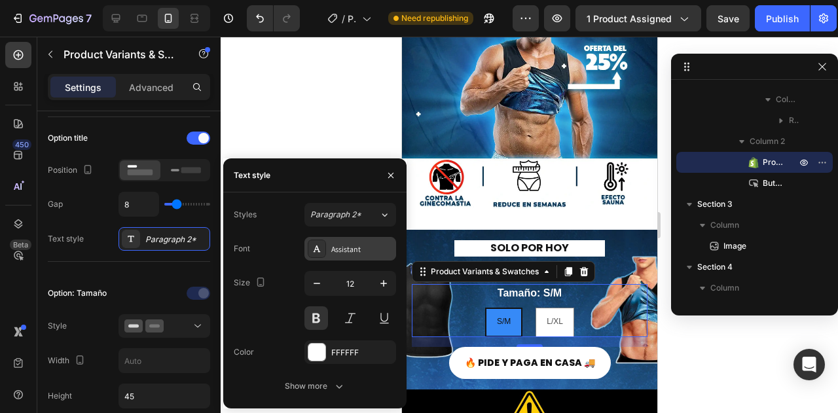
click at [348, 255] on div "Assistant" at bounding box center [362, 250] width 62 height 12
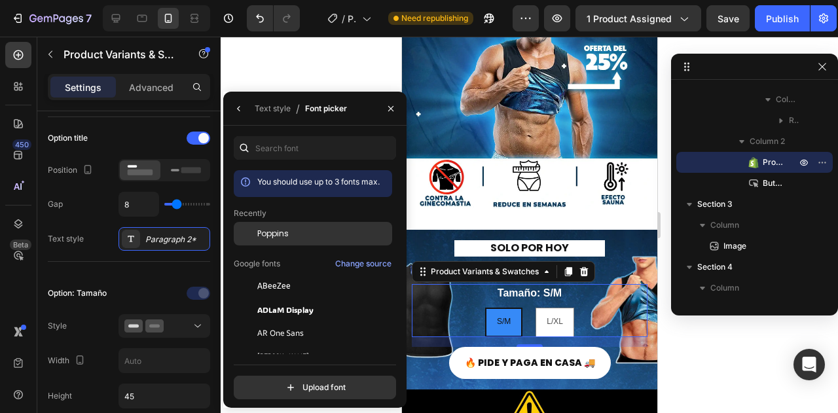
click at [298, 232] on div "Poppins" at bounding box center [323, 234] width 132 height 12
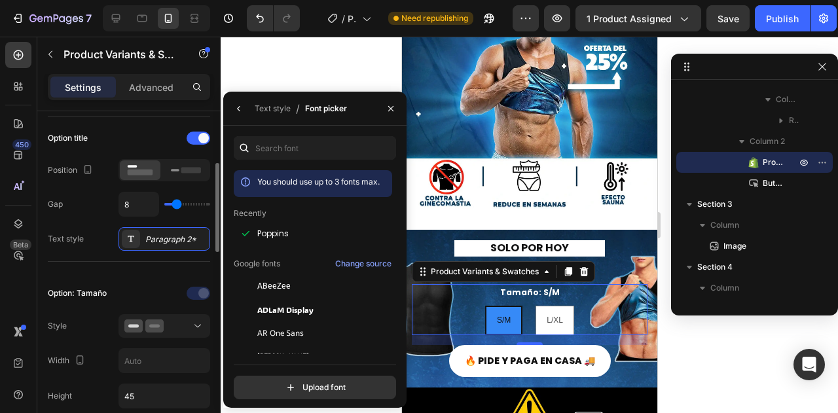
click at [101, 266] on div "Option: Tamaño Style Width Height 45 Show more" at bounding box center [129, 363] width 162 height 202
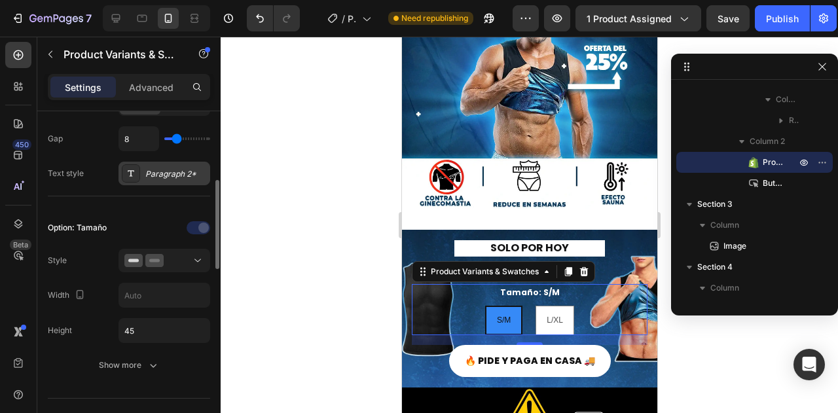
scroll to position [327, 0]
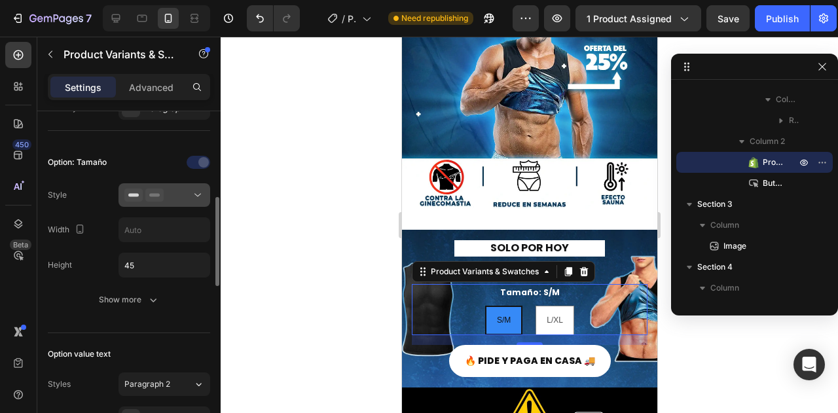
click at [169, 189] on div at bounding box center [164, 195] width 80 height 13
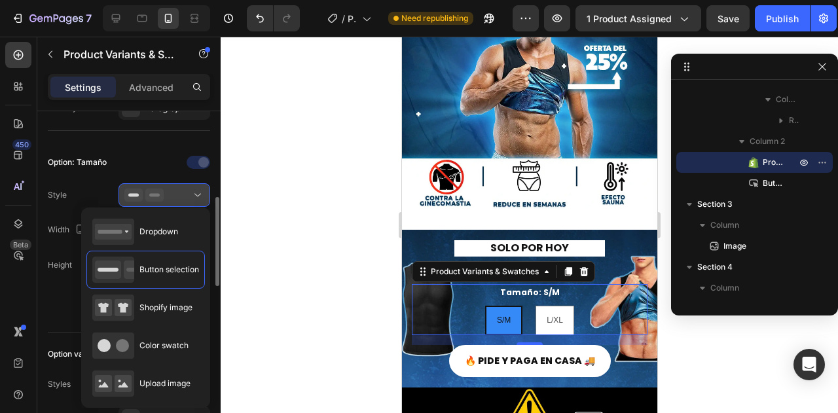
click at [169, 189] on div at bounding box center [164, 195] width 80 height 13
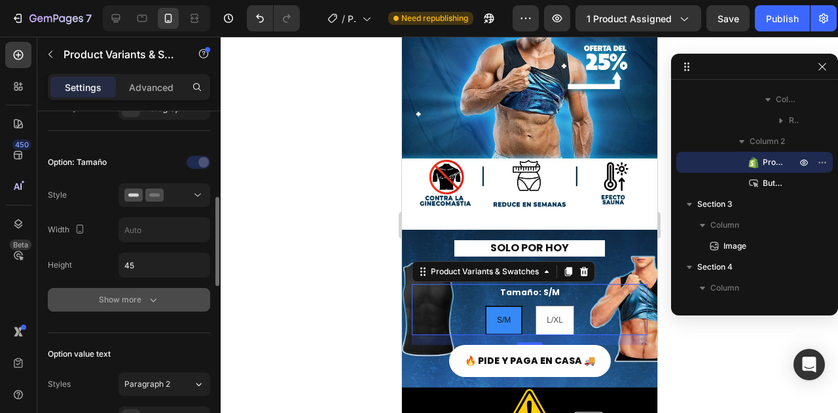
click at [143, 296] on div "Show more" at bounding box center [129, 299] width 61 height 13
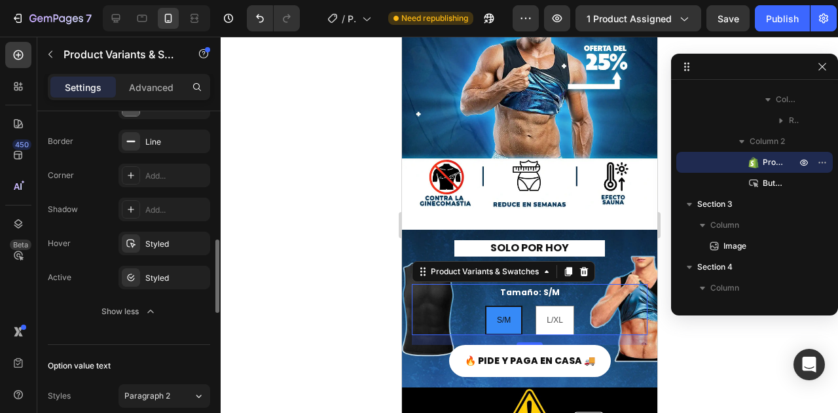
scroll to position [720, 0]
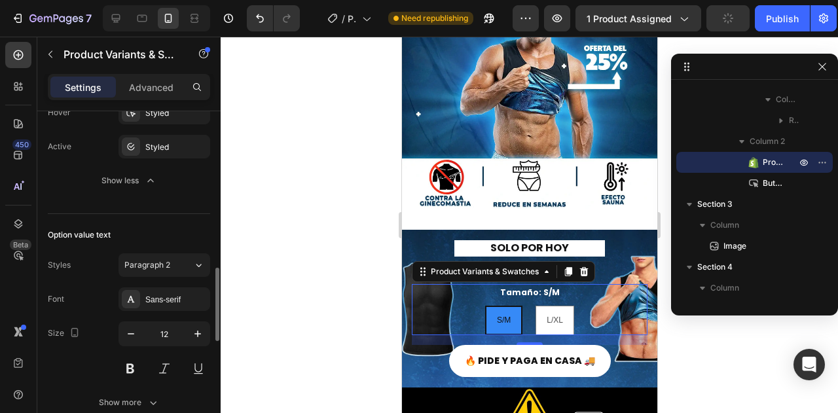
click at [169, 260] on span "Paragraph 2" at bounding box center [147, 265] width 46 height 12
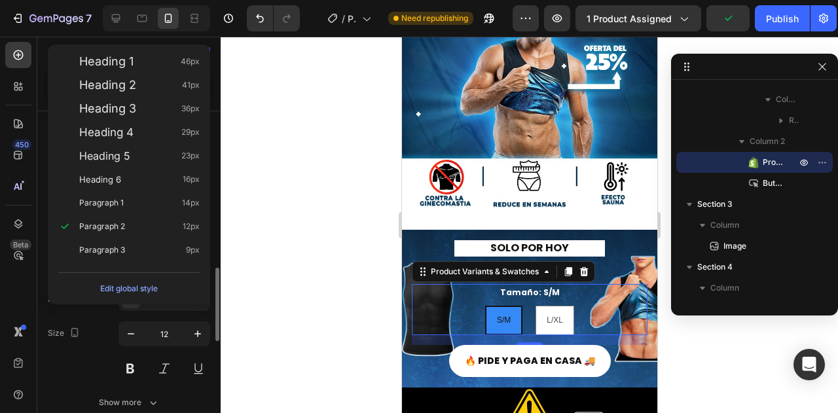
click at [68, 323] on div "Size" at bounding box center [65, 333] width 35 height 21
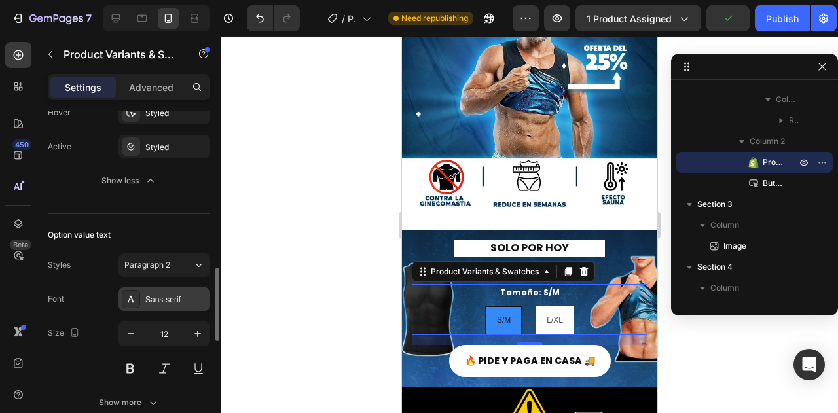
click at [164, 294] on div "Sans-serif" at bounding box center [176, 300] width 62 height 12
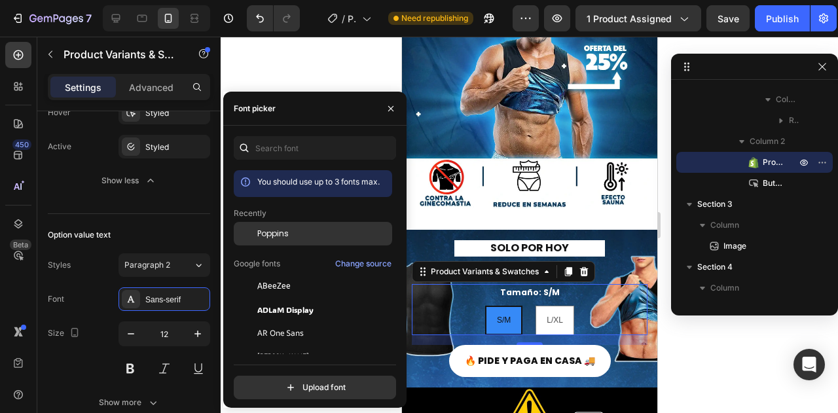
click at [304, 232] on div "Poppins" at bounding box center [323, 234] width 132 height 12
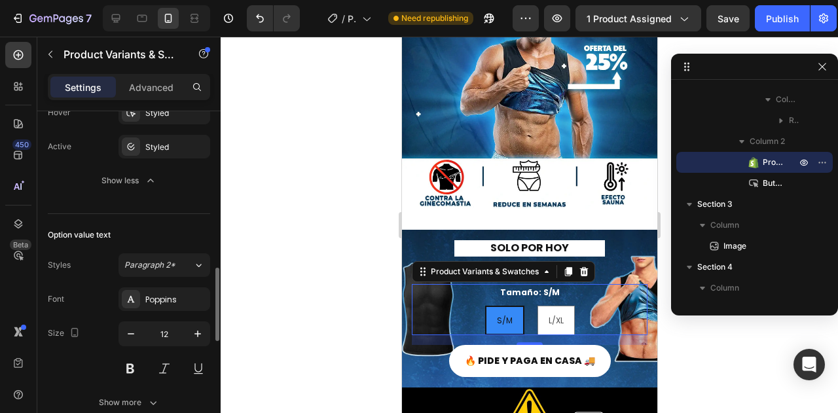
click at [92, 304] on div "Font Poppins" at bounding box center [129, 299] width 162 height 24
click at [132, 358] on button at bounding box center [130, 369] width 24 height 24
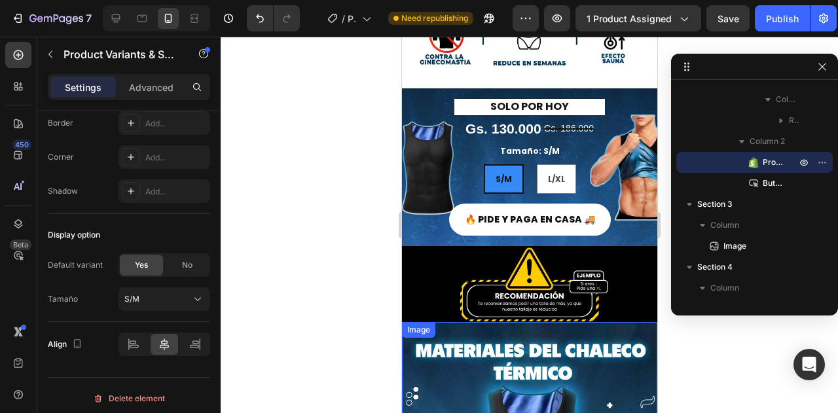
scroll to position [196, 0]
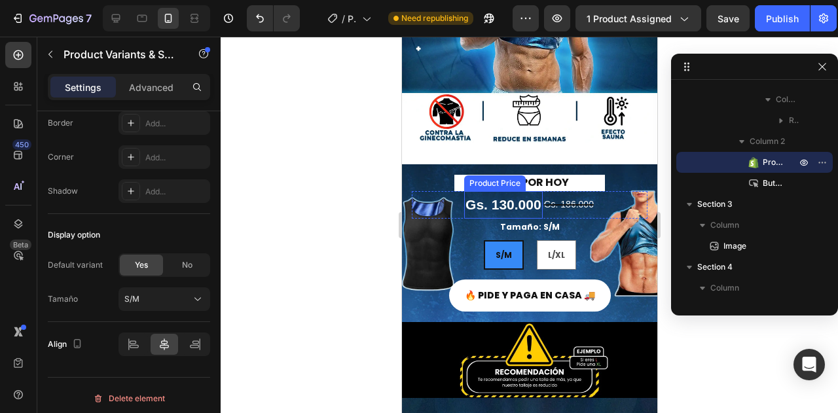
click at [505, 198] on div "Gs. 130.000" at bounding box center [502, 204] width 79 height 27
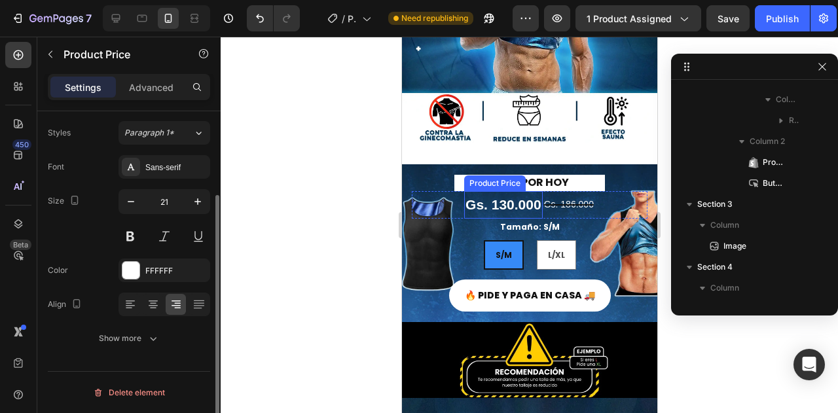
scroll to position [0, 0]
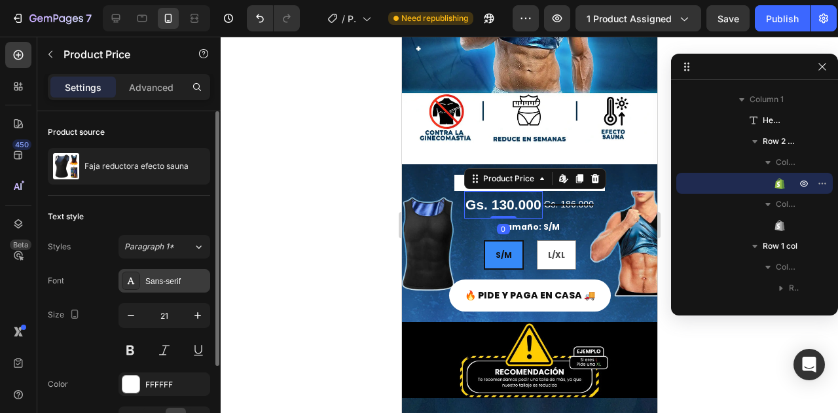
click at [168, 272] on div "Sans-serif" at bounding box center [164, 281] width 92 height 24
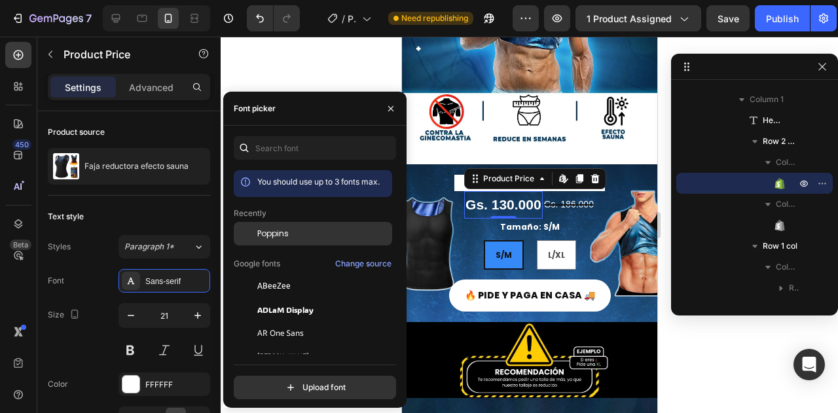
click at [278, 234] on span "Poppins" at bounding box center [272, 234] width 31 height 12
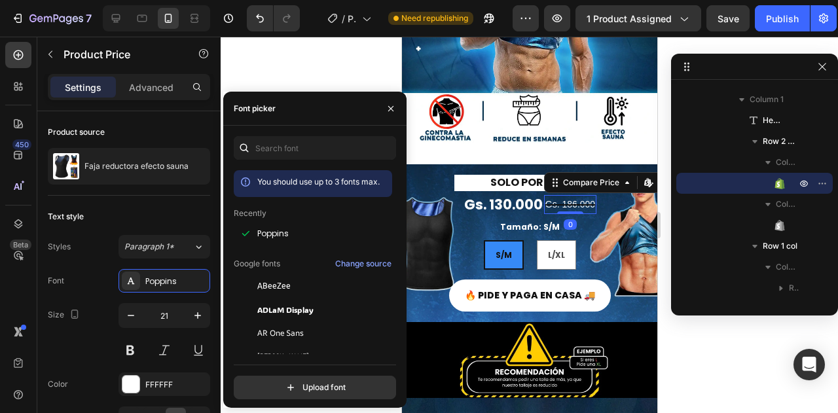
click at [568, 195] on div "Gs. 186.000" at bounding box center [569, 204] width 52 height 19
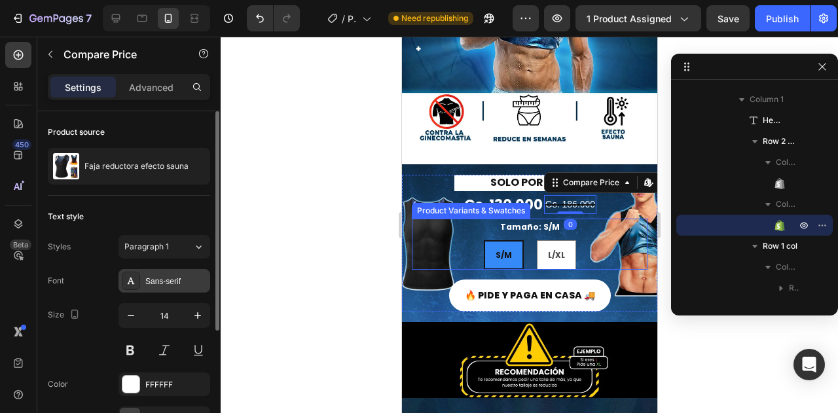
click at [187, 278] on div "Sans-serif" at bounding box center [176, 282] width 62 height 12
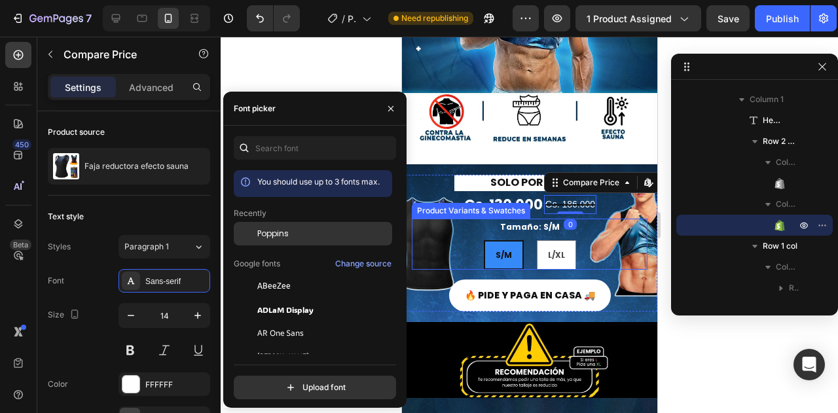
click at [277, 321] on div "Poppins" at bounding box center [313, 333] width 158 height 24
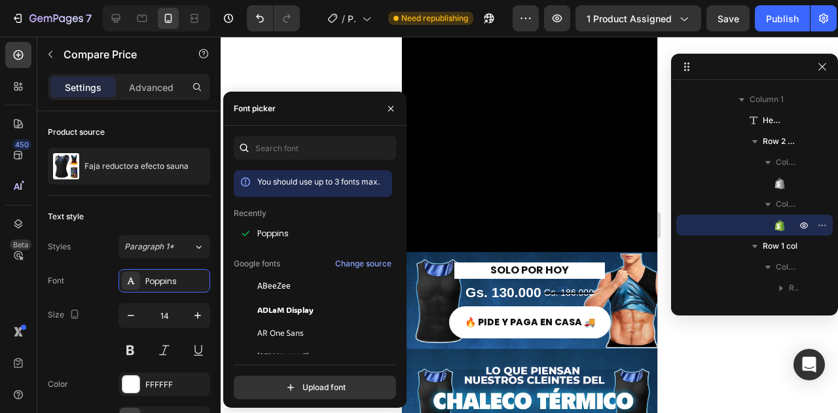
scroll to position [1898, 0]
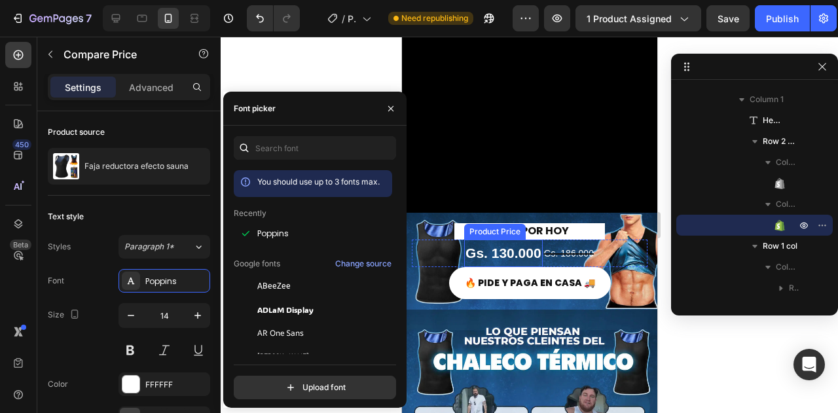
click at [524, 245] on div "Gs. 130.000" at bounding box center [502, 253] width 79 height 27
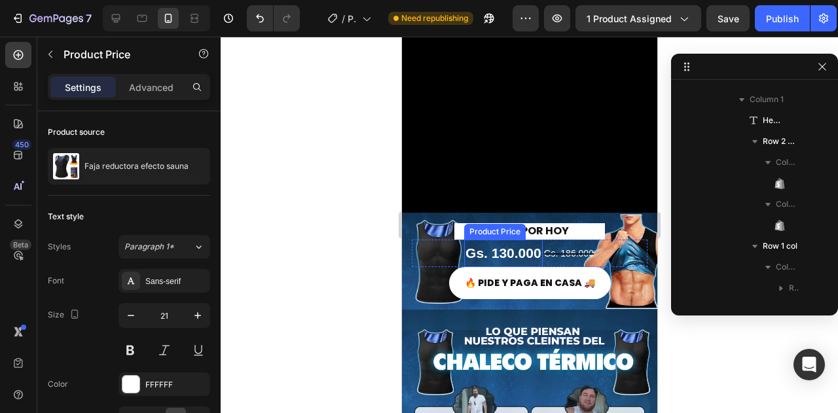
scroll to position [876, 0]
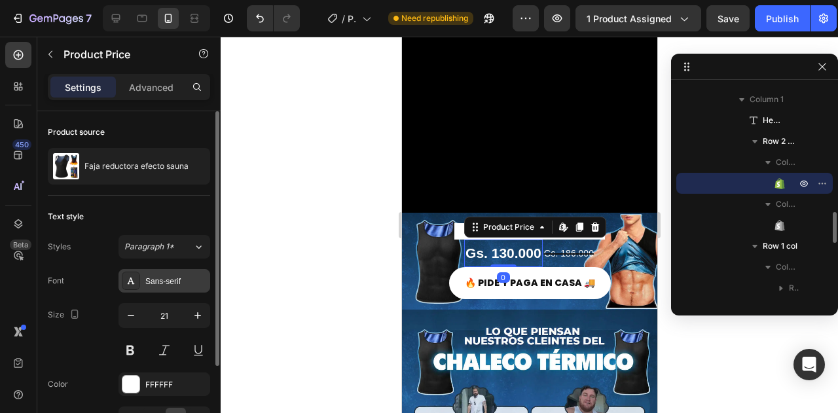
click at [165, 283] on div "Sans-serif" at bounding box center [176, 282] width 62 height 12
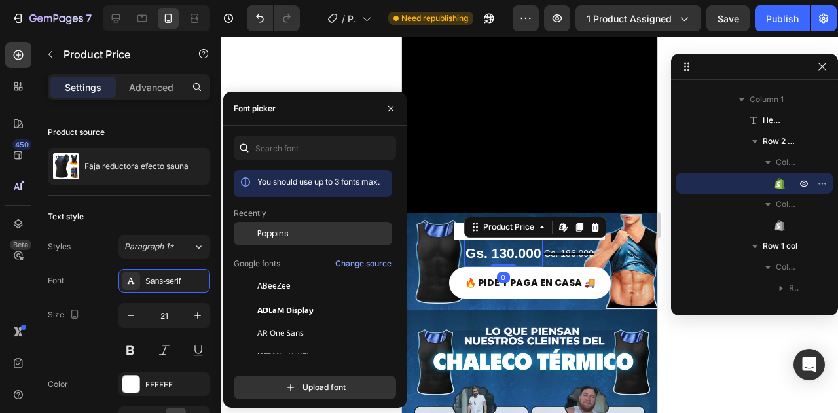
click at [274, 232] on span "Poppins" at bounding box center [272, 234] width 31 height 12
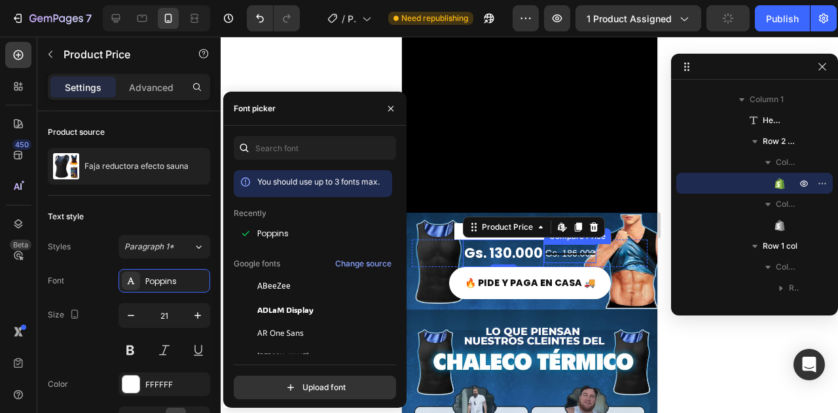
click at [566, 244] on div "Gs. 186.000" at bounding box center [569, 253] width 52 height 19
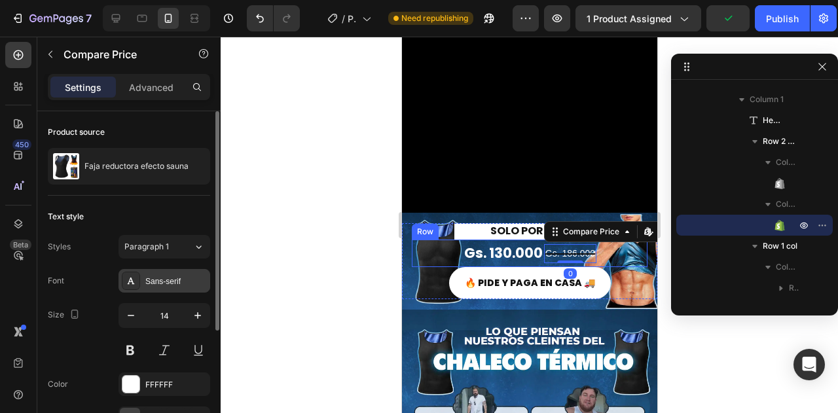
click at [164, 270] on div "Sans-serif" at bounding box center [164, 281] width 92 height 24
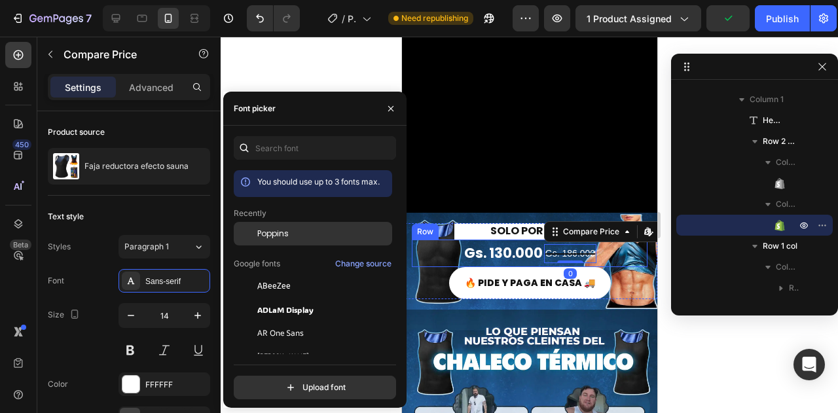
click at [296, 321] on div "Poppins" at bounding box center [313, 333] width 158 height 24
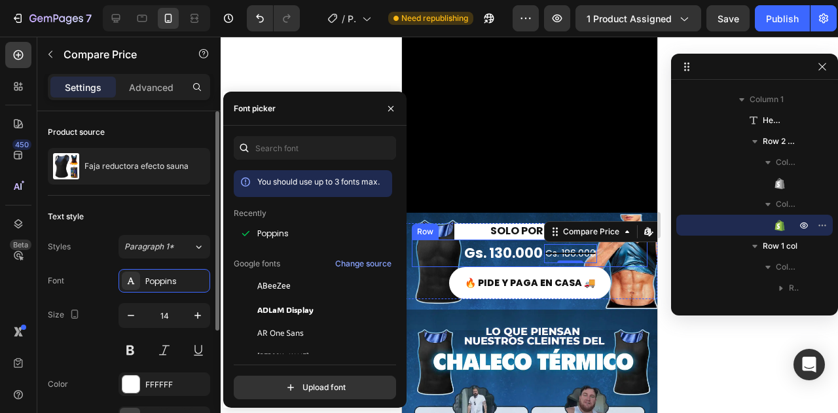
click at [90, 257] on div "Styles Paragraph 1*" at bounding box center [129, 247] width 162 height 24
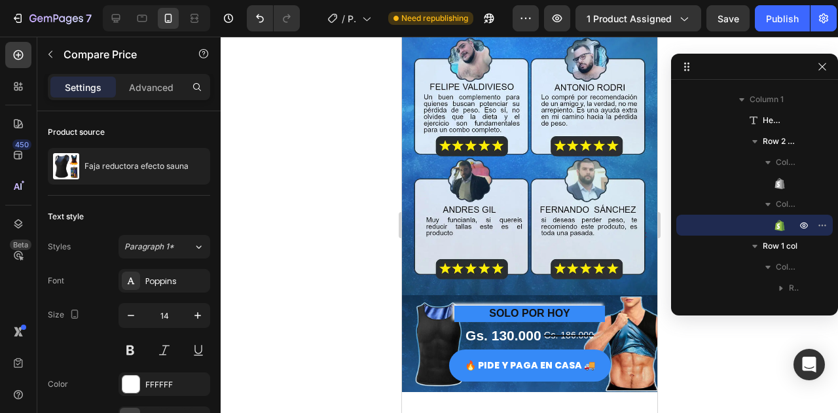
scroll to position [2487, 0]
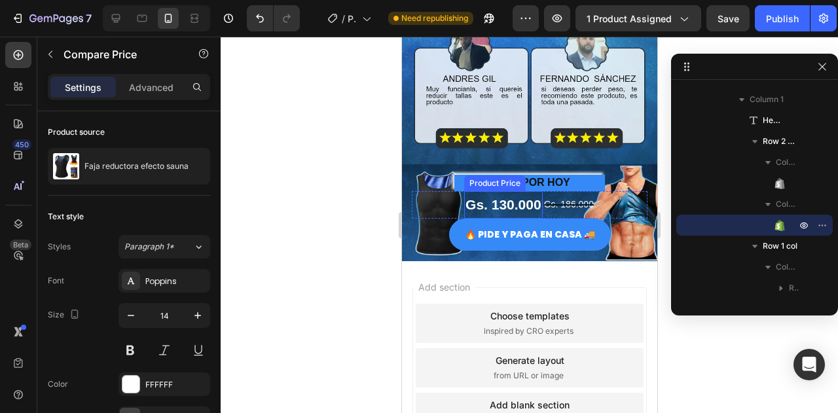
click at [514, 191] on div "Gs. 130.000" at bounding box center [502, 204] width 79 height 27
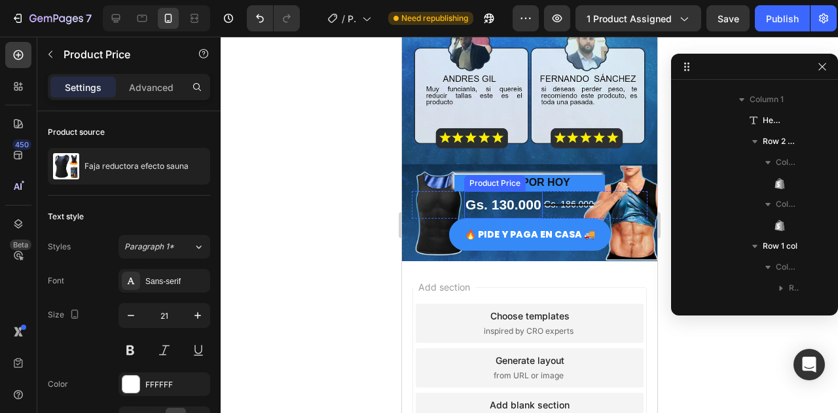
scroll to position [1274, 0]
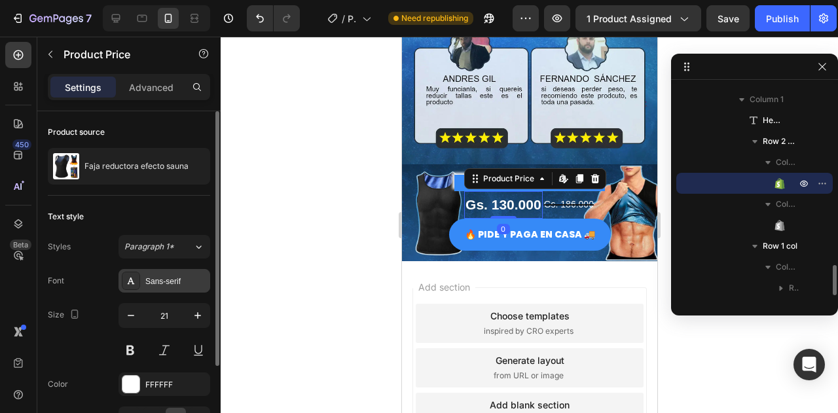
click at [165, 276] on div "Sans-serif" at bounding box center [176, 282] width 62 height 12
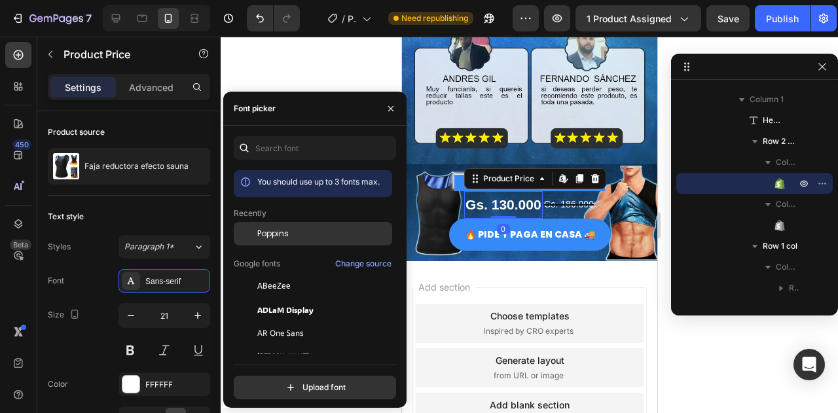
click at [250, 234] on div at bounding box center [246, 234] width 24 height 24
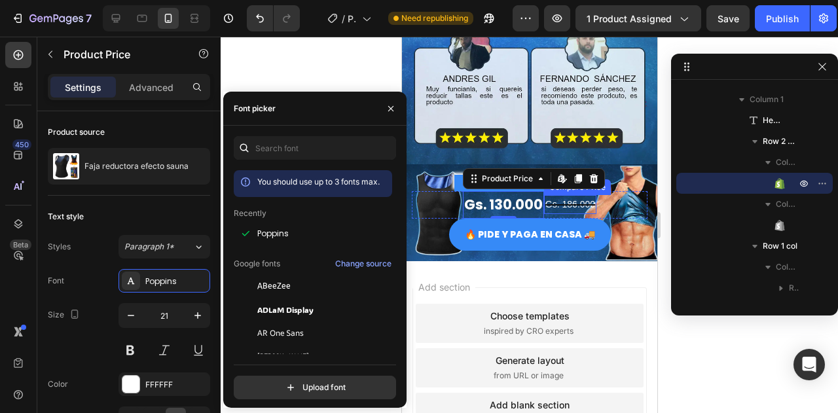
click at [571, 195] on div "Gs. 186.000" at bounding box center [569, 204] width 52 height 19
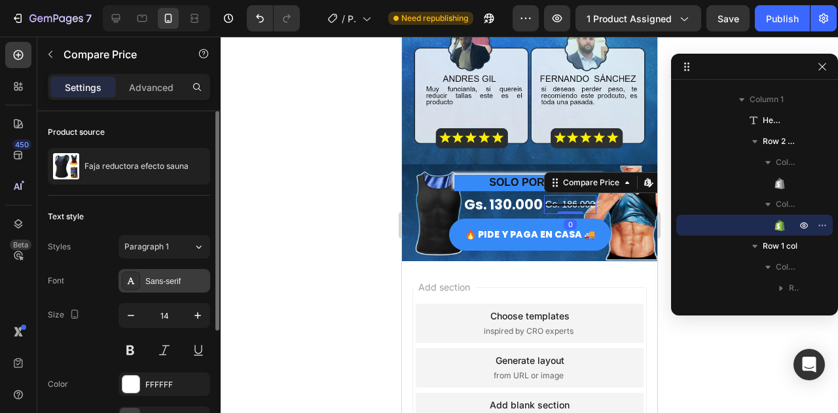
click at [156, 278] on div "Sans-serif" at bounding box center [176, 282] width 62 height 12
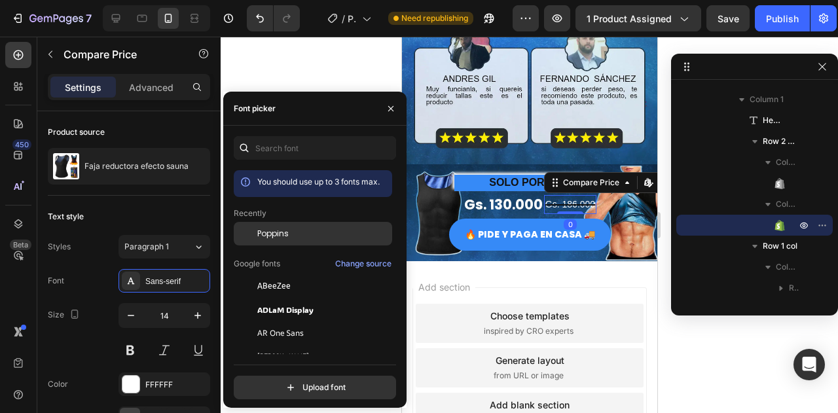
click at [308, 234] on div "Poppins" at bounding box center [323, 234] width 132 height 12
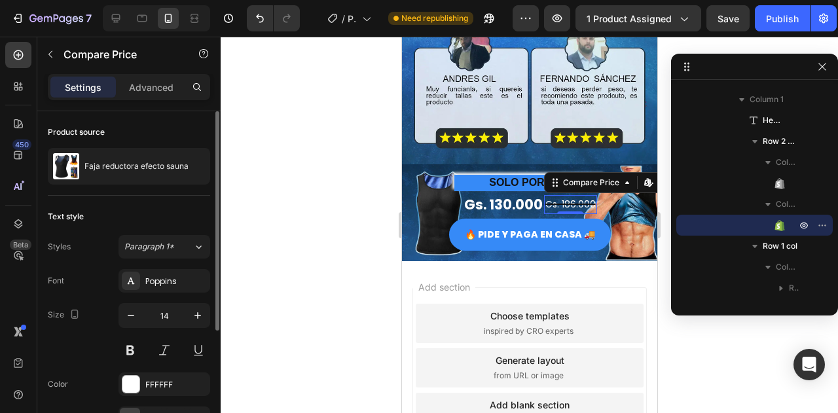
click at [126, 225] on div "Text style" at bounding box center [129, 216] width 162 height 21
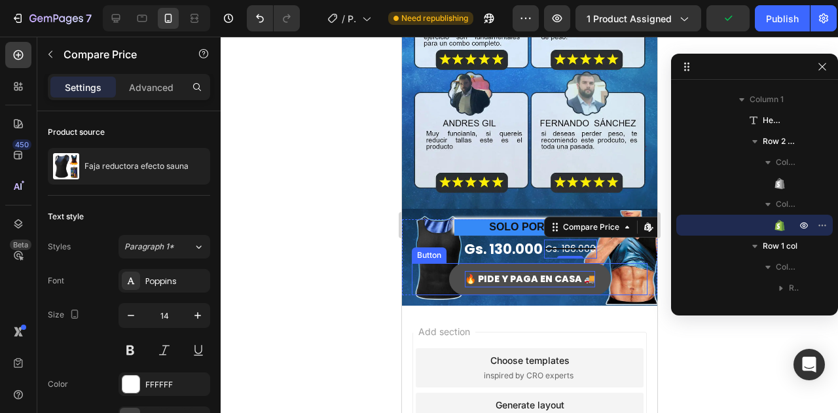
scroll to position [2422, 0]
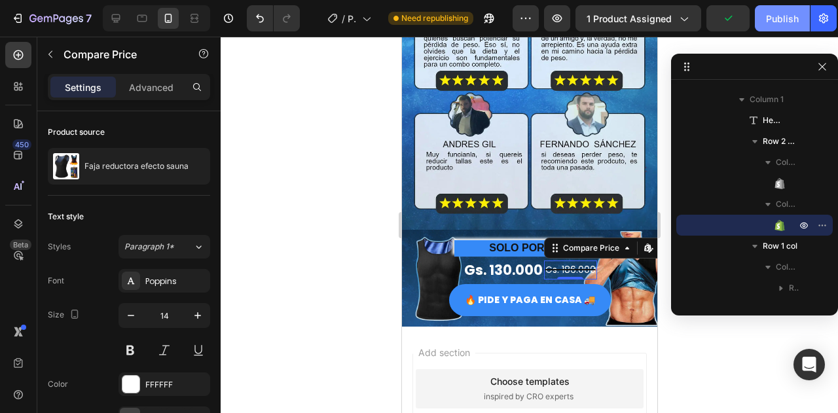
click at [769, 16] on div "Publish" at bounding box center [782, 19] width 33 height 14
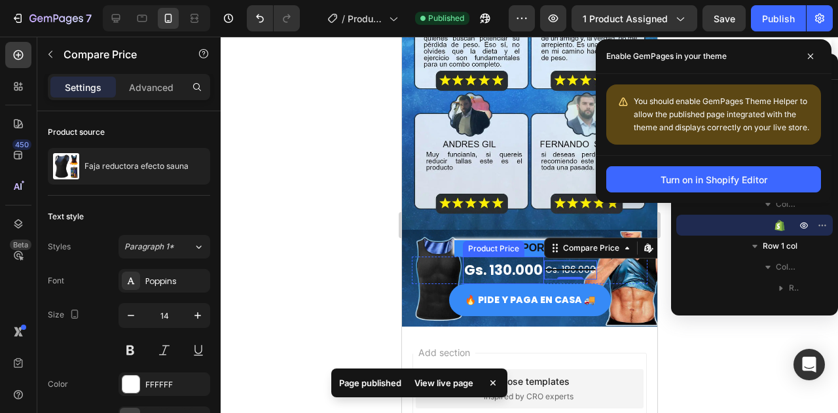
scroll to position [2553, 0]
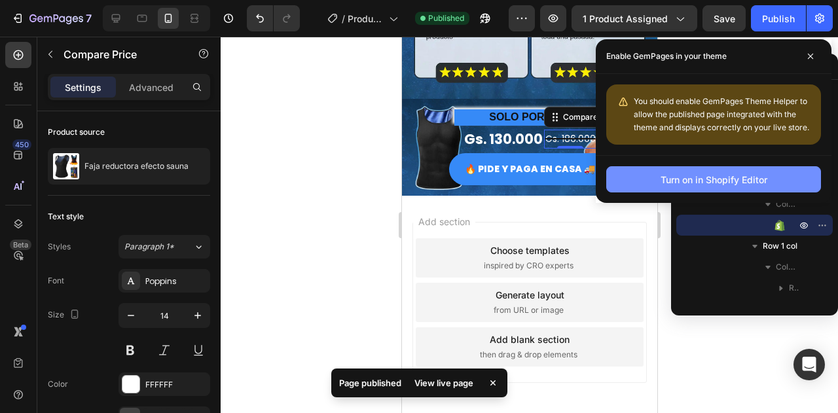
click at [705, 180] on div "Turn on in Shopify Editor" at bounding box center [713, 180] width 107 height 14
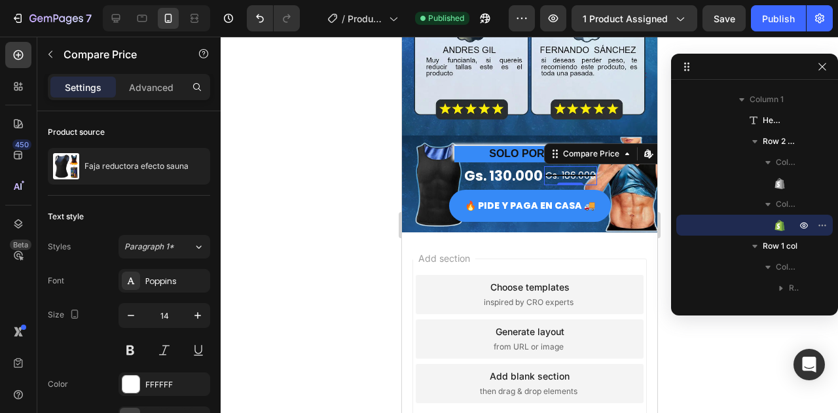
scroll to position [2487, 0]
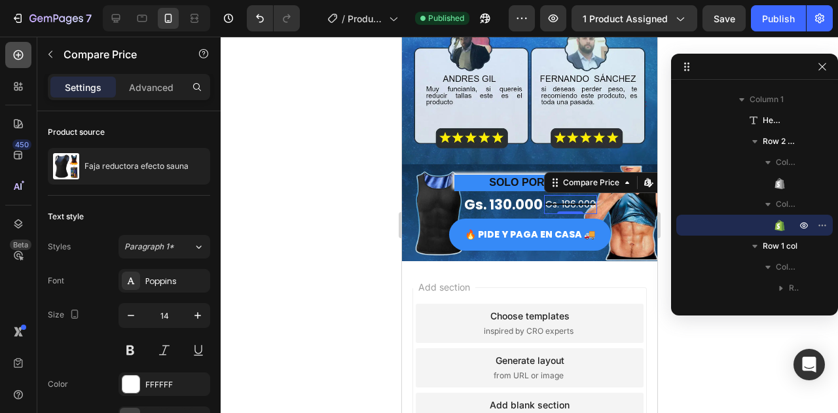
click at [20, 61] on icon at bounding box center [18, 54] width 13 height 13
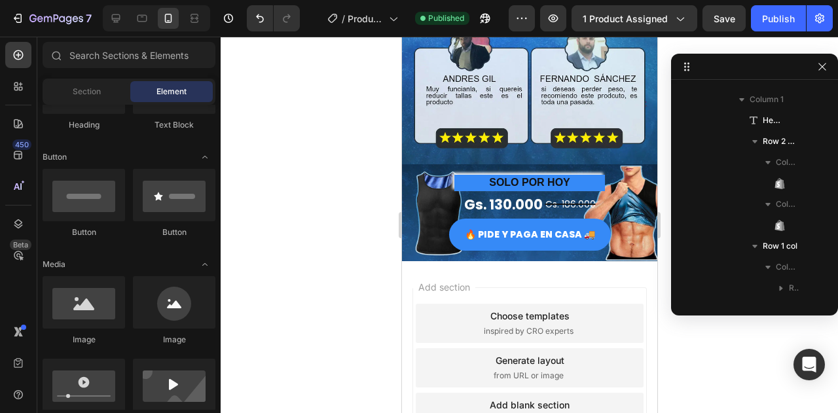
scroll to position [196, 0]
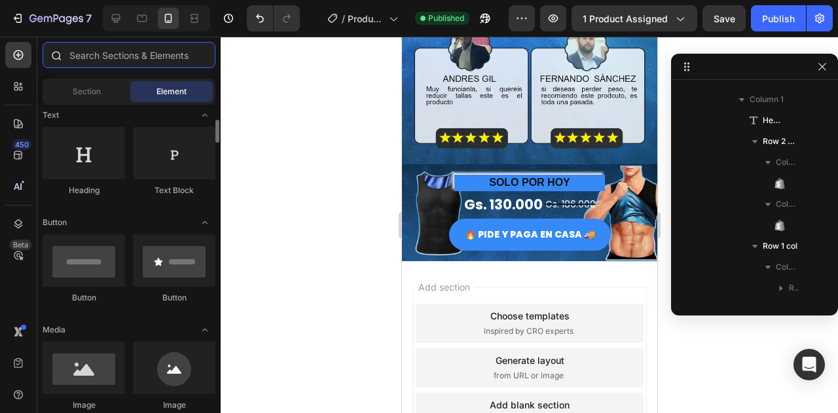
click at [107, 51] on input "text" at bounding box center [129, 55] width 173 height 26
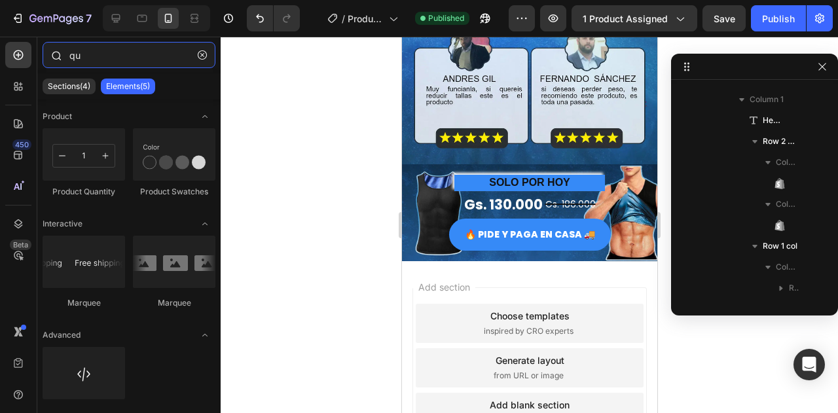
type input "q"
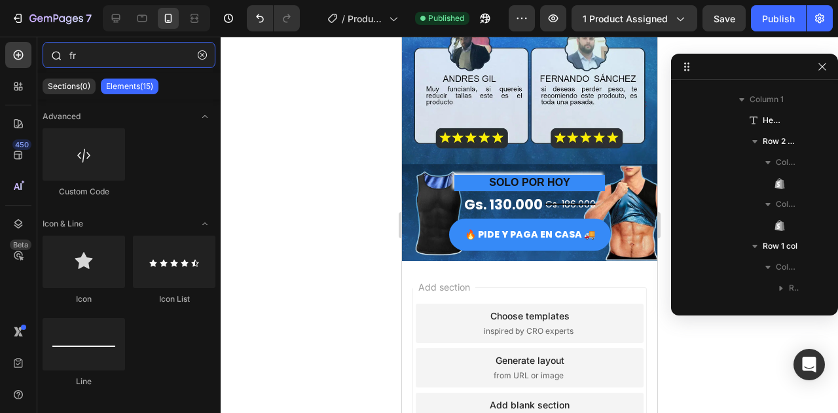
type input "f"
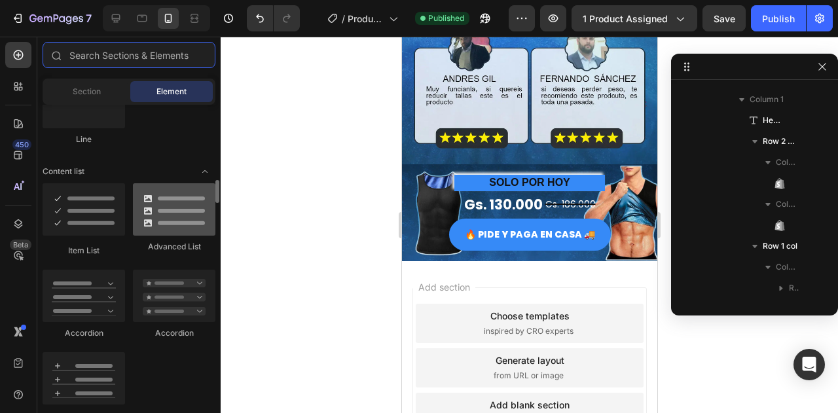
scroll to position [1047, 0]
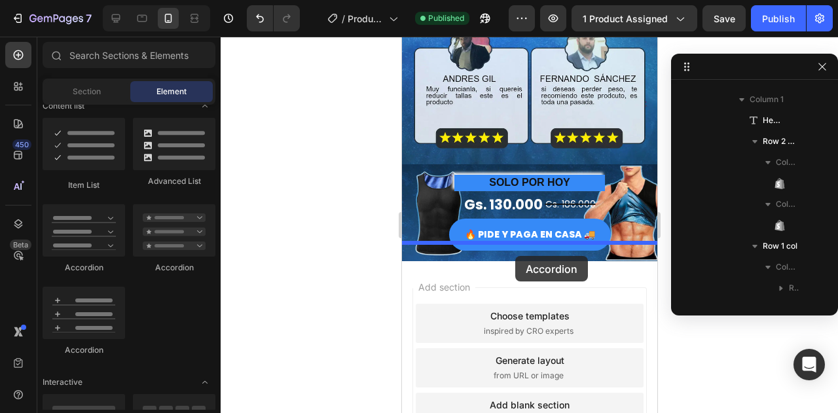
drag, startPoint x: 509, startPoint y: 284, endPoint x: 515, endPoint y: 256, distance: 28.6
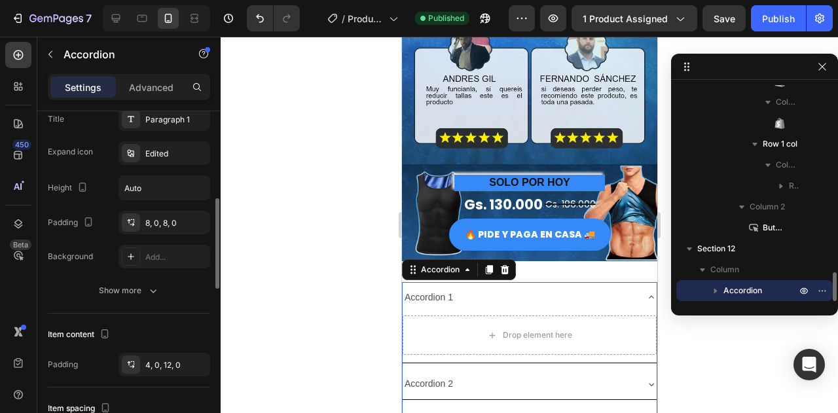
scroll to position [655, 0]
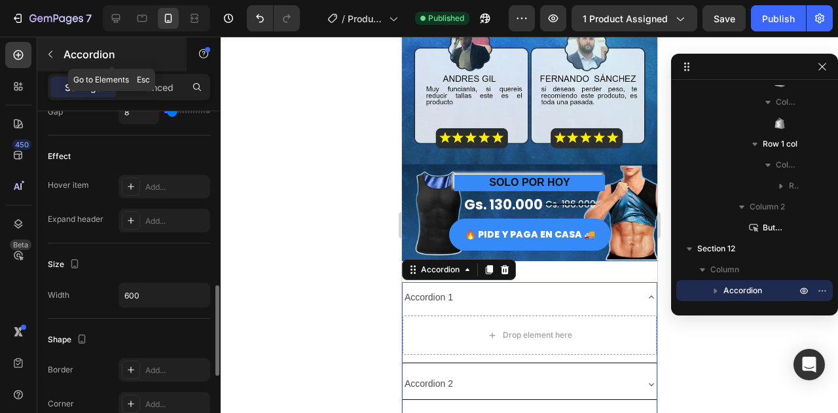
click at [43, 54] on button "button" at bounding box center [50, 54] width 21 height 21
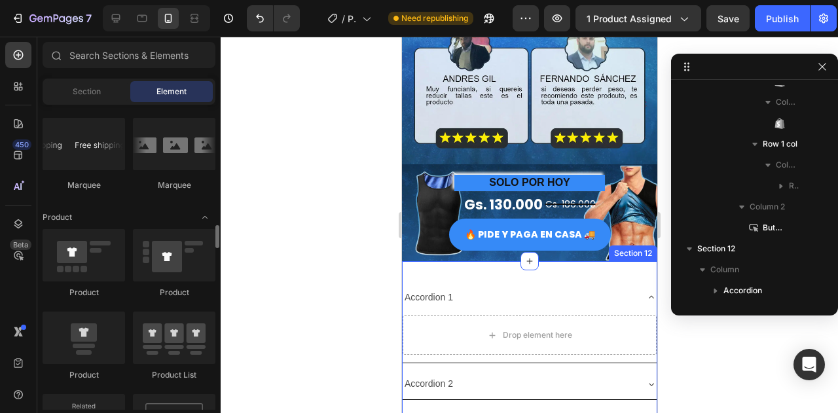
scroll to position [2618, 0]
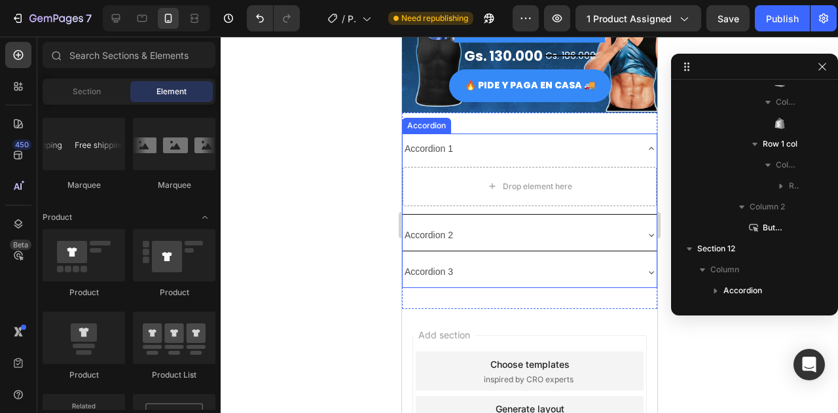
click at [537, 135] on div "Accordion 1" at bounding box center [529, 149] width 254 height 31
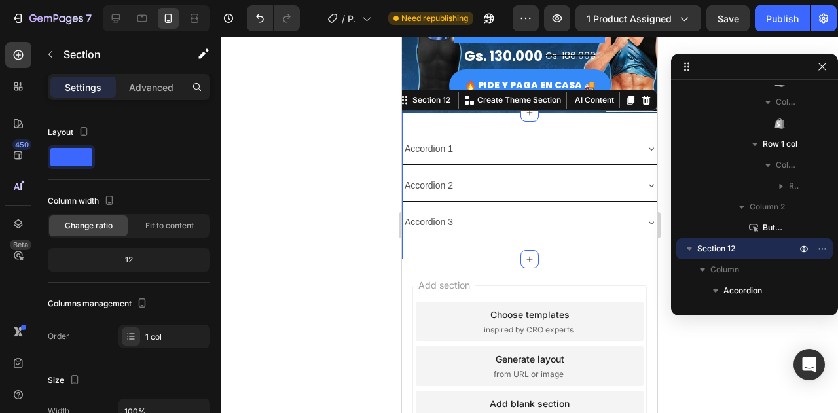
click at [546, 117] on div "Accordion 1 Accordion 2 Accordion 3 Accordion Section 12 You can create reusabl…" at bounding box center [528, 186] width 255 height 147
click at [173, 77] on div "Advanced" at bounding box center [150, 87] width 65 height 21
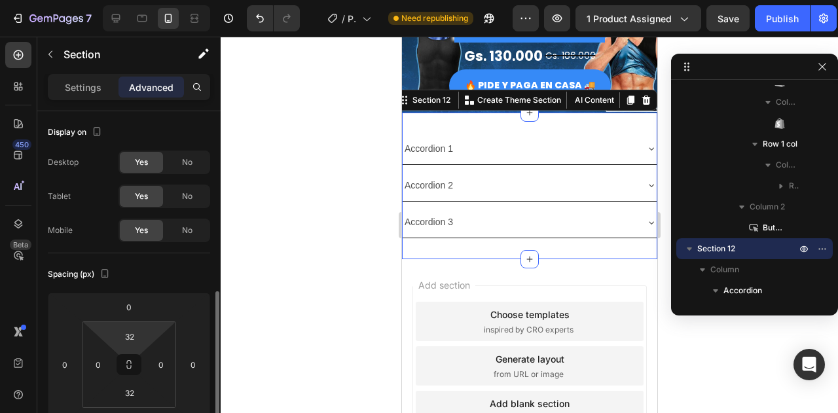
scroll to position [131, 0]
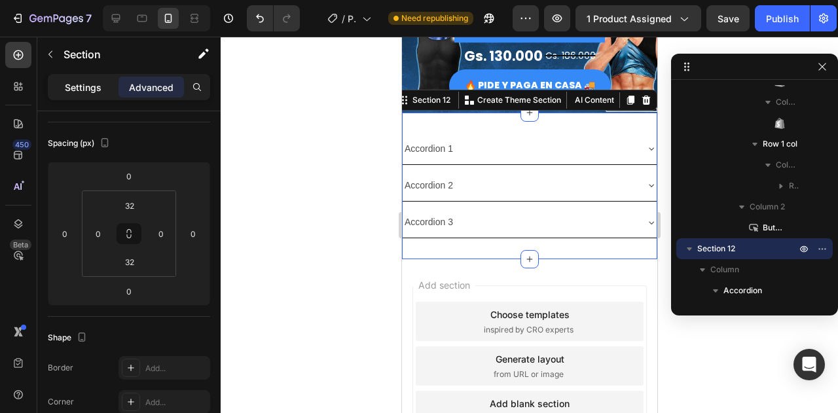
click at [92, 84] on p "Settings" at bounding box center [83, 88] width 37 height 14
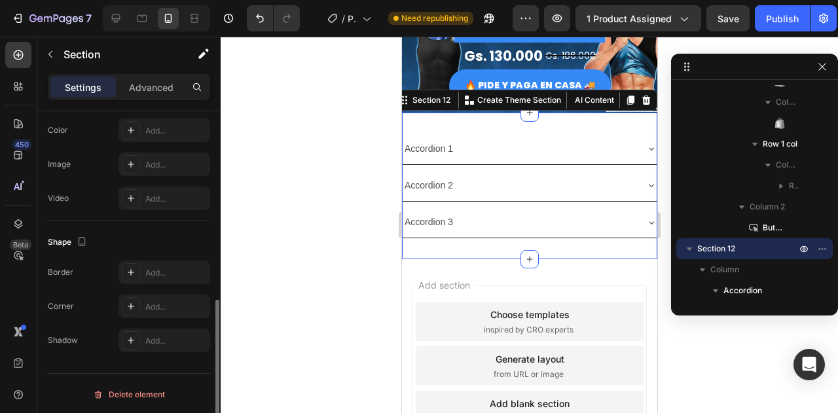
scroll to position [358, 0]
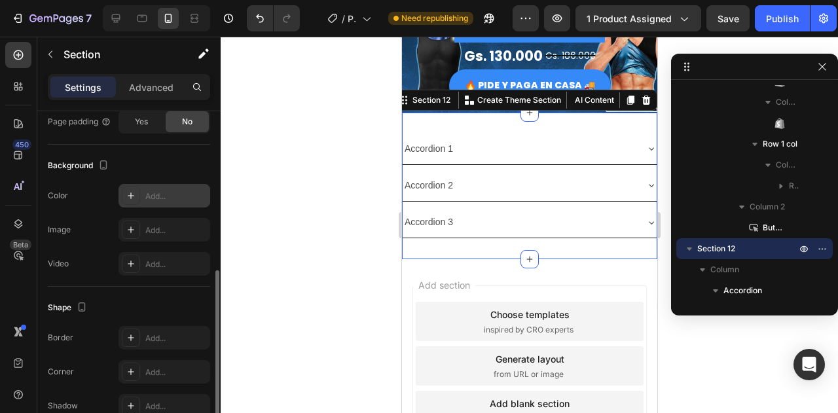
click at [159, 194] on div "Add..." at bounding box center [176, 196] width 62 height 12
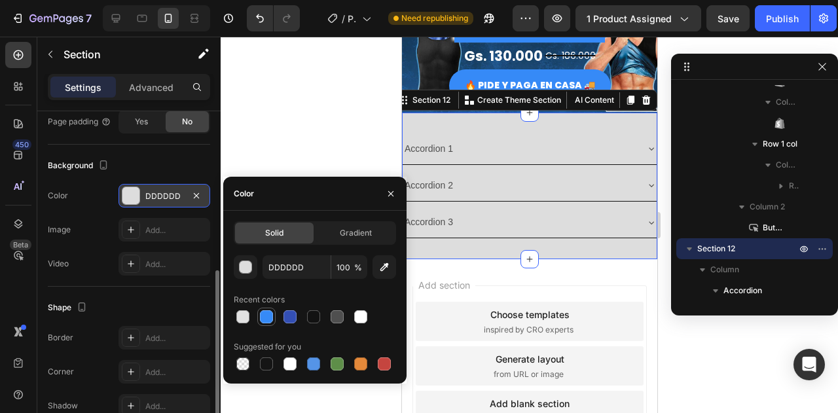
click at [269, 319] on div at bounding box center [266, 316] width 13 height 13
type input "368AF7"
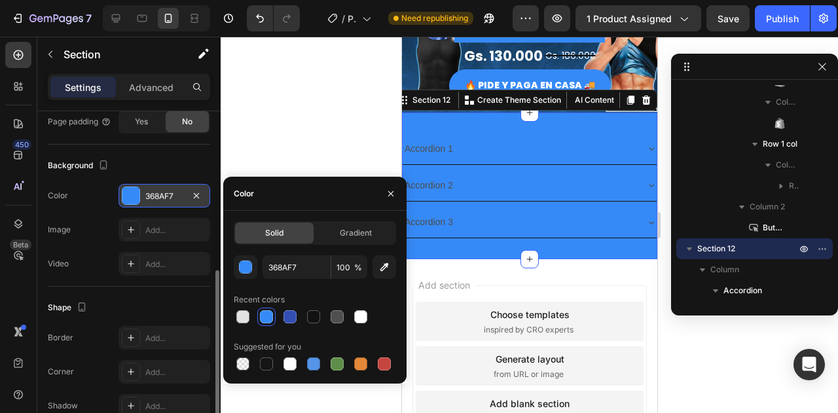
click at [84, 247] on div "The changes might be hidden by the video. Color 368AF7 Image Add... Video Add..." at bounding box center [129, 230] width 162 height 92
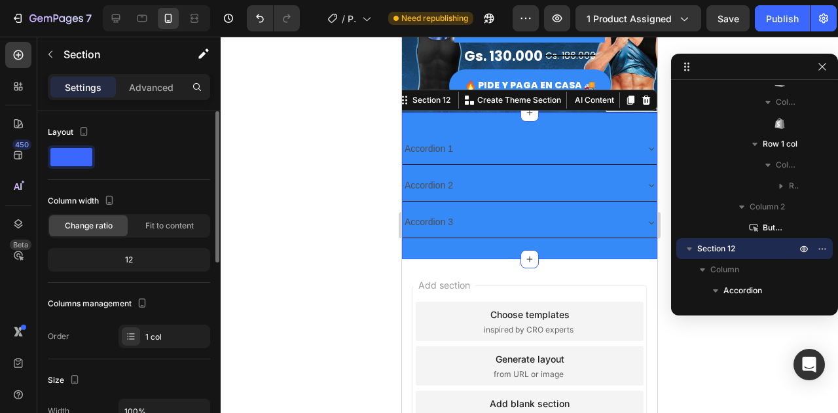
scroll to position [131, 0]
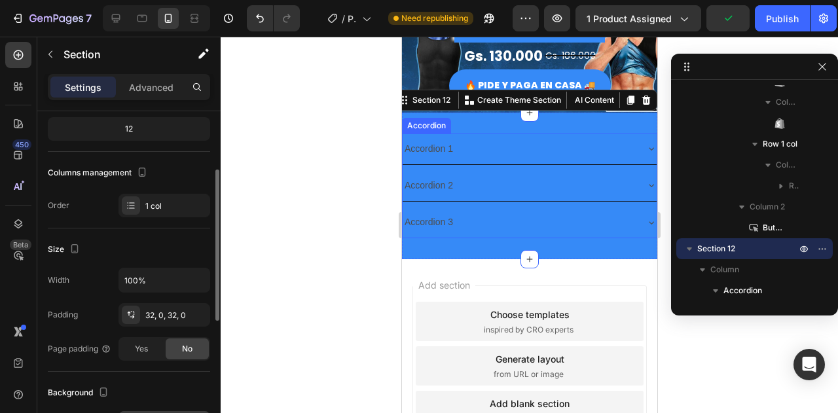
click at [532, 148] on div "Accordion 1" at bounding box center [518, 149] width 233 height 20
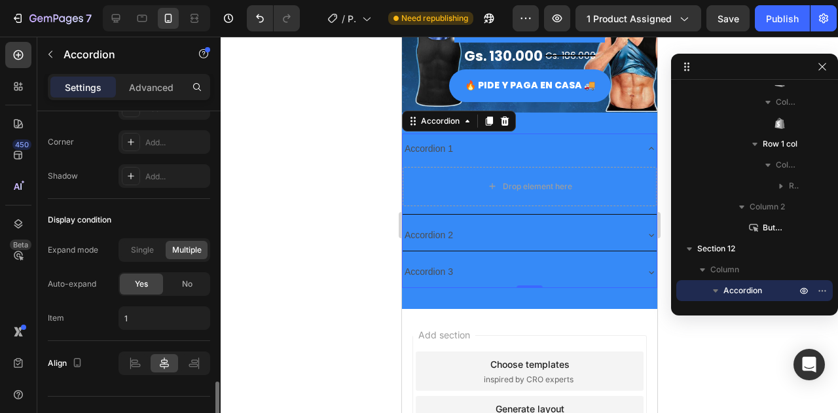
scroll to position [937, 0]
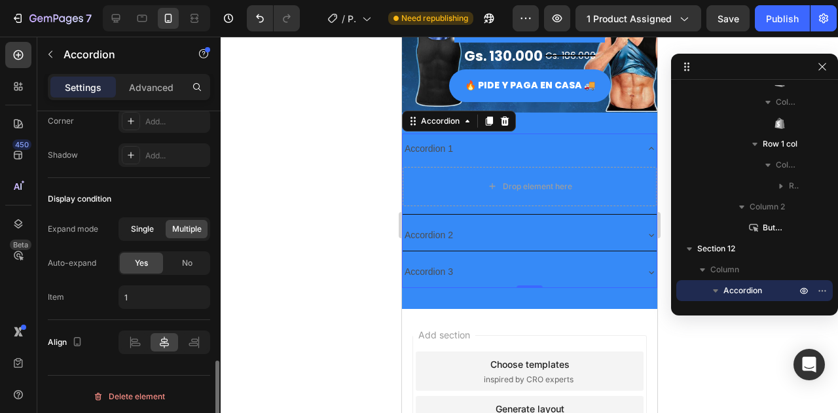
click at [162, 225] on div "Single" at bounding box center [142, 229] width 42 height 18
click at [185, 223] on span "Multiple" at bounding box center [186, 229] width 29 height 12
type input "1,2"
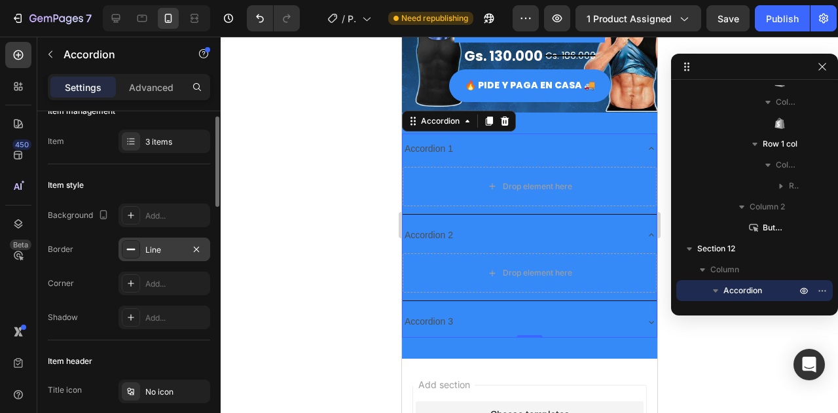
scroll to position [0, 0]
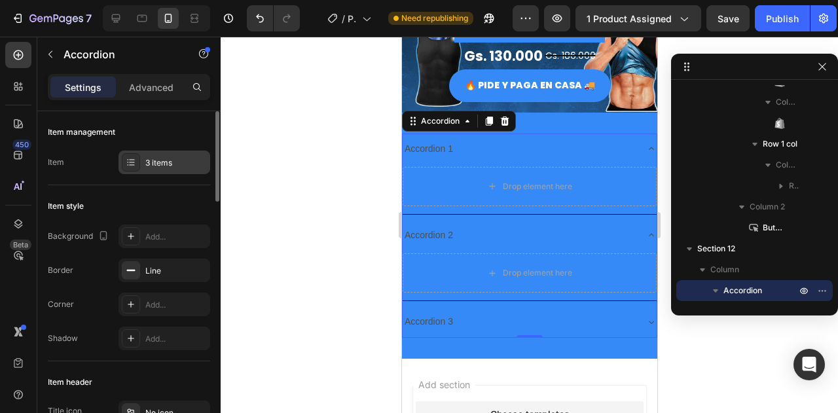
click at [158, 160] on div "3 items" at bounding box center [176, 163] width 62 height 12
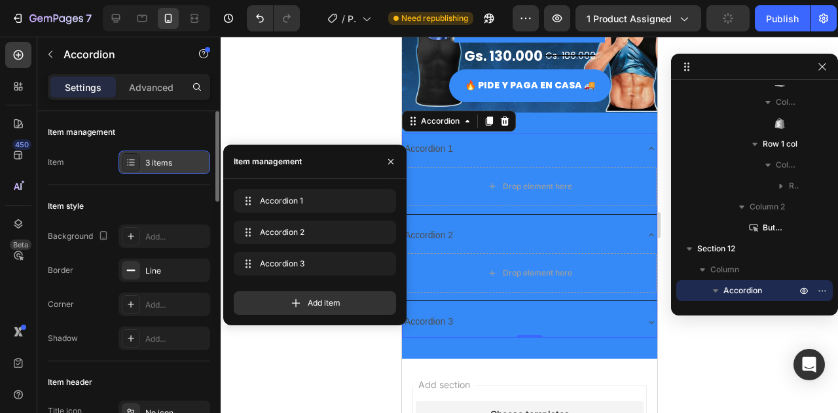
click at [158, 160] on div "3 items" at bounding box center [176, 163] width 62 height 12
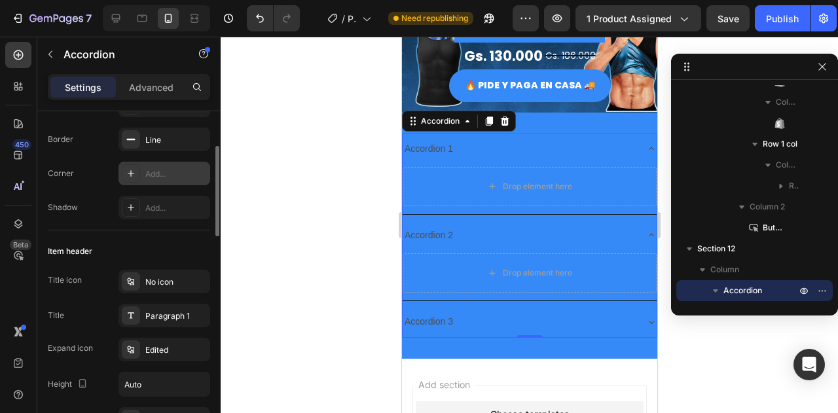
scroll to position [196, 0]
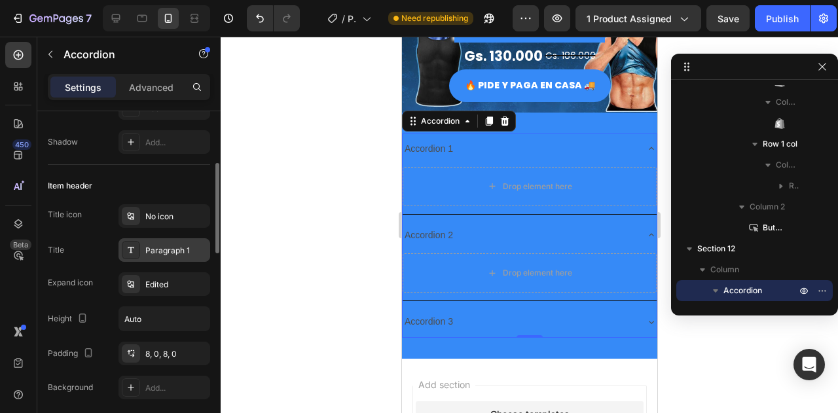
click at [184, 249] on div "Paragraph 1" at bounding box center [176, 251] width 62 height 12
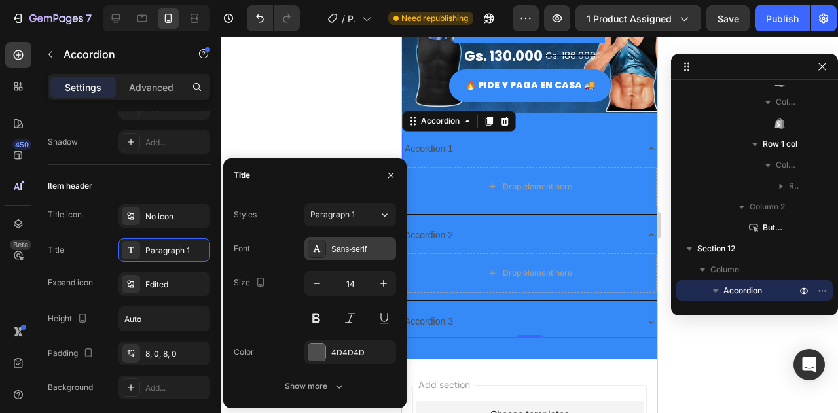
click at [334, 240] on div "Sans-serif" at bounding box center [350, 249] width 92 height 24
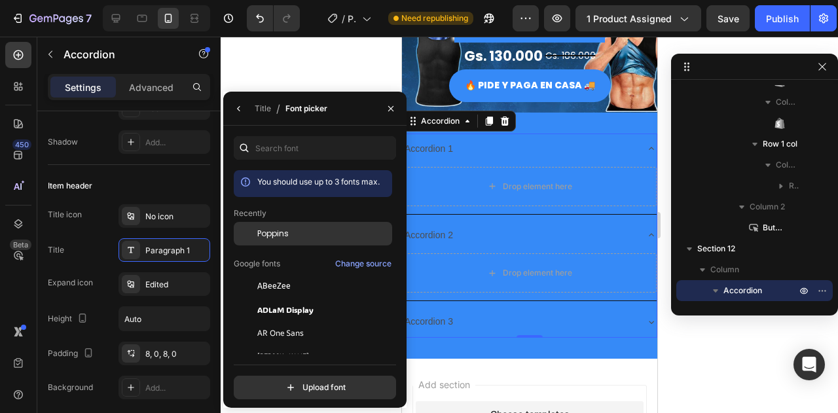
click at [310, 236] on div "Poppins" at bounding box center [323, 234] width 132 height 12
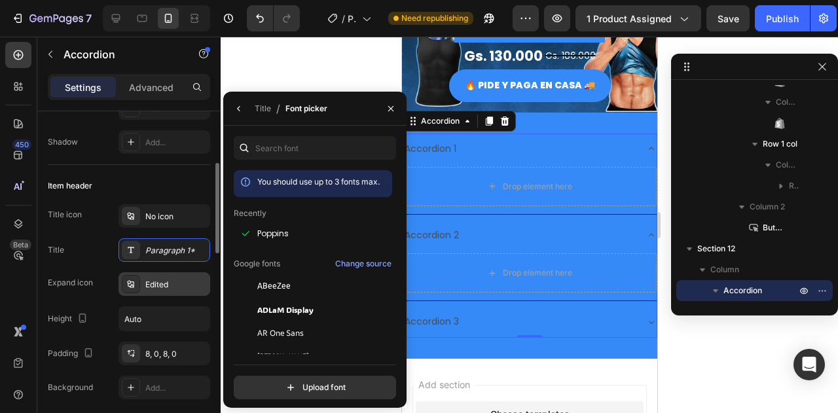
click at [141, 284] on div "Edited" at bounding box center [164, 284] width 92 height 24
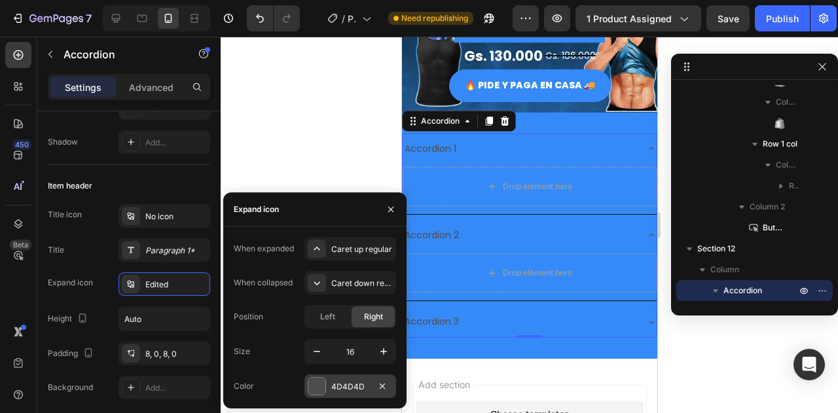
click at [317, 386] on div at bounding box center [316, 386] width 17 height 17
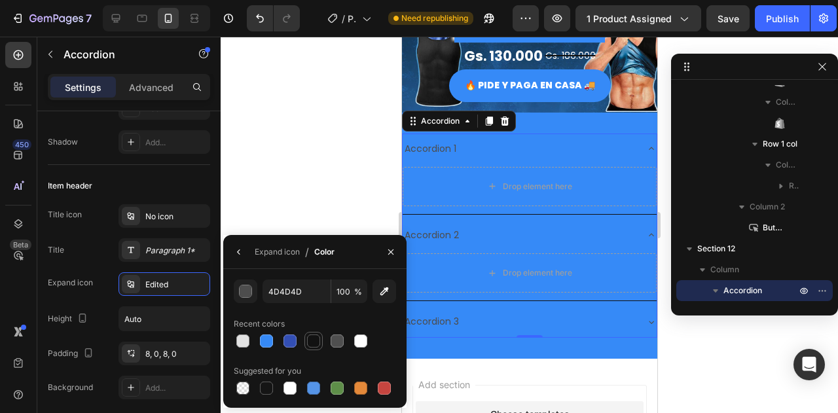
click at [310, 339] on div at bounding box center [313, 340] width 13 height 13
type input "121212"
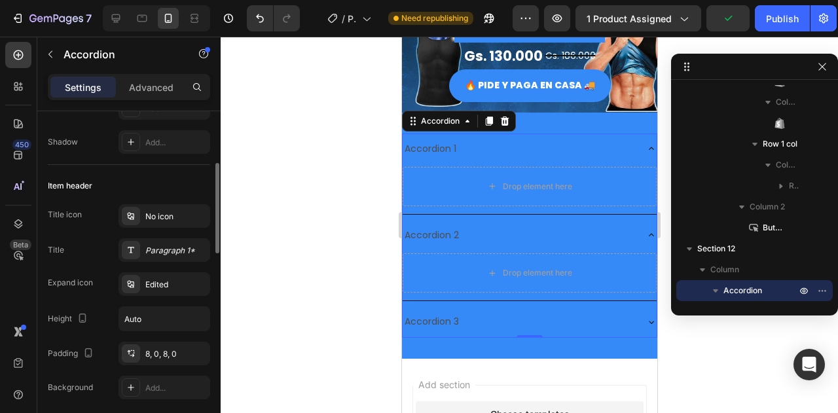
click at [103, 296] on div "Title icon No icon Title Paragraph 1* Expand icon Edited Height Auto Padding 8,…" at bounding box center [129, 301] width 162 height 195
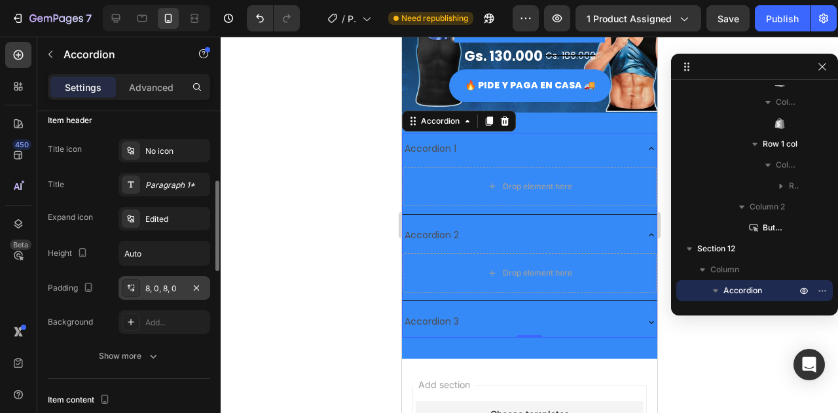
click at [177, 283] on div "8, 0, 8, 0" at bounding box center [164, 289] width 38 height 12
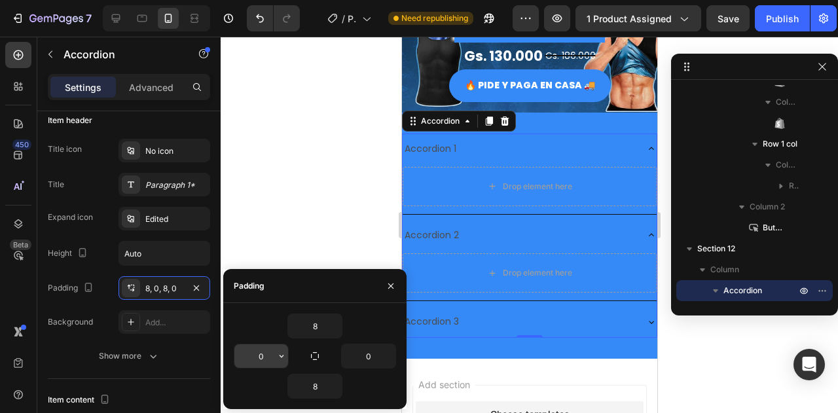
click at [268, 353] on input "0" at bounding box center [261, 356] width 54 height 24
type input "30"
click at [378, 355] on input "0" at bounding box center [369, 356] width 54 height 24
click at [391, 359] on icon "button" at bounding box center [389, 356] width 10 height 10
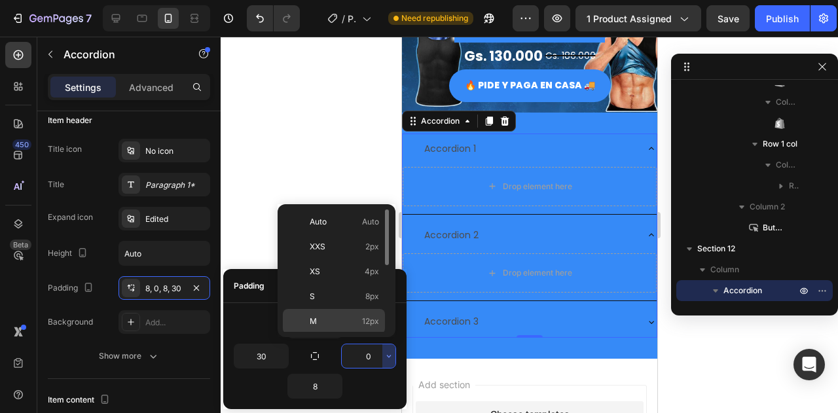
click at [361, 320] on p "M 12px" at bounding box center [344, 322] width 69 height 12
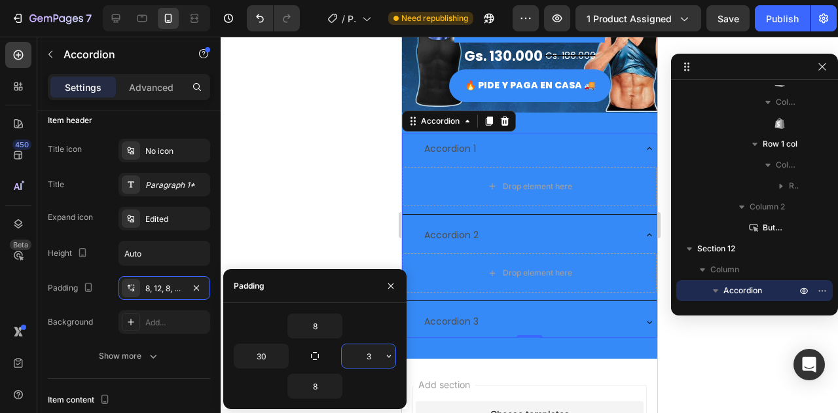
type input "30"
click at [105, 304] on div "Title icon No icon Title Paragraph 1* Expand icon Edited Height Auto Padding 8,…" at bounding box center [129, 236] width 162 height 195
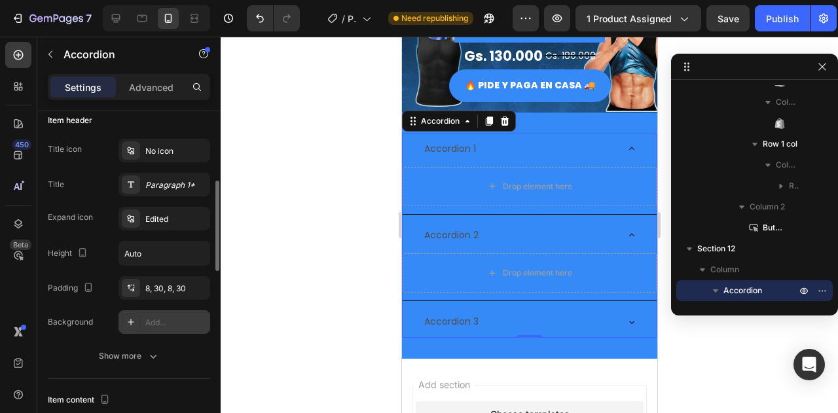
click at [132, 327] on div at bounding box center [131, 322] width 18 height 18
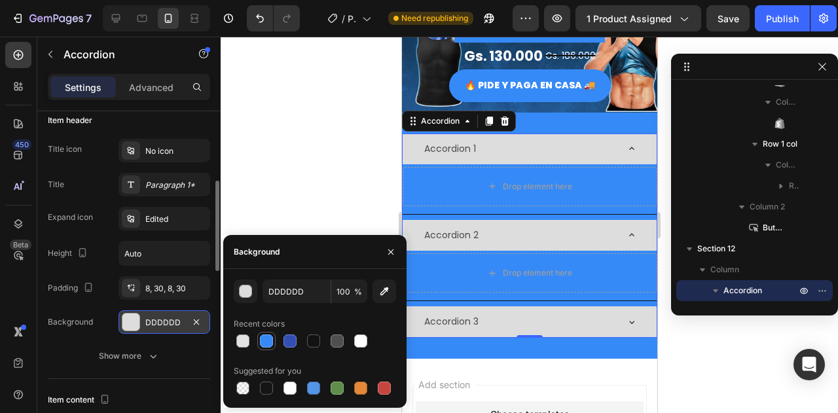
click at [260, 341] on div at bounding box center [266, 340] width 13 height 13
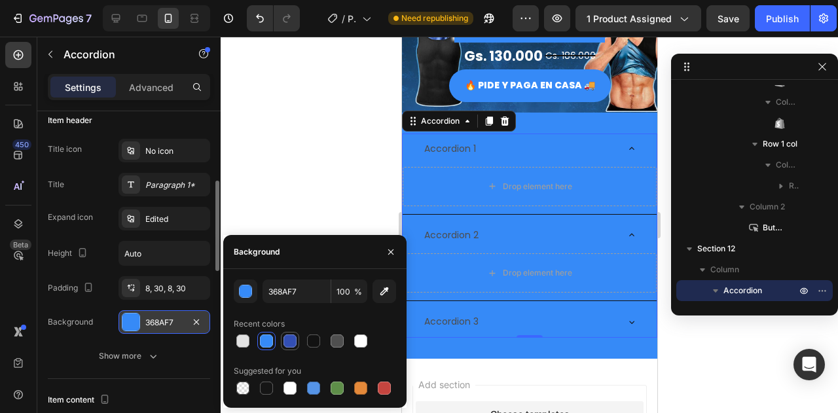
click at [293, 342] on div at bounding box center [289, 340] width 13 height 13
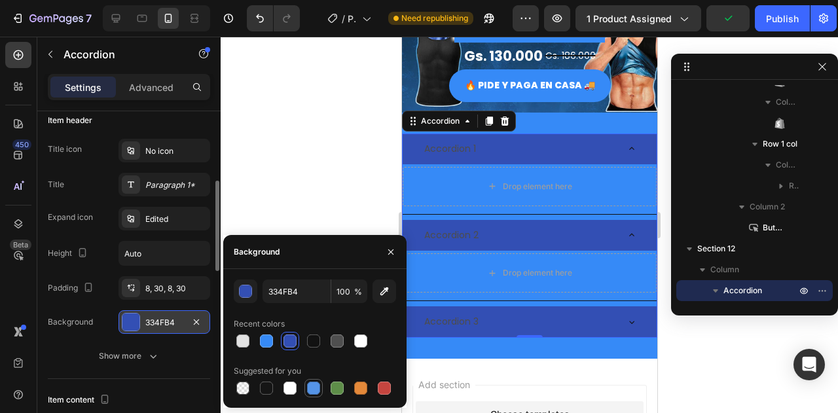
click at [313, 383] on div at bounding box center [313, 388] width 13 height 13
type input "5594E7"
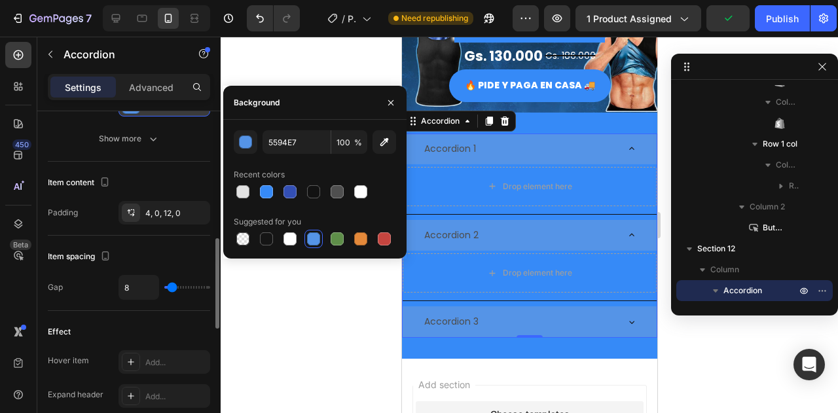
scroll to position [348, 0]
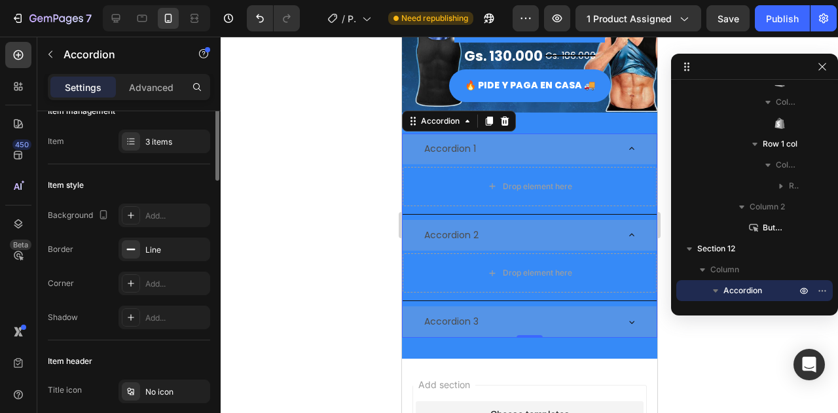
scroll to position [0, 0]
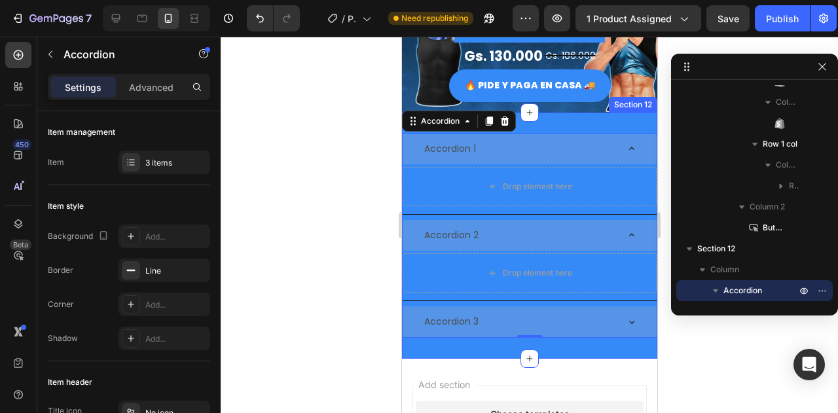
click at [569, 121] on div "Accordion 1 Drop element here Accordion 2 Drop element here Accordion 3 Accordi…" at bounding box center [528, 236] width 255 height 247
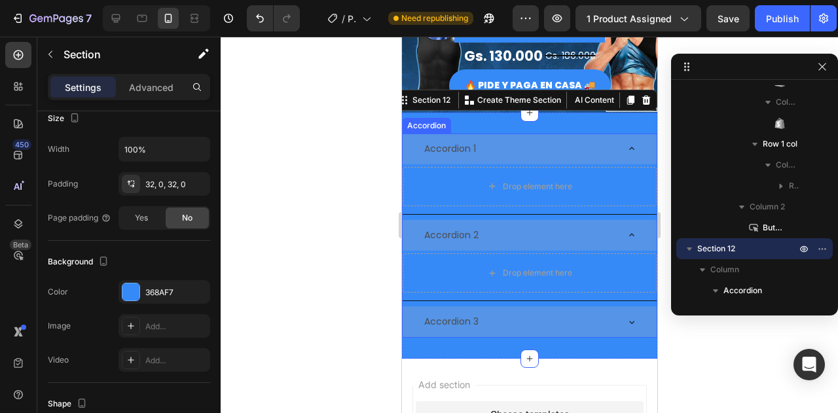
scroll to position [393, 0]
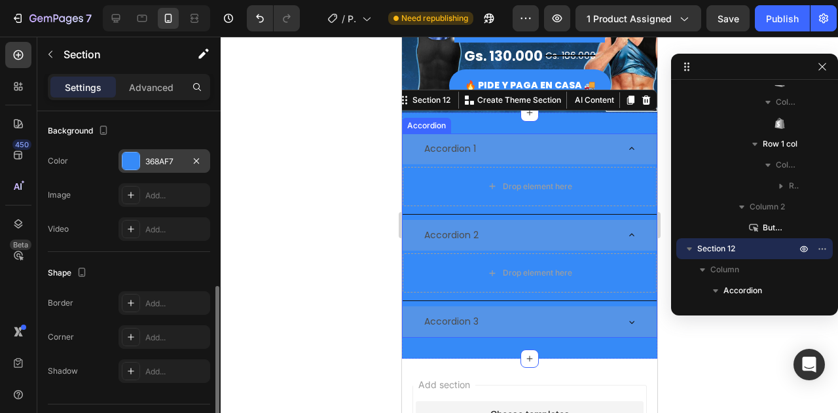
click at [132, 160] on div at bounding box center [130, 161] width 17 height 17
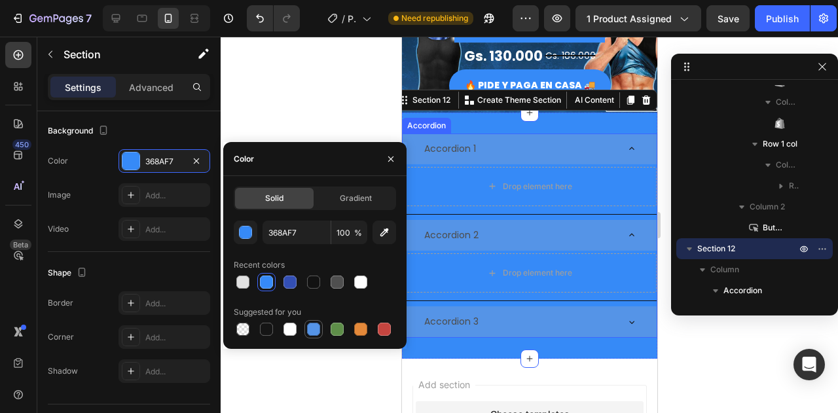
click at [312, 327] on div at bounding box center [313, 329] width 13 height 13
type input "5594E7"
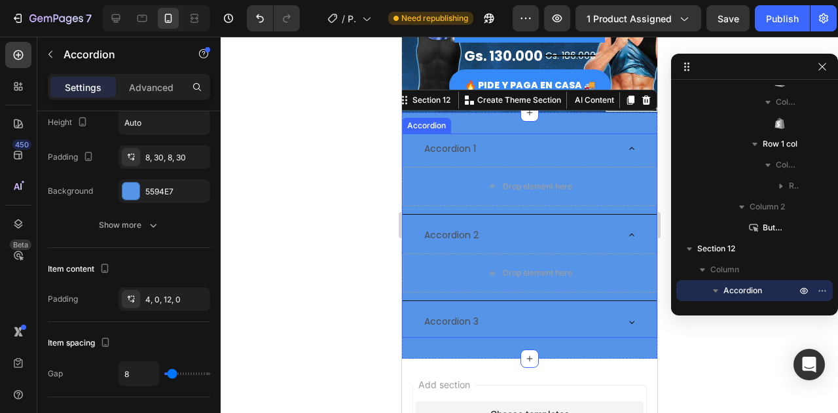
click at [516, 148] on div "Accordion 1" at bounding box center [519, 149] width 194 height 20
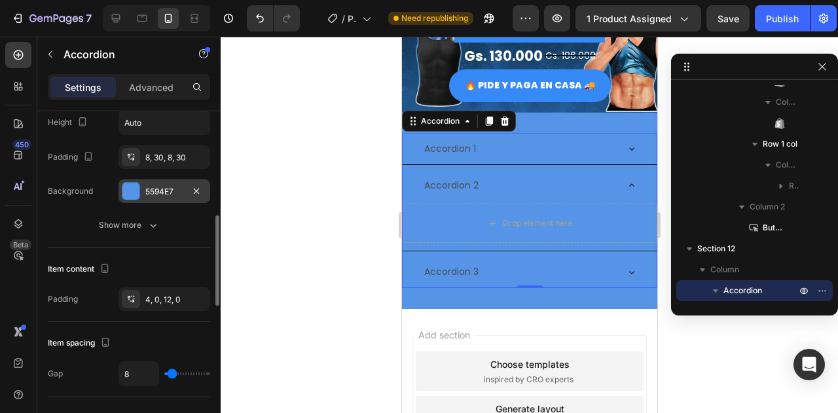
click at [135, 184] on div at bounding box center [130, 191] width 17 height 17
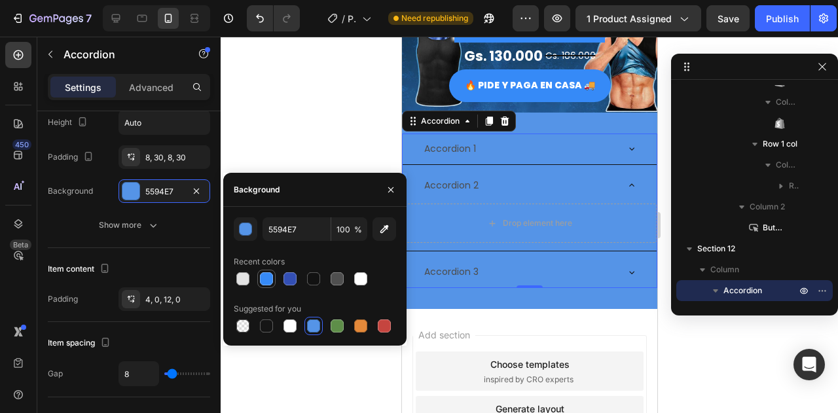
click at [270, 283] on div at bounding box center [266, 278] width 13 height 13
type input "368AF7"
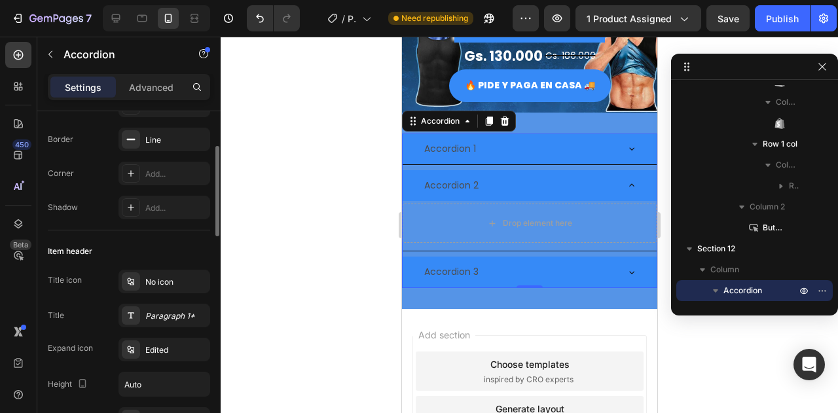
scroll to position [196, 0]
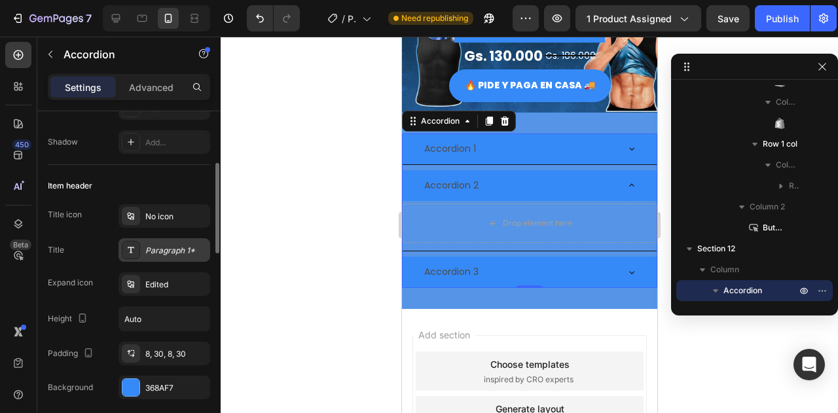
click at [153, 255] on div "Paragraph 1*" at bounding box center [176, 251] width 62 height 12
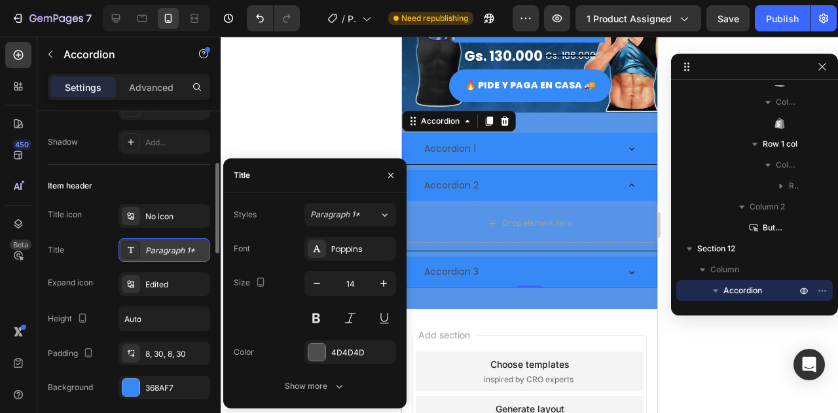
click at [153, 255] on div "Paragraph 1*" at bounding box center [176, 251] width 62 height 12
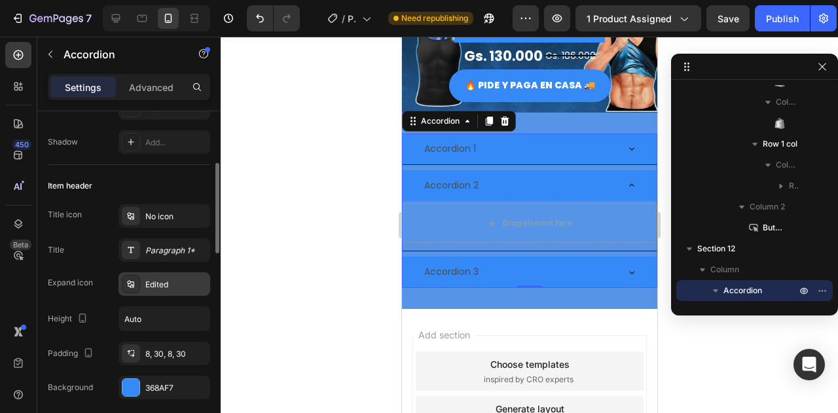
click at [179, 274] on div "Edited" at bounding box center [164, 284] width 92 height 24
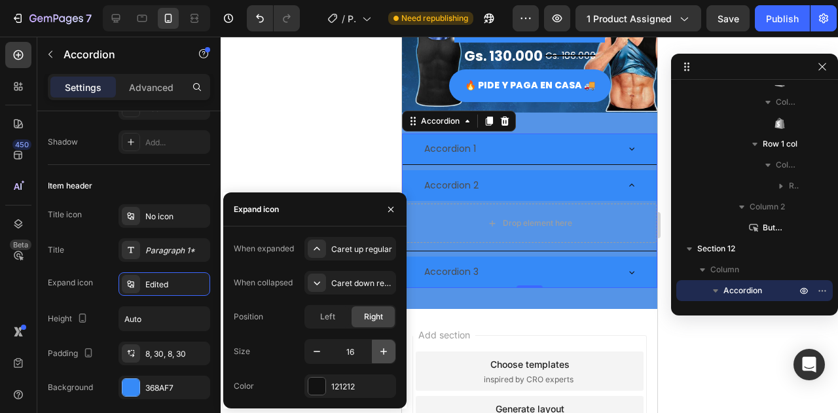
click at [382, 351] on icon "button" at bounding box center [383, 351] width 7 height 7
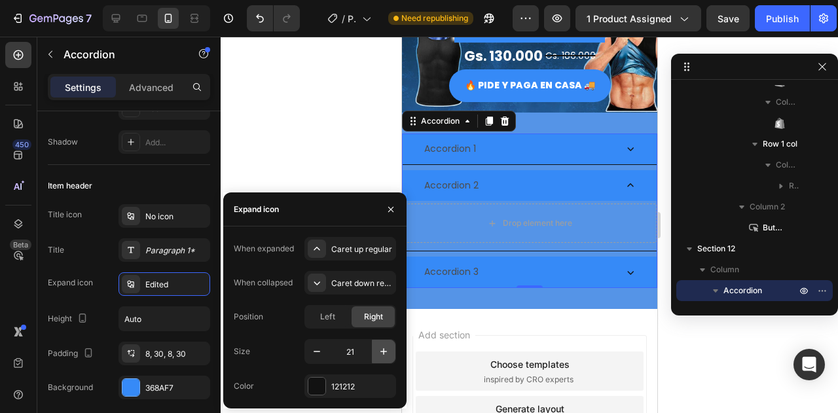
click at [382, 351] on icon "button" at bounding box center [383, 351] width 7 height 7
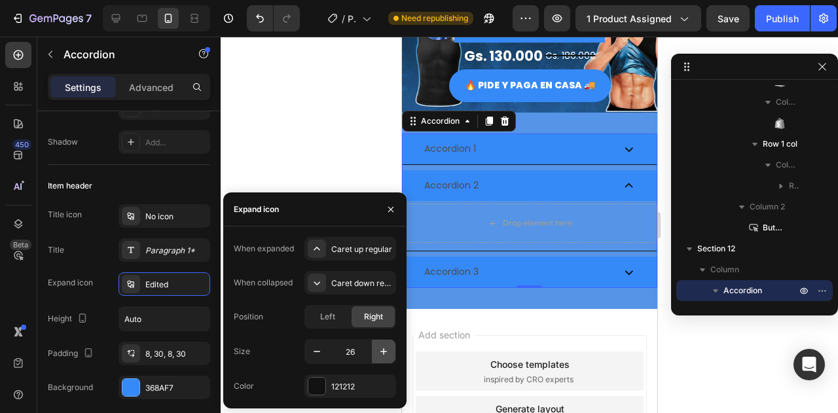
click at [382, 351] on icon "button" at bounding box center [383, 351] width 7 height 7
type input "30"
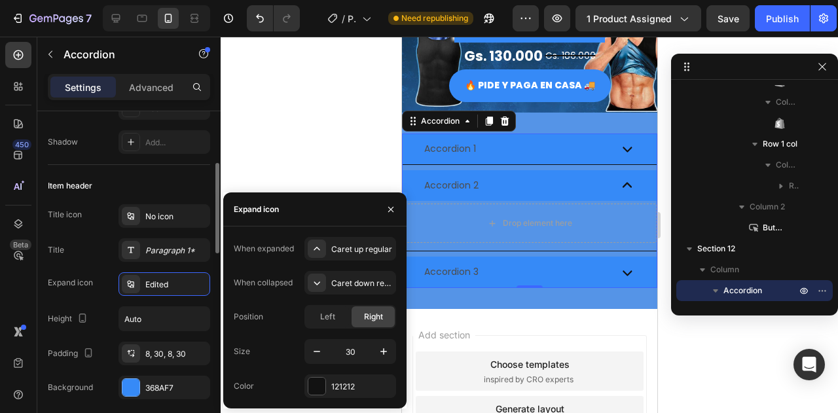
click at [96, 245] on div "Title Paragraph 1*" at bounding box center [129, 250] width 162 height 24
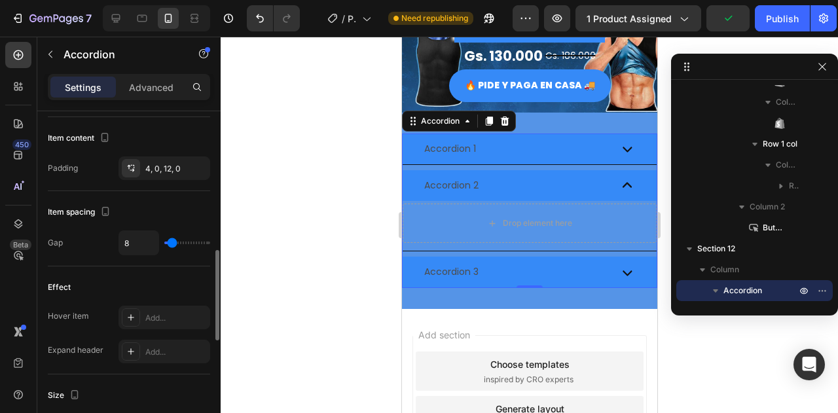
scroll to position [589, 0]
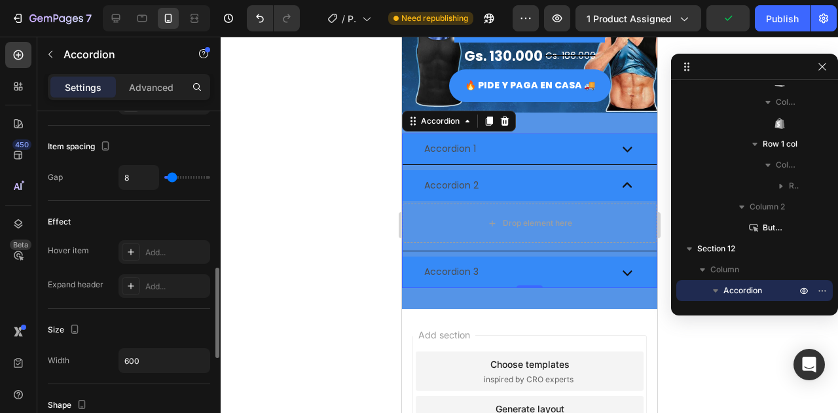
type input "4"
type input "0"
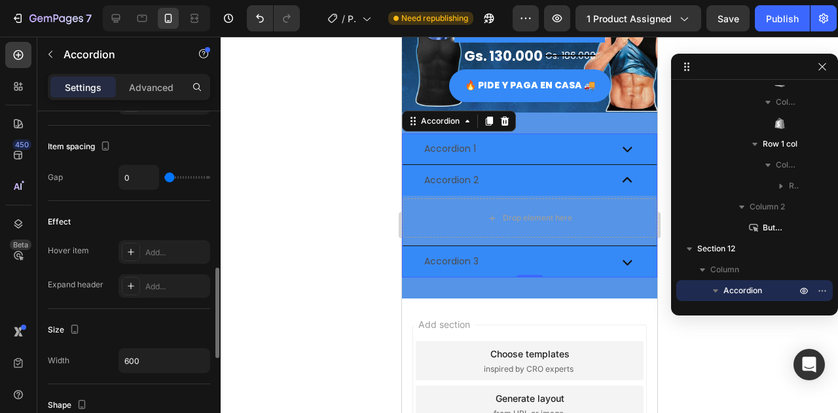
drag, startPoint x: 173, startPoint y: 172, endPoint x: 139, endPoint y: 176, distance: 33.6
type input "0"
click at [164, 176] on input "range" at bounding box center [187, 177] width 46 height 3
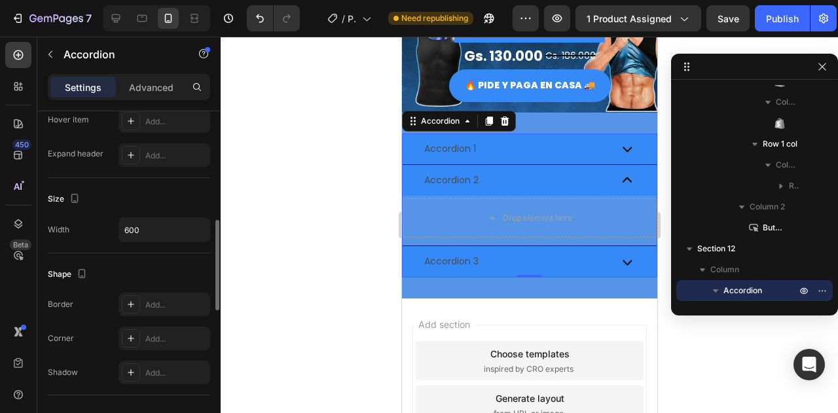
scroll to position [655, 0]
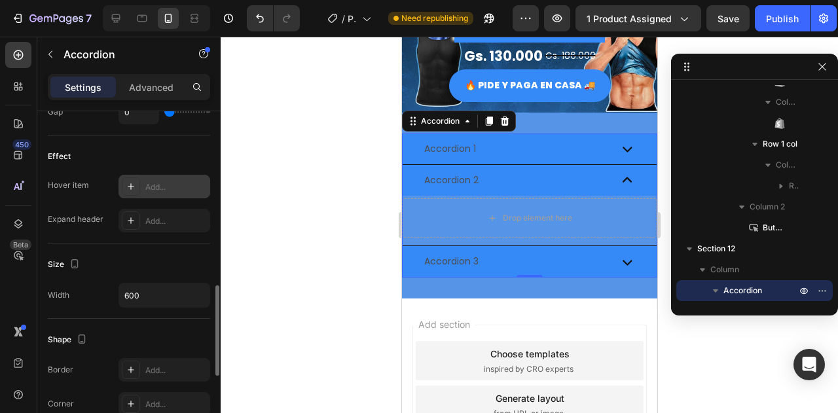
click at [166, 187] on div "Add..." at bounding box center [176, 187] width 62 height 12
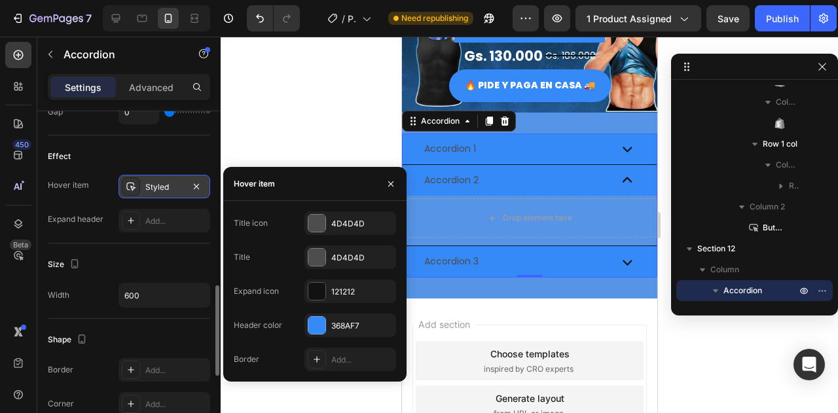
click at [105, 219] on div "Expand header Add..." at bounding box center [129, 221] width 162 height 24
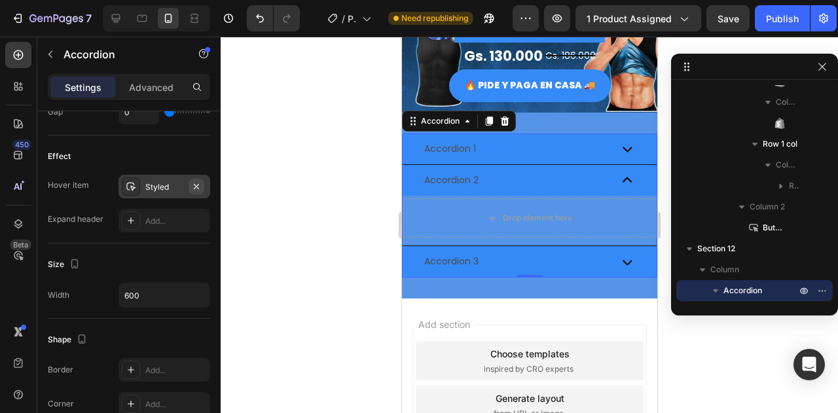
click at [198, 182] on icon "button" at bounding box center [196, 186] width 10 height 10
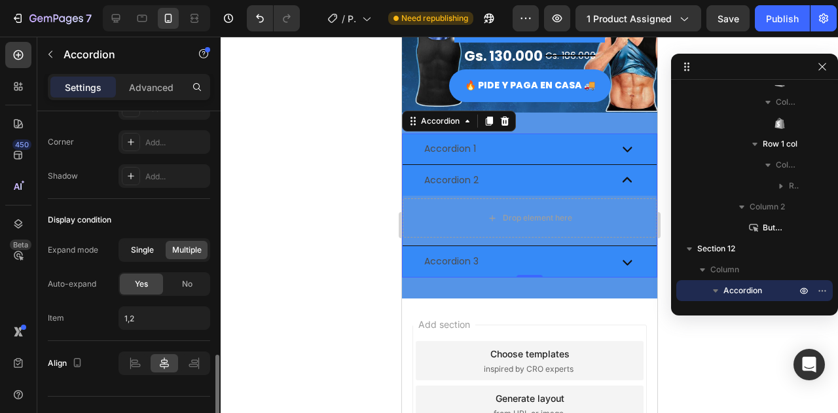
scroll to position [937, 0]
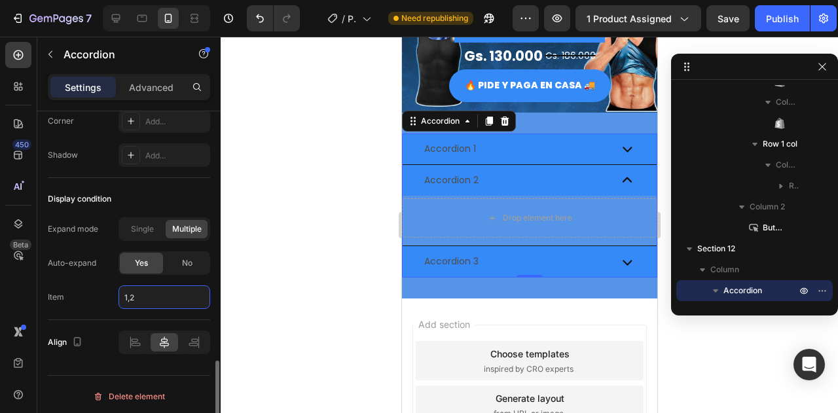
click at [156, 296] on input "1,2" at bounding box center [164, 297] width 92 height 24
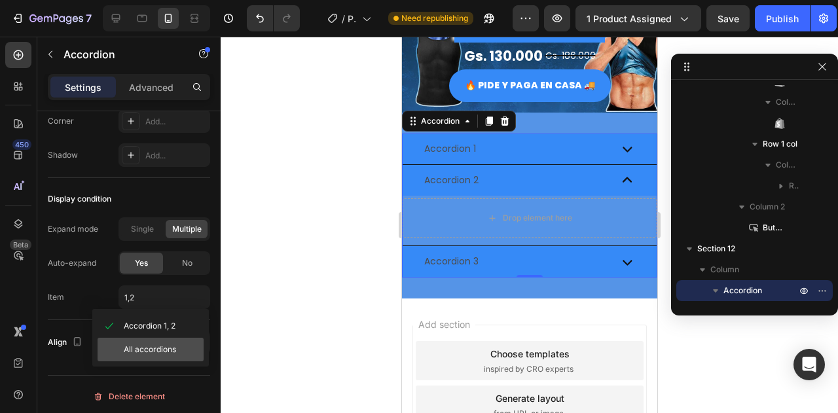
click at [132, 346] on span "All accordions" at bounding box center [150, 350] width 52 height 12
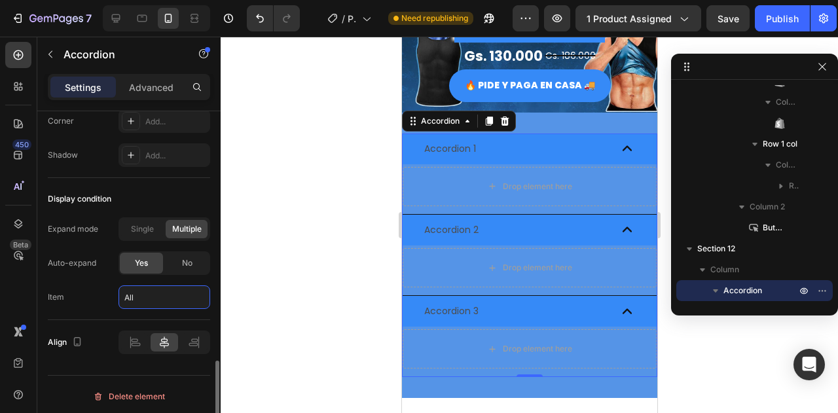
click at [161, 289] on input "all" at bounding box center [164, 297] width 92 height 24
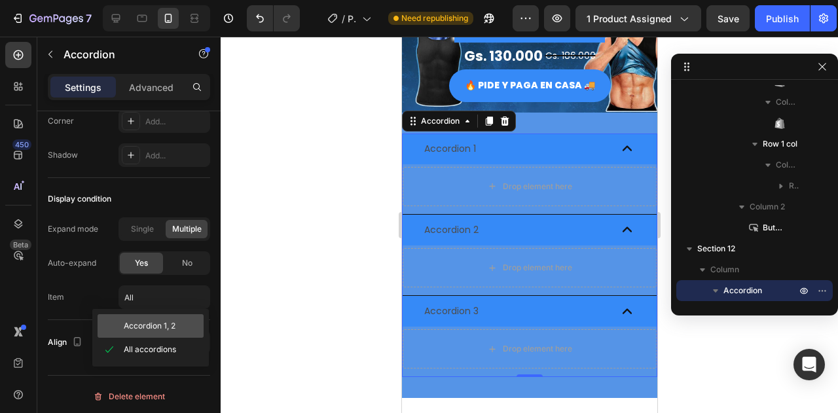
click at [166, 317] on span "Accordion 1, 2" at bounding box center [156, 326] width 106 height 24
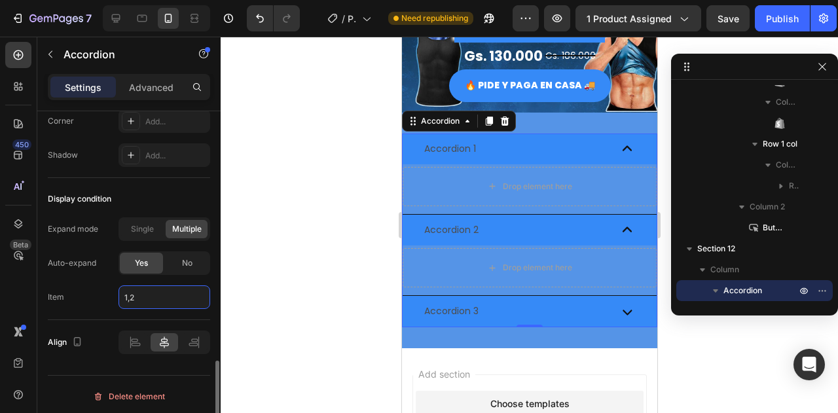
click at [164, 297] on input "1,2" at bounding box center [164, 297] width 92 height 24
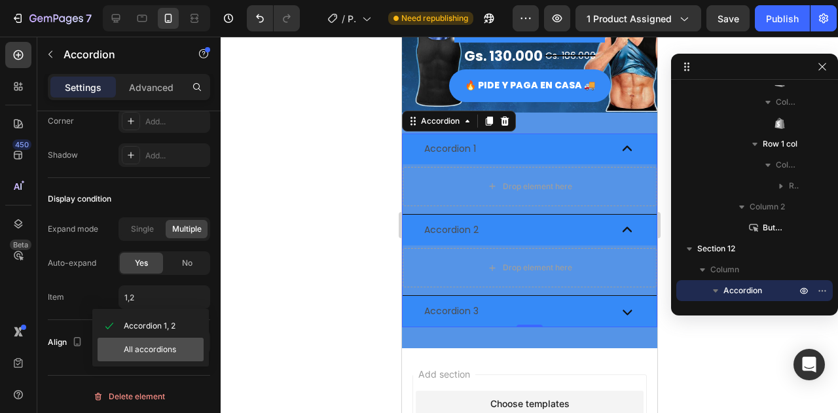
click at [149, 344] on span "All accordions" at bounding box center [150, 350] width 52 height 12
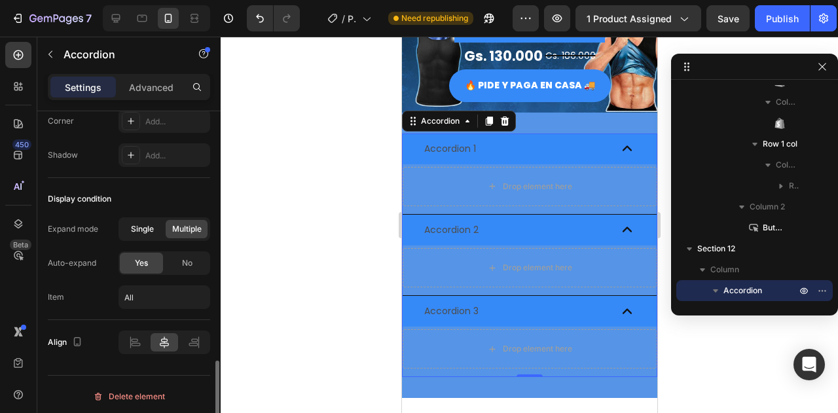
click at [146, 228] on span "Single" at bounding box center [142, 229] width 23 height 12
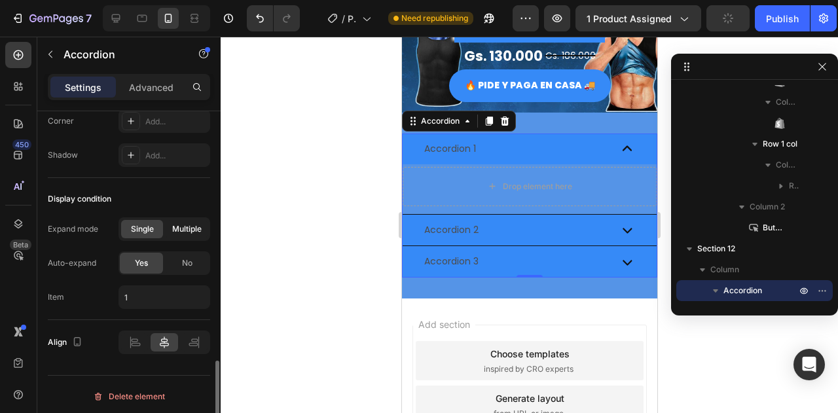
click at [179, 226] on span "Multiple" at bounding box center [186, 229] width 29 height 12
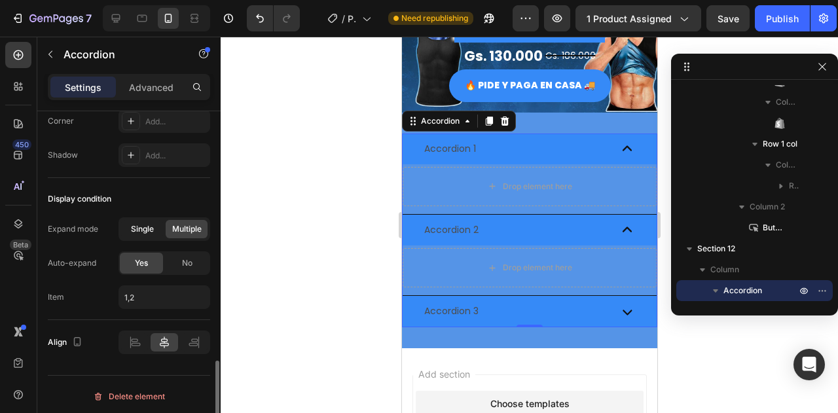
click at [147, 226] on span "Single" at bounding box center [142, 229] width 23 height 12
type input "1"
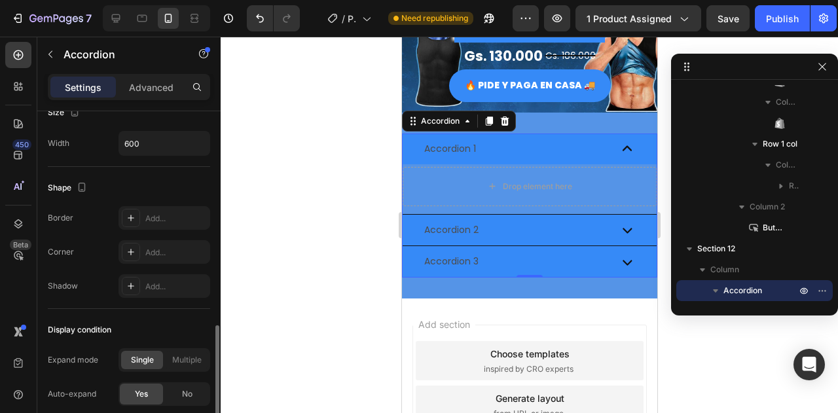
scroll to position [872, 0]
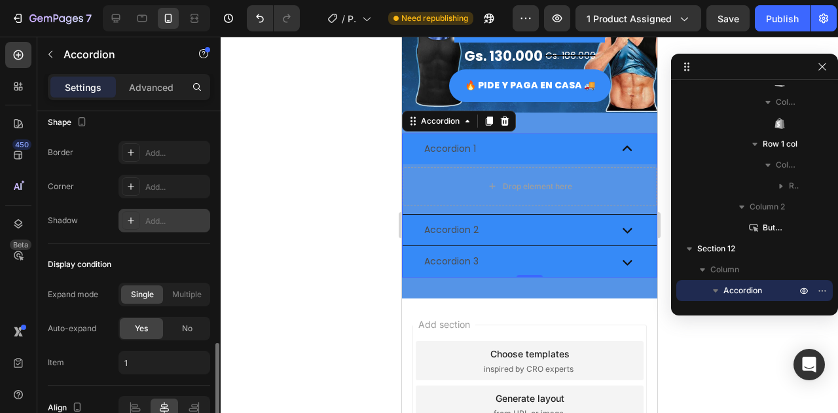
click at [136, 221] on div at bounding box center [131, 220] width 18 height 18
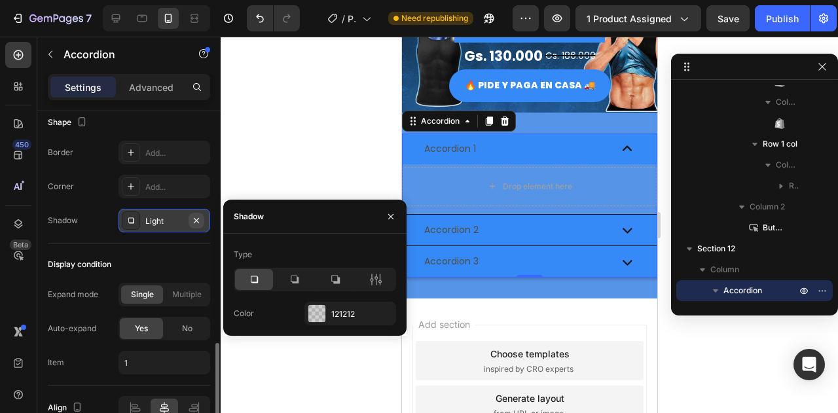
click at [196, 217] on icon "button" at bounding box center [196, 219] width 5 height 5
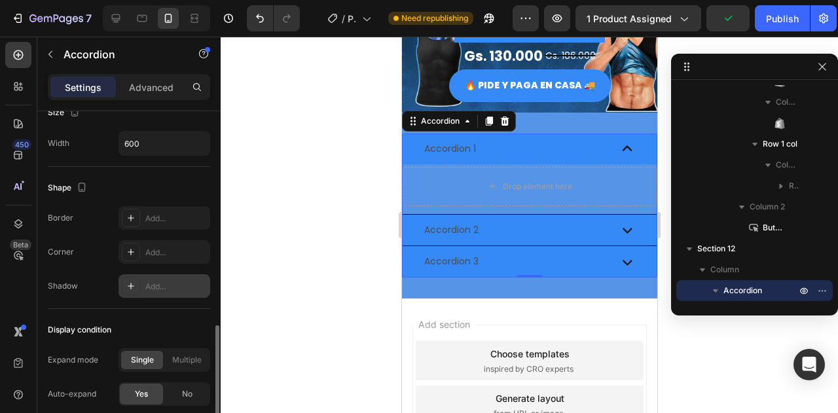
scroll to position [610, 0]
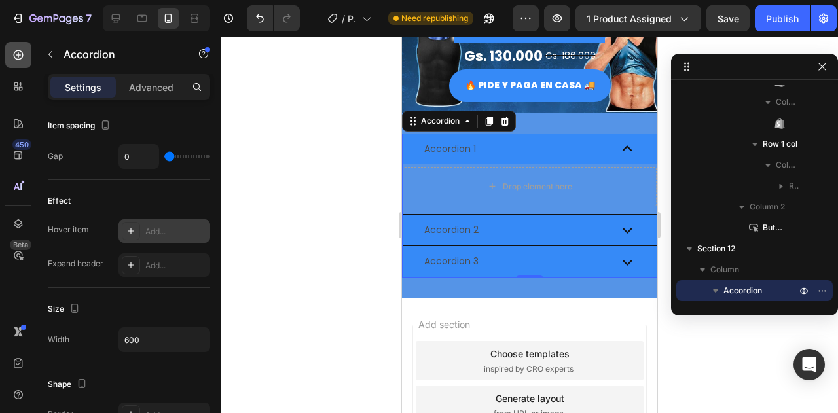
click at [16, 61] on icon at bounding box center [18, 54] width 13 height 13
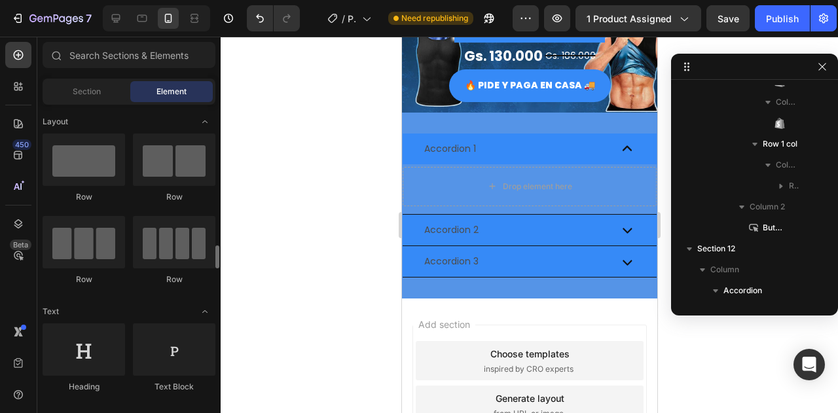
scroll to position [131, 0]
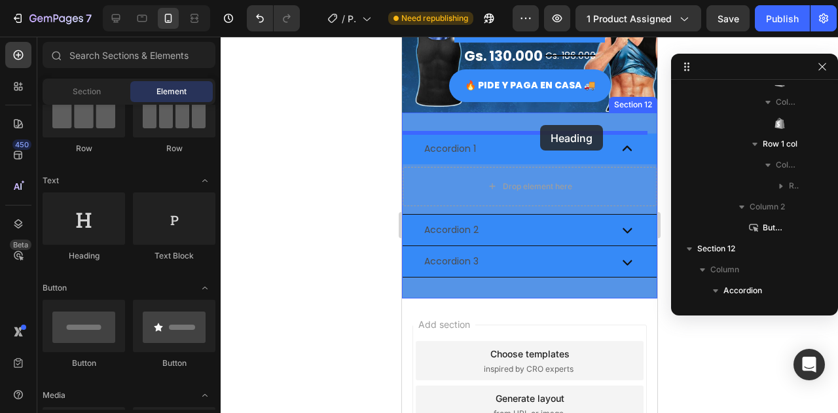
drag, startPoint x: 510, startPoint y: 248, endPoint x: 539, endPoint y: 125, distance: 126.5
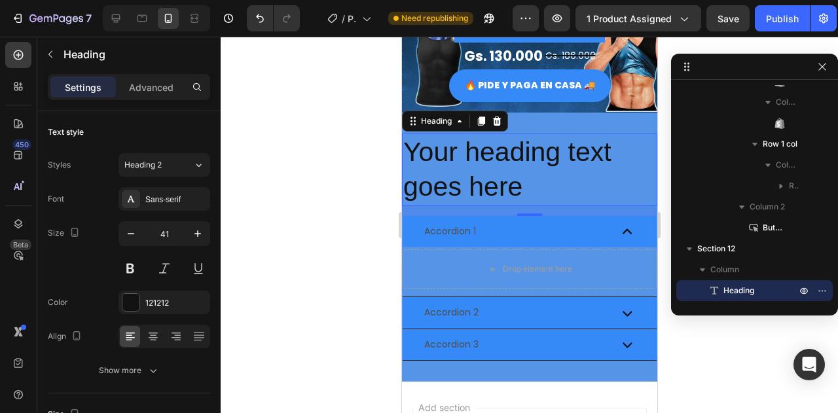
click at [456, 151] on h2 "Your heading text goes here" at bounding box center [528, 170] width 255 height 73
click at [456, 151] on p "Your heading text goes here" at bounding box center [529, 170] width 253 height 70
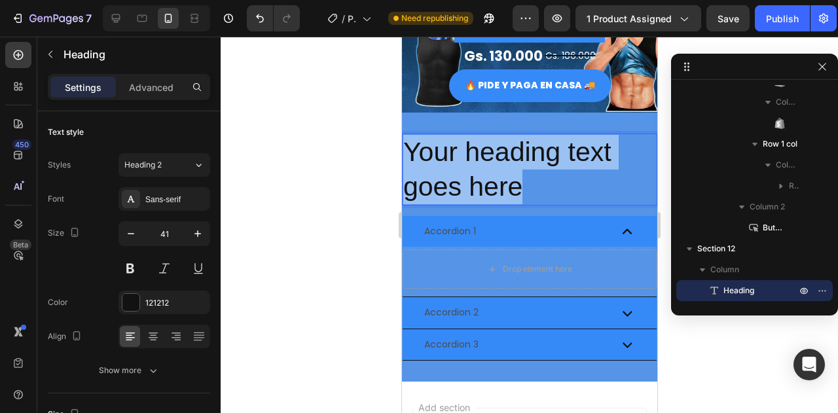
click at [456, 151] on p "Your heading text goes here" at bounding box center [529, 170] width 253 height 70
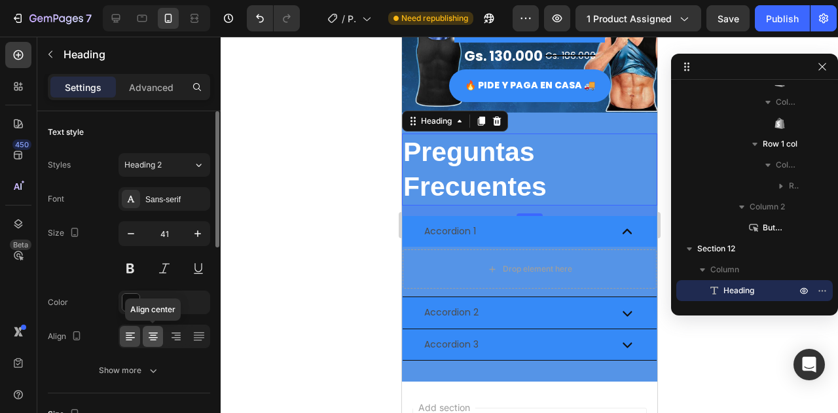
click at [160, 336] on div at bounding box center [153, 336] width 20 height 21
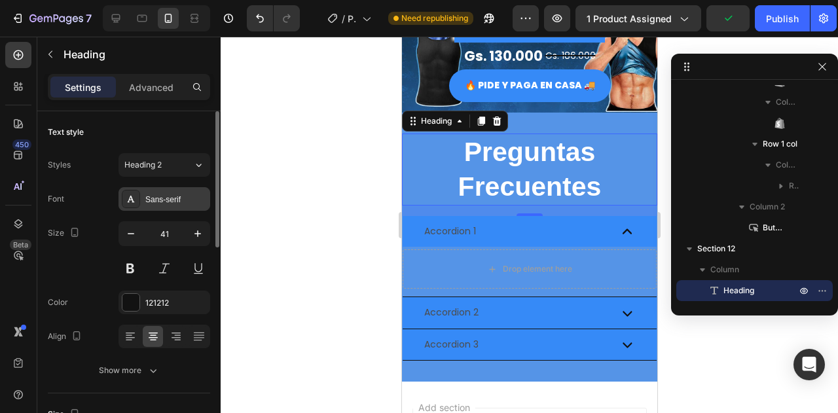
click at [173, 197] on div "Sans-serif" at bounding box center [176, 200] width 62 height 12
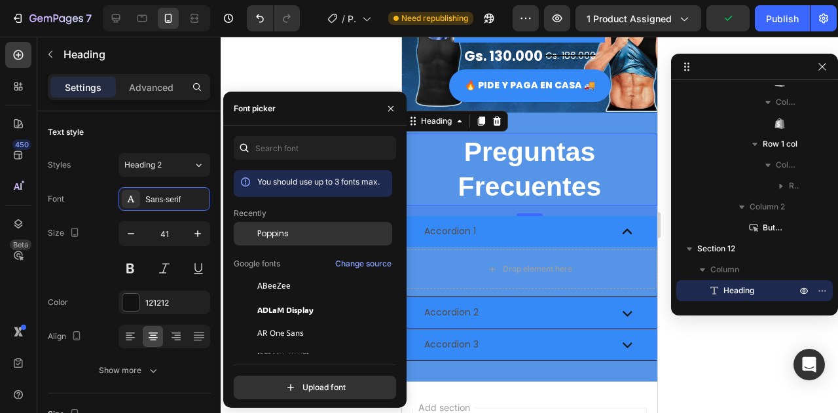
click at [319, 321] on div "Poppins" at bounding box center [313, 333] width 158 height 24
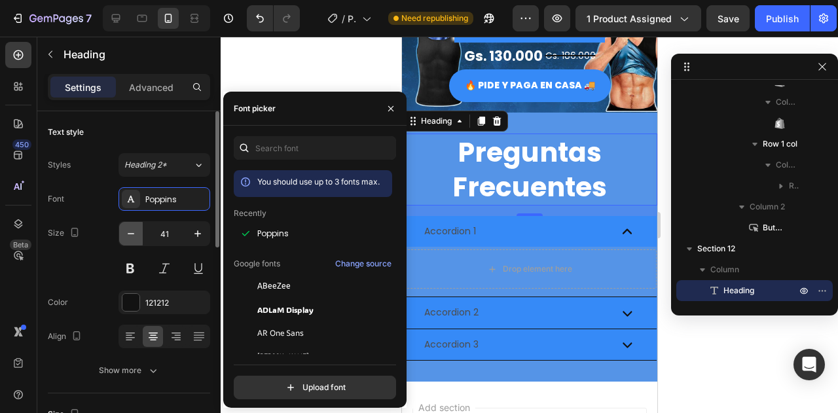
click at [123, 232] on button "button" at bounding box center [131, 234] width 24 height 24
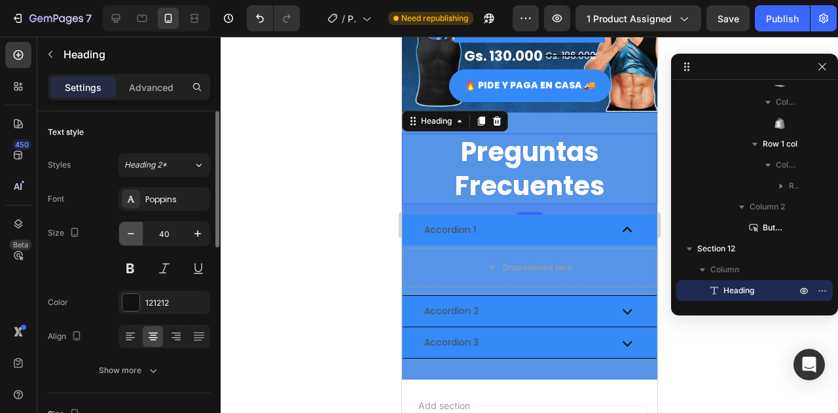
click at [124, 232] on button "button" at bounding box center [131, 234] width 24 height 24
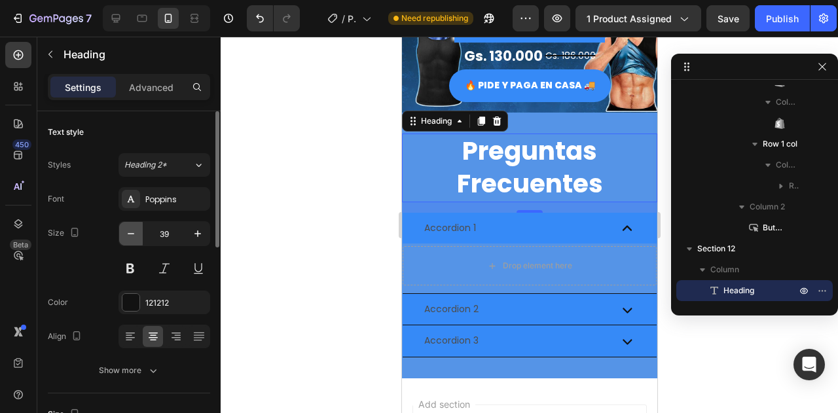
click at [124, 232] on icon "button" at bounding box center [130, 233] width 13 height 13
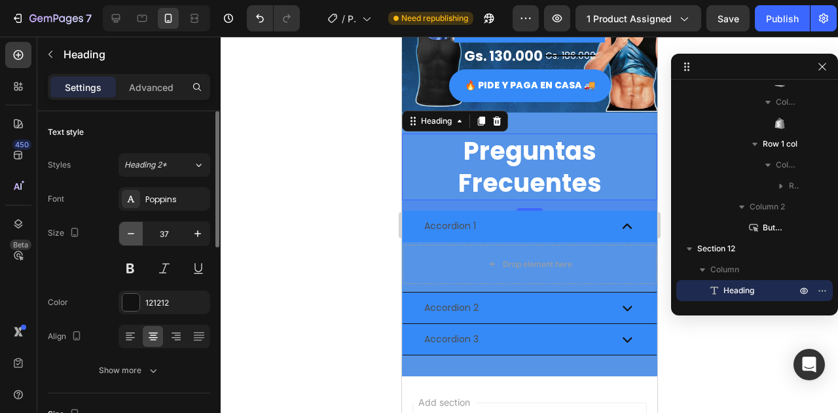
click at [124, 232] on icon "button" at bounding box center [130, 233] width 13 height 13
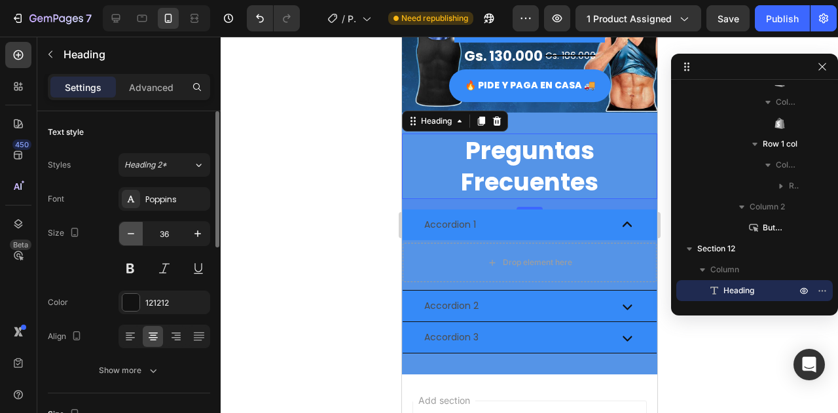
click at [124, 232] on icon "button" at bounding box center [130, 233] width 13 height 13
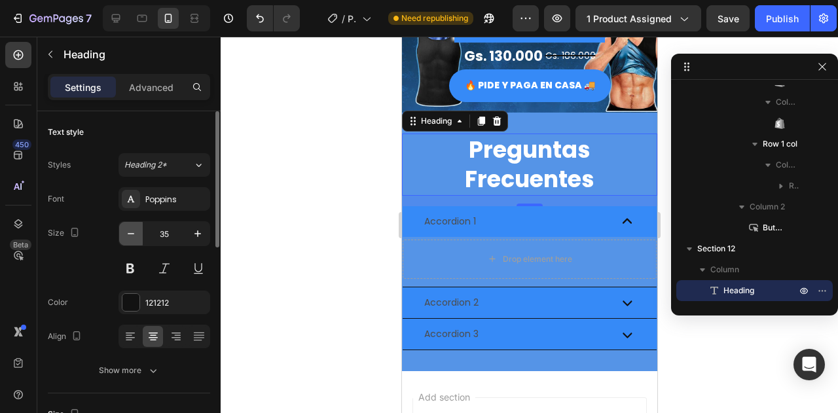
click at [124, 232] on icon "button" at bounding box center [130, 233] width 13 height 13
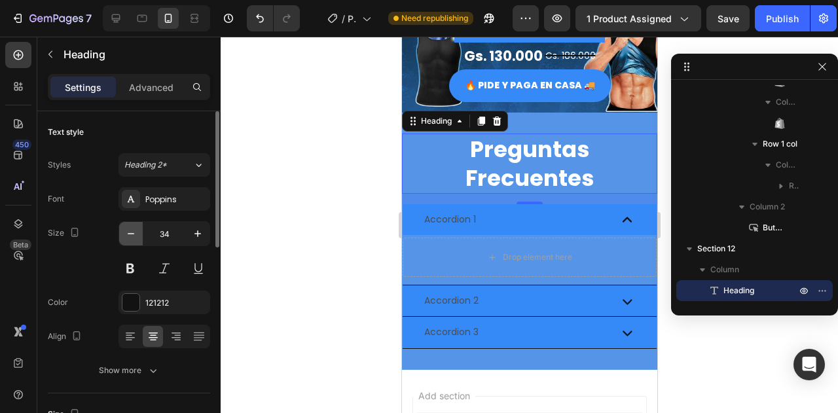
click at [124, 232] on icon "button" at bounding box center [130, 233] width 13 height 13
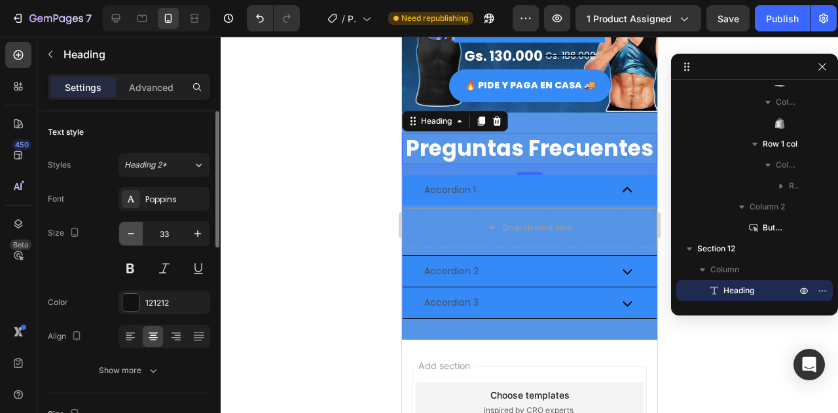
click at [124, 232] on icon "button" at bounding box center [130, 233] width 13 height 13
type input "32"
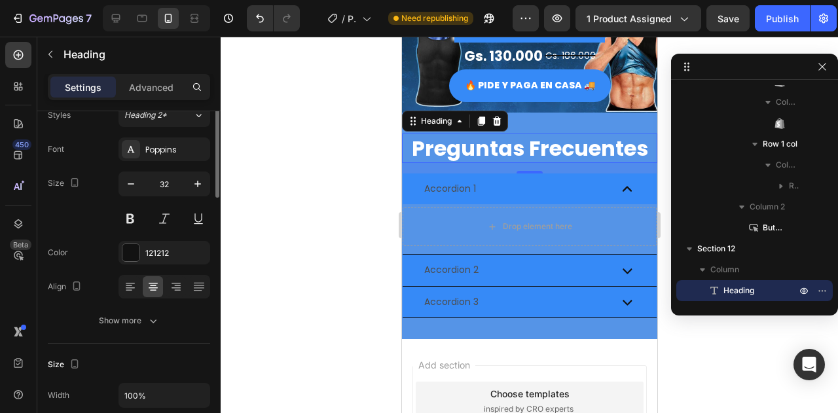
scroll to position [0, 0]
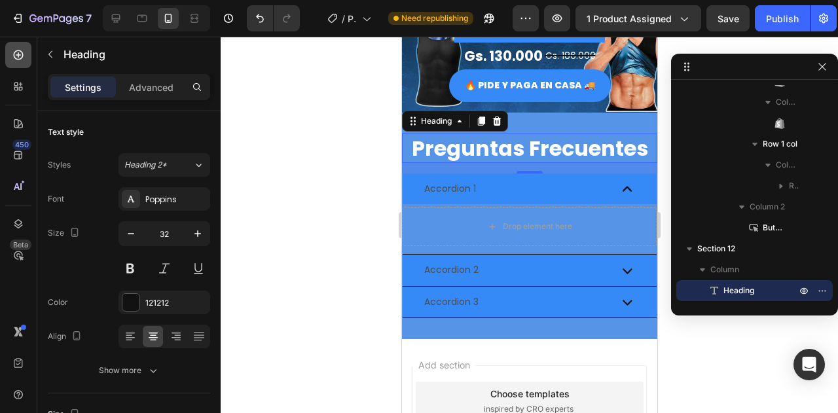
click at [18, 52] on icon at bounding box center [18, 54] width 13 height 13
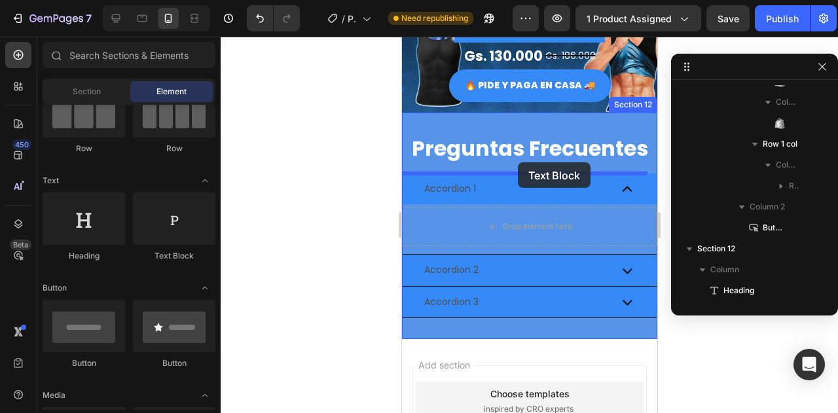
drag, startPoint x: 596, startPoint y: 259, endPoint x: 513, endPoint y: 162, distance: 127.2
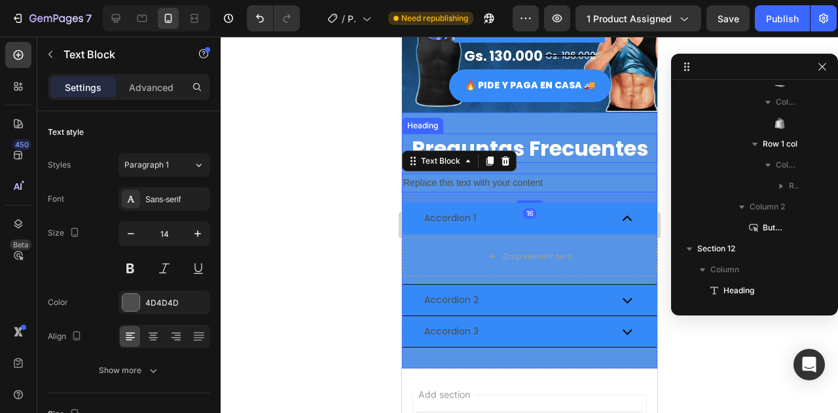
scroll to position [1504, 0]
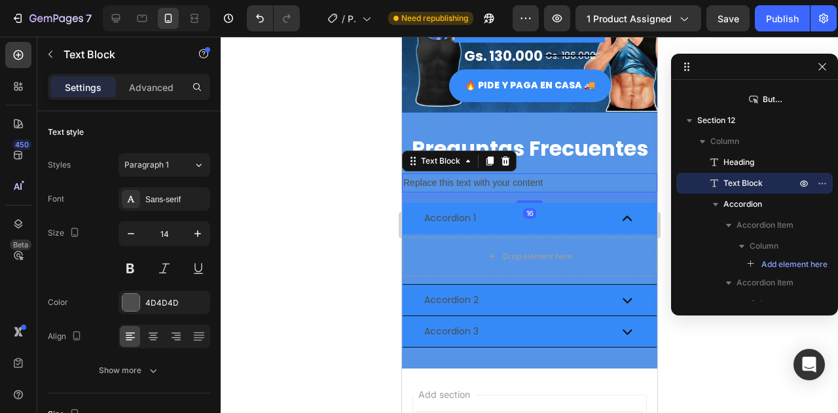
click at [455, 180] on div "Replace this text with your content" at bounding box center [528, 182] width 255 height 19
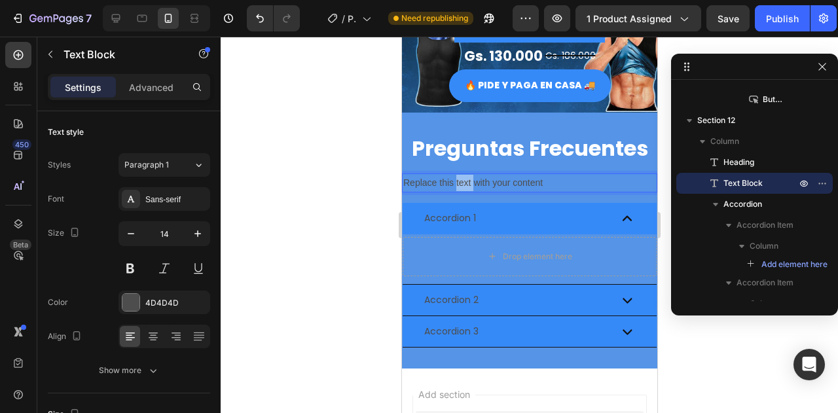
click at [455, 180] on p "Replace this text with your content" at bounding box center [529, 183] width 253 height 16
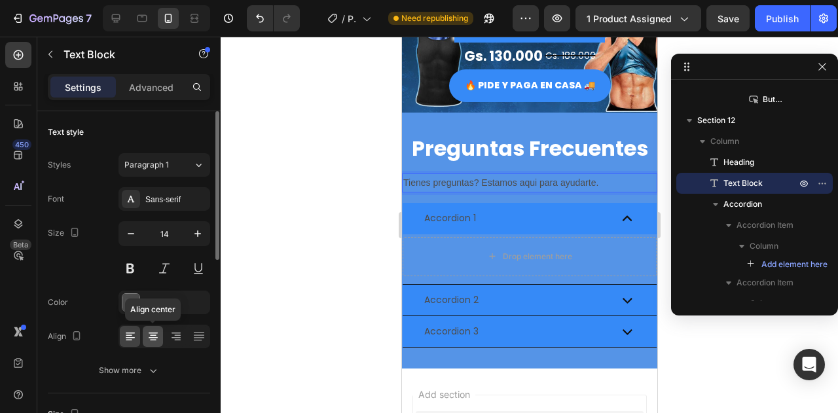
click at [152, 337] on icon at bounding box center [153, 337] width 9 height 1
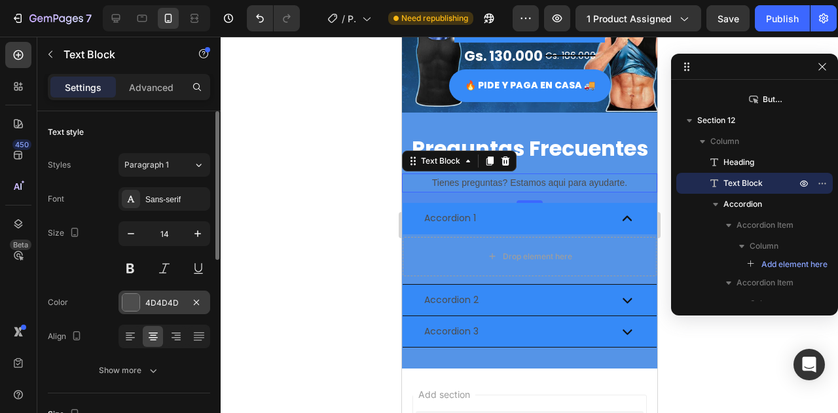
click at [126, 306] on div at bounding box center [130, 302] width 17 height 17
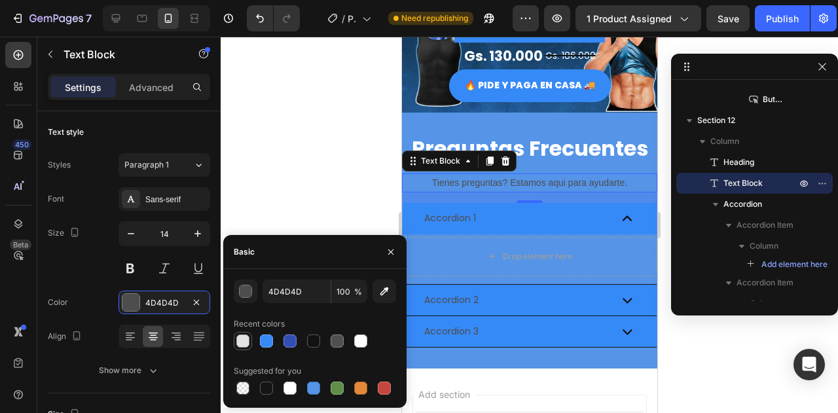
click at [244, 338] on div at bounding box center [242, 340] width 13 height 13
click at [365, 343] on div at bounding box center [360, 340] width 13 height 13
type input "FFFFFF"
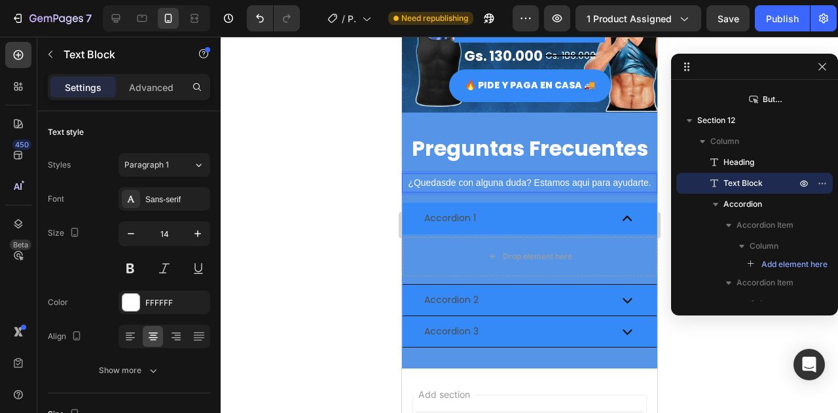
click at [594, 180] on p "¿Quedasde con alguna duda? Estamos aqui para ayudarte." at bounding box center [529, 183] width 253 height 16
click at [401, 37] on lt-span "aqu í" at bounding box center [401, 37] width 0 height 0
click at [454, 187] on p "¿Quedasde con alguna duda? Estamos aquí para ayudarte." at bounding box center [529, 183] width 253 height 16
click at [458, 184] on p "¿Quedasde con alguna duda? Estamos aquí para ayudarte." at bounding box center [529, 183] width 253 height 16
click at [522, 184] on p "¿Quedaste con alguna duda? Estamos aquí para ayudarte." at bounding box center [529, 183] width 253 height 16
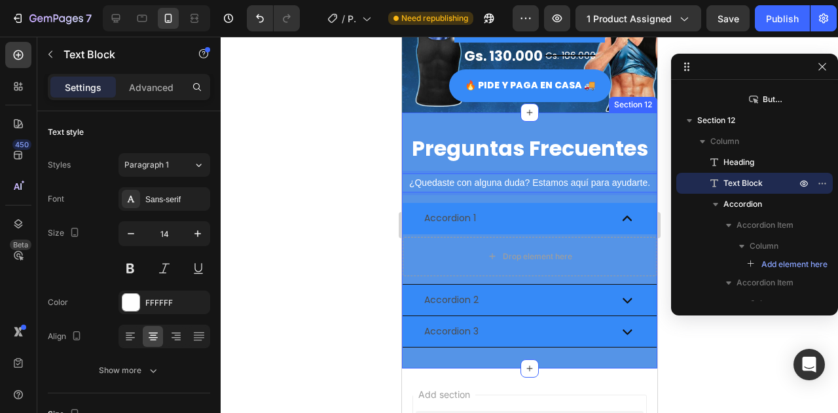
click at [518, 122] on div "⁠⁠⁠⁠⁠⁠⁠ Preguntas Frecuentes Heading ¿Quedaste con alguna duda? Estamos aquí pa…" at bounding box center [528, 241] width 255 height 256
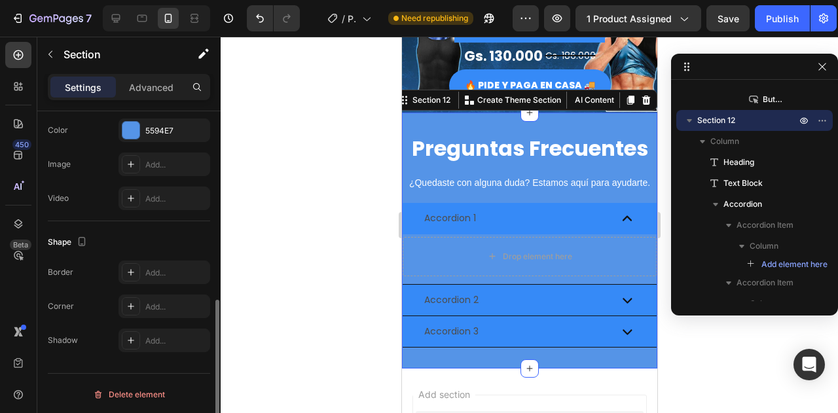
scroll to position [358, 0]
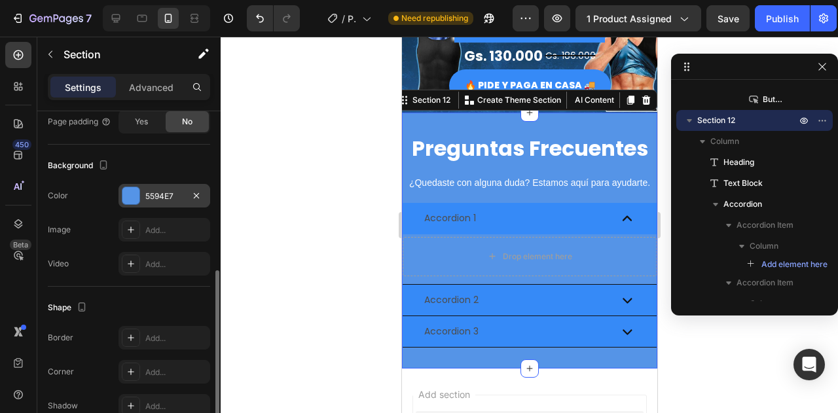
click at [136, 199] on div at bounding box center [130, 195] width 17 height 17
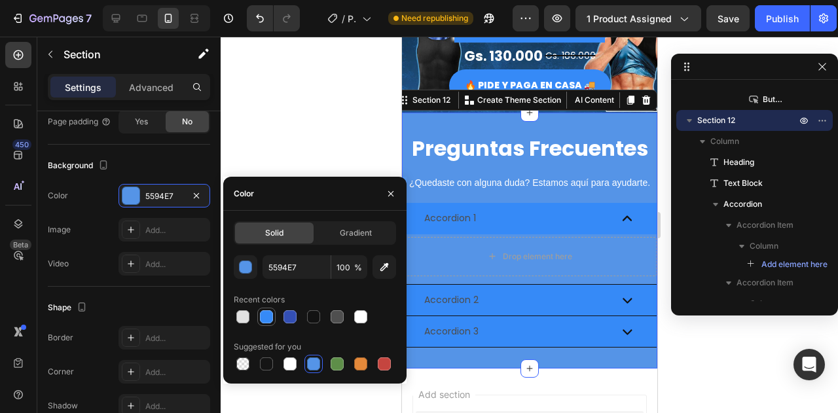
click at [264, 317] on div at bounding box center [266, 316] width 13 height 13
type input "368AF7"
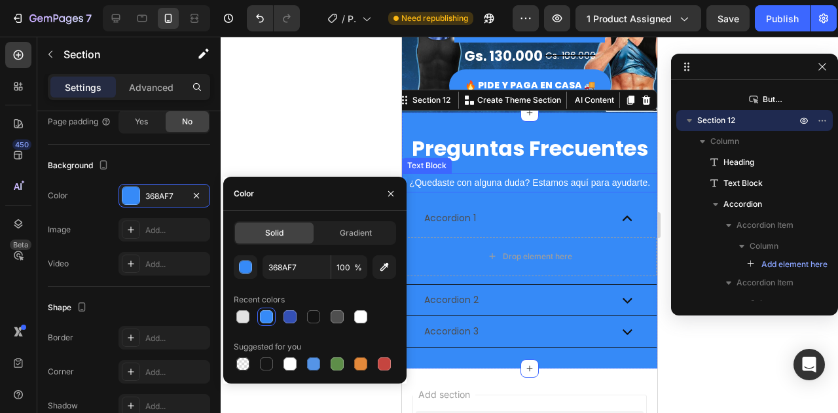
click at [528, 183] on p "¿Quedaste con alguna duda? Estamos aquí para ayudarte." at bounding box center [529, 183] width 253 height 16
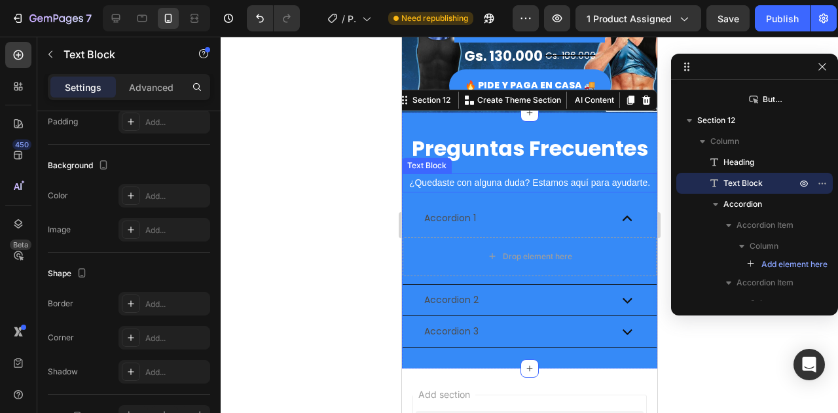
scroll to position [0, 0]
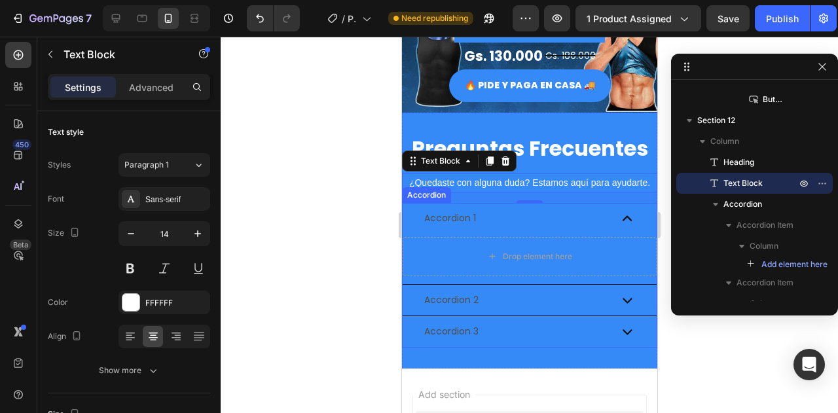
click at [465, 216] on div "Accordion 1" at bounding box center [450, 218] width 56 height 20
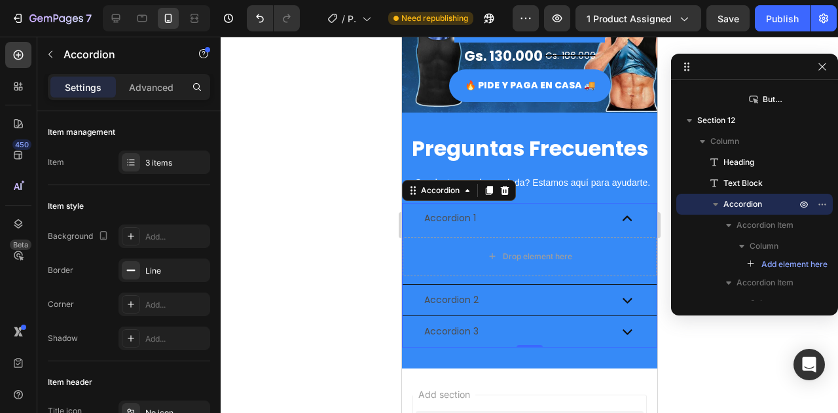
click at [465, 216] on div "Accordion 1" at bounding box center [450, 218] width 56 height 20
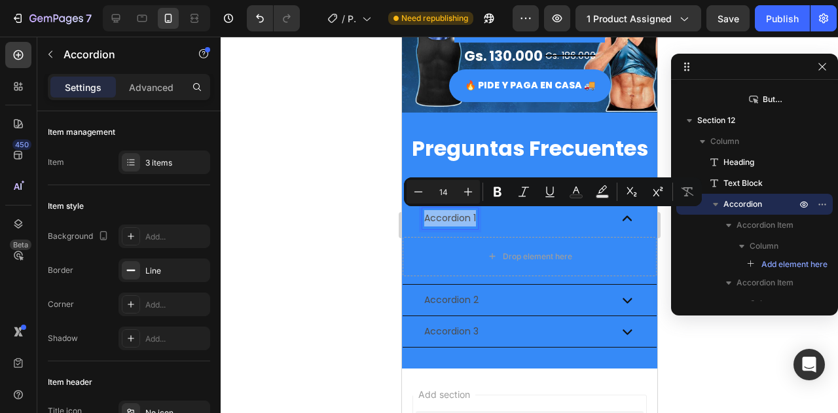
click at [465, 216] on p "Accordion 1" at bounding box center [450, 218] width 52 height 16
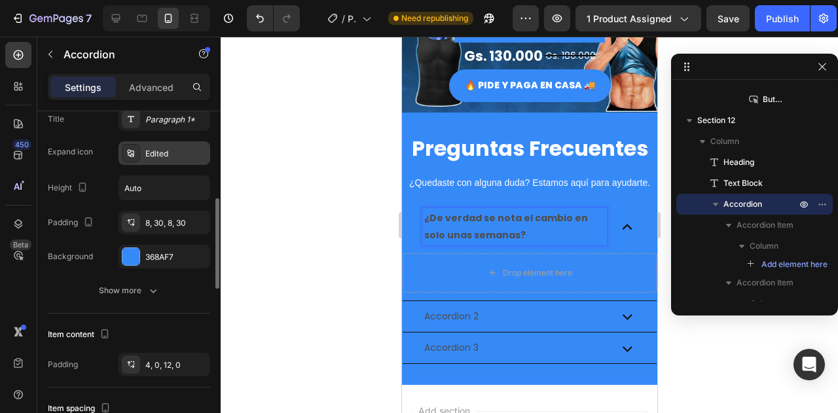
scroll to position [393, 0]
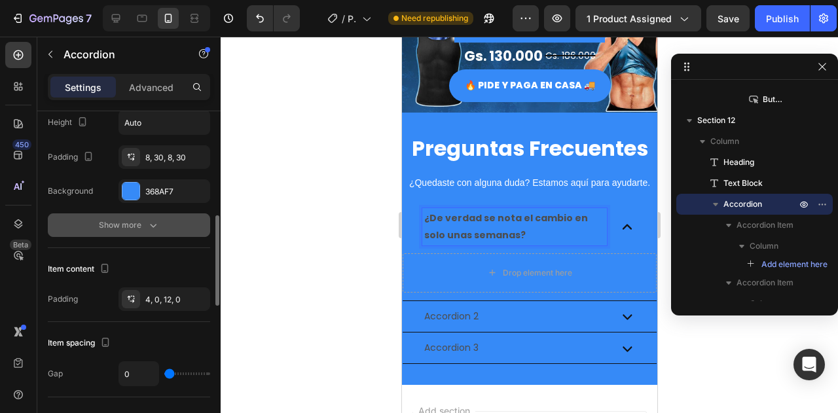
click at [151, 226] on icon "button" at bounding box center [153, 225] width 13 height 13
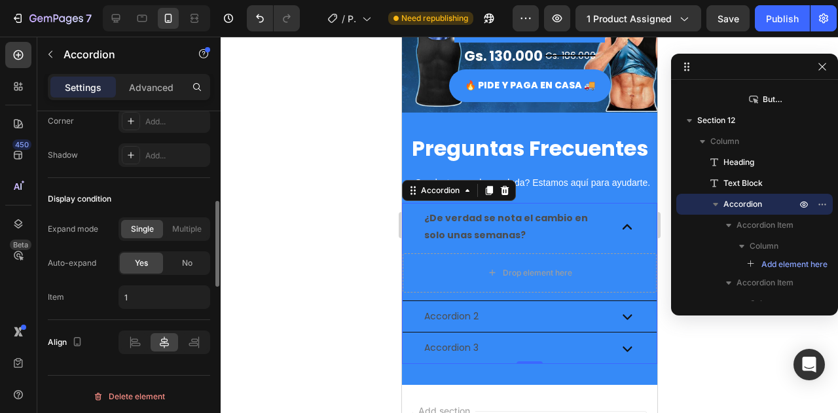
scroll to position [744, 0]
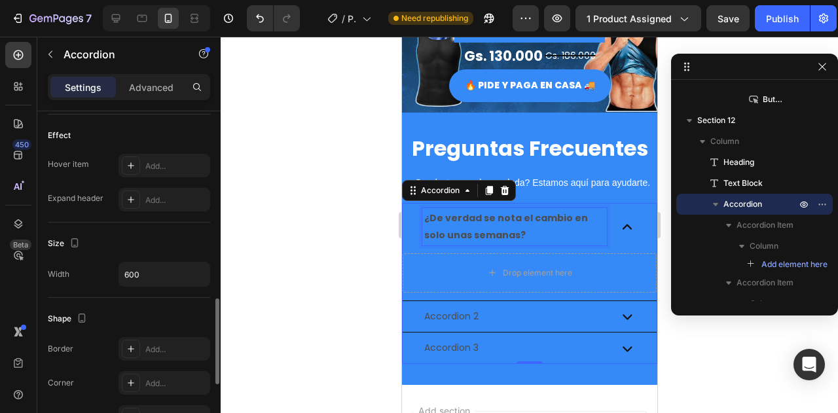
click at [464, 220] on strong "¿De verdad se nota el cambio en solo unas semanas?" at bounding box center [506, 225] width 164 height 29
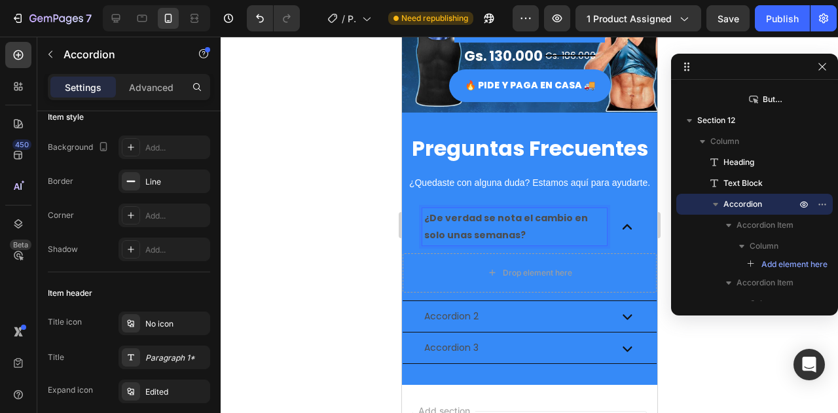
scroll to position [0, 0]
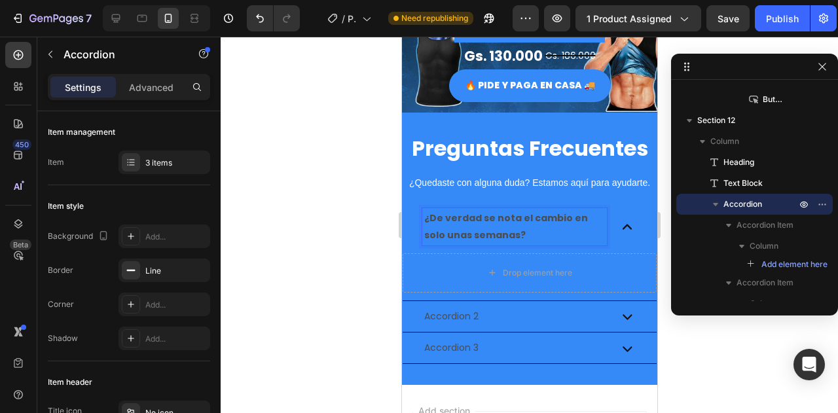
click at [507, 230] on strong "¿De verdad se nota el cambio en solo unas semanas?" at bounding box center [506, 225] width 164 height 29
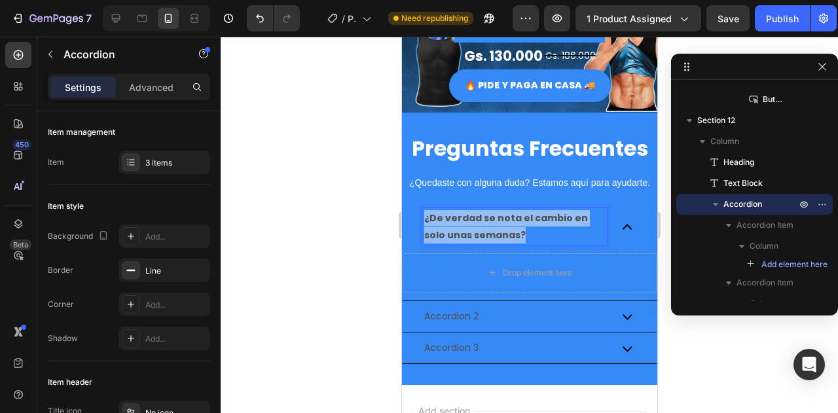
click at [507, 230] on strong "¿De verdad se nota el cambio en solo unas semanas?" at bounding box center [506, 225] width 164 height 29
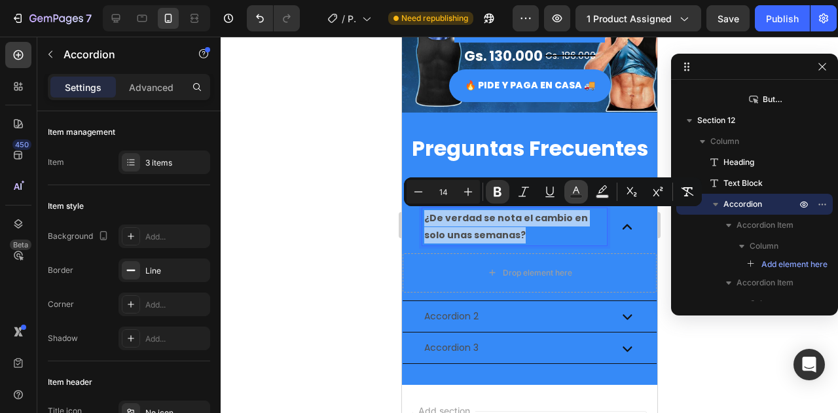
click at [579, 187] on icon "Editor contextual toolbar" at bounding box center [575, 191] width 13 height 13
type input "4D4D4D"
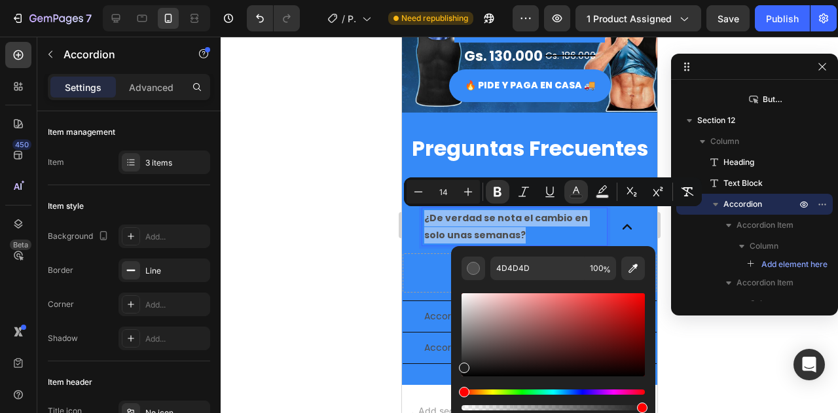
drag, startPoint x: 865, startPoint y: 388, endPoint x: 436, endPoint y: 395, distance: 429.5
type input "161616"
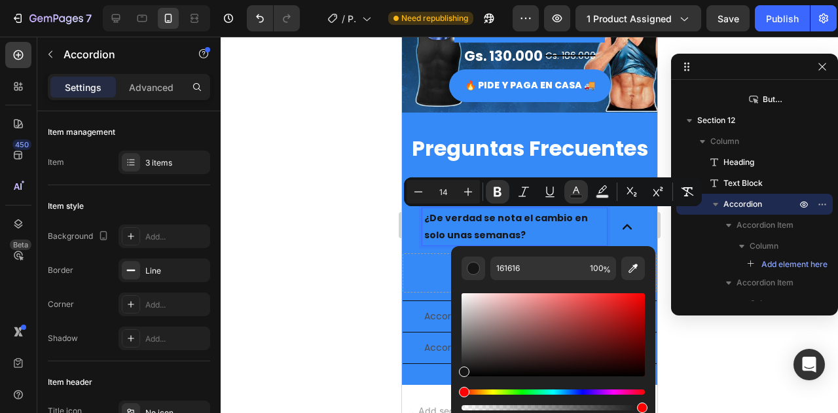
click at [423, 248] on div "¿De verdad se nota el cambio en solo unas semanas?" at bounding box center [529, 226] width 254 height 47
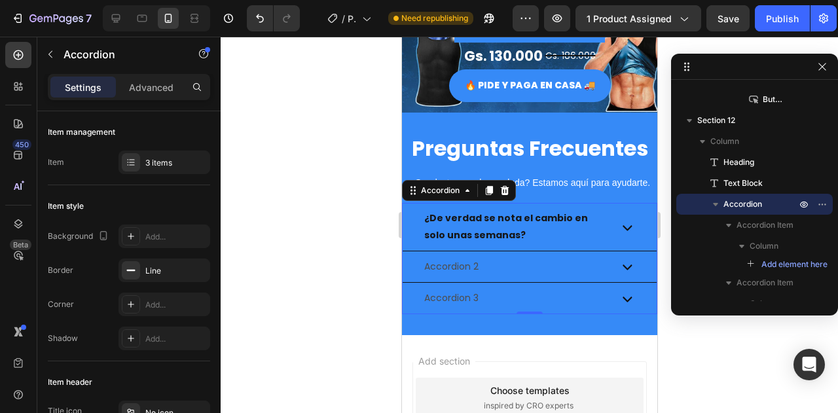
click at [627, 219] on div "¿De verdad se nota el cambio en solo unas semanas?" at bounding box center [529, 226] width 254 height 47
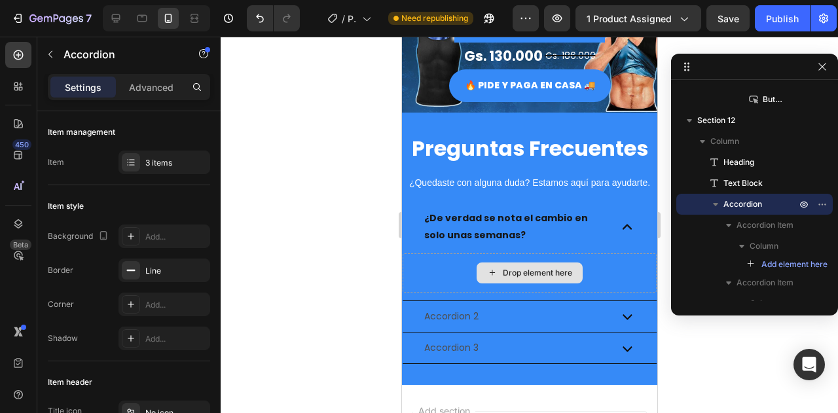
click at [495, 278] on div "Drop element here" at bounding box center [529, 272] width 106 height 21
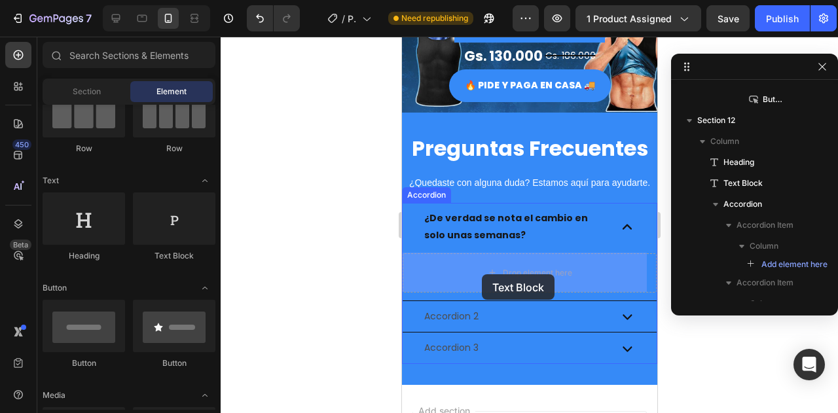
drag, startPoint x: 573, startPoint y: 261, endPoint x: 481, endPoint y: 274, distance: 92.6
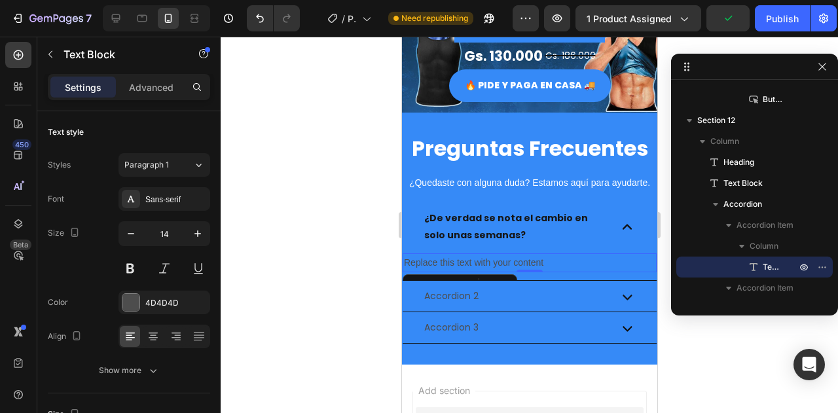
click at [501, 257] on div "Replace this text with your content" at bounding box center [529, 262] width 254 height 19
click at [458, 261] on p "Replace this text with your content" at bounding box center [528, 263] width 251 height 16
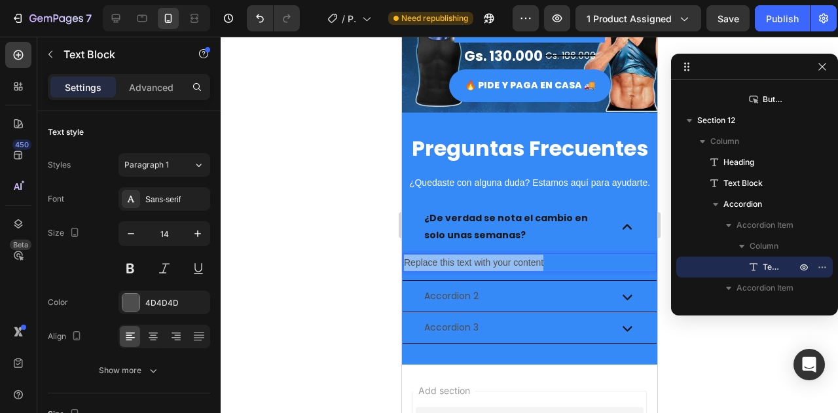
click at [458, 261] on p "Replace this text with your content" at bounding box center [528, 263] width 251 height 16
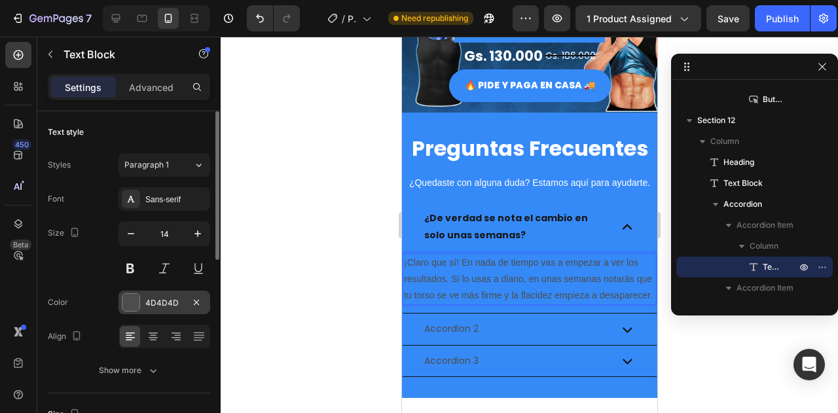
click at [130, 307] on div at bounding box center [130, 302] width 17 height 17
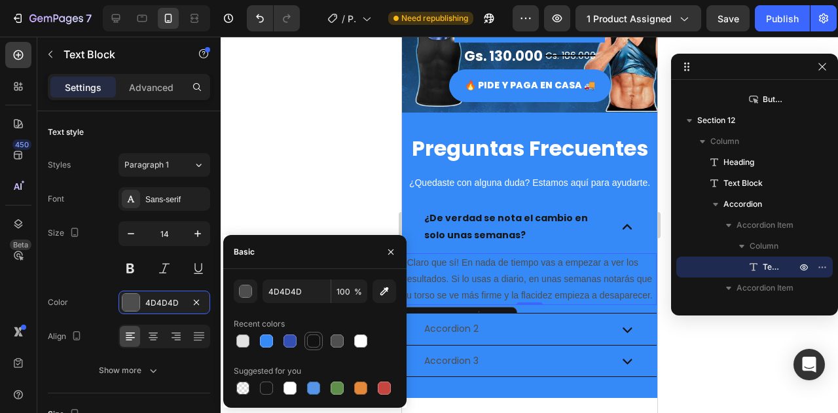
click at [313, 344] on div at bounding box center [313, 340] width 13 height 13
type input "121212"
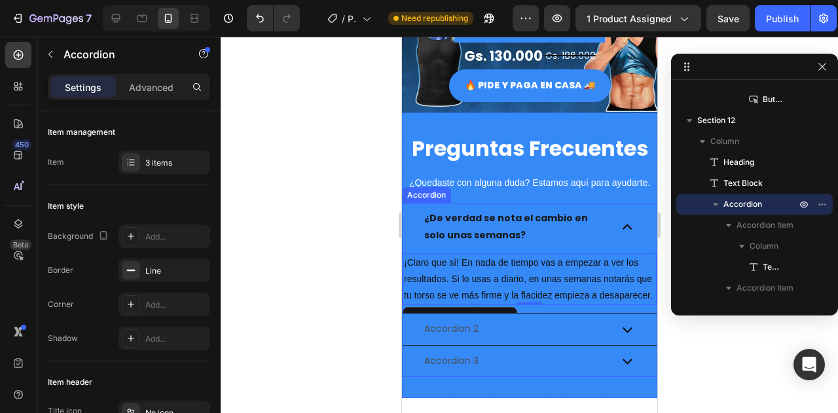
click at [412, 231] on div "¿De verdad se nota el cambio en solo unas semanas?" at bounding box center [529, 226] width 254 height 47
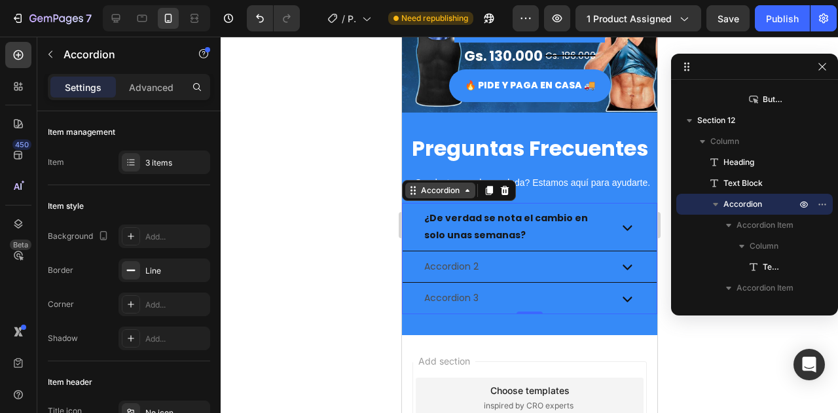
click at [446, 192] on div "Accordion" at bounding box center [440, 191] width 44 height 12
click at [445, 189] on div "Accordion" at bounding box center [440, 191] width 44 height 12
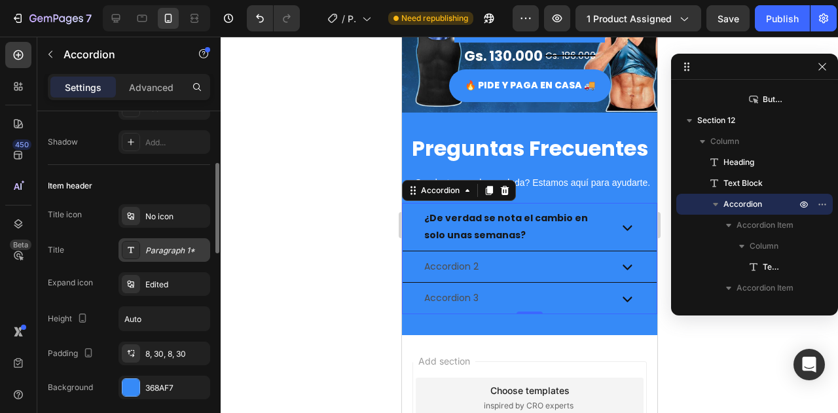
scroll to position [327, 0]
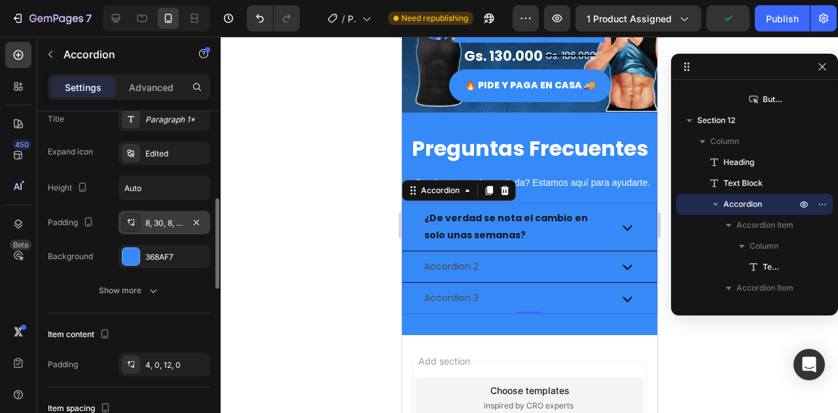
click at [174, 222] on div "8, 30, 8, 30" at bounding box center [164, 223] width 38 height 12
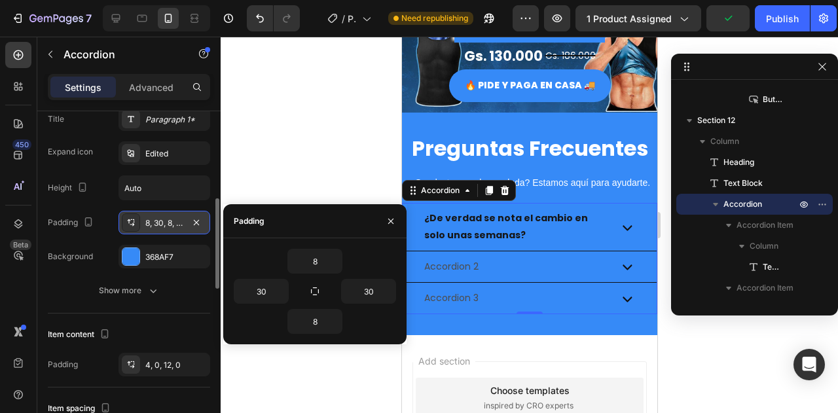
click at [174, 222] on div "8, 30, 8, 30" at bounding box center [164, 223] width 38 height 12
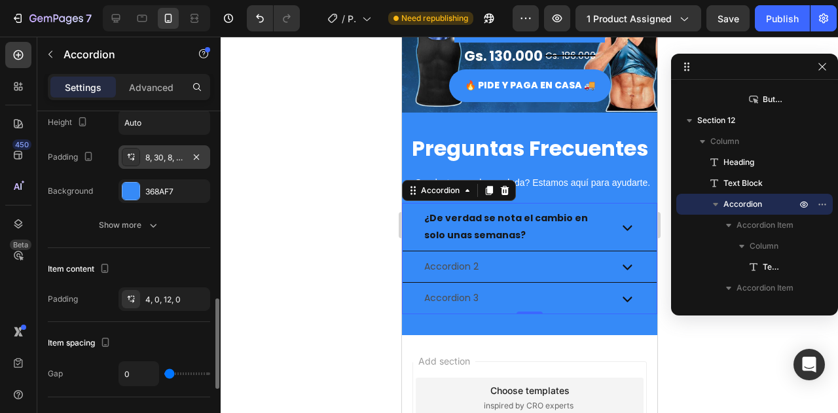
scroll to position [524, 0]
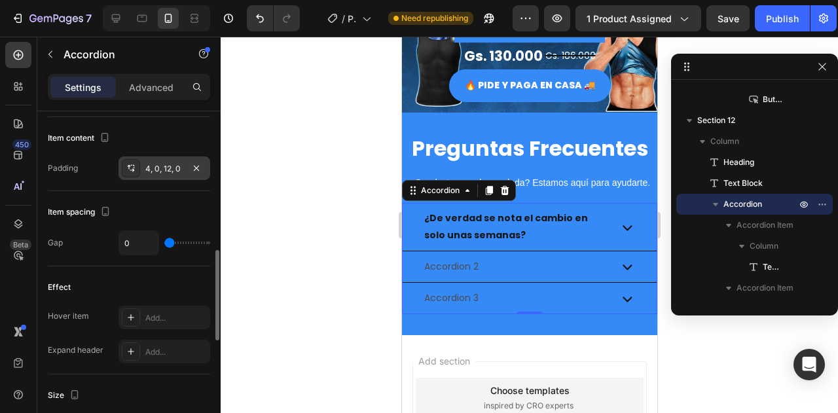
click at [139, 168] on div at bounding box center [131, 168] width 18 height 18
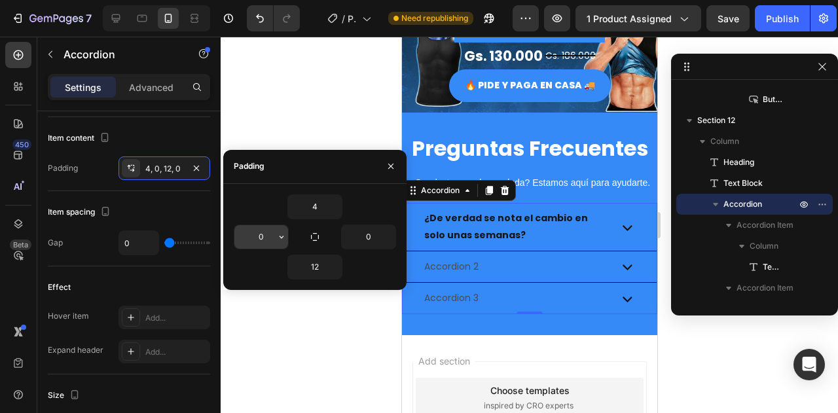
click at [0, 0] on input "0" at bounding box center [0, 0] width 0 height 0
click at [268, 231] on input "0" at bounding box center [261, 237] width 54 height 24
type input "30"
click at [0, 0] on input "0" at bounding box center [0, 0] width 0 height 0
type input "30"
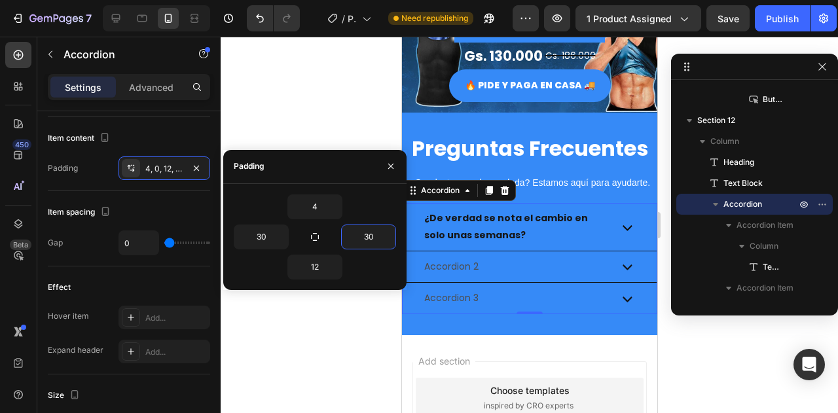
click at [617, 228] on icon at bounding box center [627, 227] width 20 height 20
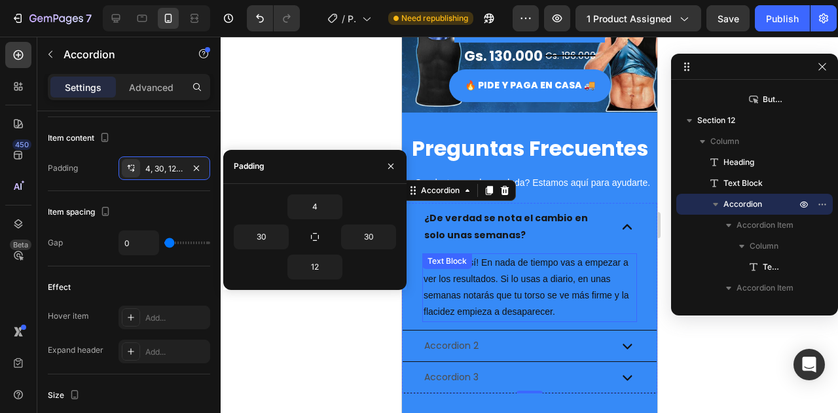
click at [508, 304] on p "¡Claro que sí! En nada de tiempo vas a empezar a ver los resultados. Si lo usas…" at bounding box center [529, 288] width 212 height 66
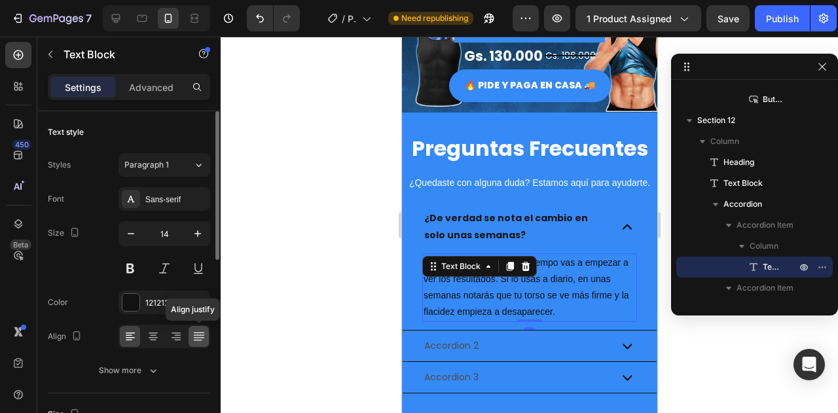
click at [191, 337] on div at bounding box center [199, 336] width 20 height 21
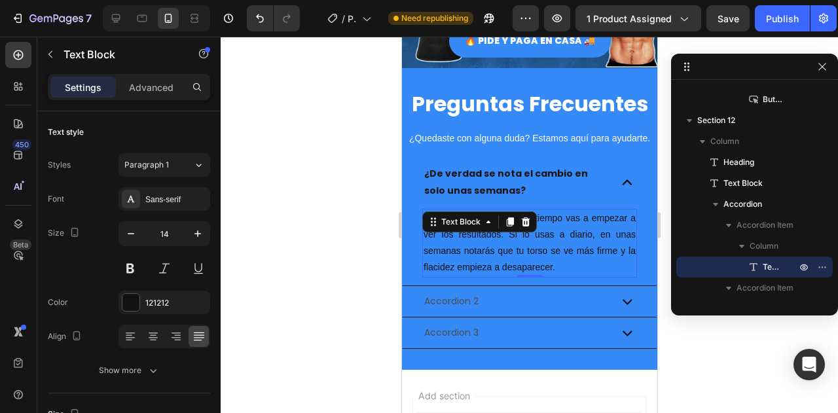
scroll to position [2684, 0]
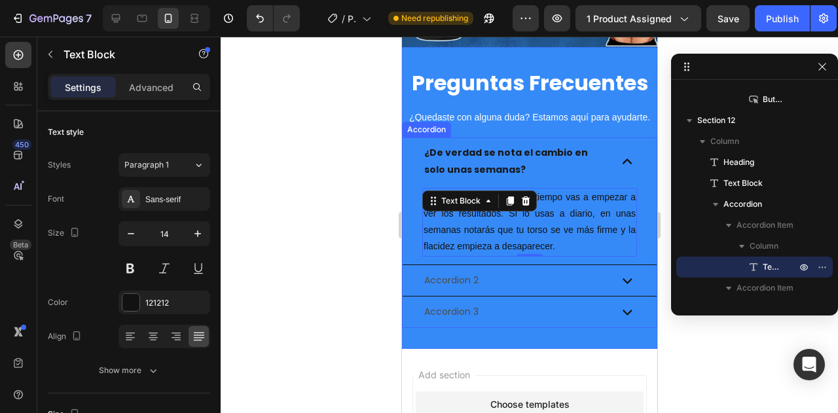
click at [501, 168] on strong "¿De verdad se nota el cambio en solo unas semanas?" at bounding box center [506, 160] width 164 height 29
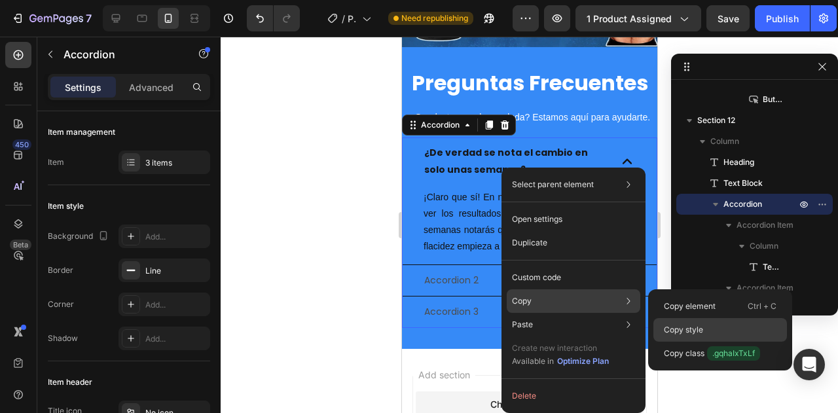
click at [670, 324] on p "Copy style" at bounding box center [683, 330] width 39 height 12
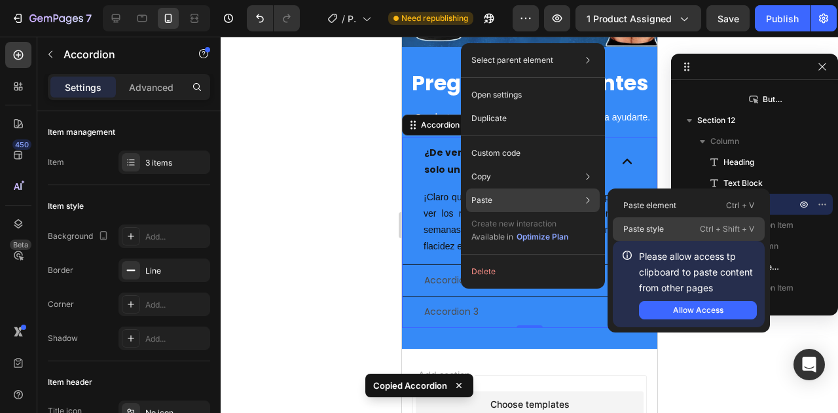
click at [636, 226] on p "Paste style" at bounding box center [643, 229] width 41 height 12
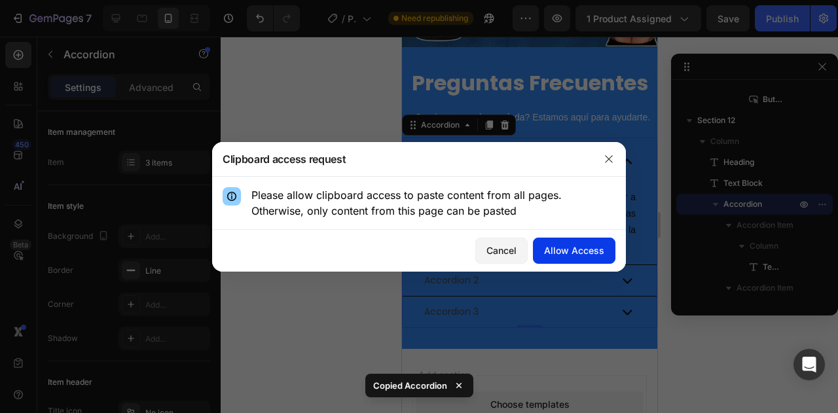
click at [568, 253] on div "Allow Access" at bounding box center [574, 251] width 60 height 14
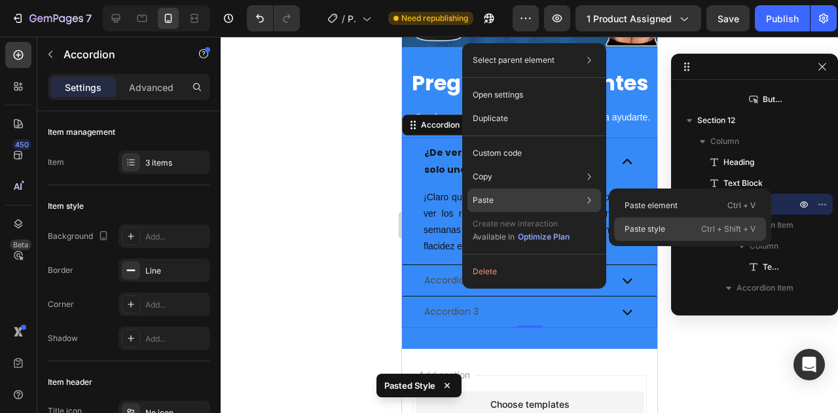
click at [651, 230] on p "Paste style" at bounding box center [644, 229] width 41 height 12
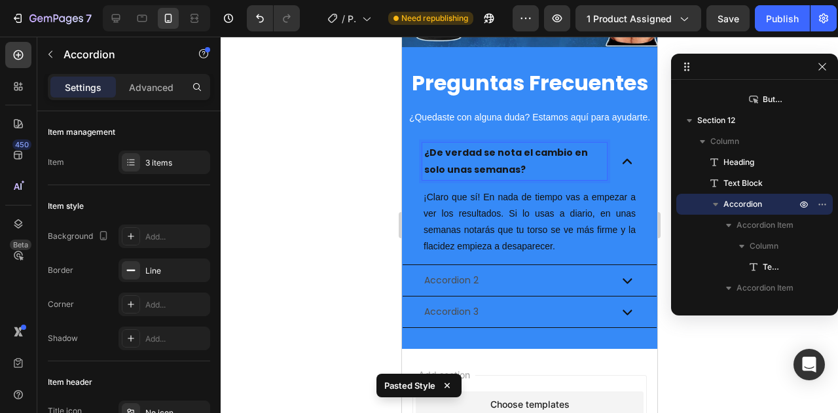
drag, startPoint x: 470, startPoint y: 157, endPoint x: 441, endPoint y: 168, distance: 31.3
click at [441, 168] on strong "¿De verdad se nota el cambio en solo unas semanas?" at bounding box center [506, 160] width 164 height 29
click at [427, 149] on strong "¿De verdad se nota el cambio en solo unas semanas?" at bounding box center [506, 160] width 164 height 29
click at [452, 145] on p "¿De verdad se nota el cambio en solo unas semanas?" at bounding box center [514, 161] width 181 height 33
click at [462, 186] on div "Text Block" at bounding box center [447, 180] width 45 height 12
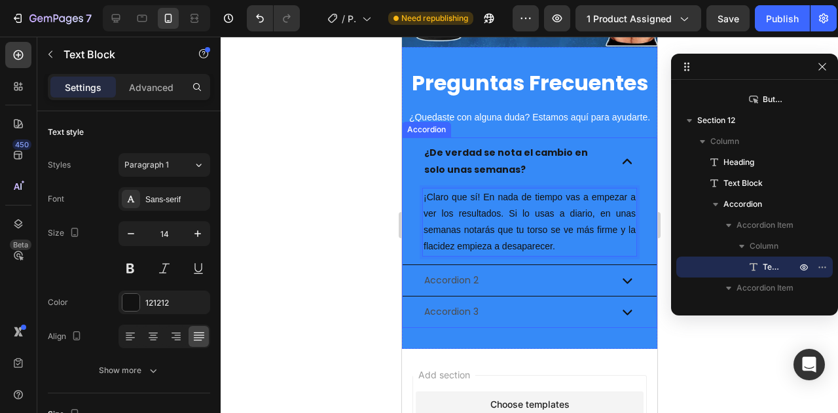
click at [488, 162] on p "¿De verdad se nota el cambio en solo unas semanas?" at bounding box center [514, 161] width 181 height 33
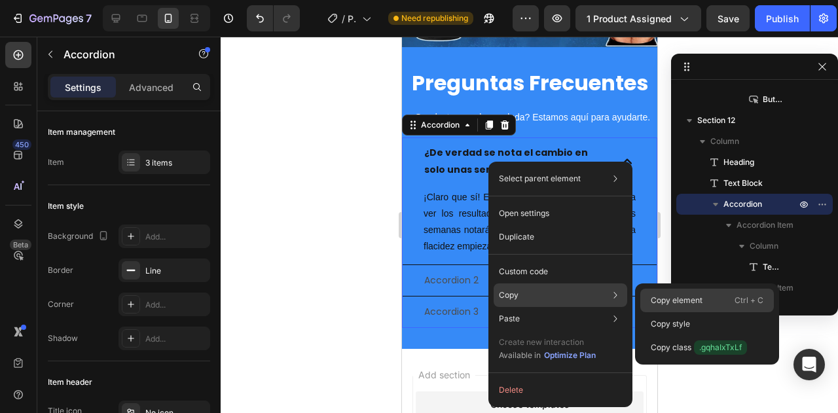
click at [670, 298] on p "Copy element" at bounding box center [677, 301] width 52 height 12
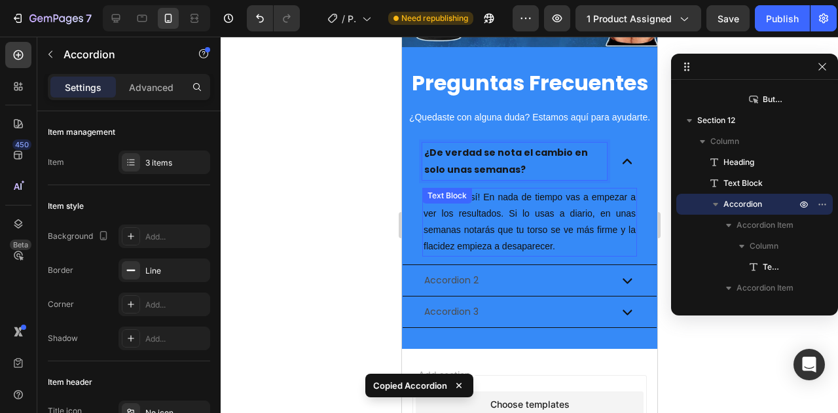
drag, startPoint x: 564, startPoint y: 198, endPoint x: 555, endPoint y: 185, distance: 15.6
click at [562, 200] on p "¡Claro que sí! En nada de tiempo vas a empezar a ver los resultados. Si lo usas…" at bounding box center [529, 222] width 212 height 66
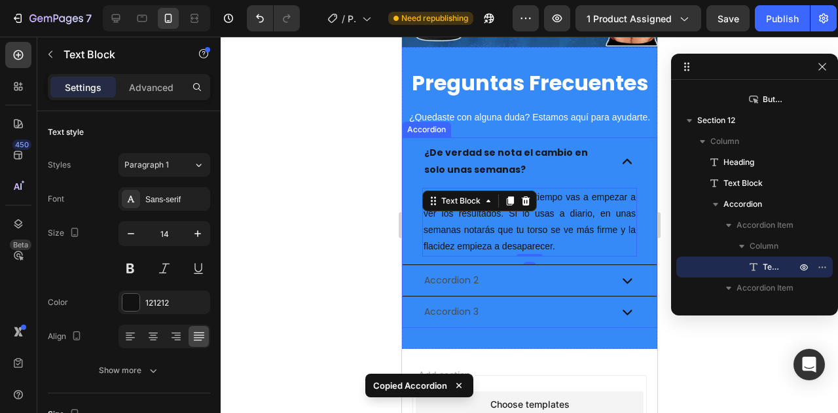
click at [535, 162] on p "¿De verdad se nota el cambio en solo unas semanas?" at bounding box center [514, 161] width 181 height 33
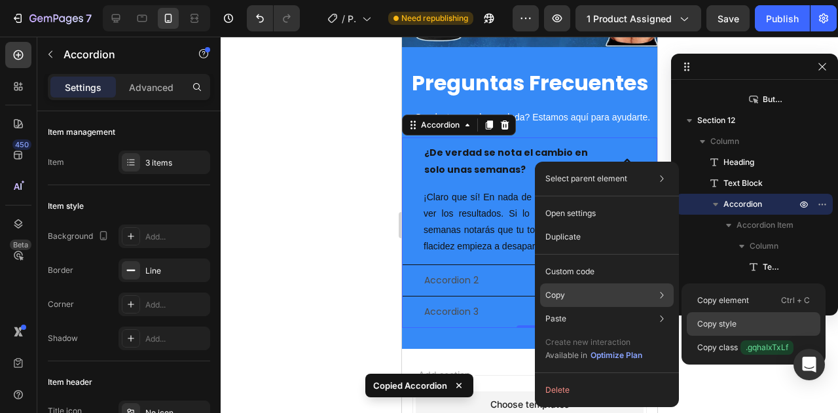
click at [700, 329] on p "Copy style" at bounding box center [716, 324] width 39 height 12
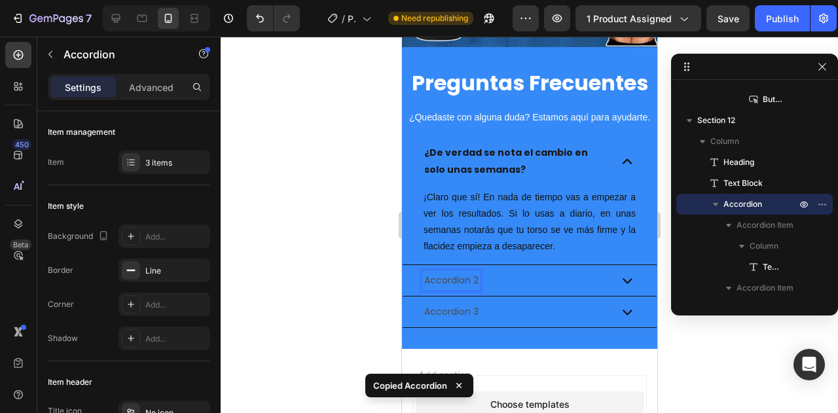
drag, startPoint x: 466, startPoint y: 273, endPoint x: 494, endPoint y: 283, distance: 29.8
click at [494, 283] on div "Accordion 2" at bounding box center [514, 280] width 185 height 20
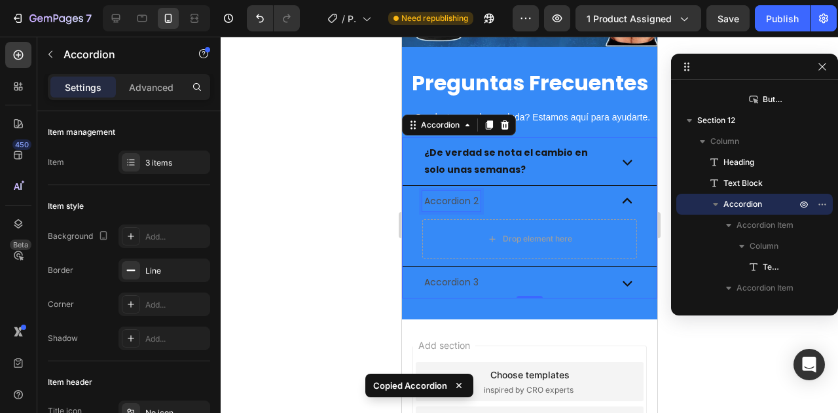
click at [458, 208] on p "Accordion 2" at bounding box center [451, 201] width 54 height 16
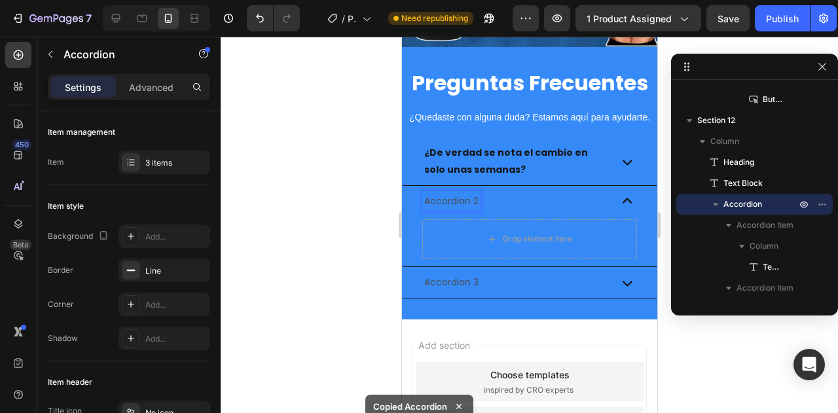
click at [445, 210] on div "Accordion 2" at bounding box center [529, 201] width 254 height 31
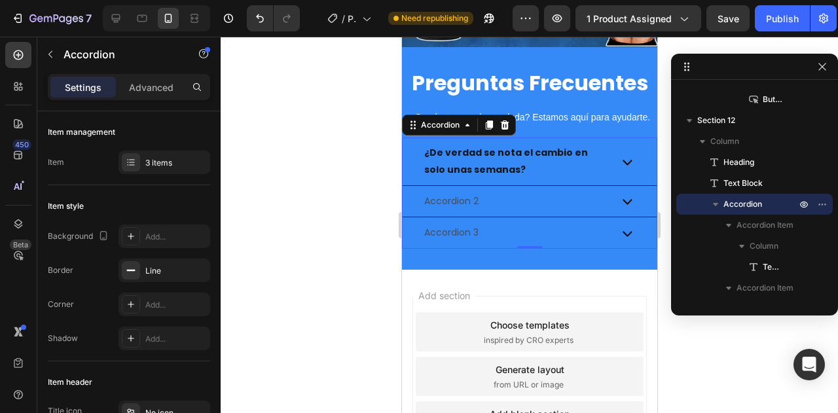
click at [457, 208] on p "Accordion 2" at bounding box center [451, 201] width 54 height 16
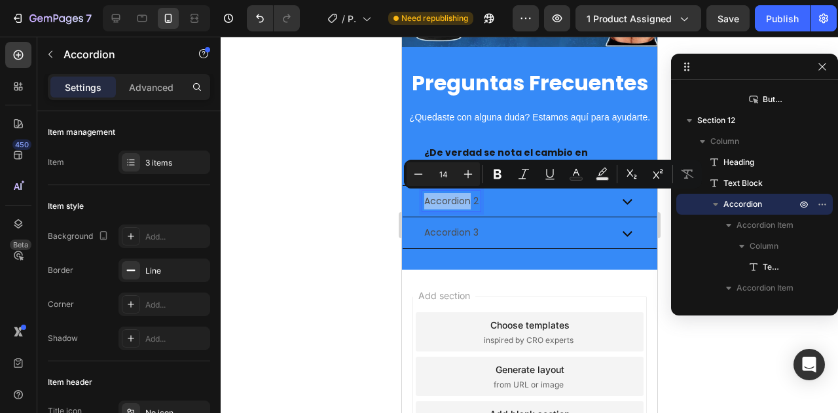
drag, startPoint x: 457, startPoint y: 208, endPoint x: 429, endPoint y: 202, distance: 28.1
click at [429, 202] on p "Accordion 2" at bounding box center [451, 201] width 54 height 16
click at [480, 200] on div "Accordion 2" at bounding box center [514, 201] width 185 height 20
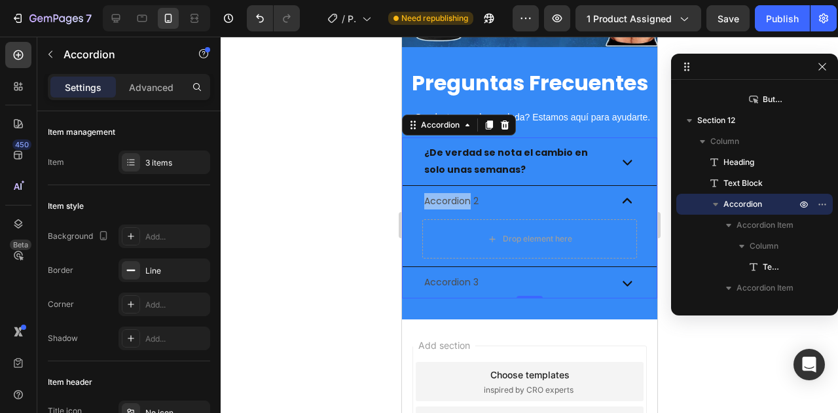
click at [471, 194] on p "Accordion 2" at bounding box center [451, 201] width 54 height 16
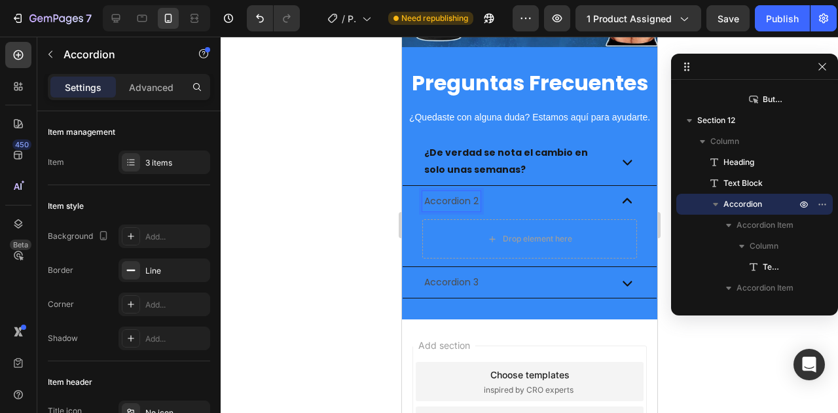
click at [509, 174] on strong "¿De verdad se nota el cambio en solo unas semanas?" at bounding box center [506, 160] width 164 height 29
click at [472, 193] on p "Accordion 2" at bounding box center [451, 201] width 54 height 16
drag, startPoint x: 472, startPoint y: 193, endPoint x: 448, endPoint y: 201, distance: 25.5
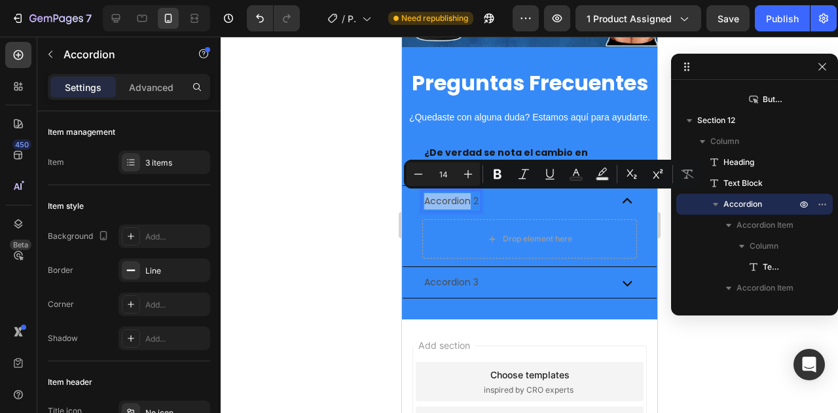
drag, startPoint x: 448, startPoint y: 201, endPoint x: 441, endPoint y: 192, distance: 11.1
click at [466, 202] on p "Accordion 2" at bounding box center [451, 201] width 54 height 16
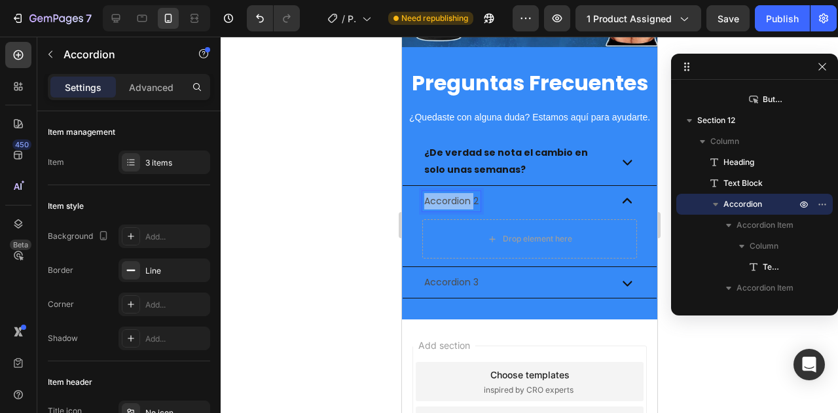
click at [466, 202] on p "Accordion 2" at bounding box center [451, 201] width 54 height 16
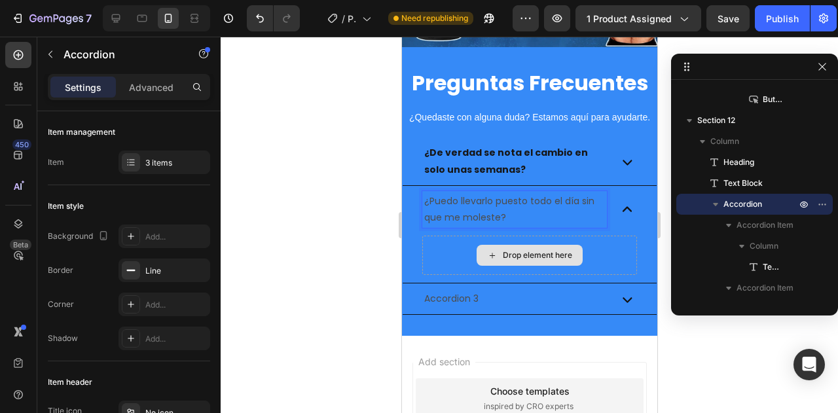
click at [518, 238] on div "Drop element here" at bounding box center [529, 255] width 215 height 39
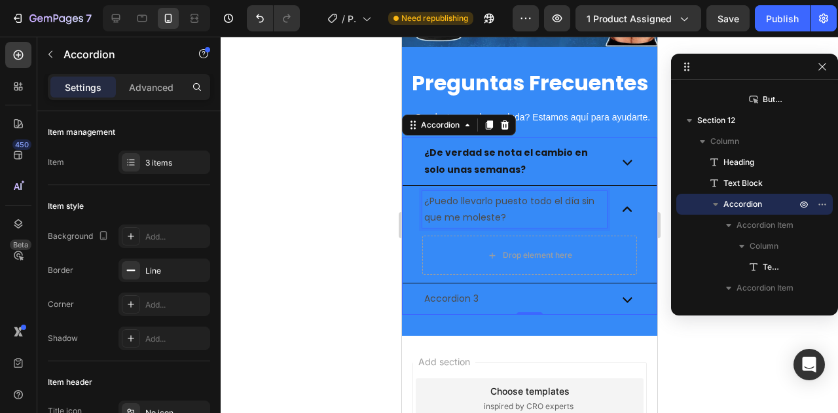
click at [505, 204] on p "¿Puedo llevarlo puesto todo el día sin que me moleste?" at bounding box center [514, 209] width 181 height 33
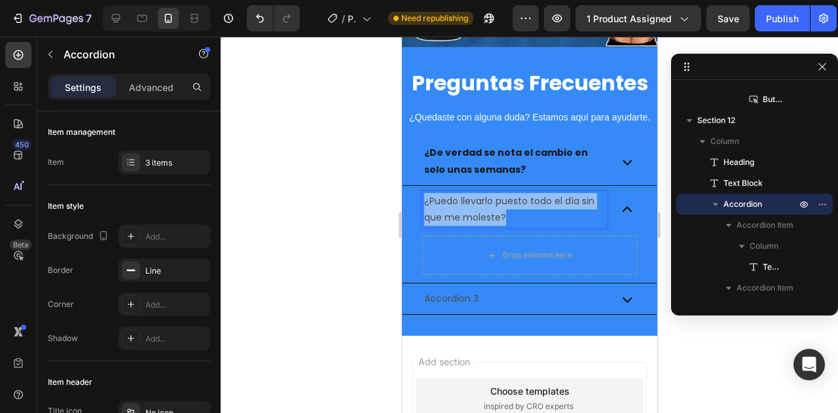
drag, startPoint x: 511, startPoint y: 213, endPoint x: 385, endPoint y: 188, distance: 128.2
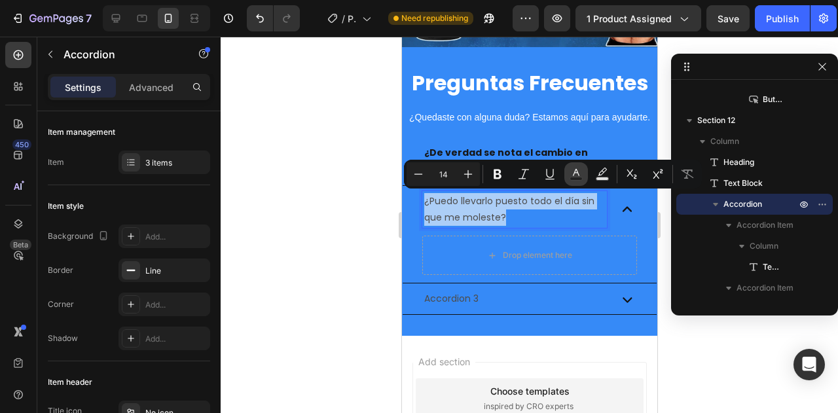
click at [571, 173] on icon "Editor contextual toolbar" at bounding box center [575, 174] width 13 height 13
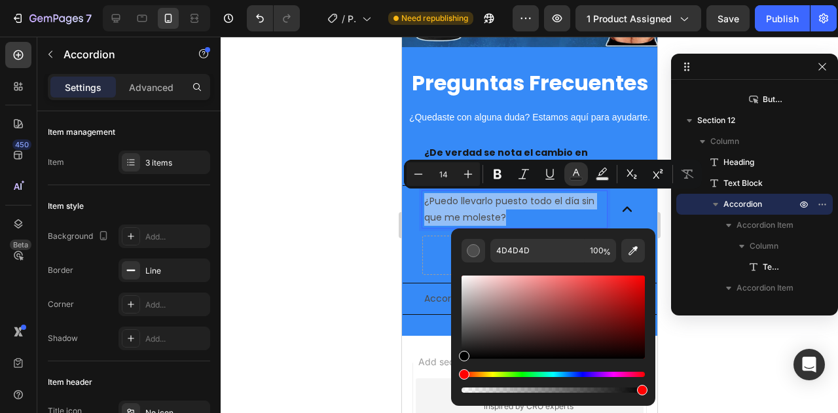
drag, startPoint x: 852, startPoint y: 398, endPoint x: 439, endPoint y: 370, distance: 414.0
type input "000000"
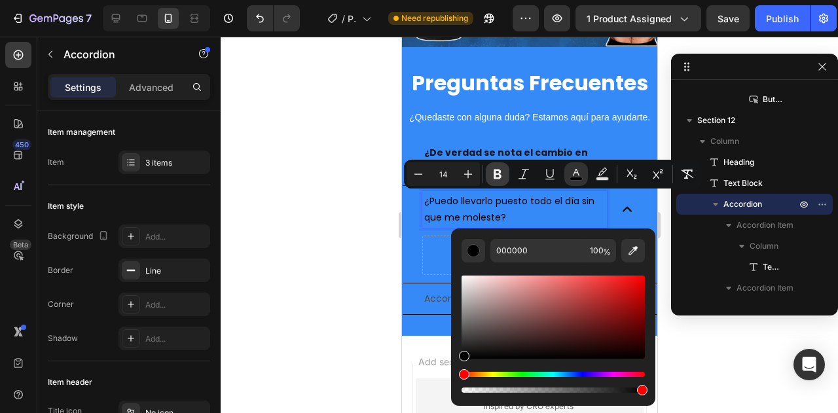
click at [496, 172] on icon "Editor contextual toolbar" at bounding box center [497, 174] width 13 height 13
click at [471, 225] on div "¿Puedo llevarlo puesto todo el día sin que me moleste?" at bounding box center [514, 209] width 185 height 37
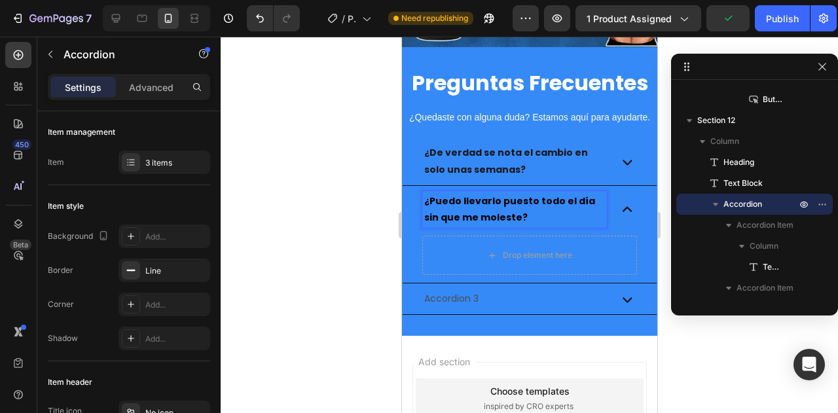
click at [617, 170] on icon at bounding box center [627, 162] width 20 height 20
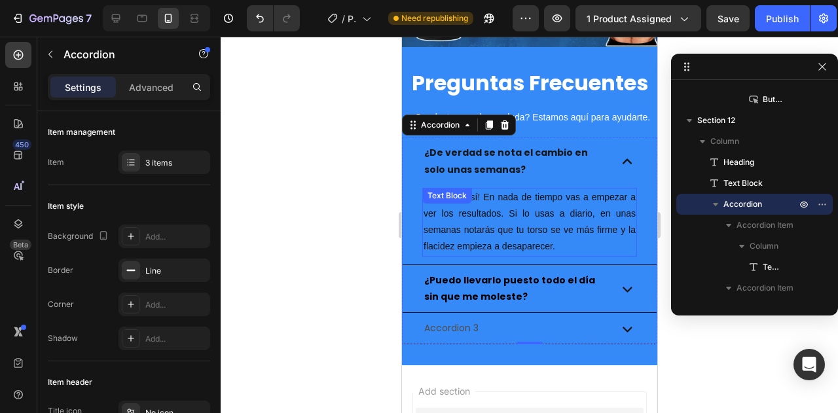
click at [552, 211] on p "¡Claro que sí! En nada de tiempo vas a empezar a ver los resultados. Si lo usas…" at bounding box center [529, 222] width 212 height 66
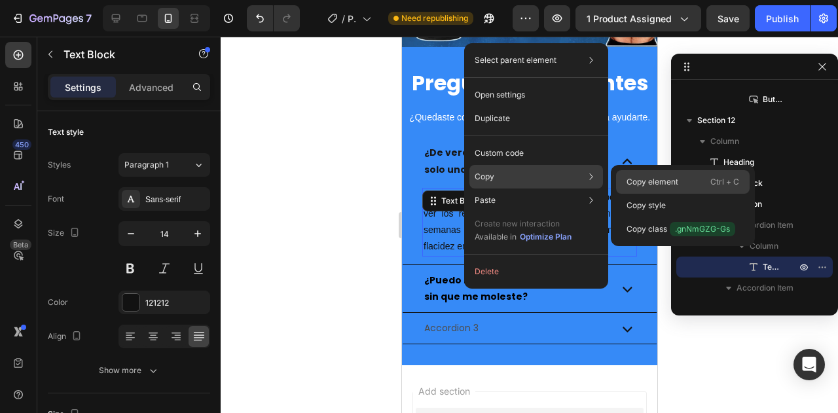
click at [640, 177] on p "Copy element" at bounding box center [652, 182] width 52 height 12
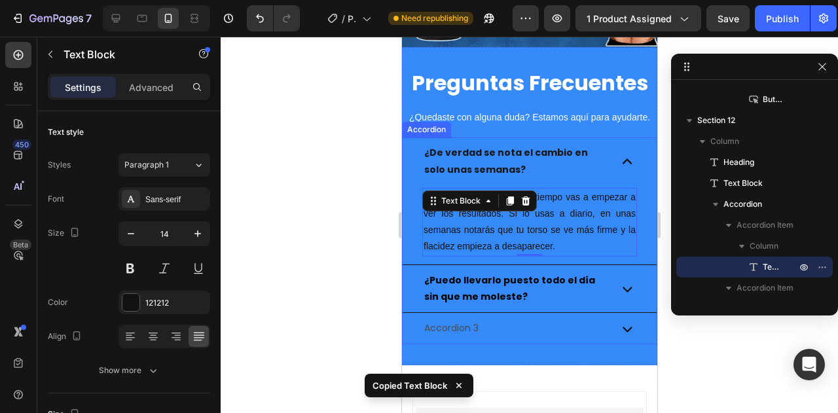
drag, startPoint x: 614, startPoint y: 283, endPoint x: 604, endPoint y: 285, distance: 10.7
click at [617, 285] on icon at bounding box center [627, 289] width 20 height 20
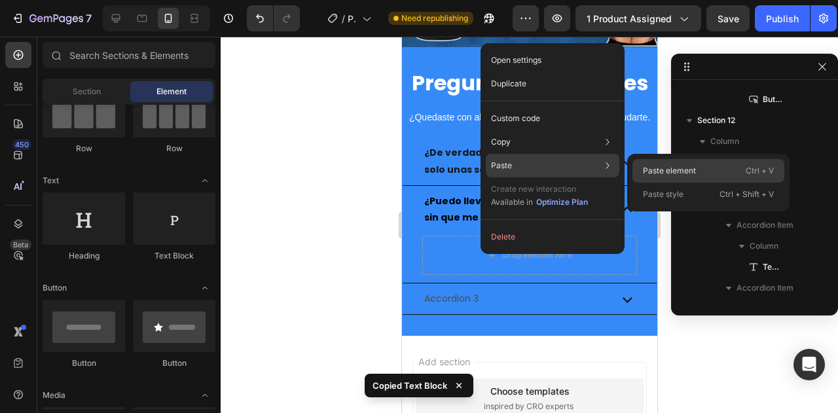
click at [655, 165] on p "Paste element" at bounding box center [669, 171] width 53 height 12
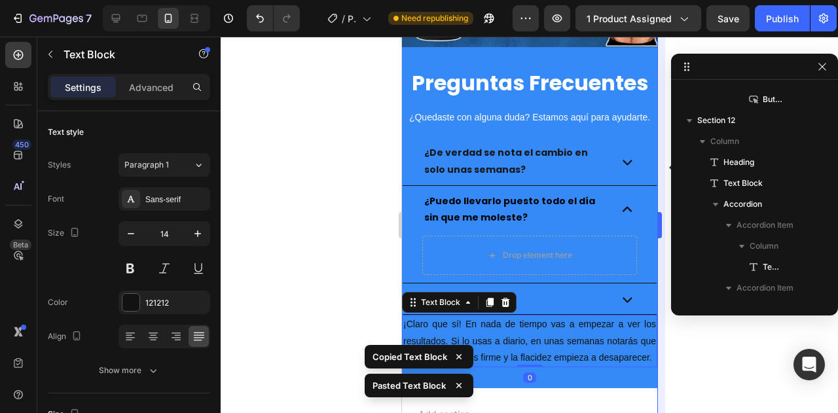
scroll to position [1617, 0]
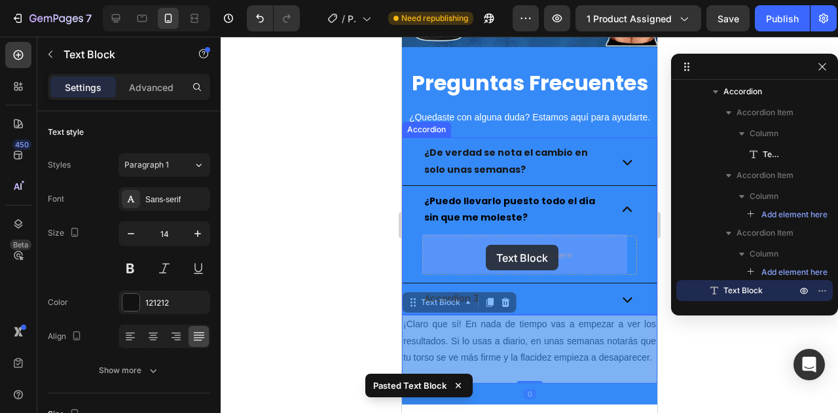
drag, startPoint x: 423, startPoint y: 308, endPoint x: 467, endPoint y: 262, distance: 63.9
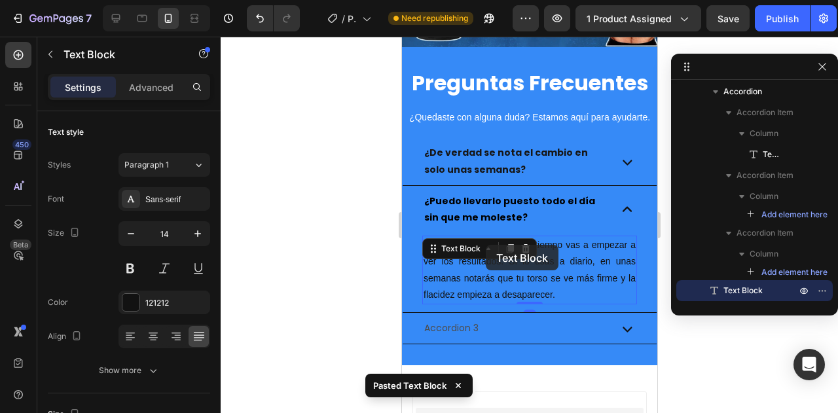
scroll to position [1601, 0]
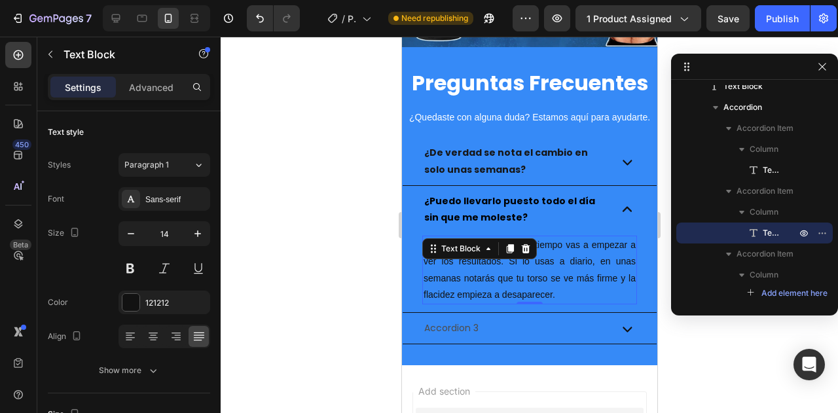
click at [478, 280] on p "¡Claro que sí! En nada de tiempo vas a empezar a ver los resultados. Si lo usas…" at bounding box center [529, 270] width 212 height 66
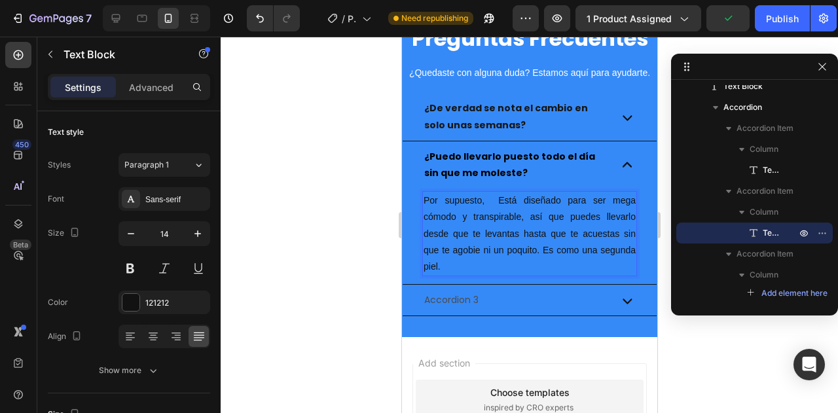
scroll to position [2749, 0]
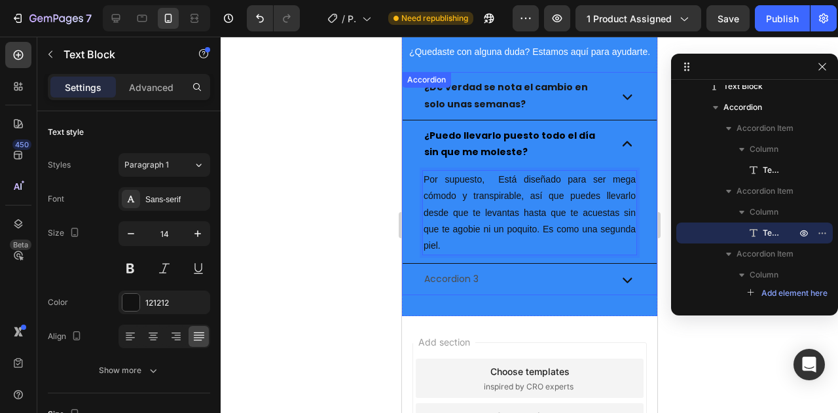
click at [486, 132] on strong "¿Puedo llevarlo puesto todo el día sin que me moleste?" at bounding box center [509, 143] width 171 height 29
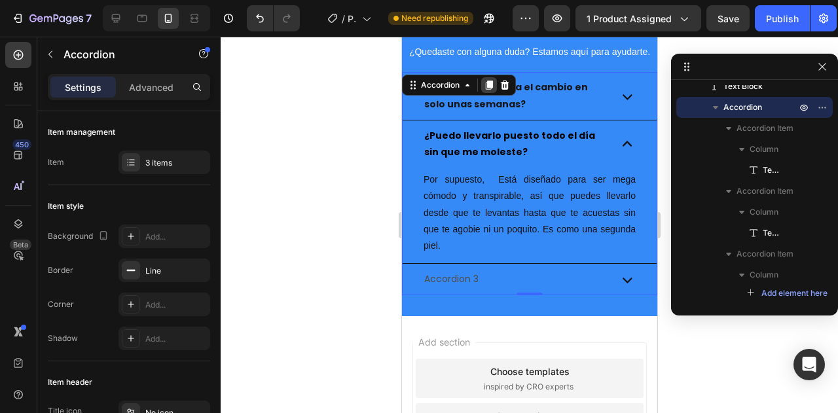
click at [484, 85] on icon at bounding box center [488, 85] width 10 height 10
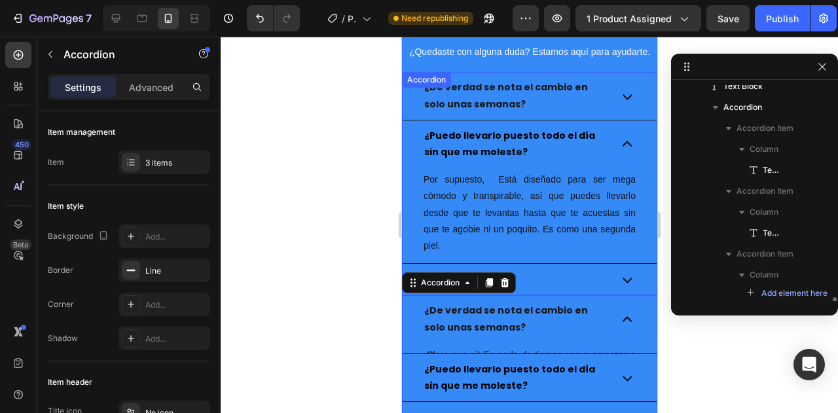
scroll to position [1622, 0]
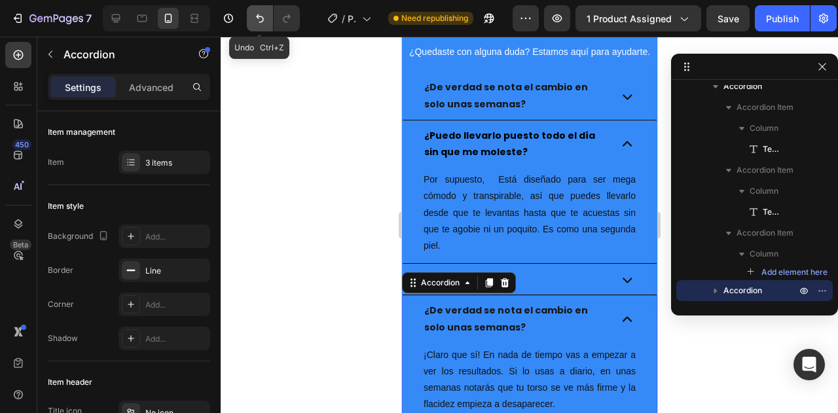
click at [251, 18] on button "Undo/Redo" at bounding box center [260, 18] width 26 height 26
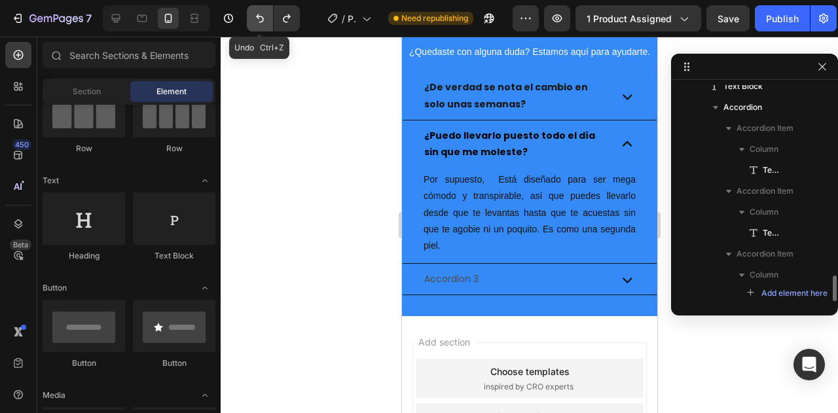
scroll to position [1601, 0]
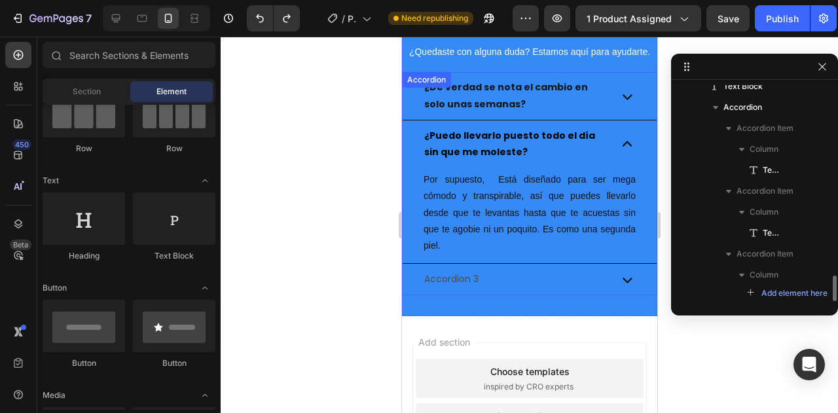
click at [490, 137] on strong "¿Puedo llevarlo puesto todo el día sin que me moleste?" at bounding box center [509, 143] width 171 height 29
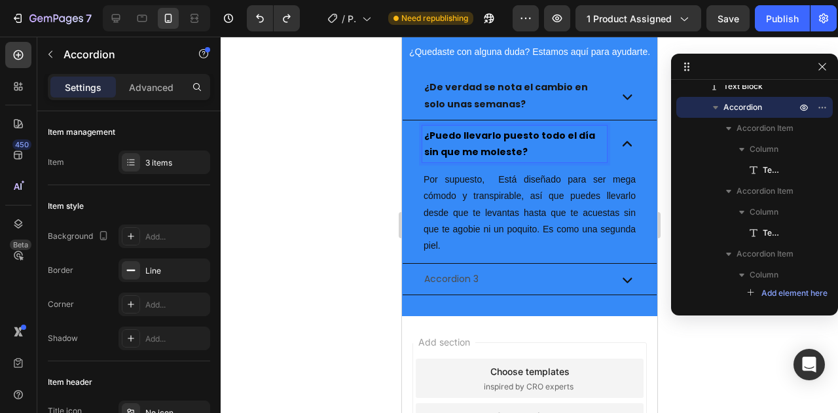
click at [450, 281] on p "Accordion 3" at bounding box center [451, 279] width 54 height 16
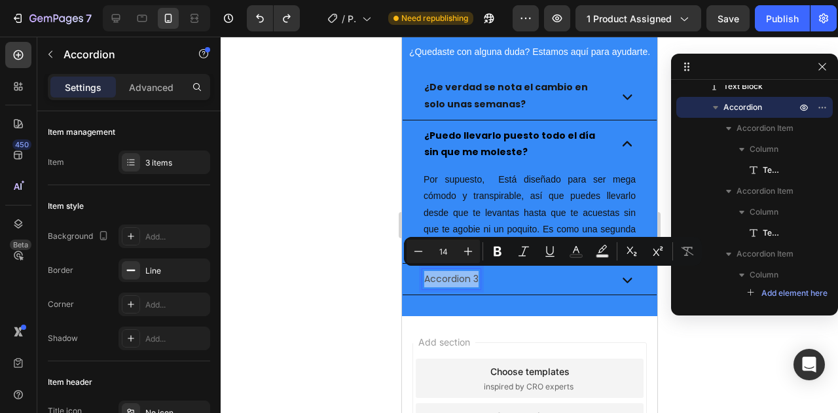
click at [450, 283] on p "Accordion 3" at bounding box center [451, 279] width 54 height 16
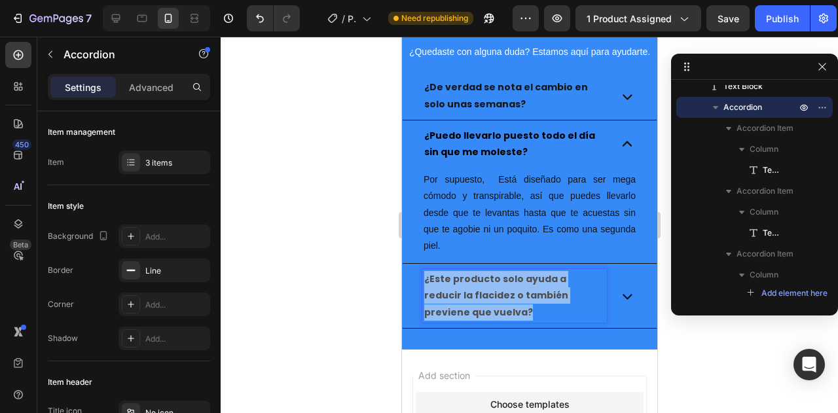
drag, startPoint x: 463, startPoint y: 308, endPoint x: 411, endPoint y: 251, distance: 77.8
click at [411, 251] on div "¿De verdad se nota el cambio en solo unas semanas? ¿Puedo llevarlo puesto todo …" at bounding box center [528, 200] width 255 height 256
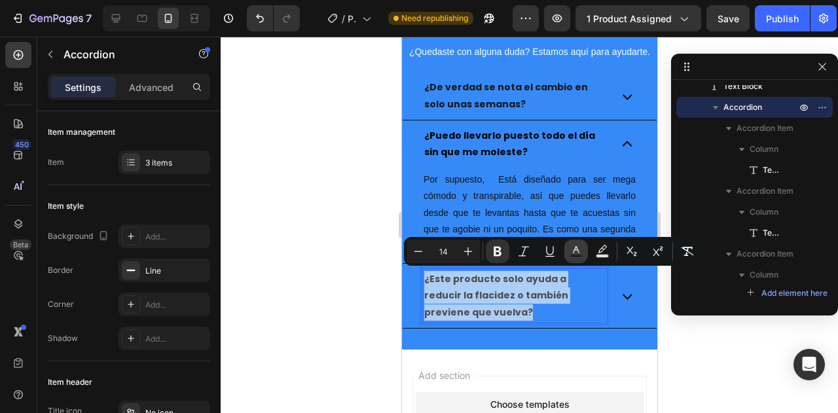
click at [577, 252] on icon "Editor contextual toolbar" at bounding box center [575, 251] width 13 height 13
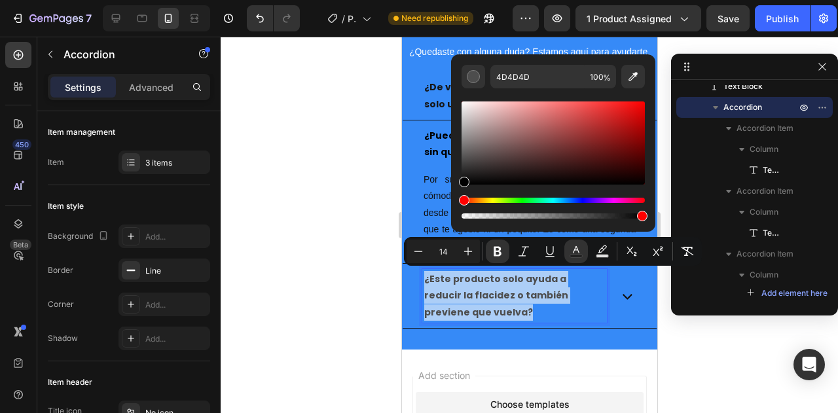
drag, startPoint x: 887, startPoint y: 188, endPoint x: 437, endPoint y: 207, distance: 450.8
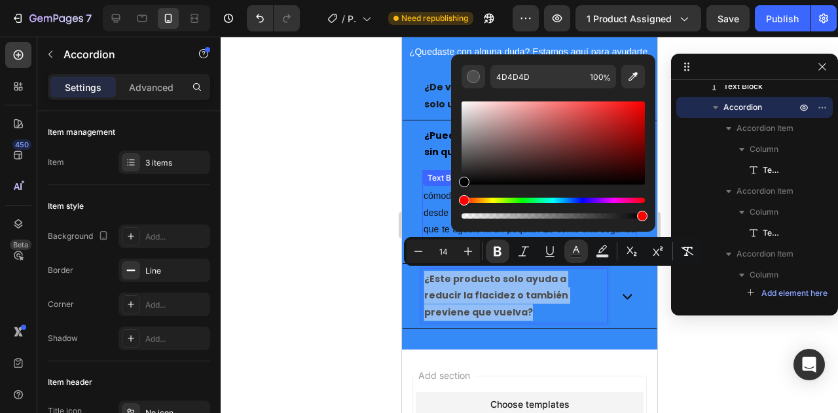
type input "000000"
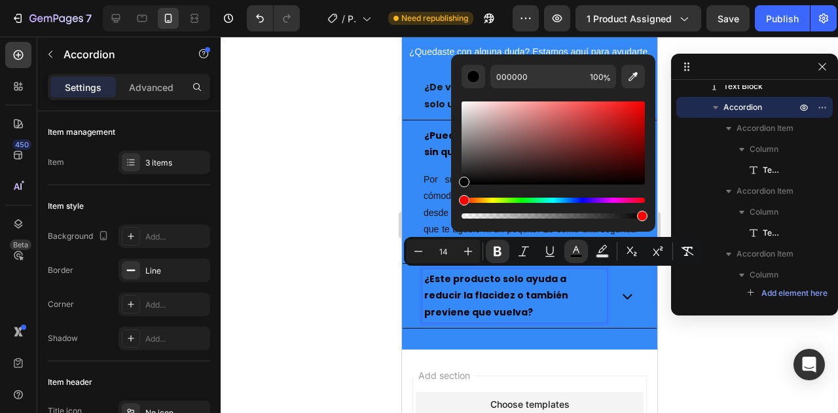
click at [529, 306] on p "¿Este producto solo ayuda a reducir la flacidez o también previene que vuelva?" at bounding box center [514, 296] width 181 height 50
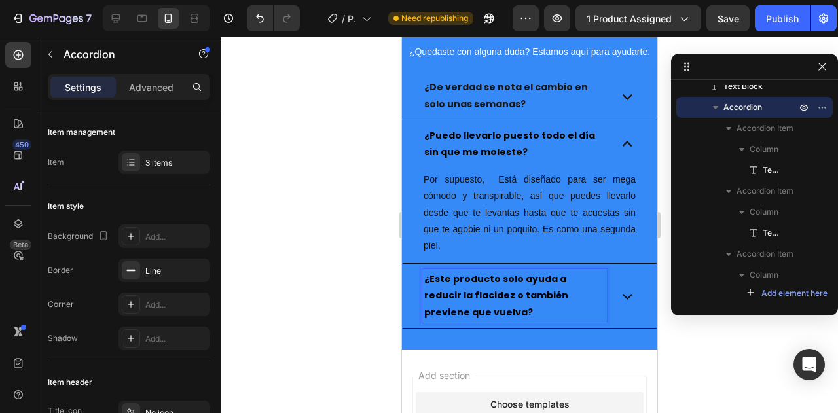
click at [621, 300] on icon at bounding box center [627, 296] width 20 height 20
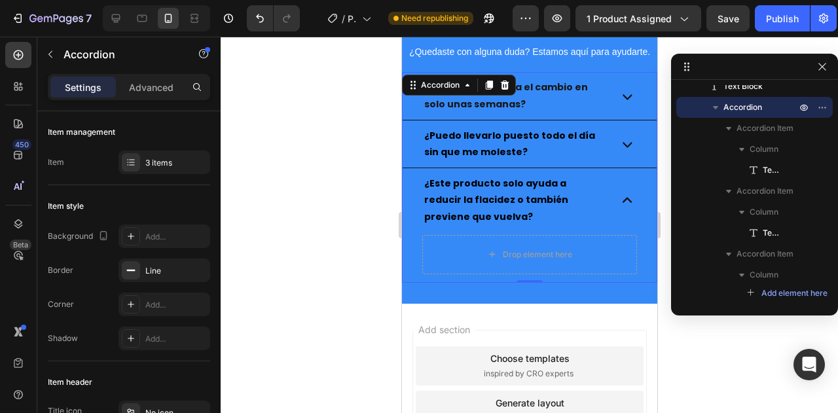
click at [619, 150] on icon at bounding box center [627, 144] width 20 height 20
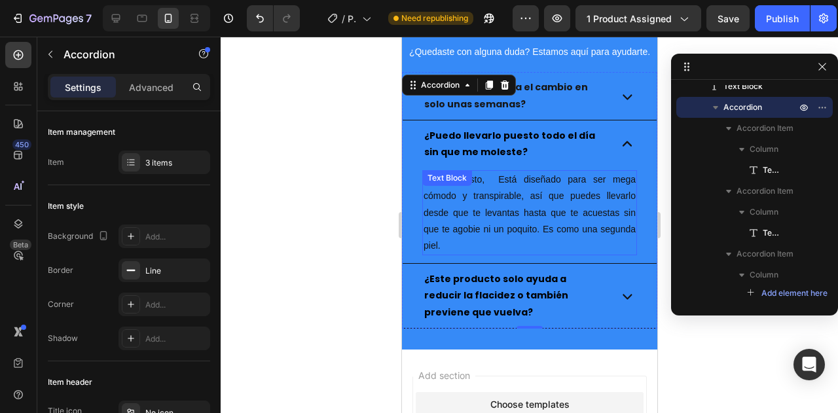
click at [513, 198] on p "Por supuesto, Está diseñado para ser mega cómodo y transpirable, así que puedes…" at bounding box center [529, 213] width 212 height 82
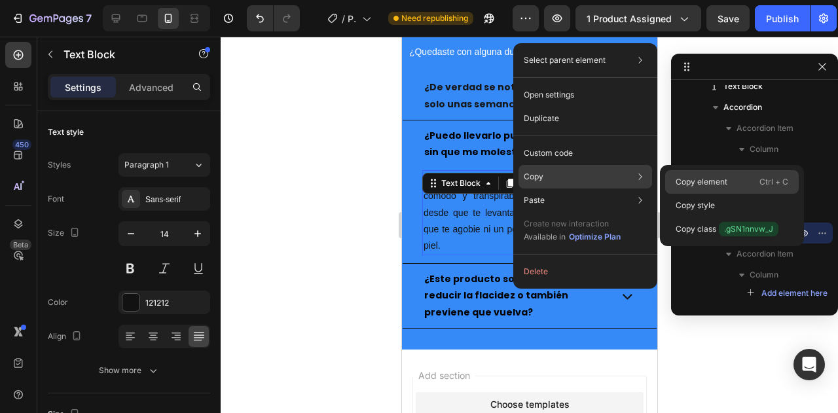
click at [706, 184] on p "Copy element" at bounding box center [702, 182] width 52 height 12
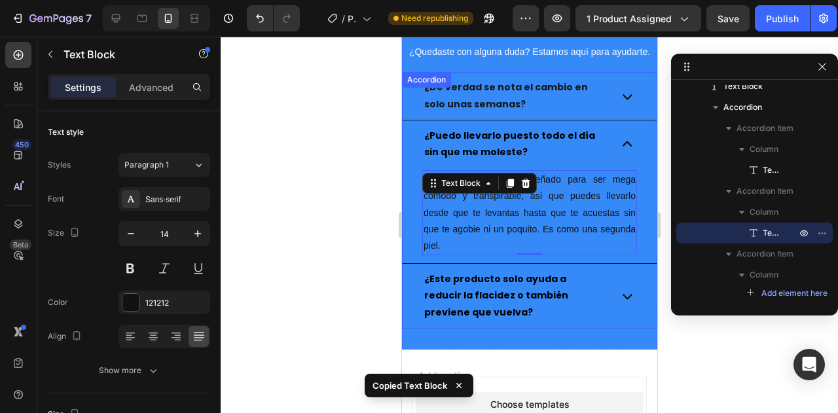
click at [622, 295] on icon at bounding box center [626, 296] width 9 height 5
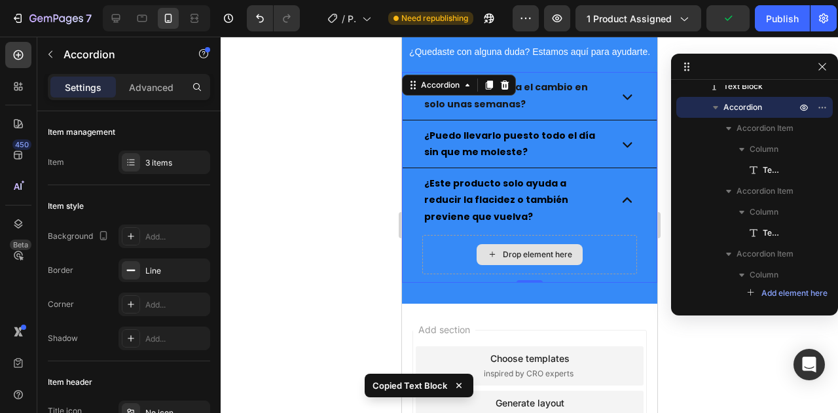
click at [442, 245] on div "Drop element here" at bounding box center [529, 254] width 215 height 39
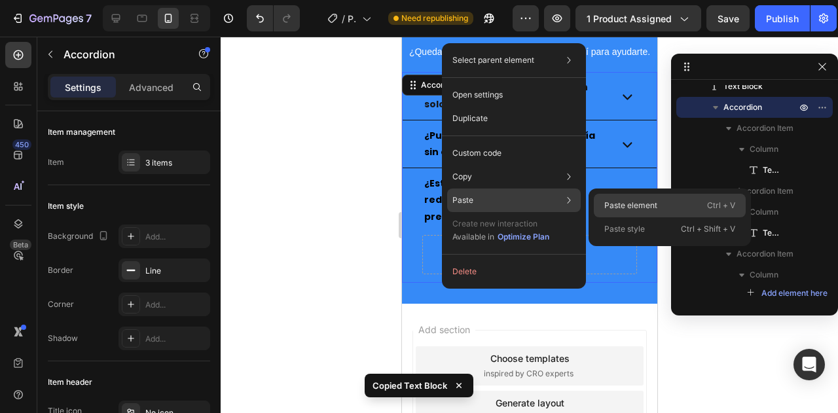
click at [621, 217] on div "Paste element Ctrl + V" at bounding box center [670, 229] width 152 height 24
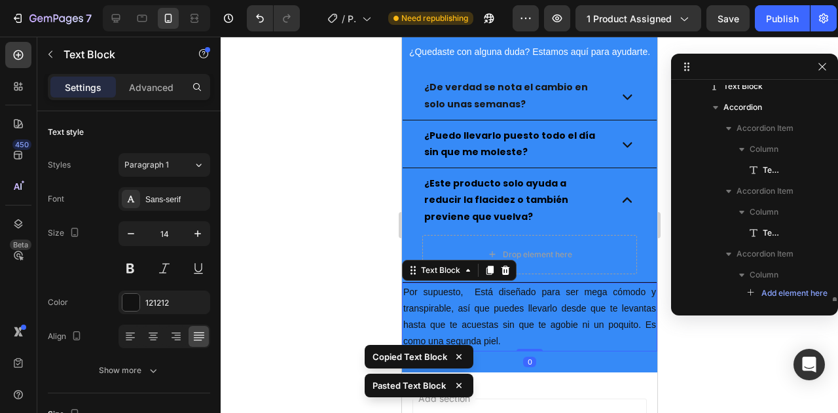
scroll to position [1622, 0]
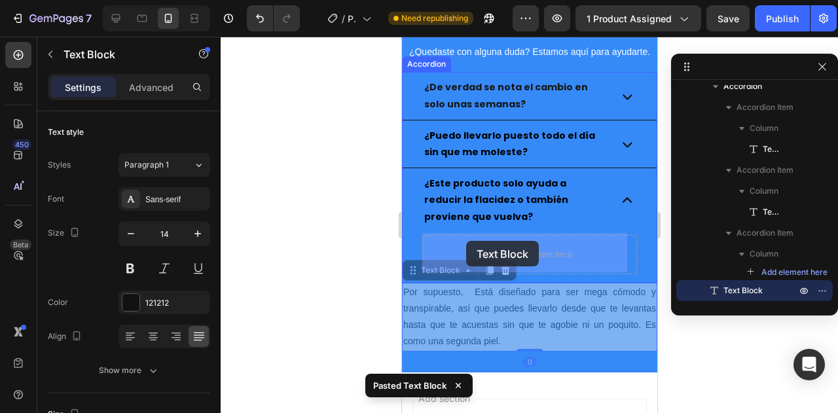
drag, startPoint x: 426, startPoint y: 275, endPoint x: 465, endPoint y: 241, distance: 52.0
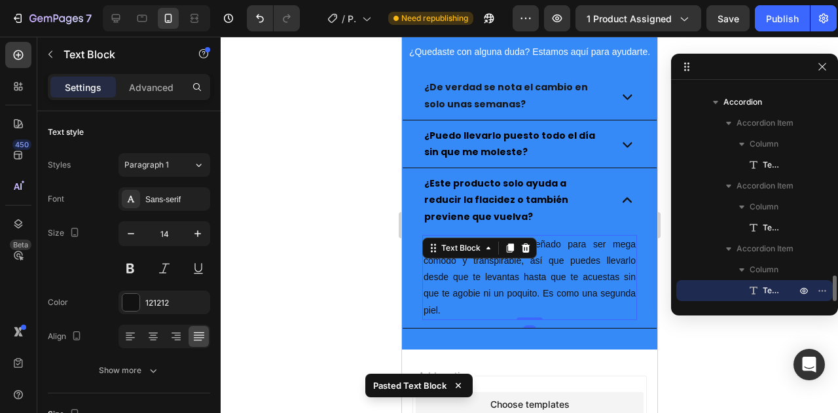
scroll to position [1606, 0]
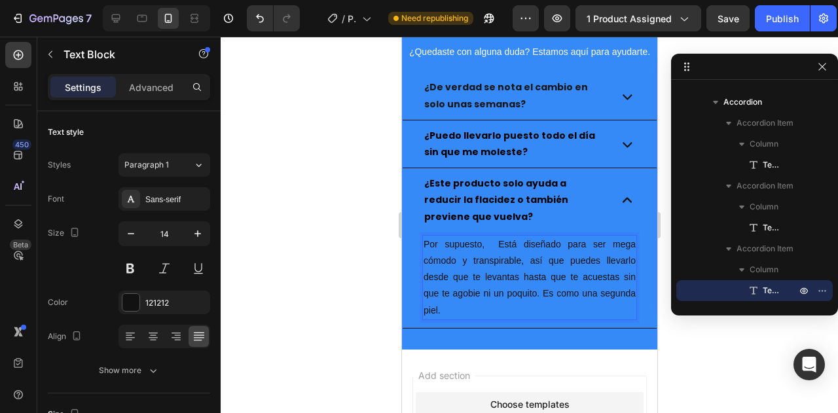
click at [499, 277] on p "Por supuesto, Está diseñado para ser mega cómodo y transpirable, así que puedes…" at bounding box center [529, 277] width 212 height 82
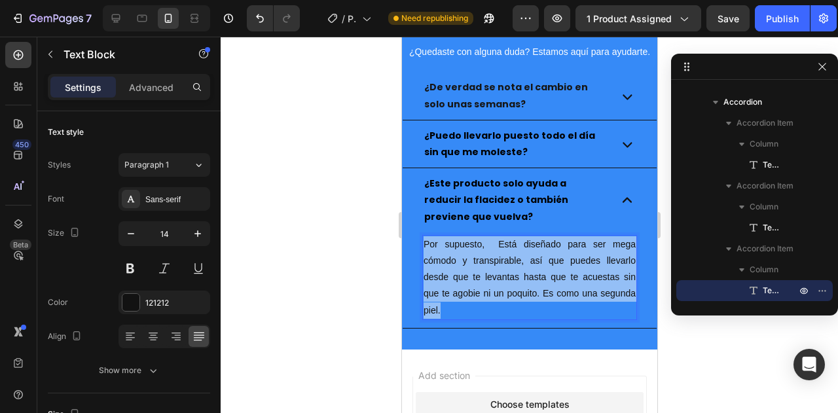
click at [499, 277] on p "Por supuesto, Está diseñado para ser mega cómodo y transpirable, así que puedes…" at bounding box center [529, 277] width 212 height 82
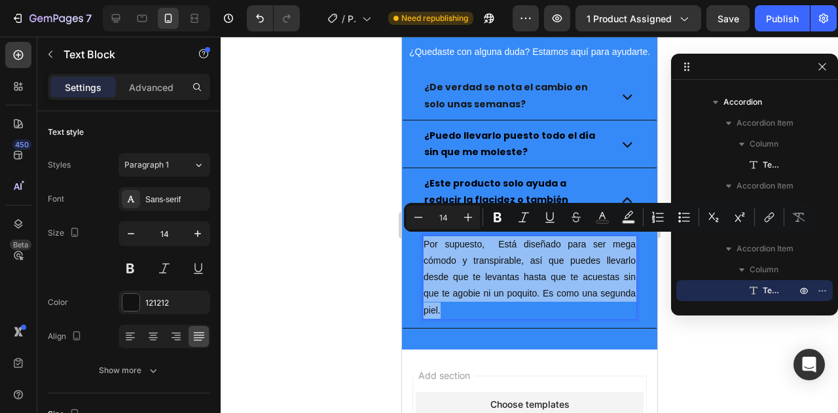
click at [505, 277] on p "Por supuesto, Está diseñado para ser mega cómodo y transpirable, así que puedes…" at bounding box center [529, 277] width 212 height 82
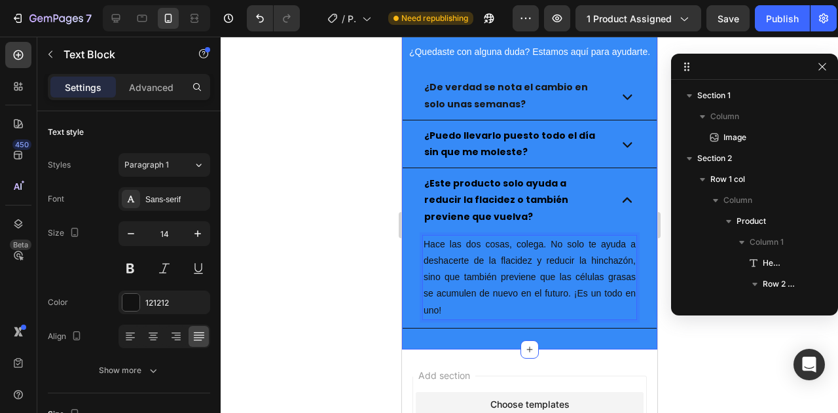
scroll to position [1606, 0]
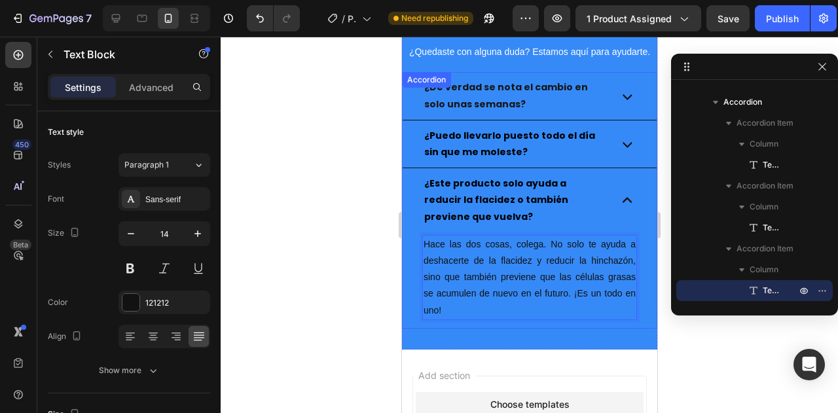
click at [622, 199] on icon at bounding box center [627, 200] width 20 height 20
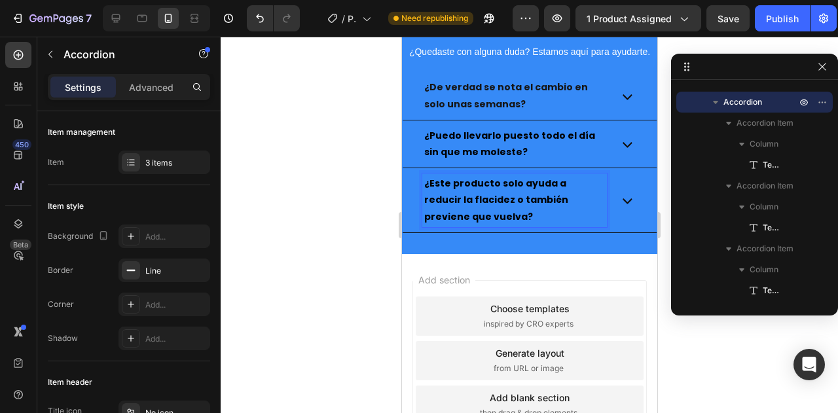
click at [618, 179] on div "¿Este producto solo ayuda a reducir la flacidez o también previene que vuelva?" at bounding box center [529, 200] width 254 height 64
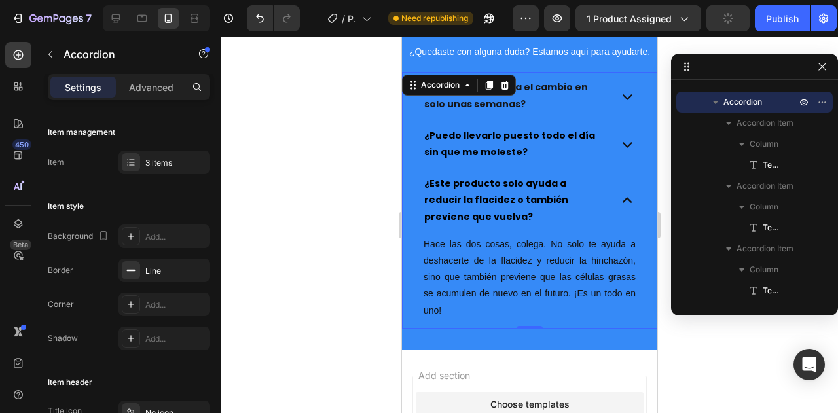
click at [499, 181] on strong "¿Este producto solo ayuda a reducir la flacidez o también previene que vuelva?" at bounding box center [496, 200] width 144 height 46
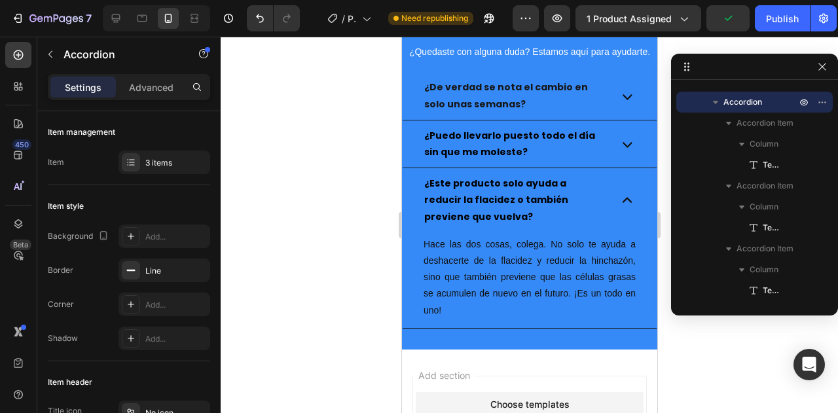
click at [614, 181] on div "¿Este producto solo ayuda a reducir la flacidez o también previene que vuelva?" at bounding box center [529, 200] width 254 height 64
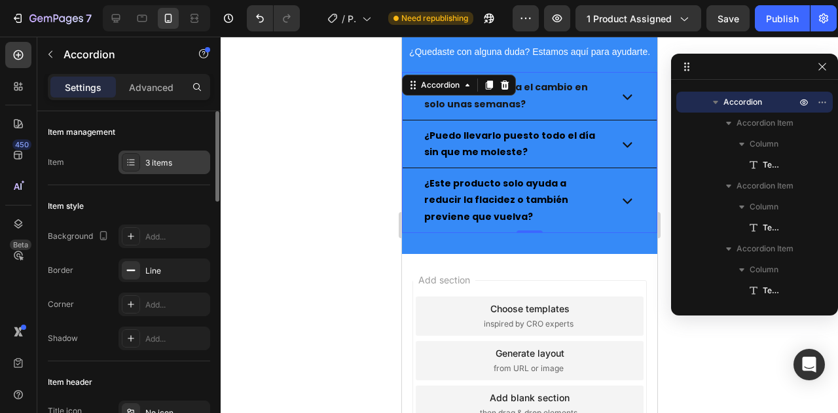
click at [141, 167] on div "3 items" at bounding box center [164, 163] width 92 height 24
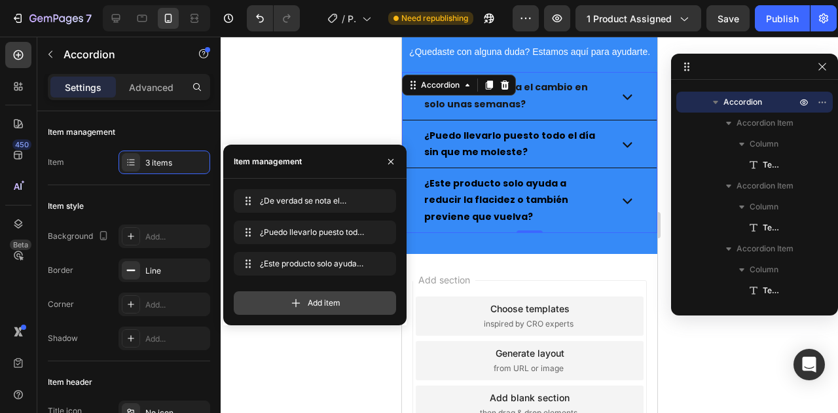
click at [331, 304] on span "Add item" at bounding box center [324, 303] width 33 height 12
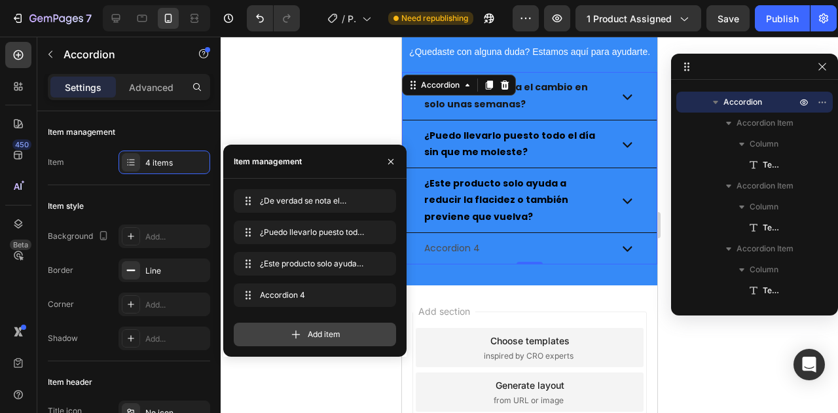
click at [310, 331] on span "Add item" at bounding box center [324, 335] width 33 height 12
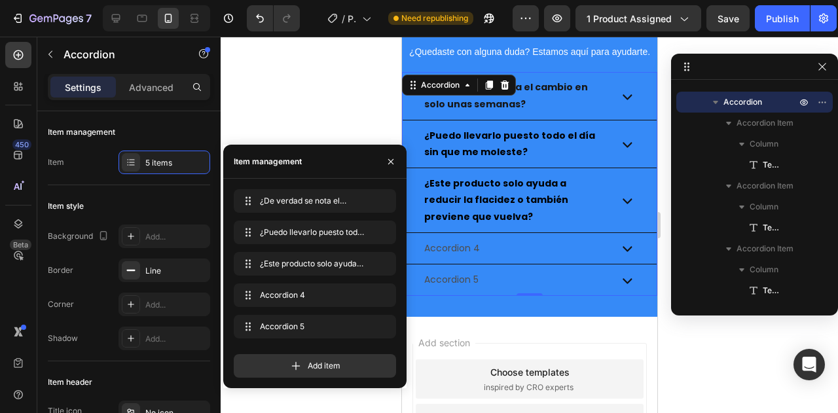
click at [310, 349] on div "Add item" at bounding box center [315, 361] width 162 height 34
click at [305, 359] on div "Add item" at bounding box center [315, 366] width 162 height 24
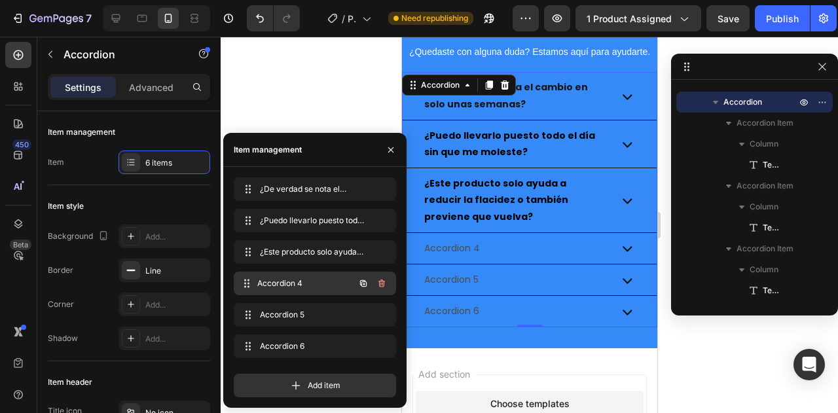
click at [302, 281] on span "Accordion 4" at bounding box center [305, 284] width 97 height 12
click at [478, 249] on div "Accordion 4" at bounding box center [452, 248] width 60 height 20
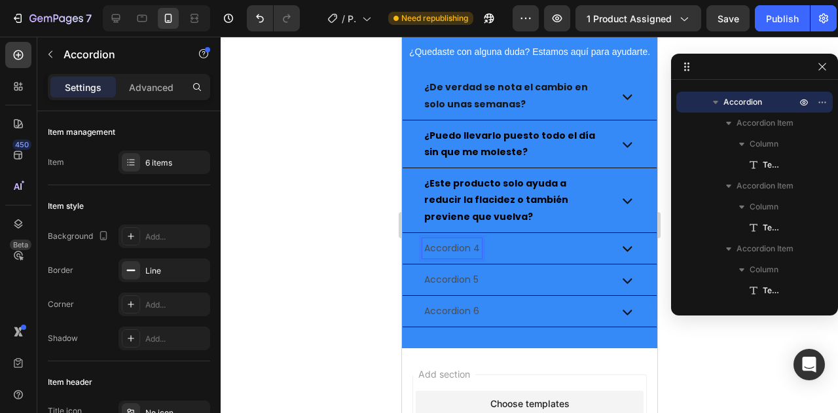
click at [468, 249] on p "Accordion 4" at bounding box center [452, 248] width 56 height 16
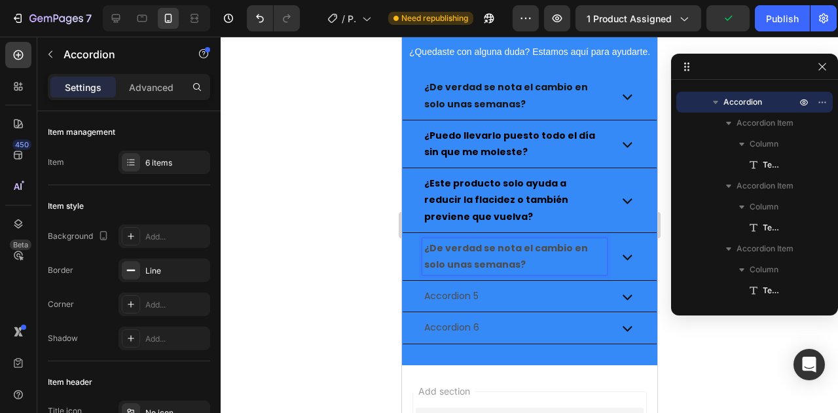
click at [618, 252] on icon at bounding box center [627, 257] width 20 height 20
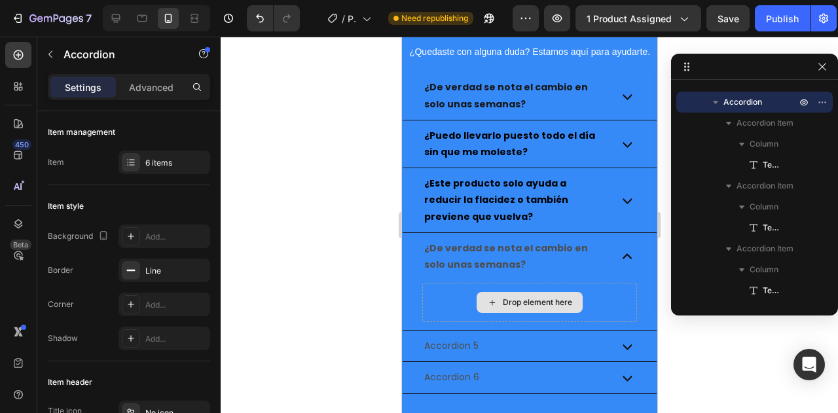
click at [508, 302] on div "Drop element here" at bounding box center [536, 302] width 69 height 10
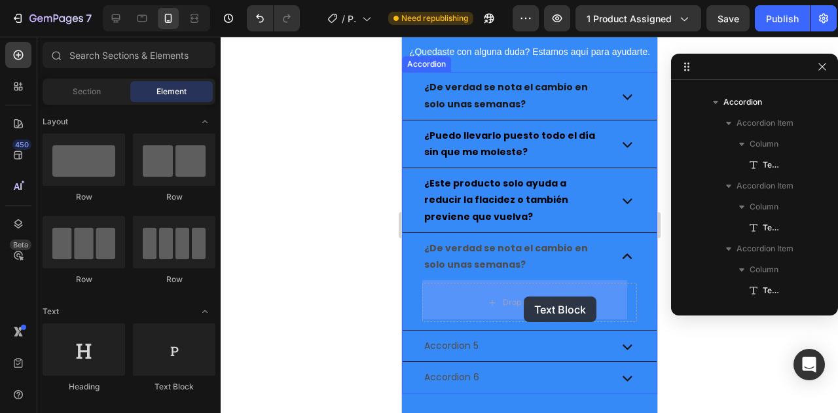
drag, startPoint x: 575, startPoint y: 257, endPoint x: 523, endPoint y: 297, distance: 65.5
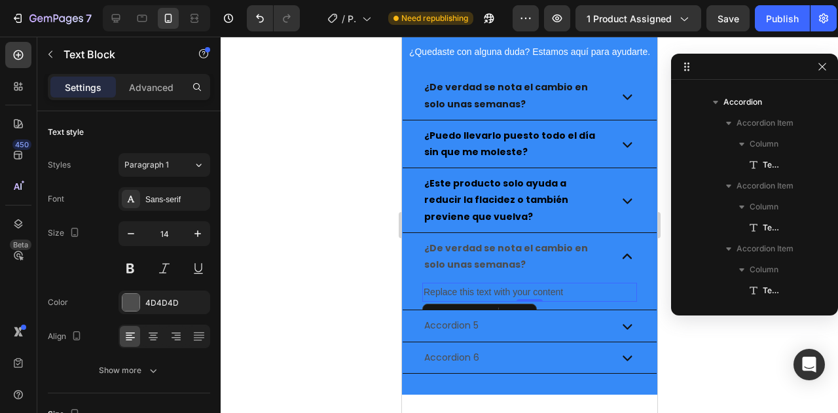
scroll to position [1777, 0]
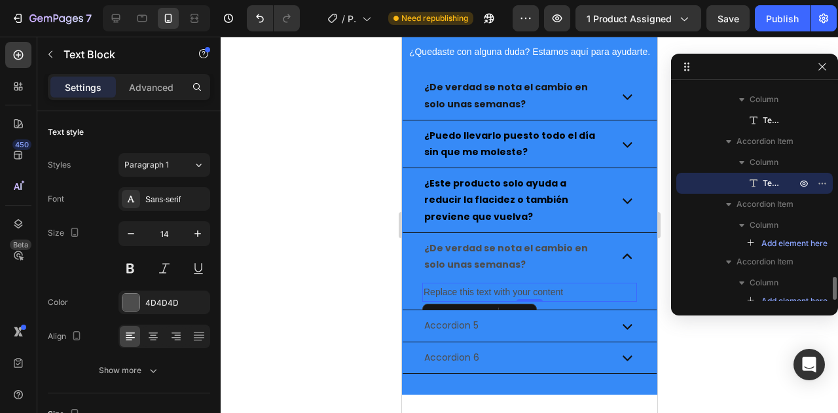
click at [504, 287] on div "Replace this text with your content" at bounding box center [529, 292] width 215 height 19
click at [504, 287] on p "Replace this text with your content" at bounding box center [529, 292] width 212 height 16
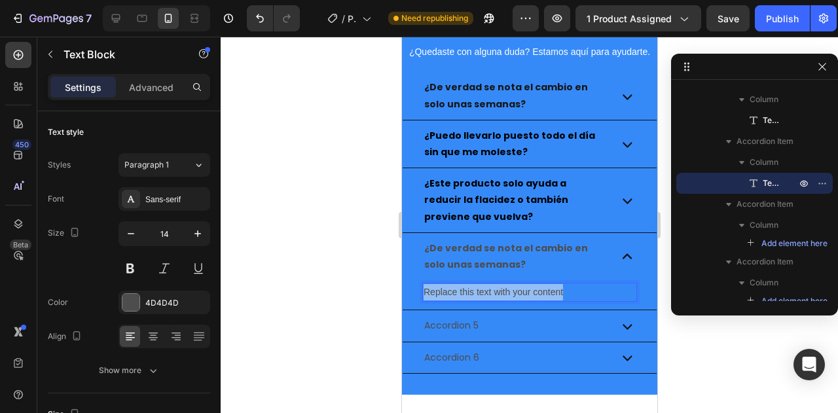
click at [504, 287] on p "Replace this text with your content" at bounding box center [529, 292] width 212 height 16
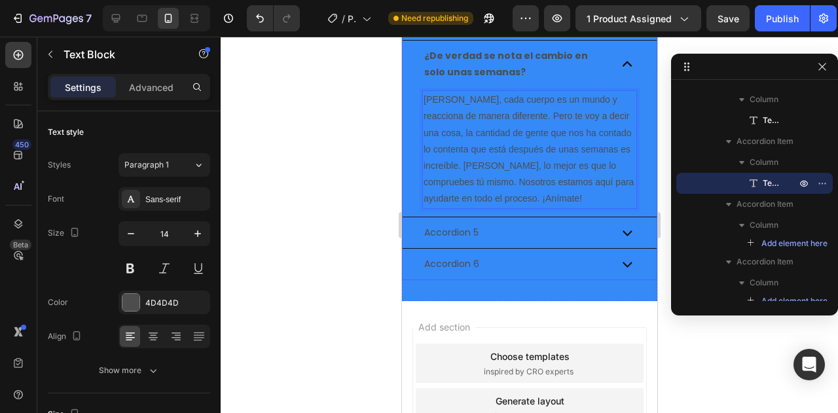
scroll to position [2946, 0]
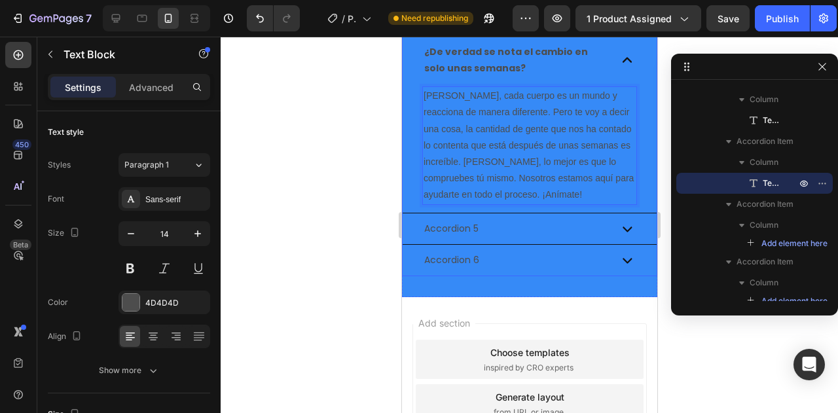
click at [622, 227] on icon at bounding box center [626, 229] width 9 height 5
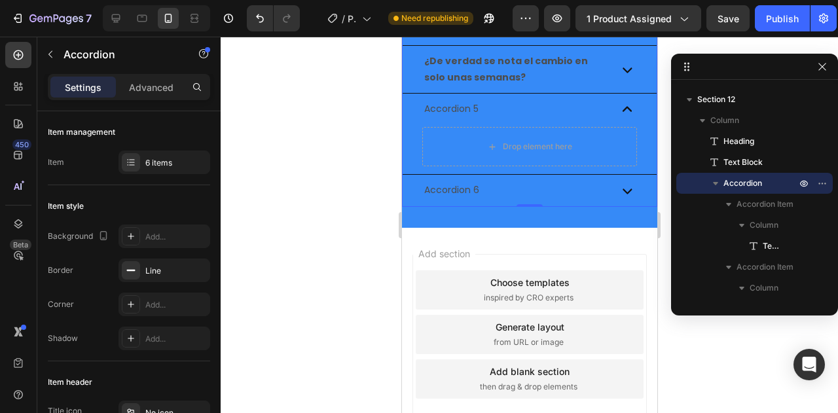
scroll to position [2880, 0]
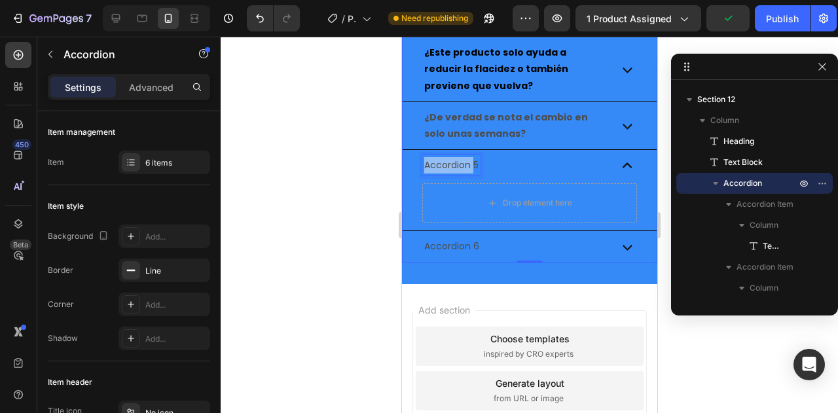
click at [454, 164] on p "Accordion 5" at bounding box center [451, 165] width 54 height 16
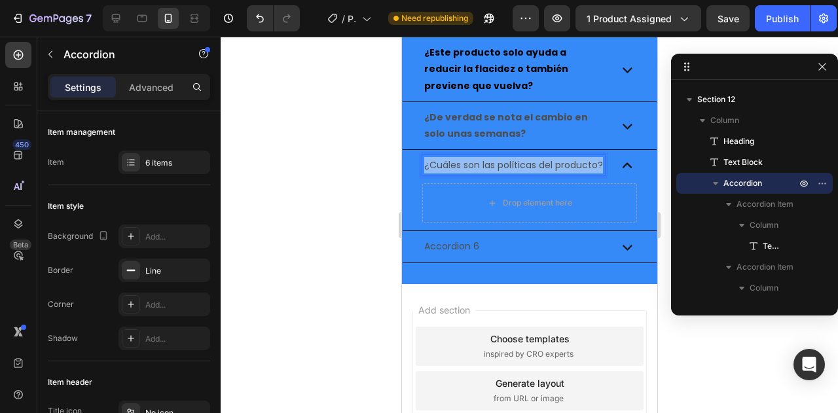
click at [402, 158] on div "¿Cuáles son las políticas del producto?" at bounding box center [529, 165] width 254 height 31
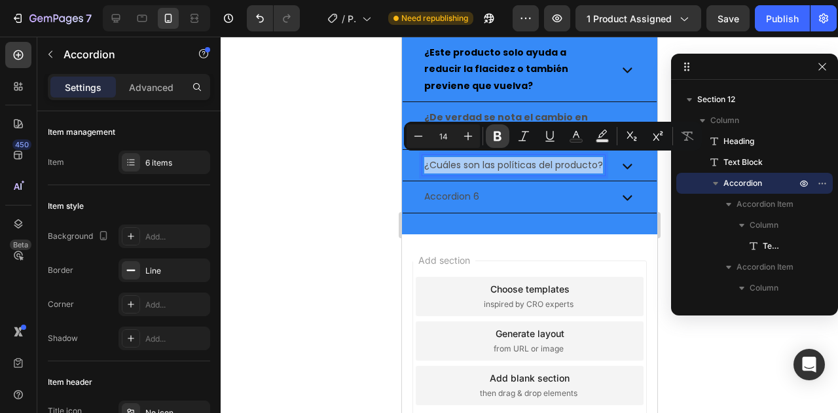
click at [501, 141] on icon "Editor contextual toolbar" at bounding box center [497, 136] width 13 height 13
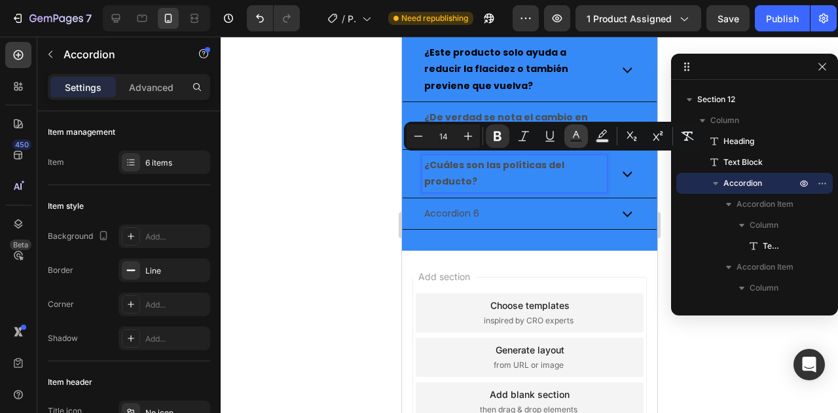
click at [577, 138] on icon "Editor contextual toolbar" at bounding box center [575, 136] width 13 height 13
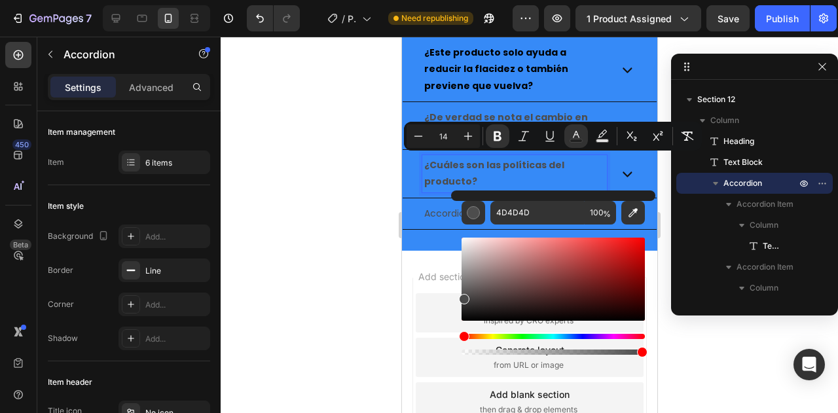
drag, startPoint x: 870, startPoint y: 315, endPoint x: 431, endPoint y: 331, distance: 438.9
click at [465, 329] on div "Editor contextual toolbar" at bounding box center [552, 296] width 183 height 122
type input "000000"
click at [454, 180] on strong "¿Cuáles son las políticas del producto?" at bounding box center [494, 172] width 140 height 29
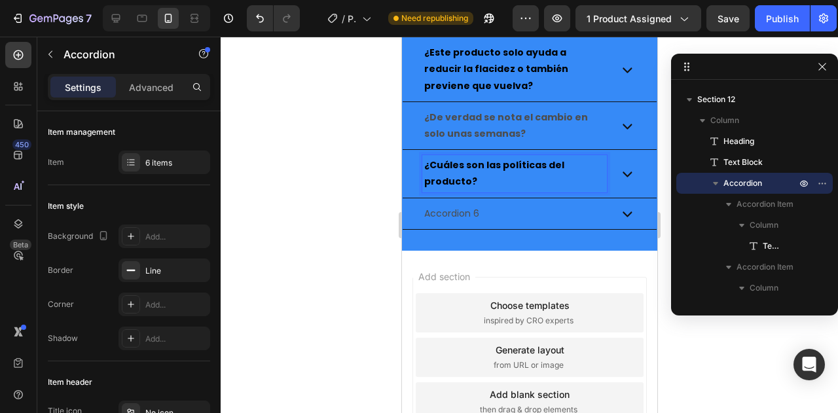
click at [617, 176] on icon at bounding box center [627, 174] width 20 height 20
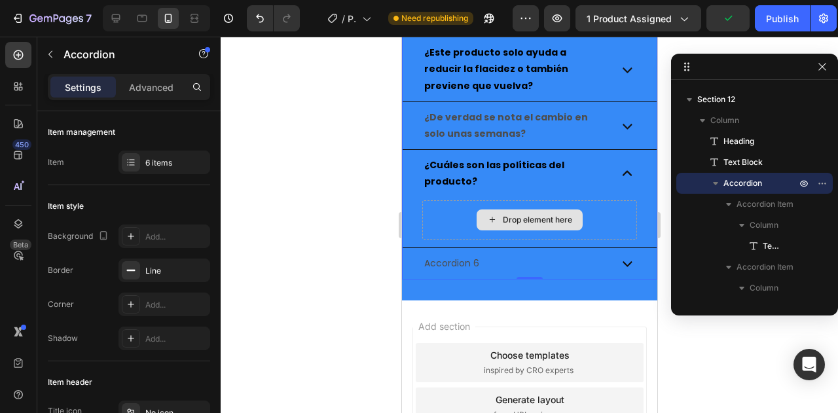
click at [502, 200] on div "Drop element here" at bounding box center [529, 219] width 215 height 39
click at [492, 214] on div "Drop element here" at bounding box center [529, 219] width 106 height 21
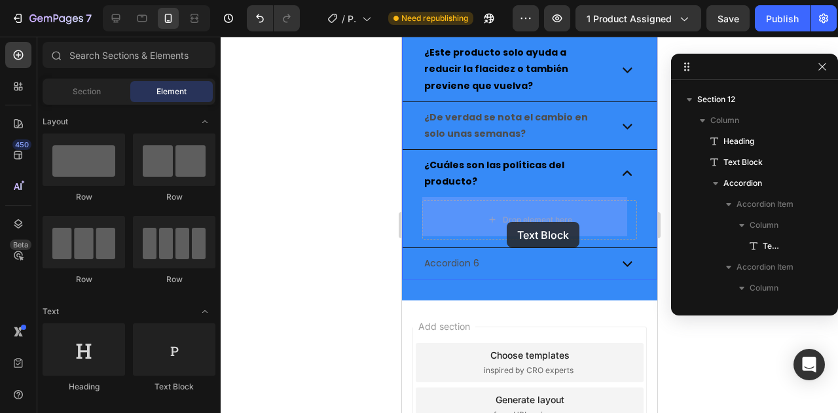
drag, startPoint x: 572, startPoint y: 268, endPoint x: 506, endPoint y: 222, distance: 80.4
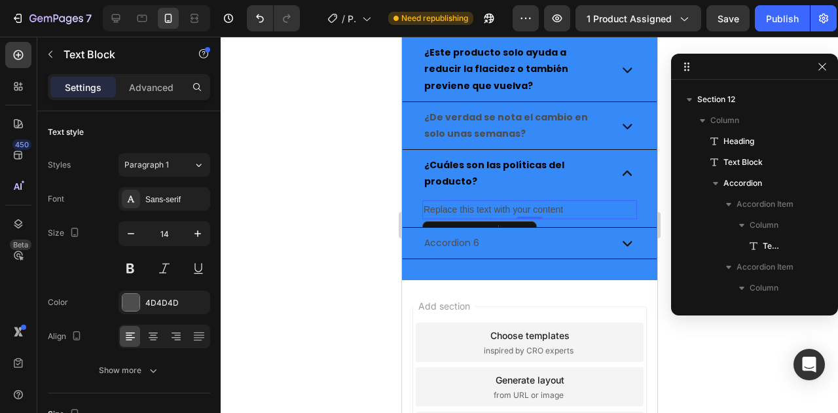
scroll to position [1790, 0]
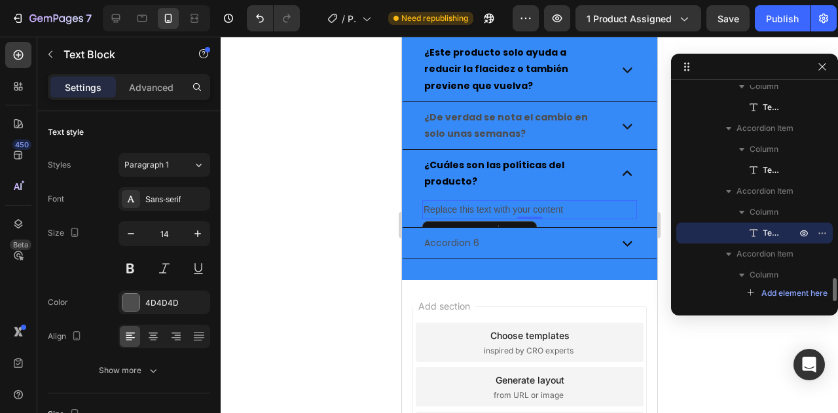
click at [456, 202] on div "Replace this text with your content" at bounding box center [529, 209] width 215 height 19
click at [456, 202] on p "Replace this text with your content" at bounding box center [529, 210] width 212 height 16
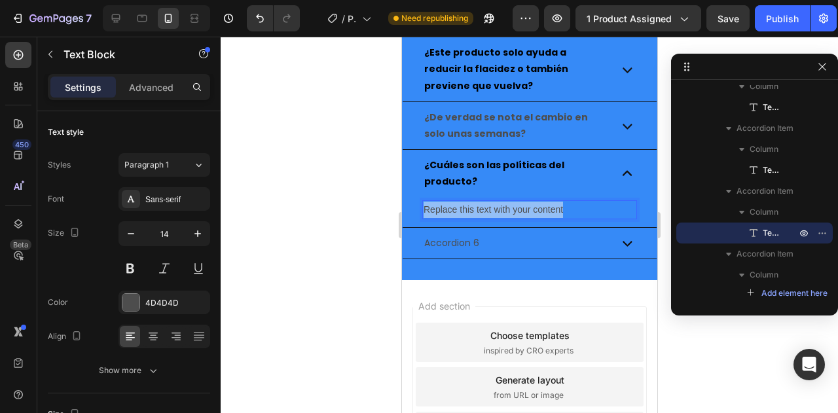
click at [456, 202] on p "Replace this text with your content" at bounding box center [529, 210] width 212 height 16
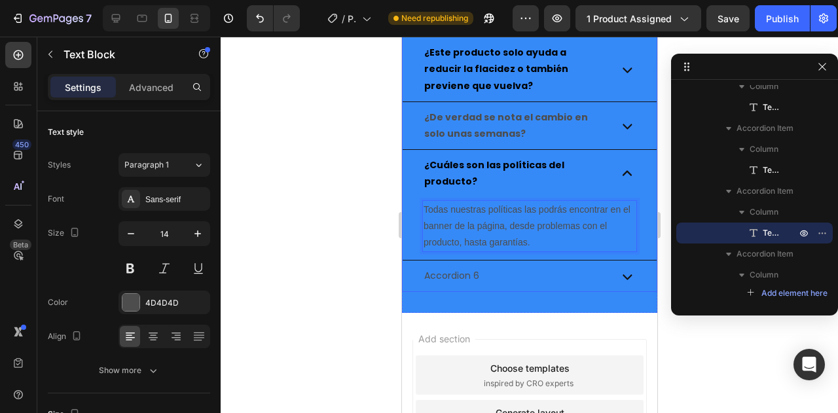
click at [467, 175] on strong "¿Cuáles son las políticas del producto?" at bounding box center [494, 172] width 140 height 29
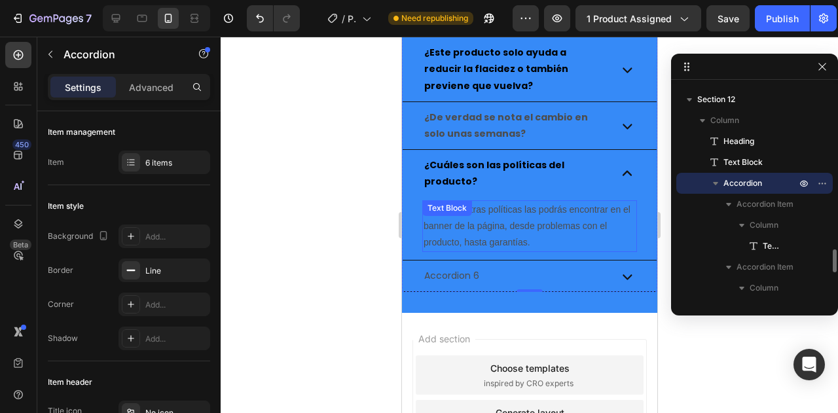
click at [479, 230] on p "Todas nuestras políticas las podrás encontrar en el banner de la página, desde …" at bounding box center [529, 227] width 212 height 50
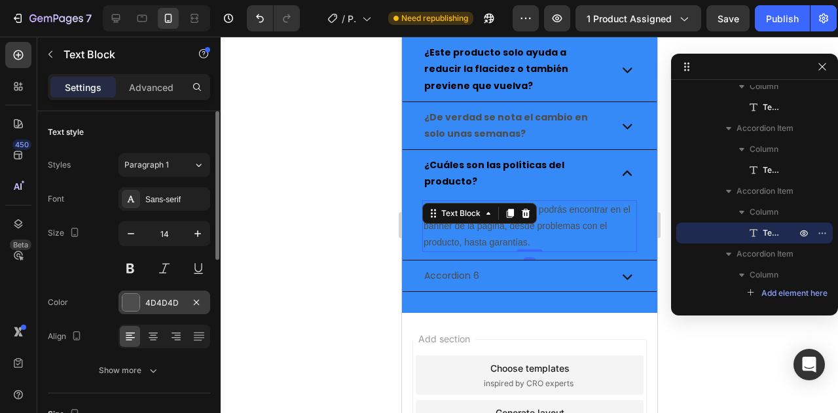
click at [140, 301] on div "4D4D4D" at bounding box center [164, 303] width 92 height 24
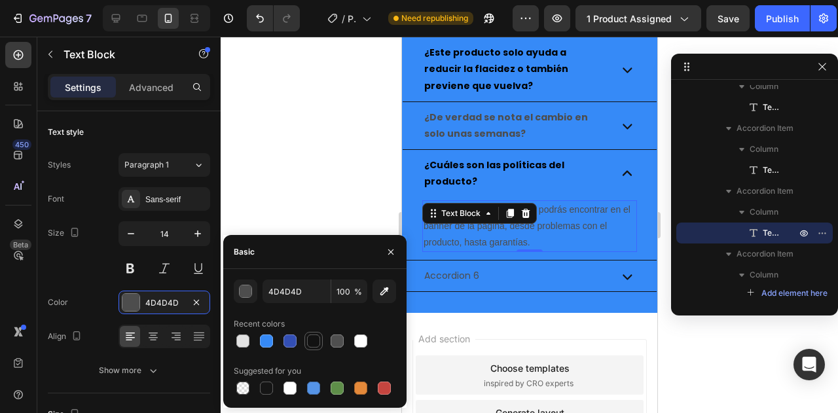
click at [309, 349] on div at bounding box center [314, 341] width 16 height 16
type input "121212"
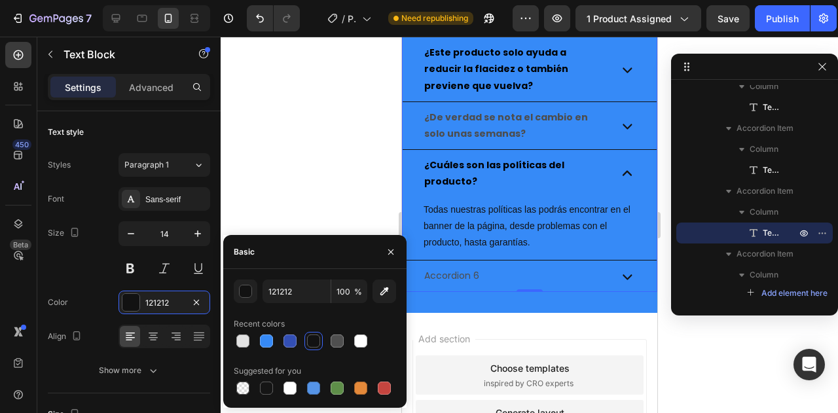
click at [465, 277] on p "Accordion 6" at bounding box center [451, 276] width 55 height 16
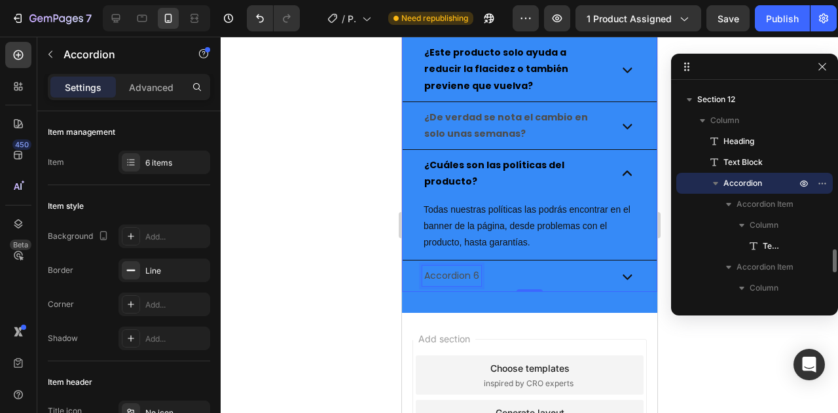
click at [465, 277] on p "Accordion 6" at bounding box center [451, 276] width 55 height 16
click at [564, 268] on div "¿Cómo tengo que pagar?" at bounding box center [514, 276] width 185 height 20
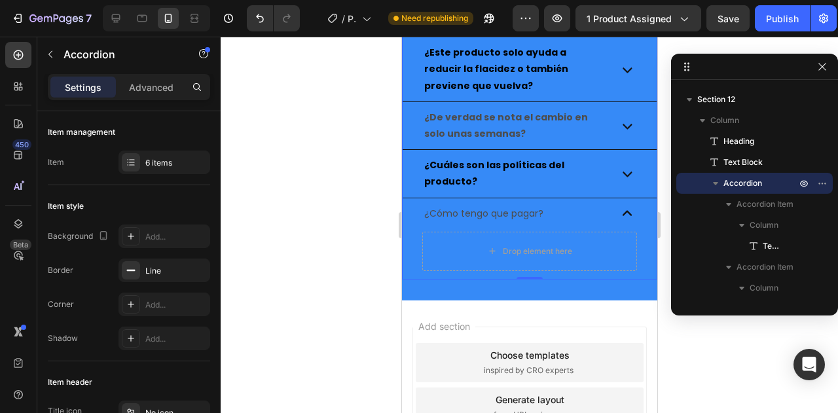
click at [488, 206] on p "¿Cómo tengo que pagar?" at bounding box center [483, 214] width 119 height 16
click at [455, 210] on p "¿Cómo tengo que pagar?" at bounding box center [483, 214] width 119 height 16
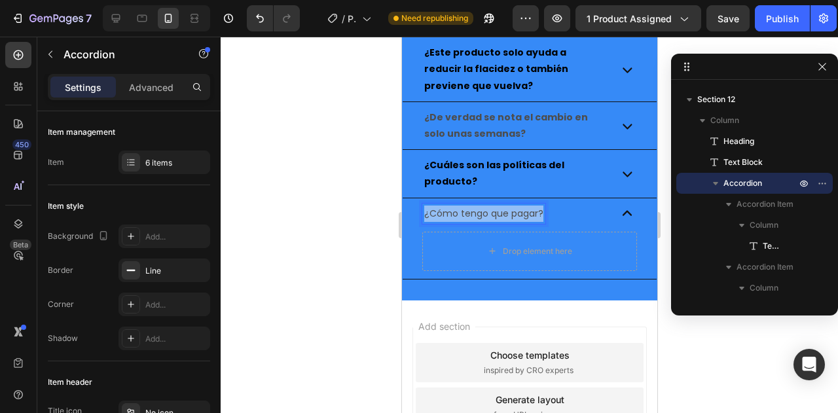
click at [455, 210] on p "¿Cómo tengo que pagar?" at bounding box center [483, 214] width 119 height 16
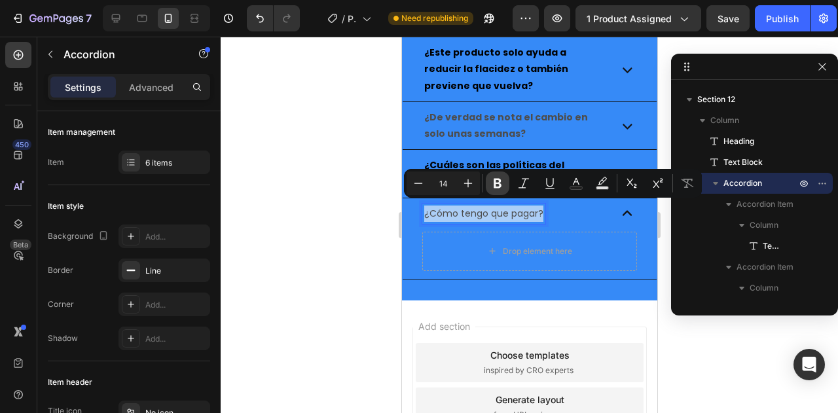
click at [496, 180] on icon "Editor contextual toolbar" at bounding box center [497, 183] width 13 height 13
click at [569, 181] on icon "Editor contextual toolbar" at bounding box center [575, 183] width 13 height 13
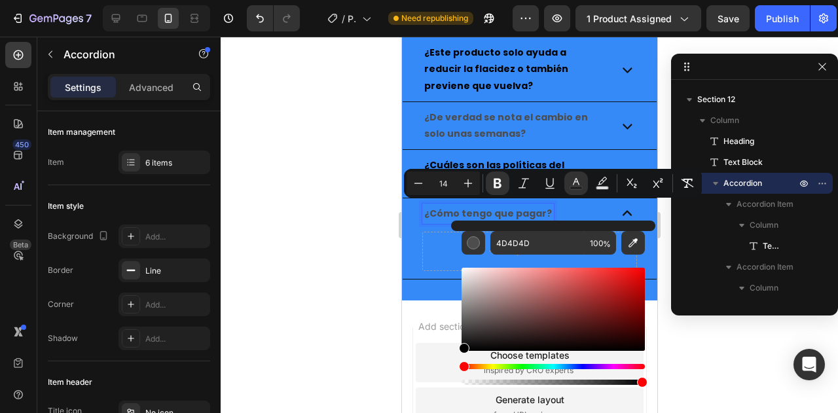
drag, startPoint x: 482, startPoint y: 306, endPoint x: 451, endPoint y: 372, distance: 73.2
click at [451, 372] on div "4D4D4D 100 %" at bounding box center [553, 304] width 204 height 167
type input "000000"
click at [425, 234] on div "Drop element here" at bounding box center [529, 251] width 215 height 39
click at [446, 246] on div "Drop element here" at bounding box center [529, 251] width 215 height 39
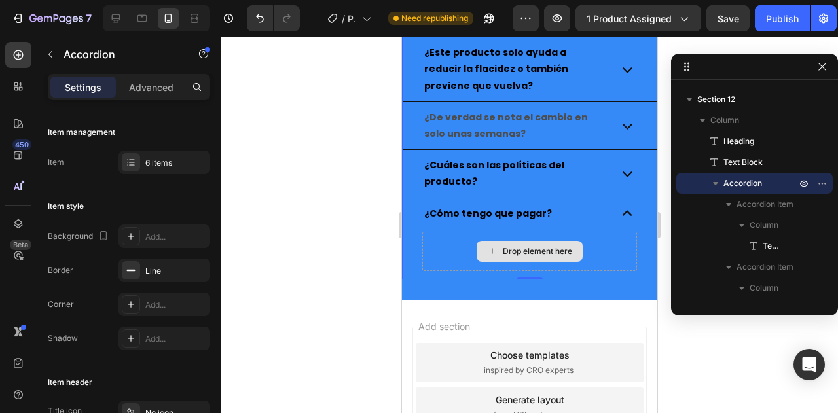
click at [533, 246] on div "Drop element here" at bounding box center [536, 251] width 69 height 10
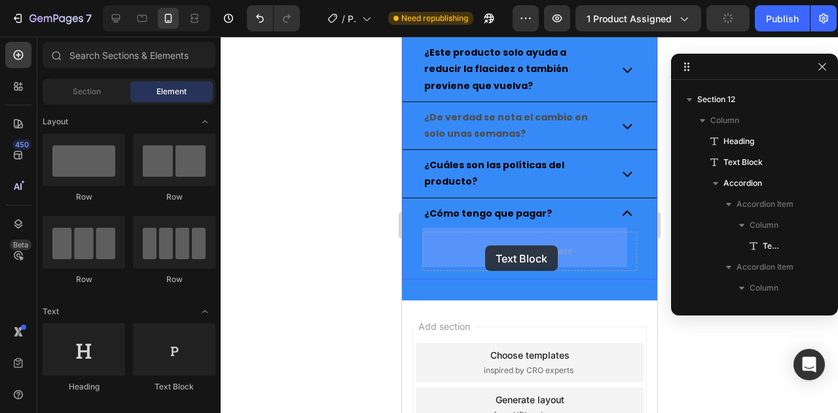
drag, startPoint x: 592, startPoint y: 266, endPoint x: 484, endPoint y: 245, distance: 109.9
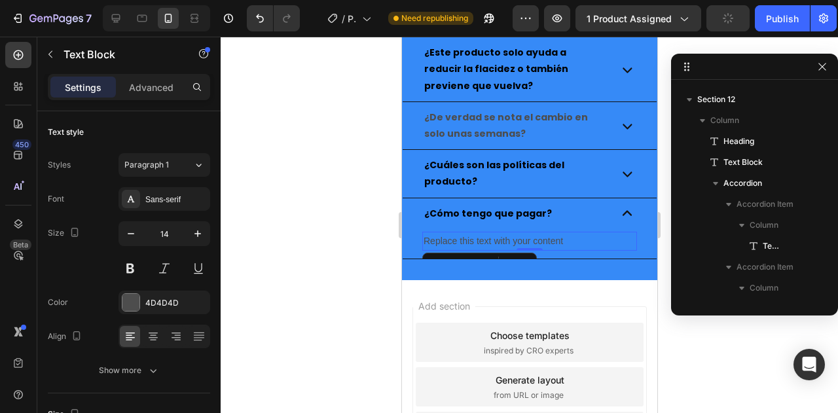
scroll to position [1795, 0]
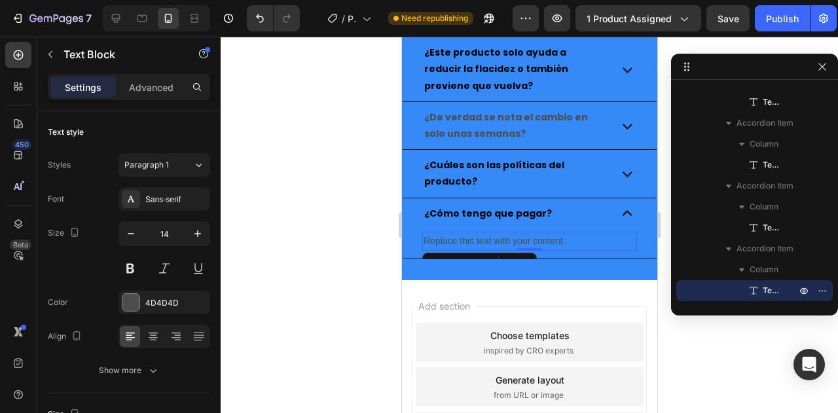
click at [487, 241] on div "Replace this text with your content" at bounding box center [529, 241] width 215 height 19
click at [487, 241] on p "Replace this text with your content" at bounding box center [529, 241] width 212 height 16
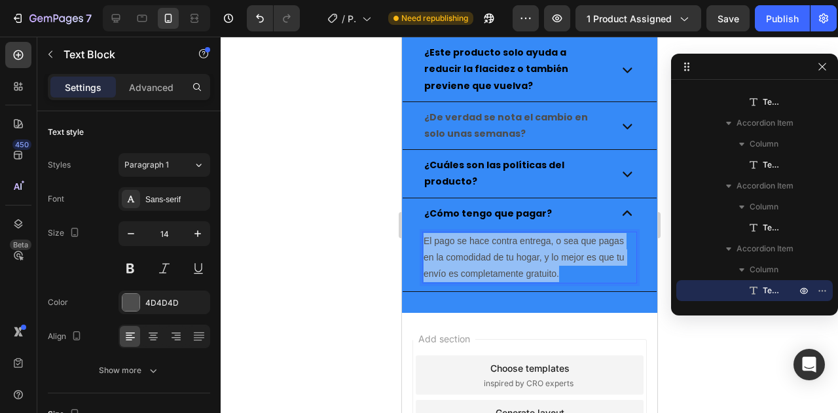
drag, startPoint x: 567, startPoint y: 269, endPoint x: 420, endPoint y: 232, distance: 151.1
click at [420, 232] on div "El pago se hace contra entrega, o sea que pagas en la comodidad de tu hogar, y …" at bounding box center [529, 260] width 254 height 63
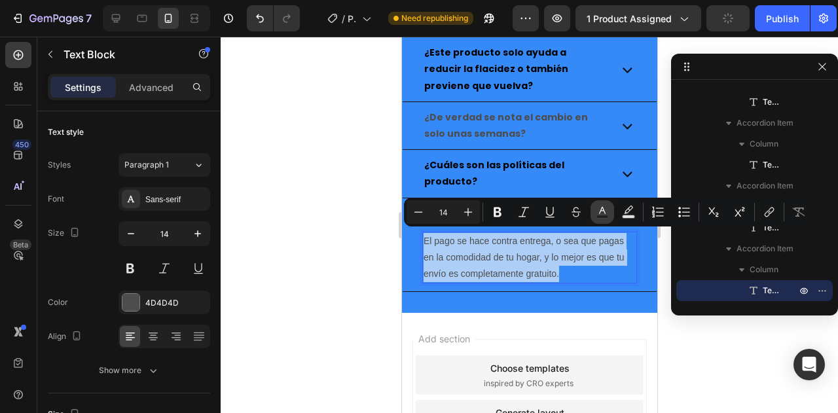
click at [602, 209] on icon "Editor contextual toolbar" at bounding box center [602, 212] width 13 height 13
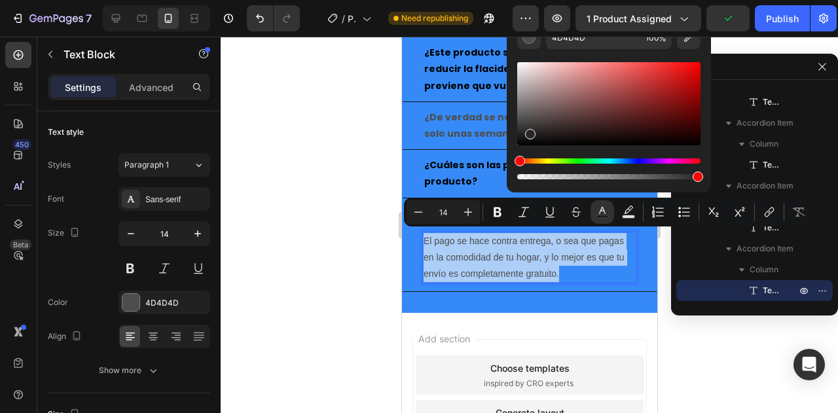
drag, startPoint x: 943, startPoint y: 164, endPoint x: 501, endPoint y: 167, distance: 441.9
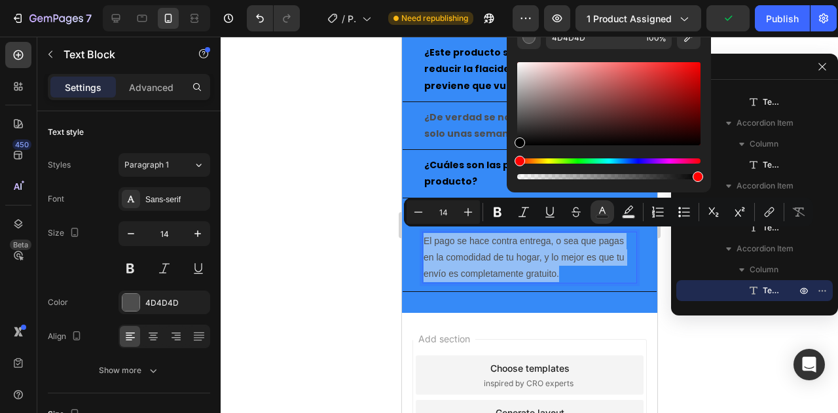
type input "000000"
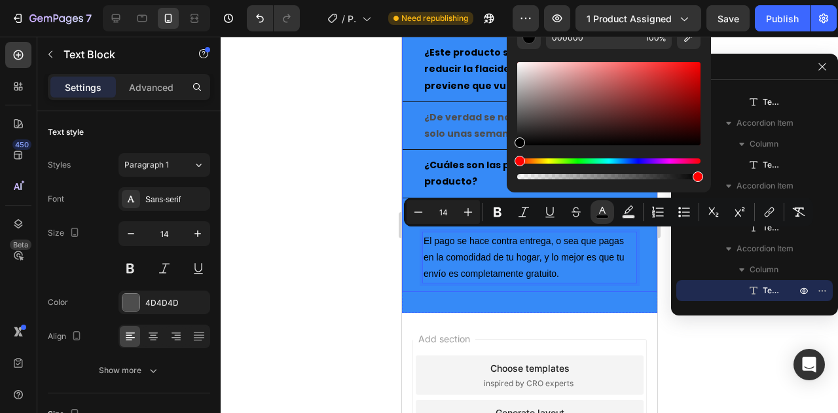
click at [462, 122] on p "¿De verdad se nota el cambio en solo unas semanas?" at bounding box center [514, 125] width 181 height 33
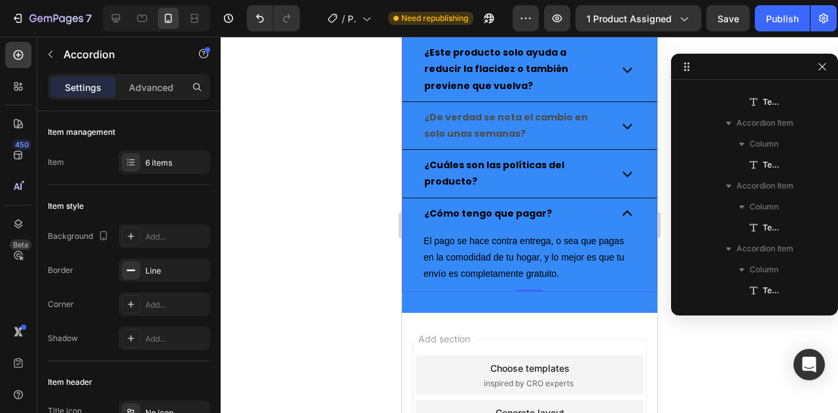
scroll to position [1525, 0]
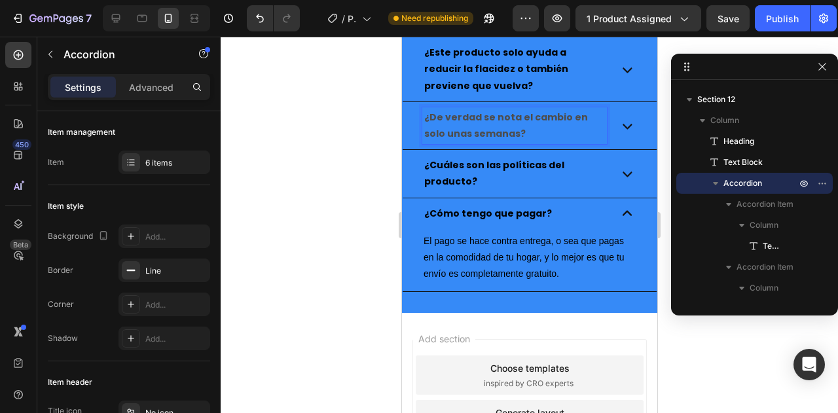
click at [535, 122] on p "¿De verdad se nota el cambio en solo unas semanas?" at bounding box center [514, 125] width 181 height 33
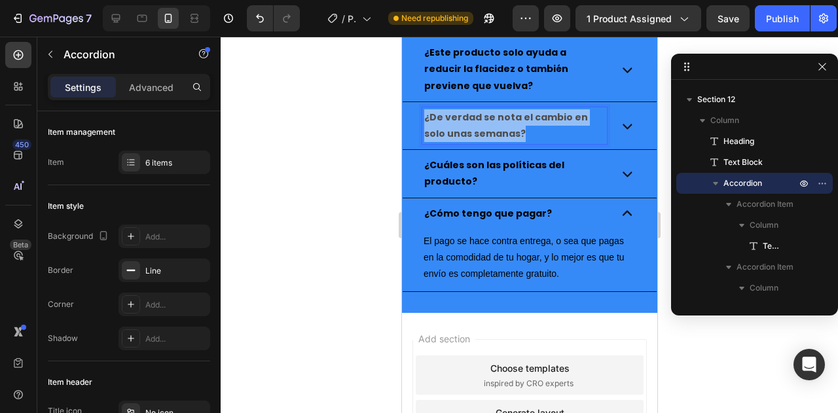
click at [535, 122] on p "¿De verdad se nota el cambio en solo unas semanas?" at bounding box center [514, 125] width 181 height 33
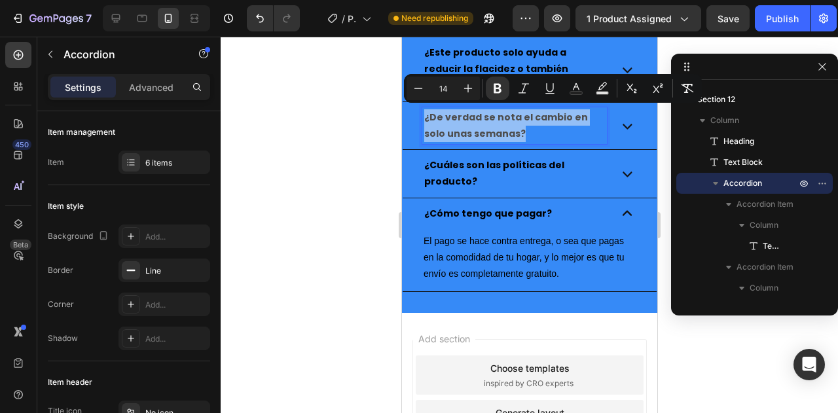
click at [535, 122] on p "¿De verdad se nota el cambio en solo unas semanas?" at bounding box center [514, 125] width 181 height 33
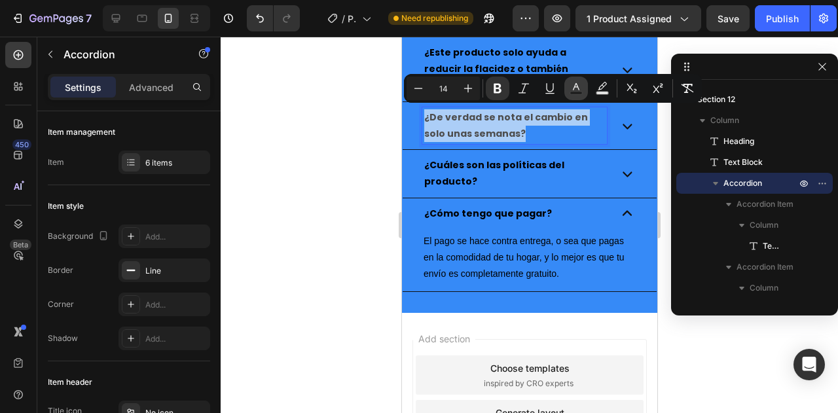
click at [582, 84] on icon "Editor contextual toolbar" at bounding box center [575, 88] width 13 height 13
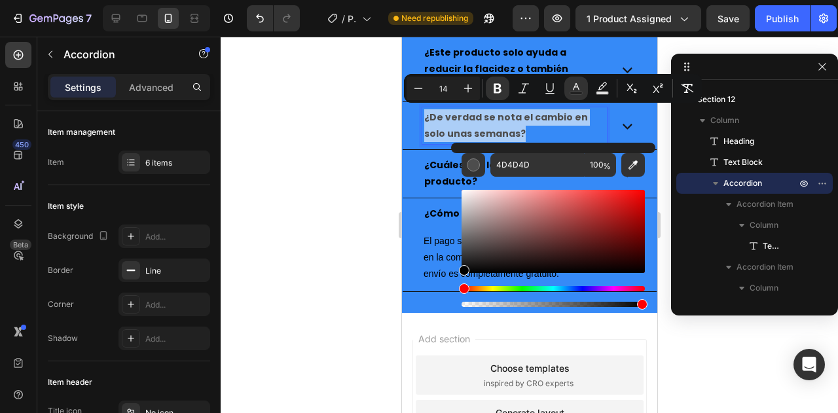
drag, startPoint x: 904, startPoint y: 259, endPoint x: 434, endPoint y: 291, distance: 471.1
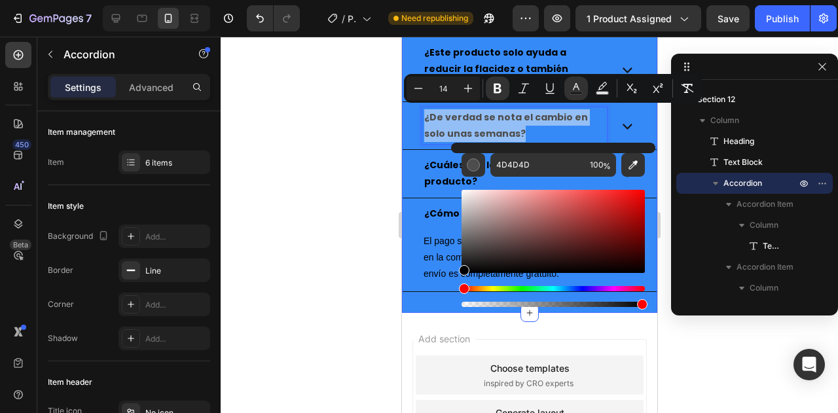
type input "000000"
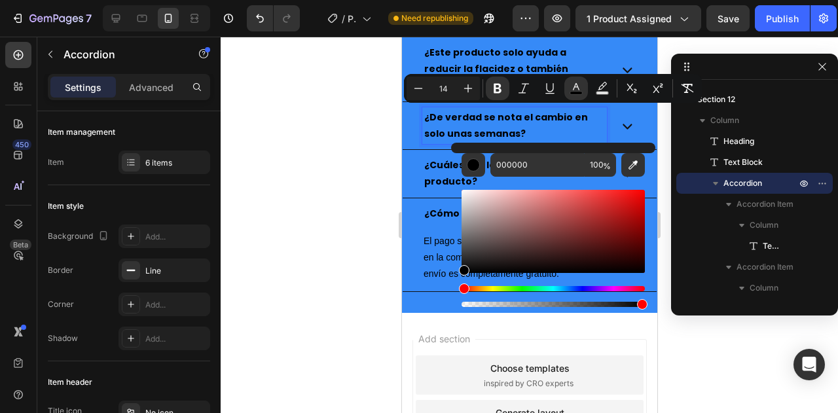
click at [418, 260] on div "El pago se hace contra entrega, o sea que pagas en la comodidad de tu hogar, y …" at bounding box center [529, 260] width 254 height 63
click at [435, 252] on span "El pago se hace contra entrega, o sea que pagas en la comodidad de tu hogar, y …" at bounding box center [523, 257] width 201 height 43
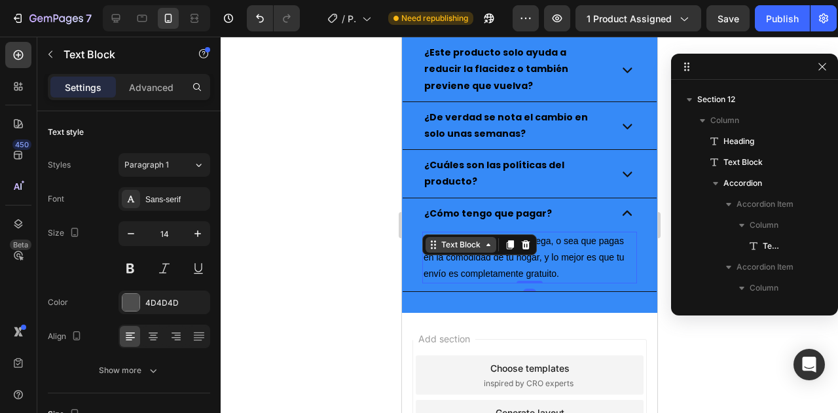
scroll to position [1795, 0]
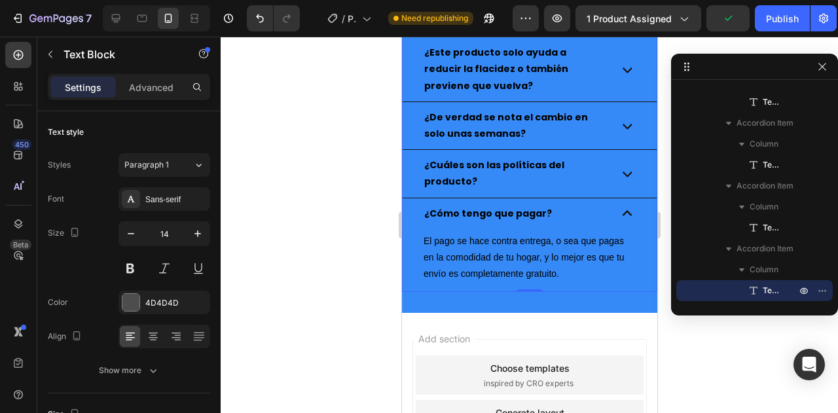
click at [416, 184] on div "¿Cuáles son las políticas del producto?" at bounding box center [529, 173] width 254 height 47
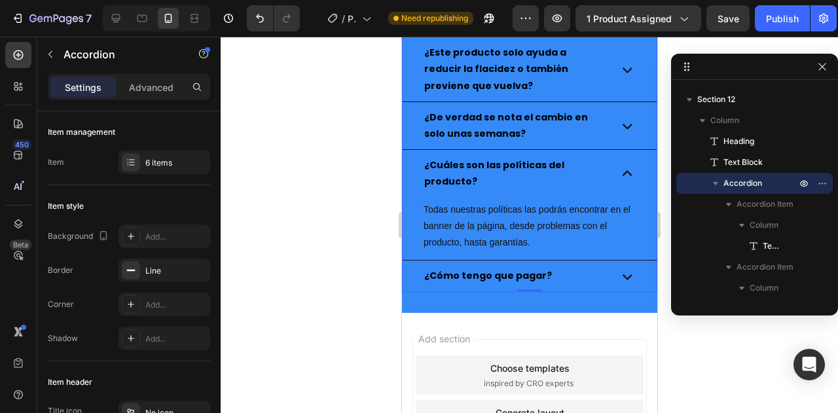
click at [414, 179] on div "¿Cuáles son las políticas del producto?" at bounding box center [529, 173] width 254 height 47
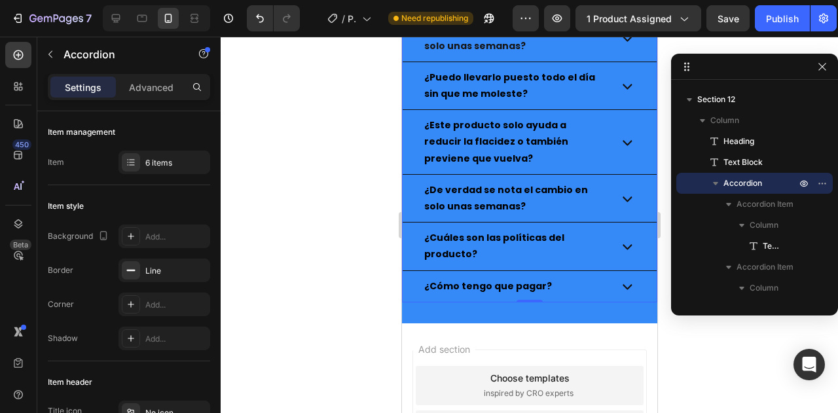
scroll to position [2749, 0]
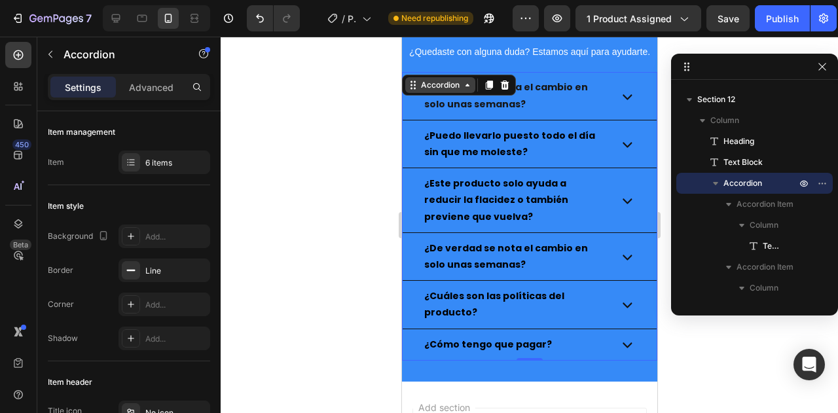
click at [441, 86] on div "Accordion" at bounding box center [440, 85] width 44 height 12
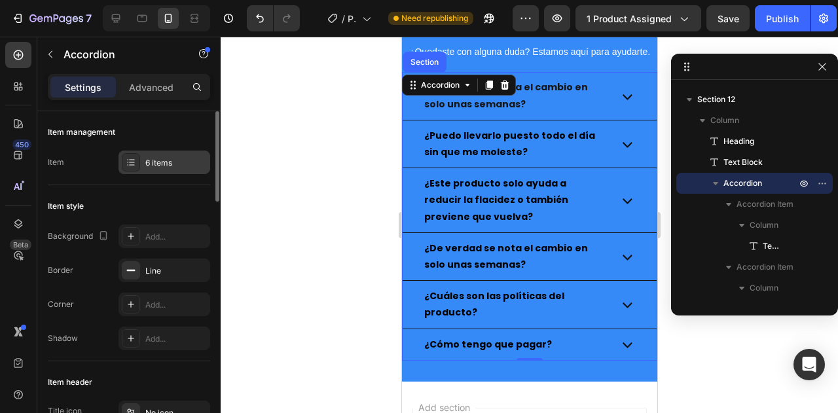
click at [179, 160] on div "6 items" at bounding box center [176, 163] width 62 height 12
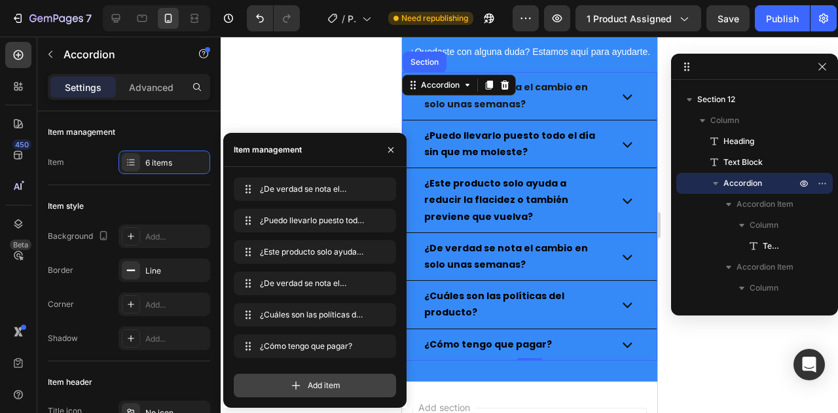
drag, startPoint x: 318, startPoint y: 385, endPoint x: 62, endPoint y: 90, distance: 390.7
click at [318, 385] on span "Add item" at bounding box center [324, 386] width 33 height 12
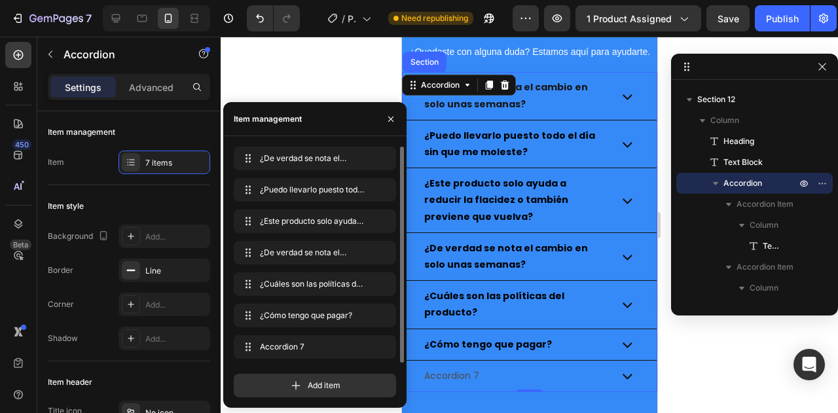
scroll to position [0, 0]
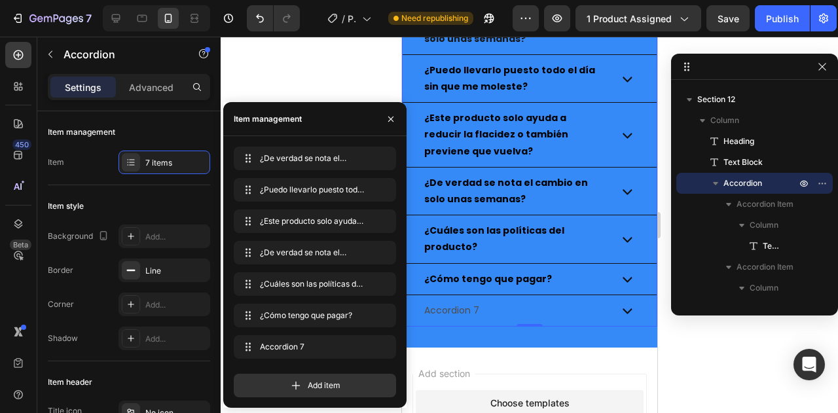
click at [617, 269] on icon at bounding box center [627, 279] width 20 height 20
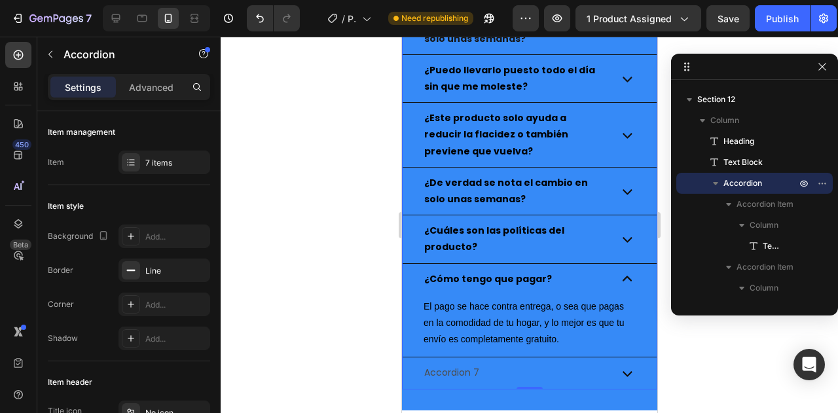
scroll to position [2880, 0]
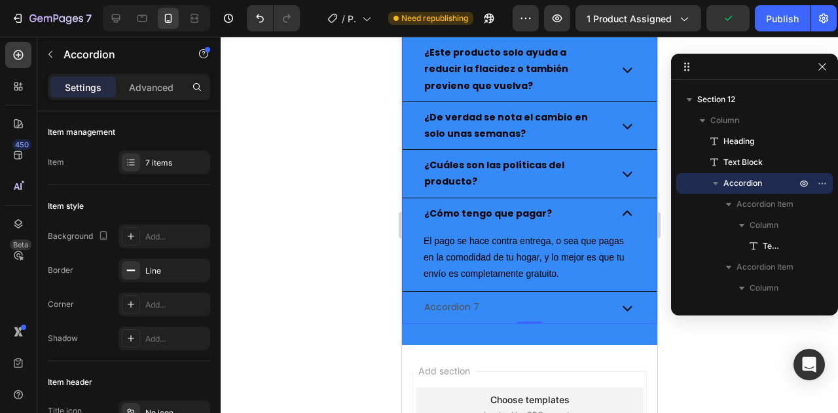
click at [473, 299] on div "Accordion 7" at bounding box center [451, 307] width 59 height 20
click at [473, 299] on p "Accordion 7" at bounding box center [451, 307] width 55 height 16
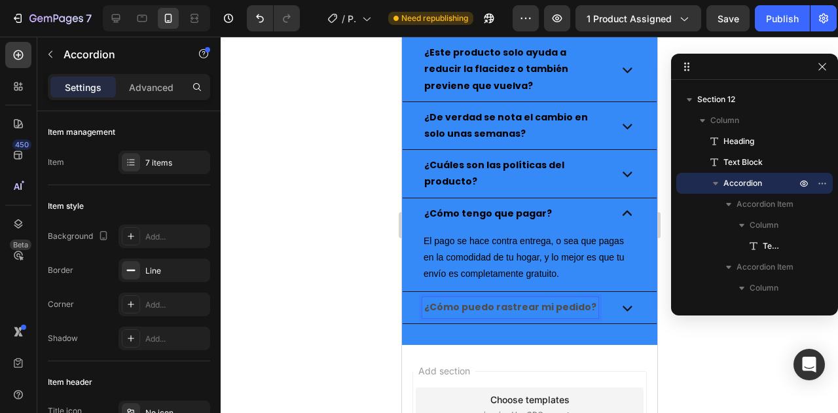
click at [541, 304] on strong "¿Cómo puedo rastrear mi pedido?" at bounding box center [510, 306] width 172 height 13
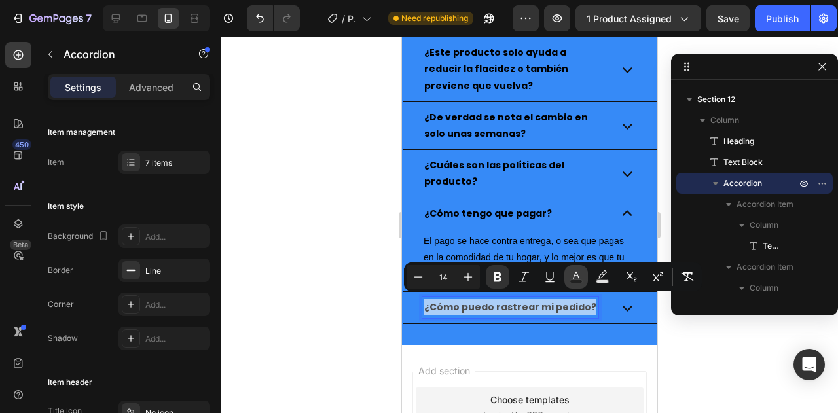
click at [575, 274] on icon "Editor contextual toolbar" at bounding box center [576, 275] width 7 height 7
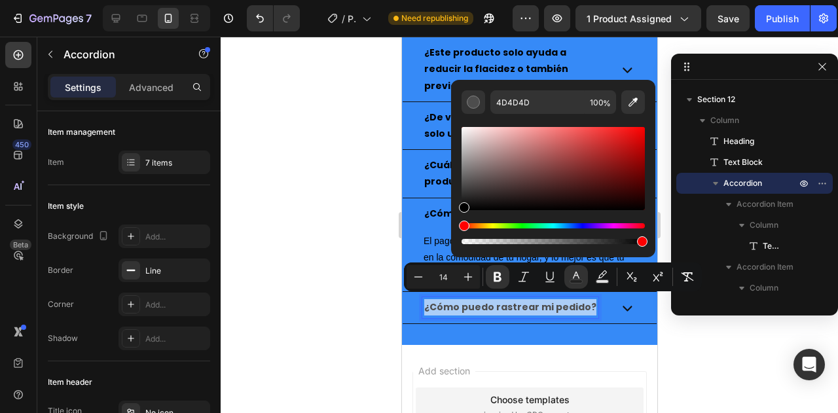
drag, startPoint x: 930, startPoint y: 235, endPoint x: 444, endPoint y: 234, distance: 485.0
type input "000000"
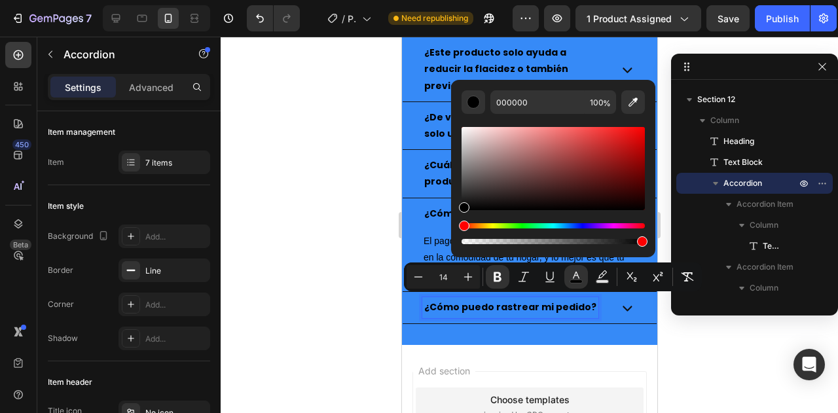
click at [619, 309] on icon at bounding box center [627, 308] width 20 height 20
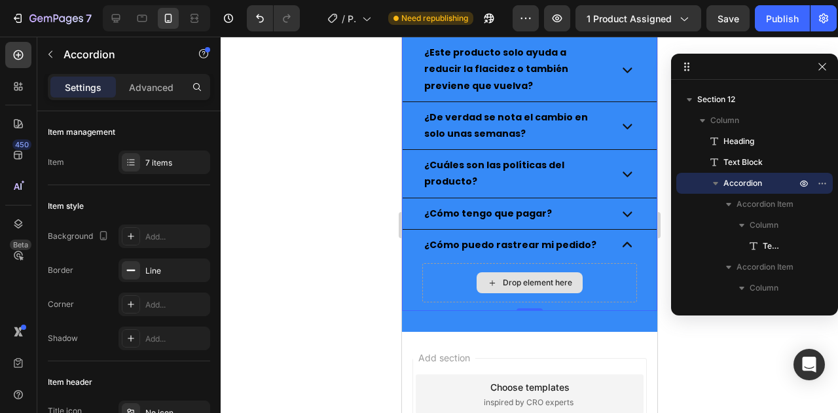
click at [495, 282] on div "Drop element here" at bounding box center [529, 282] width 106 height 21
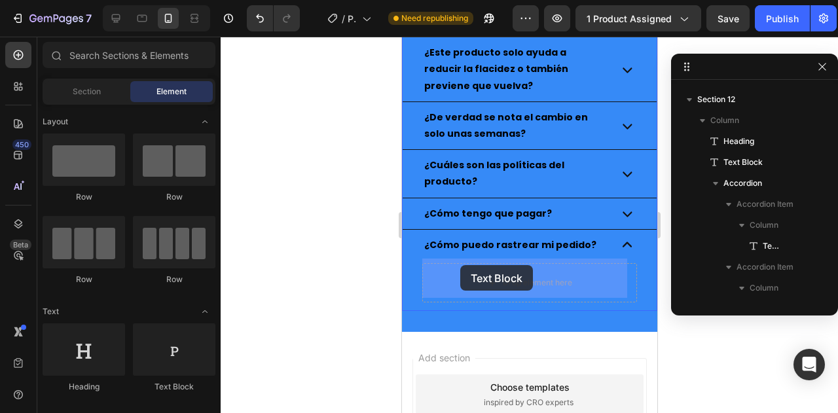
drag, startPoint x: 607, startPoint y: 264, endPoint x: 460, endPoint y: 265, distance: 147.3
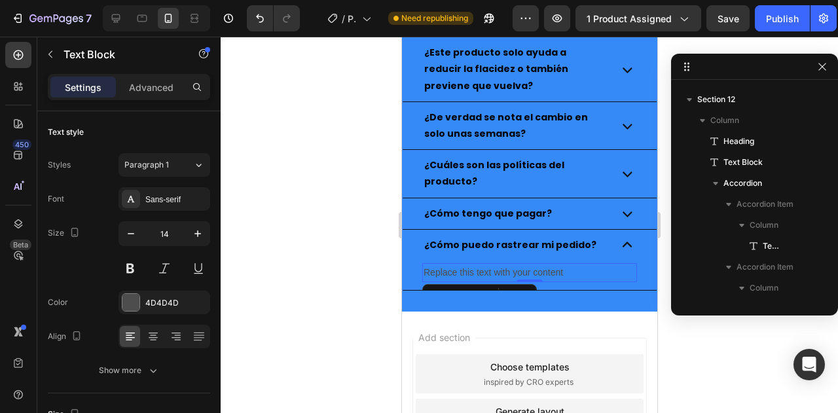
scroll to position [1858, 0]
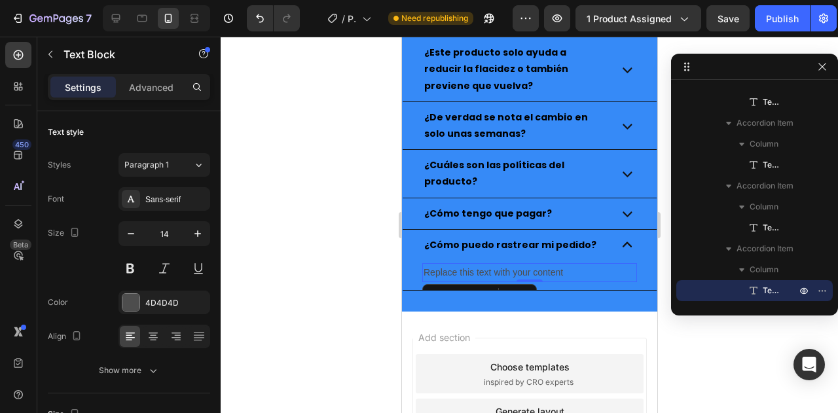
click at [530, 263] on div "Replace this text with your content" at bounding box center [529, 272] width 215 height 19
click at [530, 264] on p "Replace this text with your content" at bounding box center [529, 272] width 212 height 16
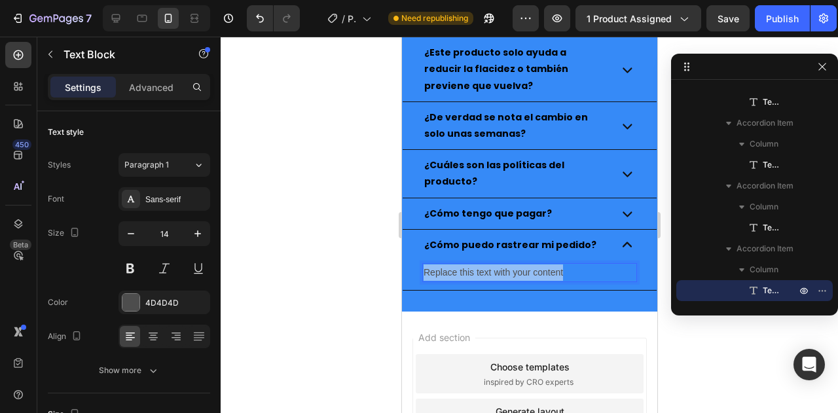
click at [530, 264] on p "Replace this text with your content" at bounding box center [529, 272] width 212 height 16
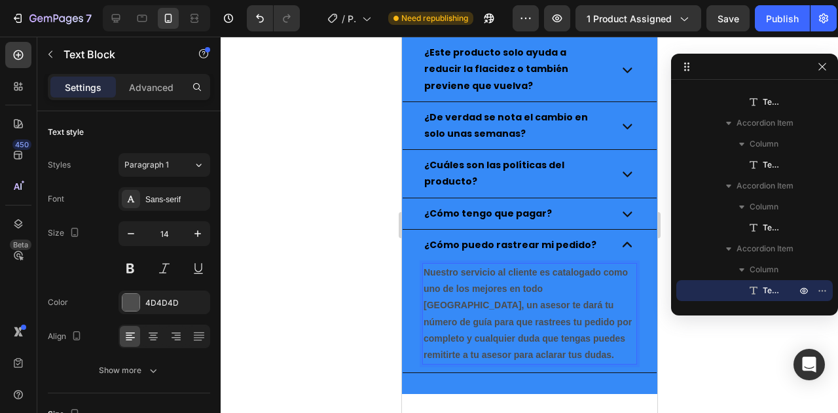
click at [522, 292] on p "Nuestro servicio al cliente es catalogado como uno de los mejores en todo [GEOG…" at bounding box center [529, 313] width 212 height 99
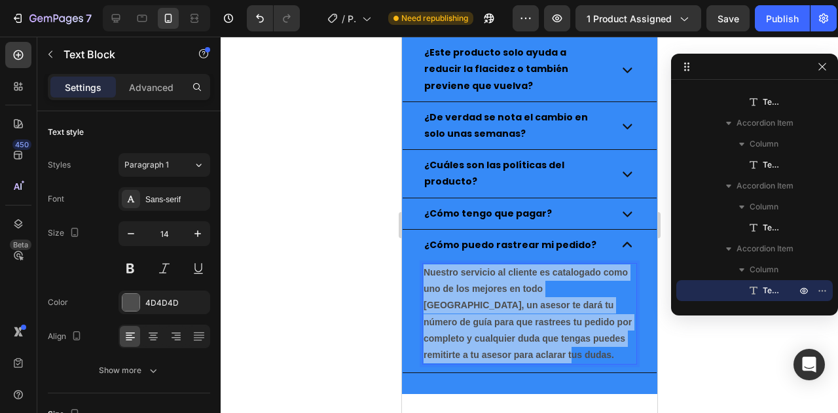
click at [522, 292] on p "Nuestro servicio al cliente es catalogado como uno de los mejores en todo [GEOG…" at bounding box center [529, 313] width 212 height 99
drag, startPoint x: 542, startPoint y: 350, endPoint x: 411, endPoint y: 274, distance: 151.7
click at [411, 274] on div "Nuestro servicio al cliente es catalogado como uno de los mejores en todo [GEOG…" at bounding box center [529, 317] width 254 height 112
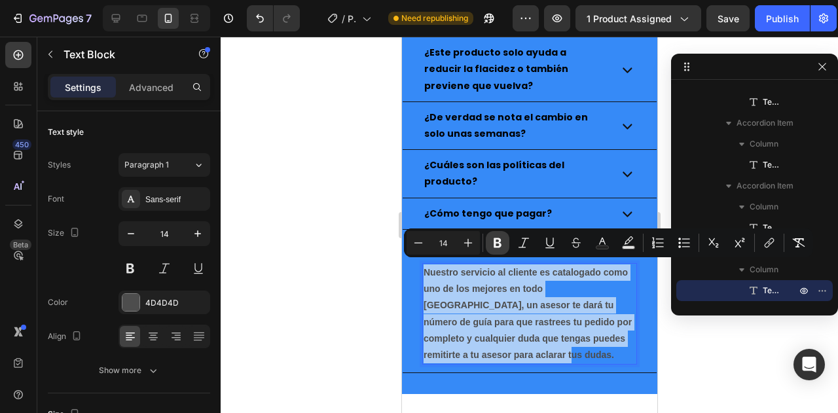
click at [499, 247] on icon "Editor contextual toolbar" at bounding box center [498, 243] width 8 height 10
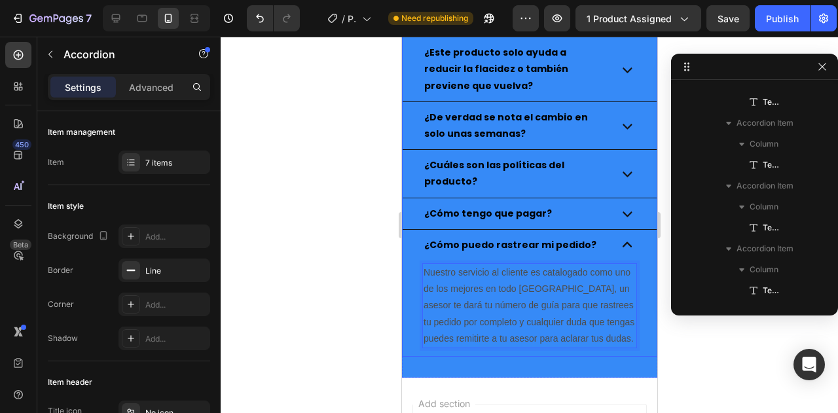
click at [602, 244] on div "¿Cómo puedo rastrear mi pedido?" at bounding box center [529, 245] width 254 height 31
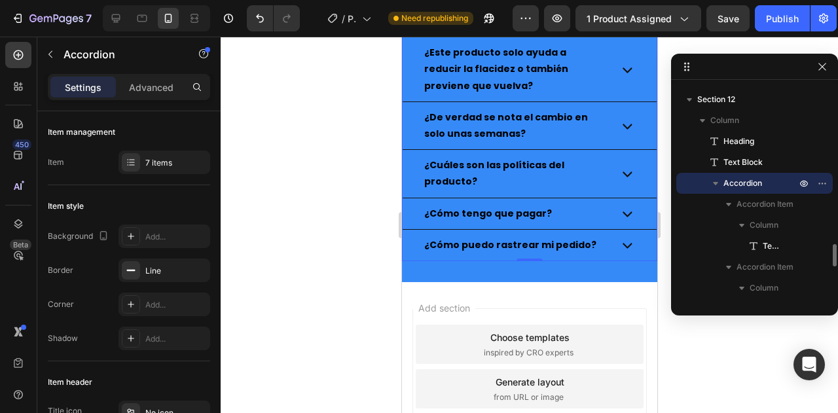
click at [602, 238] on div "¿Cómo puedo rastrear mi pedido?" at bounding box center [529, 245] width 254 height 31
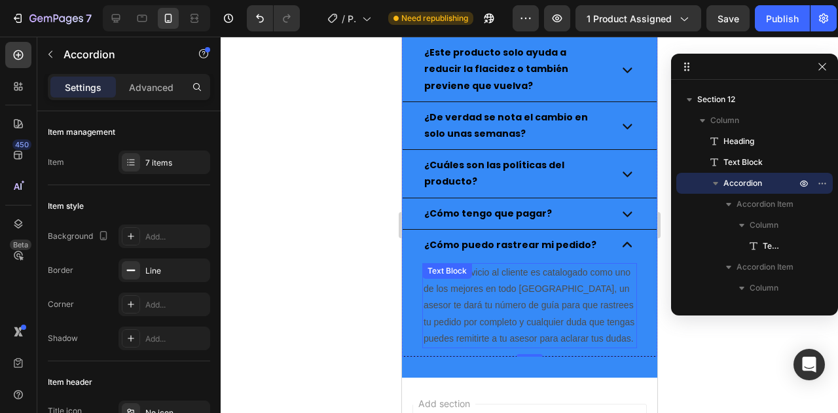
click at [557, 289] on p "Nuestro servicio al cliente es catalogado como uno de los mejores en todo [GEOG…" at bounding box center [529, 305] width 212 height 82
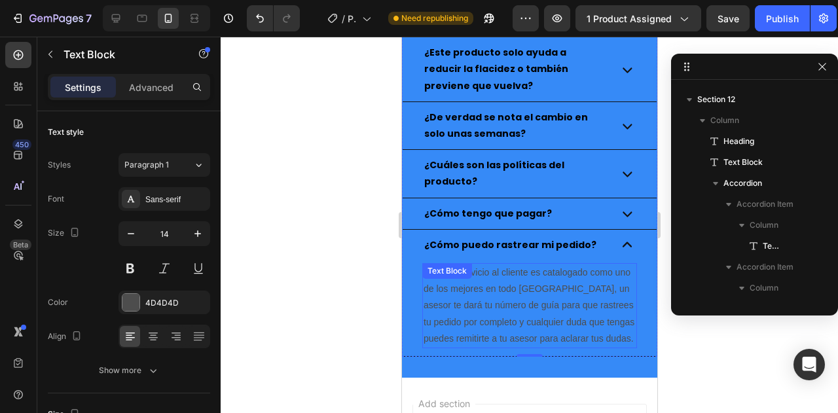
scroll to position [1858, 0]
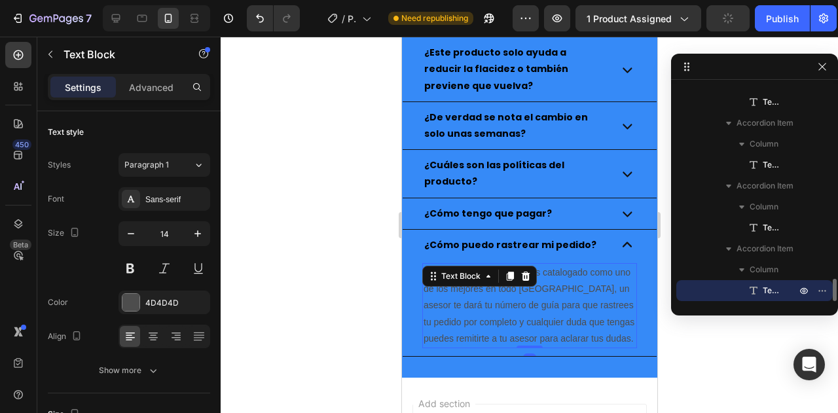
click at [561, 294] on p "Nuestro servicio al cliente es catalogado como uno de los mejores en todo [GEOG…" at bounding box center [529, 305] width 212 height 82
click at [562, 295] on p "Nuestro servicio al cliente es catalogado como uno de los mejores en todo [GEOG…" at bounding box center [529, 305] width 212 height 82
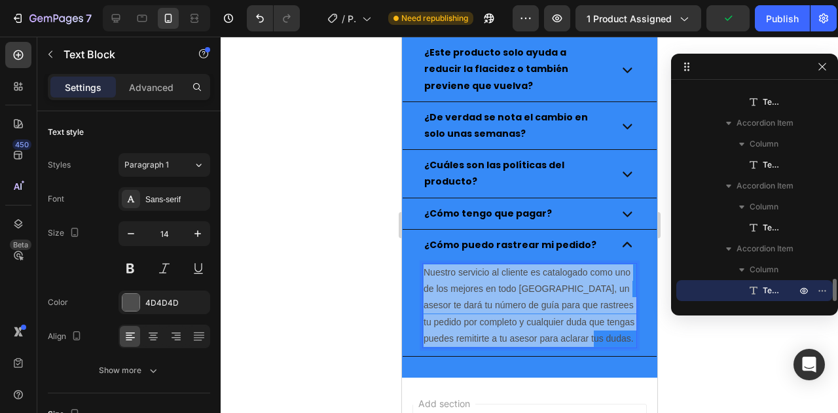
click at [562, 295] on p "Nuestro servicio al cliente es catalogado como uno de los mejores en todo [GEOG…" at bounding box center [529, 305] width 212 height 82
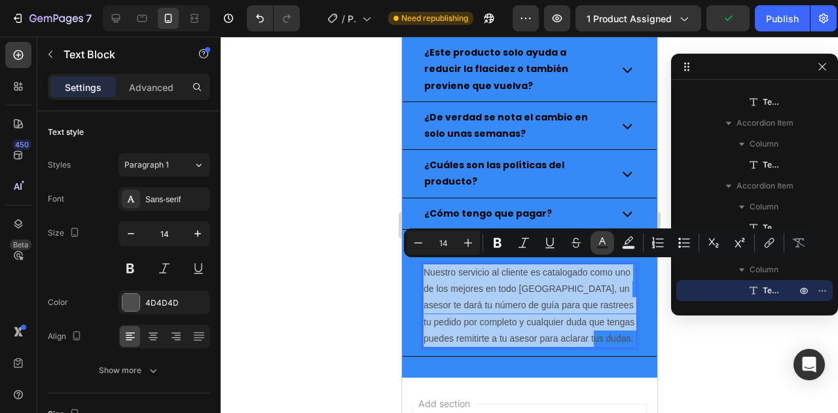
click at [598, 243] on icon "Editor contextual toolbar" at bounding box center [602, 242] width 13 height 13
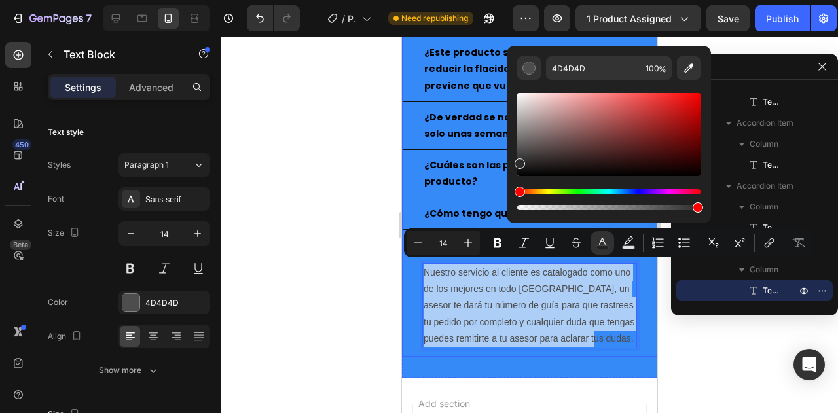
drag, startPoint x: 924, startPoint y: 197, endPoint x: 480, endPoint y: 209, distance: 443.3
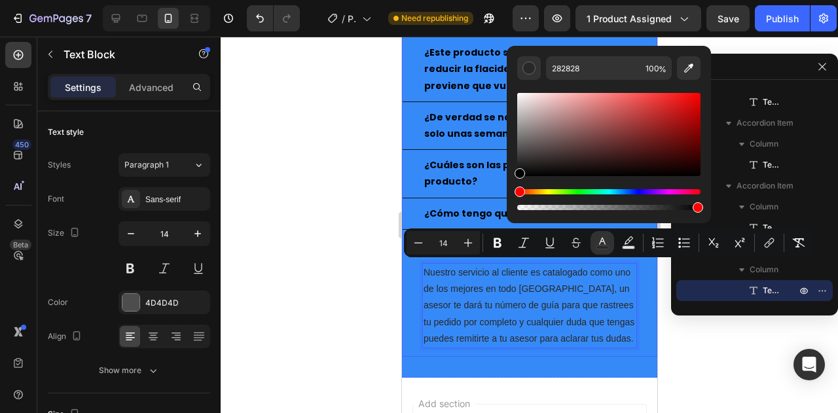
type input "000000"
drag, startPoint x: 937, startPoint y: 198, endPoint x: 492, endPoint y: 187, distance: 445.9
click at [498, 285] on span "Nuestro servicio al cliente es catalogado como uno de los mejores en todo [GEOG…" at bounding box center [528, 305] width 211 height 77
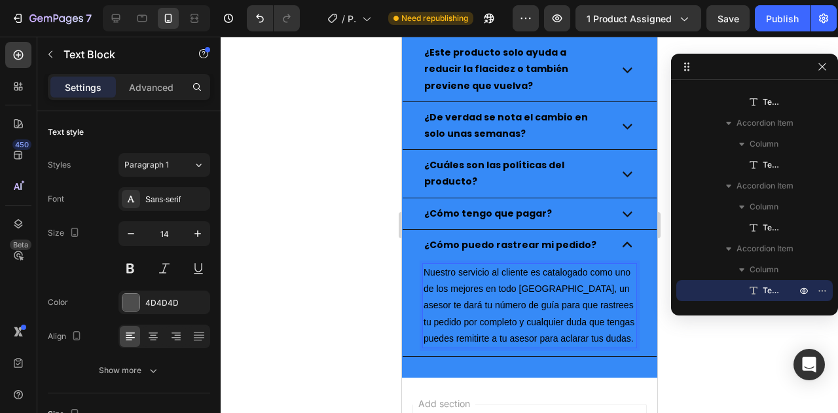
click at [538, 287] on span "Nuestro servicio al cliente es catalogado como uno de los mejores en todo [GEOG…" at bounding box center [528, 305] width 211 height 77
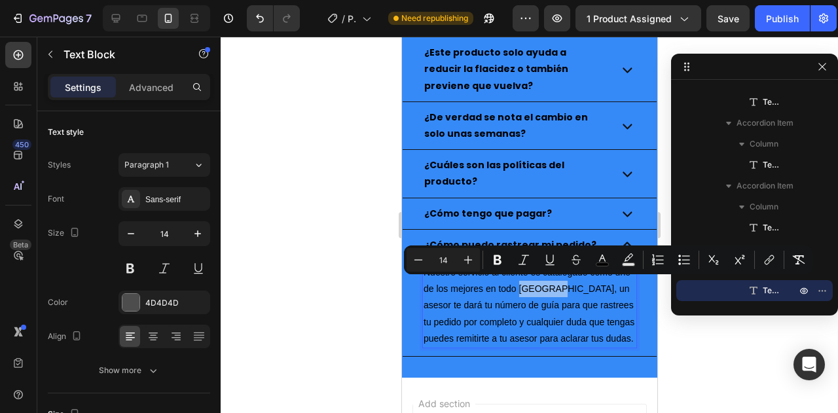
drag, startPoint x: 537, startPoint y: 283, endPoint x: 573, endPoint y: 285, distance: 36.1
click at [573, 285] on span "Nuestro servicio al cliente es catalogado como uno de los mejores en todo [GEOG…" at bounding box center [528, 305] width 211 height 77
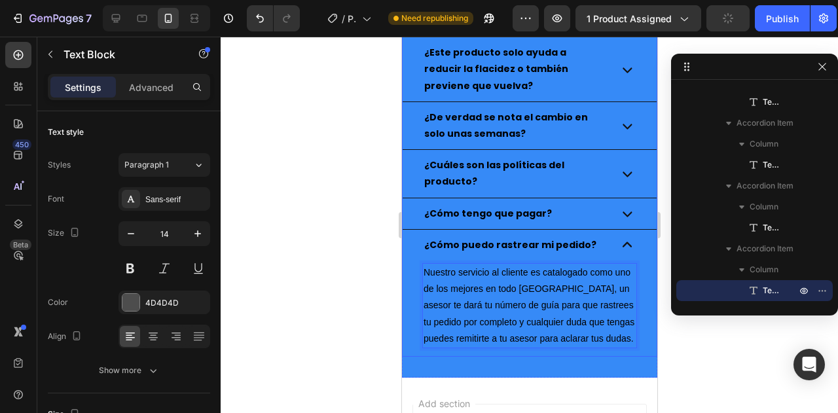
click at [408, 304] on div "Nuestro servicio al cliente es catalogado como uno de los mejores en todo [GEOG…" at bounding box center [529, 309] width 254 height 96
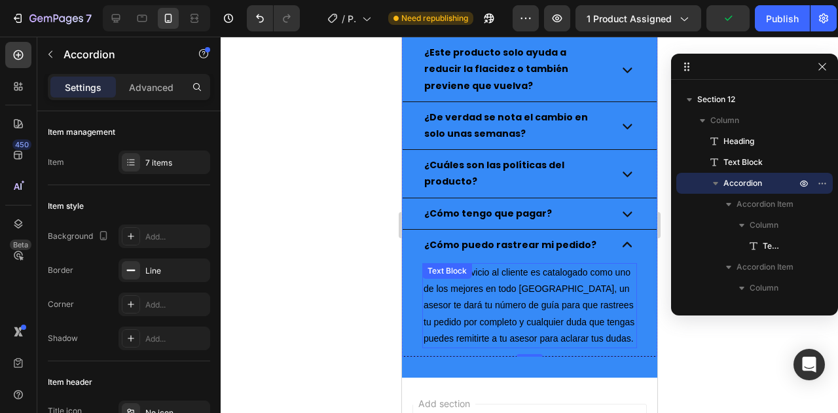
click at [511, 306] on p "Nuestro servicio al cliente es catalogado como uno de los mejores en todo [GEOG…" at bounding box center [529, 305] width 212 height 82
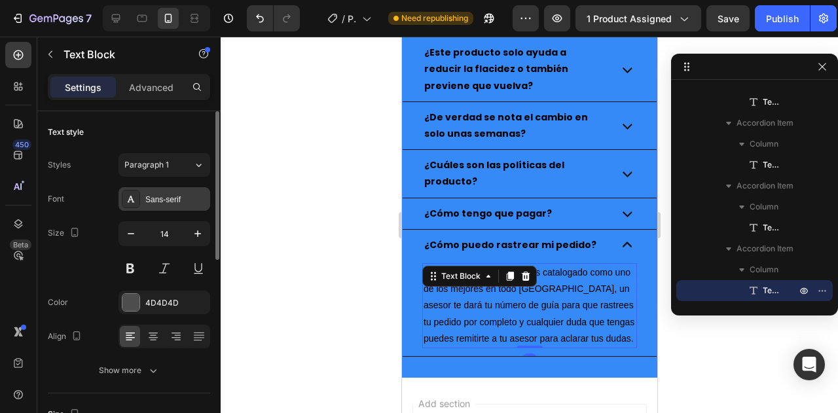
click at [169, 206] on div "Sans-serif" at bounding box center [164, 199] width 92 height 24
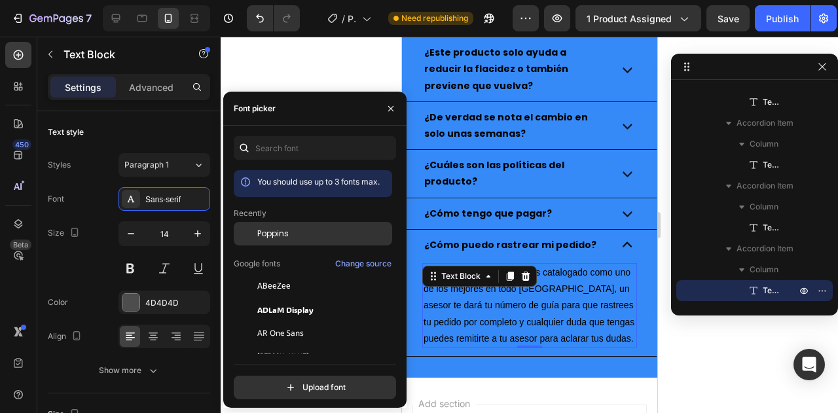
click at [339, 236] on div "Poppins" at bounding box center [323, 234] width 132 height 12
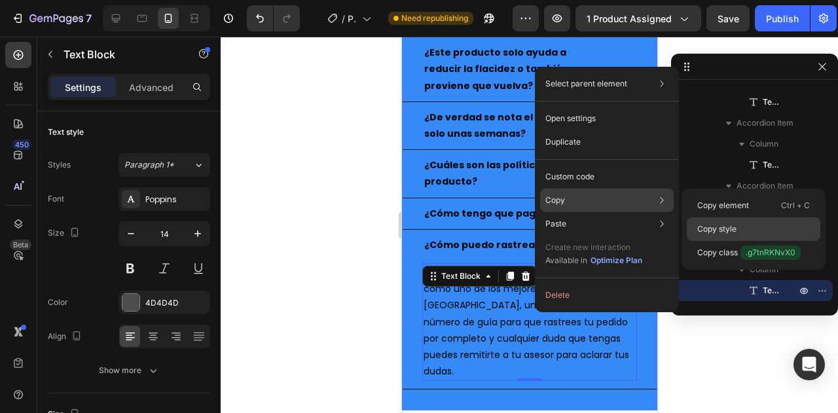
click at [740, 241] on div "Copy style" at bounding box center [754, 253] width 134 height 24
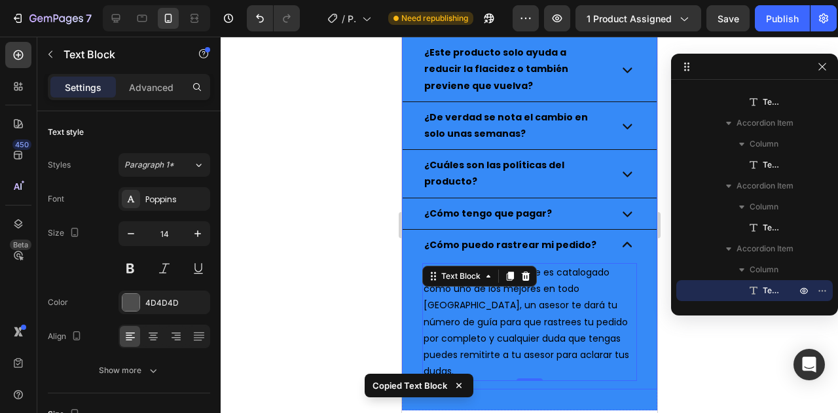
click at [619, 208] on icon at bounding box center [627, 214] width 20 height 20
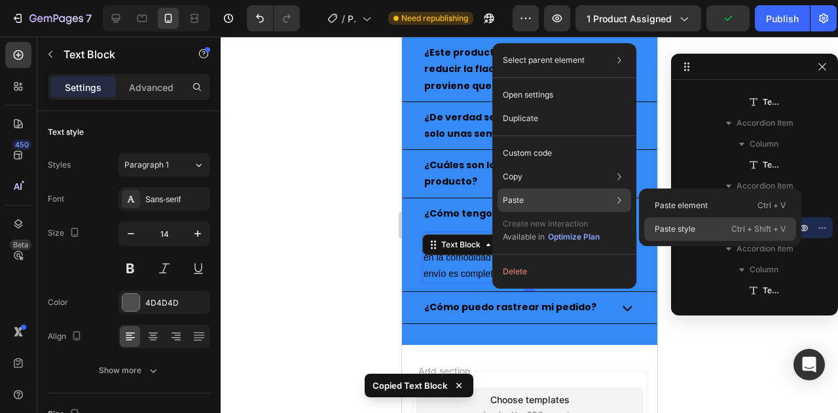
click at [687, 227] on p "Paste style" at bounding box center [675, 229] width 41 height 12
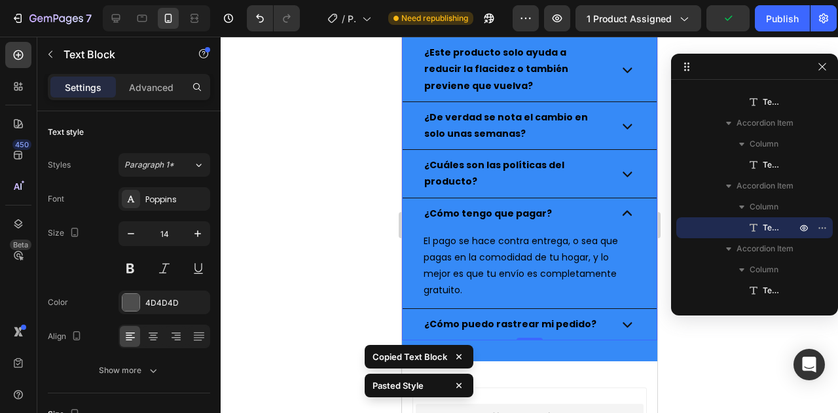
click at [617, 169] on icon at bounding box center [627, 174] width 20 height 20
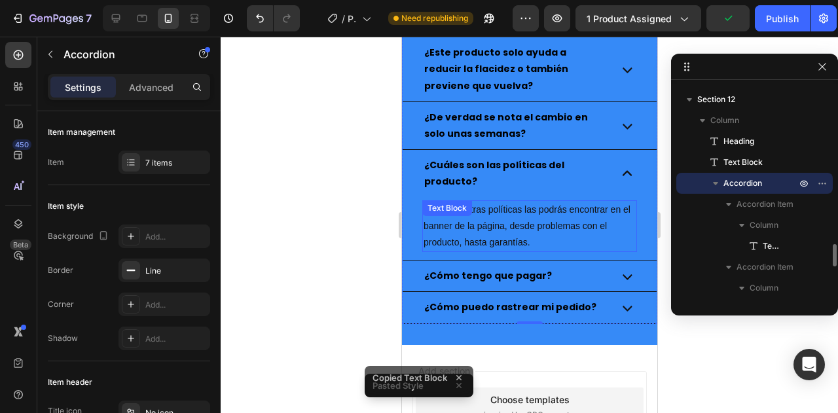
click at [543, 228] on p "Todas nuestras políticas las podrás encontrar en el banner de la página, desde …" at bounding box center [529, 227] width 212 height 50
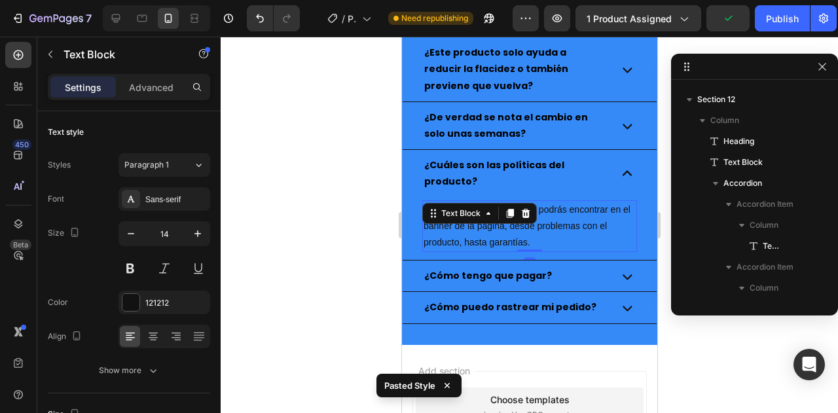
scroll to position [1839, 0]
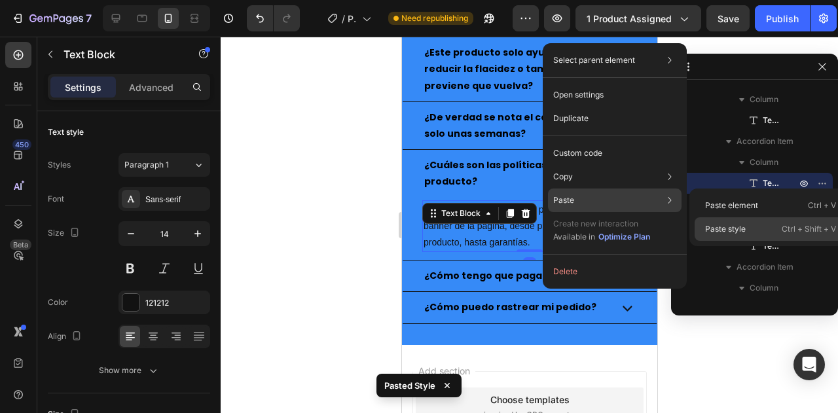
click at [716, 227] on p "Paste style" at bounding box center [725, 229] width 41 height 12
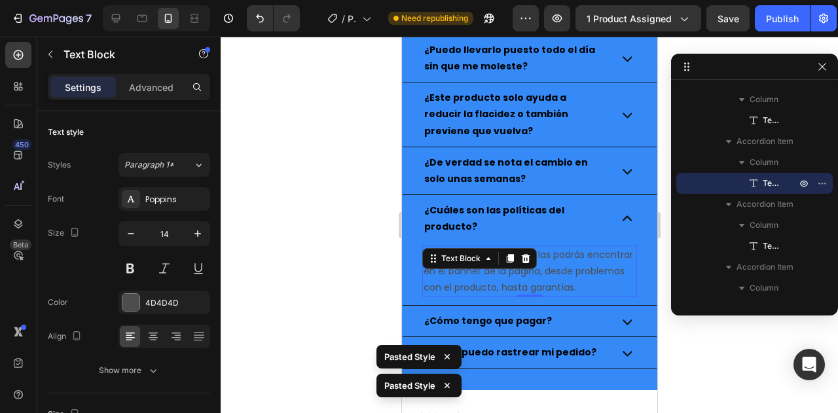
scroll to position [2815, 0]
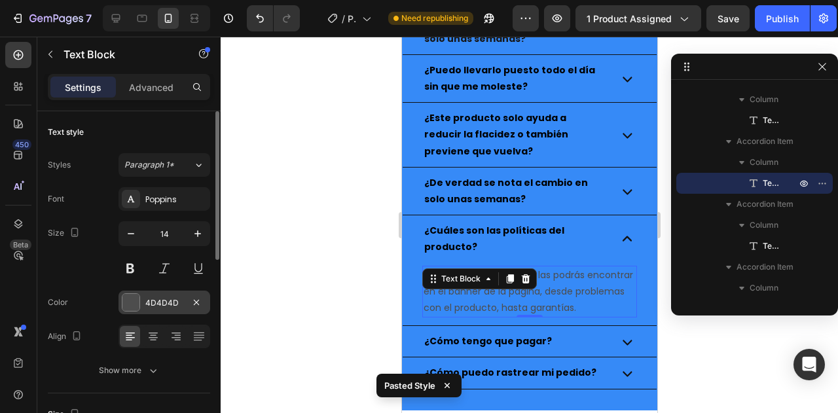
click at [131, 308] on div at bounding box center [130, 302] width 17 height 17
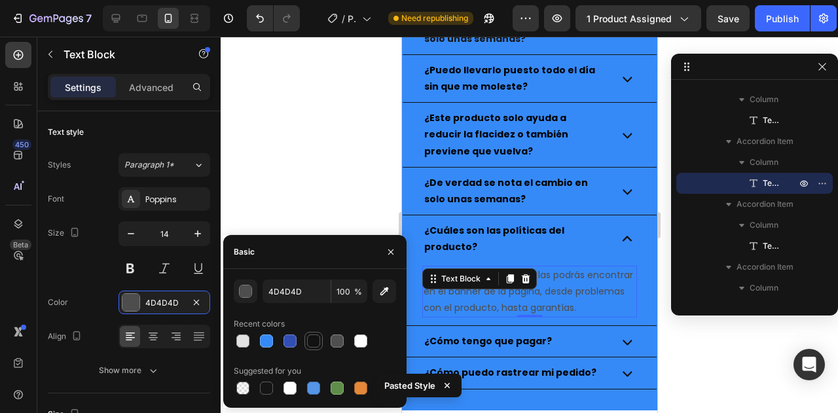
click at [318, 342] on div at bounding box center [313, 340] width 13 height 13
type input "121212"
click at [617, 352] on icon at bounding box center [627, 342] width 20 height 20
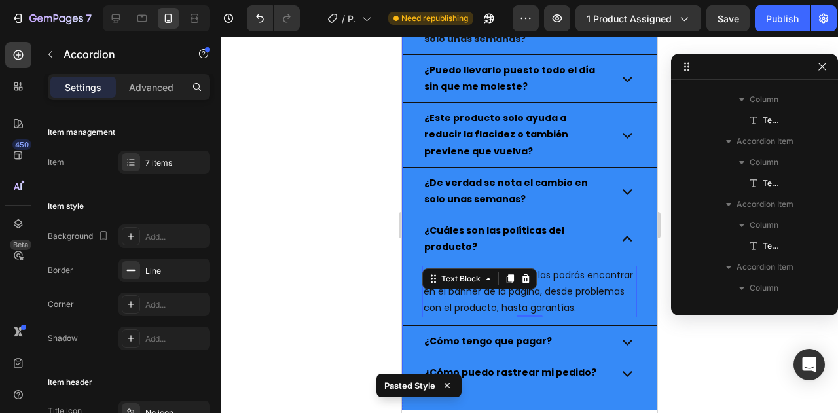
scroll to position [1525, 0]
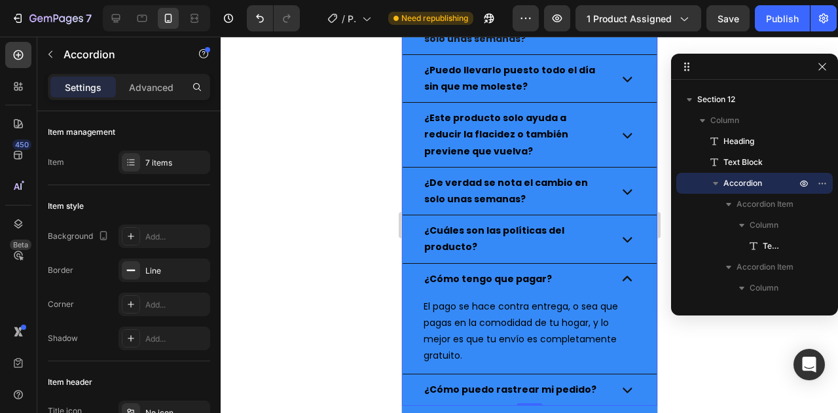
click at [617, 242] on icon at bounding box center [627, 239] width 20 height 20
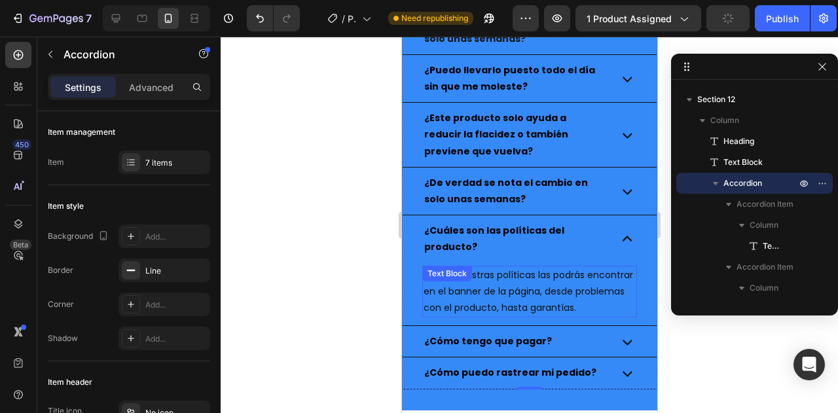
click at [533, 289] on p "Todas nuestras políticas las podrás encontrar en el banner de la página, desde …" at bounding box center [529, 292] width 212 height 50
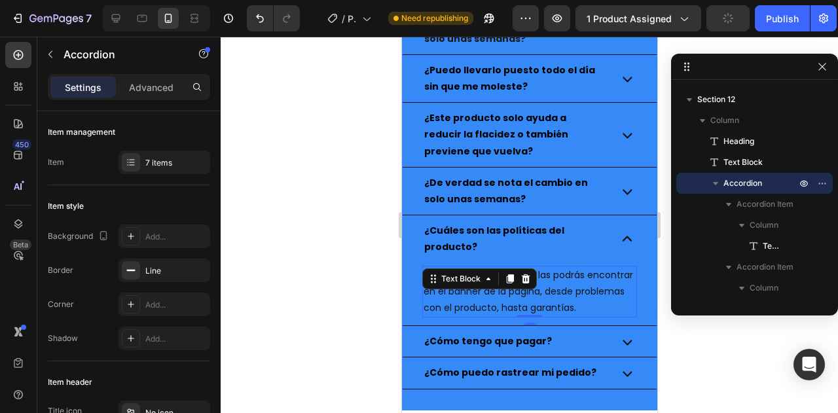
scroll to position [1839, 0]
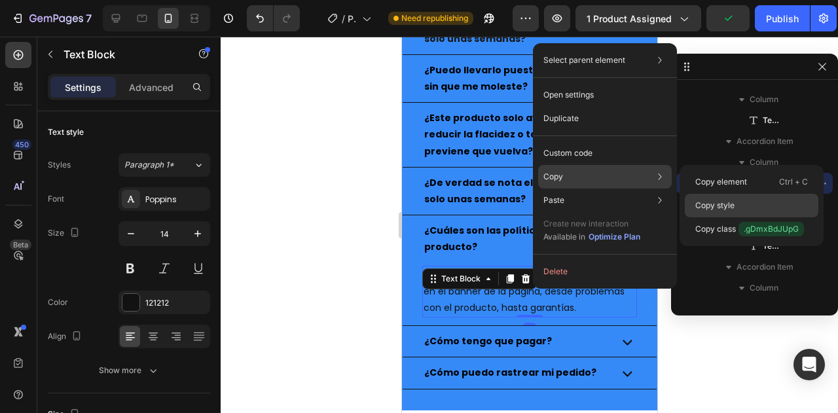
click at [737, 217] on div "Copy style" at bounding box center [752, 229] width 134 height 24
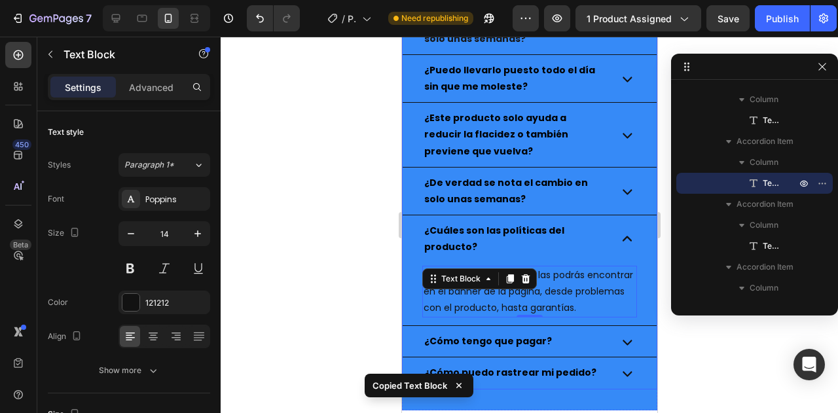
click at [627, 188] on div "¿De verdad se nota el cambio en solo unas semanas?" at bounding box center [529, 191] width 254 height 47
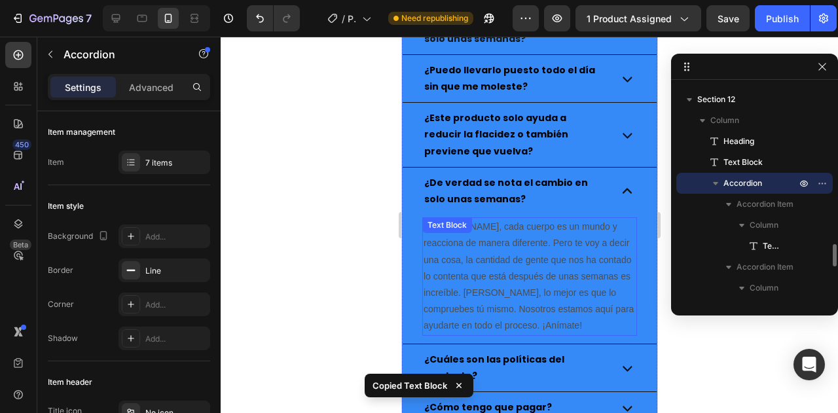
click at [490, 255] on p "[PERSON_NAME], cada cuerpo es un mundo y reacciona de manera diferente. Pero te…" at bounding box center [529, 276] width 212 height 115
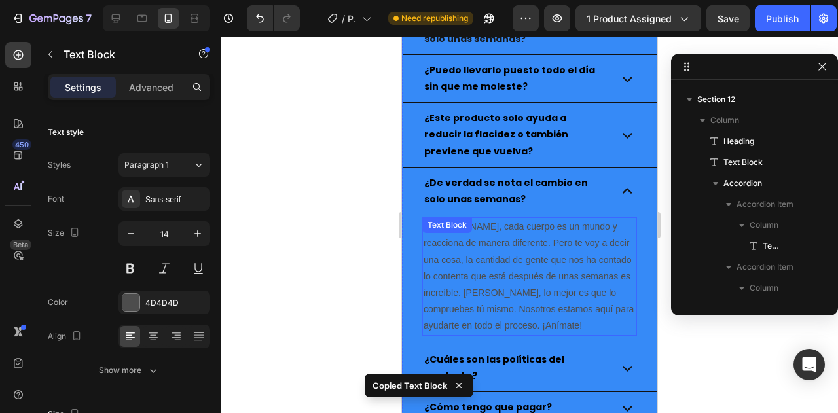
scroll to position [1777, 0]
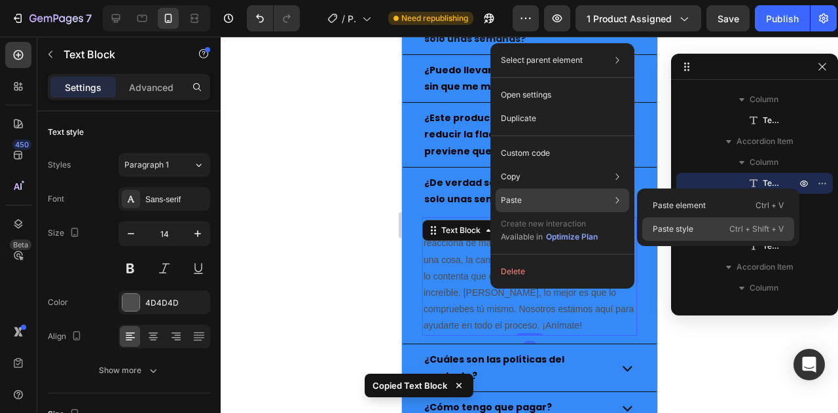
click at [672, 229] on p "Paste style" at bounding box center [673, 229] width 41 height 12
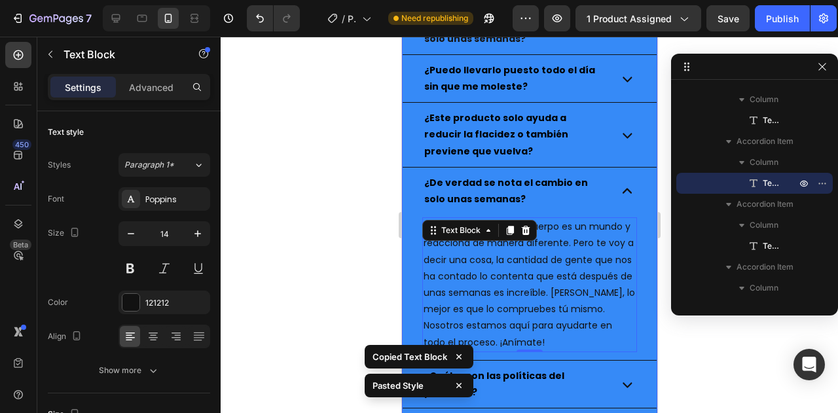
click at [617, 139] on icon at bounding box center [627, 135] width 20 height 20
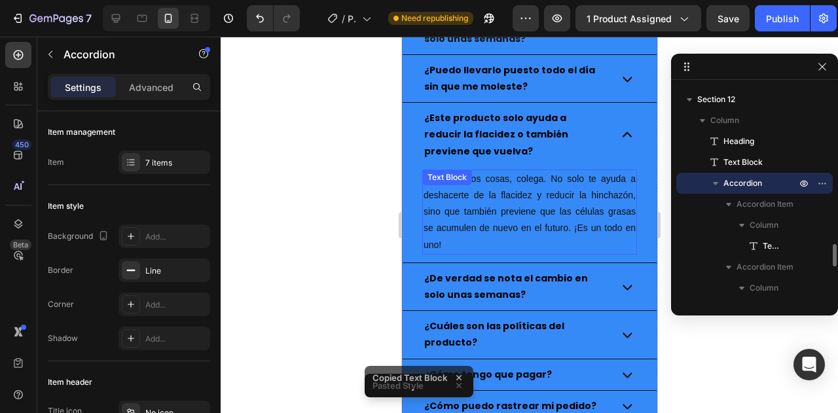
click at [543, 209] on p "Hace las dos cosas, colega. No solo te ayuda a deshacerte de la flacidez y redu…" at bounding box center [529, 212] width 212 height 82
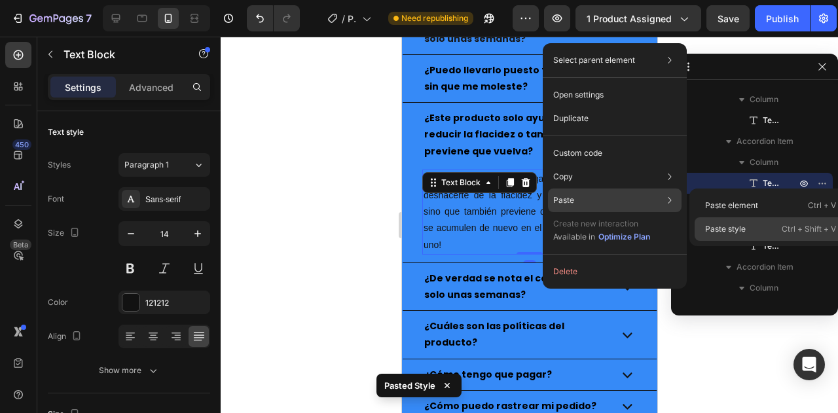
click at [734, 230] on p "Paste style" at bounding box center [725, 229] width 41 height 12
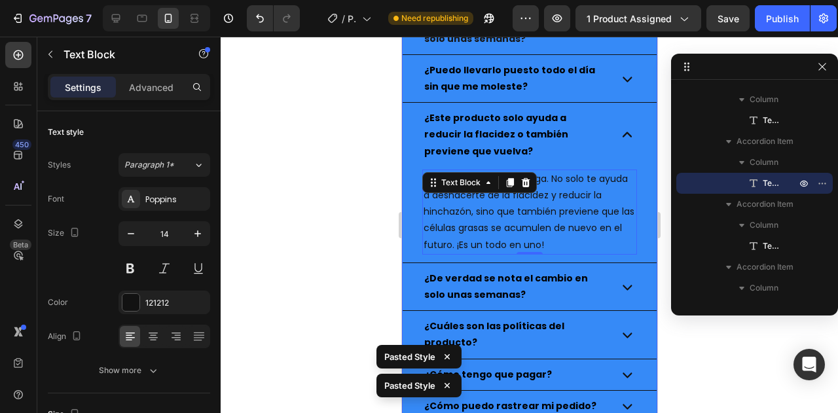
click at [624, 75] on icon at bounding box center [627, 79] width 20 height 20
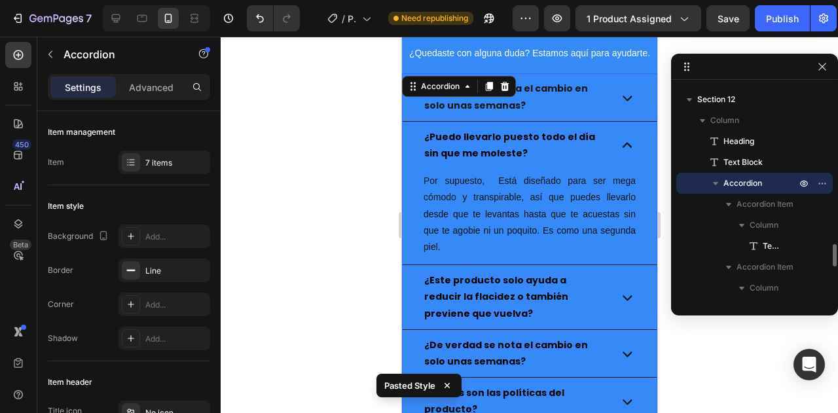
scroll to position [2684, 0]
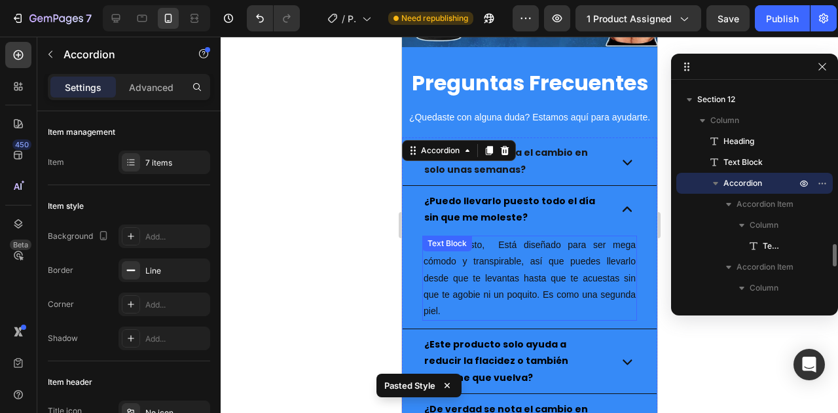
click at [533, 281] on p "Por supuesto, Está diseñado para ser mega cómodo y transpirable, así que puedes…" at bounding box center [529, 278] width 212 height 82
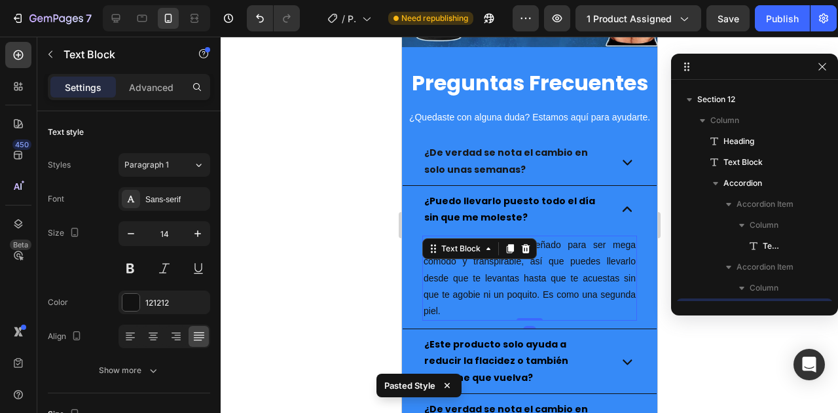
scroll to position [1651, 0]
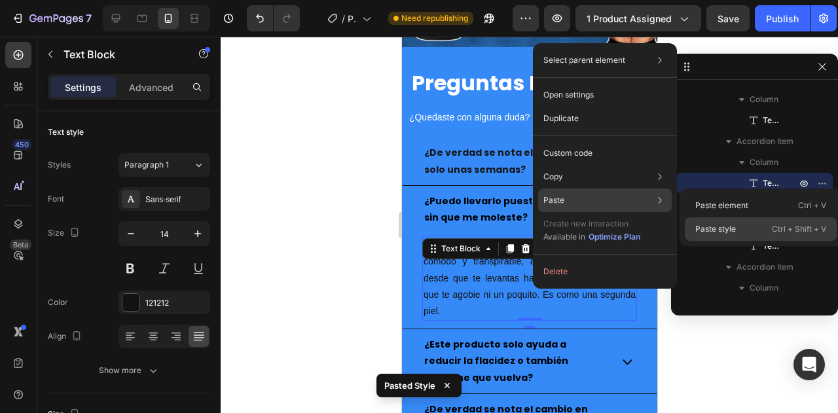
click at [717, 230] on p "Paste style" at bounding box center [715, 229] width 41 height 12
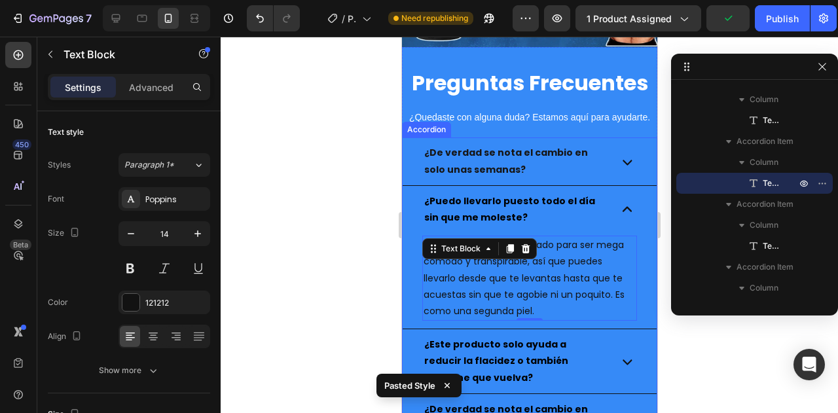
click at [619, 157] on icon at bounding box center [627, 162] width 20 height 20
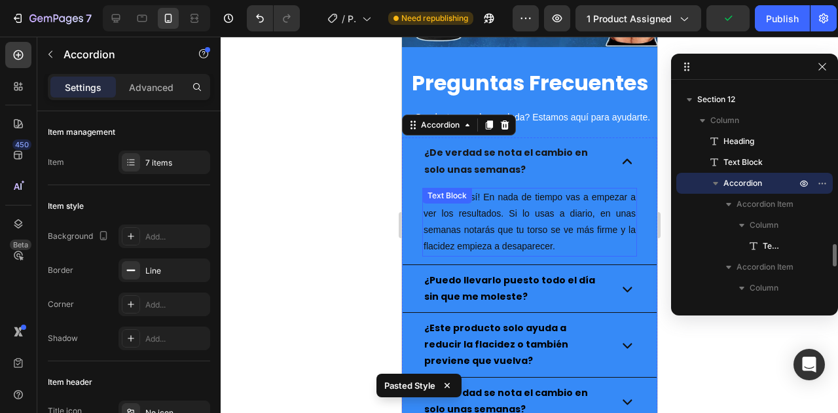
click at [547, 198] on p "¡Claro que sí! En nada de tiempo vas a empezar a ver los resultados. Si lo usas…" at bounding box center [529, 222] width 212 height 66
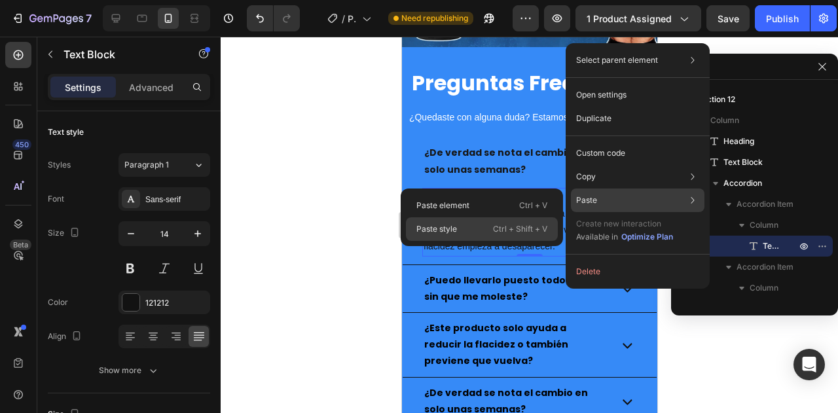
click at [477, 226] on div "Paste style Ctrl + Shift + V" at bounding box center [482, 229] width 152 height 24
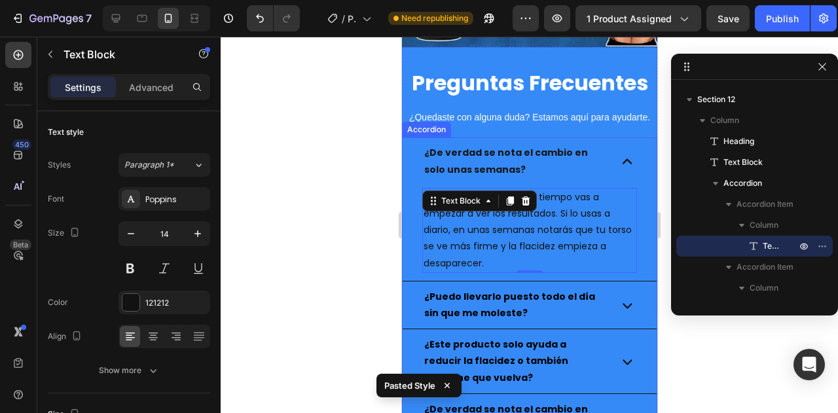
click at [617, 160] on icon at bounding box center [627, 162] width 20 height 20
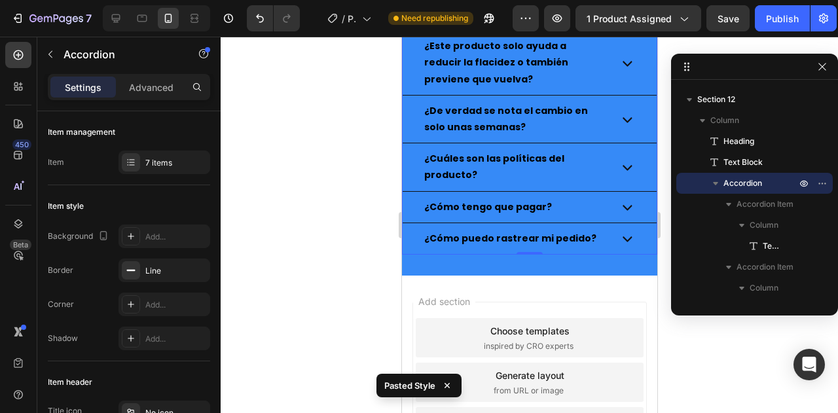
scroll to position [2946, 0]
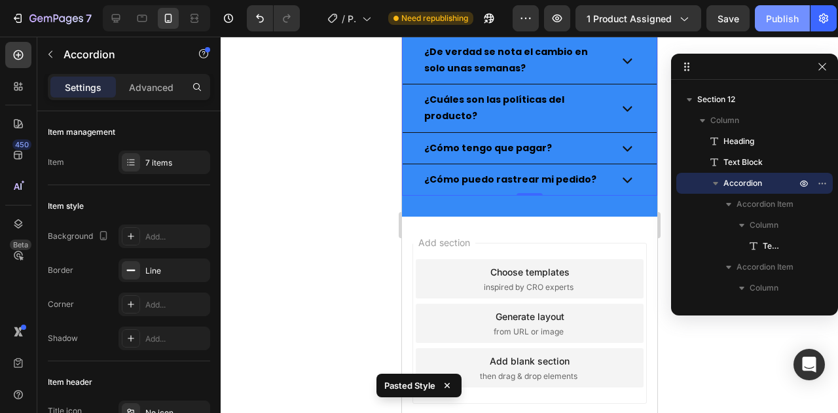
click at [774, 21] on div "Publish" at bounding box center [782, 19] width 33 height 14
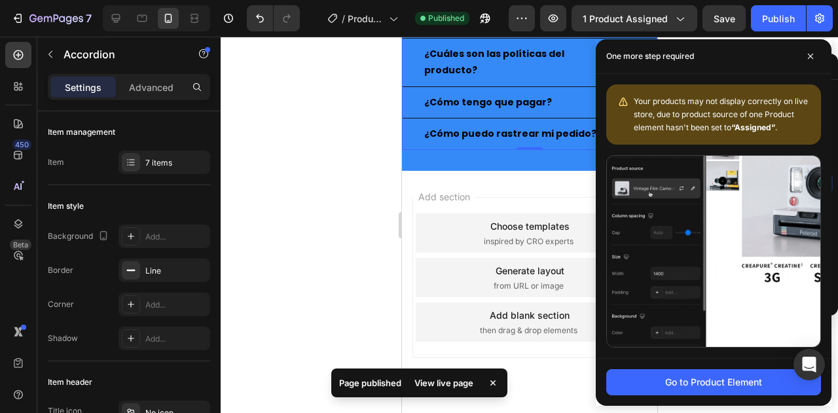
scroll to position [3011, 0]
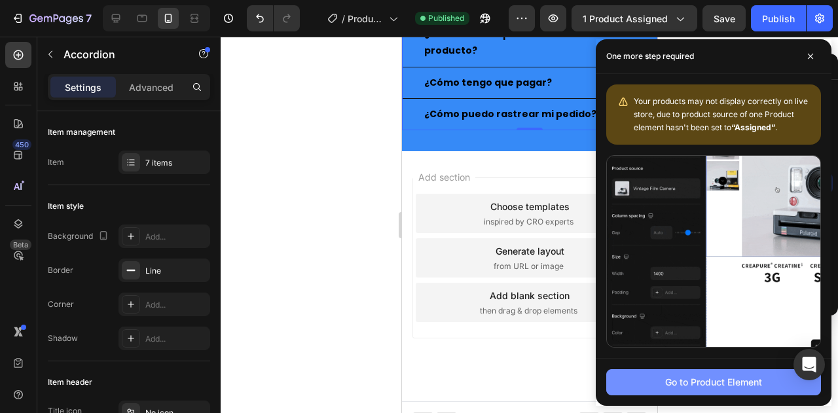
click at [676, 377] on div "Go to Product Element" at bounding box center [713, 382] width 97 height 14
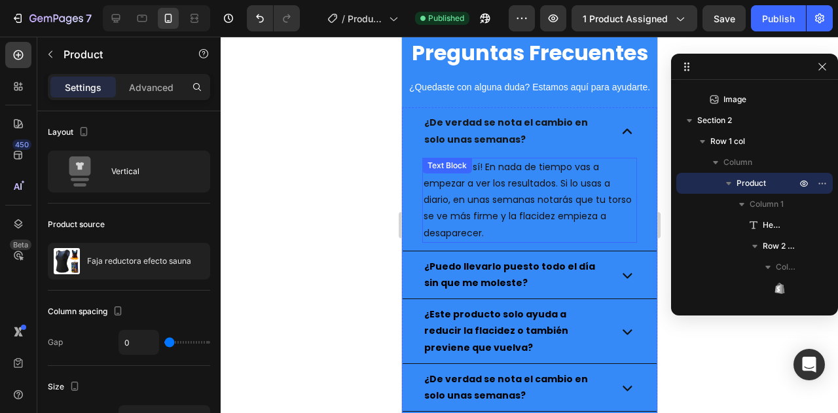
scroll to position [2684, 0]
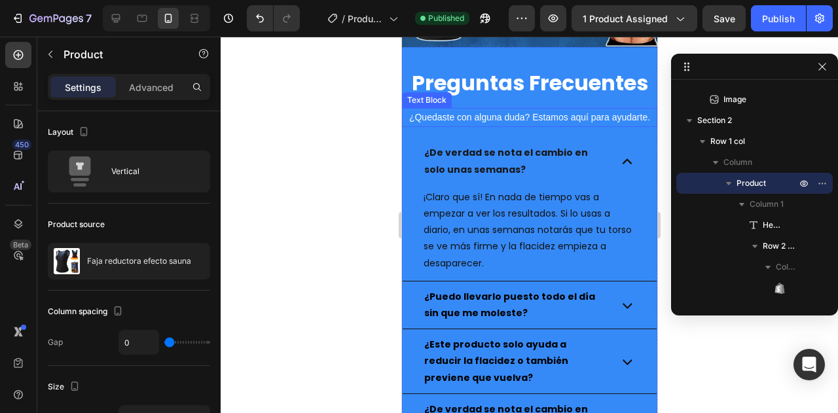
click at [524, 113] on p "¿Quedaste con alguna duda? Estamos aquí para ayudarte." at bounding box center [529, 117] width 253 height 16
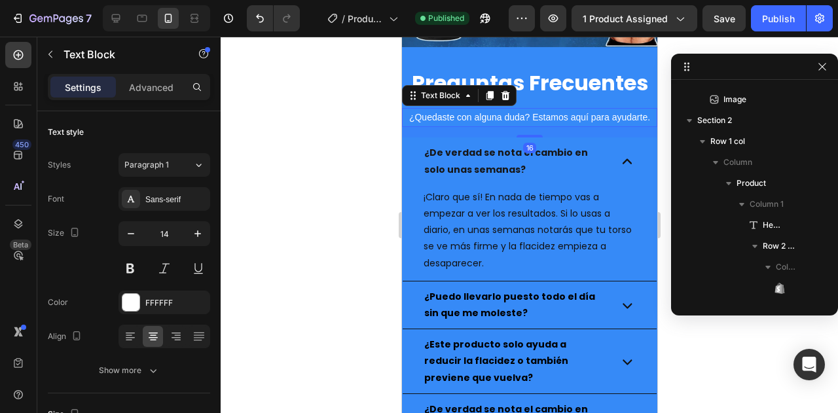
scroll to position [1504, 0]
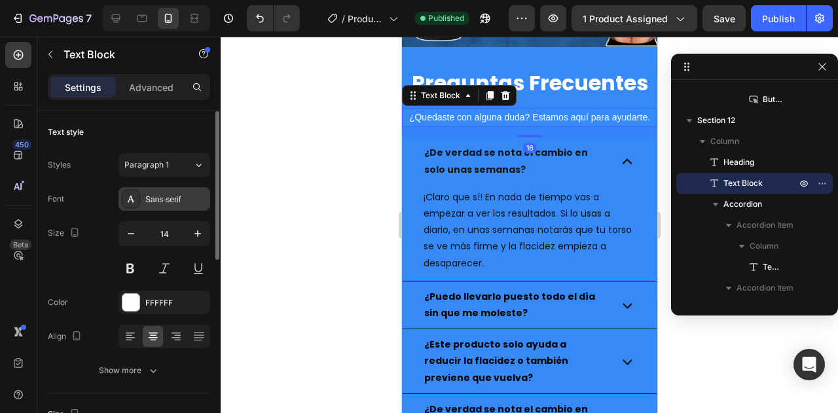
click at [160, 205] on div "Sans-serif" at bounding box center [164, 199] width 92 height 24
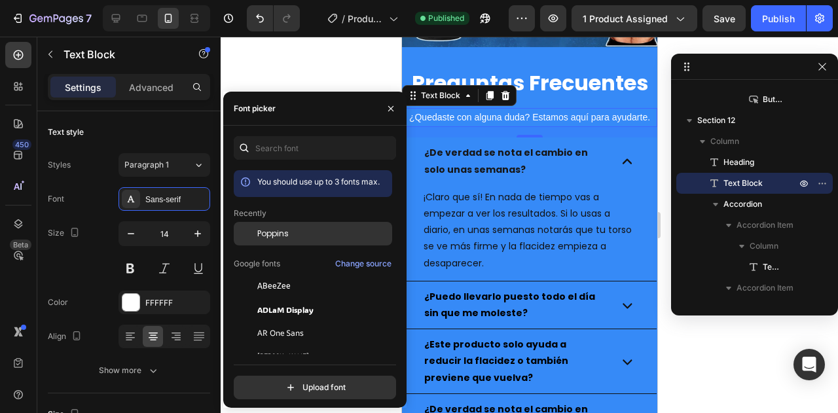
click at [308, 234] on div "Poppins" at bounding box center [323, 234] width 132 height 12
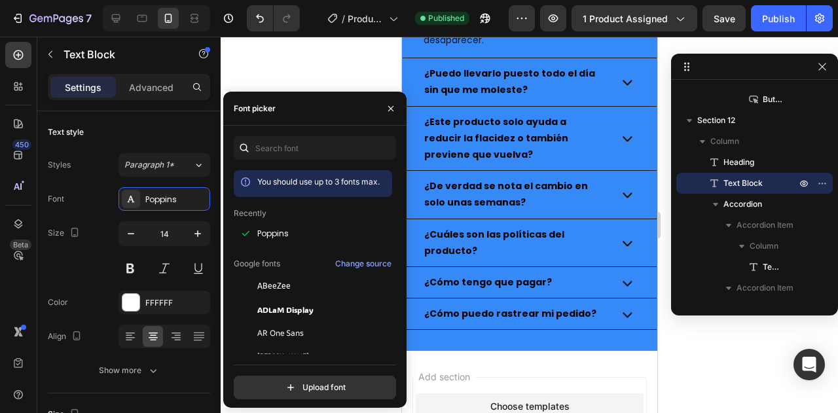
scroll to position [2553, 0]
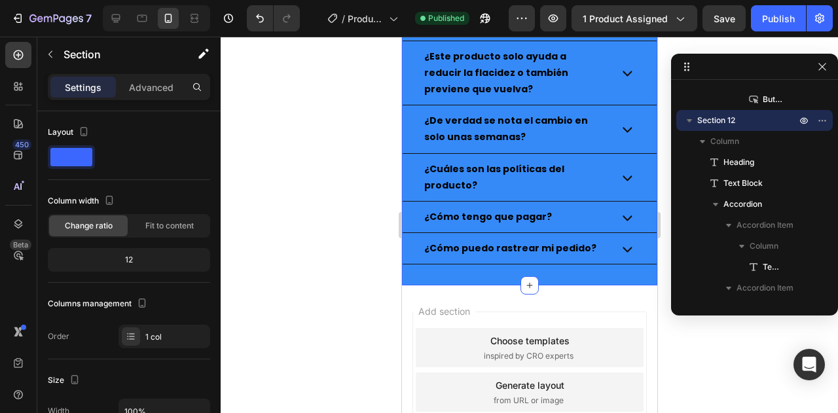
click at [539, 189] on div "Preguntas Frecuentes Heading ¿Quedaste con alguna duda? Estamos aquí para ayuda…" at bounding box center [528, 14] width 255 height 544
click at [768, 26] on button "Publish" at bounding box center [778, 18] width 55 height 26
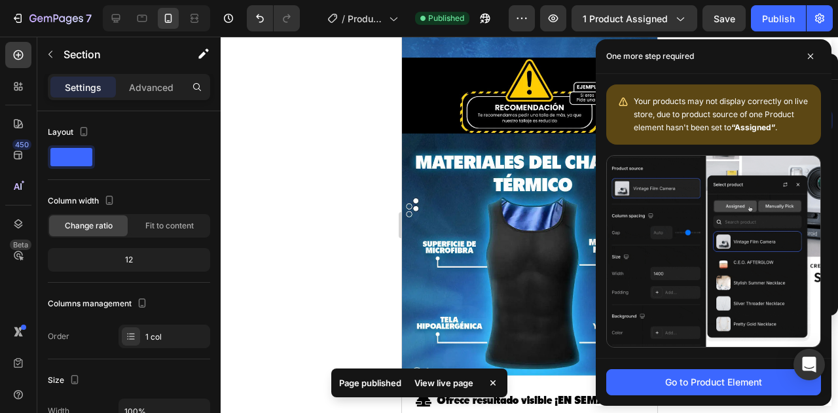
scroll to position [196, 0]
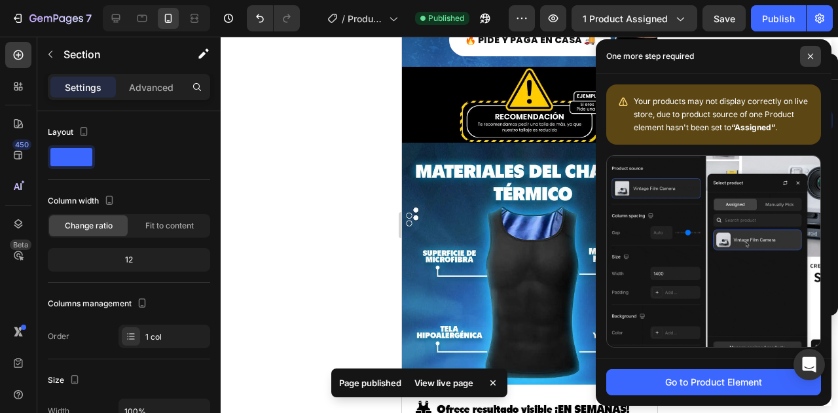
click at [810, 65] on span at bounding box center [810, 56] width 21 height 21
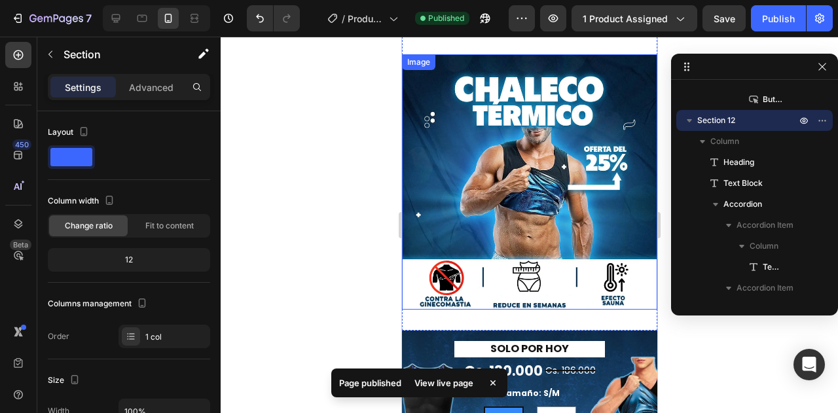
scroll to position [0, 0]
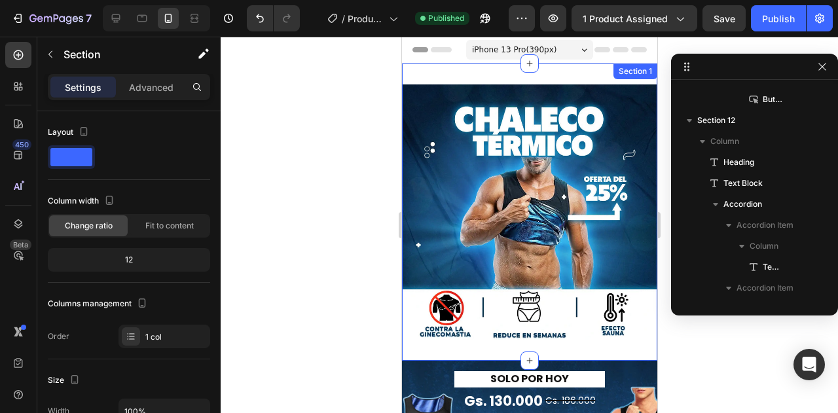
click at [509, 74] on div "Image Section 1" at bounding box center [528, 211] width 255 height 297
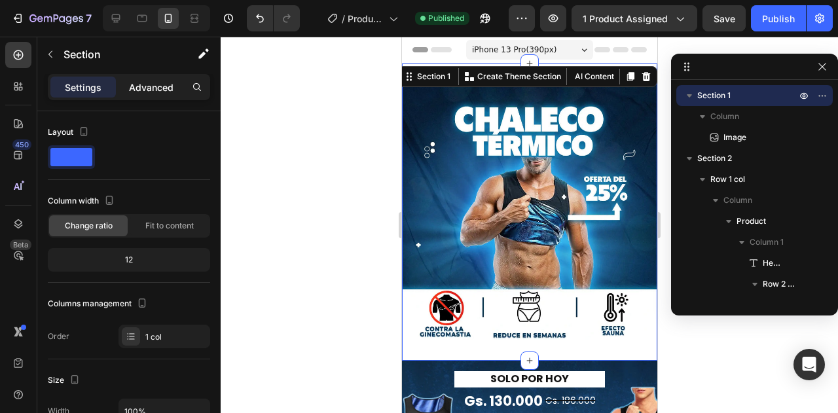
click at [162, 84] on p "Advanced" at bounding box center [151, 88] width 45 height 14
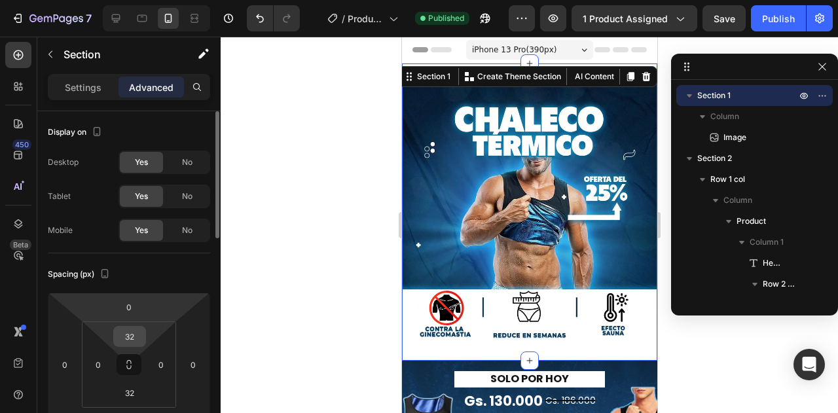
click at [122, 341] on input "32" at bounding box center [130, 337] width 26 height 20
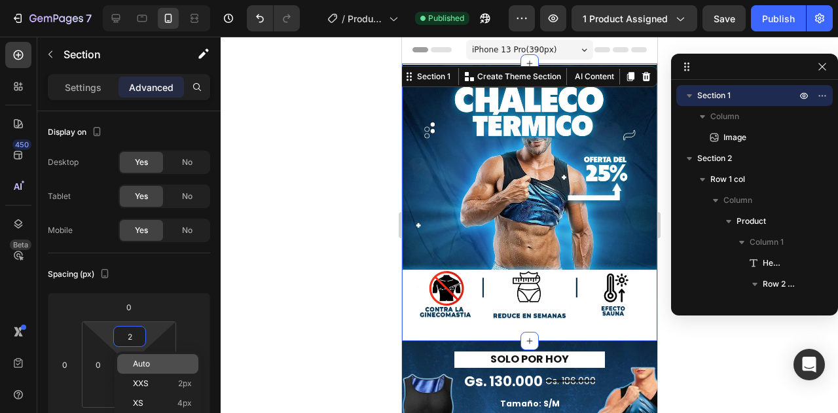
click at [157, 362] on p "Auto" at bounding box center [162, 363] width 59 height 9
type input "Auto"
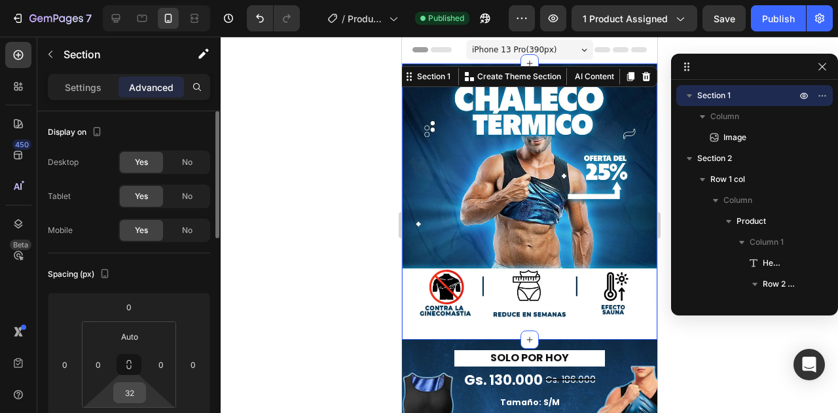
click at [133, 397] on input "32" at bounding box center [130, 393] width 26 height 20
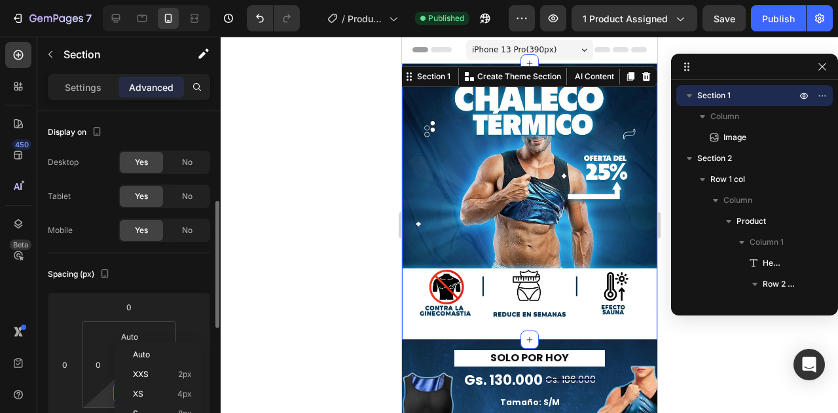
scroll to position [65, 0]
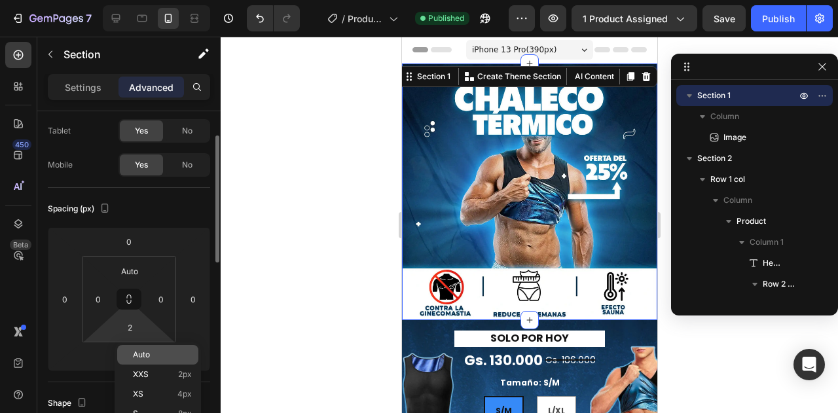
click at [145, 355] on span "Auto" at bounding box center [141, 354] width 17 height 9
type input "Auto"
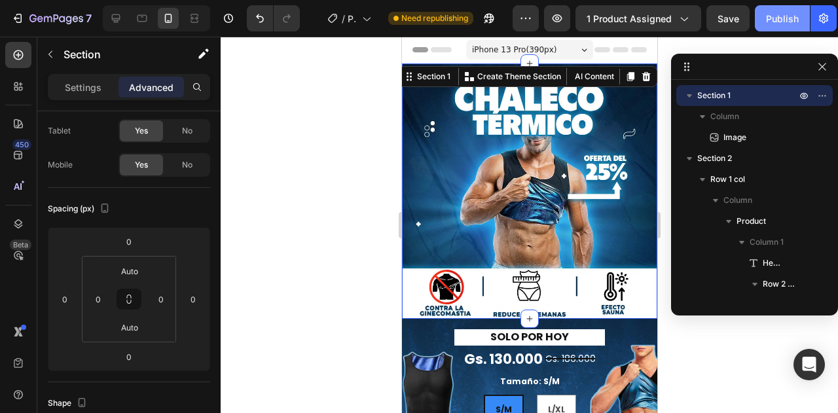
click at [774, 19] on div "Publish" at bounding box center [782, 19] width 33 height 14
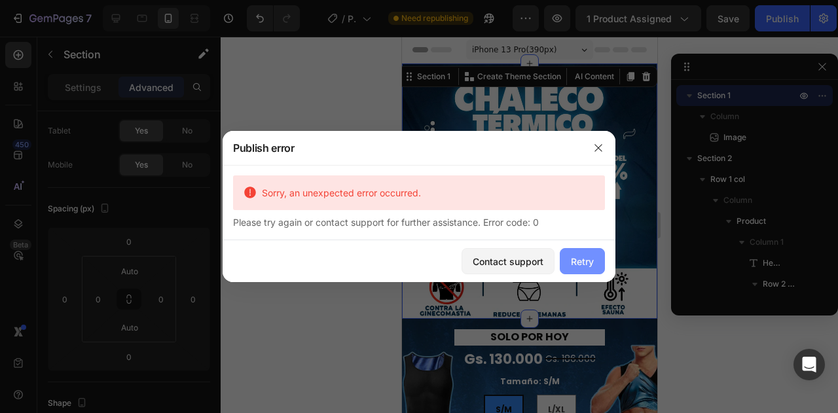
click at [581, 265] on div "Retry" at bounding box center [582, 262] width 23 height 14
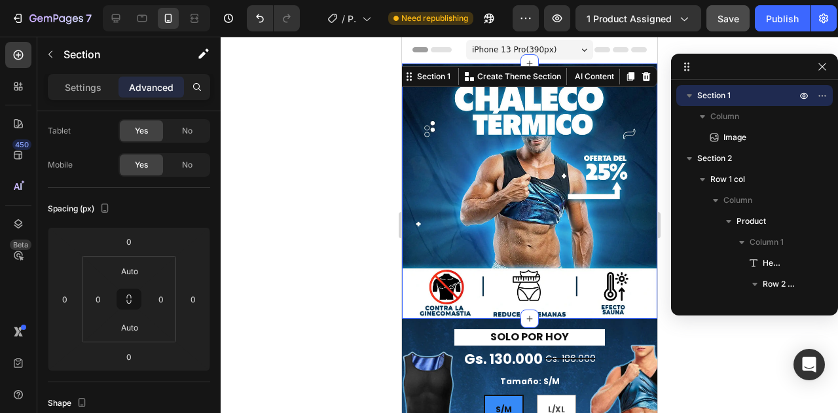
click at [738, 20] on button "Save" at bounding box center [727, 18] width 43 height 26
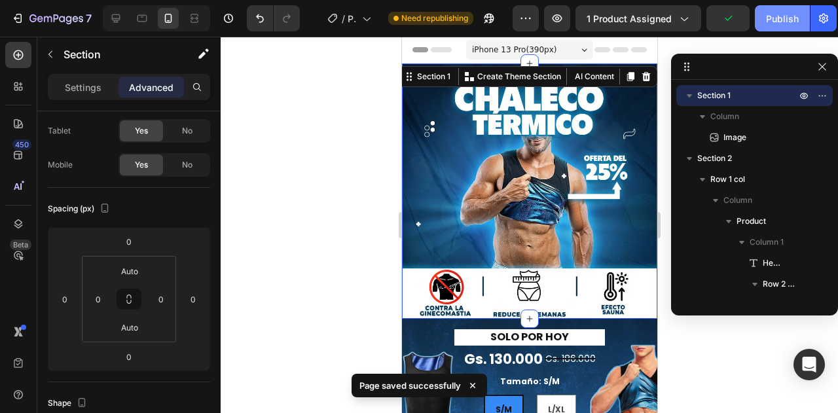
click at [789, 20] on div "Publish" at bounding box center [782, 19] width 33 height 14
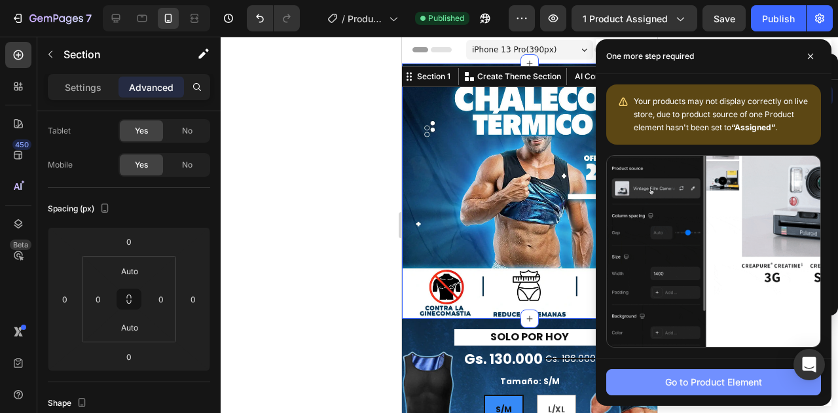
click at [700, 374] on button "Go to Product Element" at bounding box center [713, 382] width 215 height 26
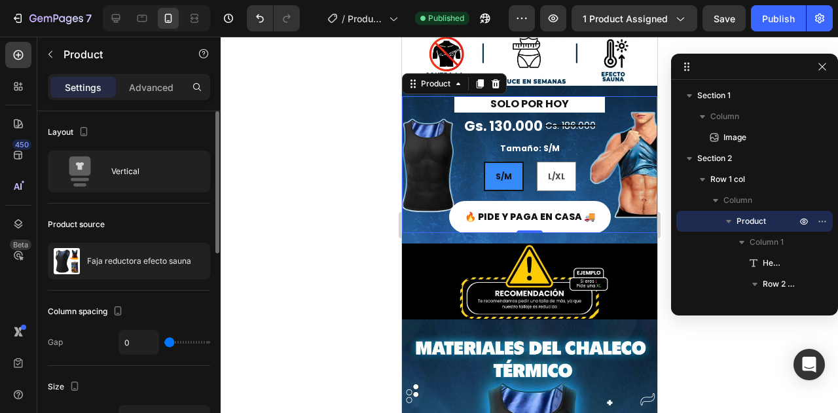
scroll to position [236, 0]
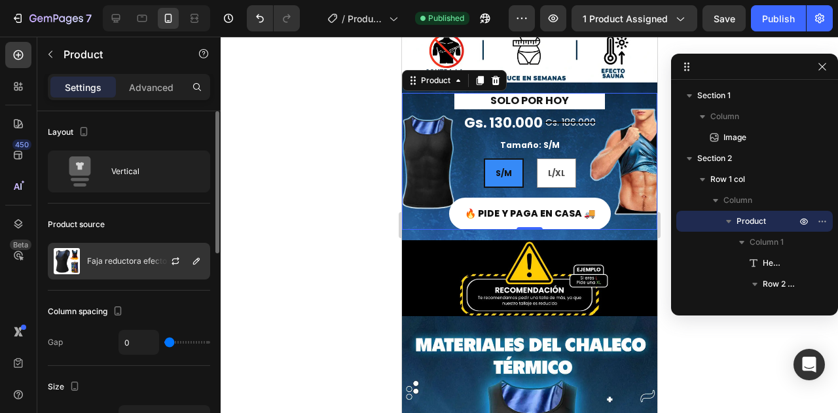
click at [121, 253] on div "Faja reductora efecto sauna" at bounding box center [129, 261] width 162 height 37
click at [183, 258] on button "button" at bounding box center [176, 261] width 16 height 16
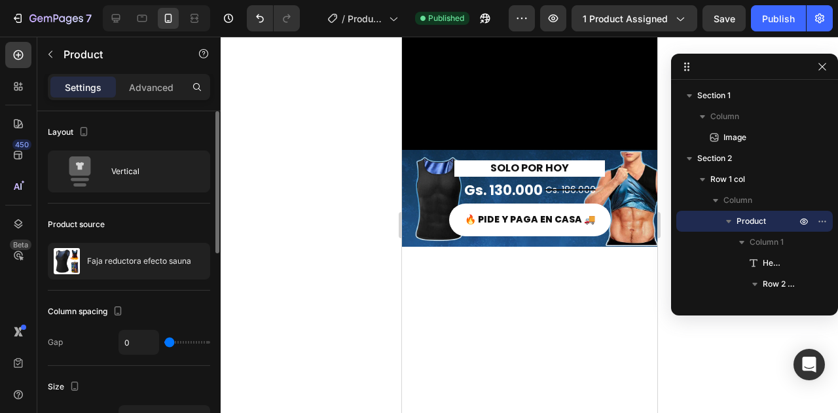
scroll to position [1873, 0]
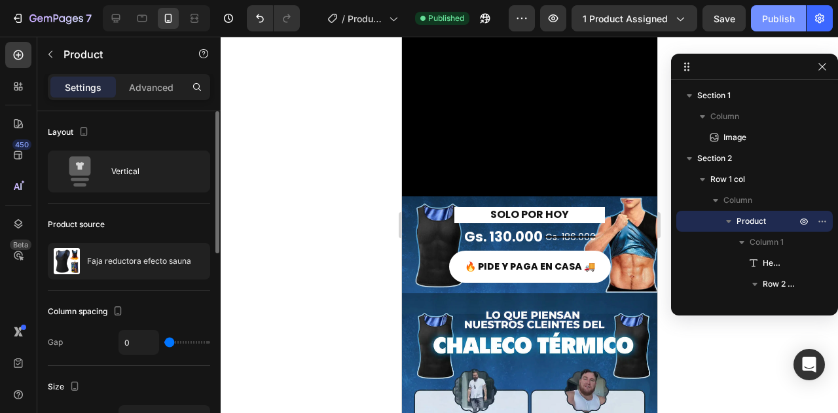
click at [768, 20] on div "Publish" at bounding box center [778, 19] width 33 height 14
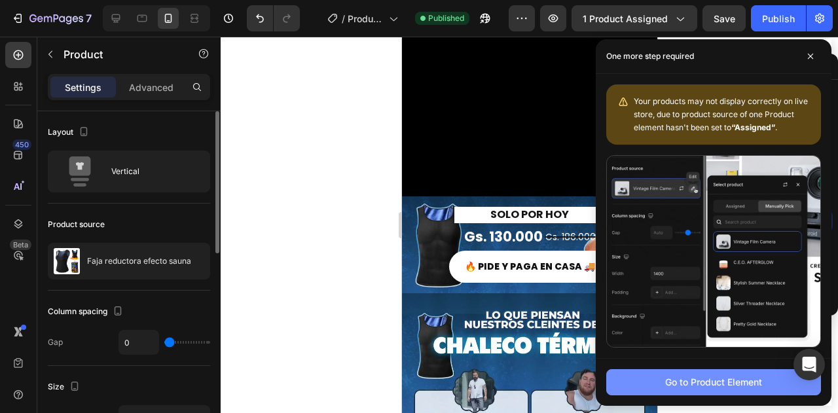
click at [686, 391] on button "Go to Product Element" at bounding box center [713, 382] width 215 height 26
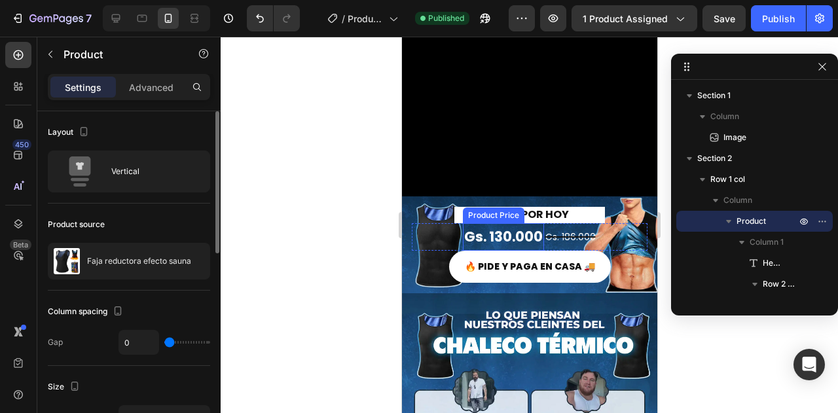
click at [532, 226] on div "Gs. 130.000" at bounding box center [502, 236] width 81 height 27
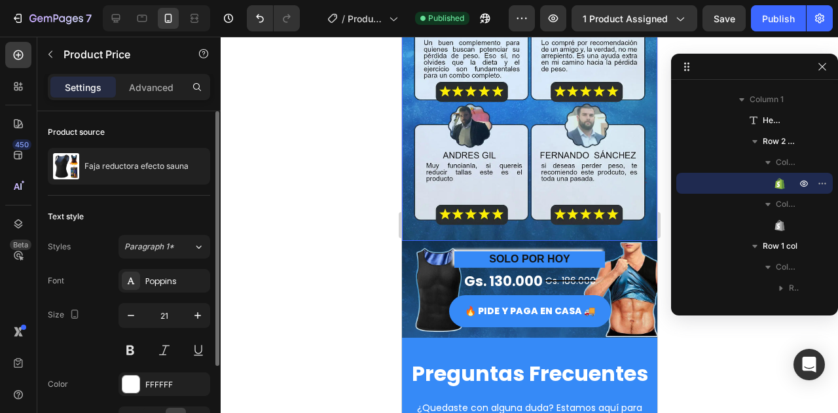
scroll to position [2396, 0]
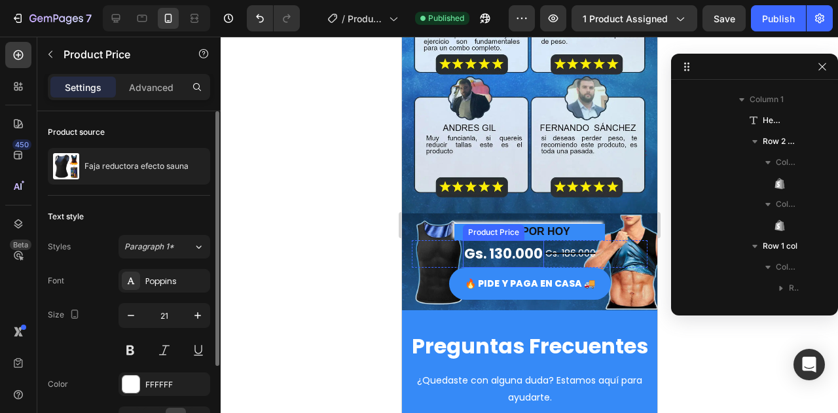
click at [495, 240] on div "Gs. 130.000" at bounding box center [502, 253] width 81 height 27
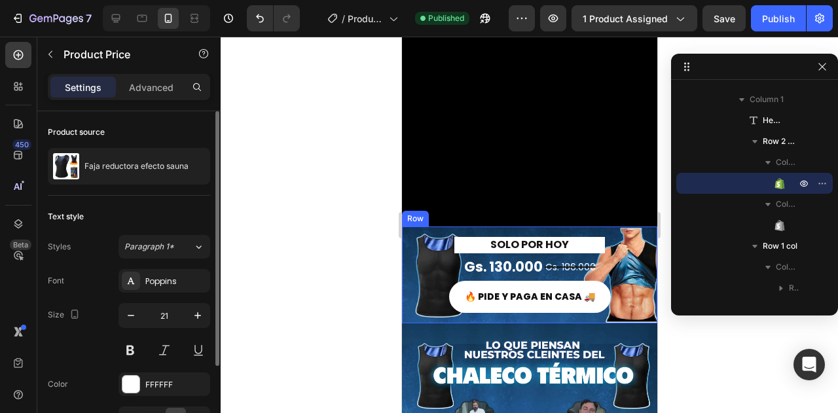
scroll to position [1873, 0]
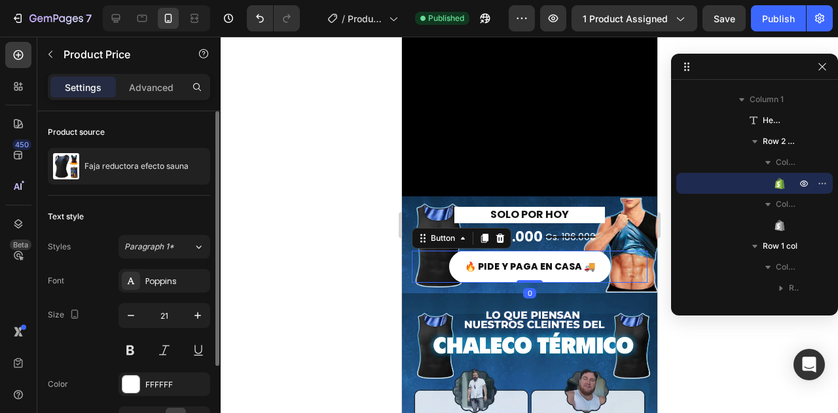
click at [526, 259] on p "🔥 PIDE Y PAGA EN CASA 🚚" at bounding box center [529, 267] width 130 height 16
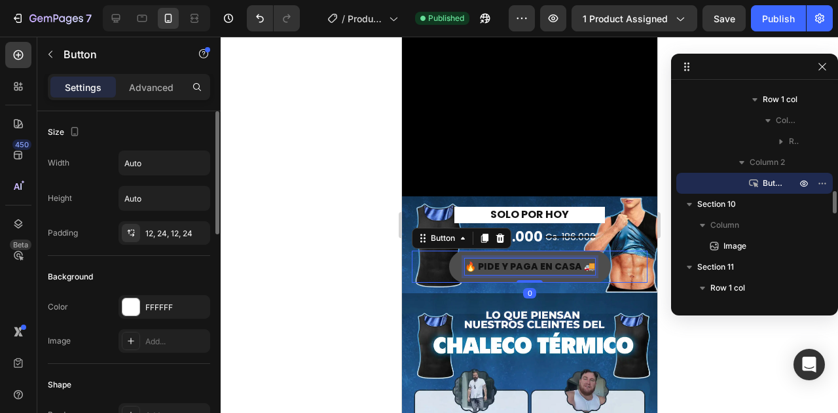
click at [551, 259] on p "🔥 PIDE Y PAGA EN CASA 🚚" at bounding box center [529, 267] width 130 height 16
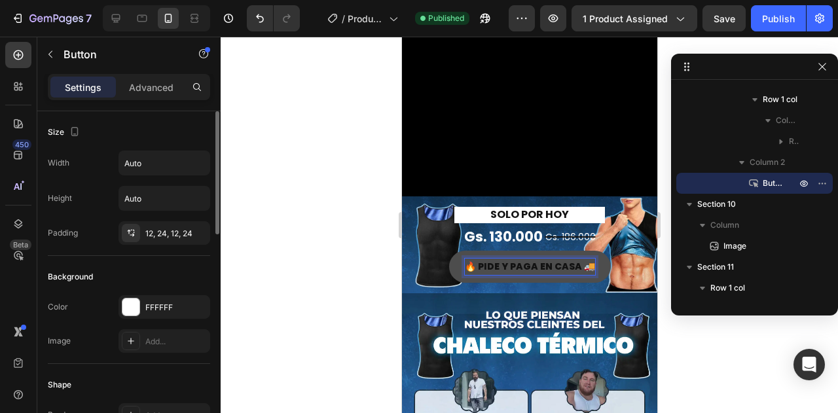
click at [594, 251] on button "🔥 PIDE Y PAGA EN CASA 🚚" at bounding box center [529, 267] width 162 height 32
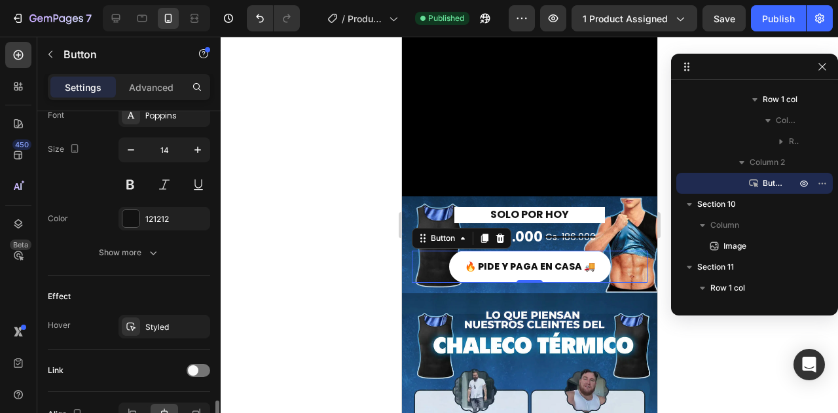
scroll to position [596, 0]
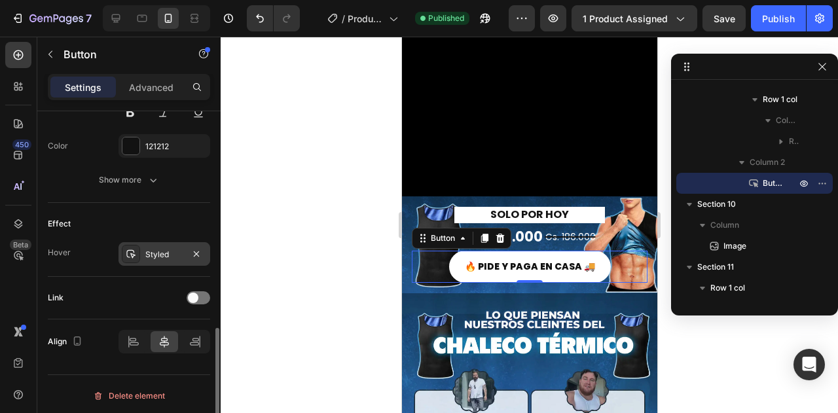
click at [131, 249] on icon at bounding box center [131, 254] width 10 height 10
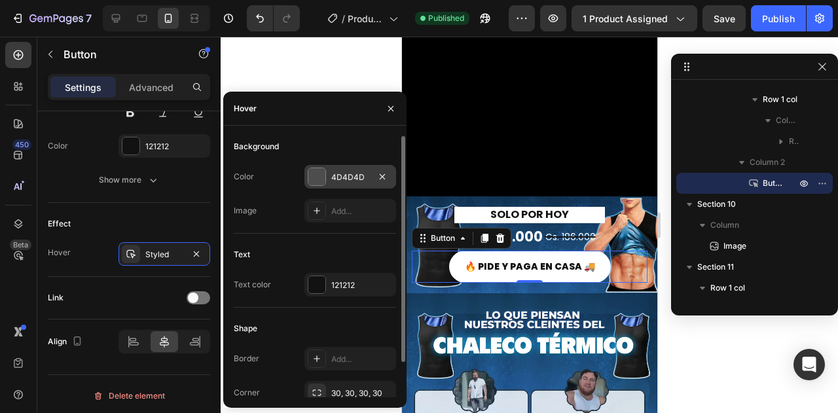
click at [311, 175] on div at bounding box center [316, 176] width 17 height 17
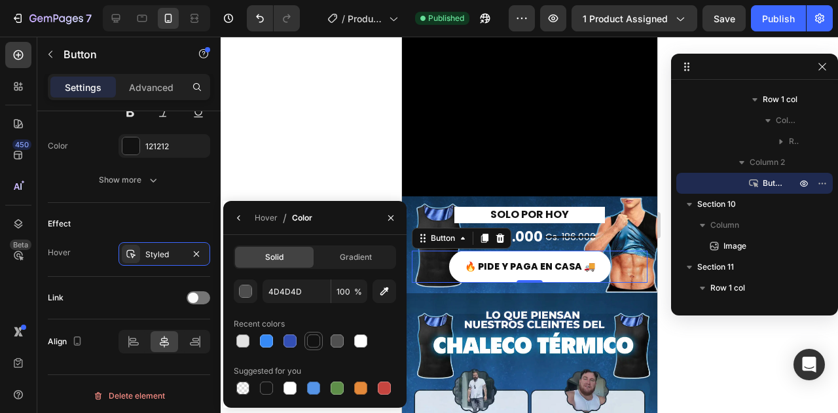
click at [310, 334] on div at bounding box center [314, 341] width 16 height 16
type input "121212"
click at [241, 216] on icon "button" at bounding box center [239, 218] width 10 height 10
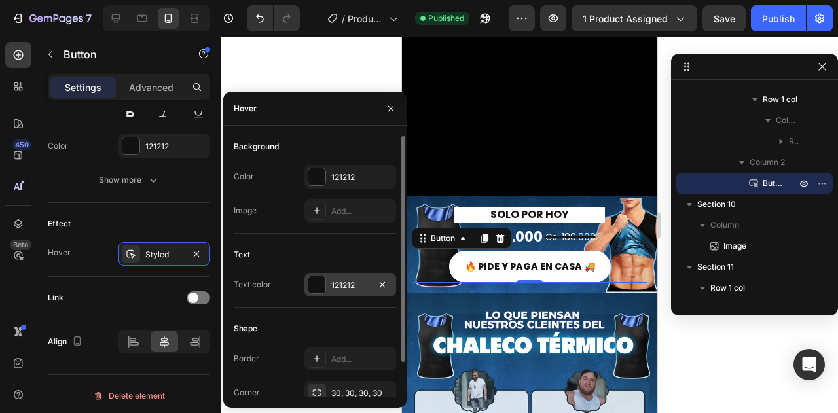
click at [327, 286] on div "121212" at bounding box center [350, 285] width 92 height 24
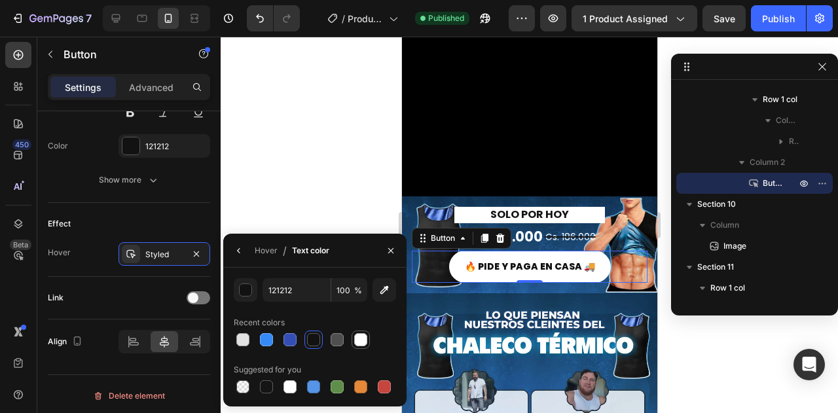
click at [364, 338] on div at bounding box center [360, 339] width 13 height 13
type input "FFFFFF"
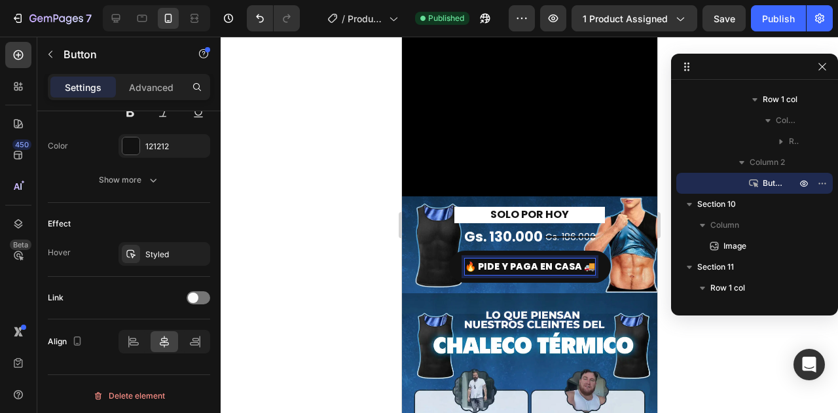
click at [454, 264] on button "🔥 PIDE Y PAGA EN CASA 🚚" at bounding box center [529, 267] width 162 height 32
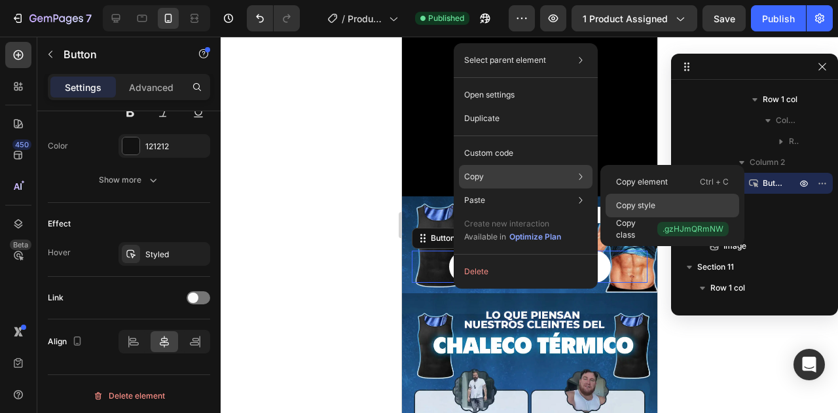
click at [649, 206] on p "Copy style" at bounding box center [635, 206] width 39 height 12
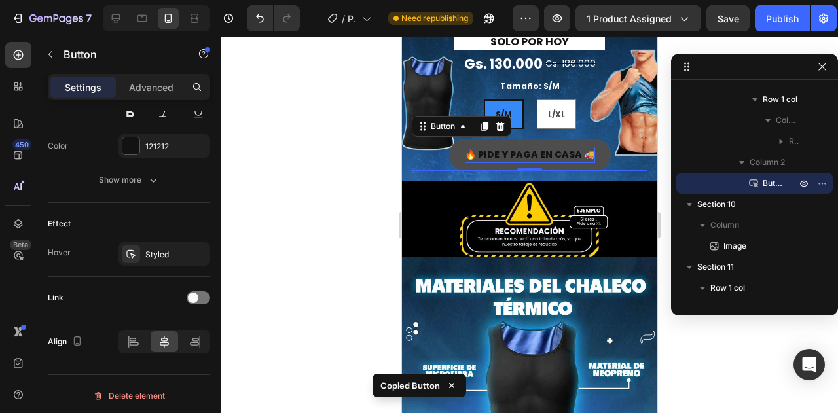
scroll to position [310, 0]
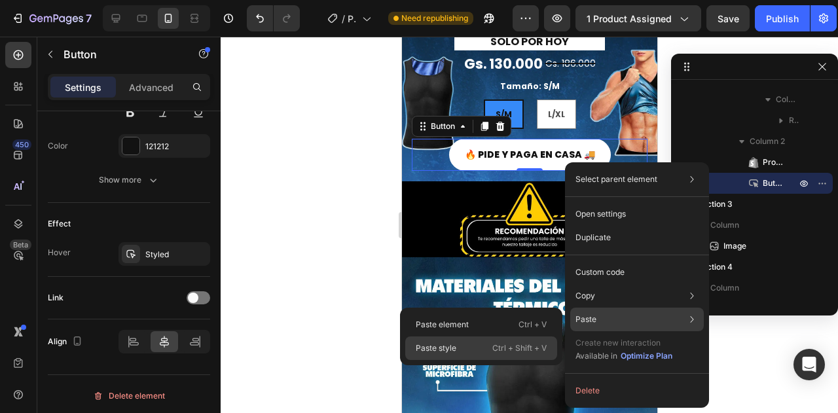
click at [498, 345] on p "Ctrl + Shift + V" at bounding box center [519, 348] width 54 height 13
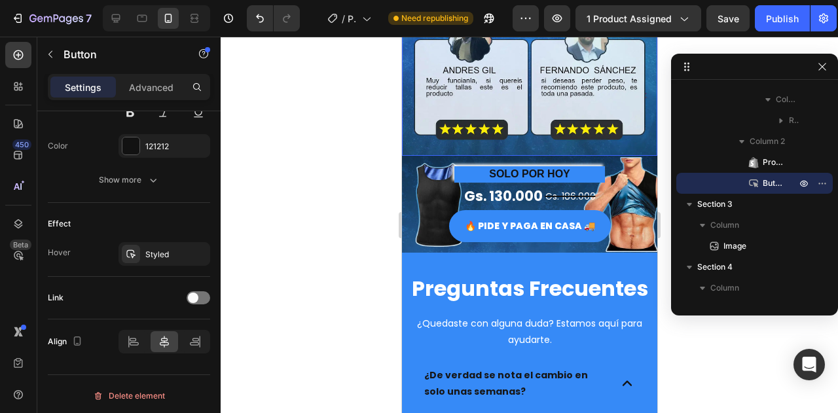
scroll to position [2266, 0]
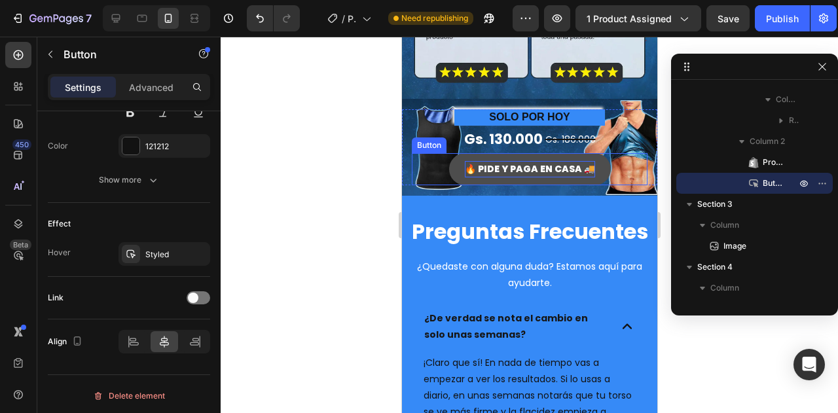
click at [516, 161] on p "🔥 PIDE Y PAGA EN CASA 🚚" at bounding box center [529, 169] width 130 height 16
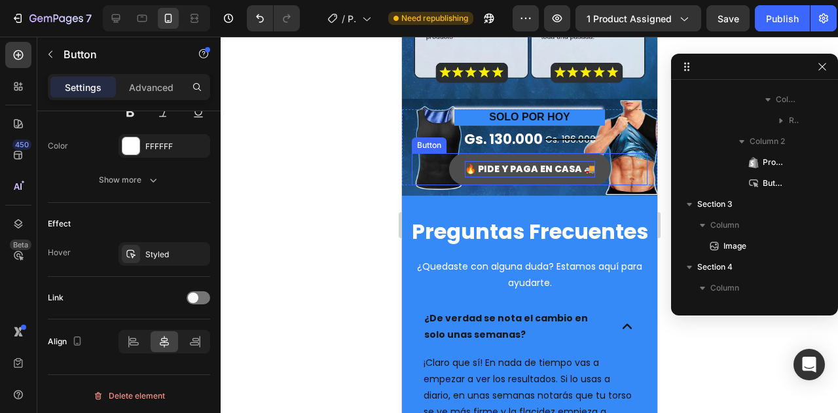
scroll to position [1420, 0]
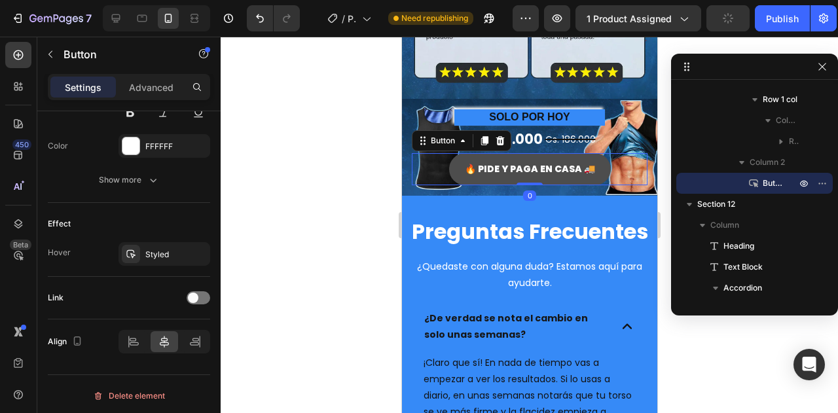
click at [481, 161] on button "🔥 PIDE Y PAGA EN CASA 🚚" at bounding box center [529, 169] width 162 height 32
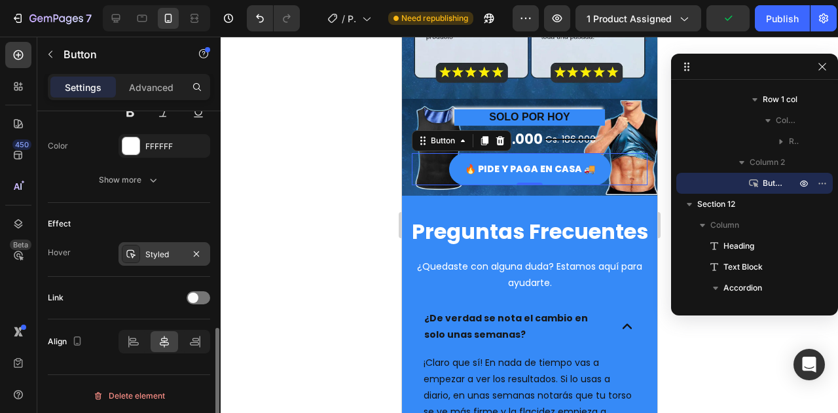
click at [165, 249] on div "Styled" at bounding box center [164, 255] width 38 height 12
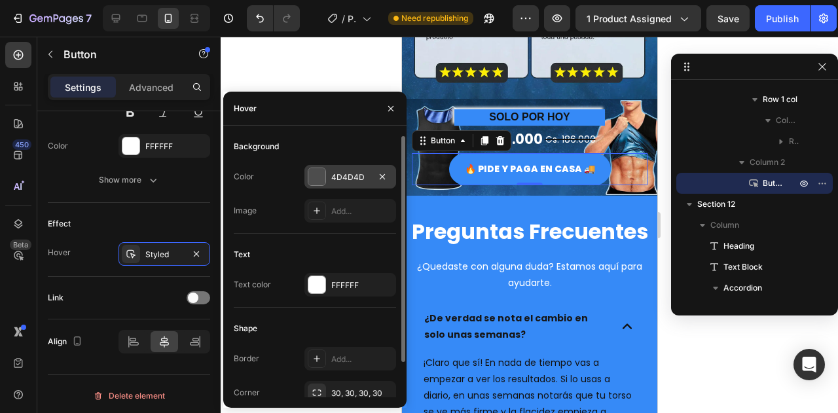
click at [313, 187] on div "4D4D4D" at bounding box center [350, 177] width 92 height 24
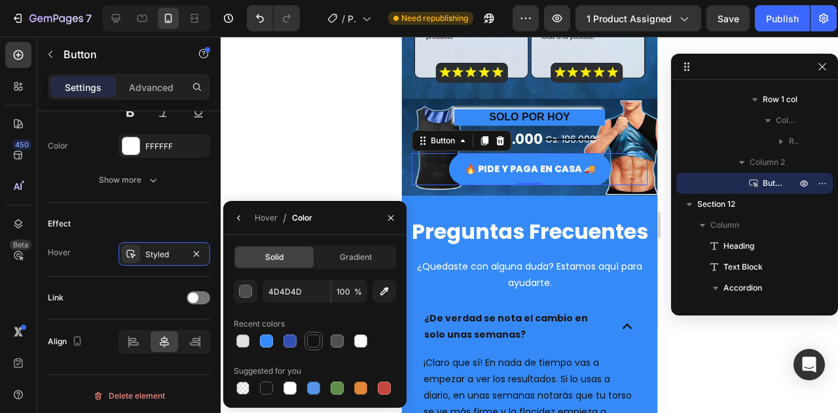
click at [308, 332] on div at bounding box center [313, 341] width 18 height 18
type input "121212"
click at [312, 336] on div at bounding box center [313, 340] width 13 height 13
click at [243, 218] on icon "button" at bounding box center [239, 218] width 10 height 10
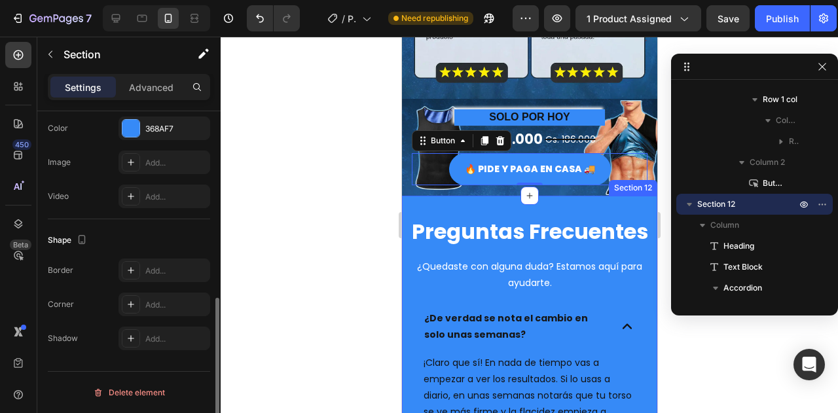
scroll to position [0, 0]
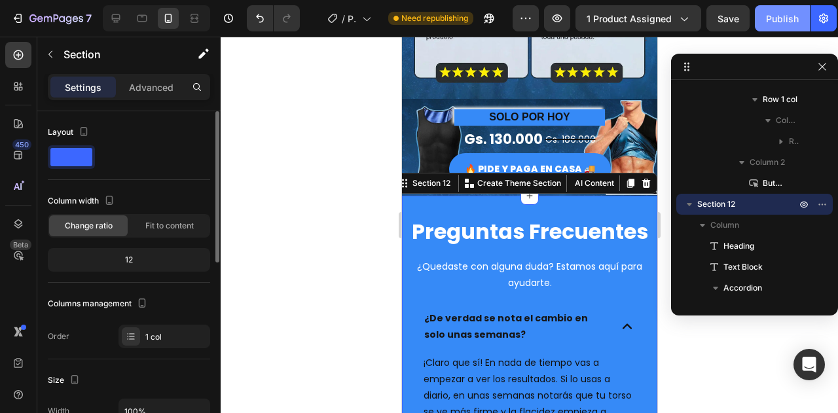
click at [789, 19] on div "Publish" at bounding box center [782, 19] width 33 height 14
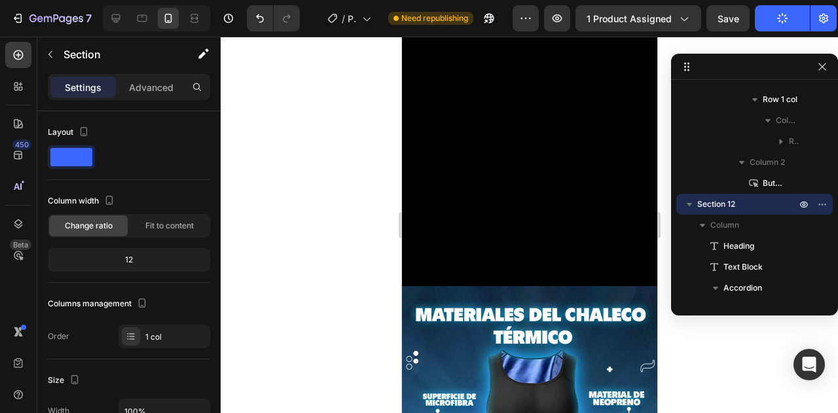
scroll to position [564, 0]
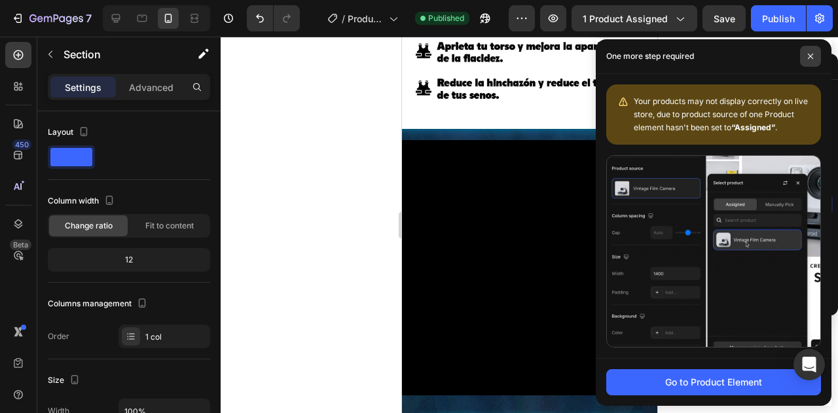
click at [808, 48] on span at bounding box center [810, 56] width 21 height 21
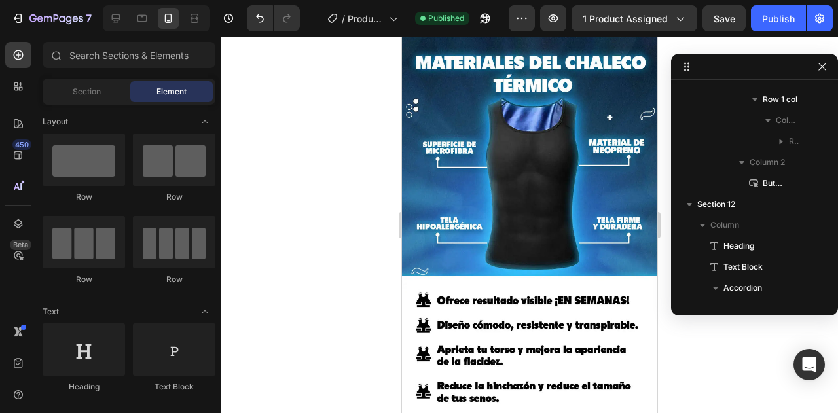
scroll to position [0, 0]
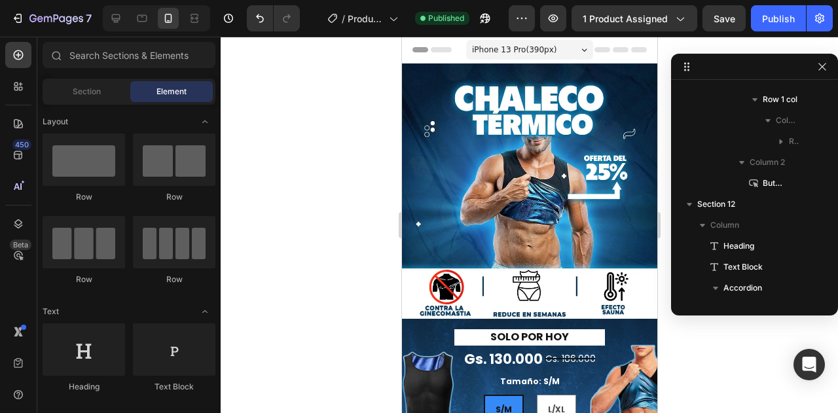
drag, startPoint x: 652, startPoint y: 285, endPoint x: 1058, endPoint y: 81, distance: 454.6
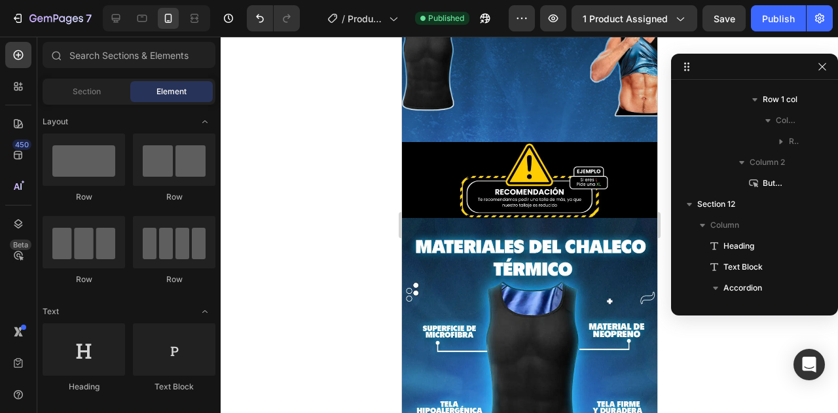
scroll to position [524, 0]
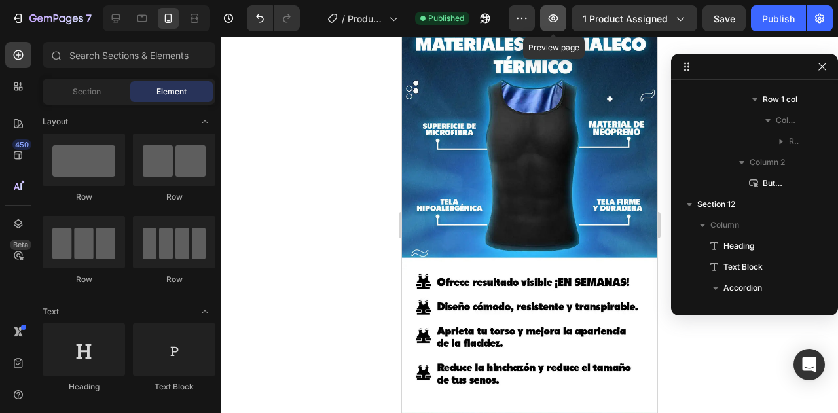
click at [560, 12] on icon "button" at bounding box center [553, 18] width 13 height 13
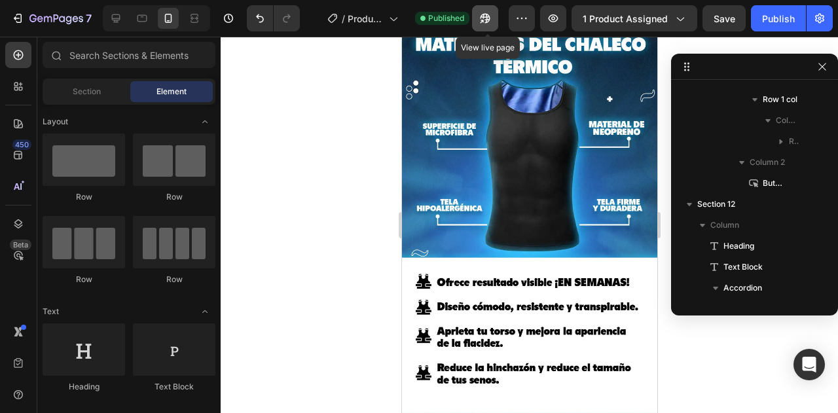
click at [484, 20] on icon "button" at bounding box center [481, 21] width 3 height 3
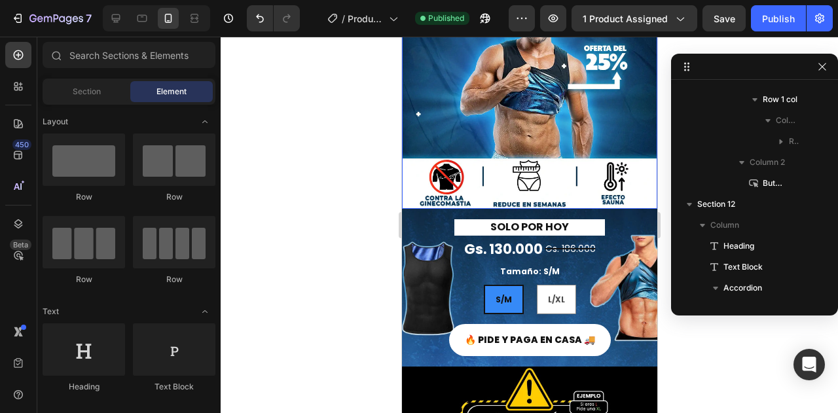
scroll to position [131, 0]
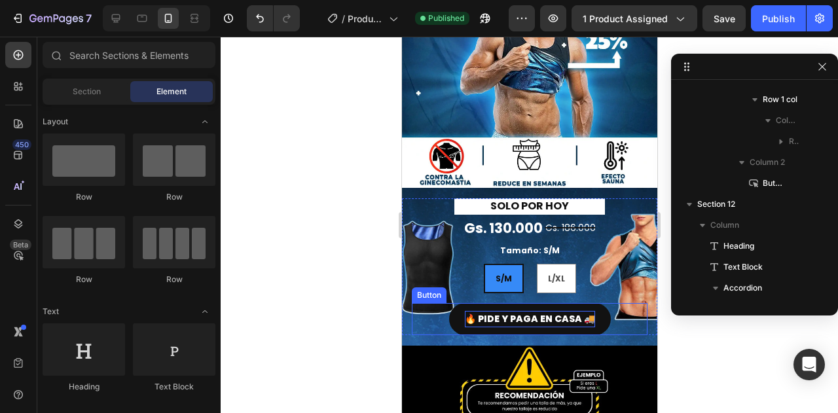
click at [502, 311] on p "🔥 PIDE Y PAGA EN CASA 🚚" at bounding box center [529, 319] width 130 height 16
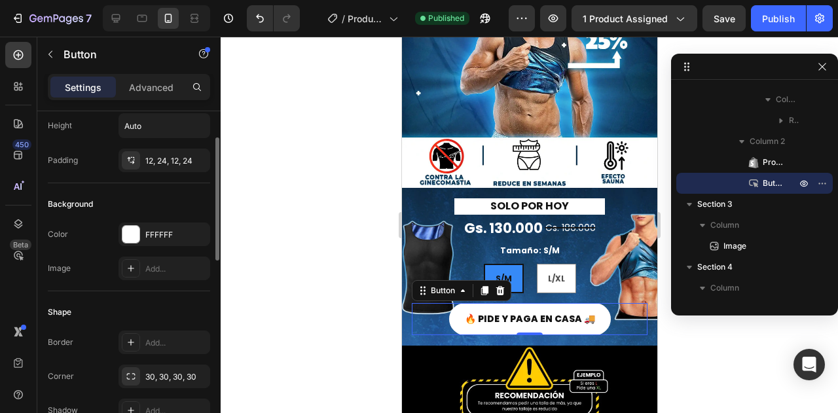
scroll to position [0, 0]
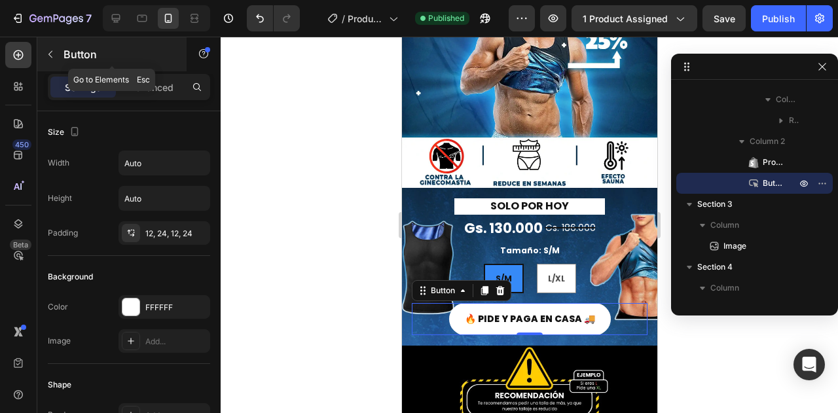
click at [52, 56] on icon "button" at bounding box center [50, 54] width 10 height 10
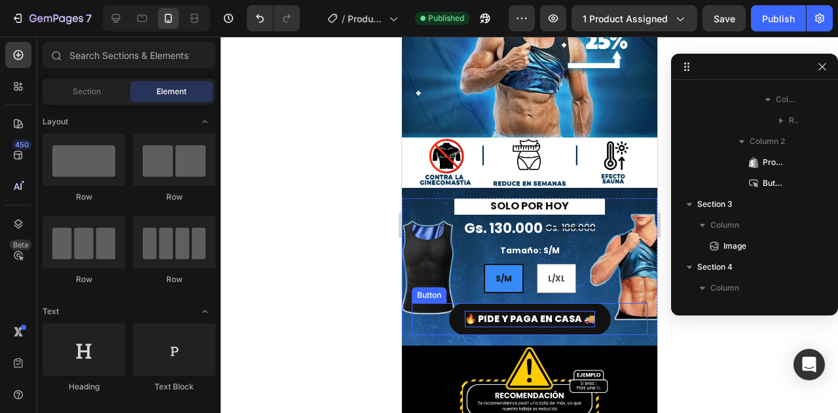
click at [505, 311] on p "🔥 PIDE Y PAGA EN CASA 🚚" at bounding box center [529, 319] width 130 height 16
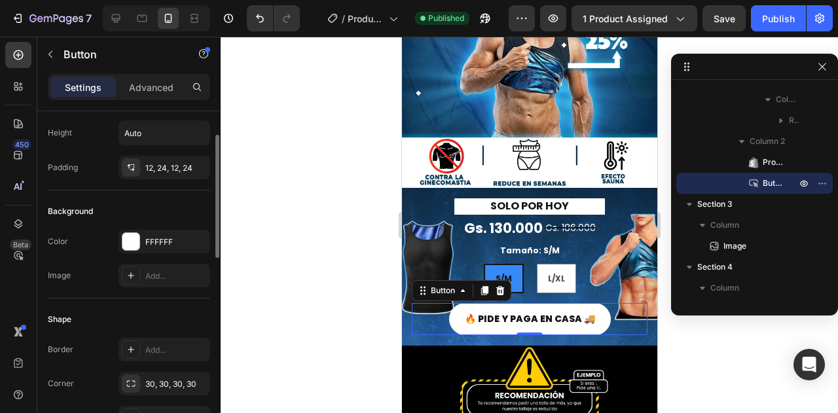
scroll to position [131, 0]
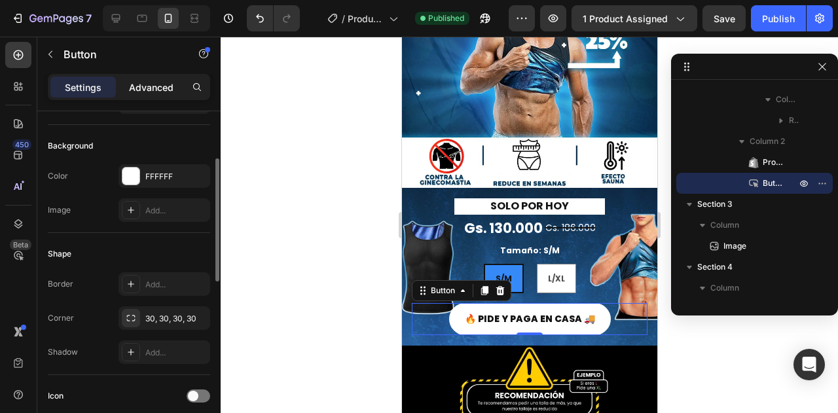
click at [149, 88] on p "Advanced" at bounding box center [151, 88] width 45 height 14
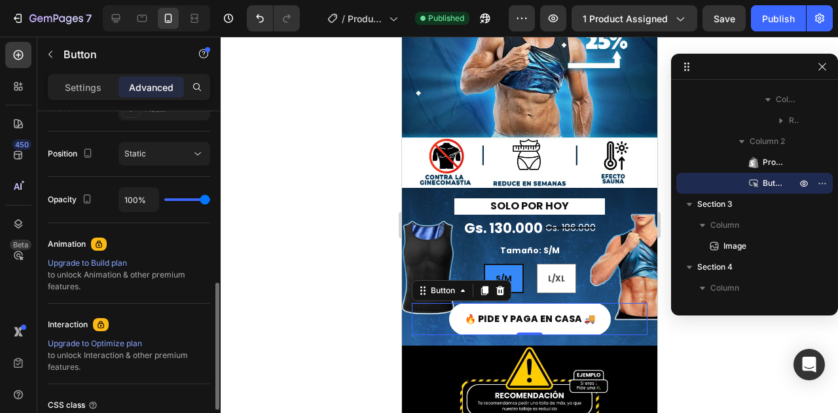
scroll to position [567, 0]
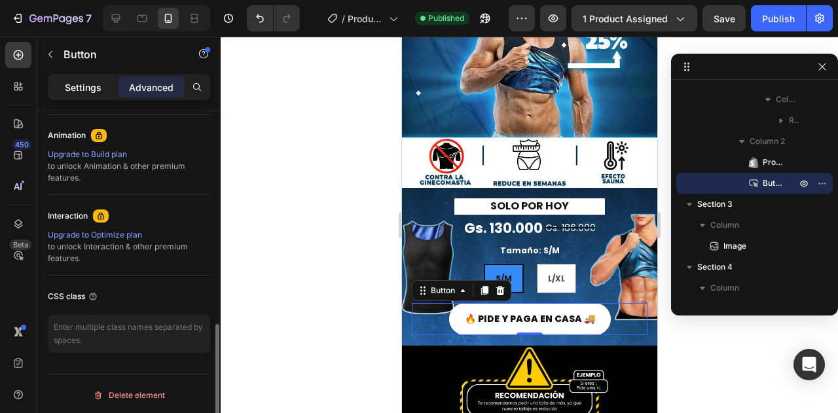
click at [94, 81] on p "Settings" at bounding box center [83, 88] width 37 height 14
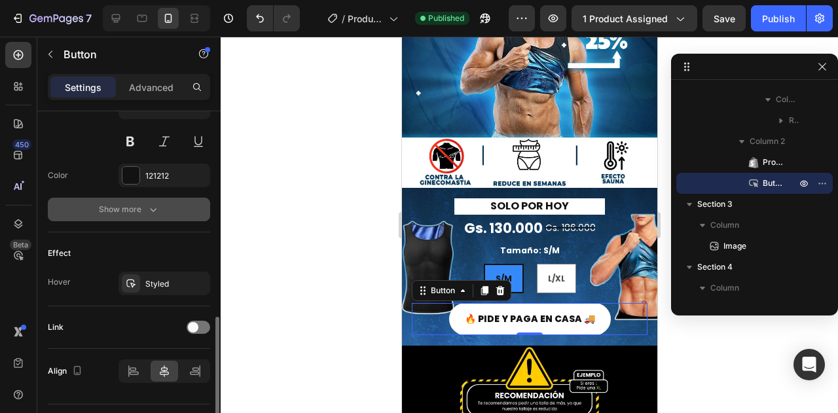
click at [143, 208] on div "Show more" at bounding box center [129, 209] width 61 height 13
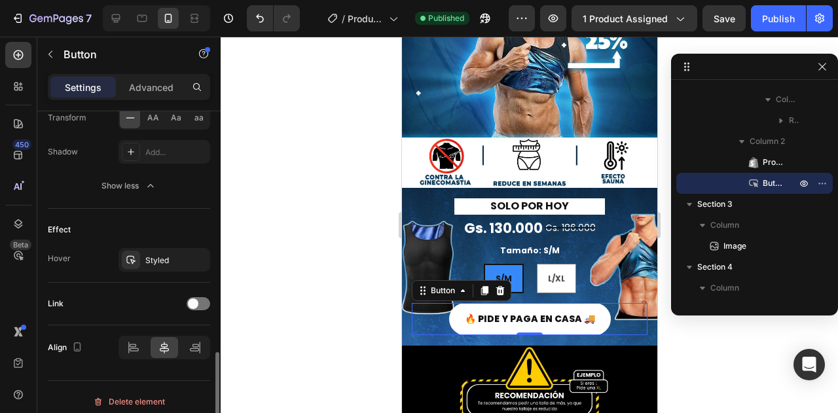
scroll to position [768, 0]
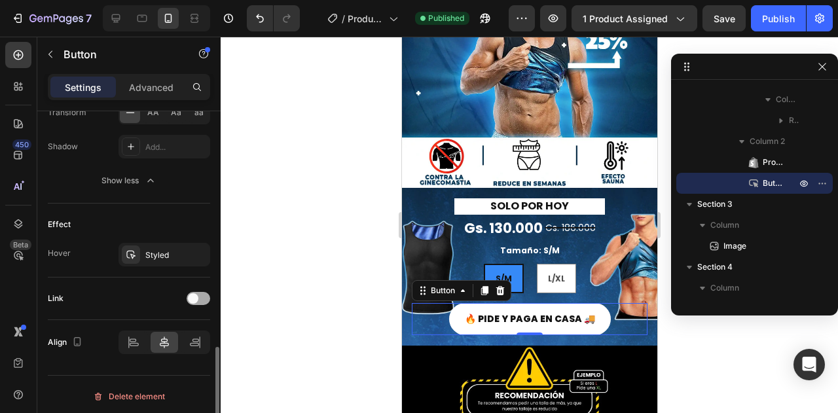
click at [202, 296] on div at bounding box center [199, 298] width 24 height 13
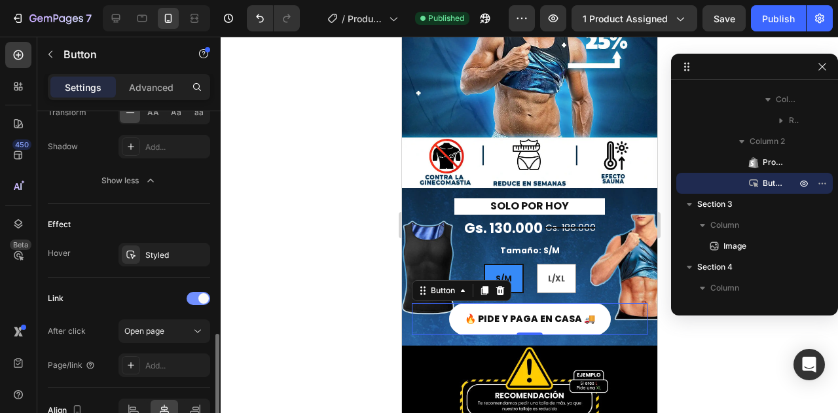
scroll to position [834, 0]
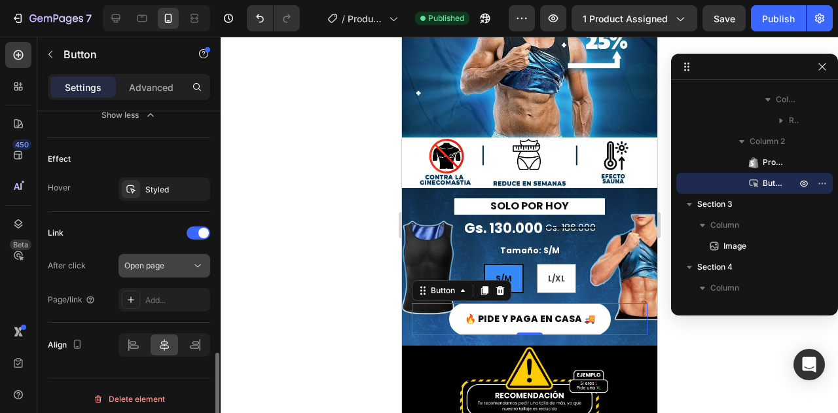
click at [158, 264] on span "Open page" at bounding box center [144, 266] width 40 height 10
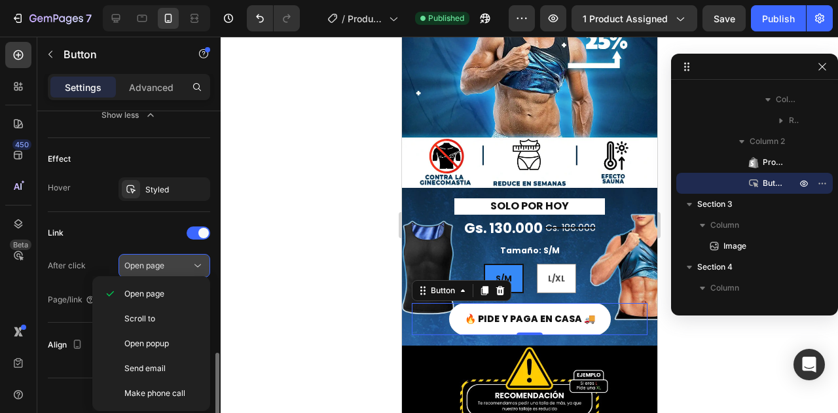
click at [157, 262] on span "Open page" at bounding box center [144, 266] width 40 height 10
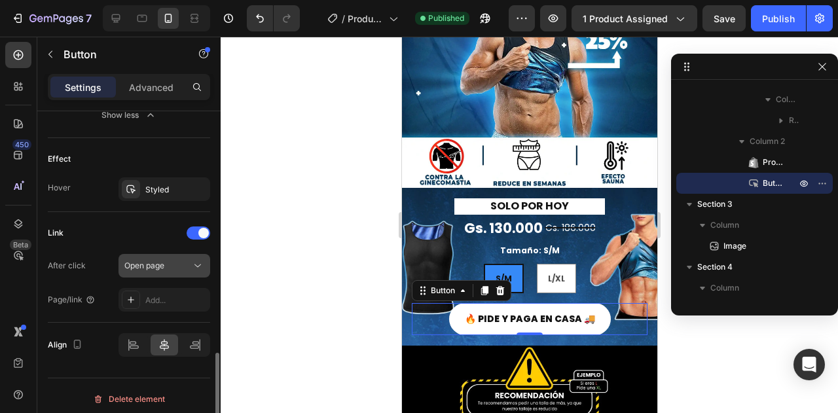
click at [161, 272] on button "Open page" at bounding box center [164, 266] width 92 height 24
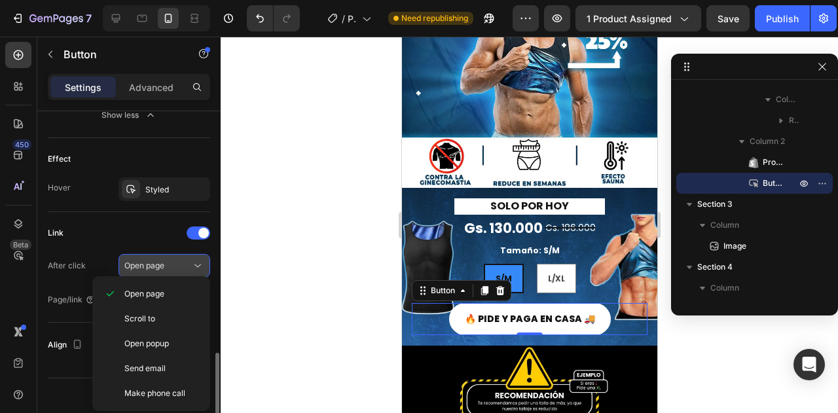
click at [132, 261] on span "Open page" at bounding box center [144, 266] width 40 height 10
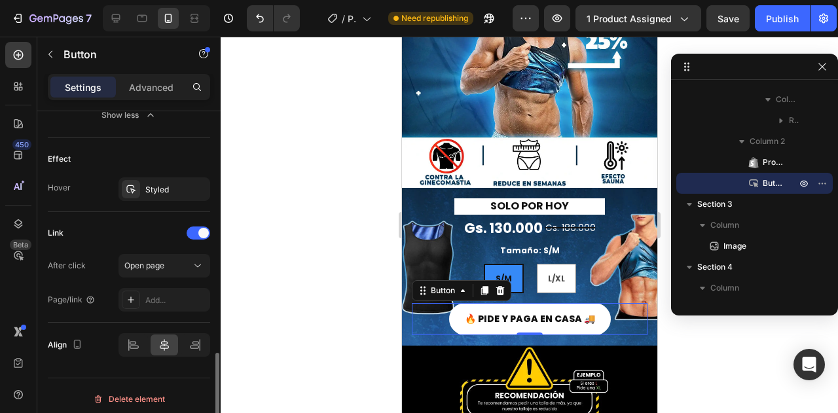
click at [164, 310] on div "Link After click Open page Page/link Add..." at bounding box center [129, 267] width 162 height 111
click at [166, 298] on div "Add..." at bounding box center [176, 301] width 62 height 12
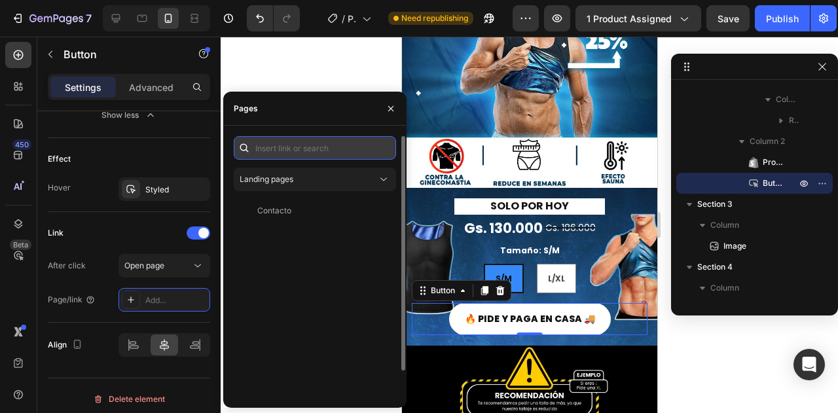
click at [311, 148] on input "text" at bounding box center [315, 148] width 162 height 24
paste input "<a href="/rsi-btn-hook"></a>"
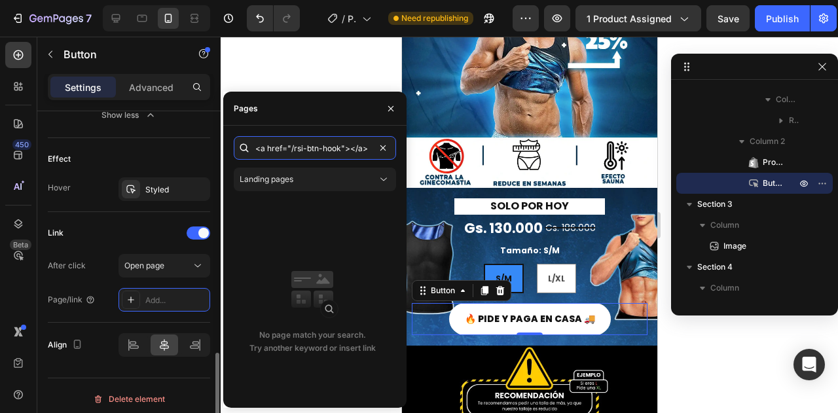
type input "<a href="/rsi-btn-hook"></a>"
click at [99, 291] on div "Page/link Add..." at bounding box center [129, 300] width 162 height 24
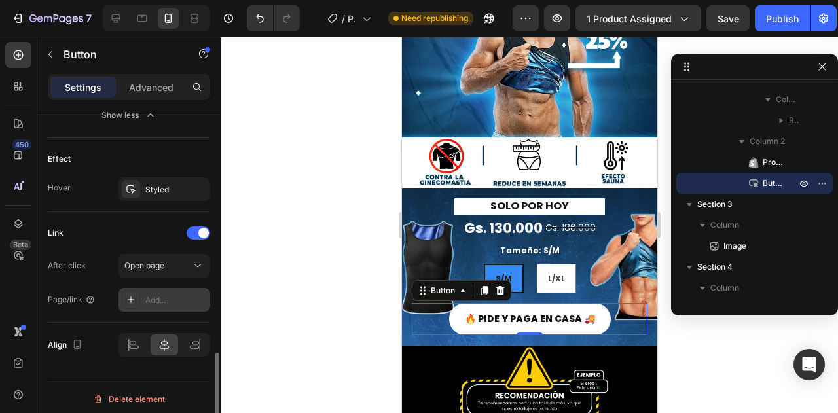
click at [147, 289] on div "Add..." at bounding box center [164, 300] width 92 height 24
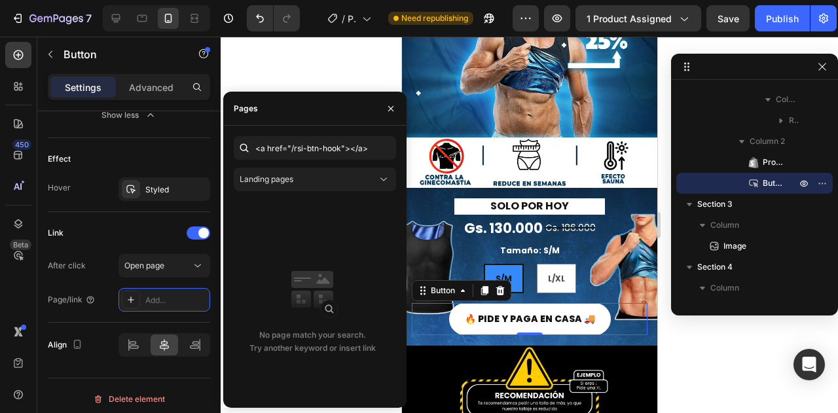
click at [382, 132] on div "<a href="/rsi-btn-hook"></a> Landing pages No page match your search. Try anoth…" at bounding box center [314, 267] width 183 height 282
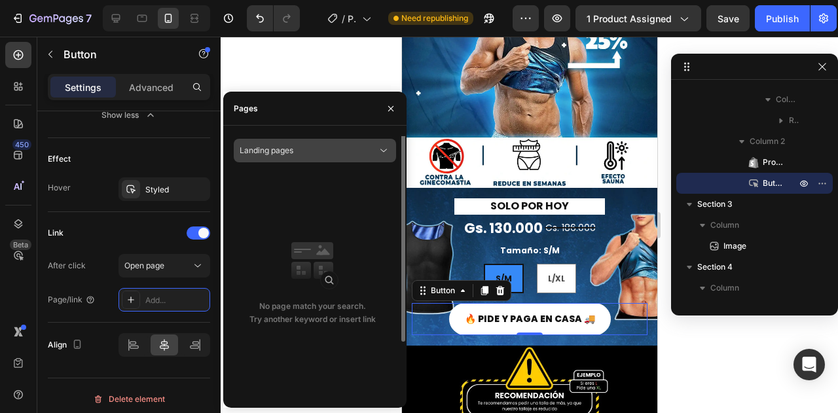
scroll to position [0, 0]
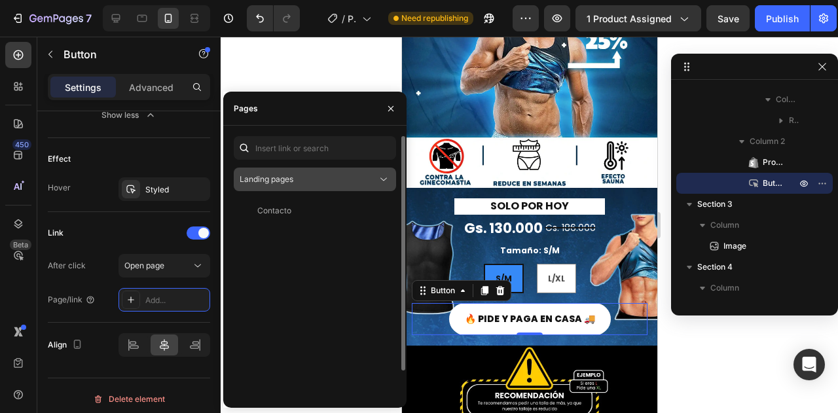
click at [350, 179] on div "Landing pages" at bounding box center [308, 179] width 137 height 12
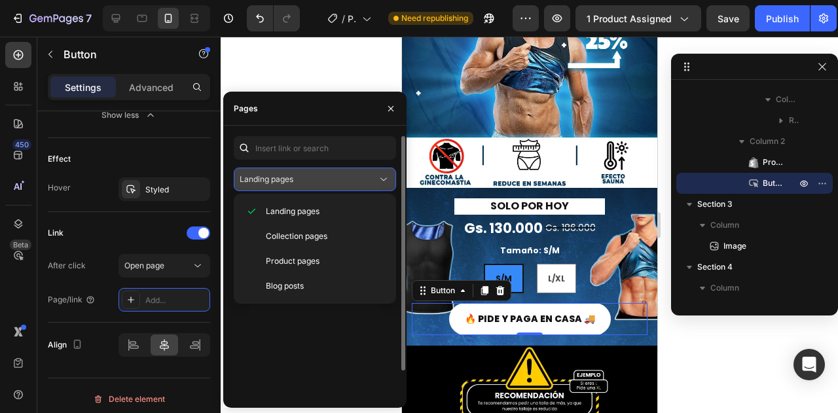
click at [350, 180] on div "Landing pages" at bounding box center [308, 179] width 137 height 12
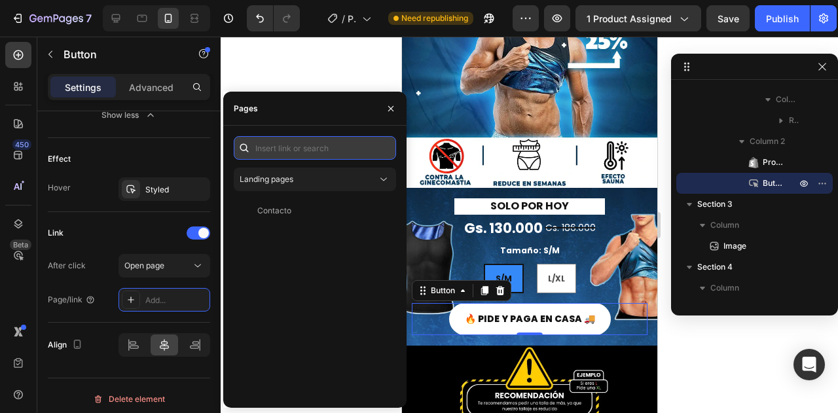
click at [357, 145] on input "text" at bounding box center [315, 148] width 162 height 24
paste input "<a href="/rsi-btn-hook"></a>"
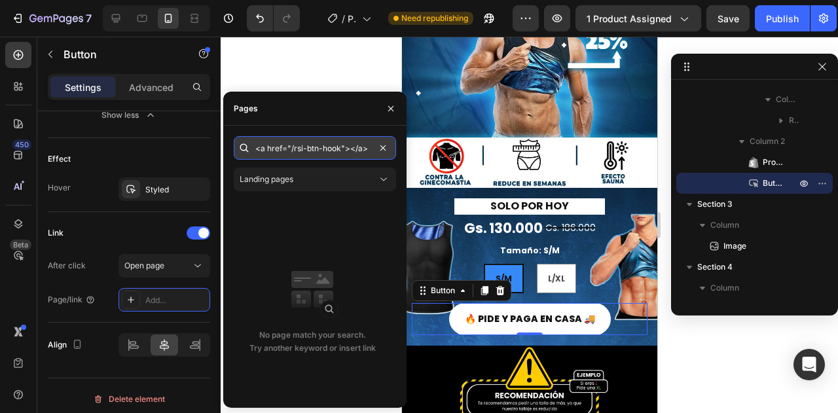
type input "<a href="/rsi-btn-hook"></a>"
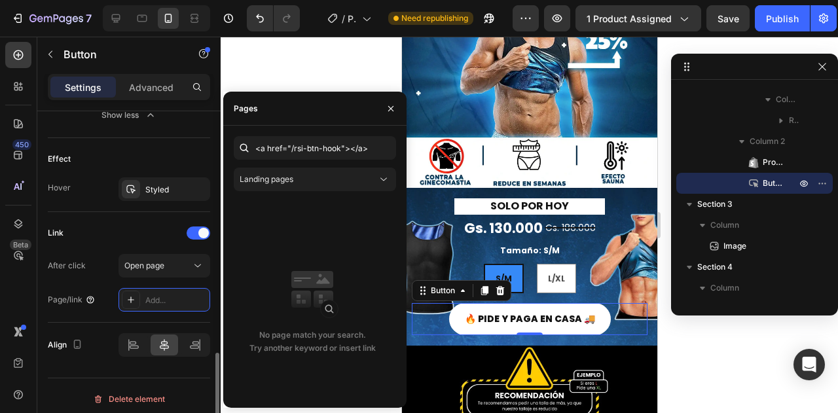
click at [94, 296] on icon at bounding box center [90, 300] width 10 height 10
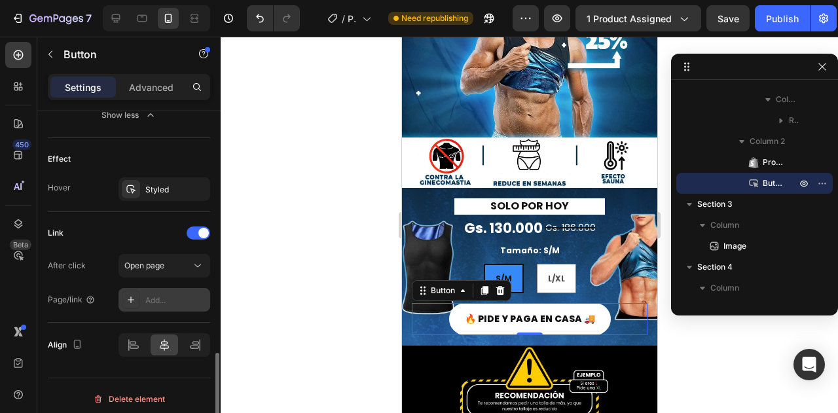
click at [124, 296] on div at bounding box center [131, 300] width 18 height 18
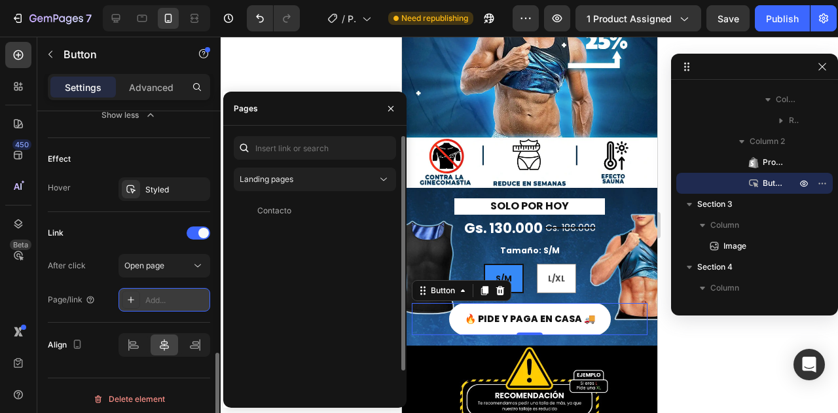
click at [128, 297] on icon at bounding box center [131, 300] width 10 height 10
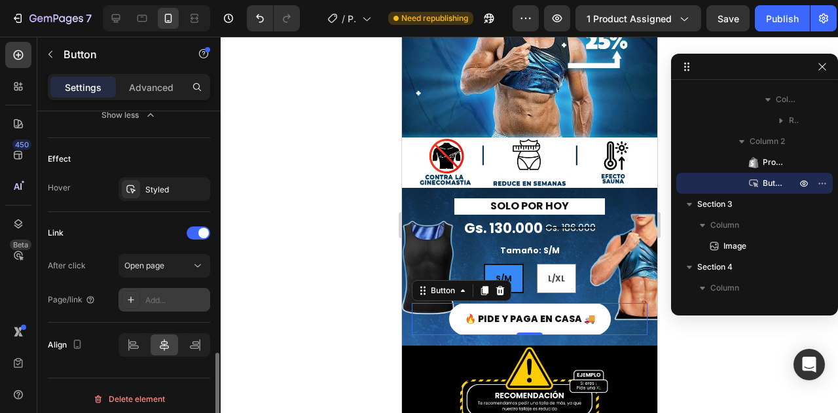
click at [128, 297] on icon at bounding box center [131, 300] width 10 height 10
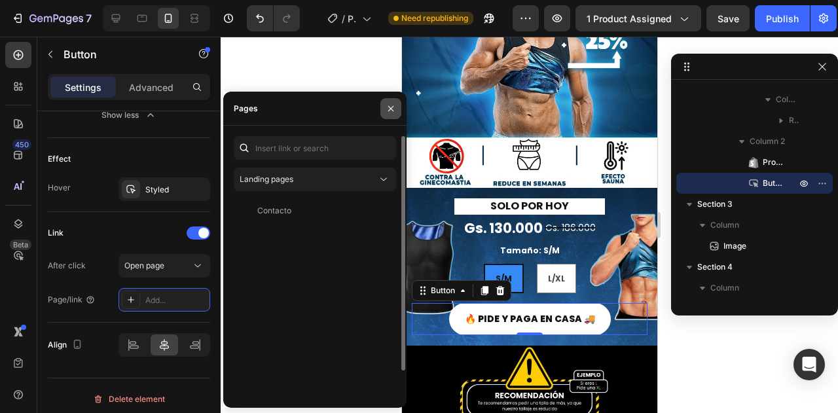
click at [394, 104] on icon "button" at bounding box center [391, 108] width 10 height 10
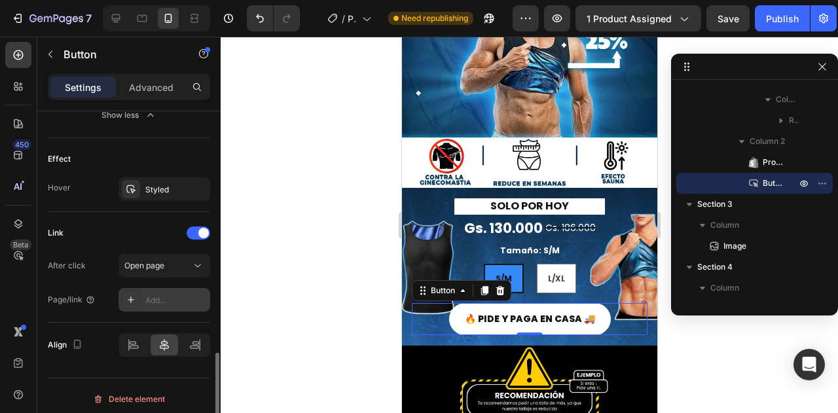
click at [153, 295] on div "Add..." at bounding box center [176, 301] width 62 height 12
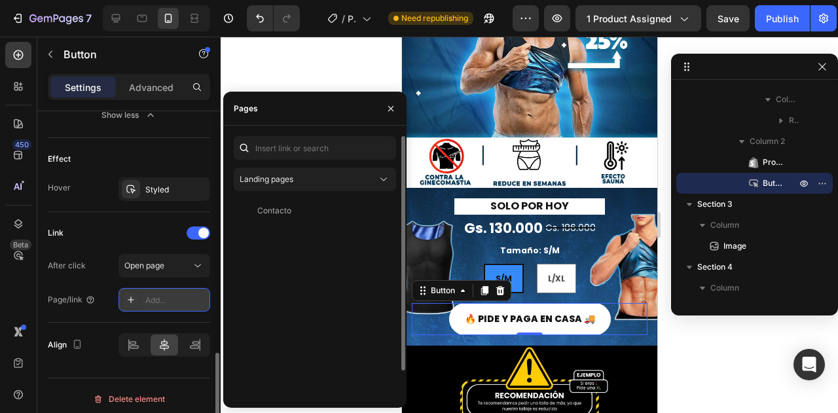
click at [140, 297] on div "Add..." at bounding box center [164, 300] width 92 height 24
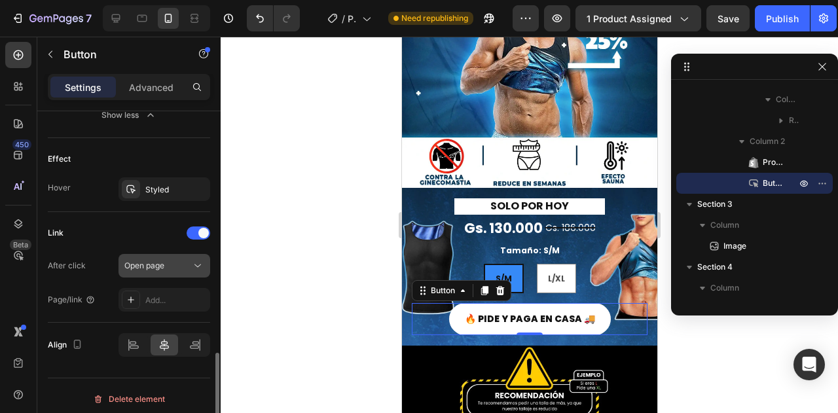
click at [166, 268] on div "Open page" at bounding box center [164, 265] width 80 height 13
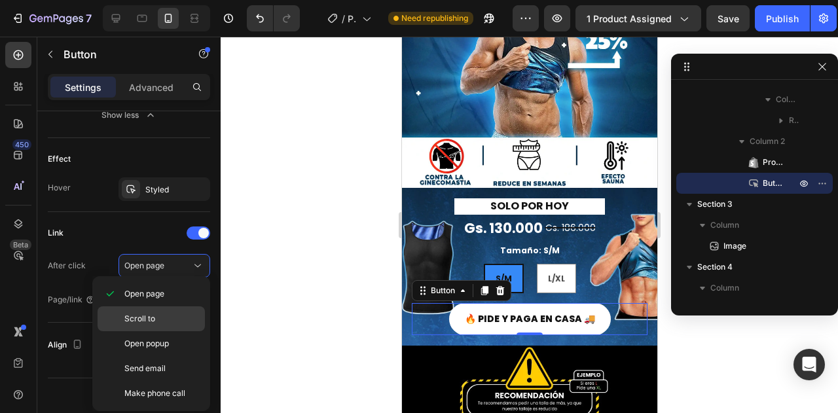
click at [178, 319] on p "Scroll to" at bounding box center [161, 319] width 75 height 12
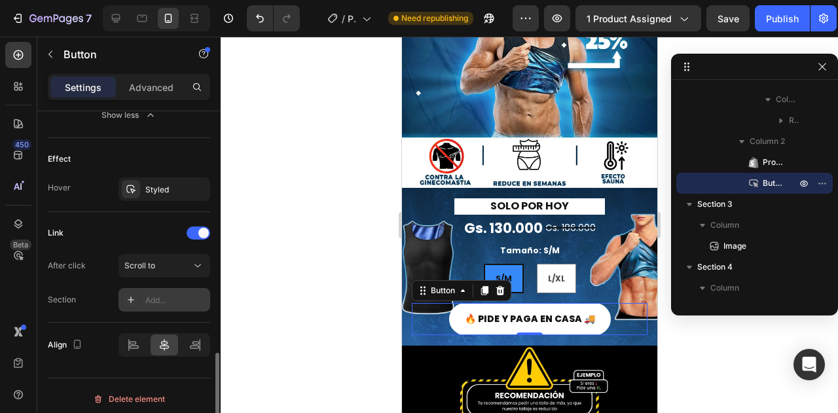
click at [174, 297] on div "Add..." at bounding box center [176, 301] width 62 height 12
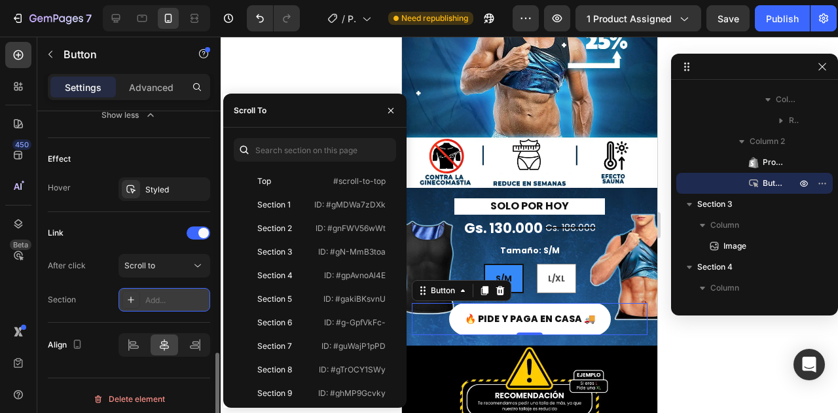
click at [174, 297] on div "Add..." at bounding box center [176, 301] width 62 height 12
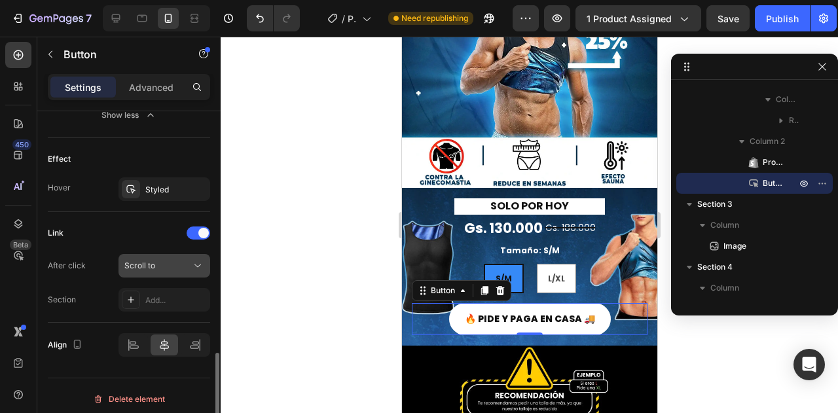
click at [156, 259] on div "Scroll to" at bounding box center [164, 265] width 80 height 13
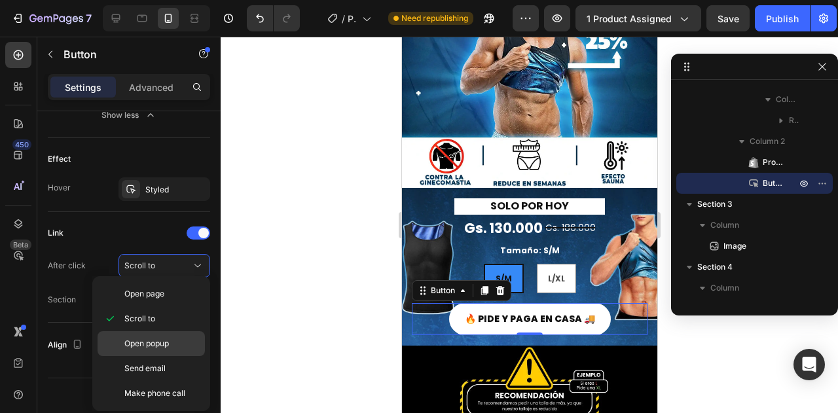
click at [161, 339] on span "Open popup" at bounding box center [146, 344] width 45 height 12
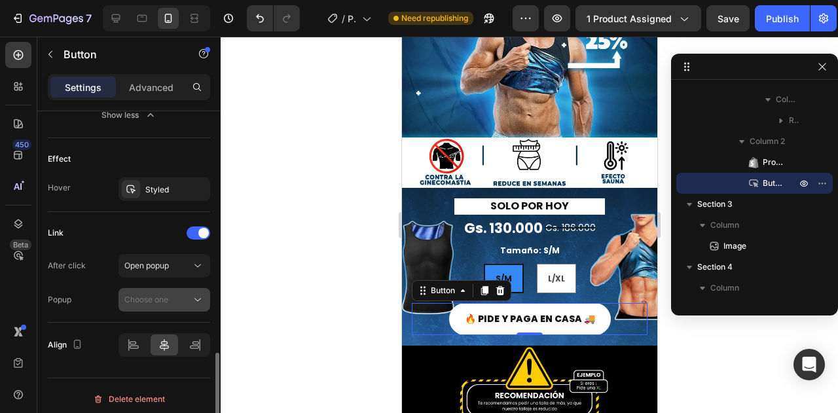
click at [161, 300] on span "Choose one" at bounding box center [146, 300] width 44 height 10
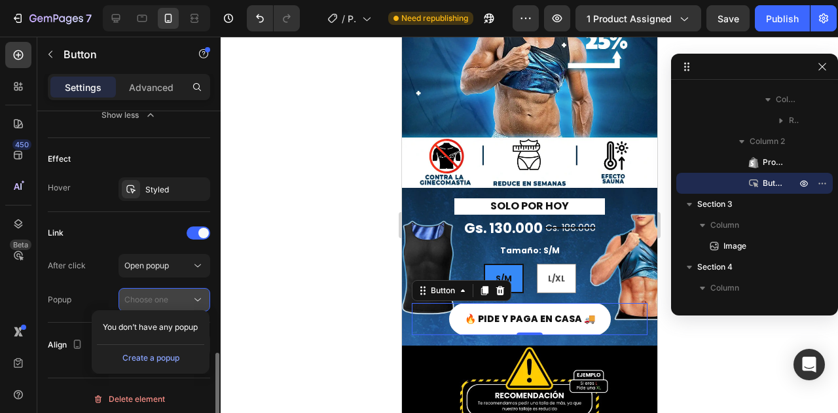
click at [156, 294] on span "Choose one" at bounding box center [146, 300] width 44 height 12
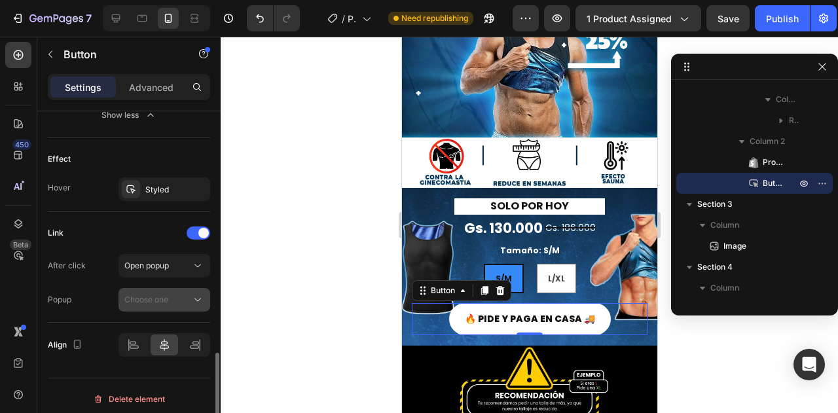
click at [160, 295] on span "Choose one" at bounding box center [146, 300] width 44 height 10
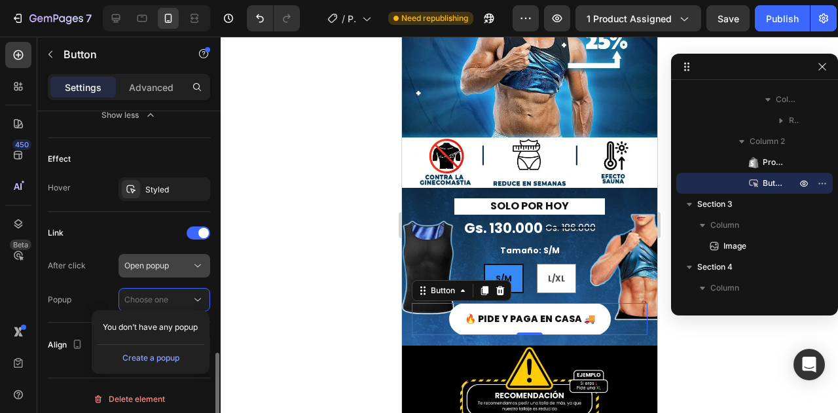
click at [155, 264] on span "Open popup" at bounding box center [146, 266] width 45 height 10
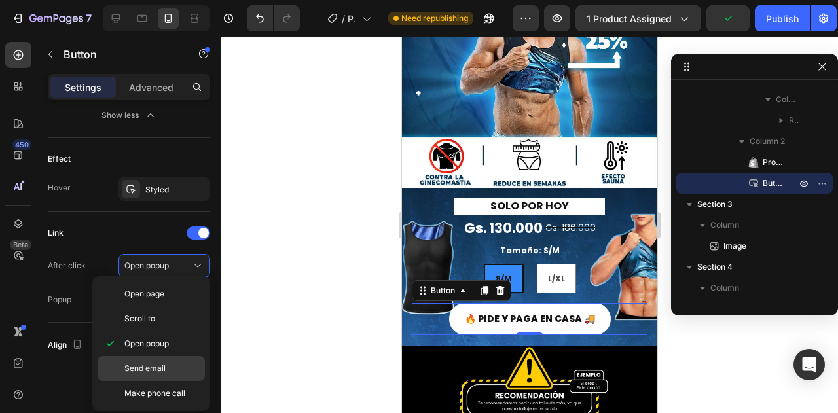
click at [151, 363] on span "Send email" at bounding box center [144, 369] width 41 height 12
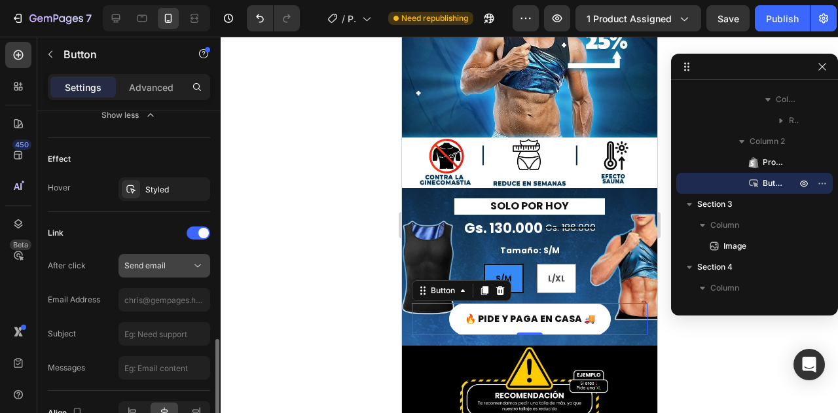
click at [169, 273] on button "Send email" at bounding box center [164, 266] width 92 height 24
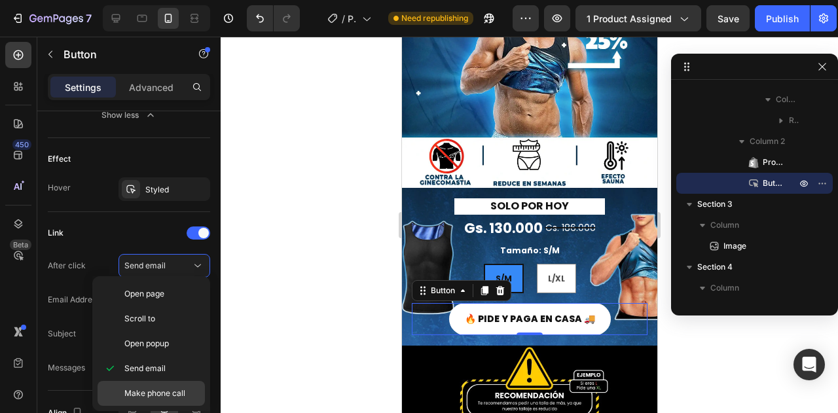
click at [152, 388] on span "Make phone call" at bounding box center [154, 394] width 61 height 12
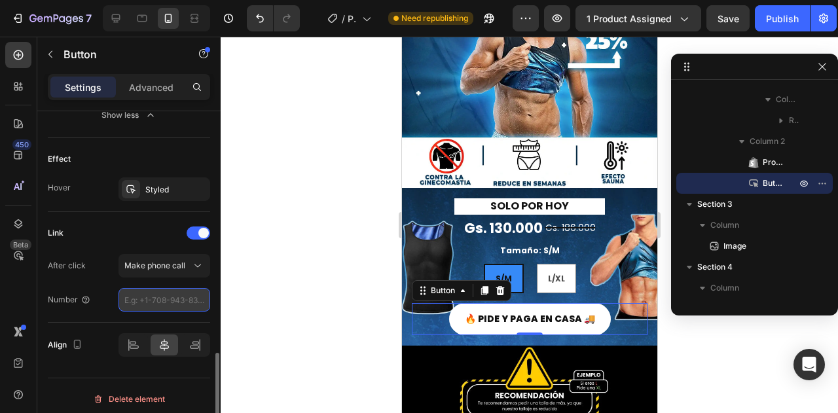
click at [152, 291] on input "number" at bounding box center [164, 300] width 92 height 24
drag, startPoint x: 148, startPoint y: 300, endPoint x: 106, endPoint y: 296, distance: 42.1
click at [106, 296] on div "Number" at bounding box center [129, 300] width 162 height 24
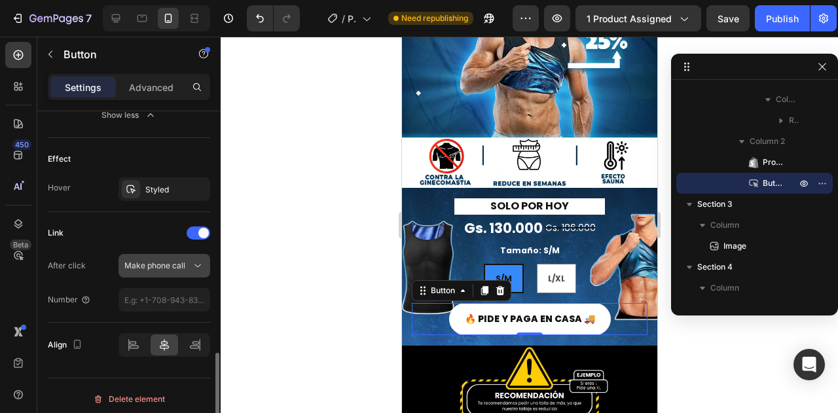
click at [164, 261] on span "Make phone call" at bounding box center [154, 266] width 61 height 10
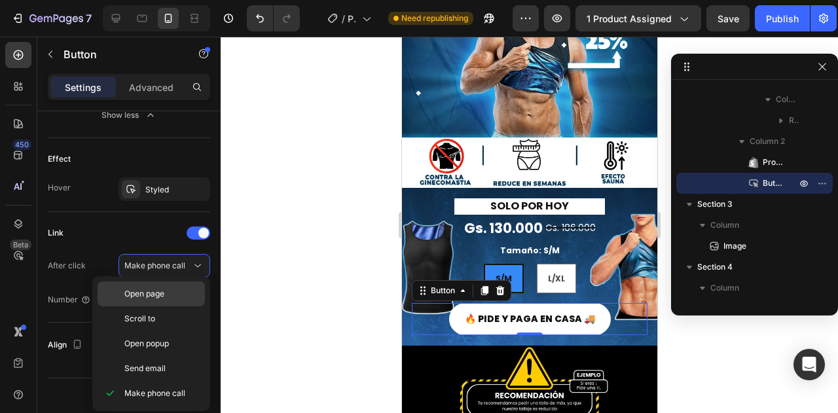
click at [162, 294] on span "Open page" at bounding box center [144, 294] width 40 height 12
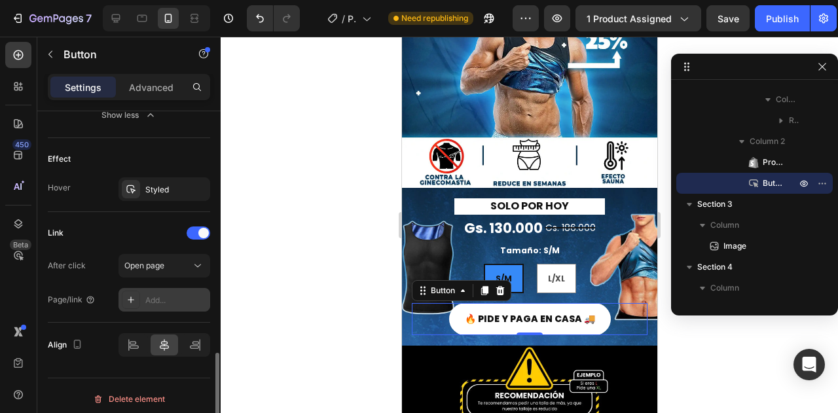
click at [160, 297] on div "Add..." at bounding box center [176, 301] width 62 height 12
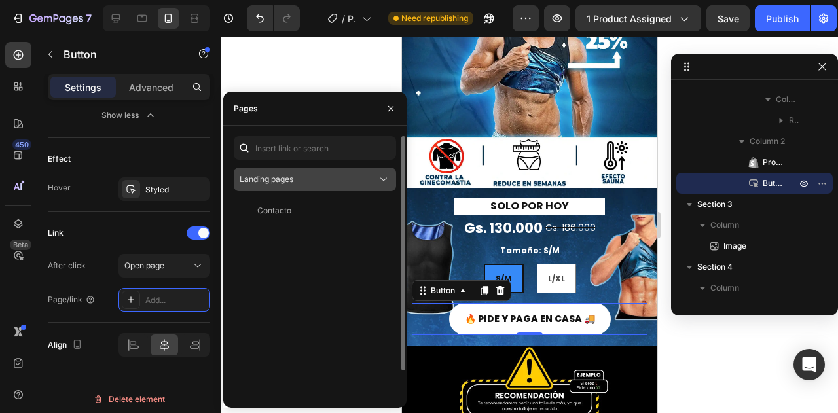
click at [253, 182] on span "Landing pages" at bounding box center [267, 179] width 54 height 10
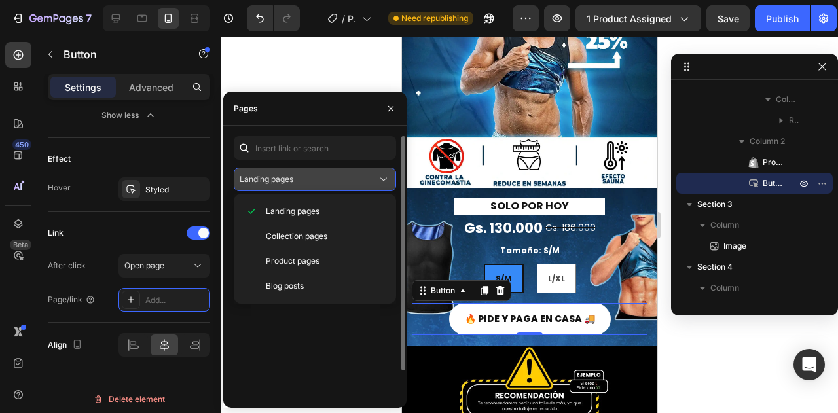
click at [272, 174] on span "Landing pages" at bounding box center [267, 179] width 54 height 12
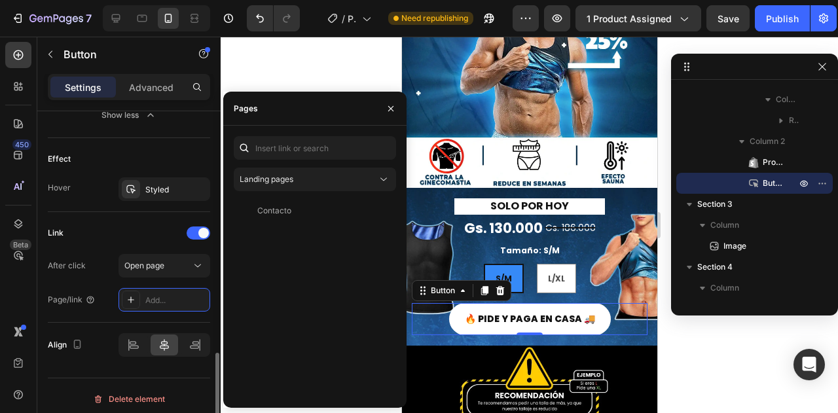
click at [103, 288] on div "Page/link Add..." at bounding box center [129, 300] width 162 height 24
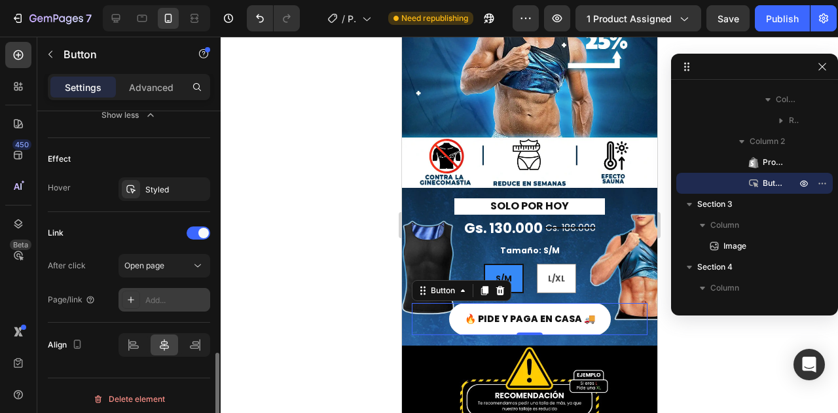
click at [156, 298] on div "Add..." at bounding box center [176, 301] width 62 height 12
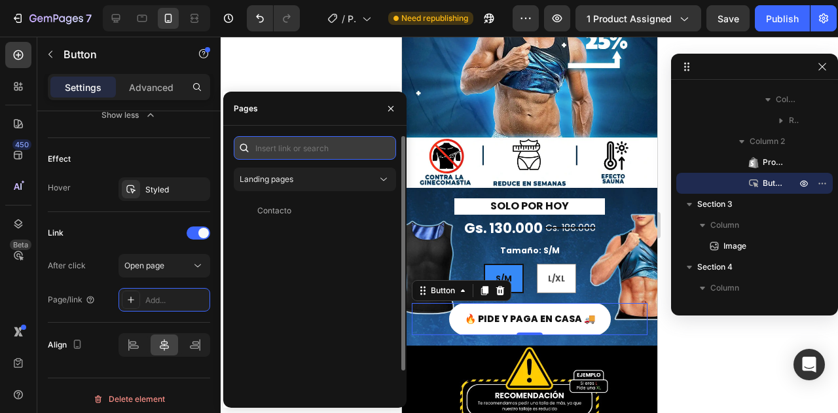
paste input "<a href="/rsi-btn-hook"></a>"
type input "<a href="/rsi-btn-hook"></a>"
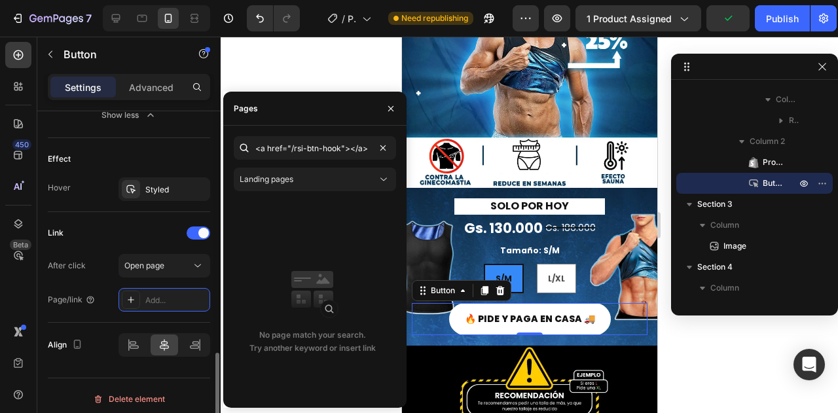
click at [139, 236] on div "Link" at bounding box center [129, 233] width 162 height 21
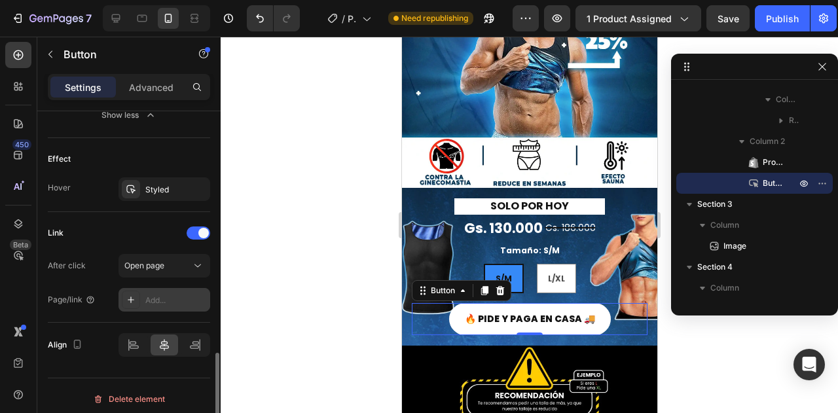
click at [147, 296] on div "Add..." at bounding box center [176, 301] width 62 height 12
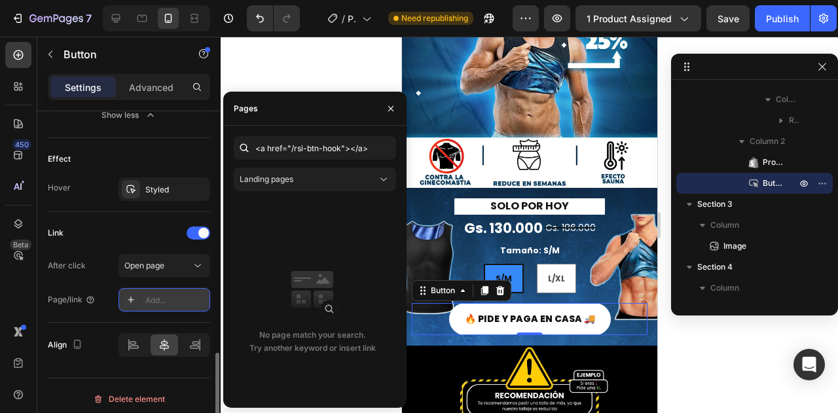
click at [147, 296] on div "Add..." at bounding box center [176, 301] width 62 height 12
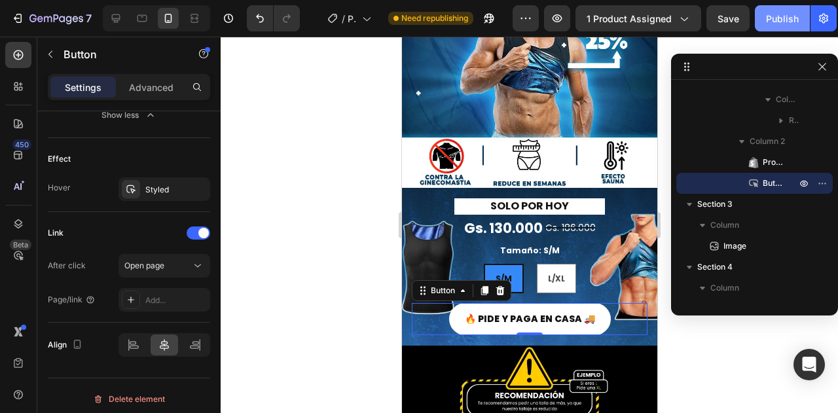
click at [762, 22] on button "Publish" at bounding box center [782, 18] width 55 height 26
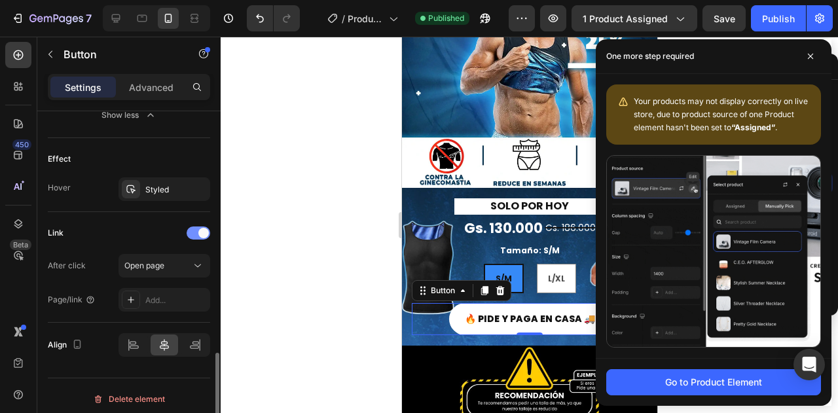
click at [208, 230] on span at bounding box center [203, 233] width 10 height 10
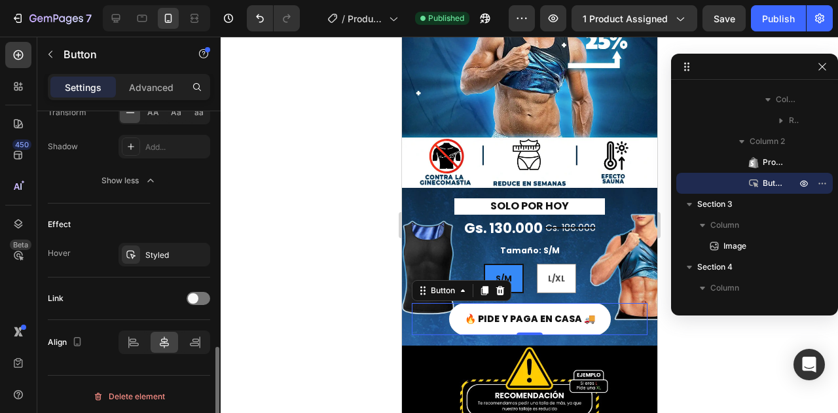
scroll to position [768, 0]
click at [88, 289] on div "Link" at bounding box center [129, 298] width 162 height 21
click at [190, 293] on span at bounding box center [193, 298] width 10 height 10
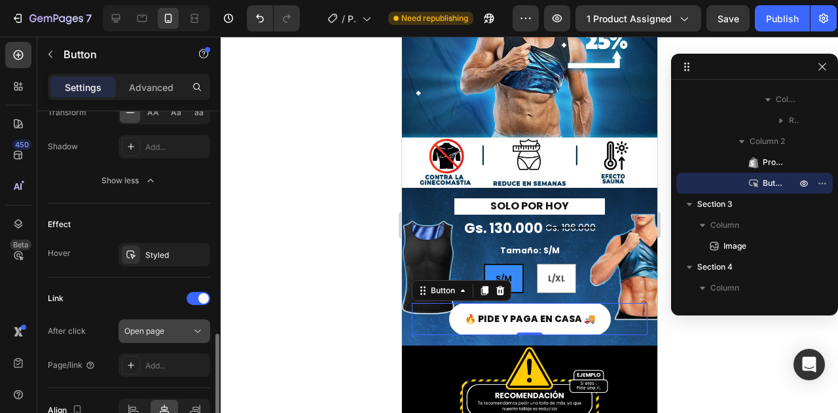
click at [154, 334] on button "Open page" at bounding box center [164, 331] width 92 height 24
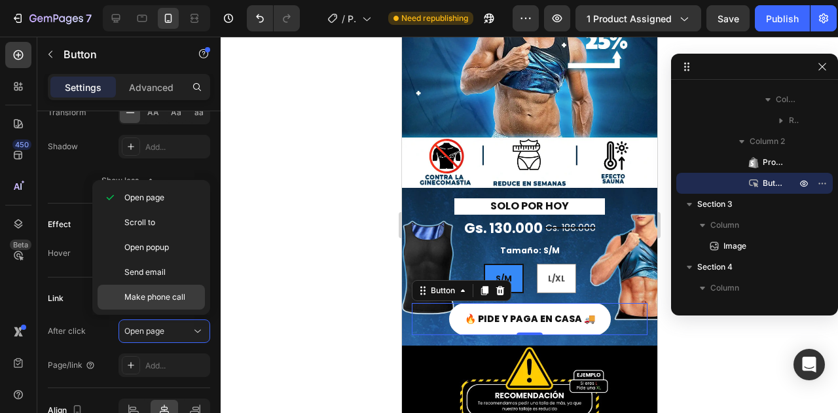
click at [170, 293] on span "Make phone call" at bounding box center [154, 297] width 61 height 12
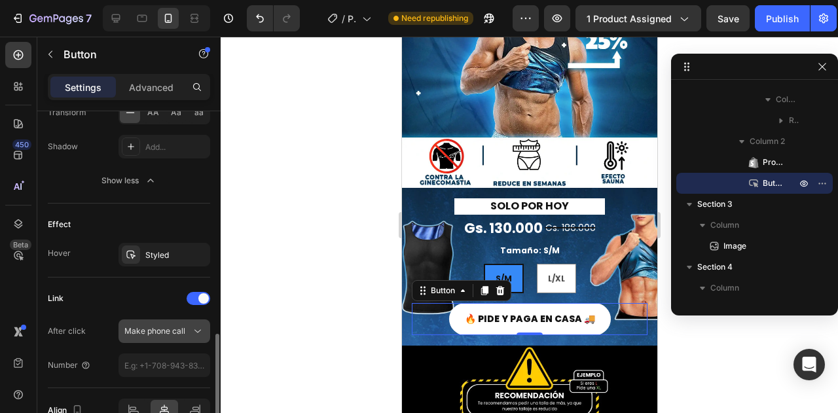
click at [164, 330] on span "Make phone call" at bounding box center [154, 331] width 61 height 10
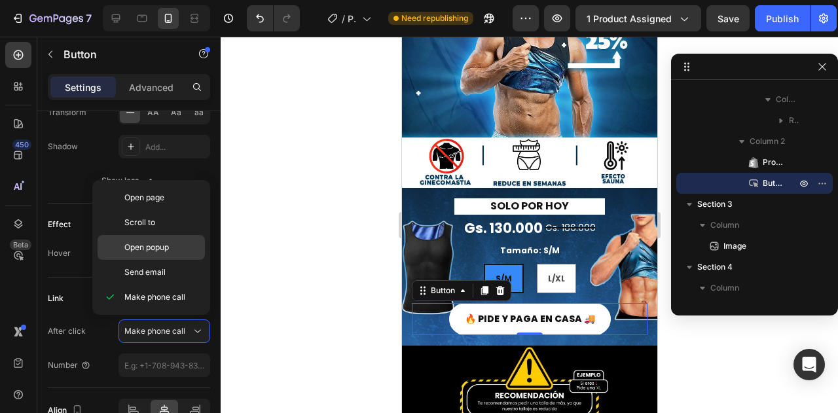
click at [158, 260] on div "Open popup" at bounding box center [151, 272] width 107 height 25
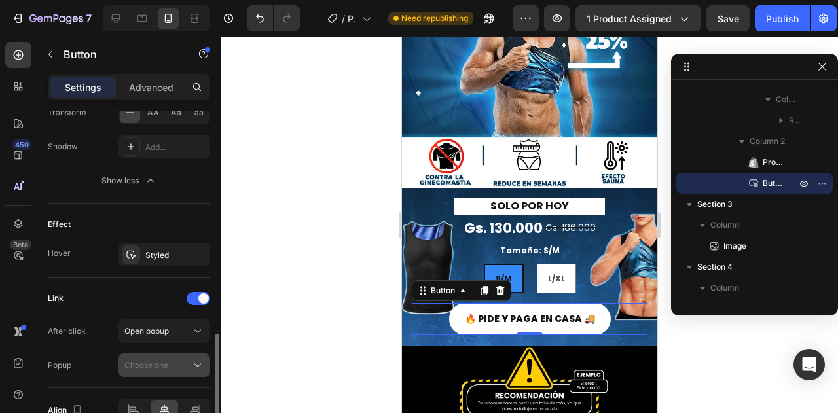
click at [158, 361] on span "Choose one" at bounding box center [146, 365] width 44 height 10
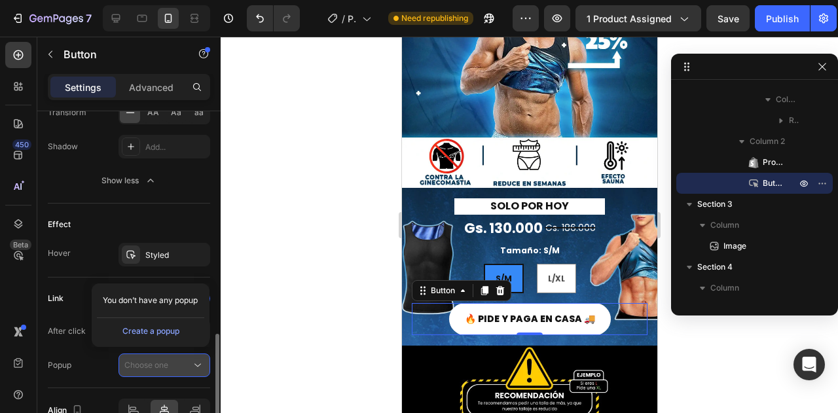
click at [157, 361] on span "Choose one" at bounding box center [146, 365] width 44 height 10
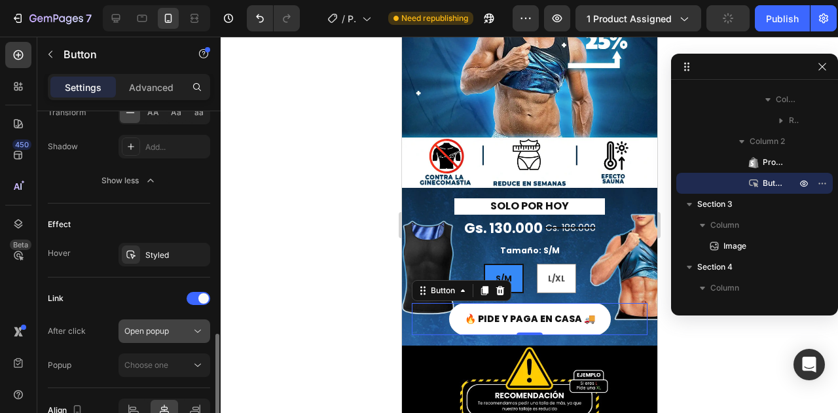
click at [162, 331] on span "Open popup" at bounding box center [146, 331] width 45 height 10
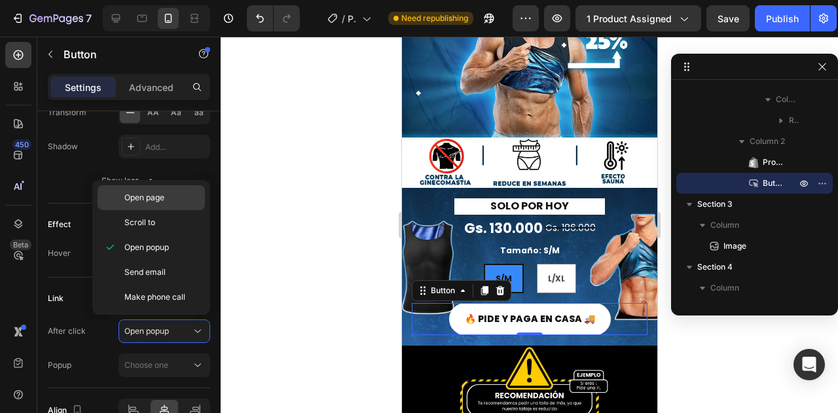
click at [178, 210] on div "Open page" at bounding box center [151, 222] width 107 height 25
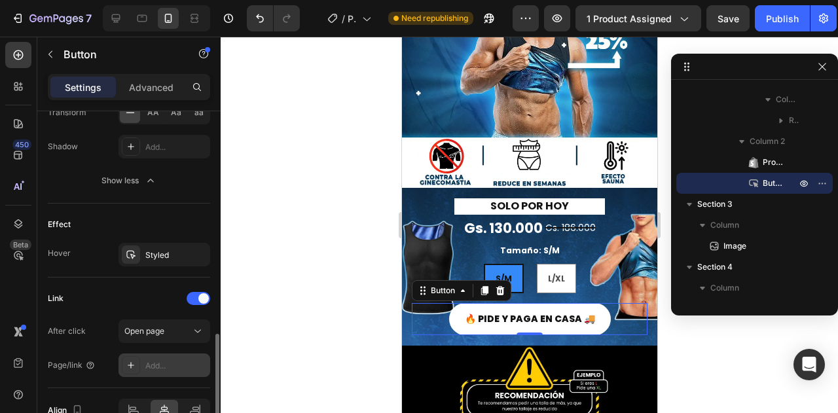
click at [165, 360] on div "Add..." at bounding box center [176, 366] width 62 height 12
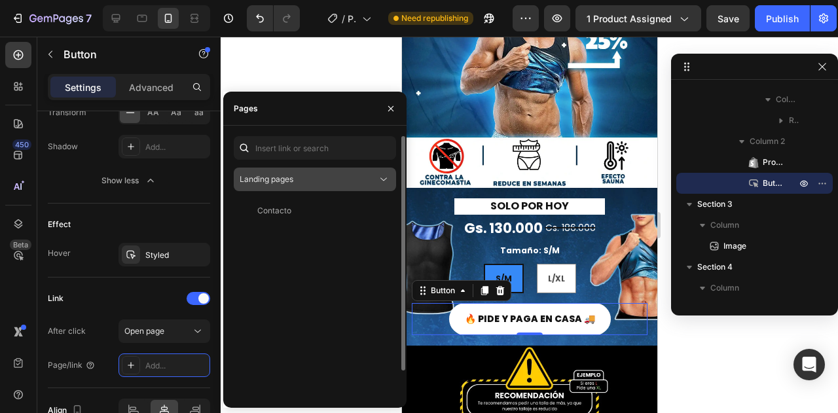
click at [323, 180] on div "Landing pages" at bounding box center [308, 179] width 137 height 12
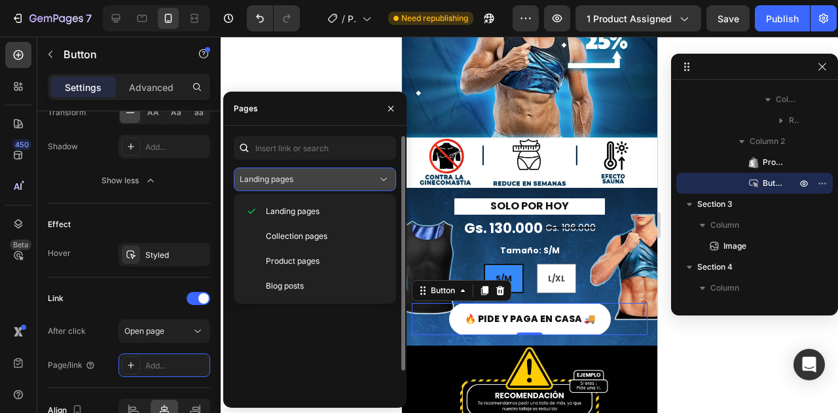
click at [323, 180] on div "Landing pages" at bounding box center [308, 179] width 137 height 12
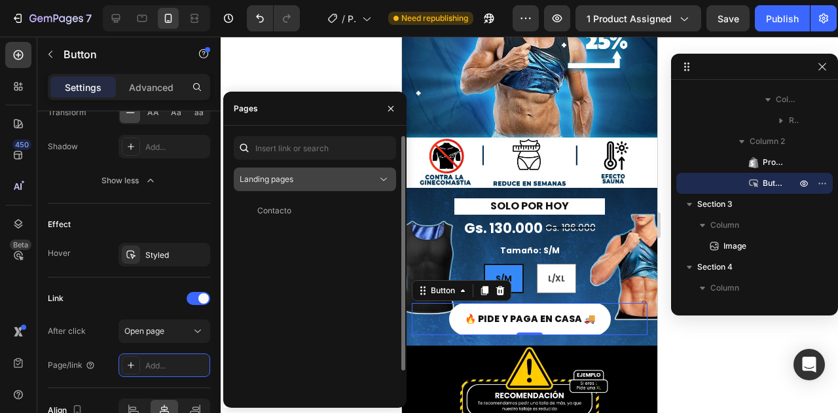
click at [350, 183] on div "Landing pages" at bounding box center [308, 179] width 137 height 12
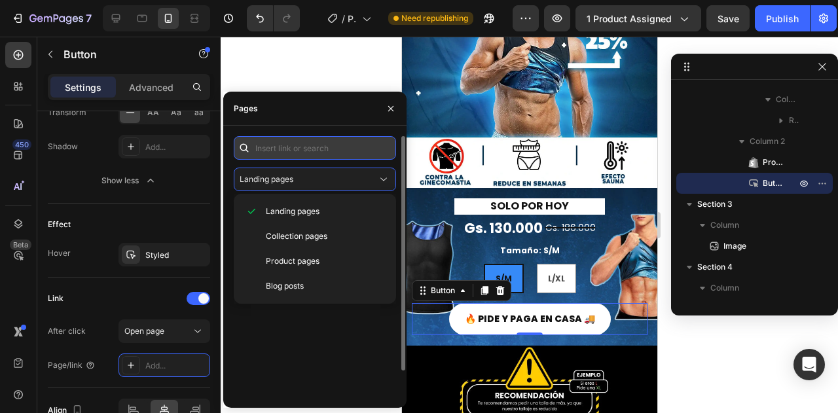
click at [323, 145] on input "text" at bounding box center [315, 148] width 162 height 24
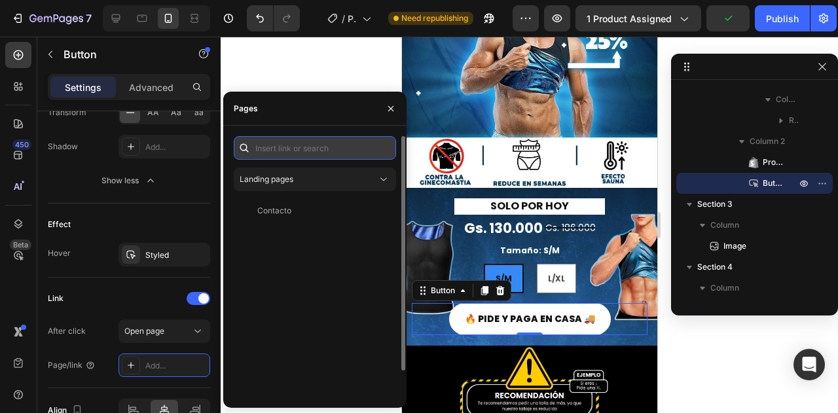
paste input "/rsi-btn-overwrite"
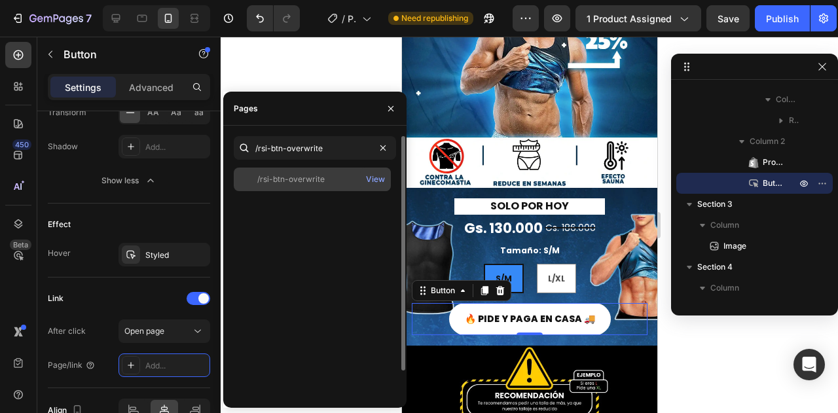
click at [274, 184] on div "/rsi-btn-overwrite" at bounding box center [290, 179] width 67 height 12
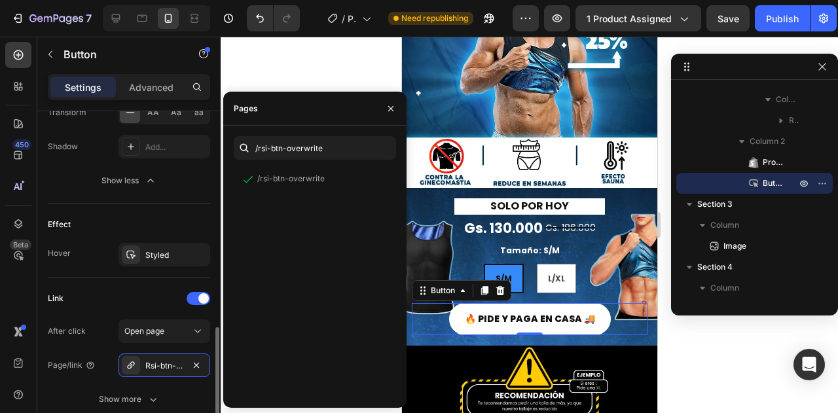
click at [119, 291] on div "Link" at bounding box center [129, 298] width 162 height 21
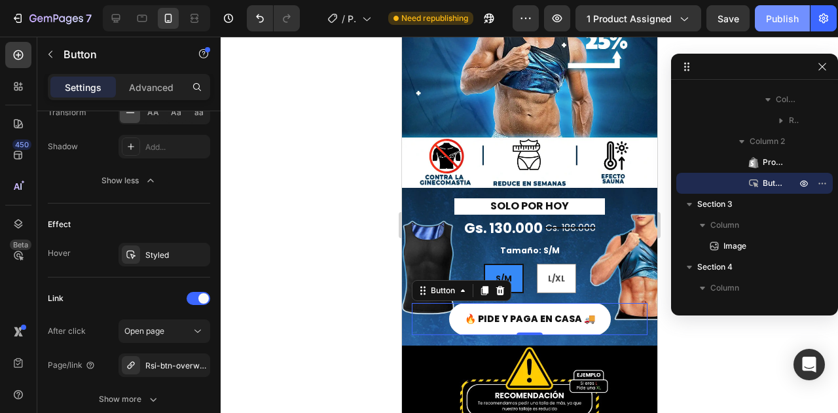
click at [774, 18] on div "Publish" at bounding box center [782, 19] width 33 height 14
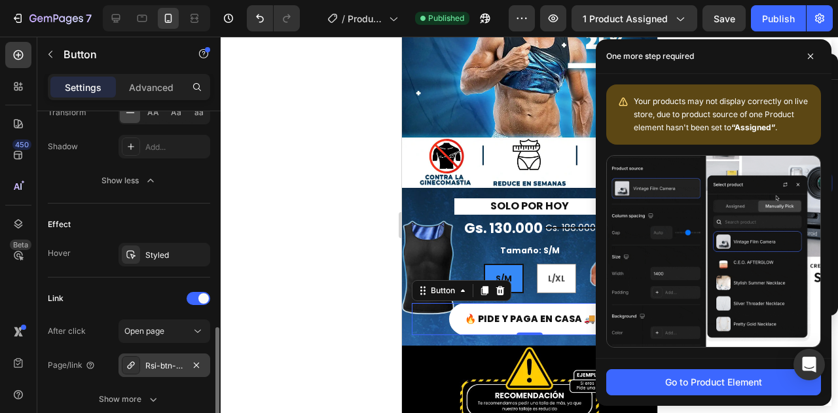
click at [127, 362] on icon at bounding box center [130, 364] width 7 height 7
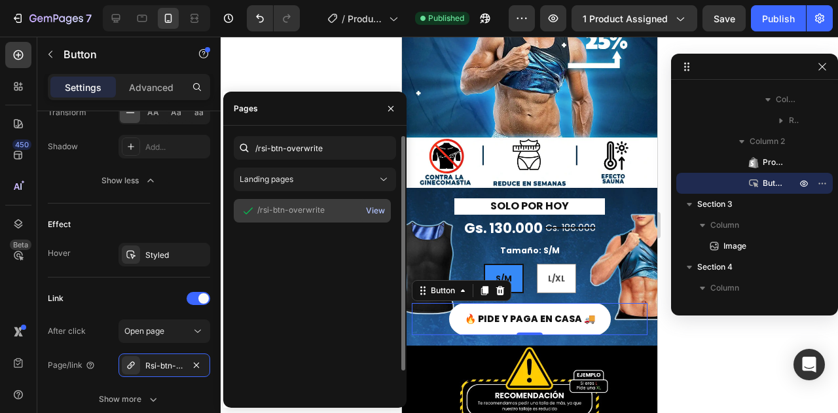
click at [378, 208] on div "View" at bounding box center [375, 211] width 19 height 12
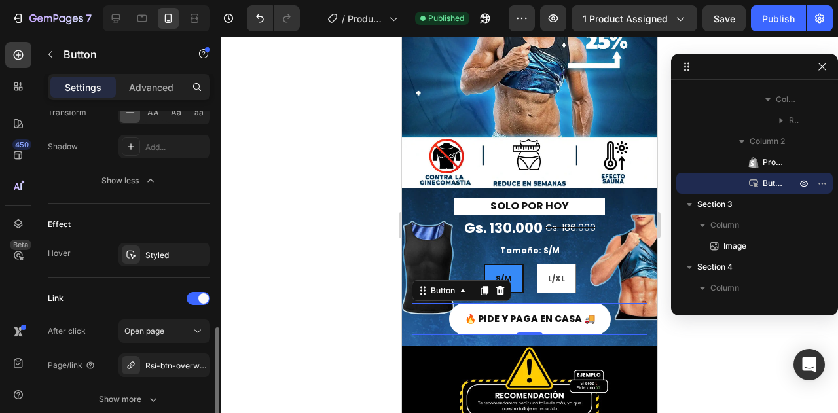
click at [145, 291] on div "Link" at bounding box center [129, 298] width 162 height 21
click at [169, 327] on div "Open page" at bounding box center [157, 331] width 67 height 12
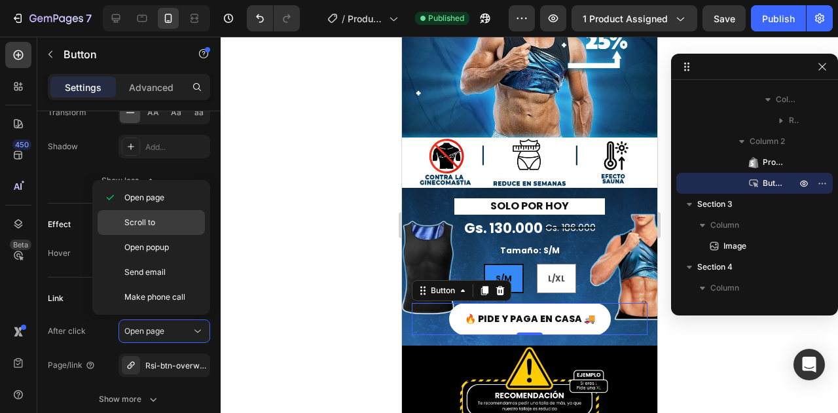
click at [155, 225] on p "Scroll to" at bounding box center [161, 223] width 75 height 12
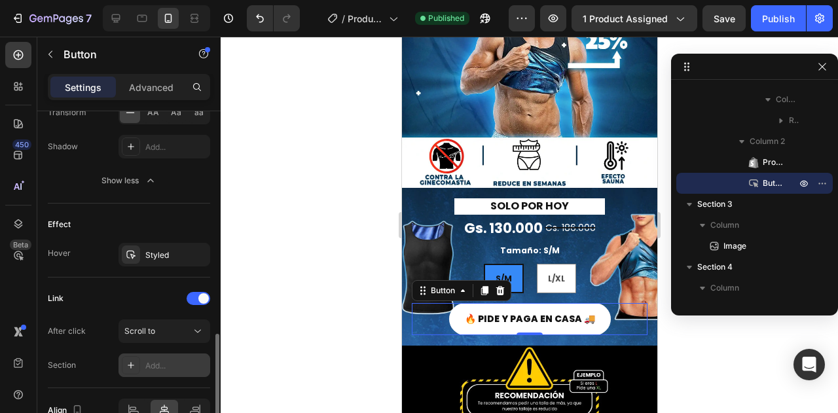
click at [188, 362] on div "Add..." at bounding box center [176, 366] width 62 height 12
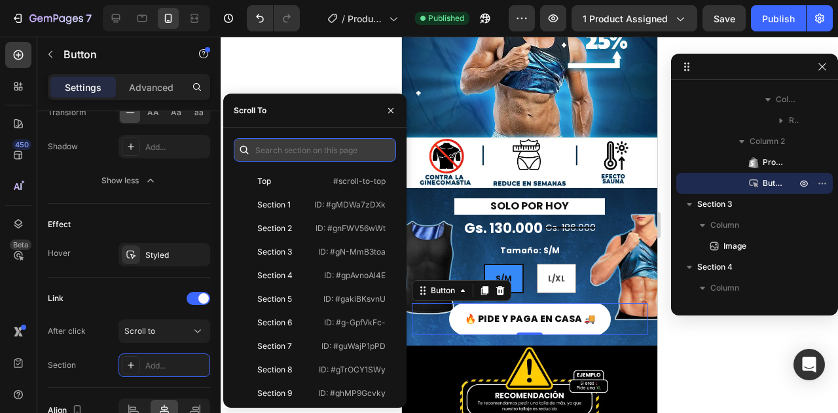
paste input "/rsi-btn-overwrite"
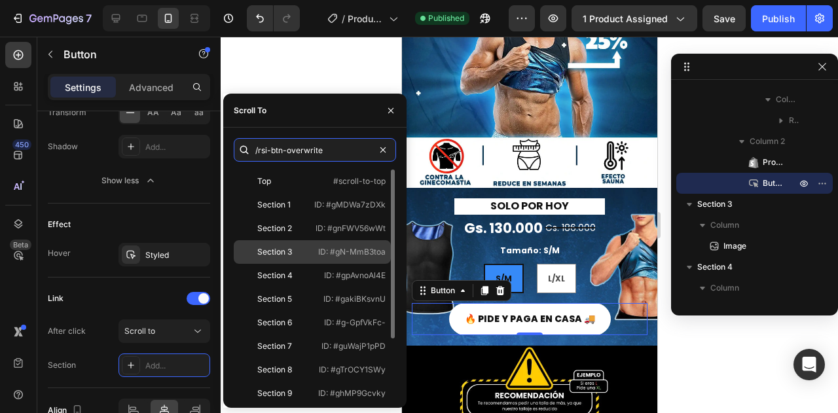
type input "/rsi-btn-overwrite"
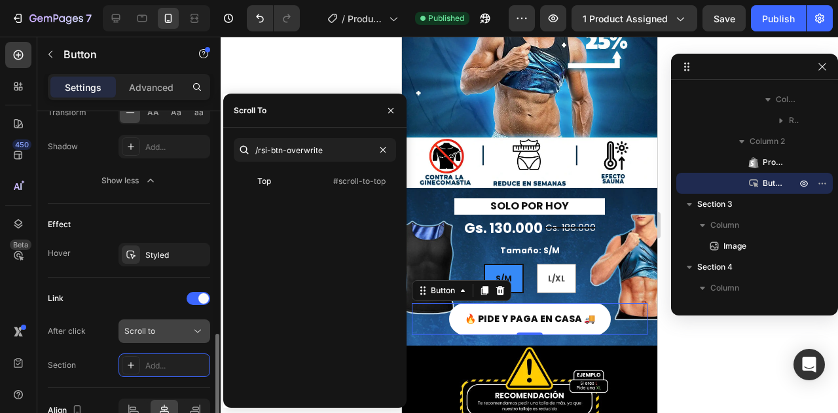
click at [182, 331] on div "Scroll to" at bounding box center [157, 331] width 67 height 12
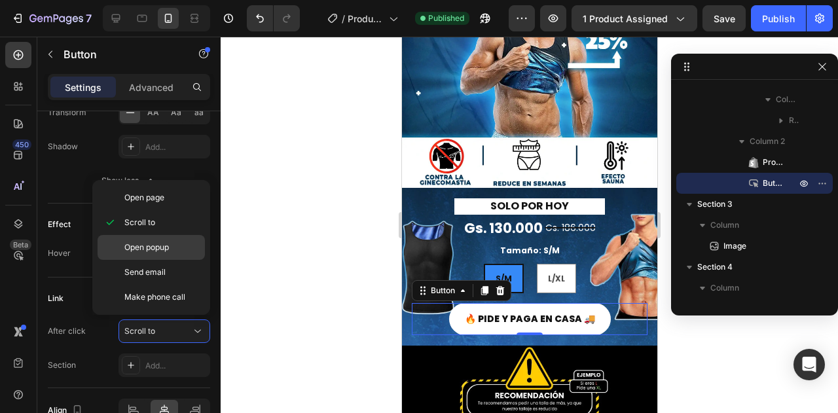
click at [172, 248] on p "Open popup" at bounding box center [161, 248] width 75 height 12
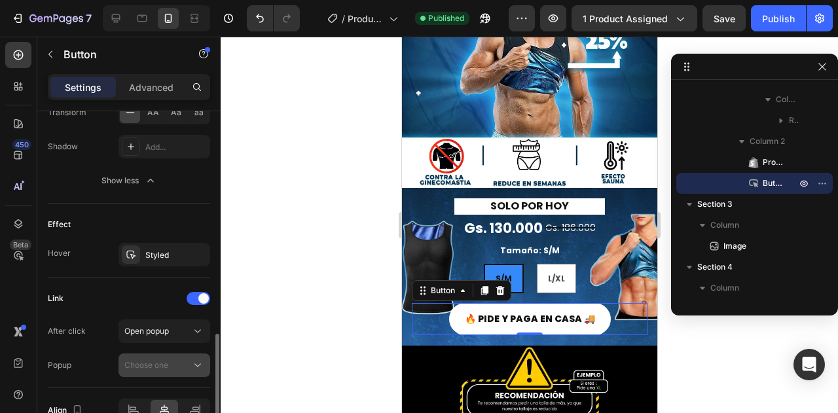
click at [177, 353] on button "Choose one" at bounding box center [164, 365] width 92 height 24
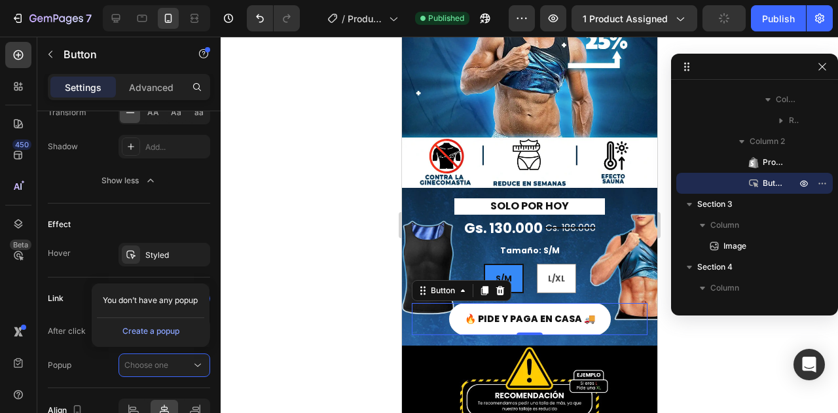
click at [170, 304] on span "You don’t have any popup" at bounding box center [150, 301] width 95 height 12
click at [170, 327] on div "Create a popup" at bounding box center [150, 331] width 57 height 12
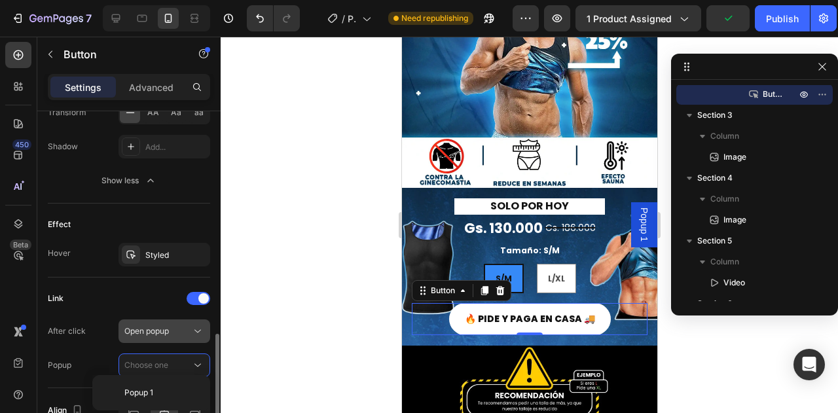
scroll to position [834, 0]
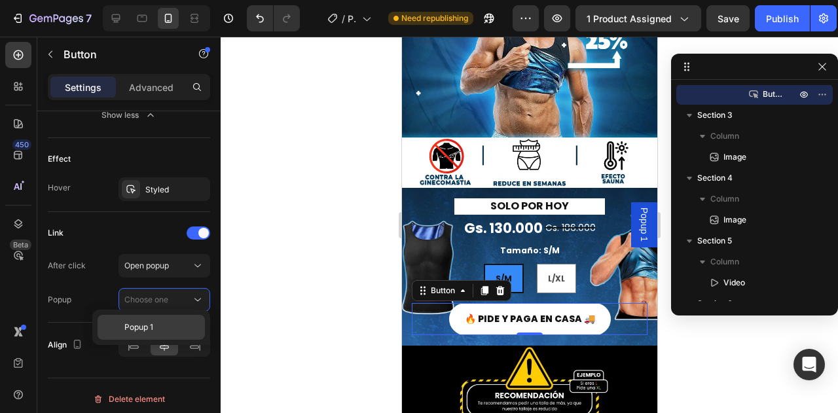
click at [0, 0] on div "Popup 1" at bounding box center [0, 0] width 0 height 0
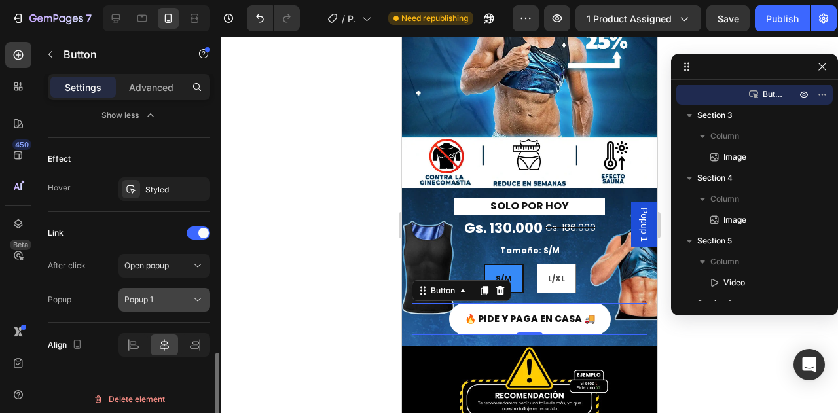
click at [160, 297] on div "Popup 1" at bounding box center [157, 300] width 67 height 12
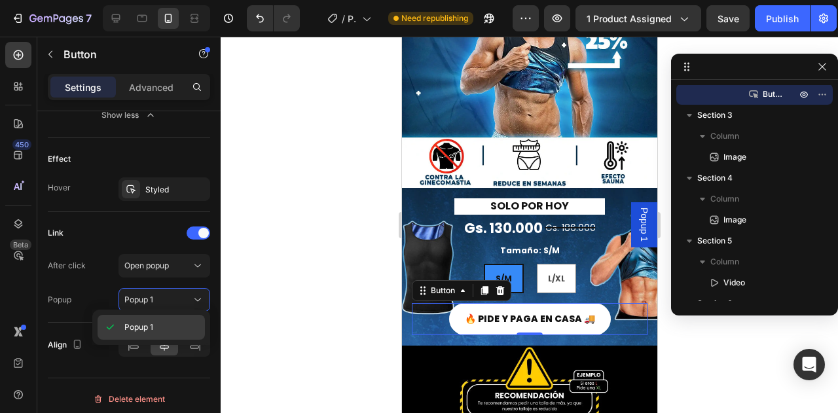
click at [158, 328] on p "Popup 1" at bounding box center [161, 327] width 75 height 12
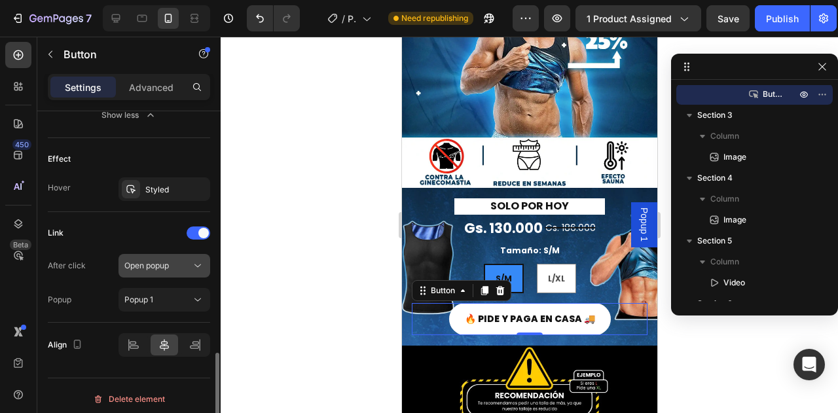
click at [158, 264] on span "Open popup" at bounding box center [146, 266] width 45 height 10
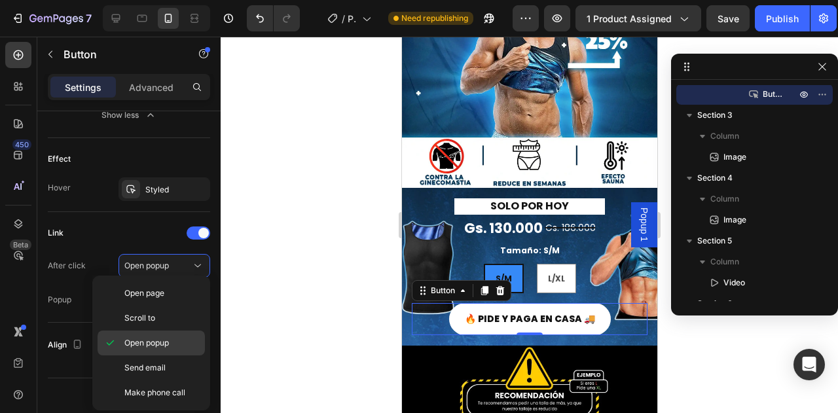
click at [158, 339] on span "Open popup" at bounding box center [146, 343] width 45 height 12
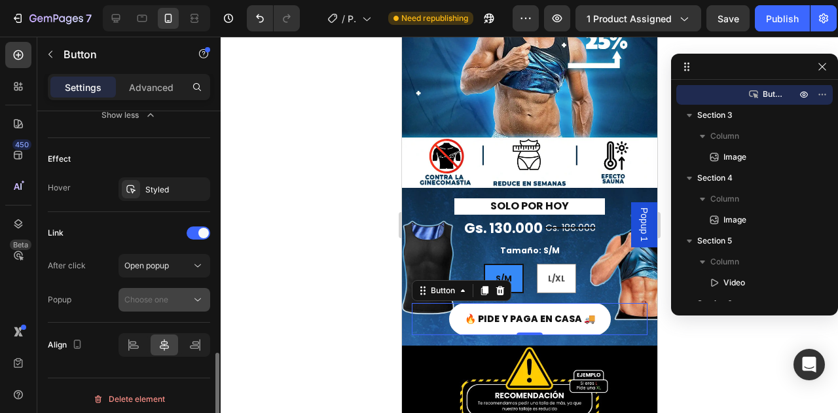
click at [161, 302] on button "Choose one" at bounding box center [164, 300] width 92 height 24
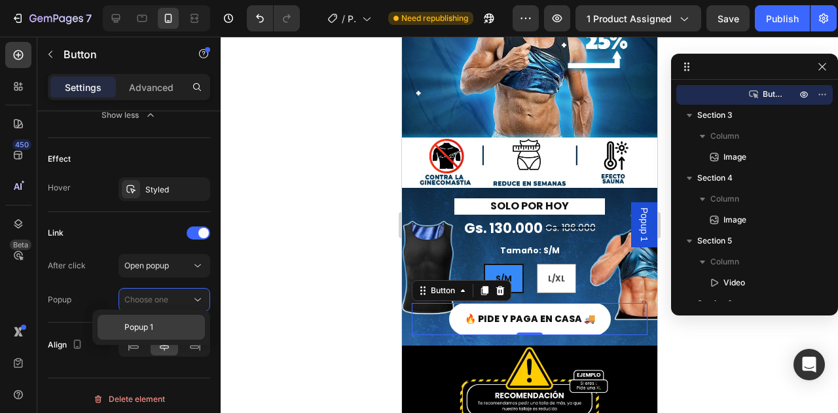
click at [164, 328] on p "Popup 1" at bounding box center [161, 327] width 75 height 12
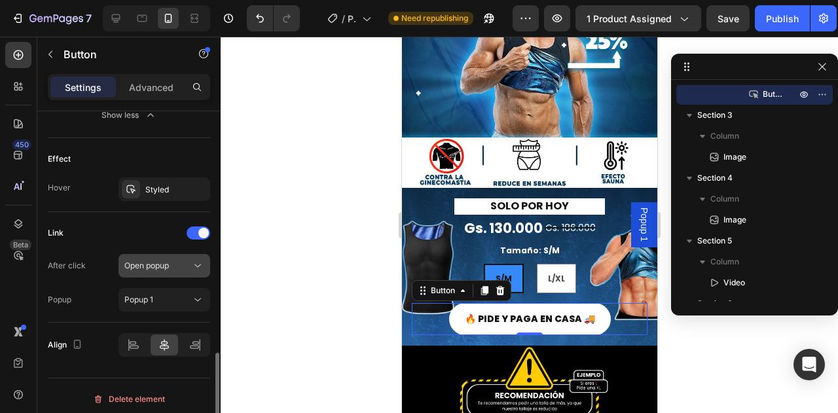
click at [180, 262] on div "Open popup" at bounding box center [157, 266] width 67 height 12
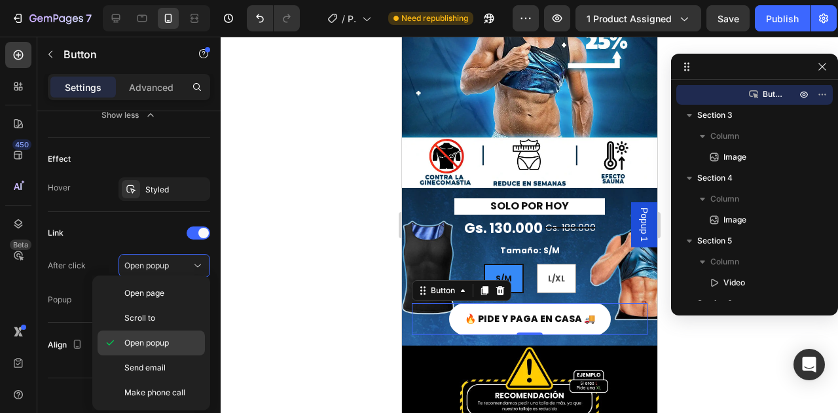
click at [180, 338] on p "Open popup" at bounding box center [161, 343] width 75 height 12
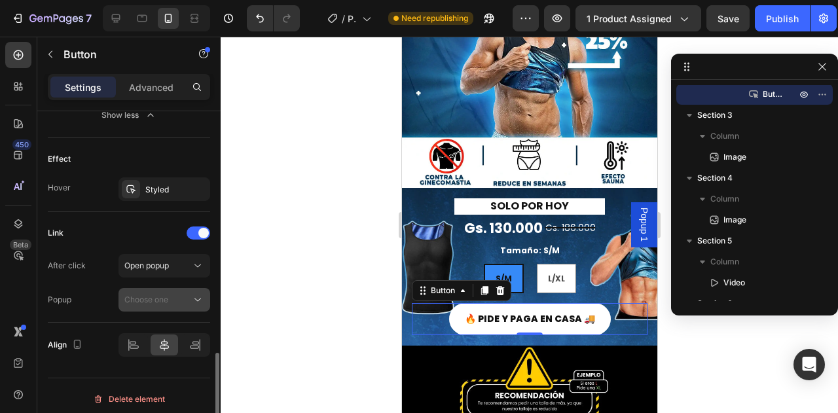
click at [187, 294] on div "Choose one" at bounding box center [157, 300] width 67 height 12
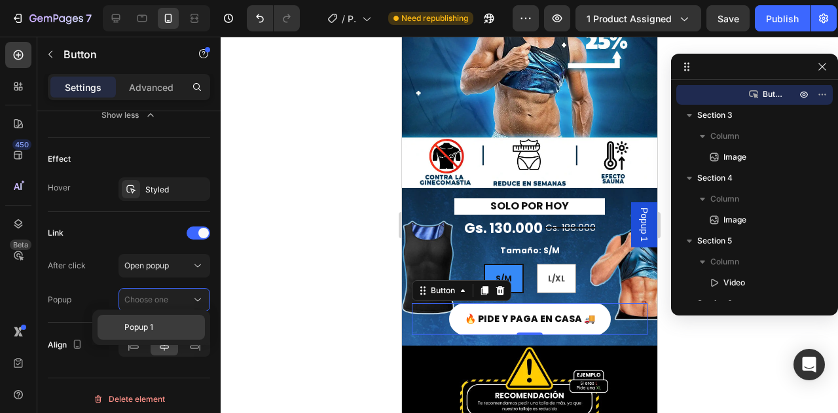
click at [168, 325] on p "Popup 1" at bounding box center [161, 327] width 75 height 12
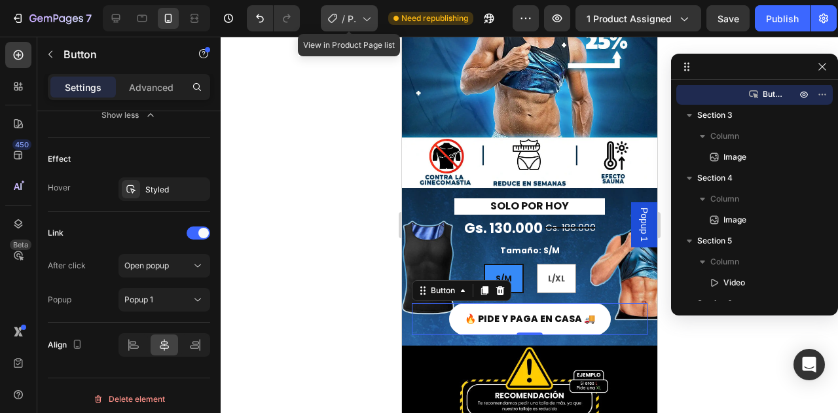
click at [343, 12] on span "/" at bounding box center [343, 19] width 3 height 14
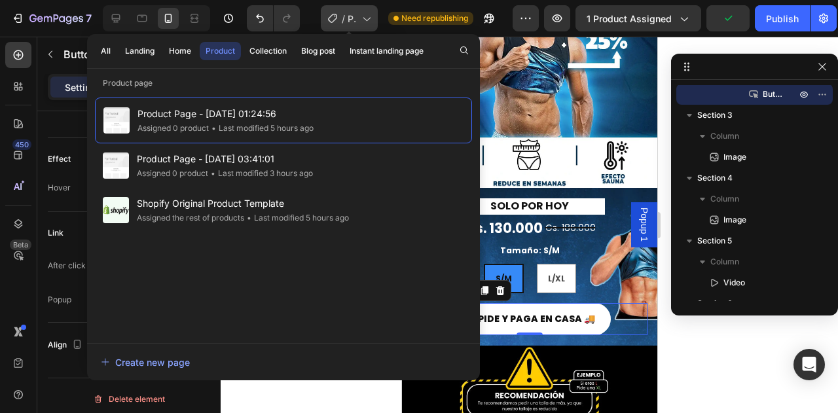
click at [343, 12] on span "/" at bounding box center [343, 19] width 3 height 14
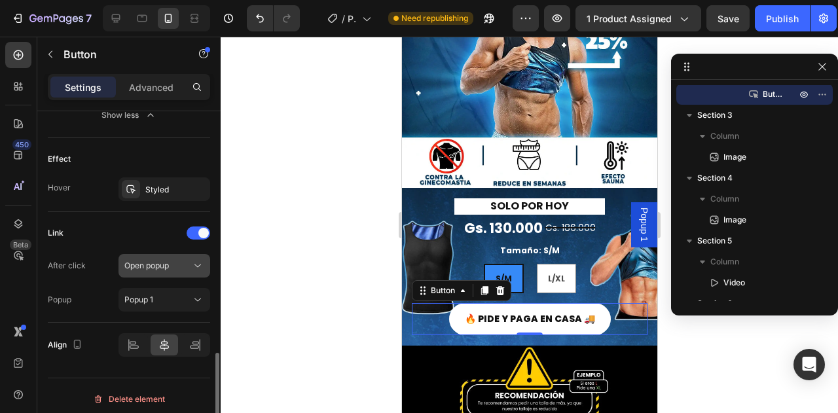
click at [151, 271] on button "Open popup" at bounding box center [164, 266] width 92 height 24
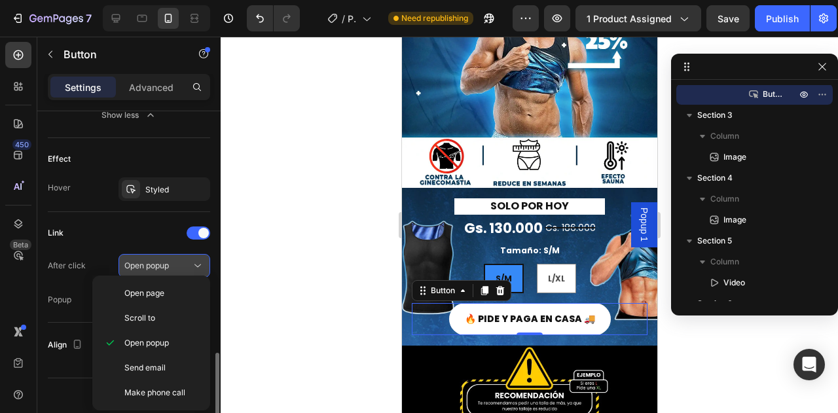
click at [151, 269] on button "Open popup" at bounding box center [164, 266] width 92 height 24
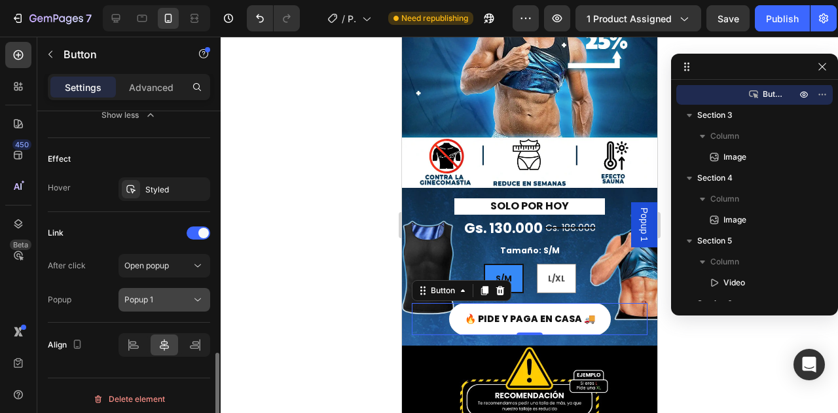
click at [179, 295] on div "Popup 1" at bounding box center [157, 300] width 67 height 12
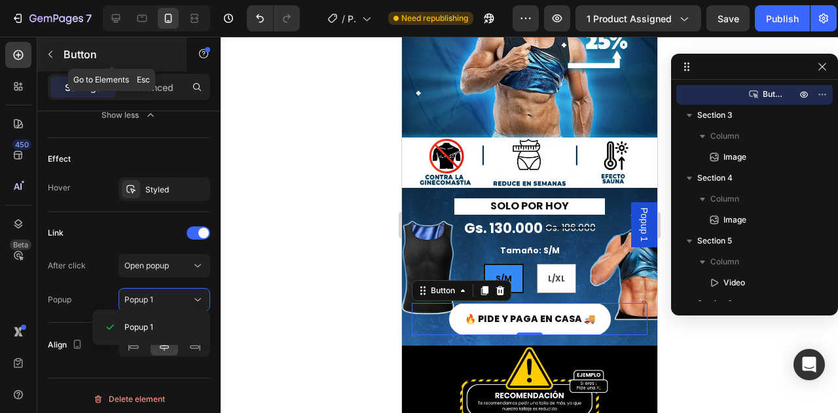
click at [52, 54] on icon "button" at bounding box center [50, 54] width 10 height 10
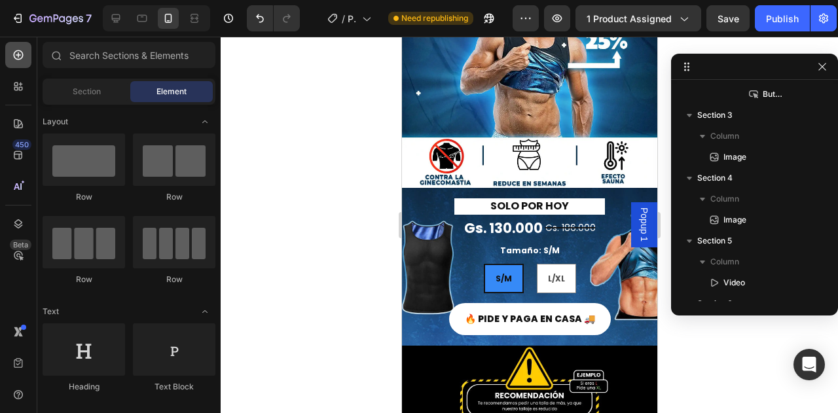
click at [26, 60] on div at bounding box center [18, 55] width 26 height 26
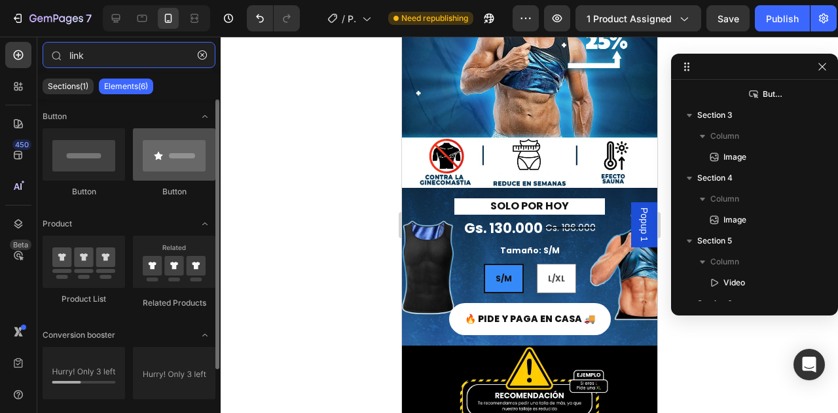
type input "link"
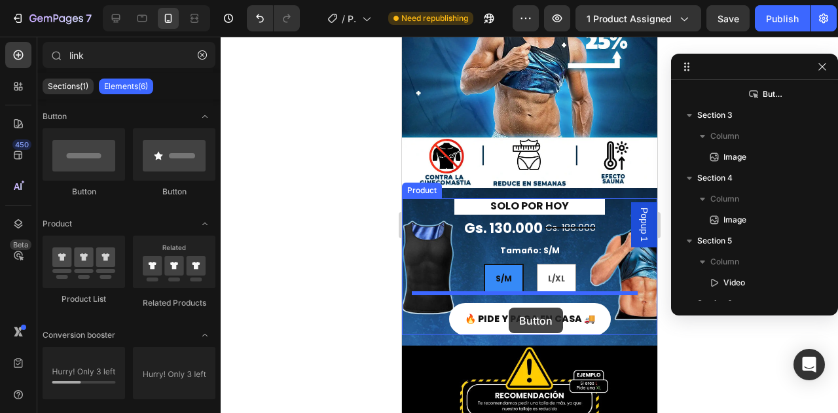
drag, startPoint x: 583, startPoint y: 206, endPoint x: 508, endPoint y: 308, distance: 126.9
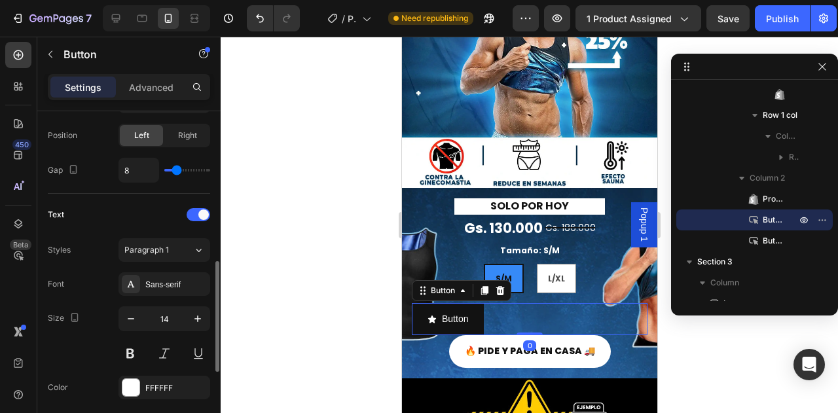
scroll to position [699, 0]
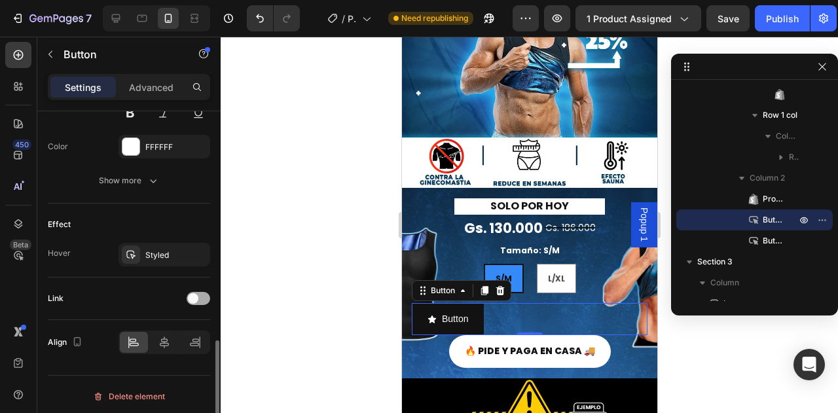
click at [199, 294] on div at bounding box center [199, 298] width 24 height 13
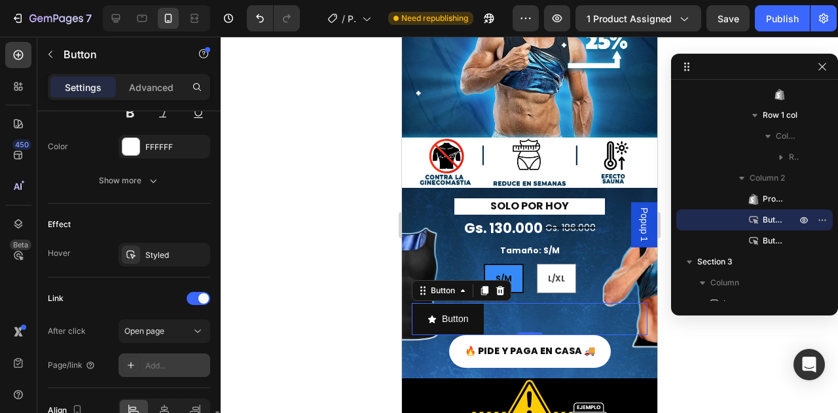
scroll to position [767, 0]
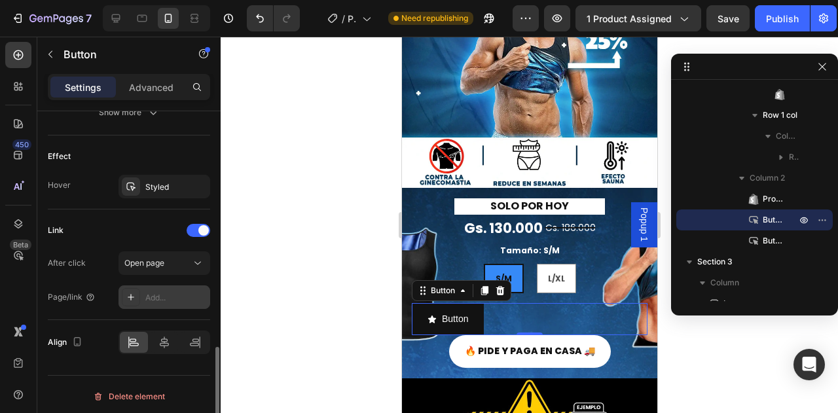
click at [186, 285] on div "Add..." at bounding box center [164, 297] width 92 height 24
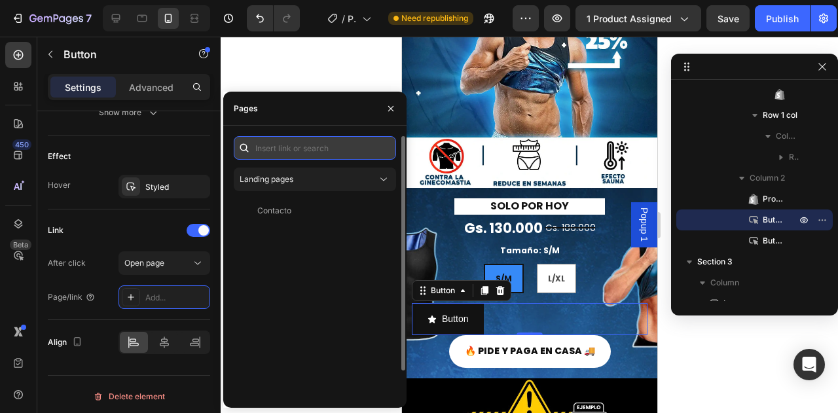
click at [296, 145] on input "text" at bounding box center [315, 148] width 162 height 24
paste input "/rsi-btn-overwrite"
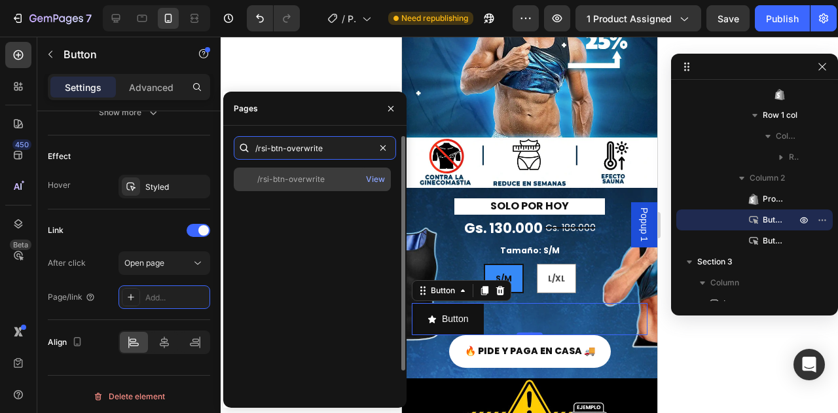
type input "/rsi-btn-overwrite"
click at [300, 178] on div "/rsi-btn-overwrite" at bounding box center [290, 179] width 67 height 12
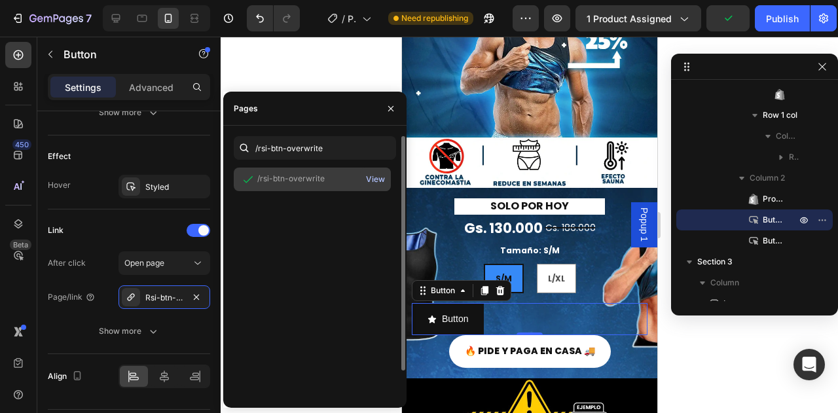
click at [370, 175] on div "View" at bounding box center [375, 179] width 19 height 12
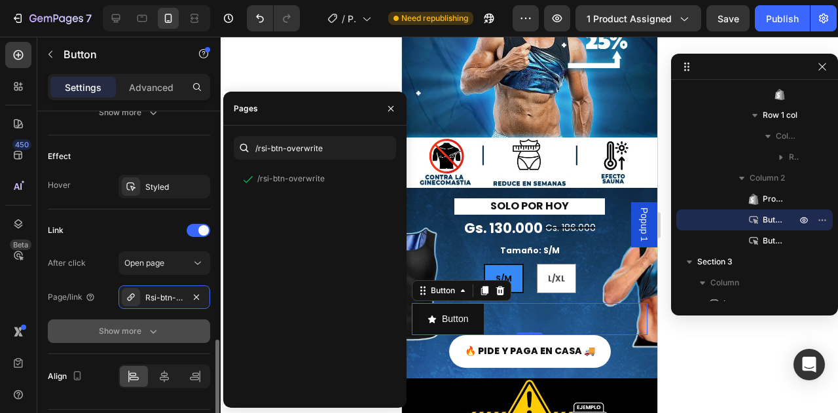
click at [79, 319] on button "Show more" at bounding box center [129, 331] width 162 height 24
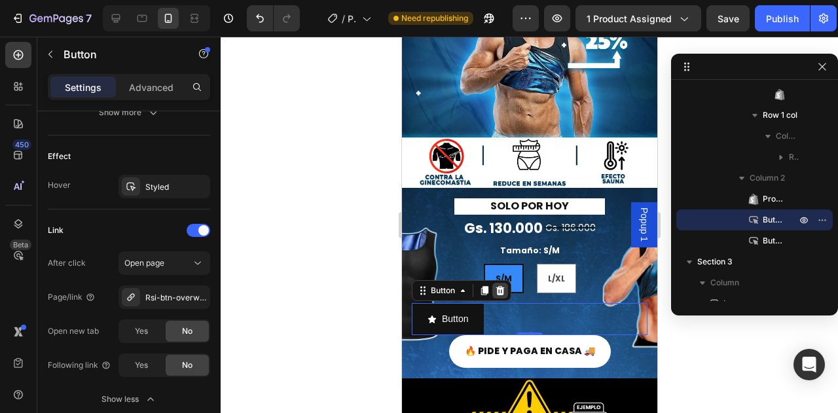
click at [503, 285] on icon at bounding box center [499, 290] width 10 height 10
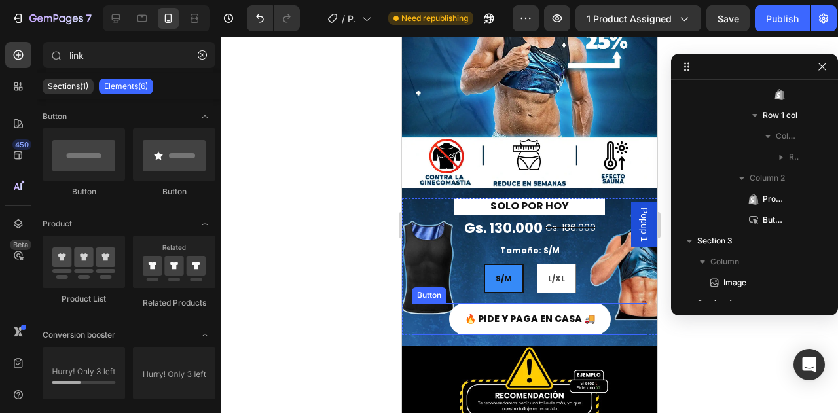
click at [432, 308] on div "🔥 PIDE Y PAGA EN CASA 🚚 Button" at bounding box center [529, 319] width 236 height 32
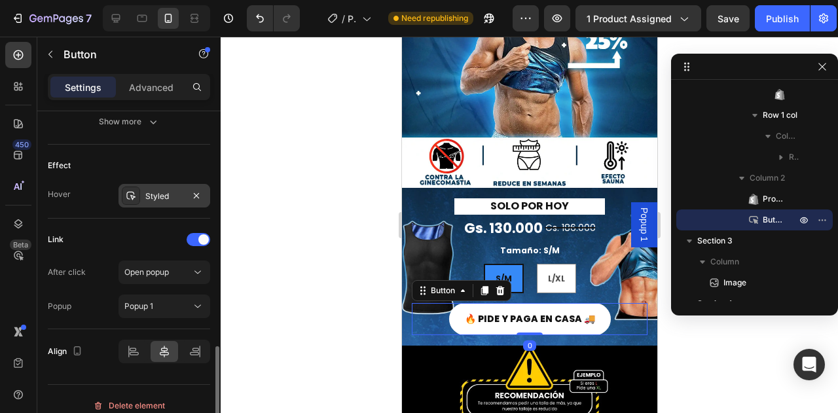
scroll to position [664, 0]
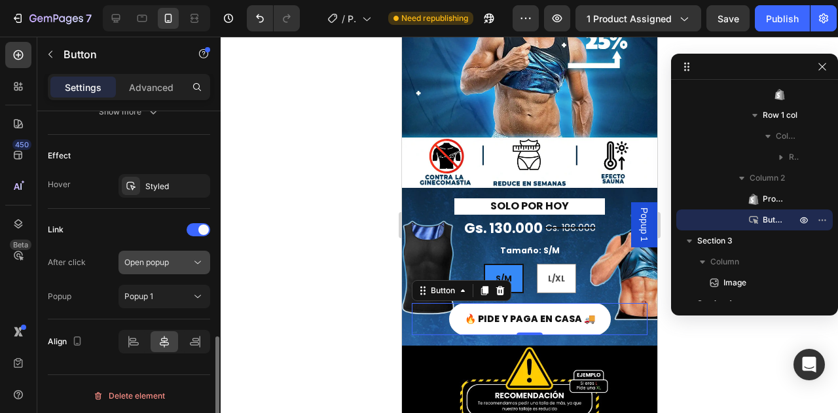
click at [166, 265] on div "Open popup" at bounding box center [164, 262] width 80 height 13
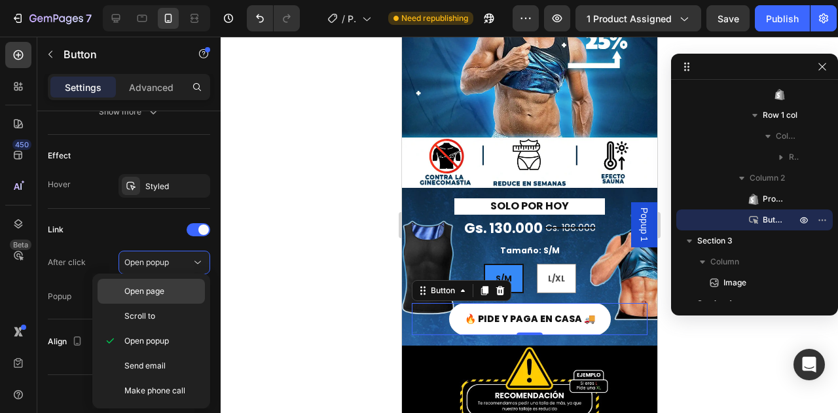
click at [166, 291] on p "Open page" at bounding box center [161, 291] width 75 height 12
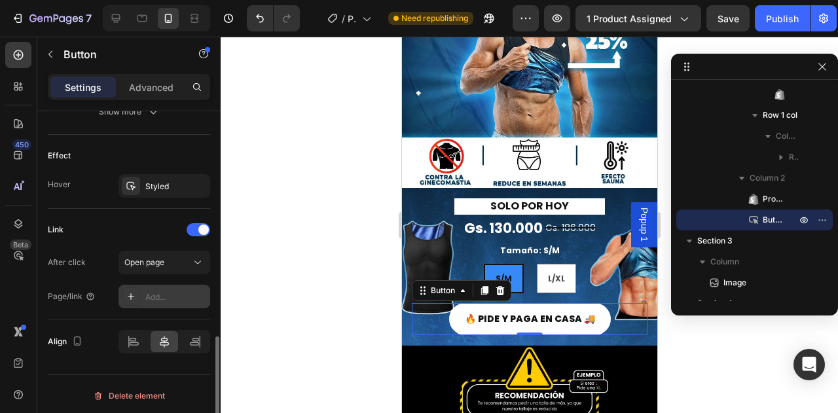
click at [175, 287] on div "Add..." at bounding box center [164, 297] width 92 height 24
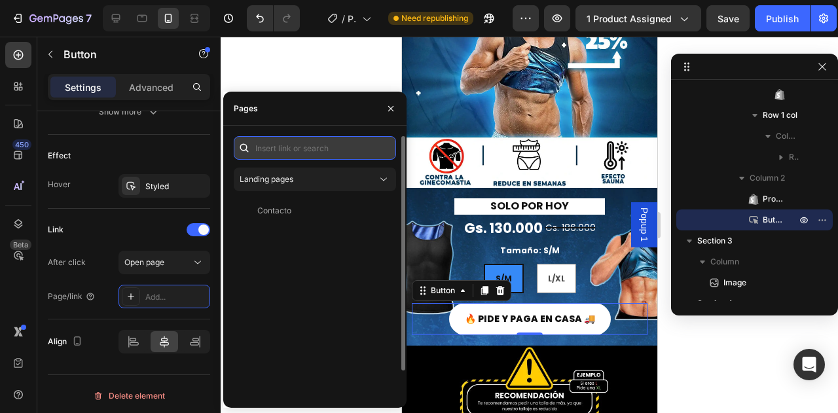
paste input "/rsi-btn-overwrite"
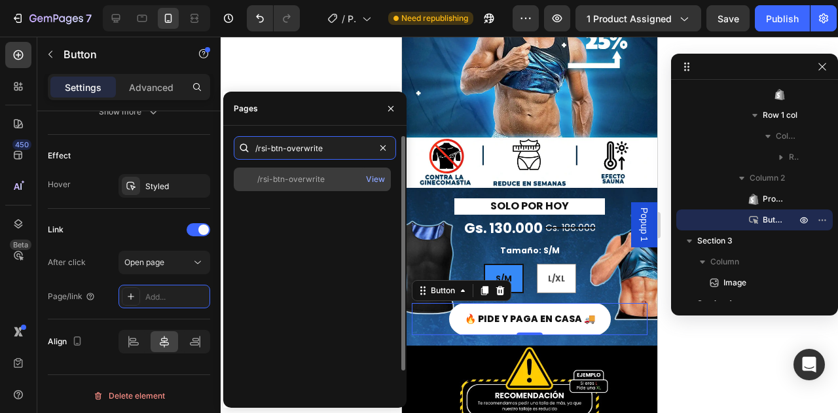
type input "/rsi-btn-overwrite"
click at [283, 173] on div "/rsi-btn-overwrite" at bounding box center [290, 179] width 67 height 12
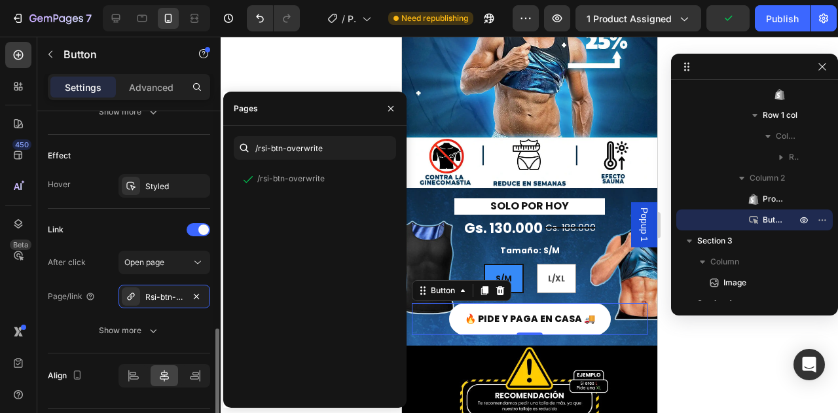
click at [84, 315] on div "After click Open page Page/link Rsi-btn-overwrite Show more" at bounding box center [129, 297] width 162 height 92
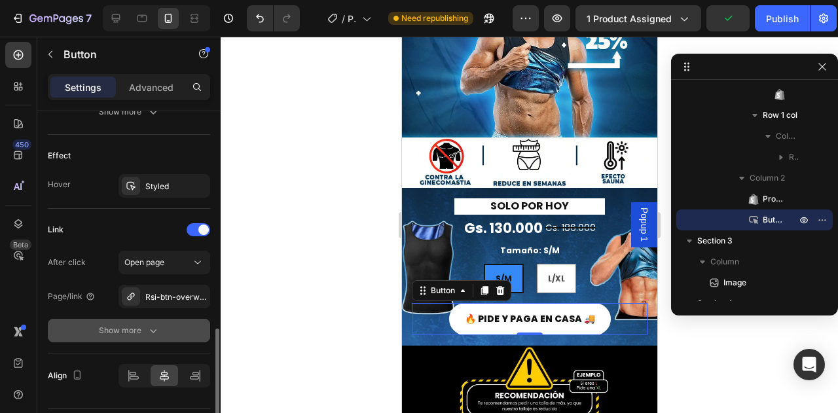
click at [120, 325] on div "Show more" at bounding box center [129, 330] width 61 height 13
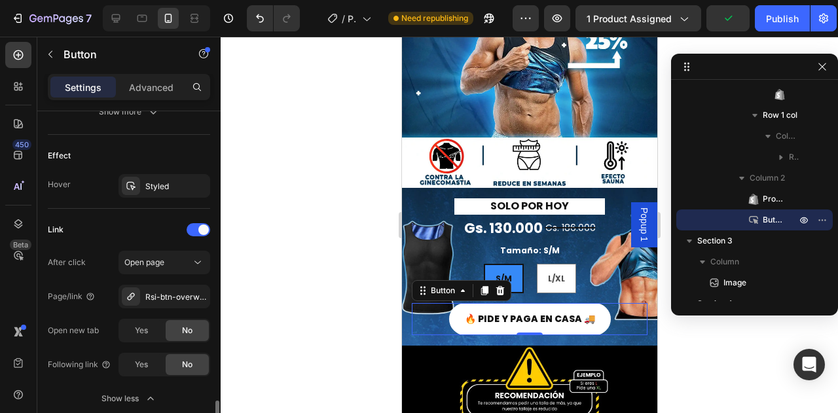
scroll to position [767, 0]
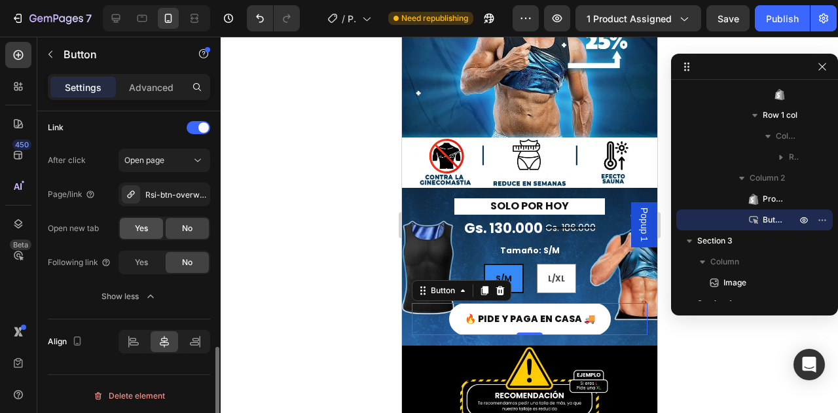
click at [139, 223] on span "Yes" at bounding box center [141, 229] width 13 height 12
click at [782, 26] on button "Publish" at bounding box center [782, 18] width 55 height 26
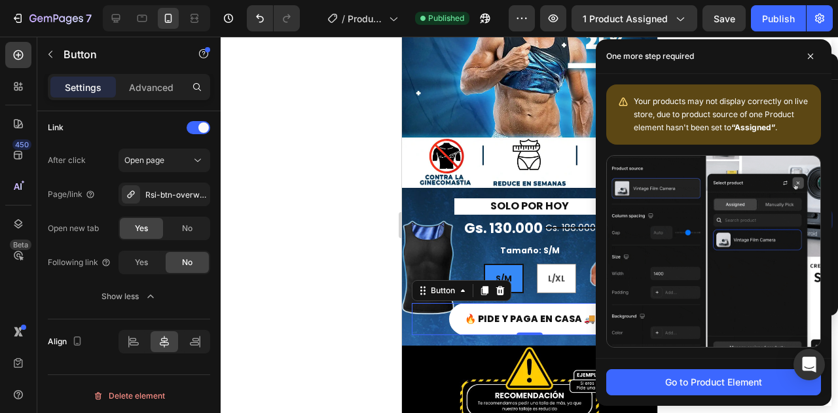
drag, startPoint x: 813, startPoint y: 58, endPoint x: 788, endPoint y: 59, distance: 24.9
click at [813, 56] on icon at bounding box center [810, 56] width 7 height 7
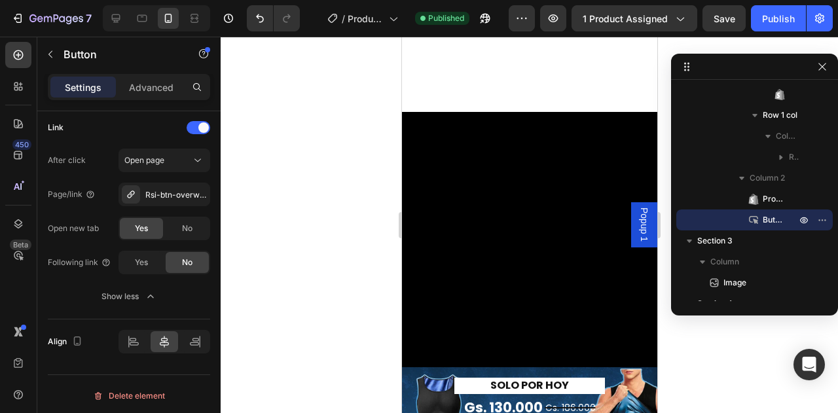
scroll to position [1964, 0]
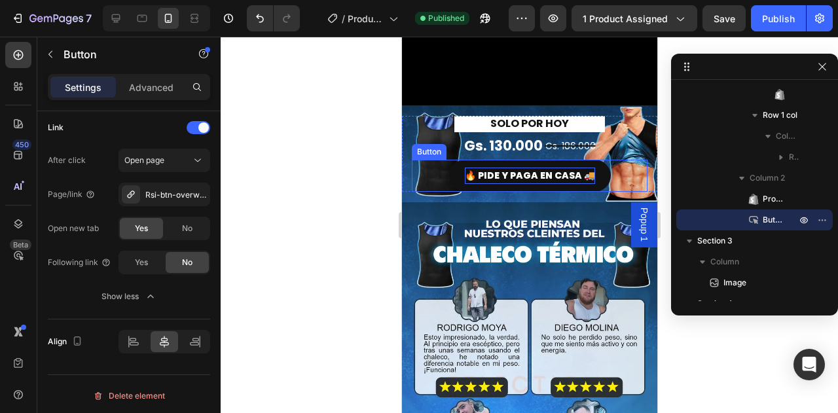
click at [522, 173] on p "🔥 PIDE Y PAGA EN CASA 🚚" at bounding box center [529, 176] width 130 height 16
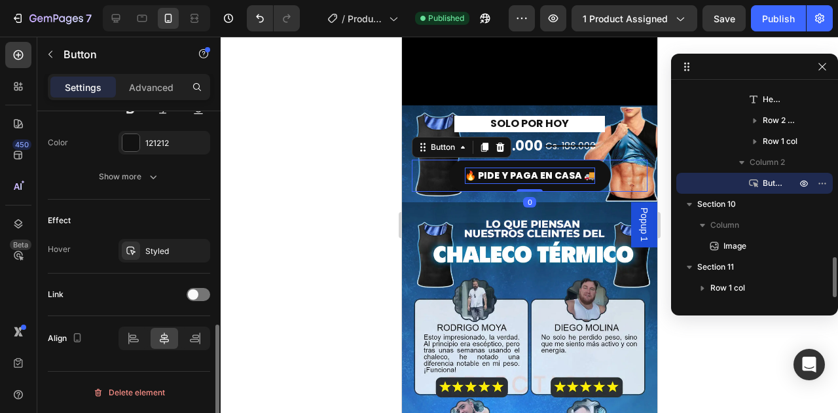
scroll to position [596, 0]
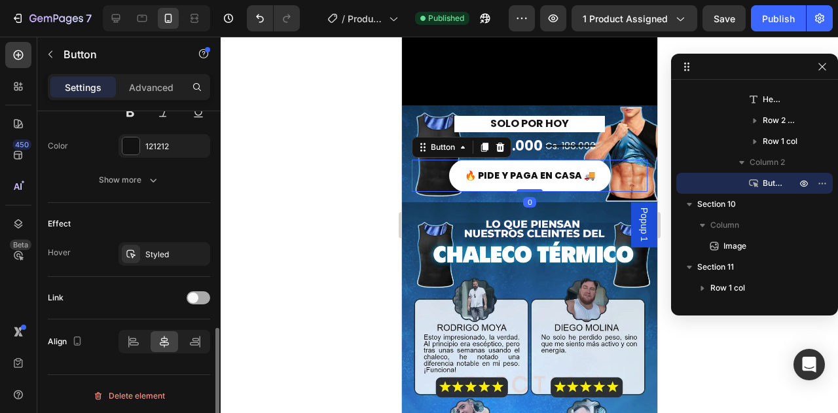
click at [194, 300] on div at bounding box center [199, 297] width 24 height 13
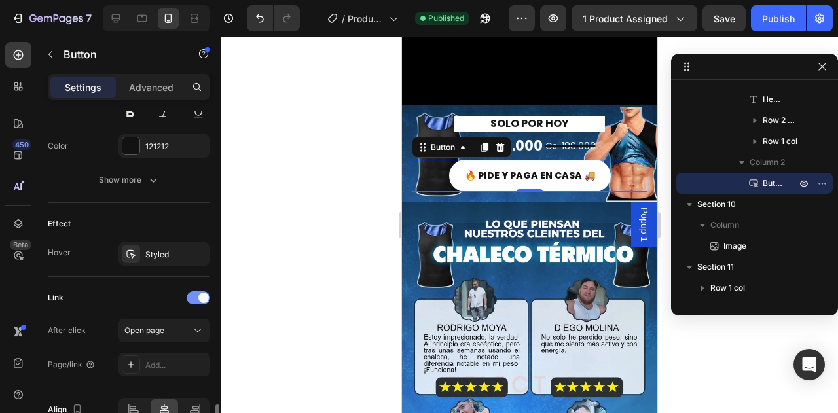
scroll to position [664, 0]
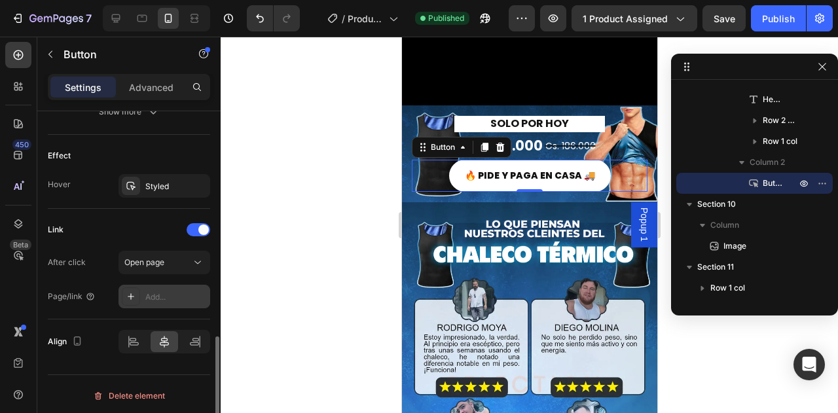
click at [152, 295] on div "Add..." at bounding box center [176, 297] width 62 height 12
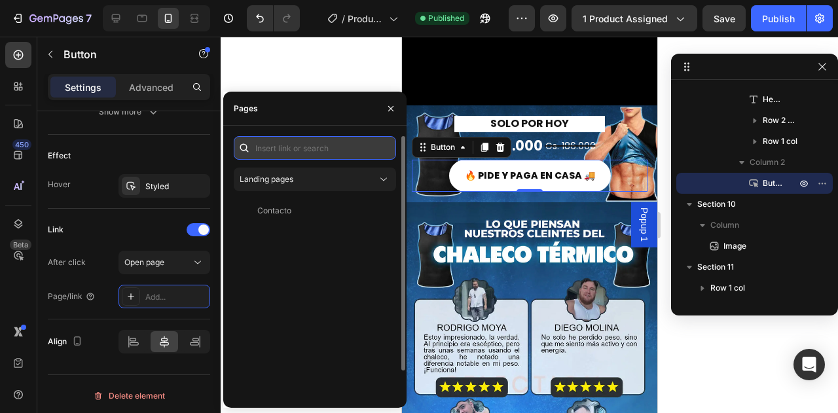
click at [267, 143] on input "text" at bounding box center [315, 148] width 162 height 24
paste input "/rsi-btn-overwrite"
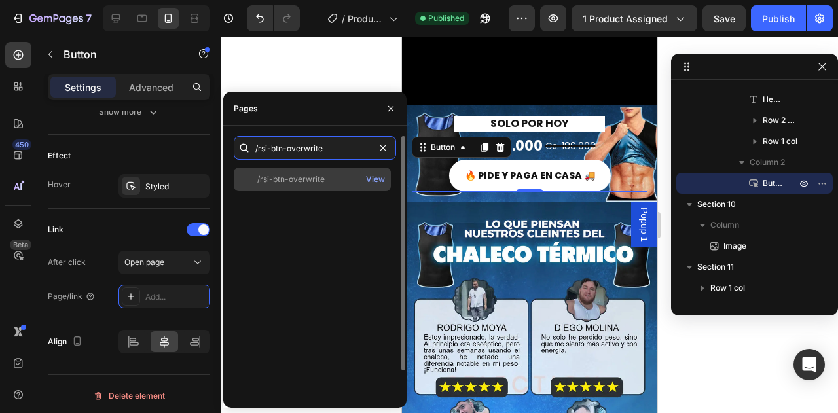
type input "/rsi-btn-overwrite"
click at [300, 176] on div "/rsi-btn-overwrite" at bounding box center [290, 179] width 67 height 12
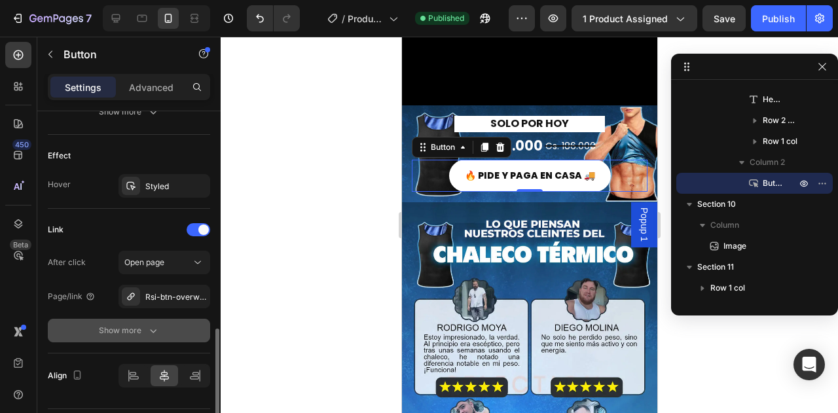
click at [134, 321] on button "Show more" at bounding box center [129, 331] width 162 height 24
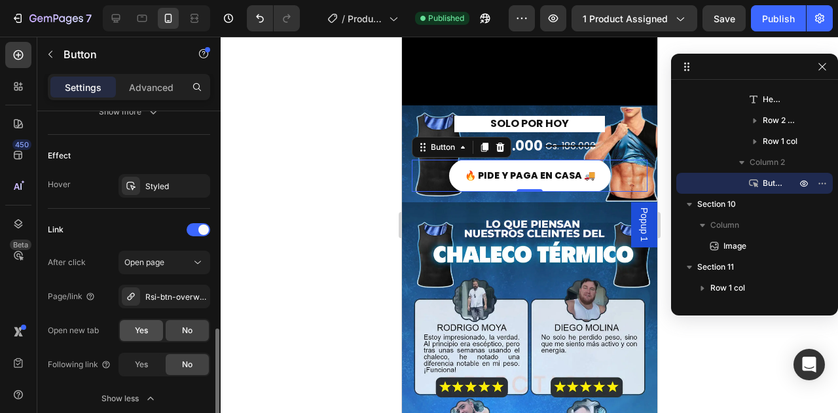
click at [127, 323] on div "Yes" at bounding box center [141, 330] width 43 height 21
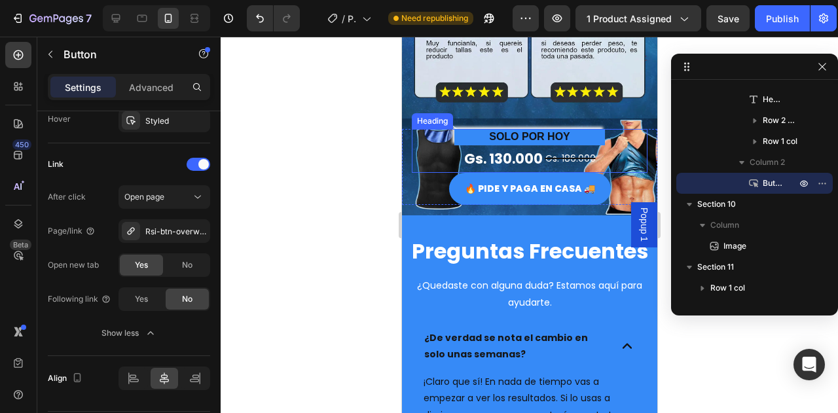
scroll to position [2487, 0]
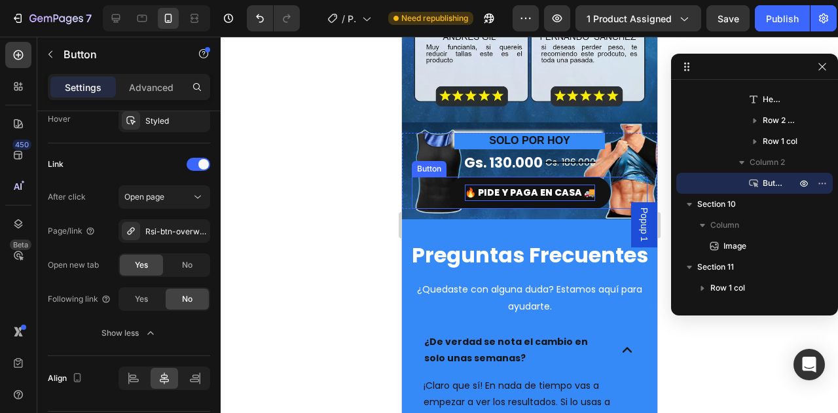
click at [498, 185] on p "🔥 PIDE Y PAGA EN CASA 🚚" at bounding box center [529, 193] width 130 height 16
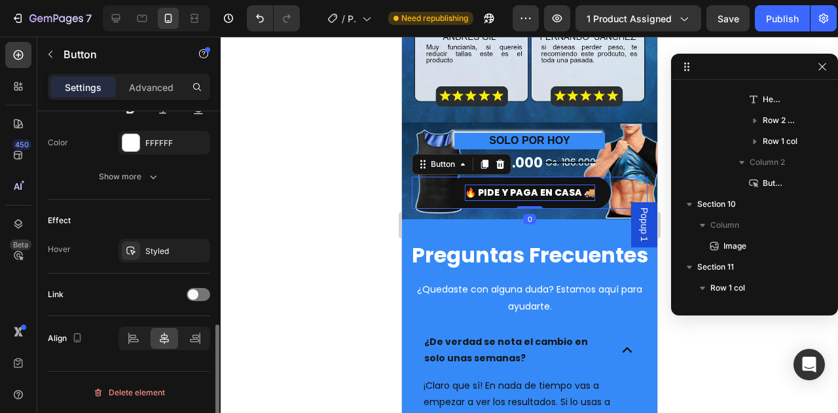
scroll to position [596, 0]
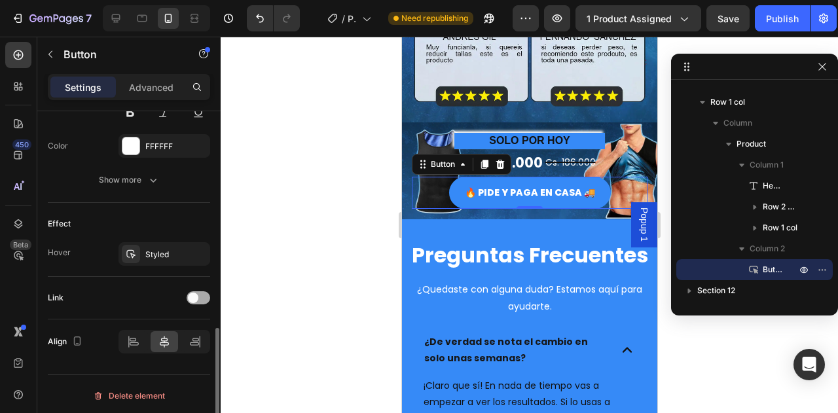
click at [198, 297] on div at bounding box center [199, 297] width 24 height 13
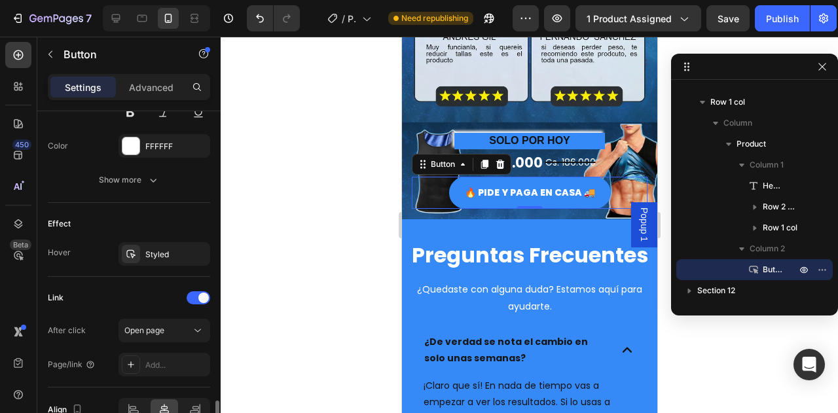
scroll to position [664, 0]
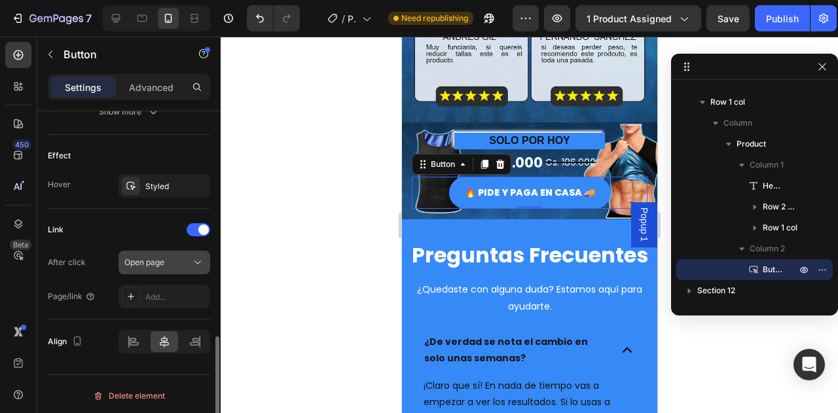
click at [159, 257] on span "Open page" at bounding box center [144, 263] width 40 height 12
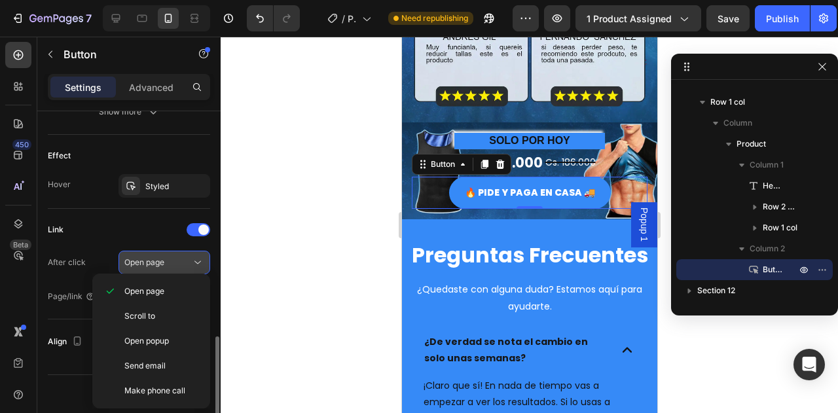
click at [159, 257] on span "Open page" at bounding box center [144, 263] width 40 height 12
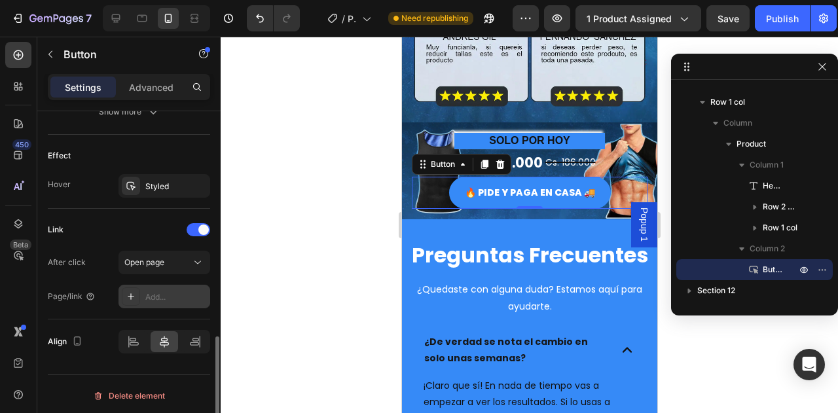
click at [154, 291] on div "Add..." at bounding box center [176, 297] width 62 height 12
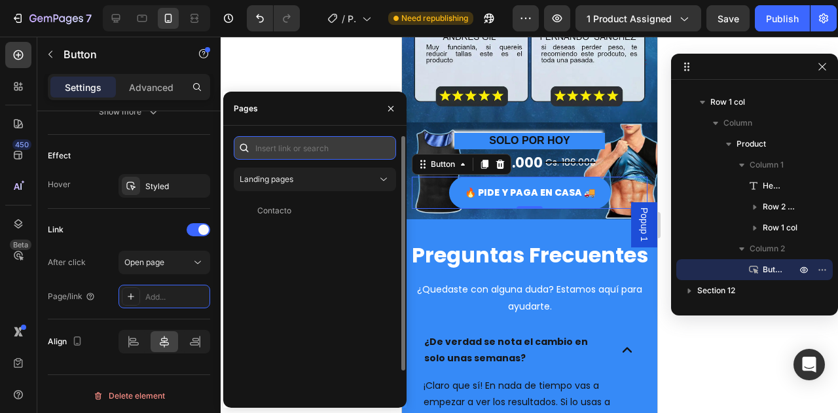
click at [285, 136] on input "text" at bounding box center [315, 148] width 162 height 24
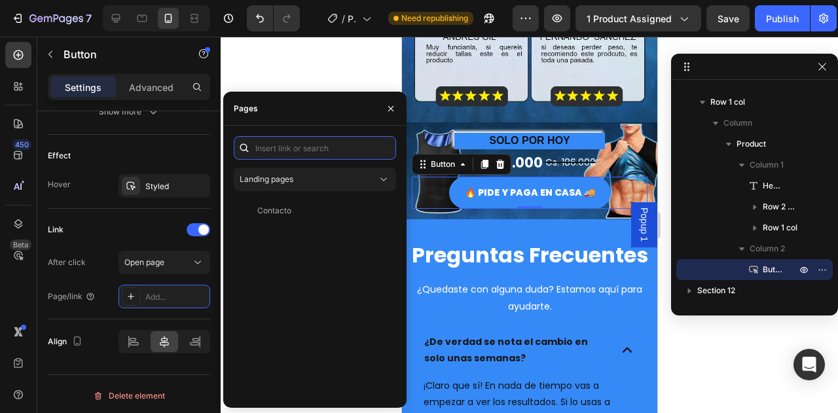
paste input "/rsi-btn-overwrite"
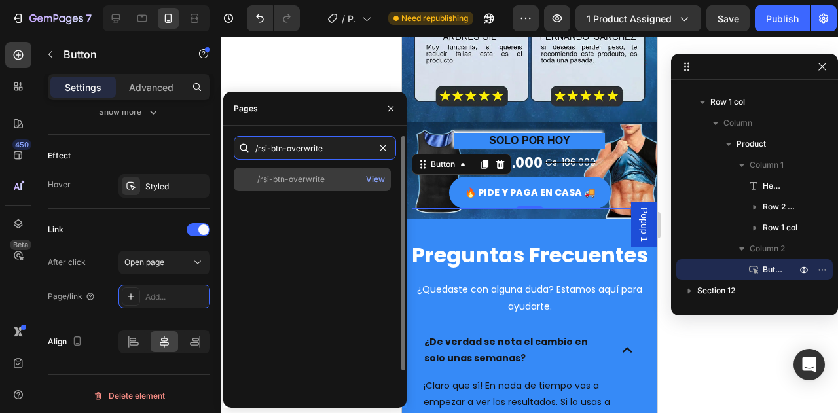
type input "/rsi-btn-overwrite"
click at [307, 185] on div "/rsi-btn-overwrite View" at bounding box center [312, 180] width 157 height 24
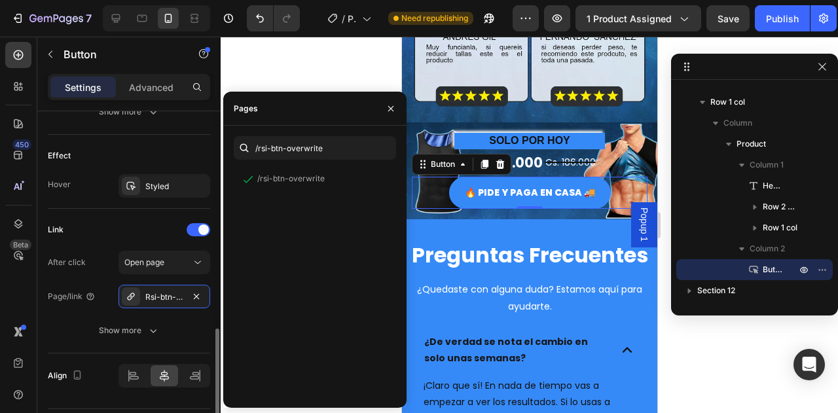
click at [101, 285] on div "Page/link Rsi-btn-overwrite" at bounding box center [129, 297] width 162 height 24
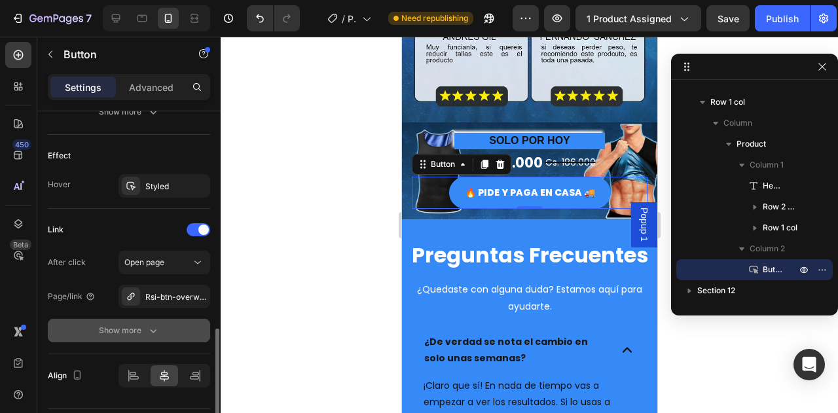
click at [120, 325] on div "Show more" at bounding box center [129, 330] width 61 height 13
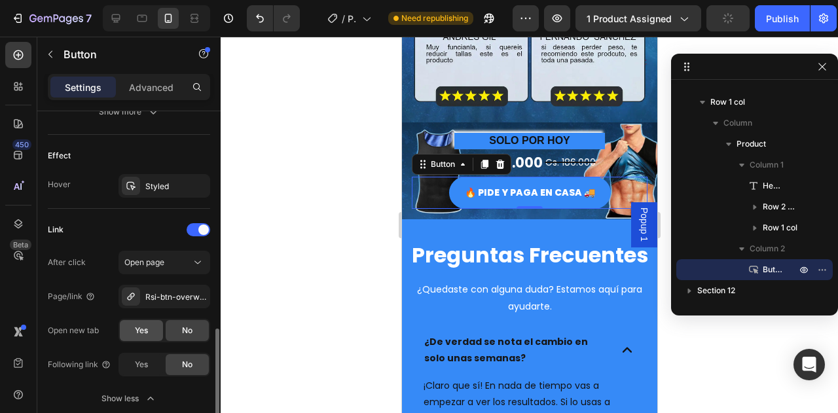
click at [130, 320] on div "Yes" at bounding box center [141, 330] width 43 height 21
click at [772, 23] on div "Publish" at bounding box center [782, 19] width 33 height 14
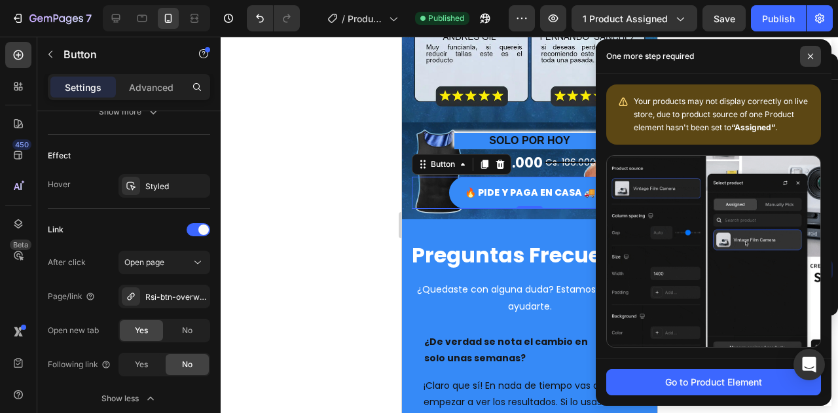
click at [812, 54] on icon at bounding box center [810, 56] width 5 height 5
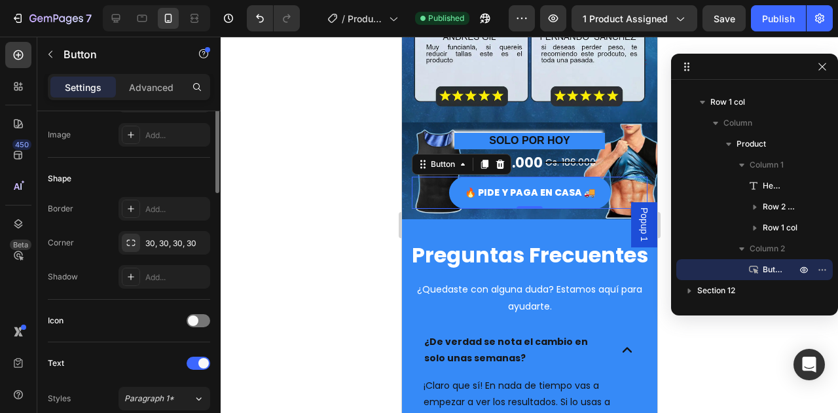
scroll to position [75, 0]
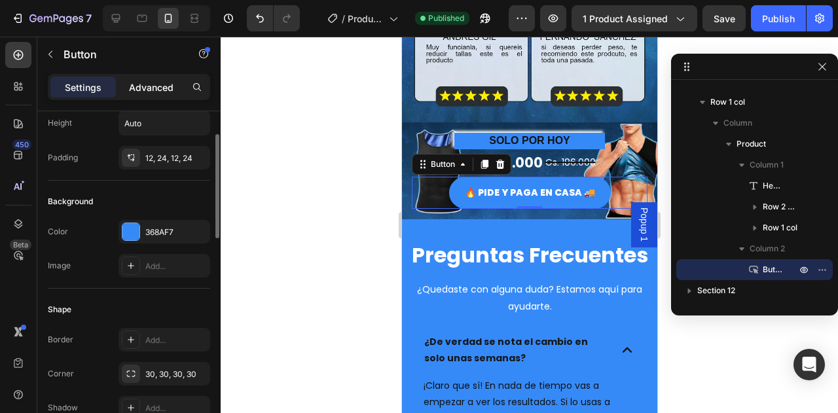
click at [147, 79] on div "Advanced" at bounding box center [150, 87] width 65 height 21
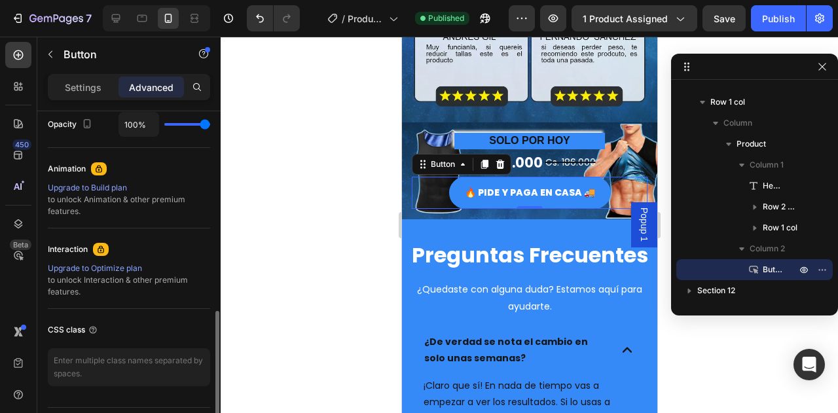
scroll to position [567, 0]
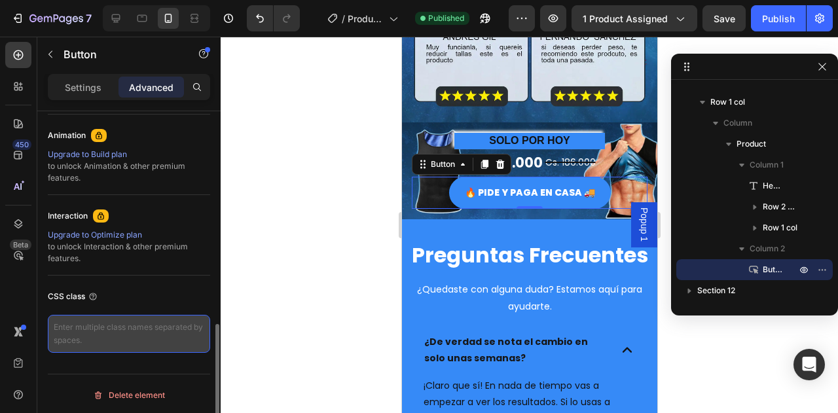
click at [144, 332] on textarea at bounding box center [129, 334] width 162 height 38
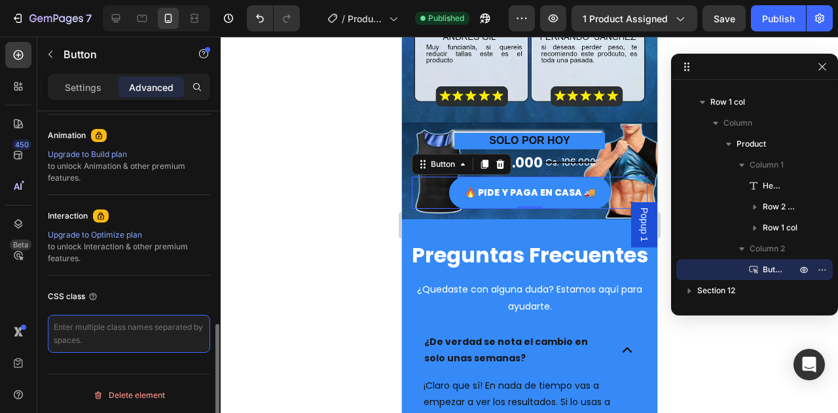
paste textarea "_rsi-cod-form-gempages-button-overwrite _rsi-cod-form-is-gempage"
type textarea "_rsi-cod-form-gempages-button-overwrite _rsi-cod-form-is-gempage"
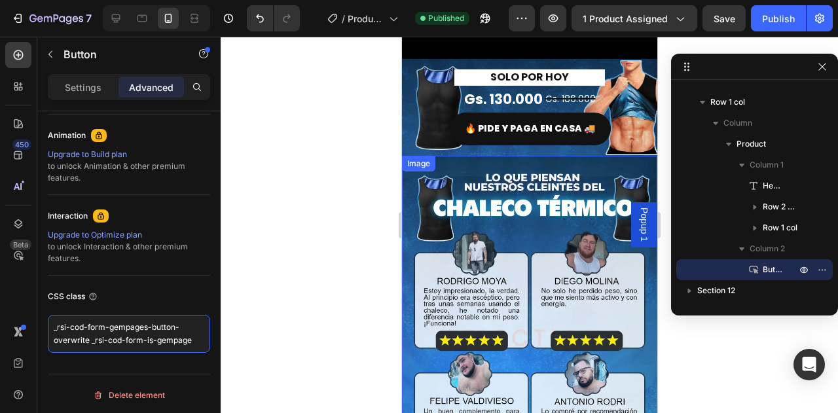
scroll to position [1702, 0]
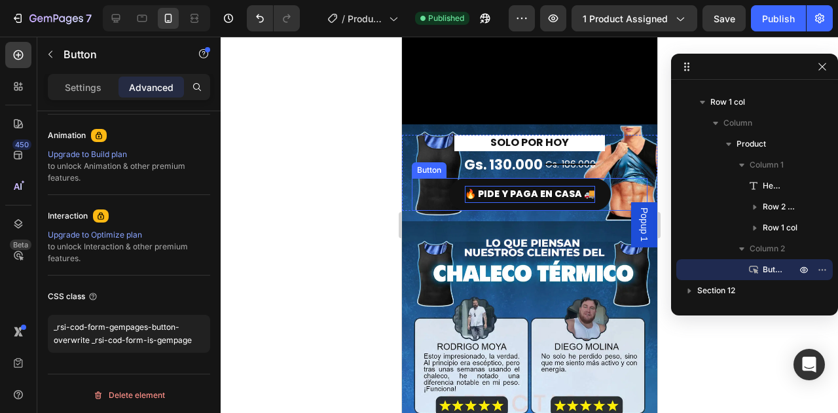
click at [541, 186] on p "🔥 PIDE Y PAGA EN CASA 🚚" at bounding box center [529, 194] width 130 height 16
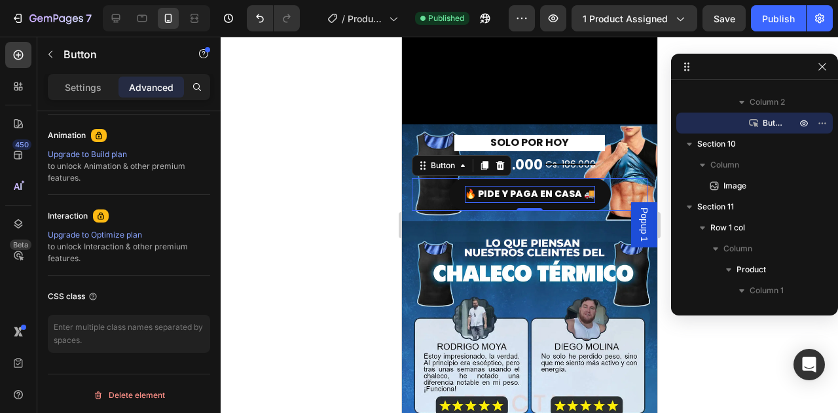
scroll to position [567, 0]
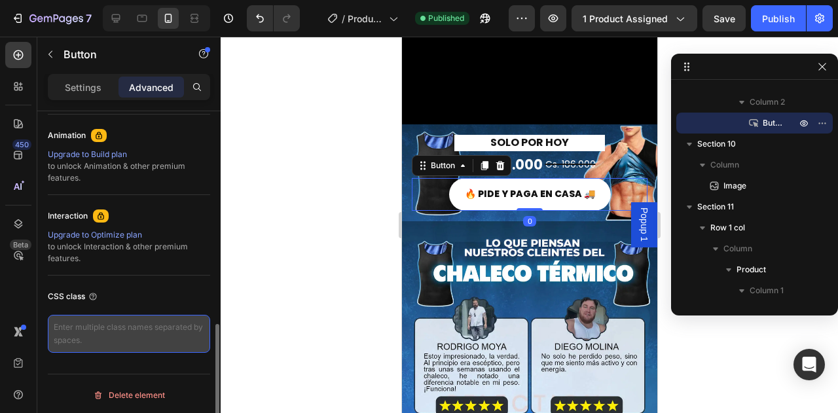
click at [94, 334] on textarea at bounding box center [129, 334] width 162 height 38
paste textarea "_rsi-cod-form-gempages-button-overwrite _rsi-cod-form-is-gempage"
type textarea "_rsi-cod-form-gempages-button-overwrite _rsi-cod-form-is-gempage"
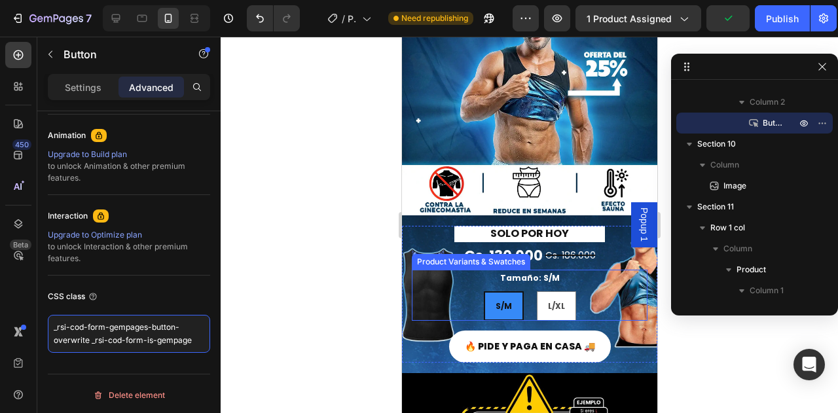
scroll to position [131, 0]
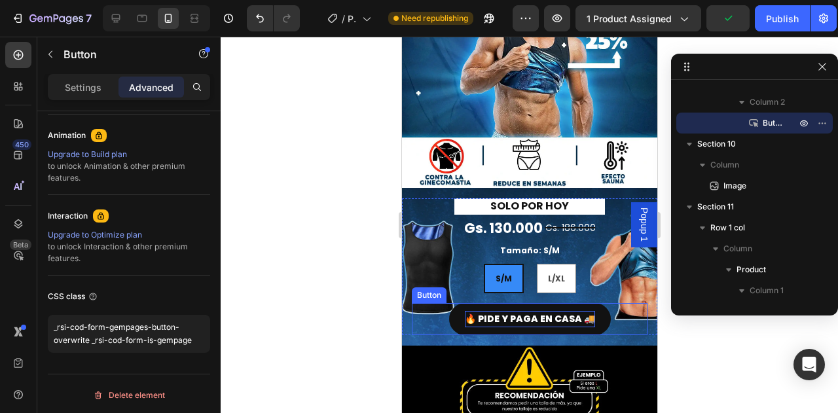
click at [518, 311] on p "🔥 PIDE Y PAGA EN CASA 🚚" at bounding box center [529, 319] width 130 height 16
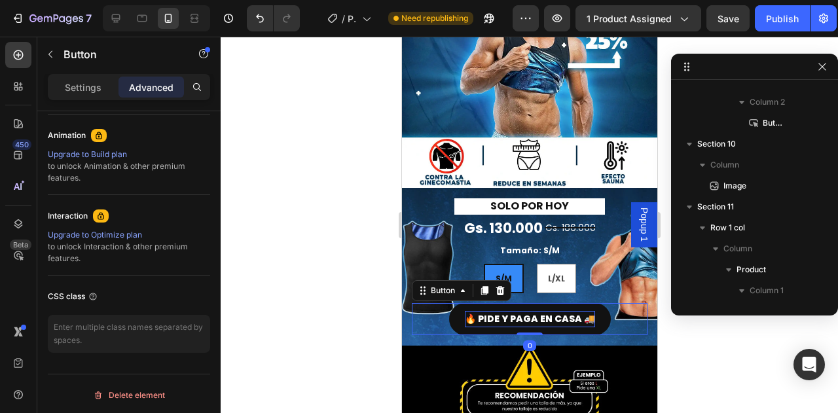
scroll to position [347, 0]
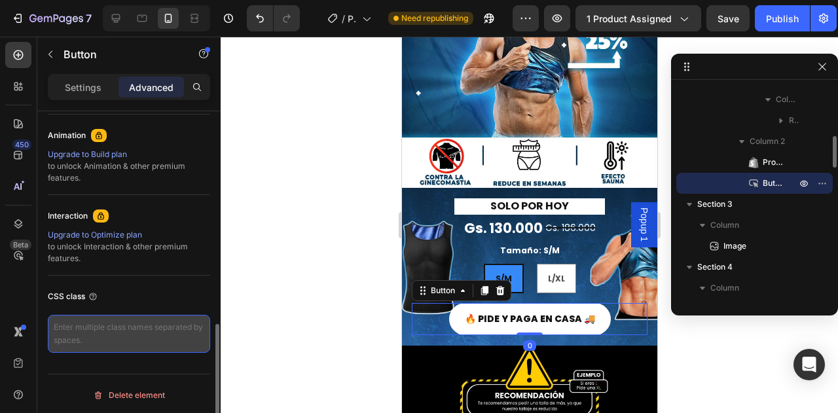
click at [130, 331] on textarea at bounding box center [129, 334] width 162 height 38
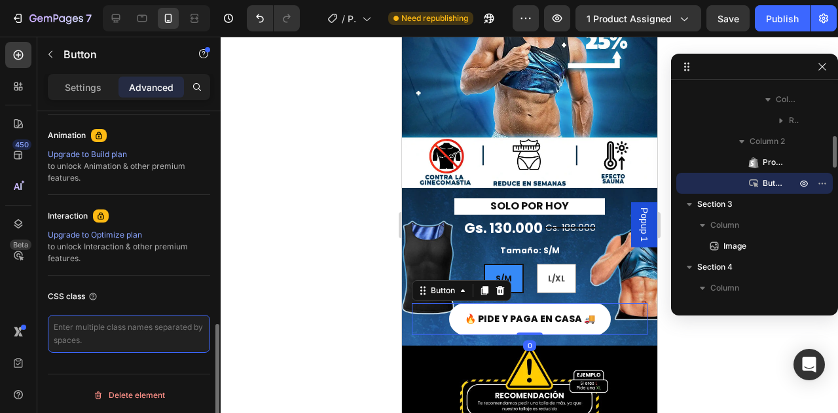
type textarea "_rsi-cod-form-gempages-button-overwrite _rsi-cod-form-is-gempage"
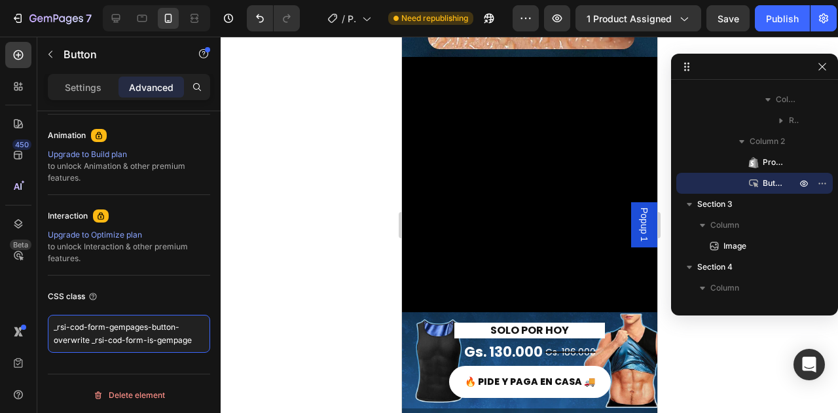
scroll to position [1898, 0]
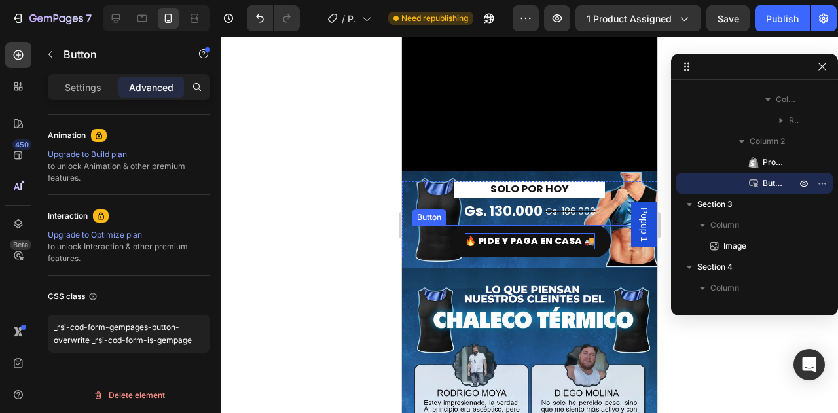
click at [505, 233] on p "🔥 PIDE Y PAGA EN CASA 🚚" at bounding box center [529, 241] width 130 height 16
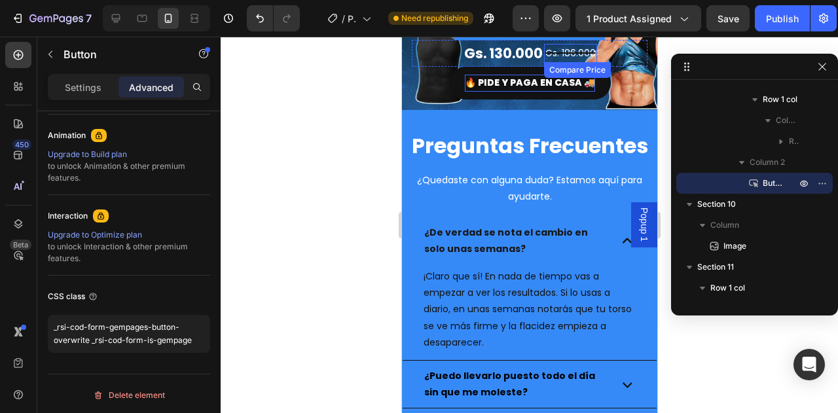
scroll to position [2553, 0]
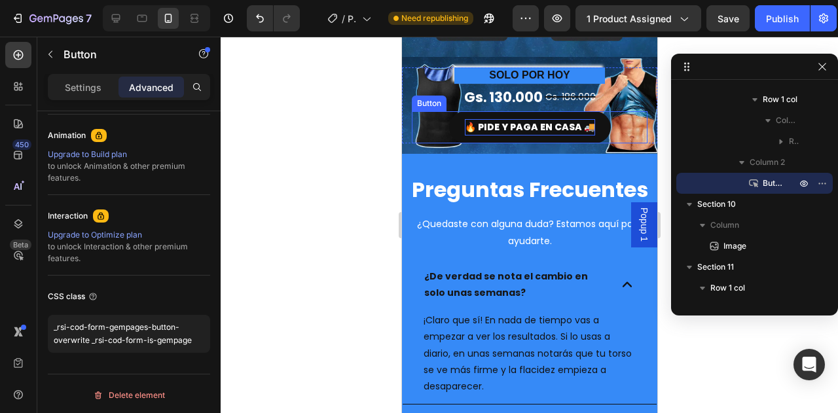
click at [527, 119] on p "🔥 PIDE Y PAGA EN CASA 🚚" at bounding box center [529, 127] width 130 height 16
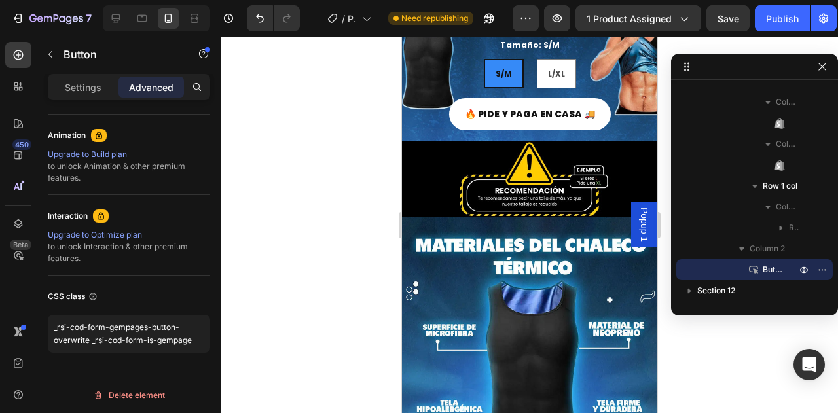
scroll to position [196, 0]
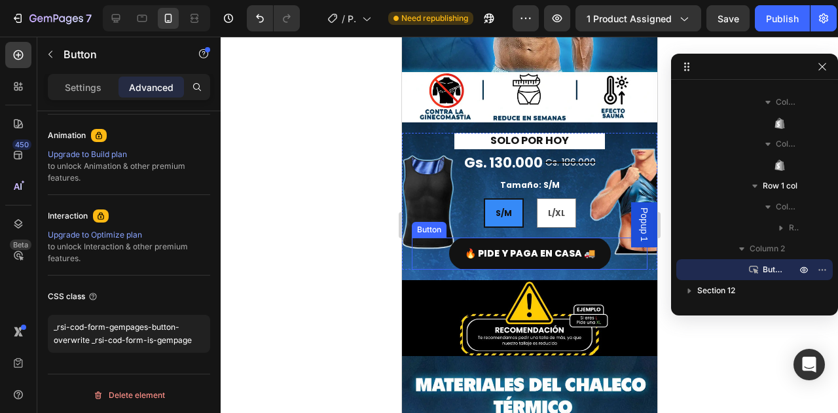
click at [526, 238] on button "🔥 PIDE Y PAGA EN CASA 🚚" at bounding box center [529, 254] width 162 height 32
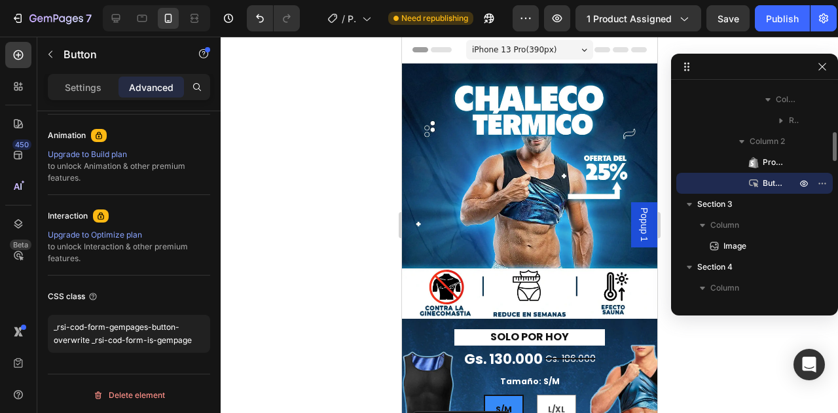
scroll to position [0, 0]
click at [782, 18] on div "Publish" at bounding box center [782, 19] width 33 height 14
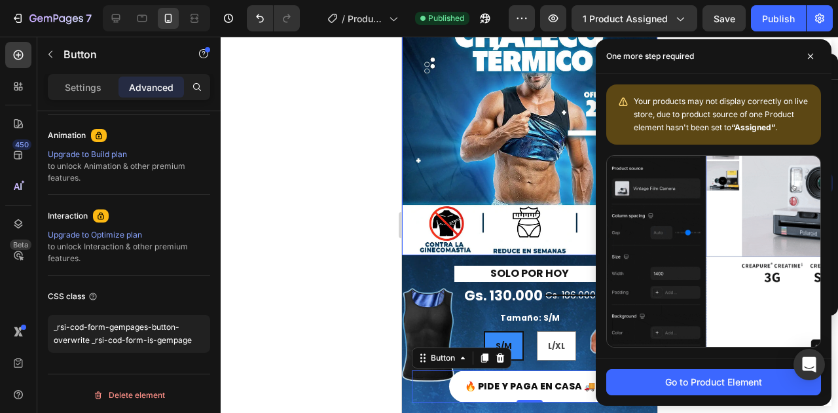
scroll to position [65, 0]
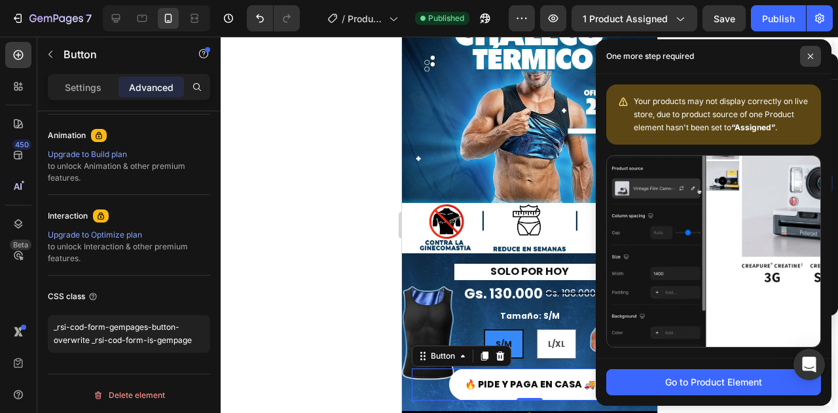
click at [814, 55] on span at bounding box center [810, 56] width 21 height 21
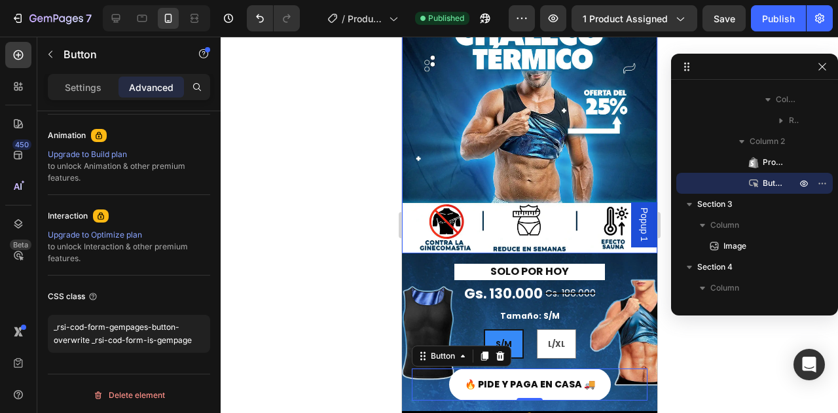
scroll to position [196, 0]
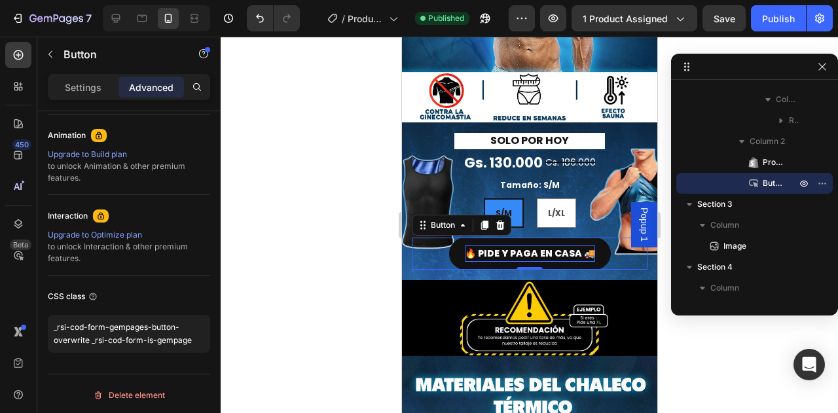
click at [513, 245] on p "🔥 PIDE Y PAGA EN CASA 🚚" at bounding box center [529, 253] width 130 height 16
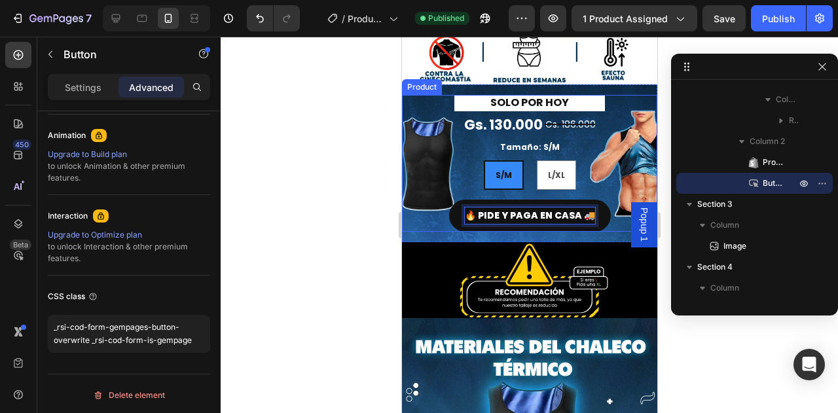
scroll to position [262, 0]
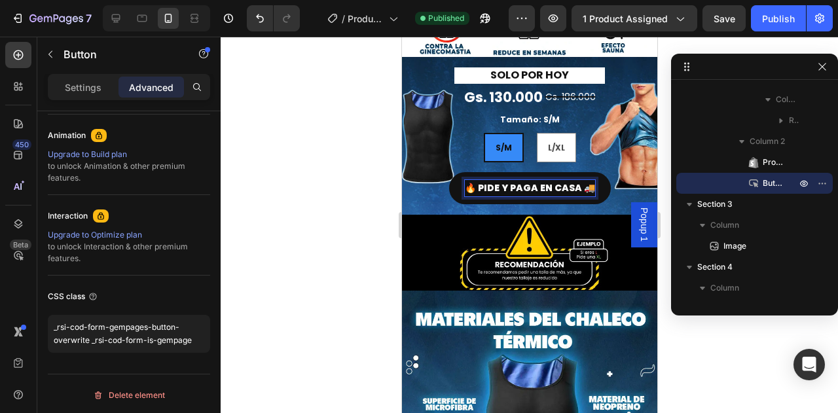
click at [448, 185] on button "🔥 PIDE Y PAGA EN CASA 🚚" at bounding box center [529, 188] width 162 height 32
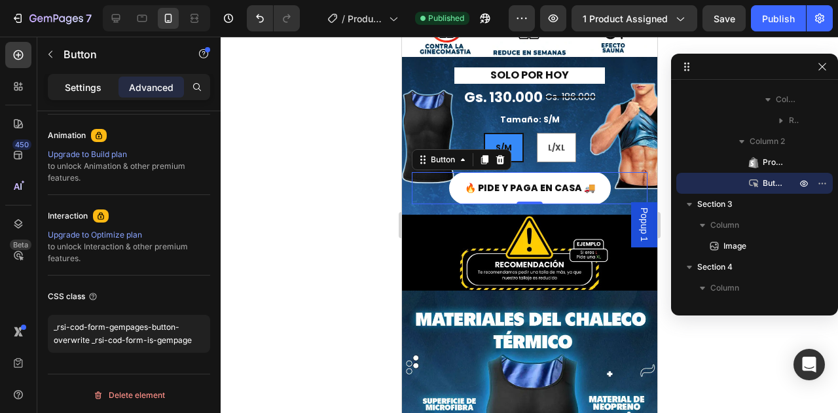
click at [77, 88] on p "Settings" at bounding box center [83, 88] width 37 height 14
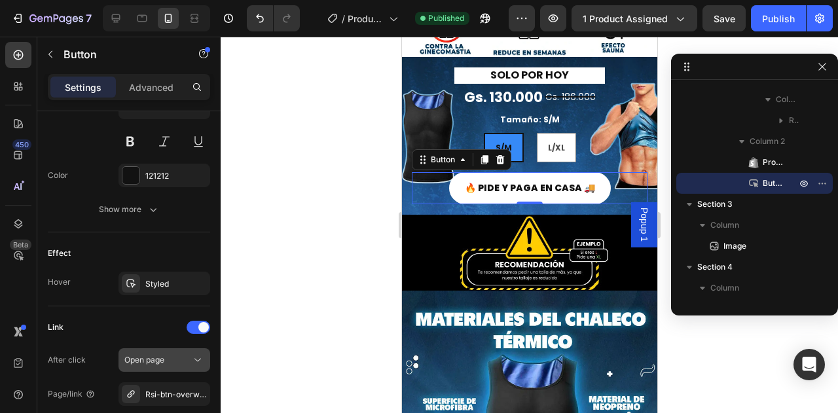
scroll to position [698, 0]
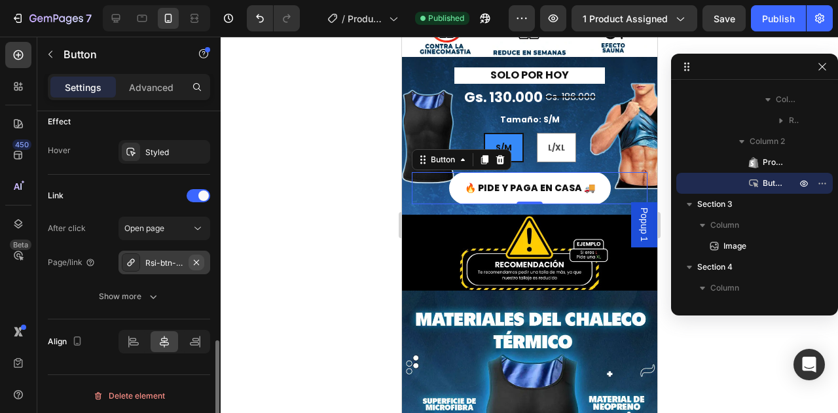
click at [194, 259] on icon "button" at bounding box center [196, 261] width 5 height 5
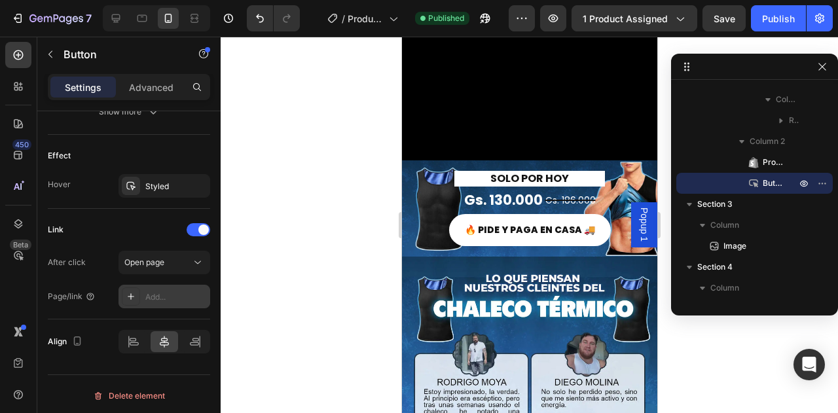
scroll to position [1964, 0]
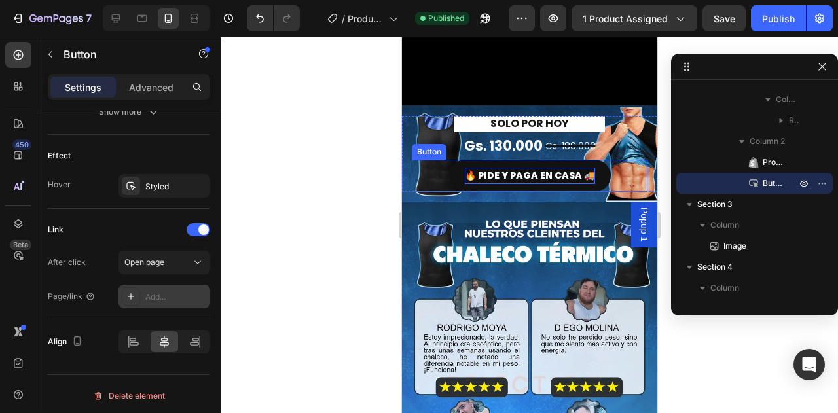
click at [528, 168] on p "🔥 PIDE Y PAGA EN CASA 🚚" at bounding box center [529, 176] width 130 height 16
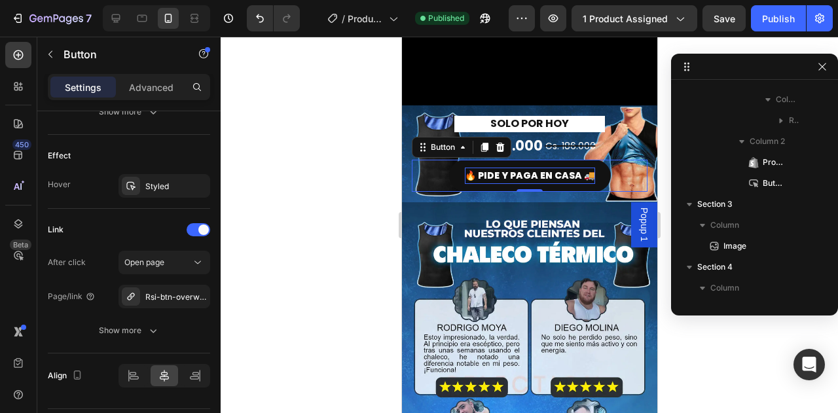
scroll to position [1059, 0]
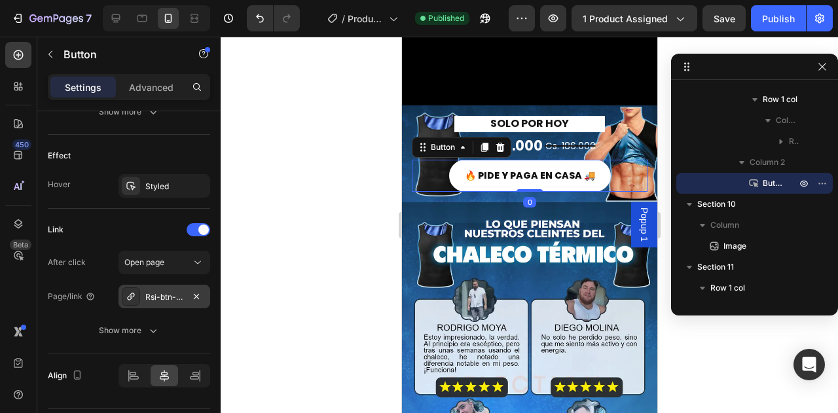
click at [195, 301] on div "Rsi-btn-overwrite" at bounding box center [164, 297] width 92 height 24
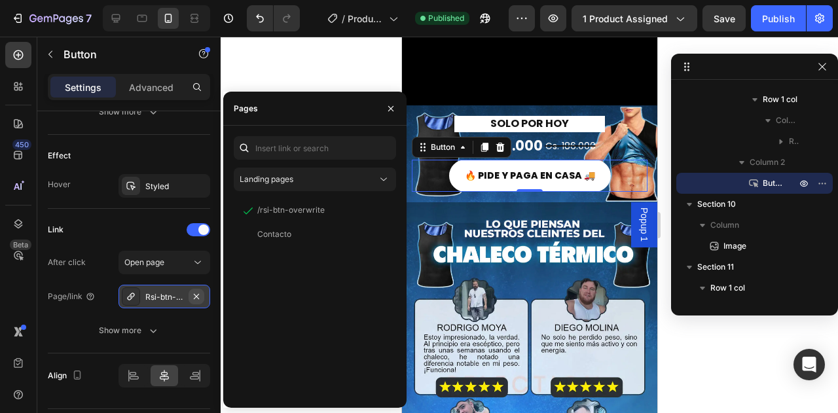
click at [195, 297] on icon "button" at bounding box center [196, 296] width 10 height 10
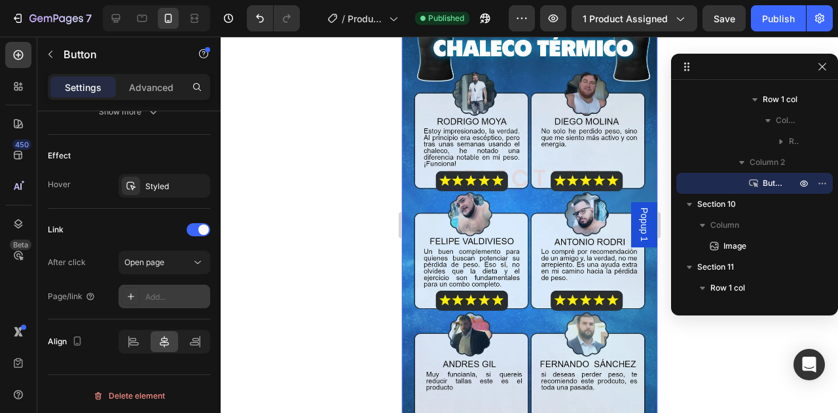
scroll to position [2553, 0]
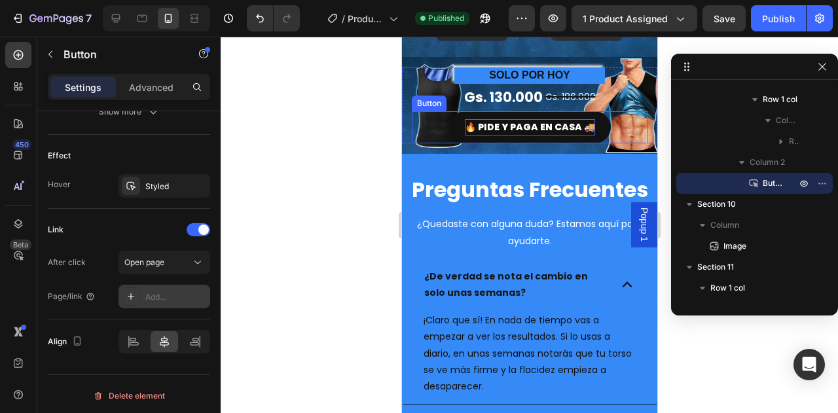
click at [546, 119] on p "🔥 PIDE Y PAGA EN CASA 🚚" at bounding box center [529, 127] width 130 height 16
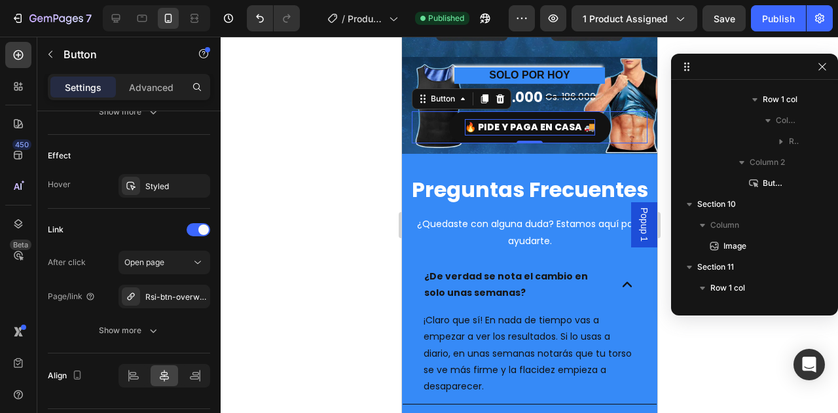
scroll to position [1371, 0]
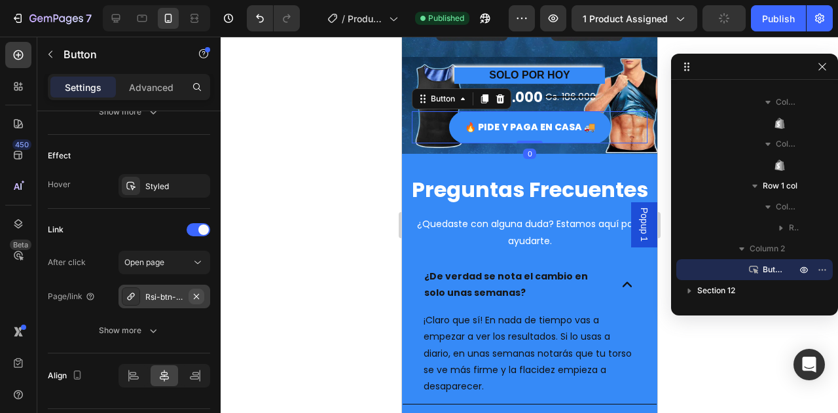
click at [196, 294] on icon "button" at bounding box center [196, 295] width 5 height 5
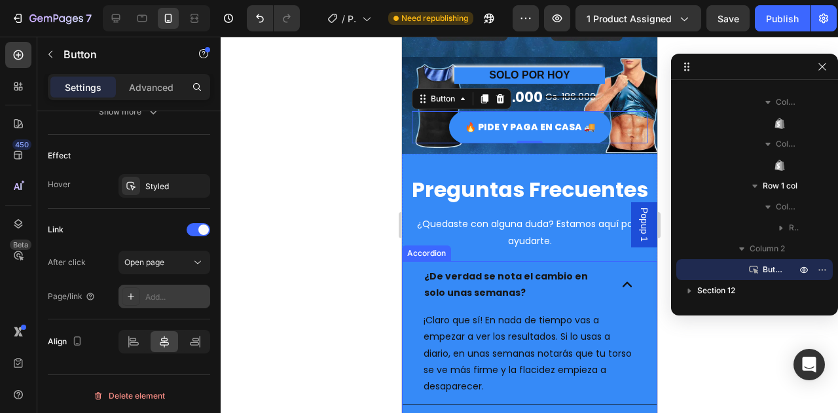
click at [505, 268] on p "¿De verdad se nota el cambio en solo unas semanas?" at bounding box center [514, 284] width 181 height 33
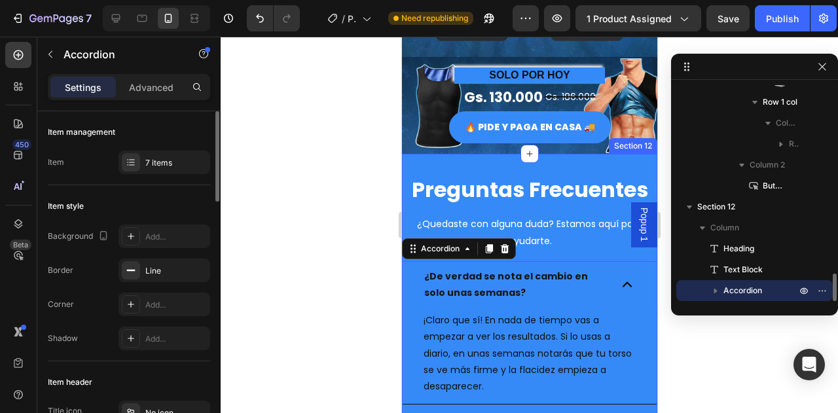
scroll to position [2487, 0]
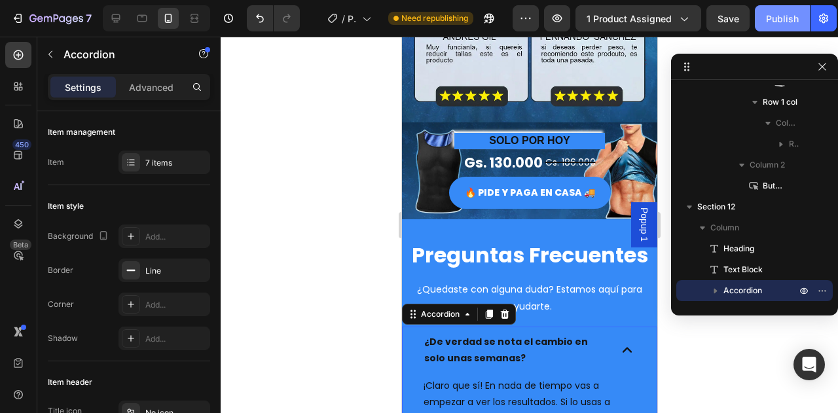
click at [777, 22] on div "Publish" at bounding box center [782, 19] width 33 height 14
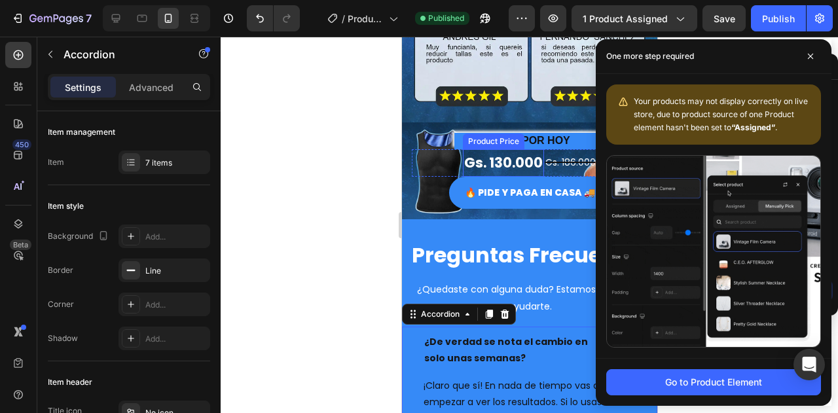
click at [494, 149] on div "Gs. 130.000" at bounding box center [502, 162] width 81 height 27
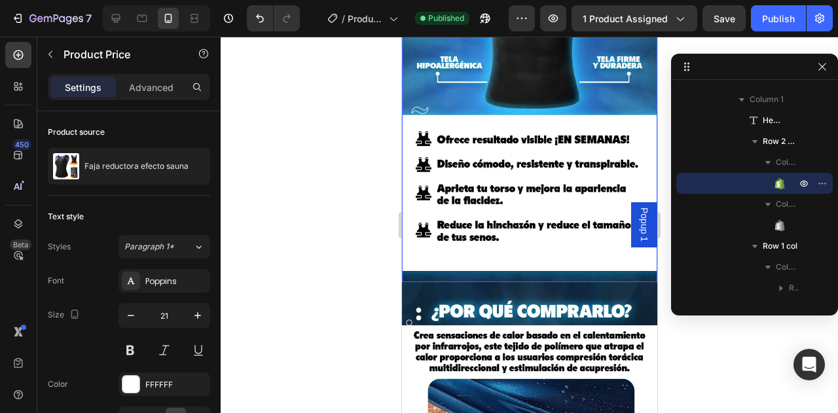
scroll to position [1309, 0]
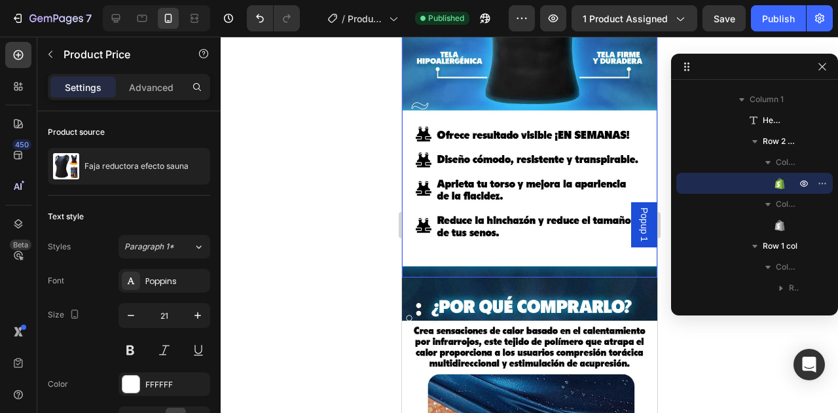
click at [534, 179] on img at bounding box center [528, 72] width 255 height 409
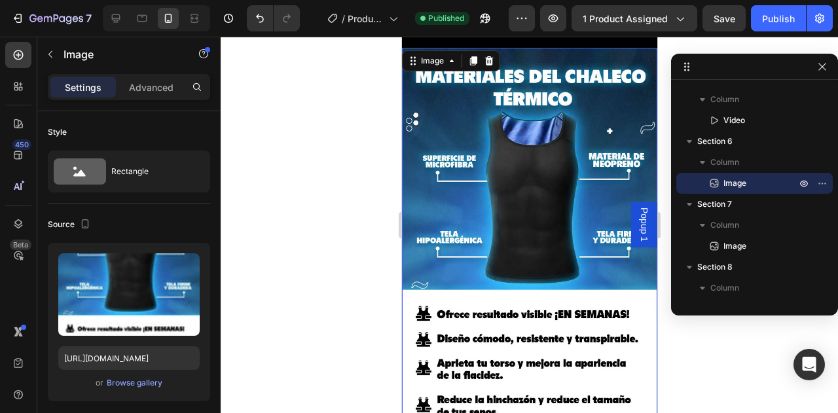
scroll to position [1113, 0]
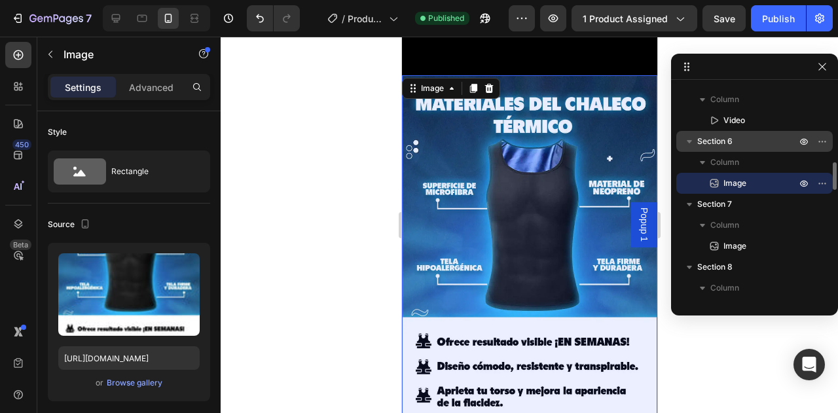
click at [731, 138] on span "Section 6" at bounding box center [714, 141] width 35 height 13
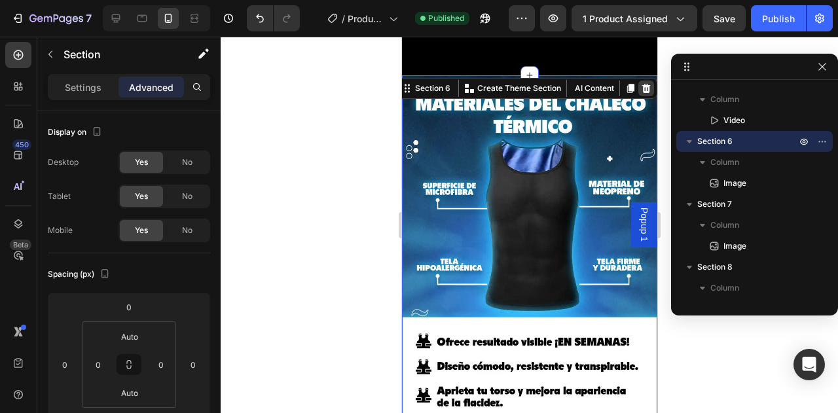
click at [641, 83] on icon at bounding box center [645, 87] width 9 height 9
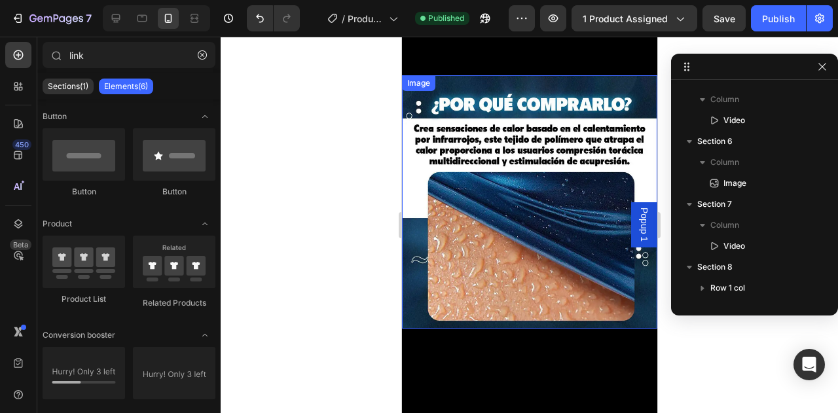
scroll to position [1047, 0]
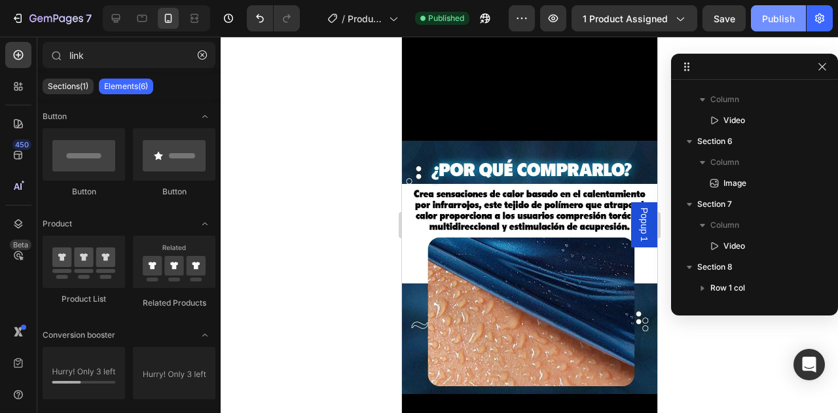
click at [777, 22] on div "Publish" at bounding box center [778, 19] width 33 height 14
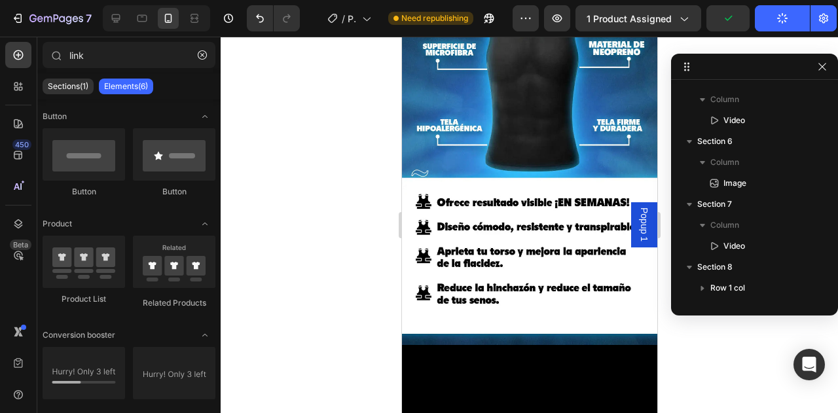
scroll to position [589, 0]
